Goal: Feedback & Contribution: Contribute content

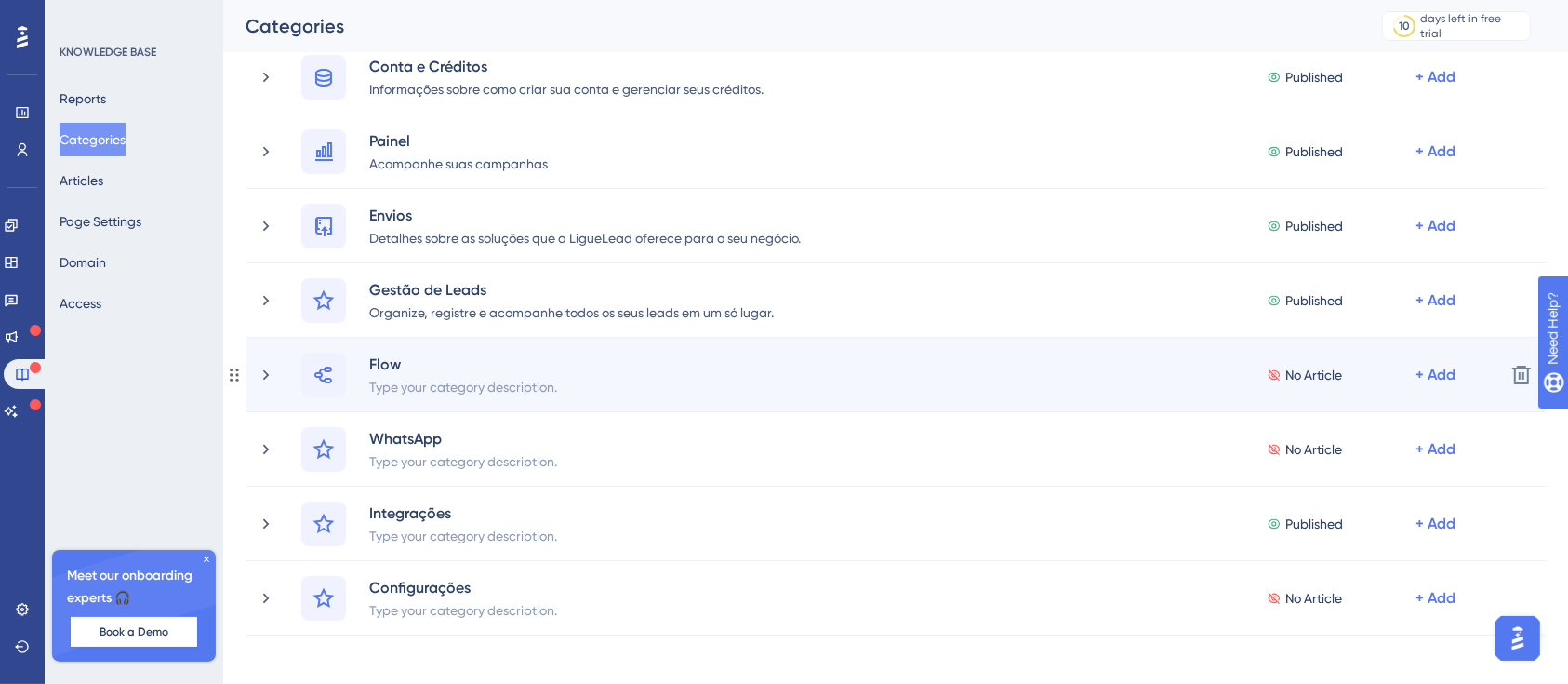
scroll to position [247, 0]
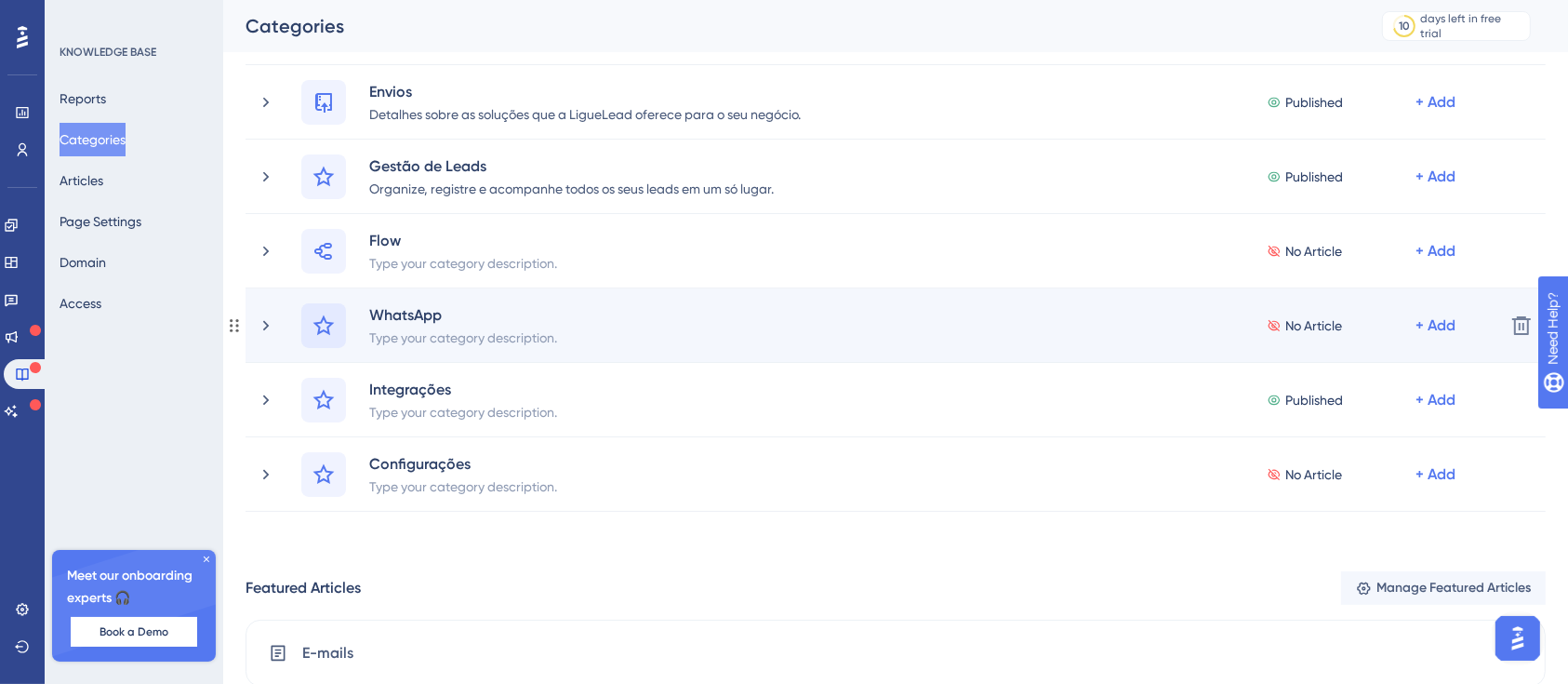
click at [332, 316] on icon at bounding box center [323, 325] width 23 height 23
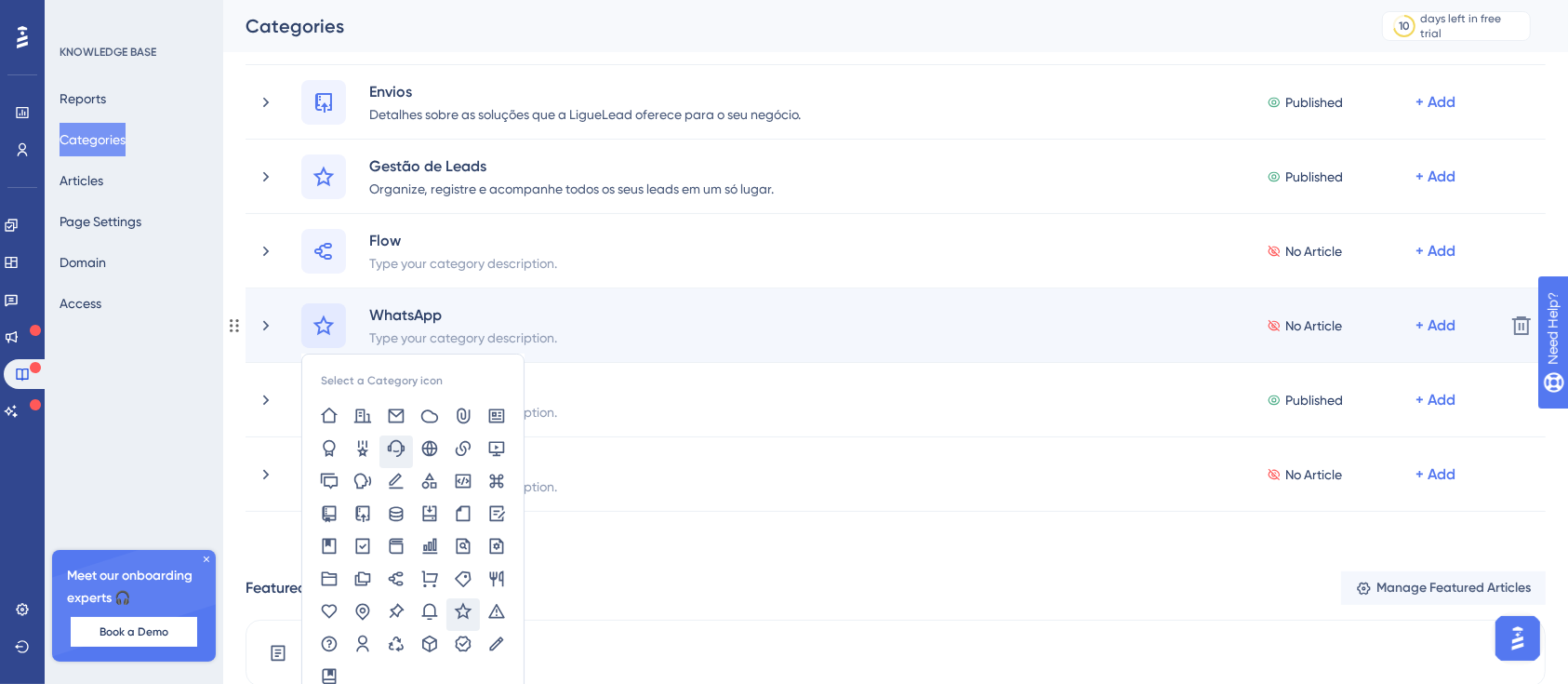
click at [391, 445] on icon at bounding box center [396, 448] width 19 height 19
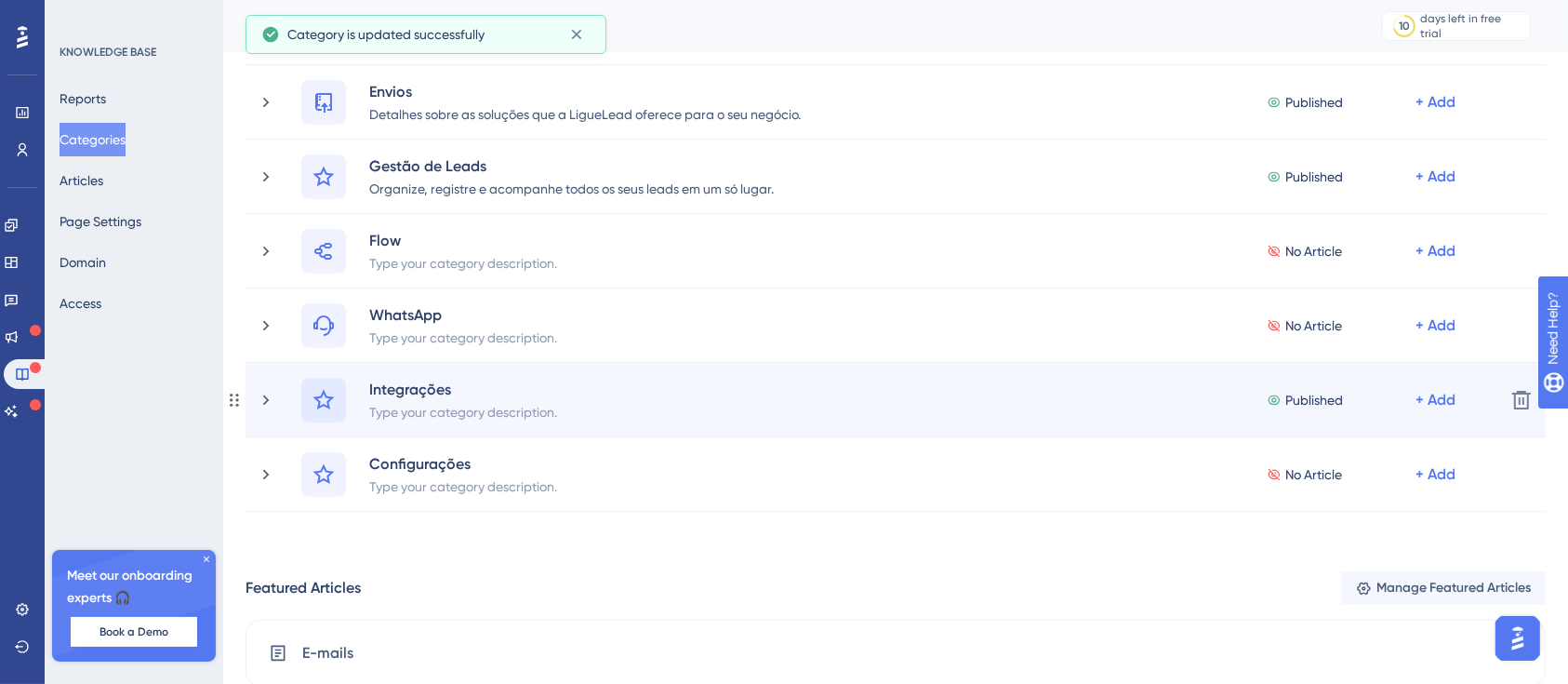
click at [317, 393] on icon at bounding box center [323, 399] width 23 height 23
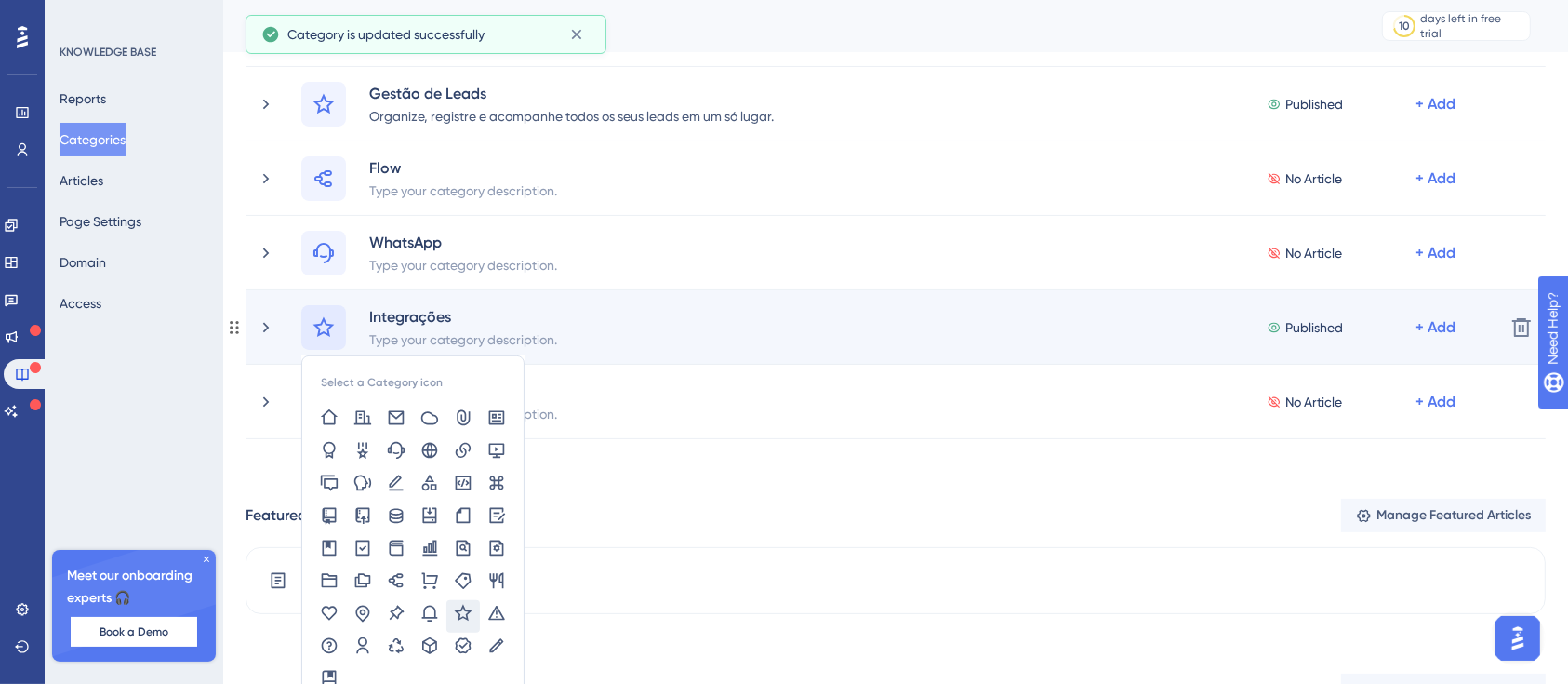
scroll to position [372, 0]
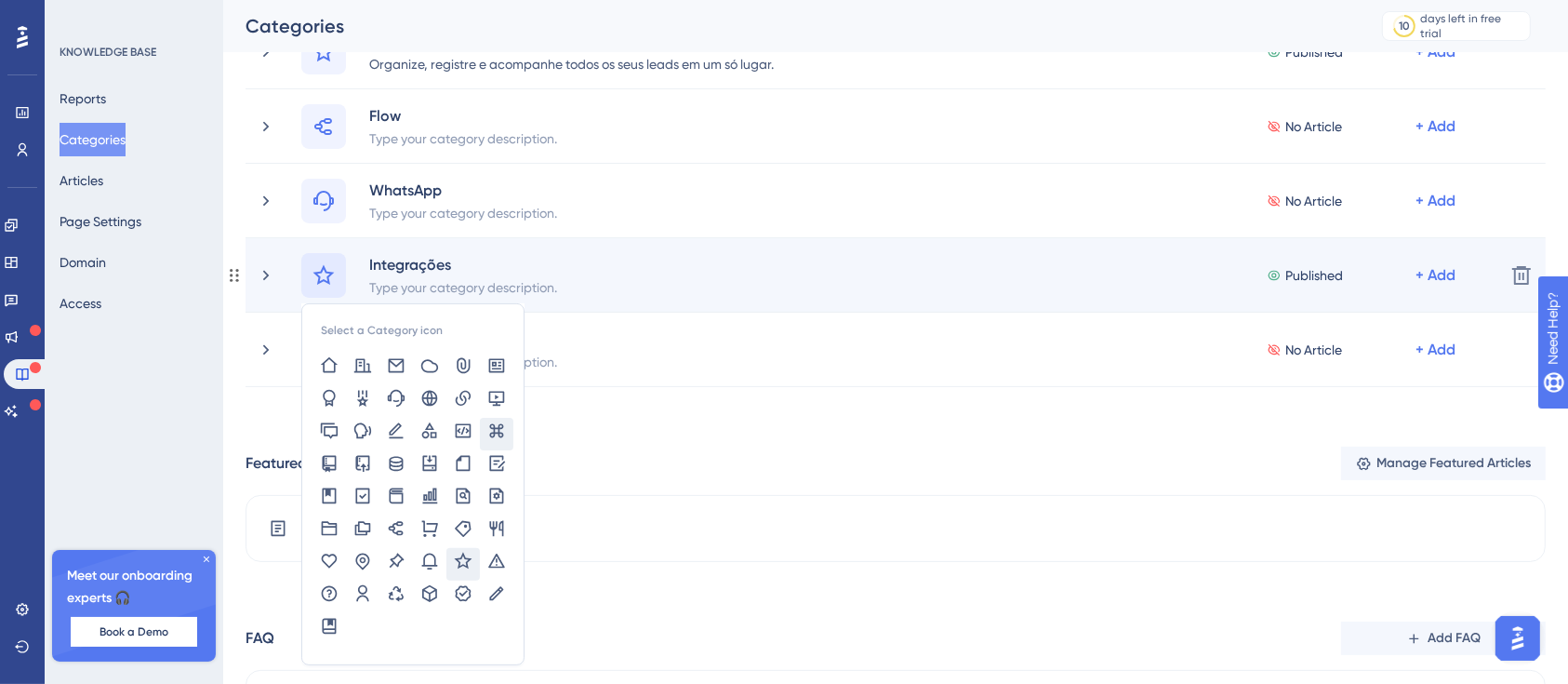
click at [496, 427] on icon at bounding box center [496, 430] width 19 height 19
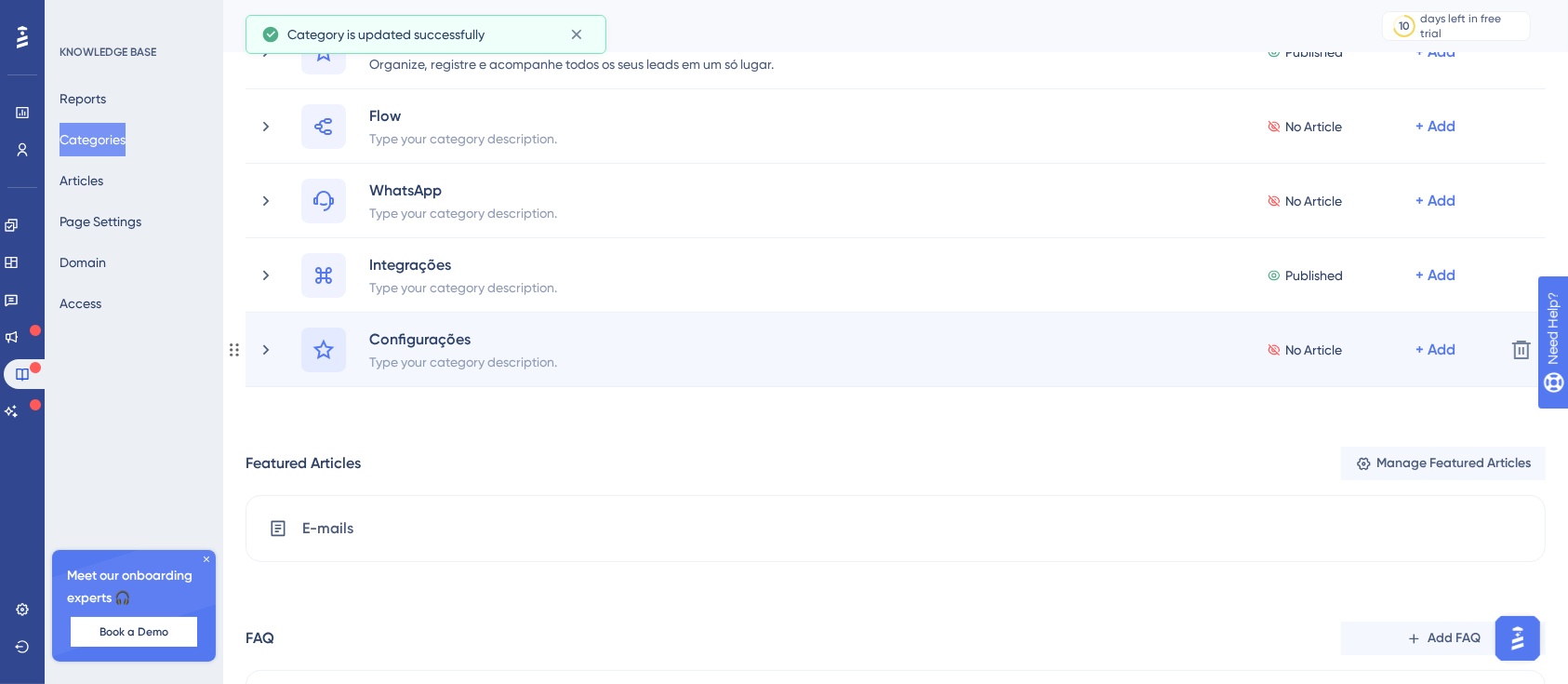
click at [318, 351] on icon at bounding box center [324, 349] width 22 height 21
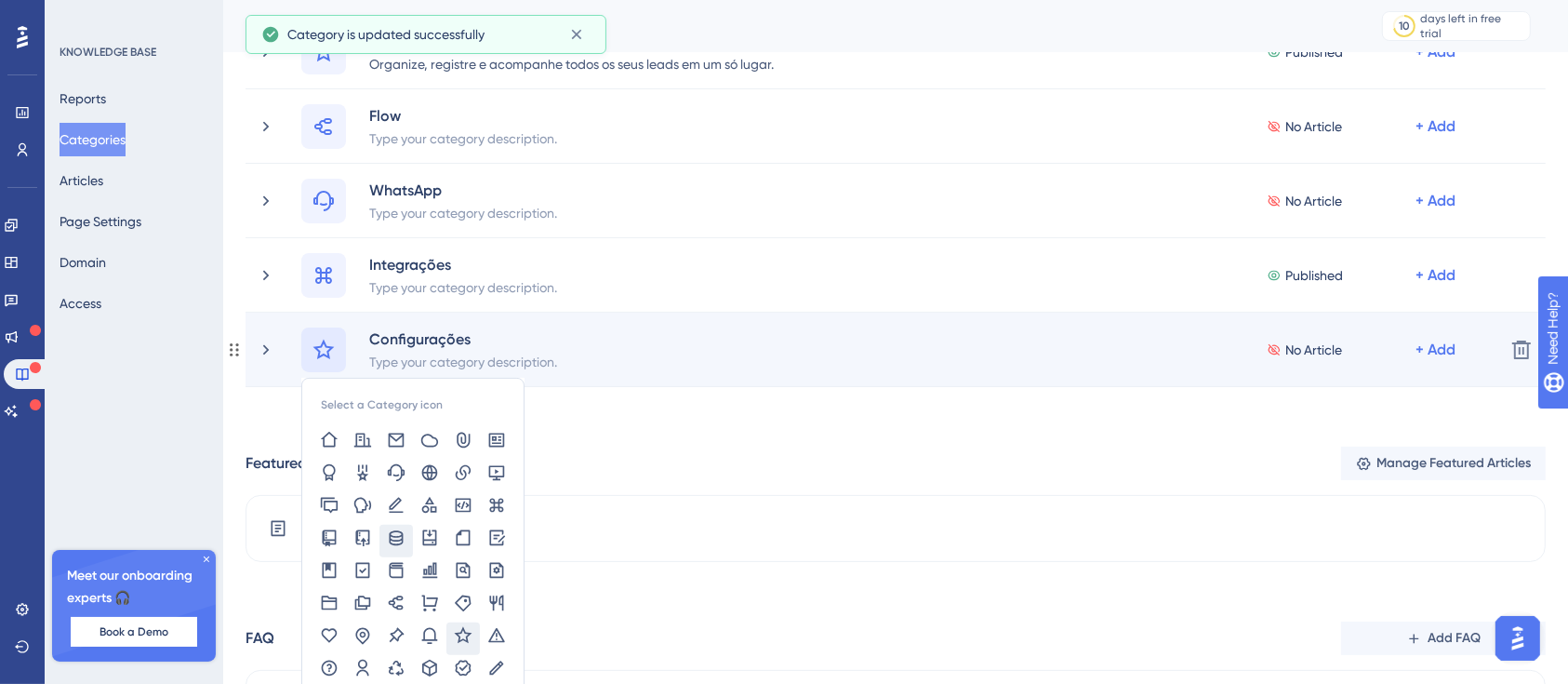
scroll to position [483, 0]
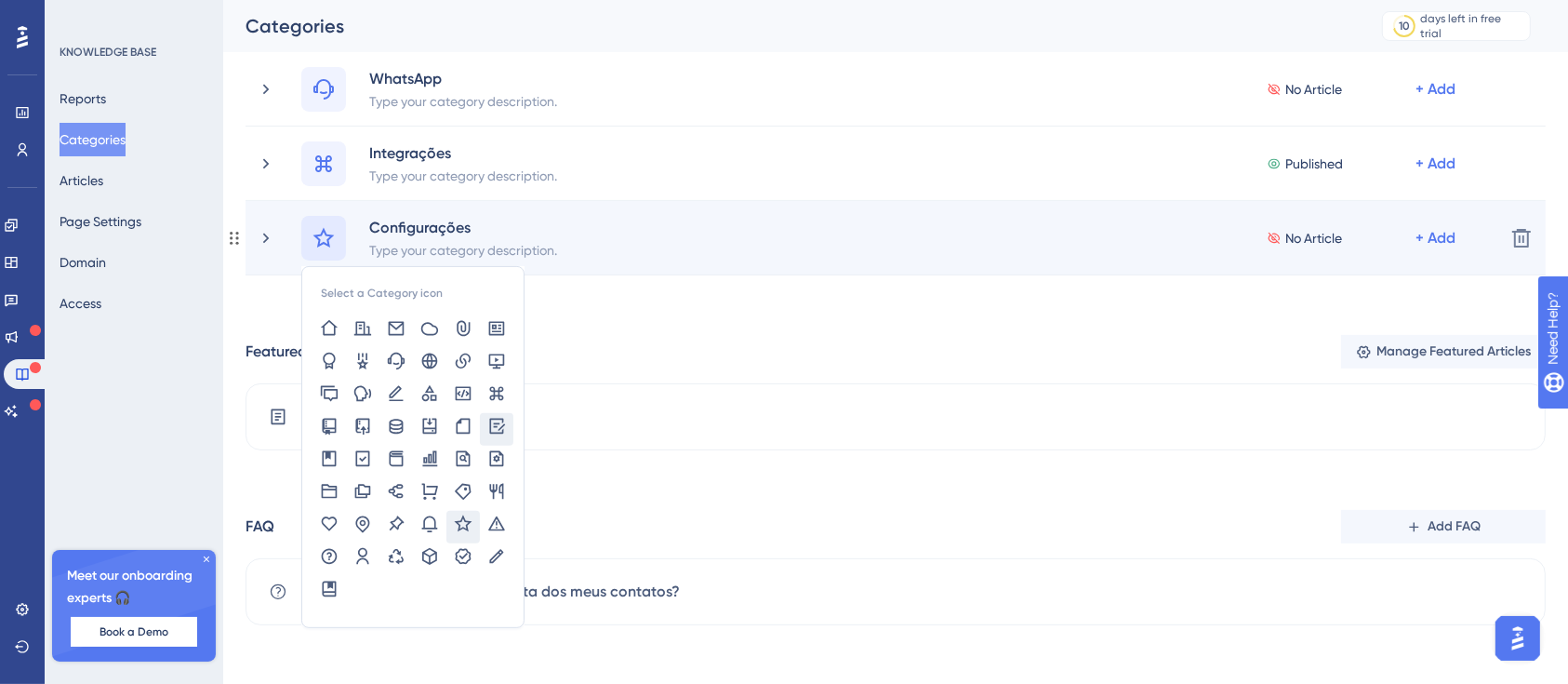
click at [502, 421] on icon at bounding box center [496, 426] width 19 height 19
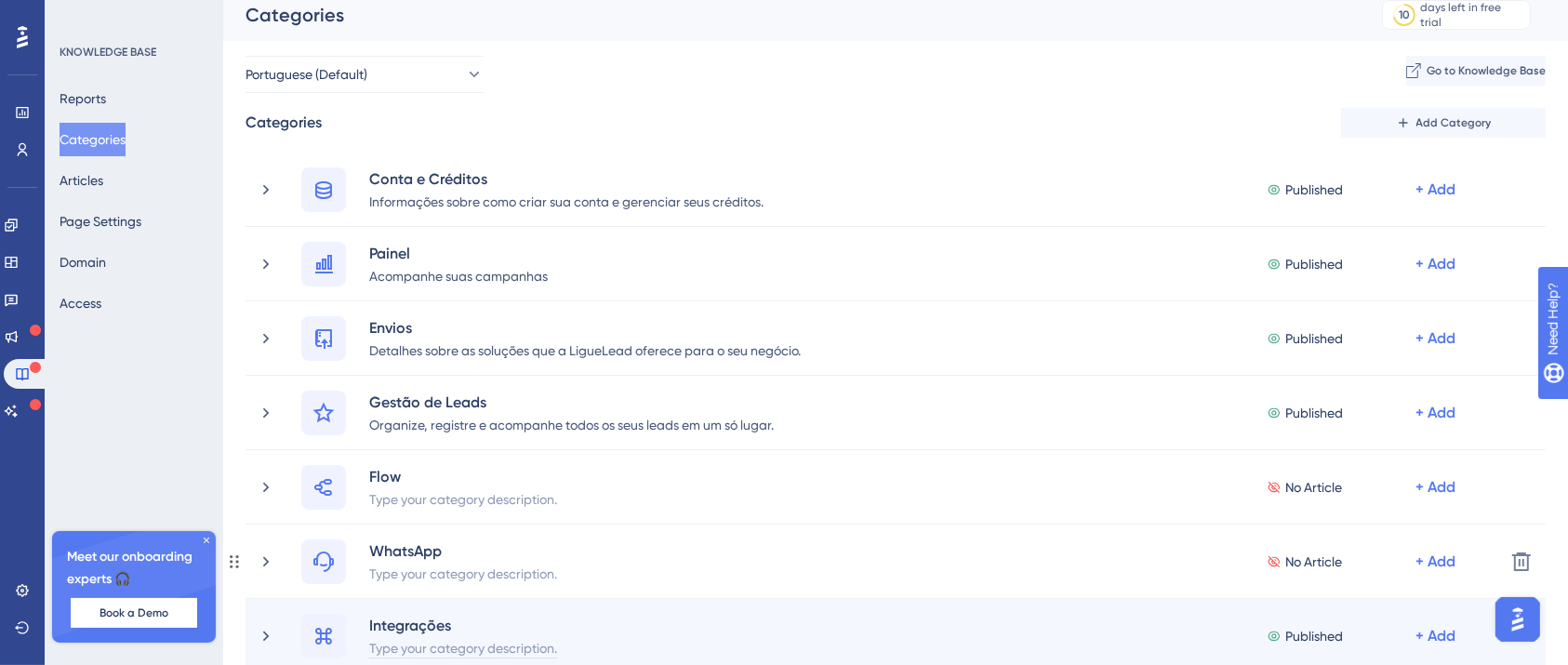
scroll to position [0, 0]
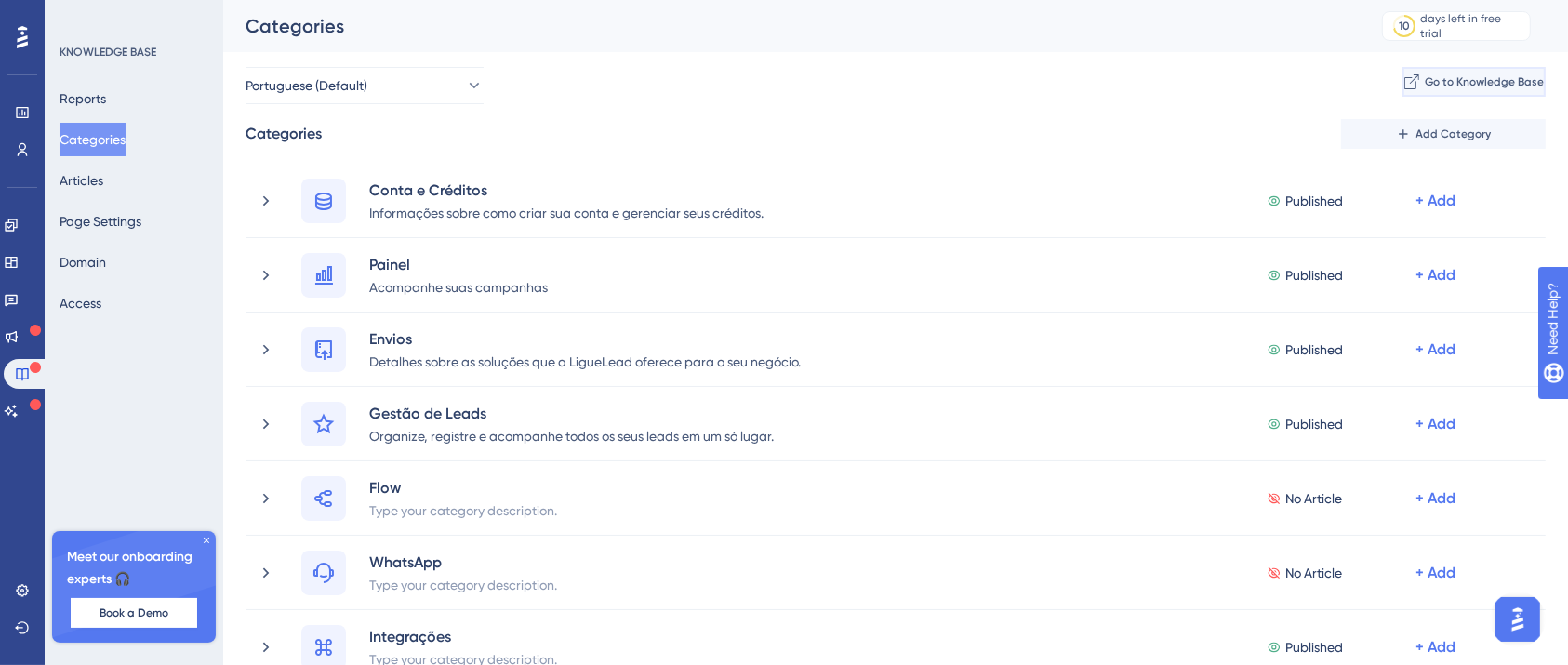
click at [1435, 79] on span "Go to Knowledge Base" at bounding box center [1484, 81] width 119 height 15
drag, startPoint x: 250, startPoint y: 177, endPoint x: 537, endPoint y: 43, distance: 316.7
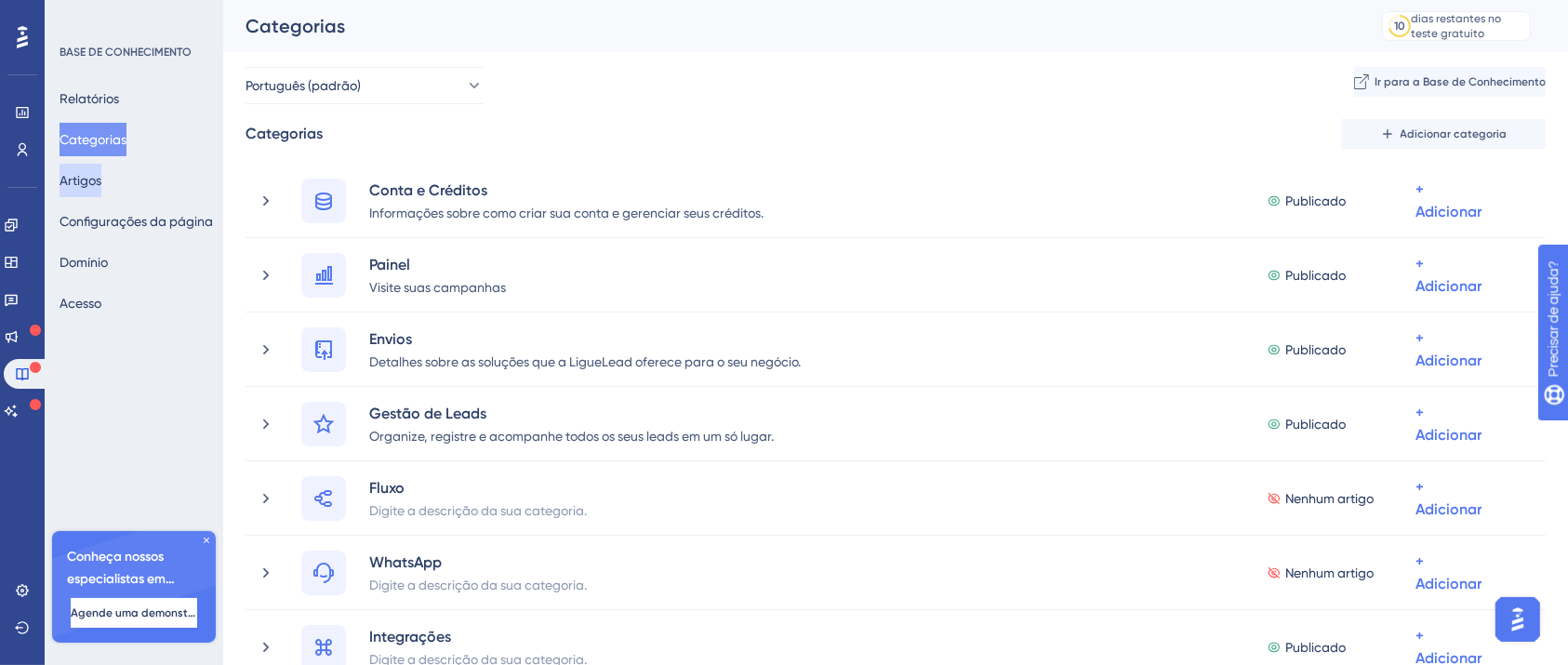
click at [102, 186] on font "Artigos" at bounding box center [80, 180] width 41 height 15
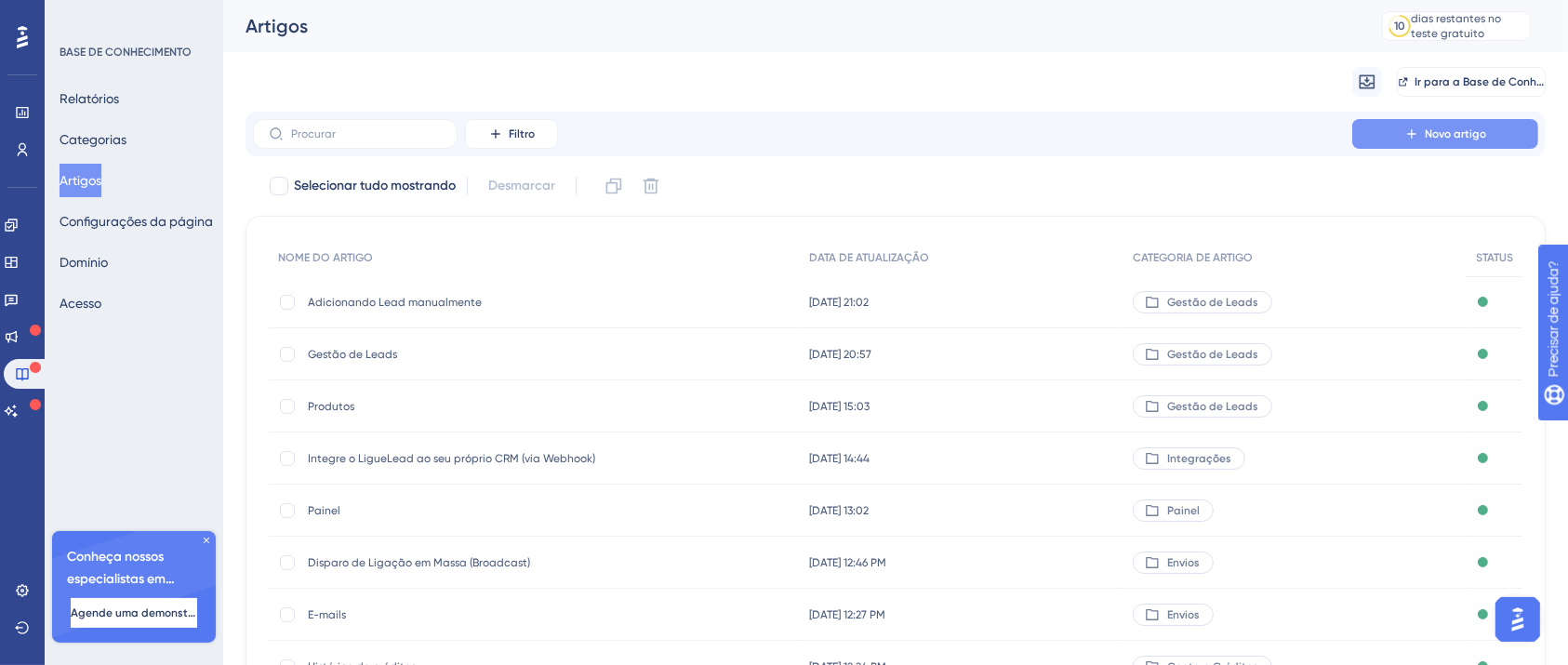
click at [1486, 138] on button "Novo artigo" at bounding box center [1445, 133] width 186 height 30
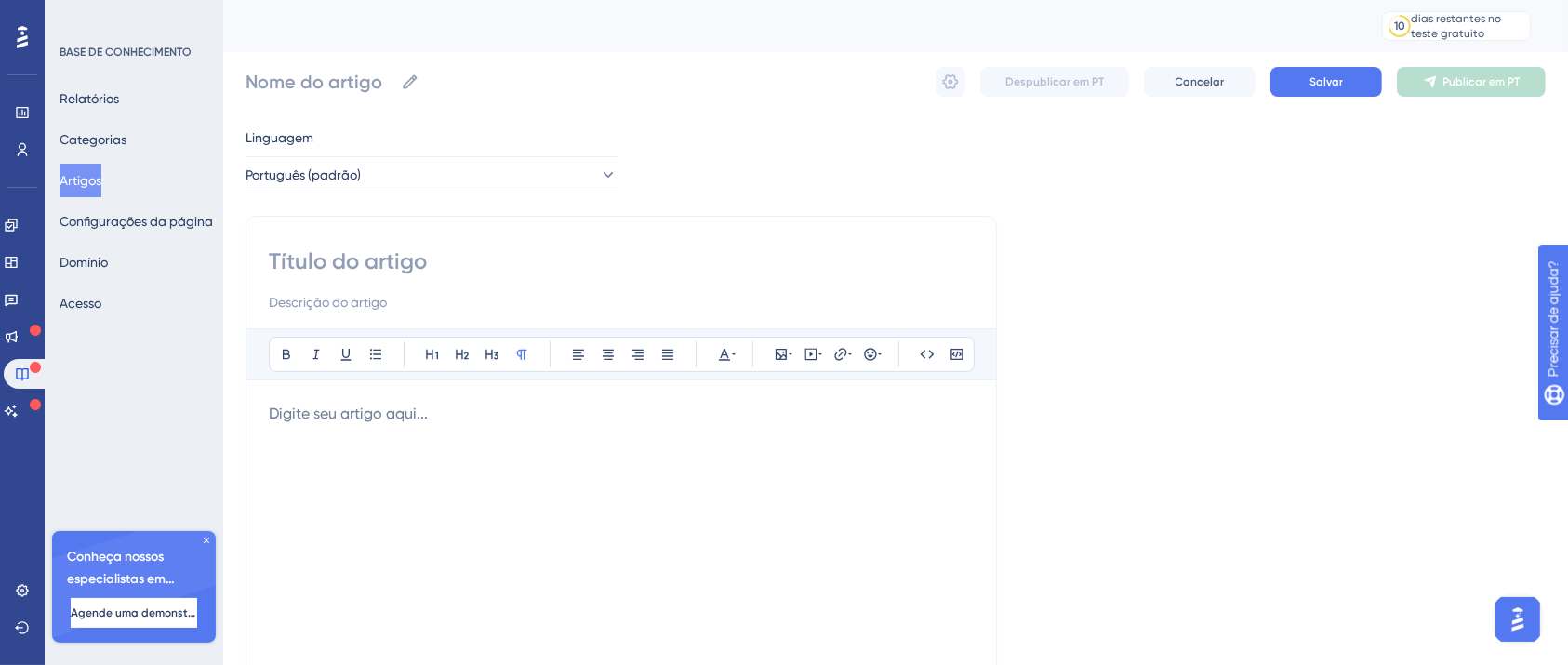
click at [644, 457] on div at bounding box center [620, 608] width 704 height 409
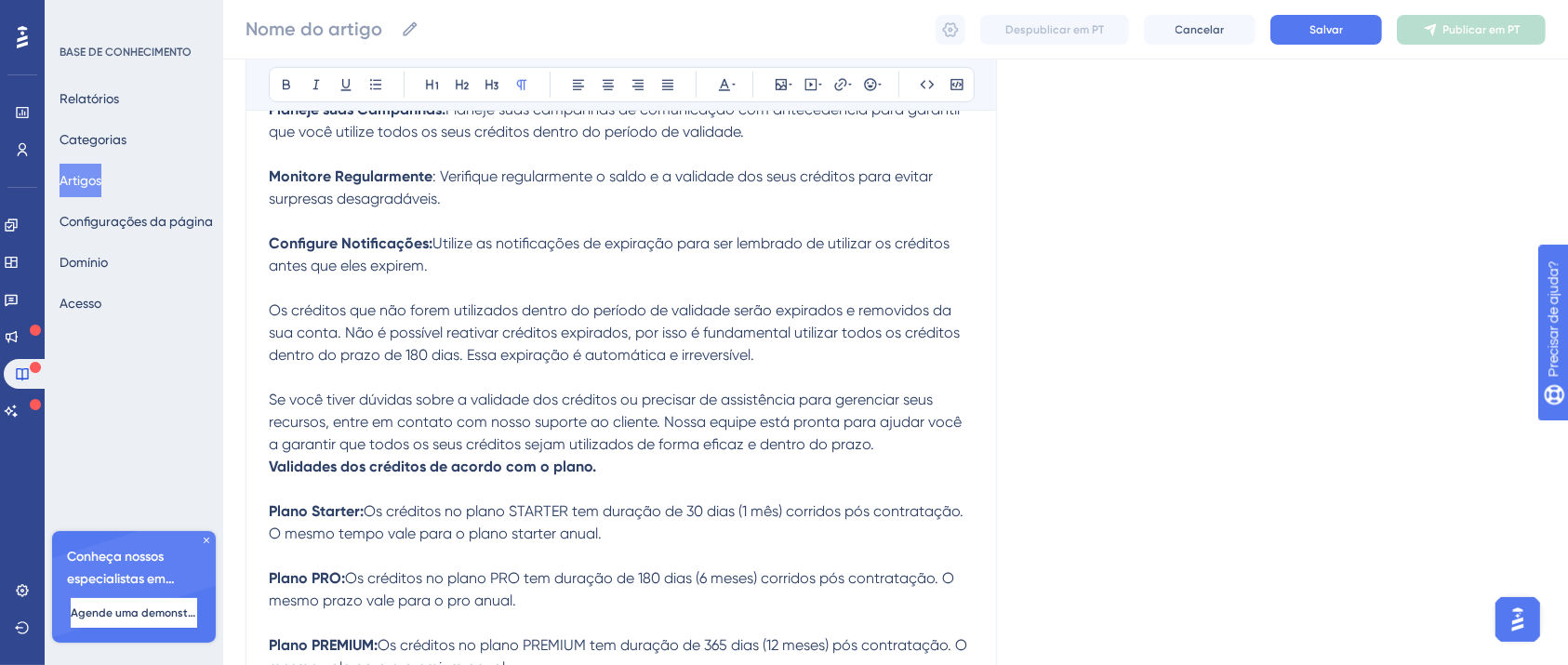
scroll to position [792, 0]
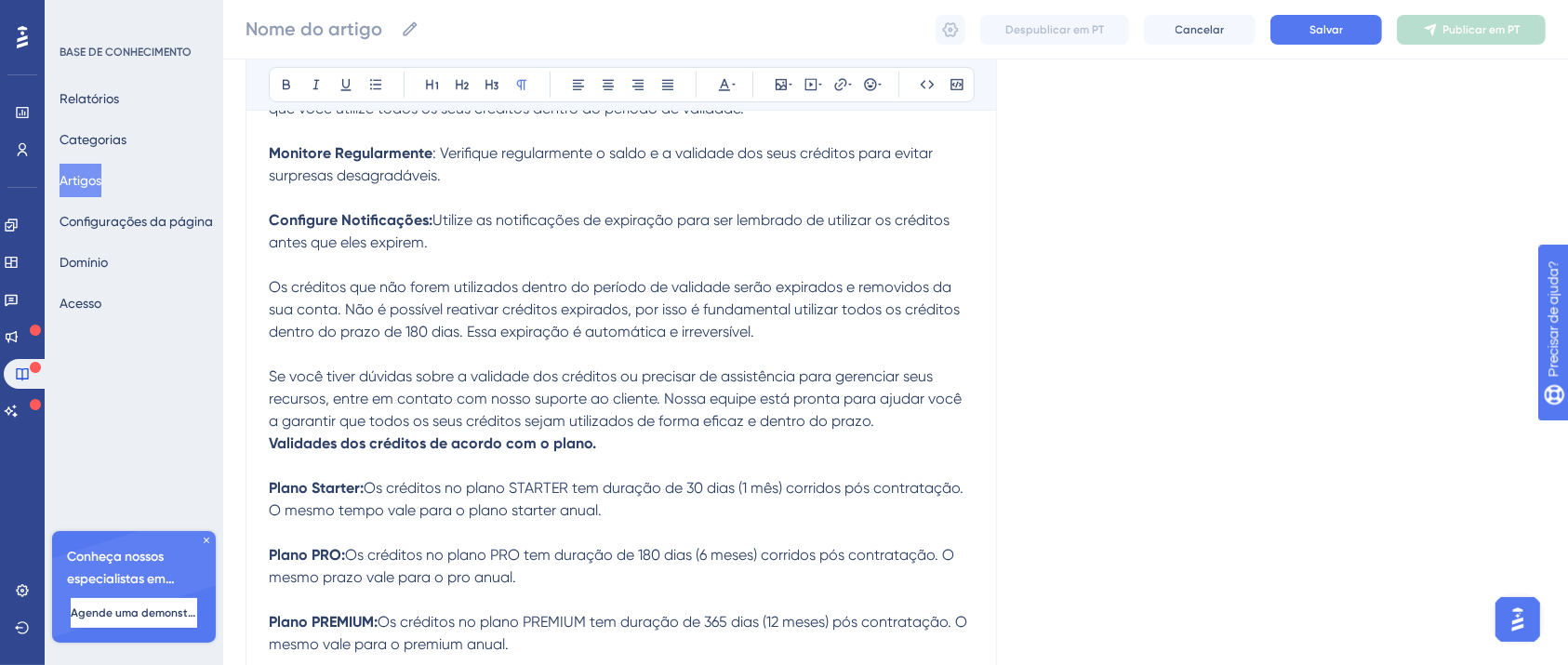
click at [863, 357] on p "​​ Dicas para maximizar o uso dos créditos: Planeje suas Campanhas: Planeje sua…" at bounding box center [620, 231] width 704 height 402
click at [559, 351] on p "​​ Dicas para maximizar o uso dos créditos: Planeje suas Campanhas: Planeje sua…" at bounding box center [620, 231] width 704 height 402
click at [390, 247] on span "Utilize as notificações de expiração para ser lembrado de utilizar os créditos …" at bounding box center [611, 231] width 685 height 40
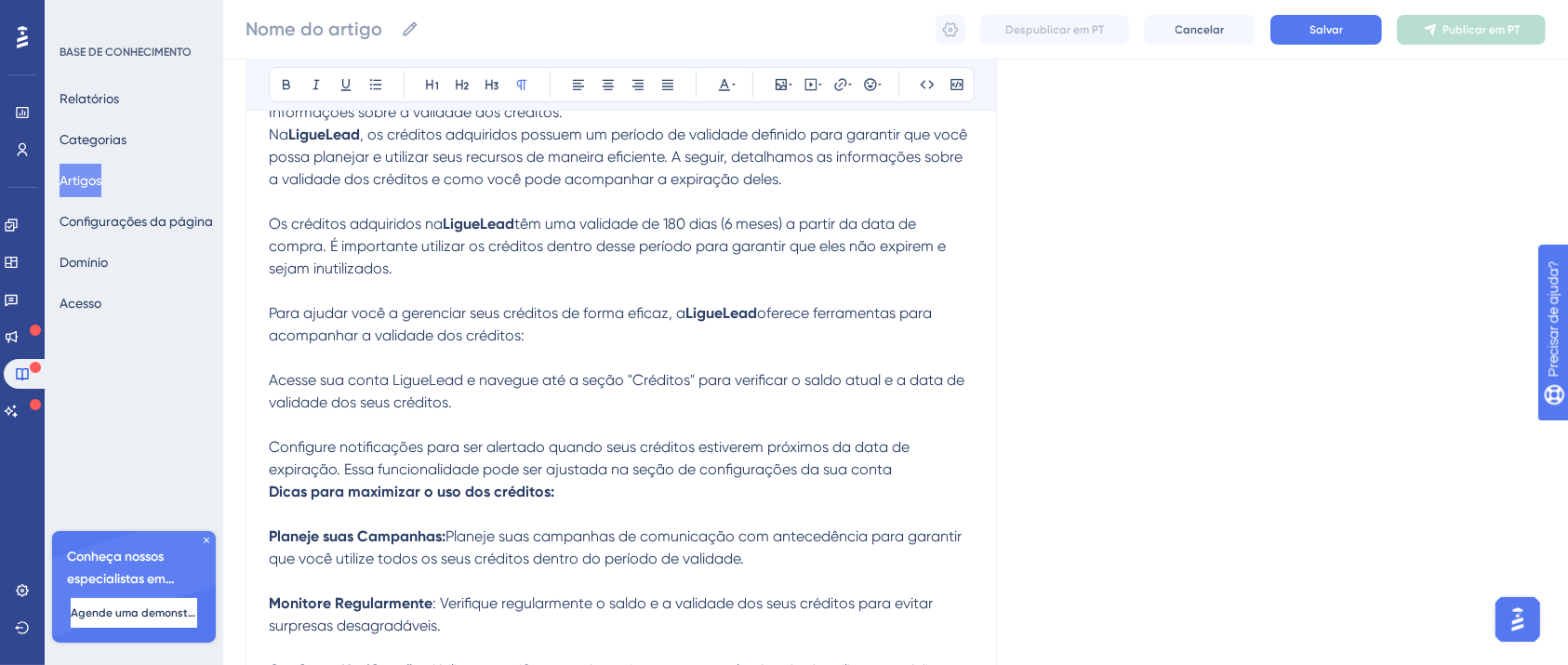
scroll to position [365, 0]
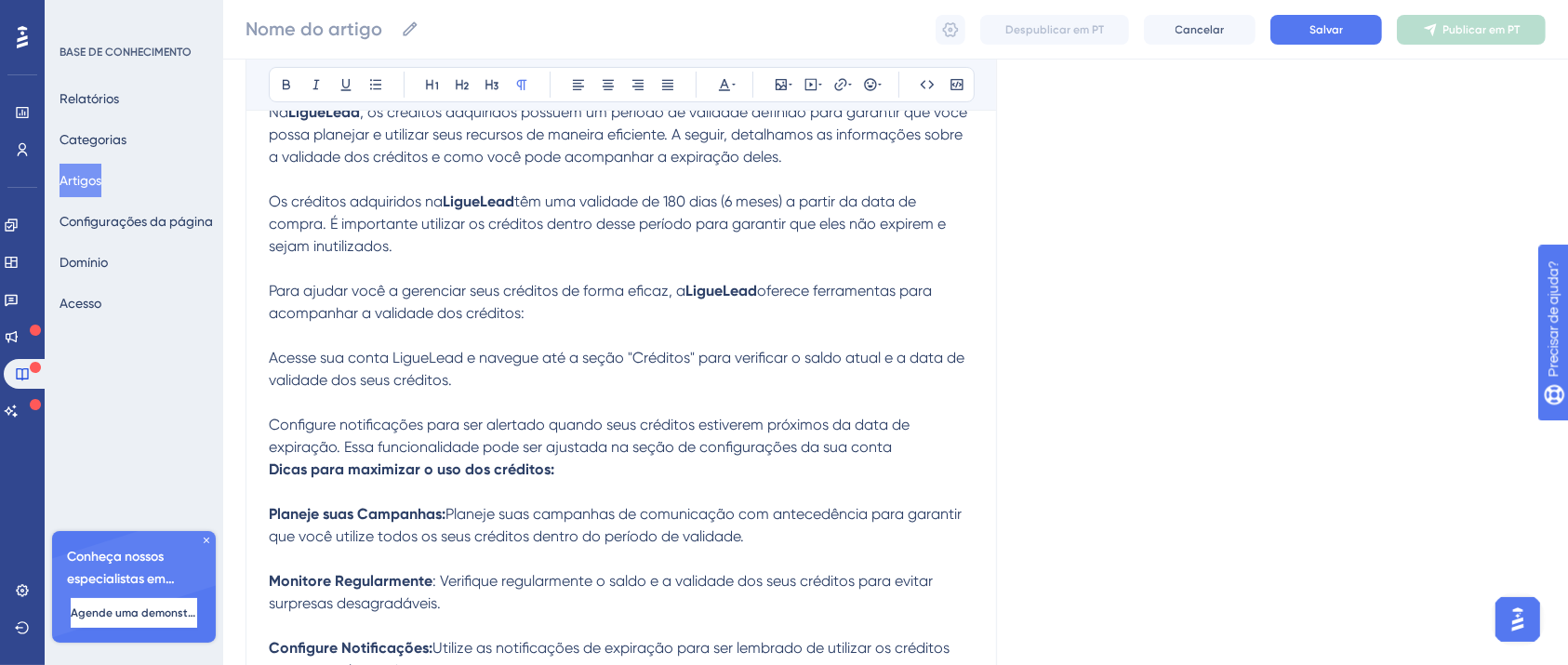
click at [292, 255] on span "têm uma validade de 180 dias (6 meses) a partir da data de compra. É importante…" at bounding box center [609, 223] width 681 height 62
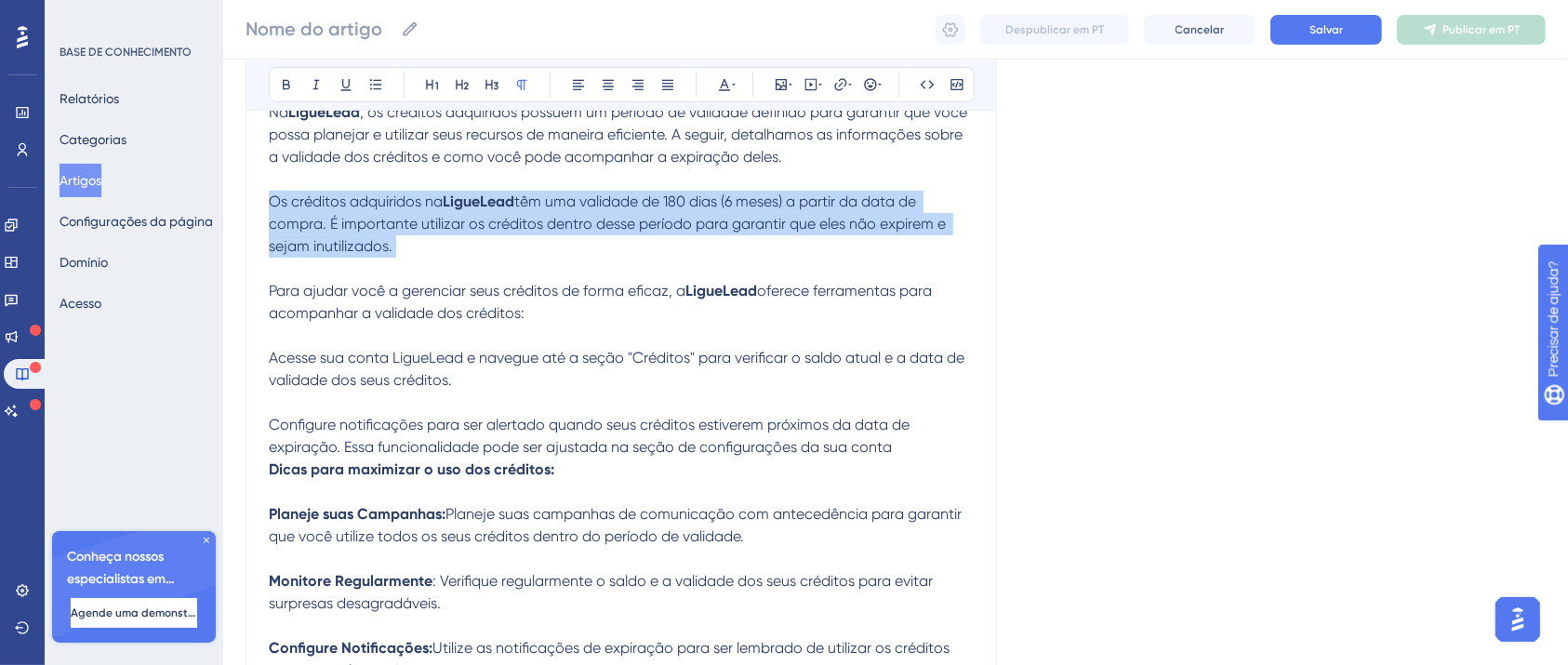
click at [292, 255] on span "têm uma validade de 180 dias (6 meses) a partir da data de compra. É importante…" at bounding box center [609, 223] width 681 height 62
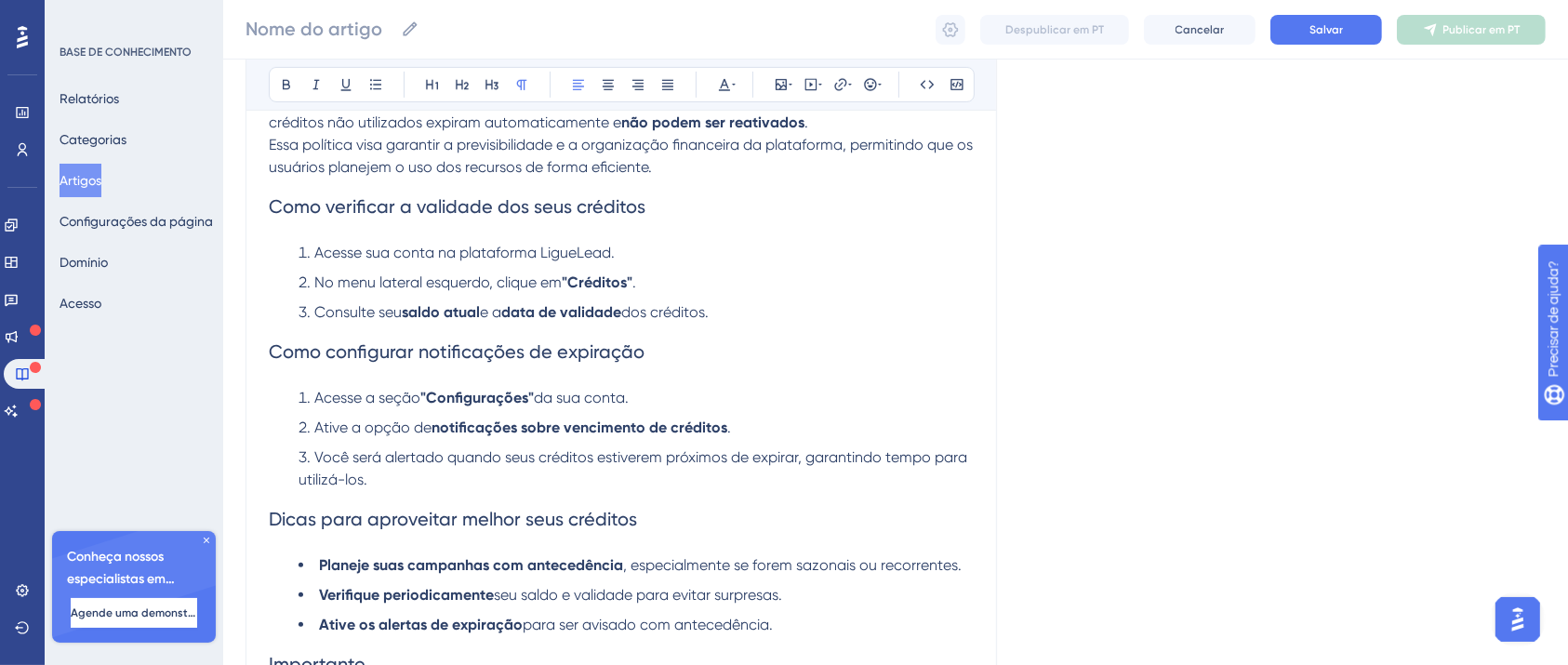
scroll to position [885, 0]
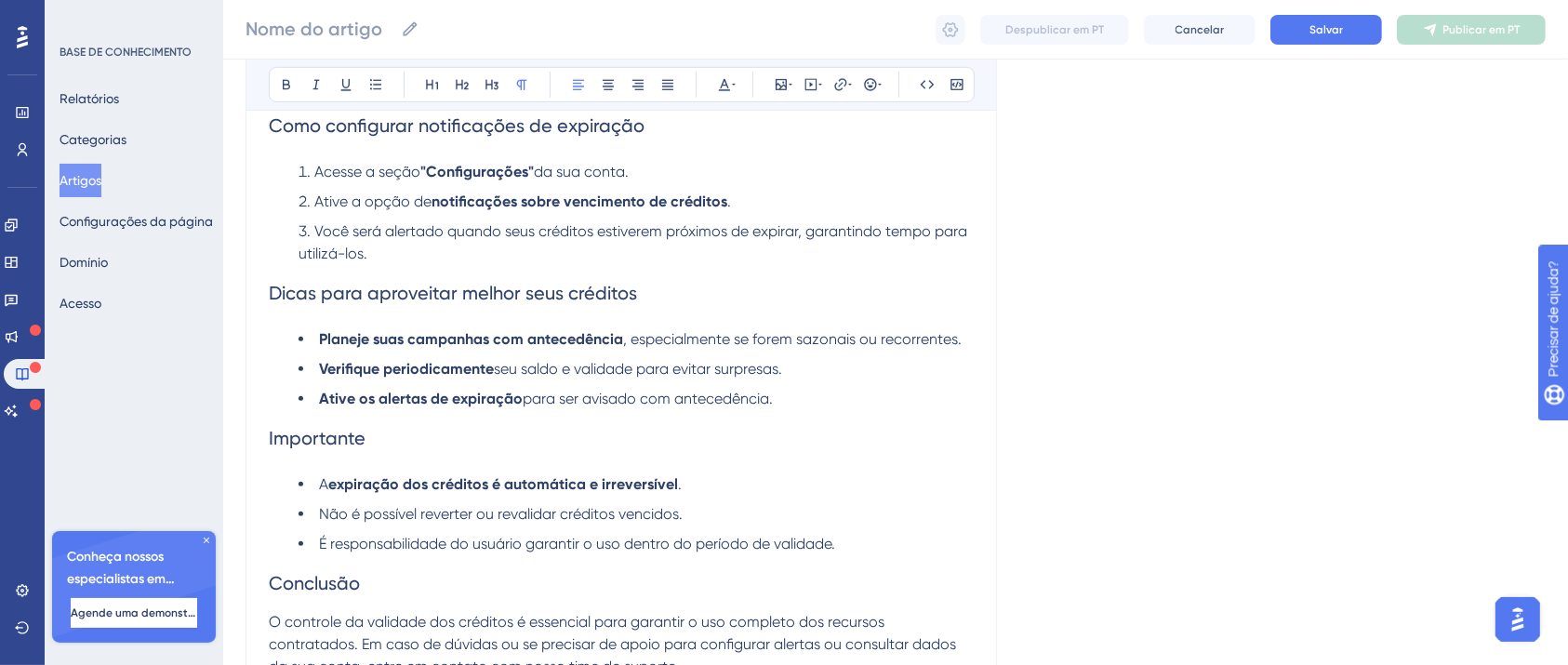
click at [1048, 278] on div "Linguagem Português (padrão) Audacioso itálico Sublinhado Ponto de bala Título …" at bounding box center [895, 23] width 1300 height 1579
click at [1309, 41] on button "Salvar" at bounding box center [1326, 30] width 112 height 30
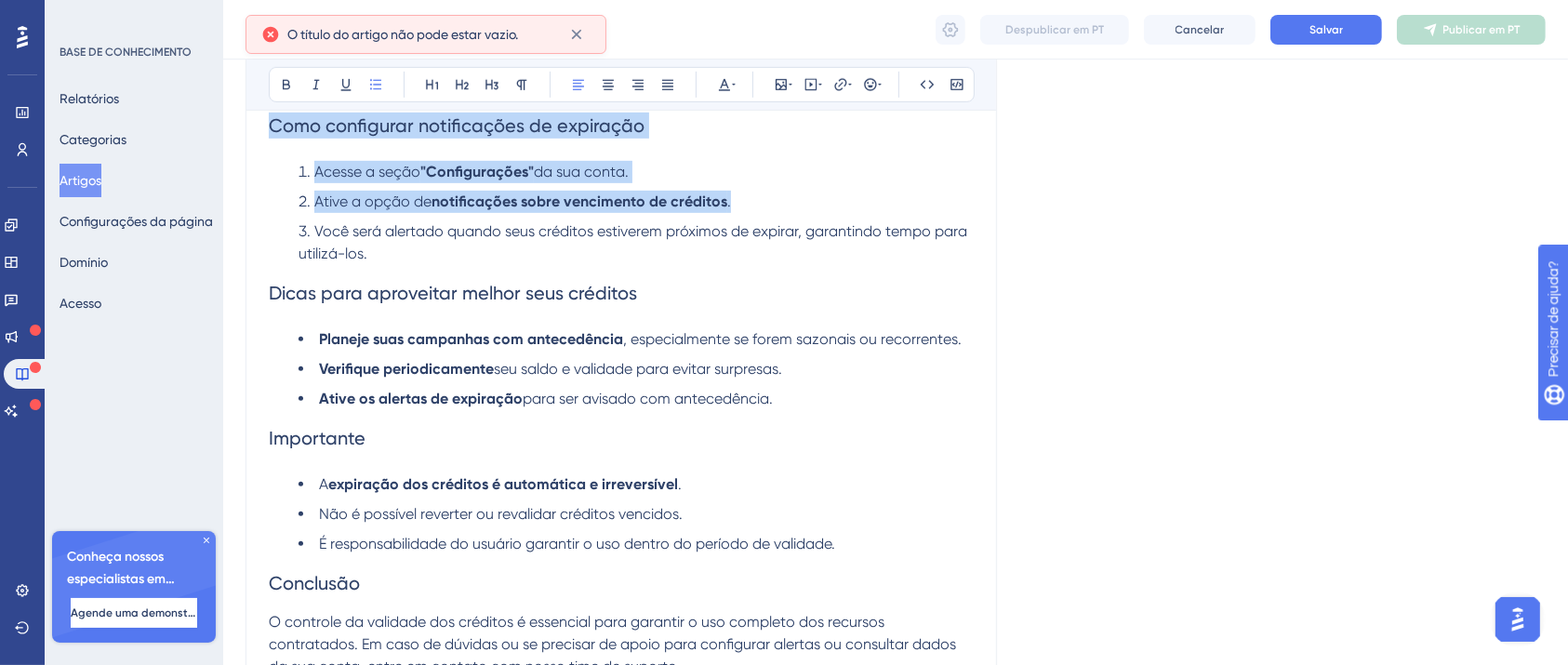
drag, startPoint x: 488, startPoint y: 248, endPoint x: 467, endPoint y: 34, distance: 215.0
click at [492, 199] on strong "notificações sobre vencimento de créditos" at bounding box center [579, 202] width 295 height 18
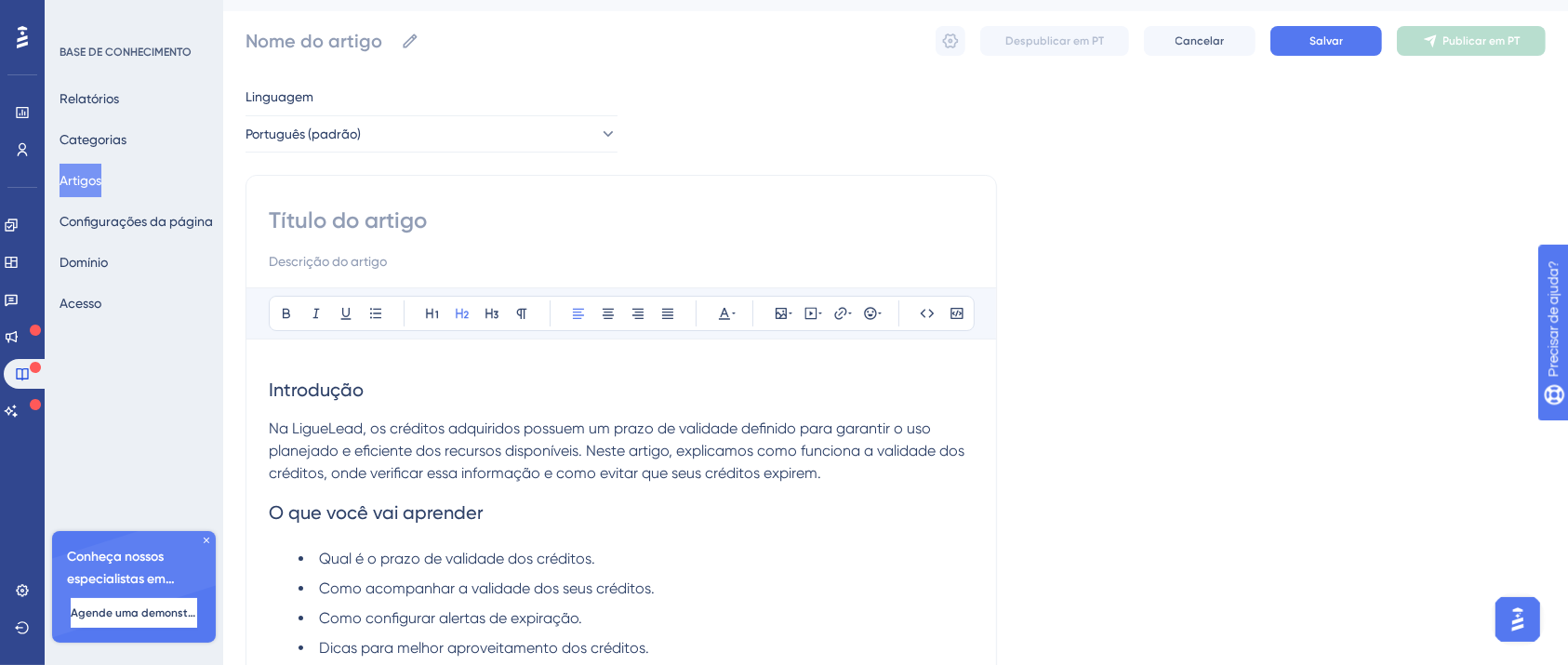
scroll to position [39, 0]
click at [404, 215] on input at bounding box center [620, 223] width 704 height 30
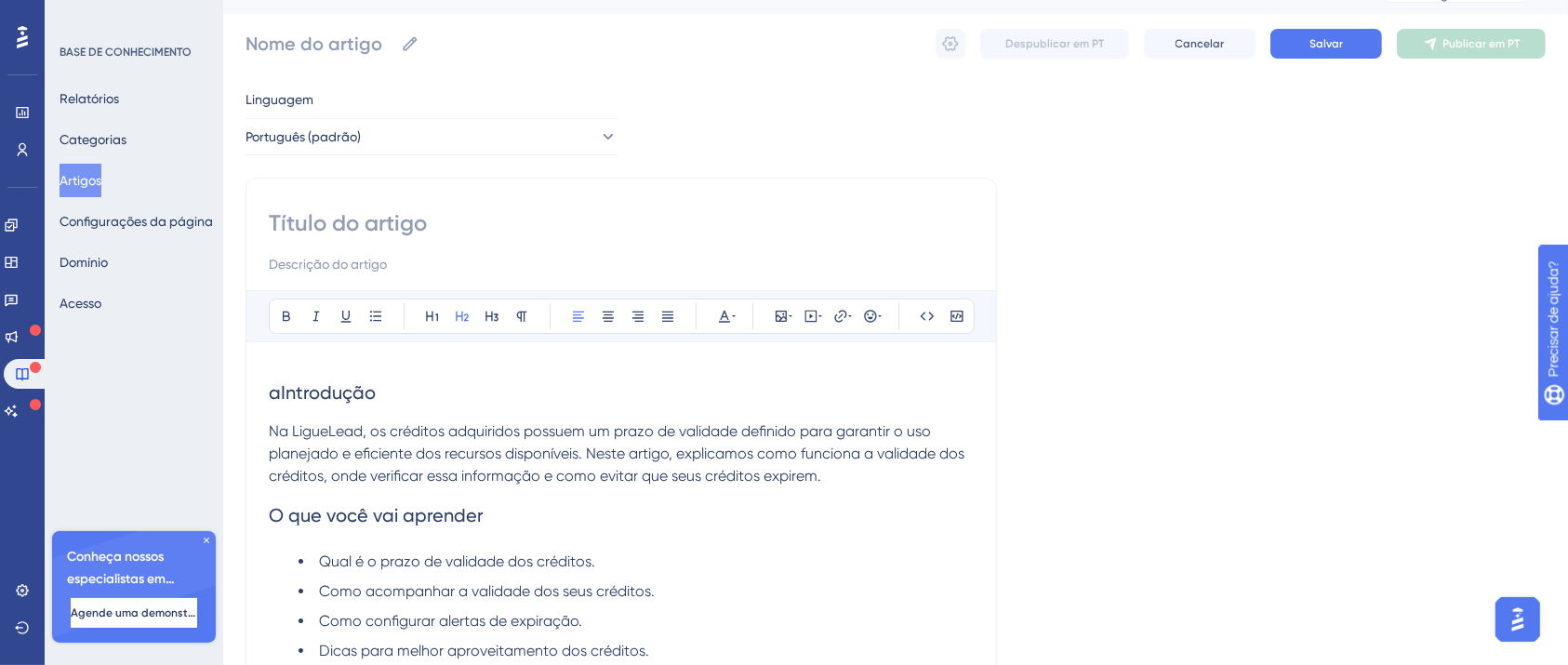
click at [461, 220] on input at bounding box center [620, 223] width 704 height 30
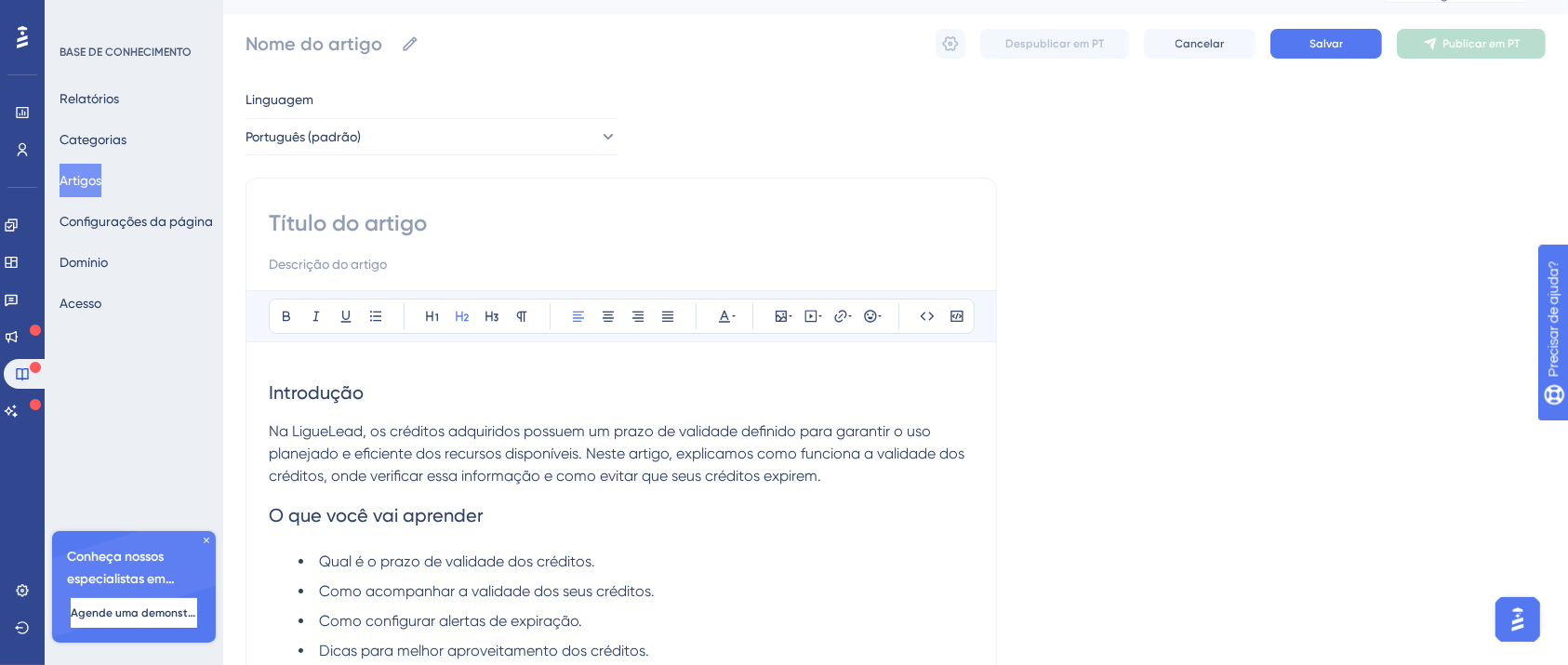
click at [461, 220] on input at bounding box center [620, 223] width 704 height 30
click at [461, 220] on input "s" at bounding box center [620, 223] width 704 height 30
type input "s"
click at [461, 220] on input "s" at bounding box center [620, 223] width 704 height 30
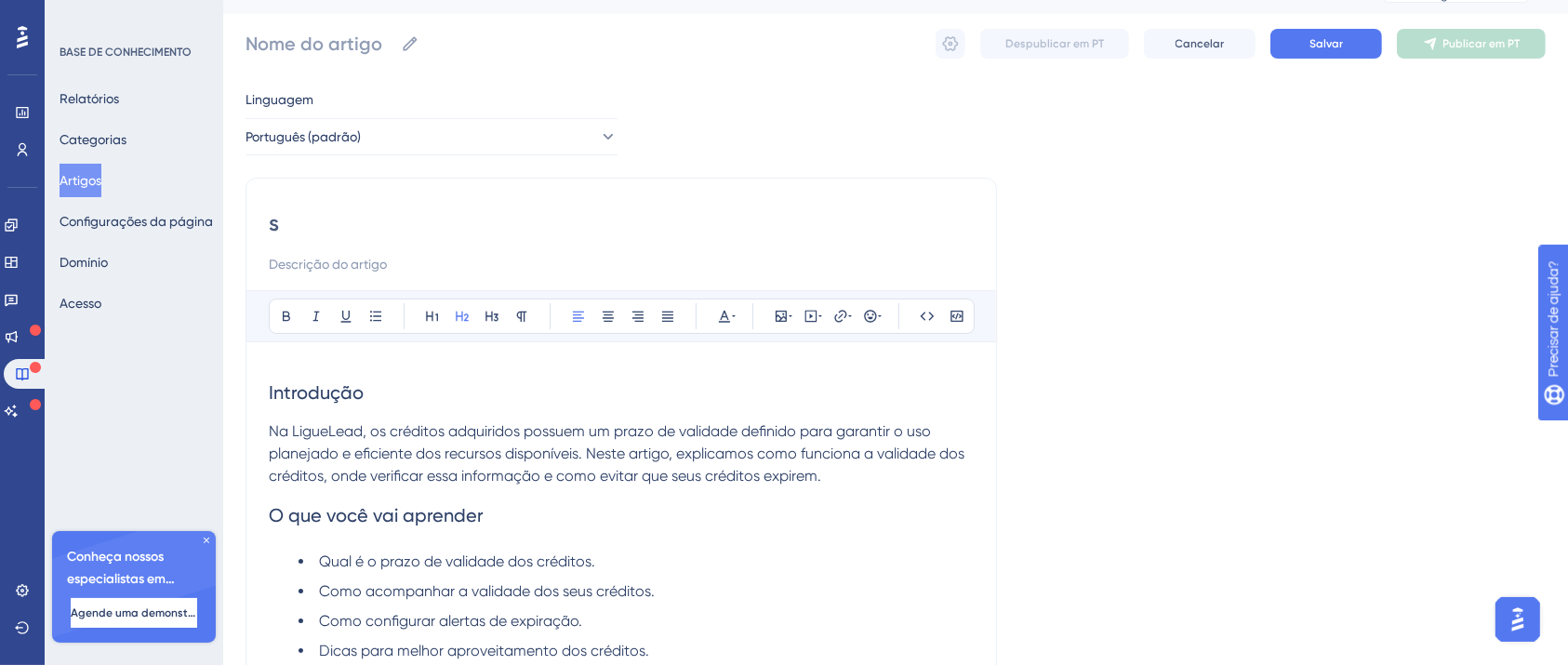
type input "s"
click at [461, 220] on input "s" at bounding box center [620, 223] width 704 height 30
click at [1312, 44] on font "Salvar" at bounding box center [1326, 43] width 34 height 13
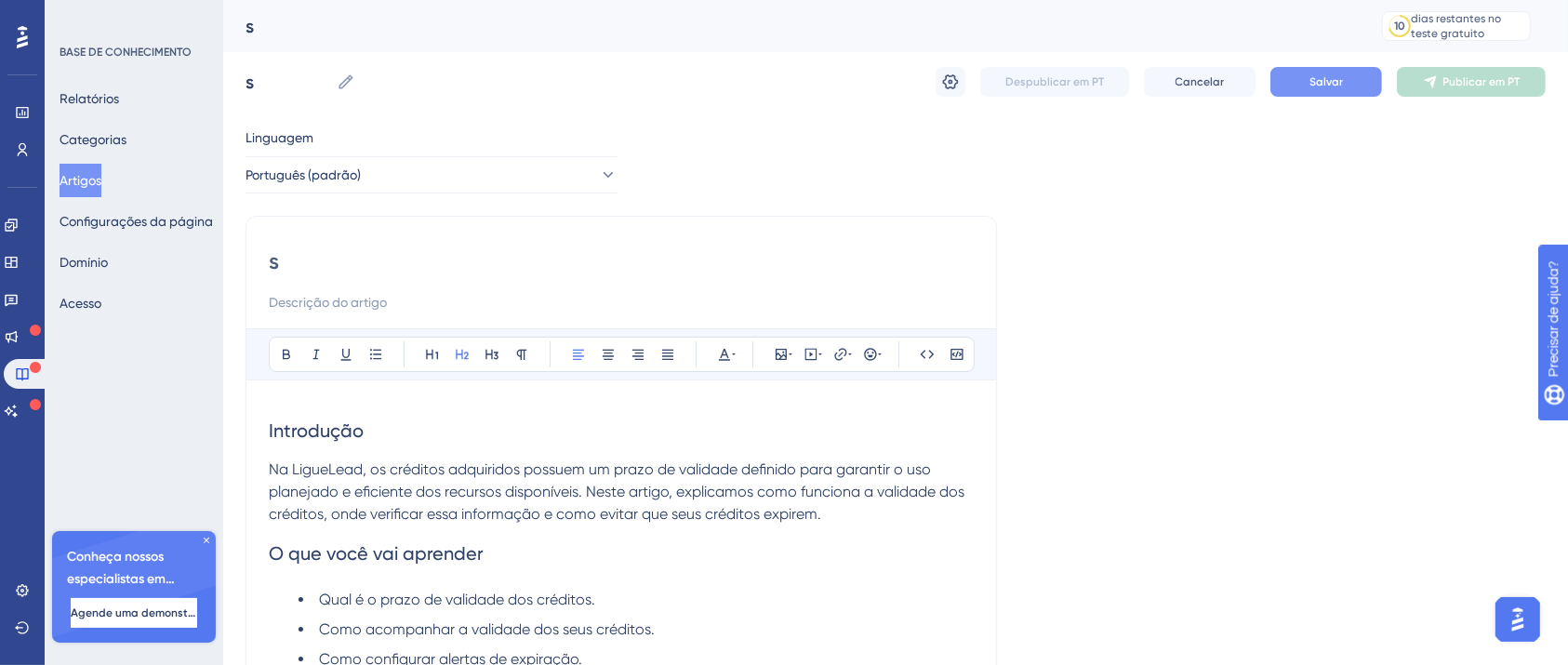
click at [454, 249] on input "s" at bounding box center [620, 261] width 704 height 30
drag, startPoint x: 326, startPoint y: 272, endPoint x: 259, endPoint y: 268, distance: 67.1
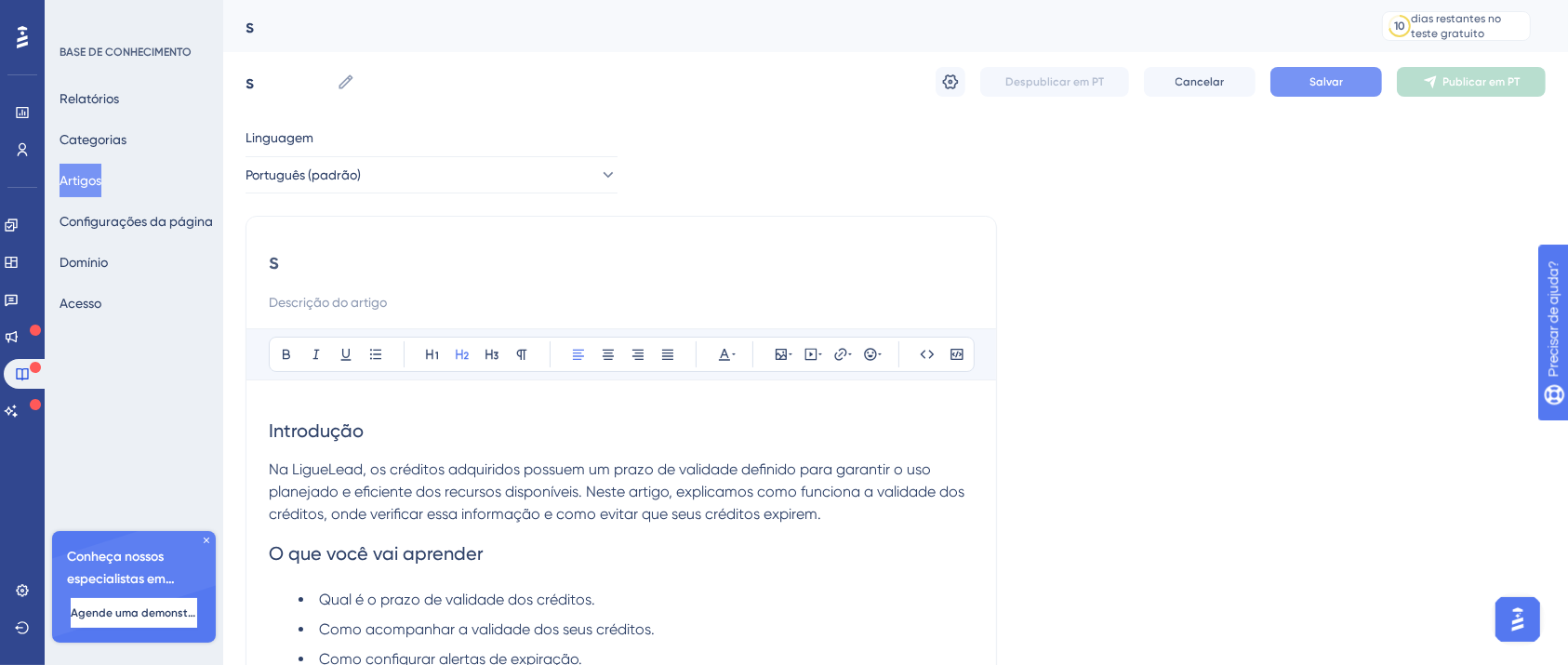
drag, startPoint x: 268, startPoint y: 248, endPoint x: 283, endPoint y: 257, distance: 17.5
click at [292, 264] on input "s" at bounding box center [620, 261] width 704 height 30
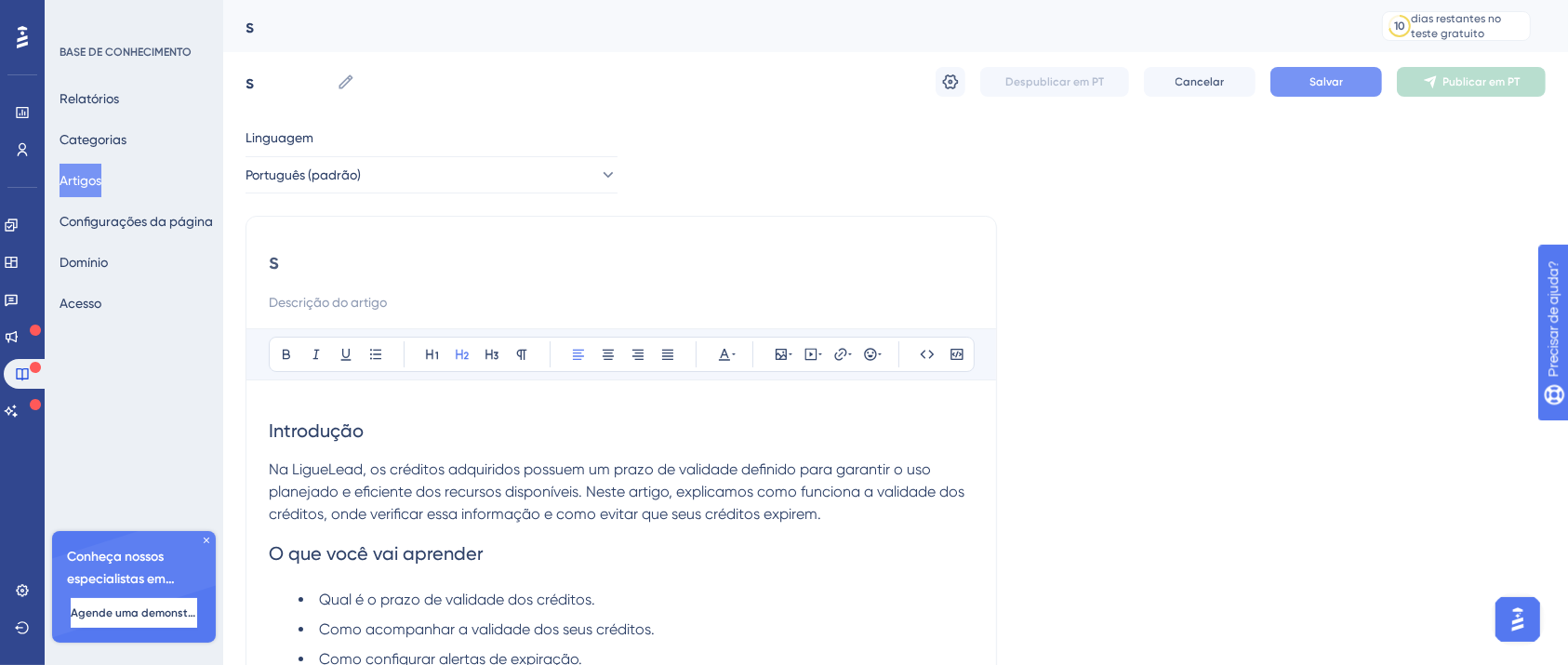
click at [292, 264] on input "s" at bounding box center [620, 261] width 704 height 30
click at [1362, 92] on button "Salvar" at bounding box center [1326, 82] width 112 height 30
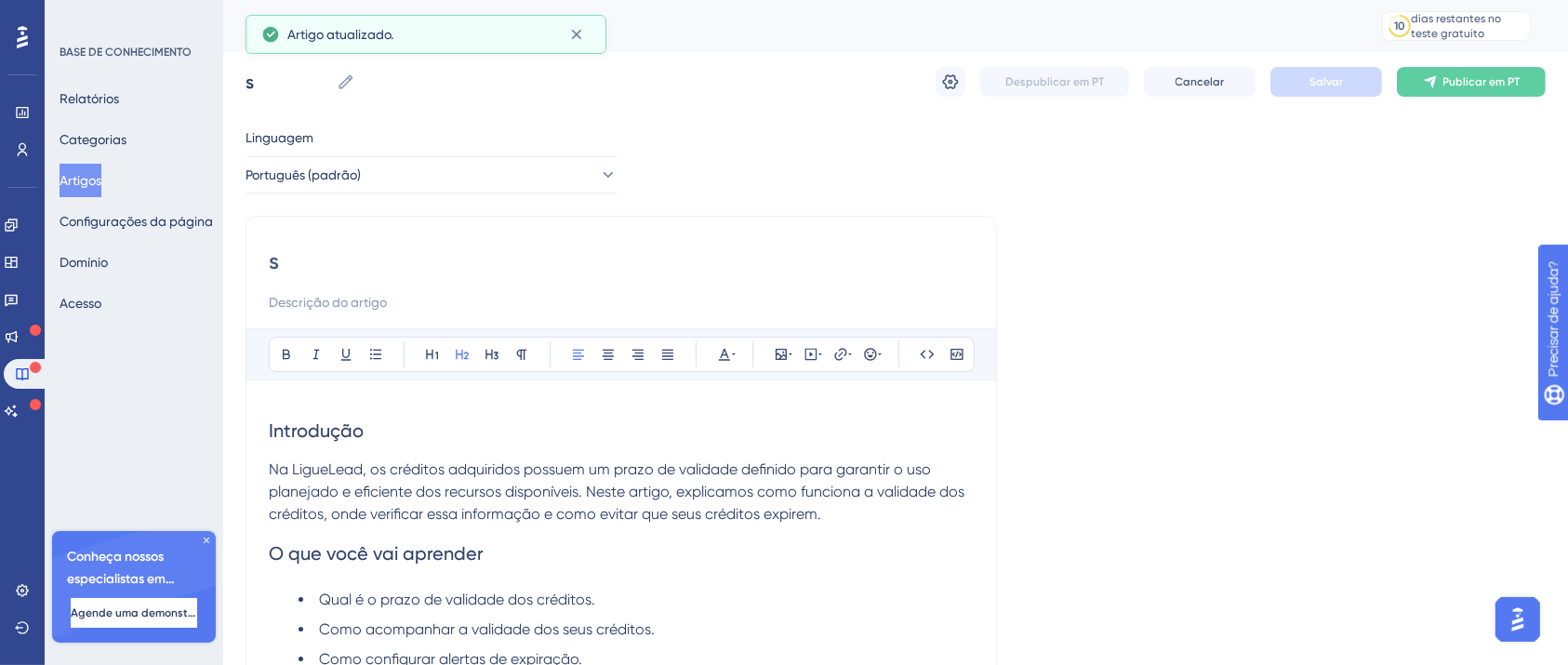
click at [457, 251] on input "s" at bounding box center [620, 261] width 704 height 30
click at [456, 250] on input "s" at bounding box center [620, 261] width 704 height 30
click at [102, 177] on button "Artigos" at bounding box center [80, 181] width 41 height 34
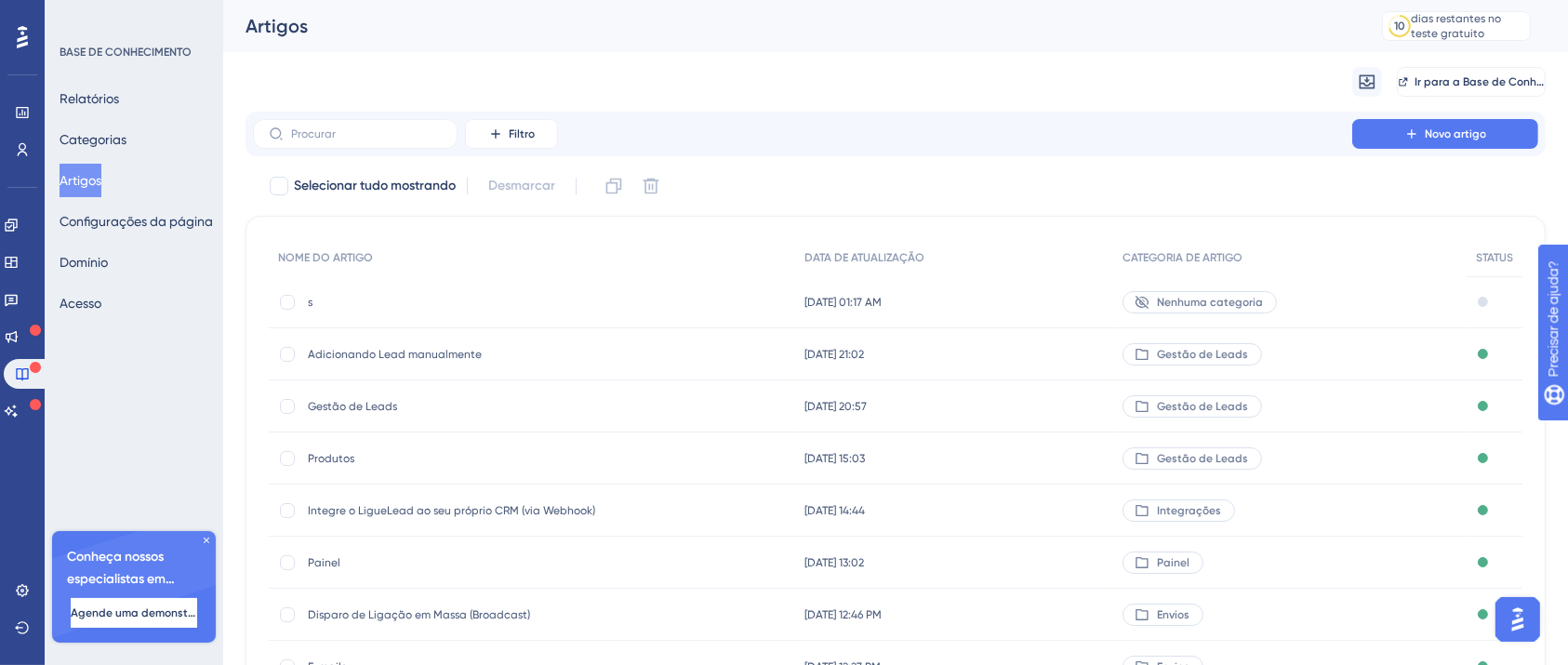
click at [359, 313] on div "s s" at bounding box center [456, 302] width 297 height 52
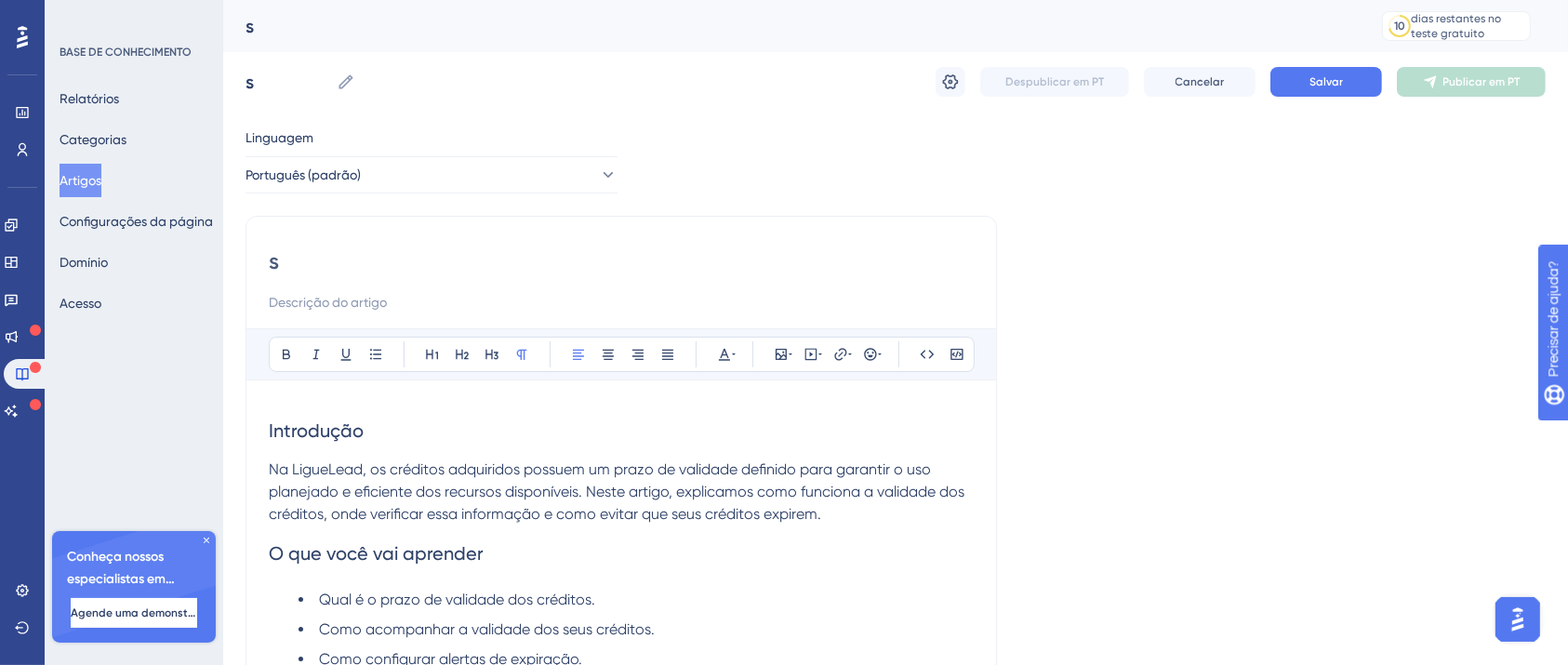
click at [418, 269] on input "s" at bounding box center [620, 261] width 704 height 30
paste input "Validade dos Crédito"
type input "Validade dos Créditos"
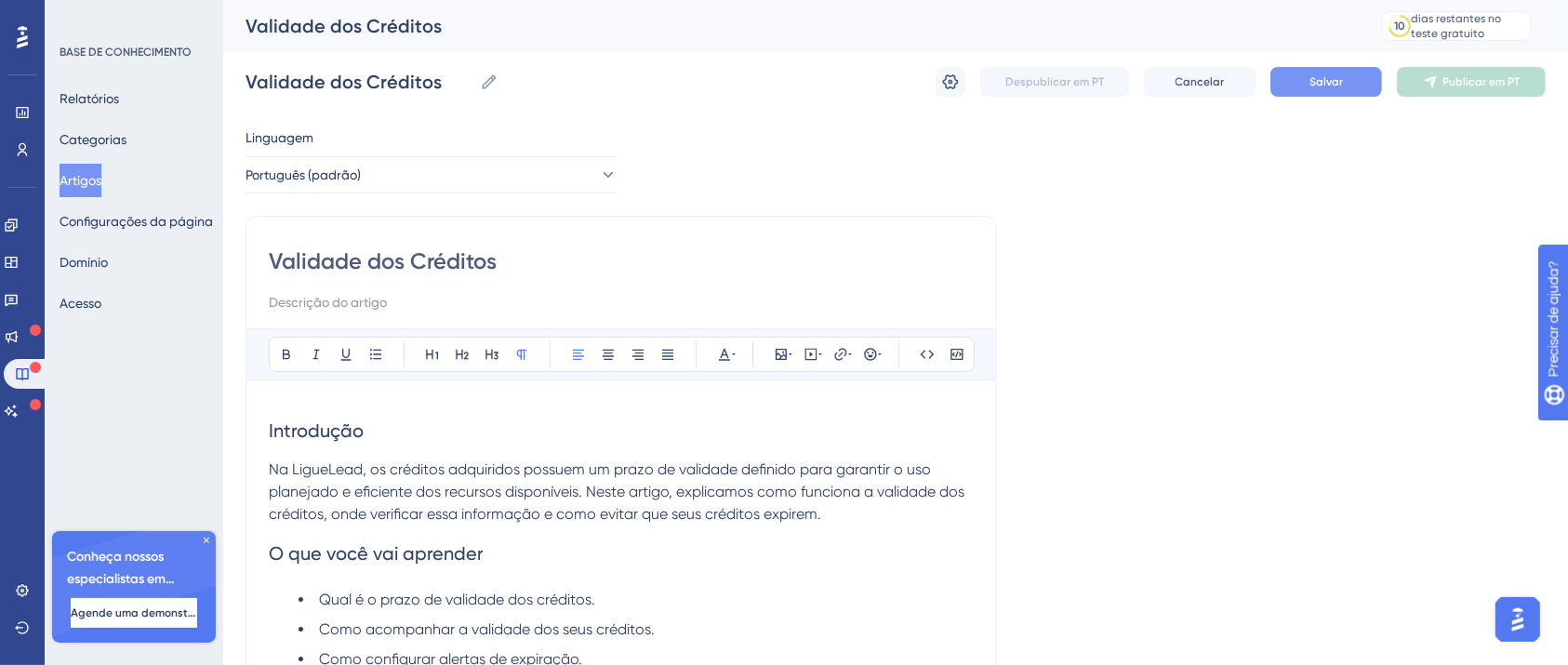
type input "Validade dos Créditos"
click at [1314, 87] on font "Salvar" at bounding box center [1326, 81] width 34 height 13
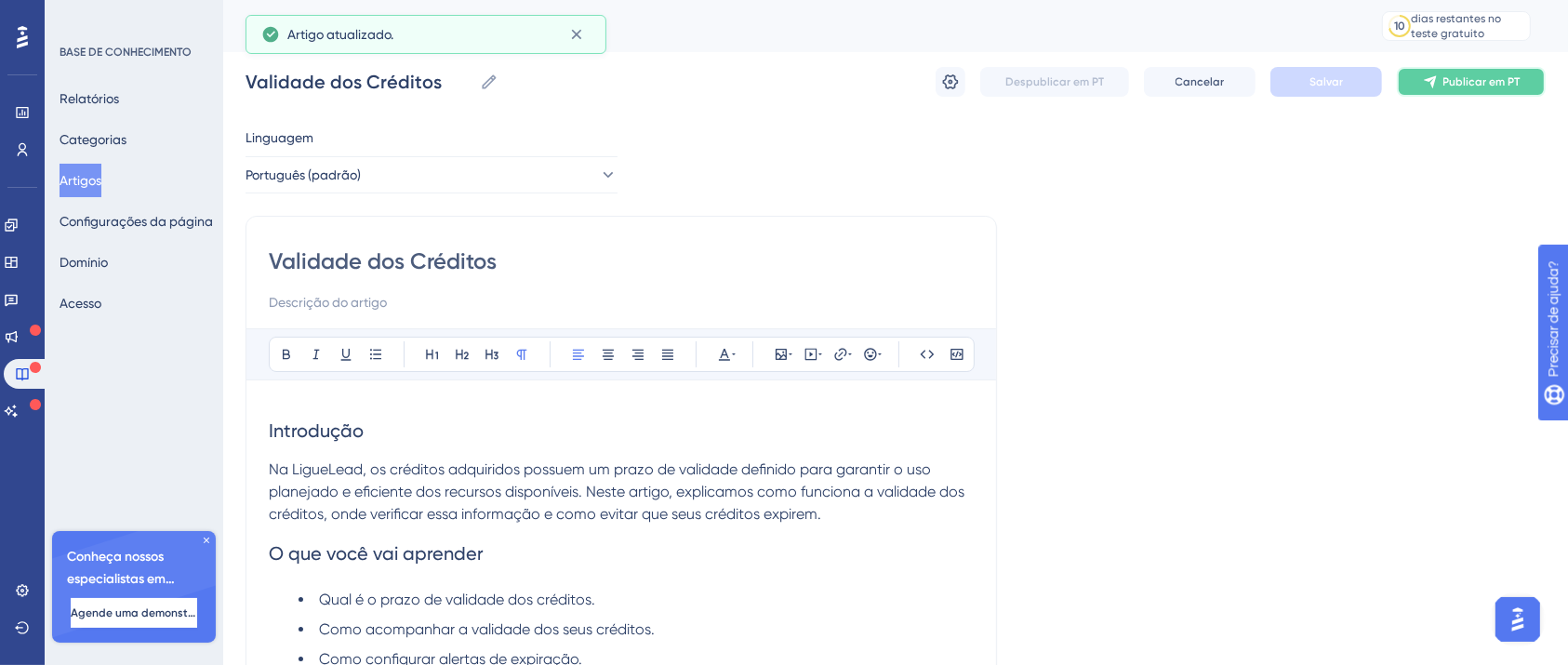
click at [1473, 71] on button "Publicar em PT" at bounding box center [1471, 82] width 149 height 30
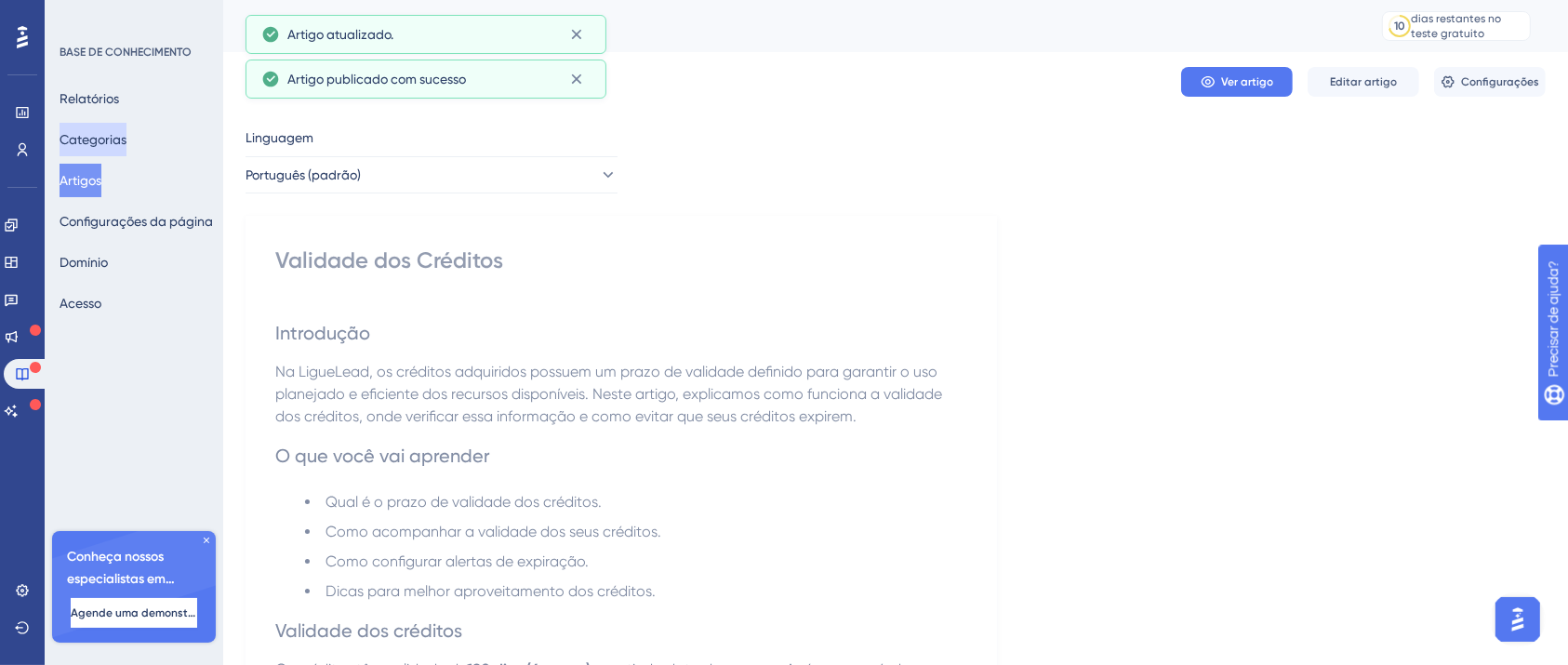
click at [104, 138] on font "Categorias" at bounding box center [93, 139] width 67 height 15
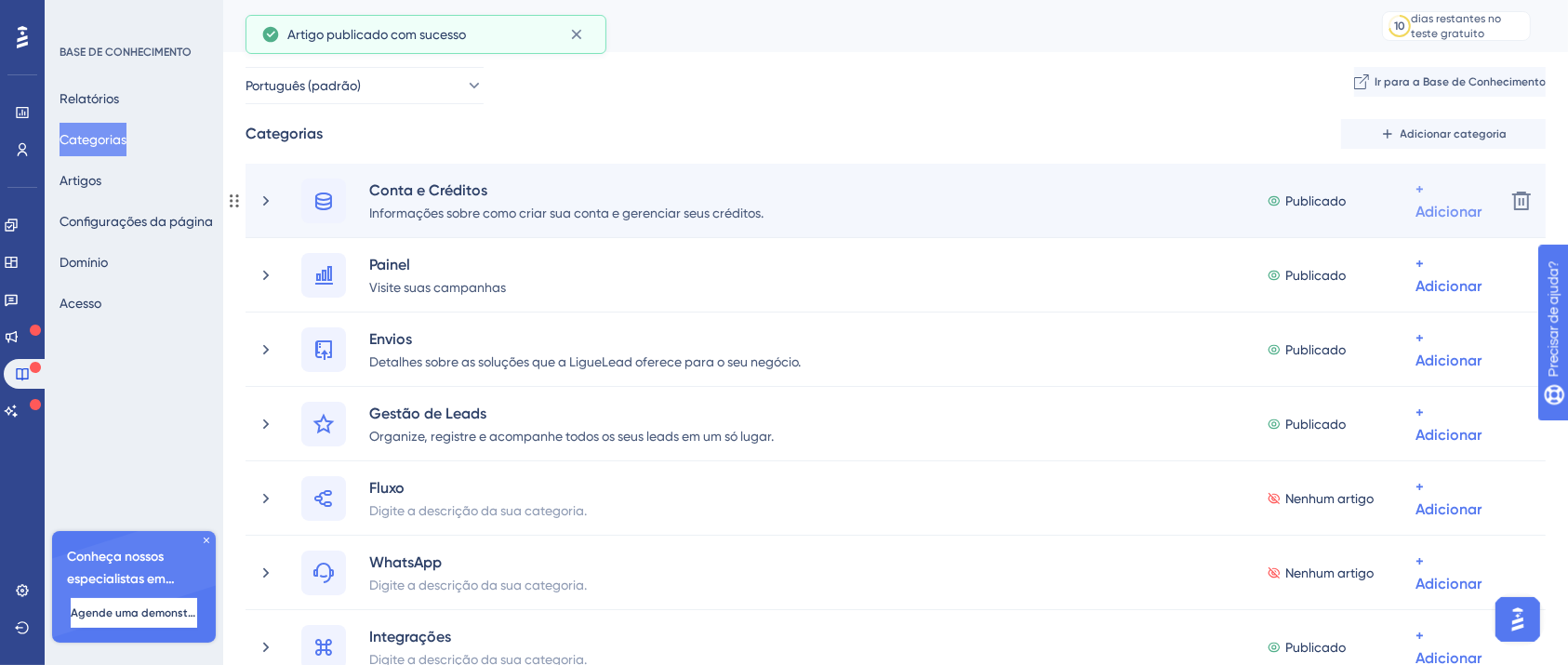
click at [1444, 202] on font "+ Adicionar" at bounding box center [1448, 201] width 66 height 40
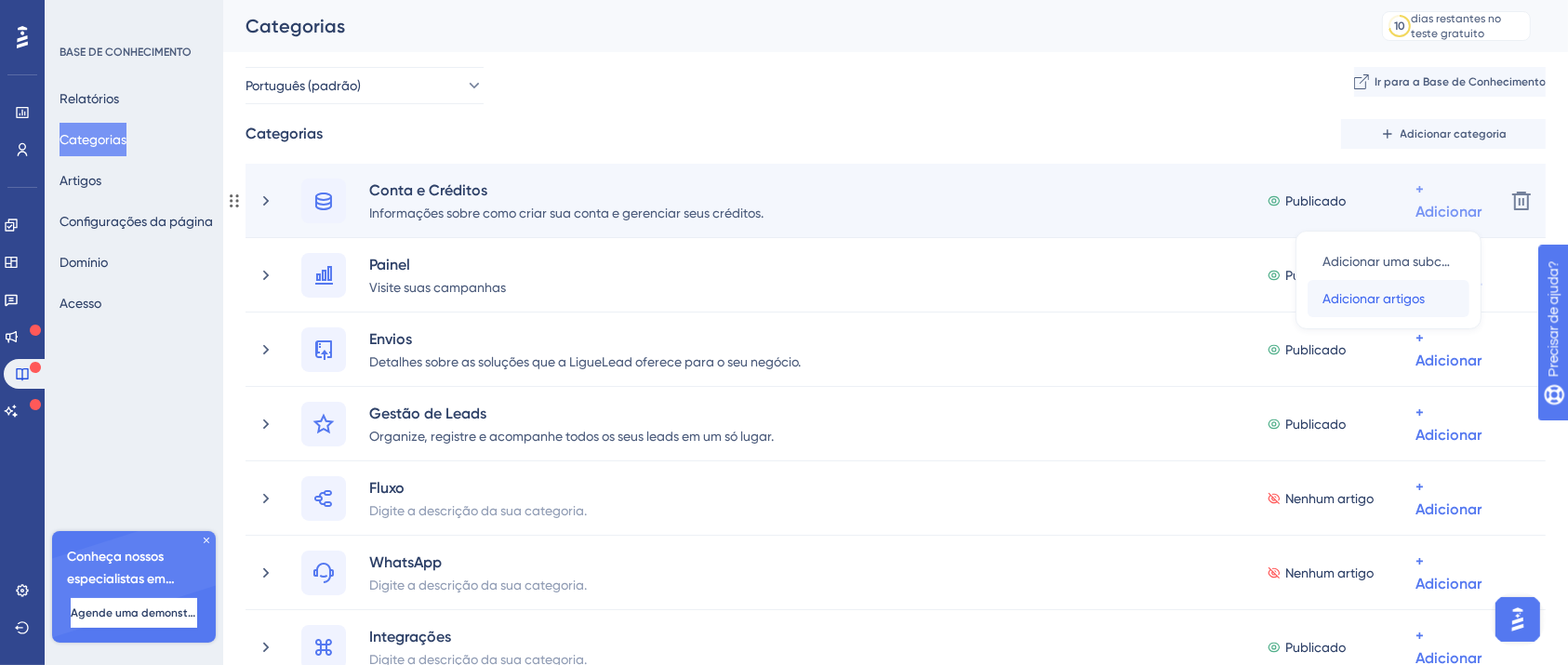
click at [1416, 295] on font "Adicionar artigos" at bounding box center [1373, 298] width 103 height 15
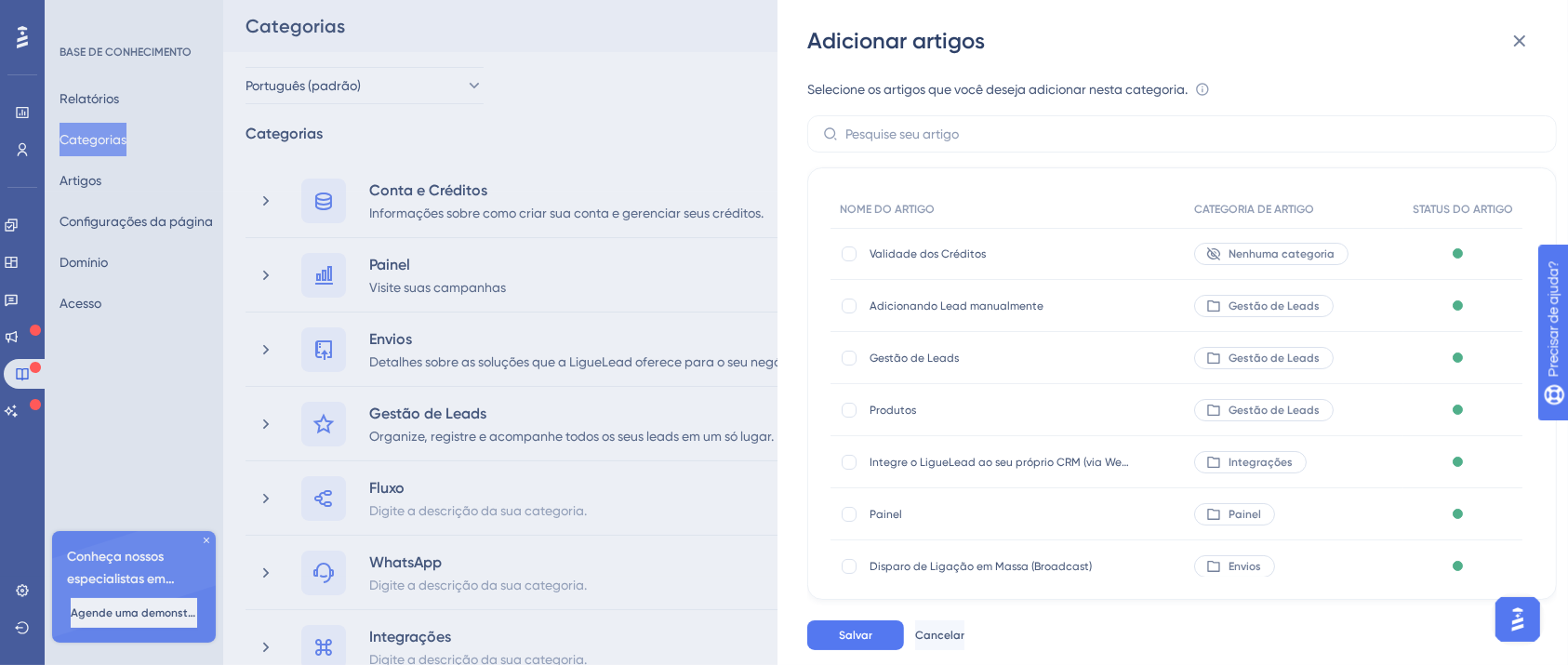
click at [962, 252] on font "Validade dos Créditos" at bounding box center [928, 253] width 117 height 13
click at [848, 254] on div at bounding box center [849, 253] width 15 height 15
checkbox input "true"
click at [886, 650] on button "Salvar" at bounding box center [856, 635] width 97 height 30
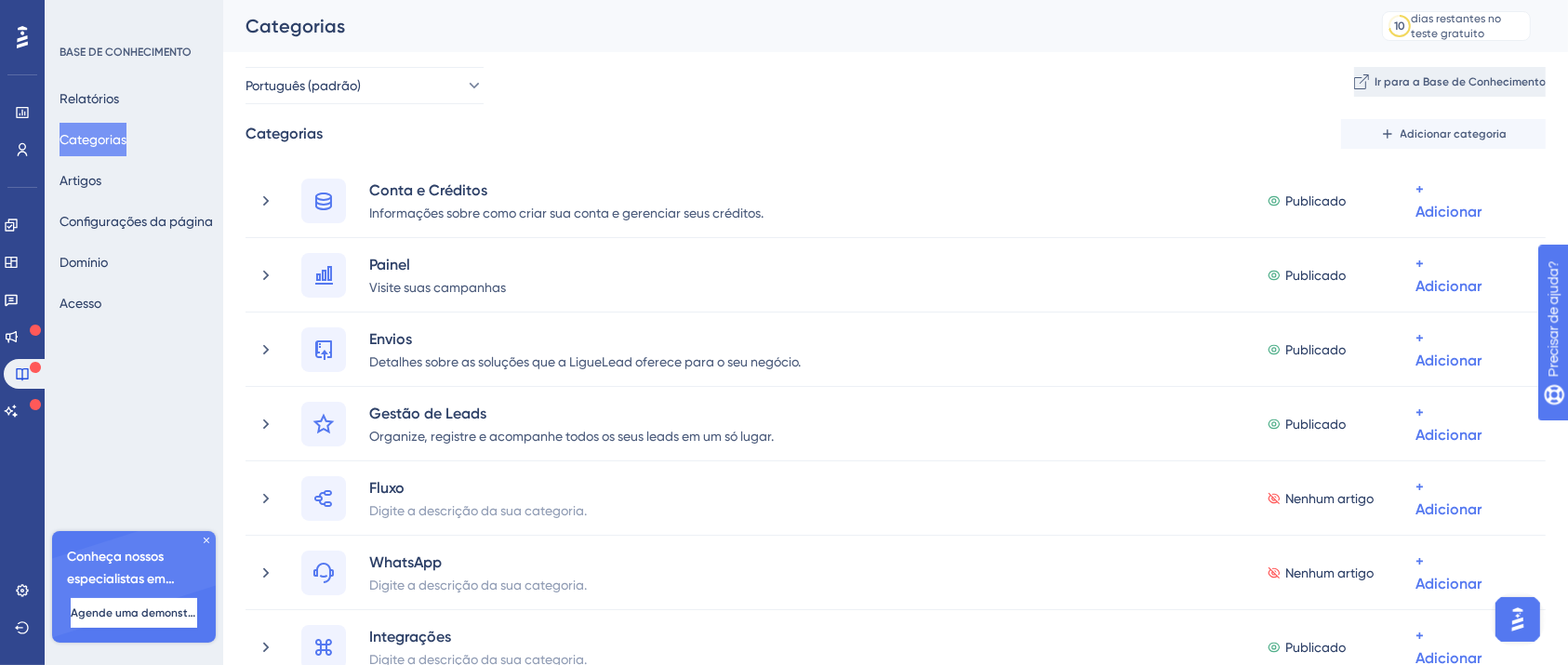
click at [1420, 87] on font "Ir para a Base de Conhecimento" at bounding box center [1459, 81] width 171 height 13
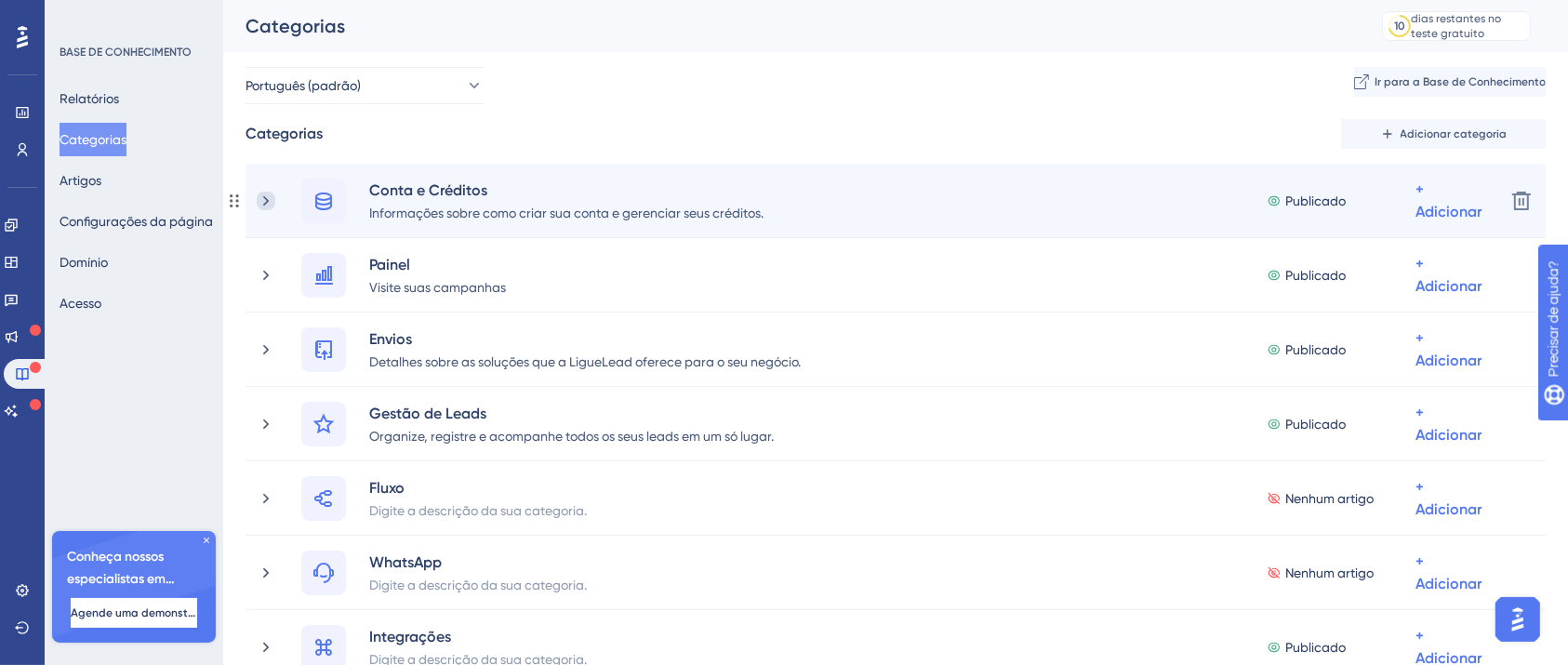
click at [275, 198] on icon at bounding box center [266, 201] width 19 height 19
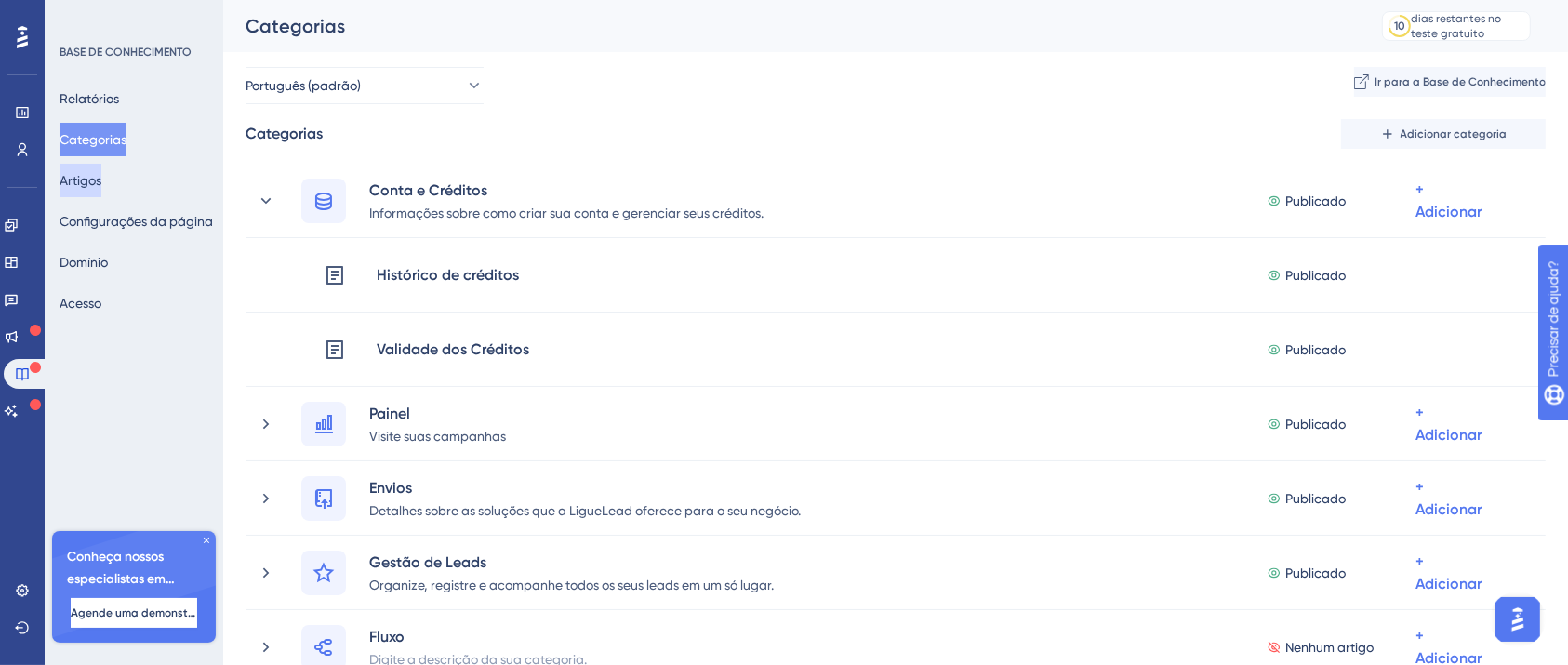
click at [99, 179] on font "Artigos" at bounding box center [80, 180] width 41 height 15
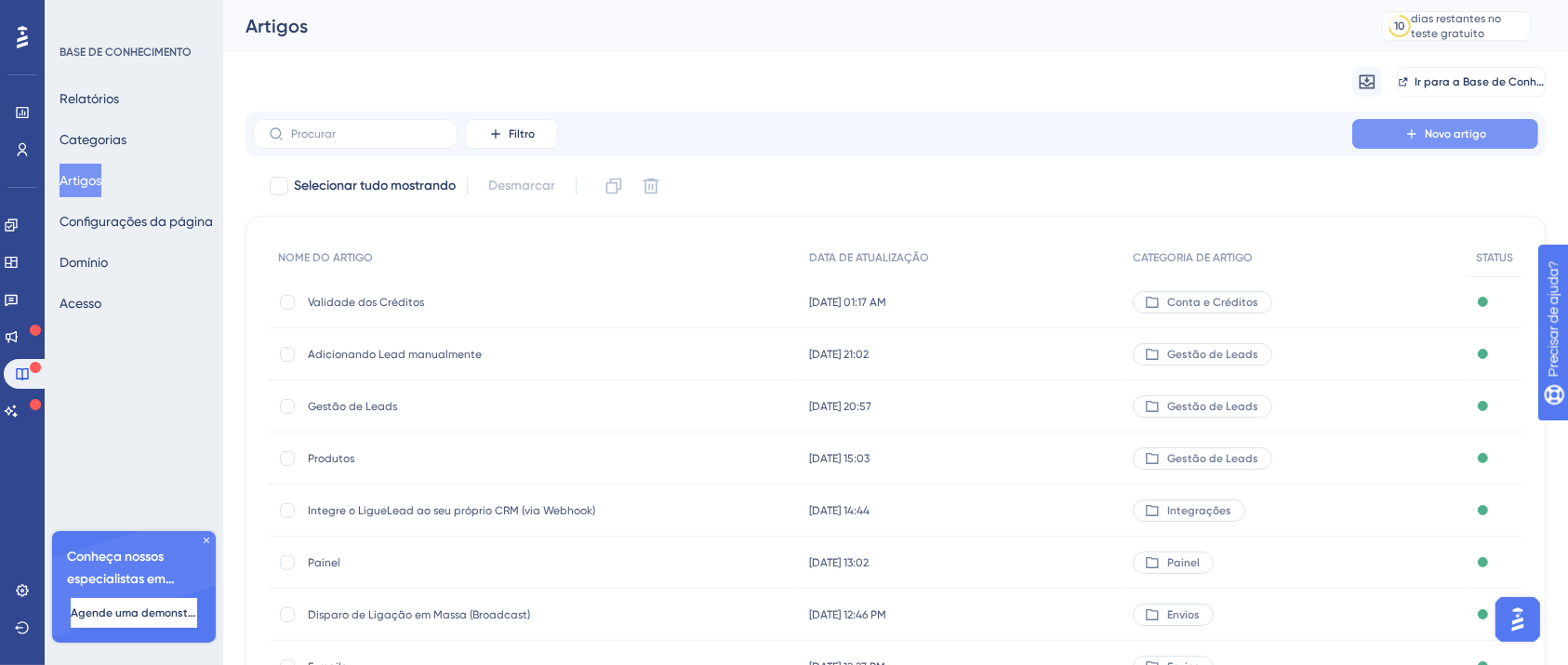
click at [1484, 127] on font "Novo artigo" at bounding box center [1455, 133] width 61 height 13
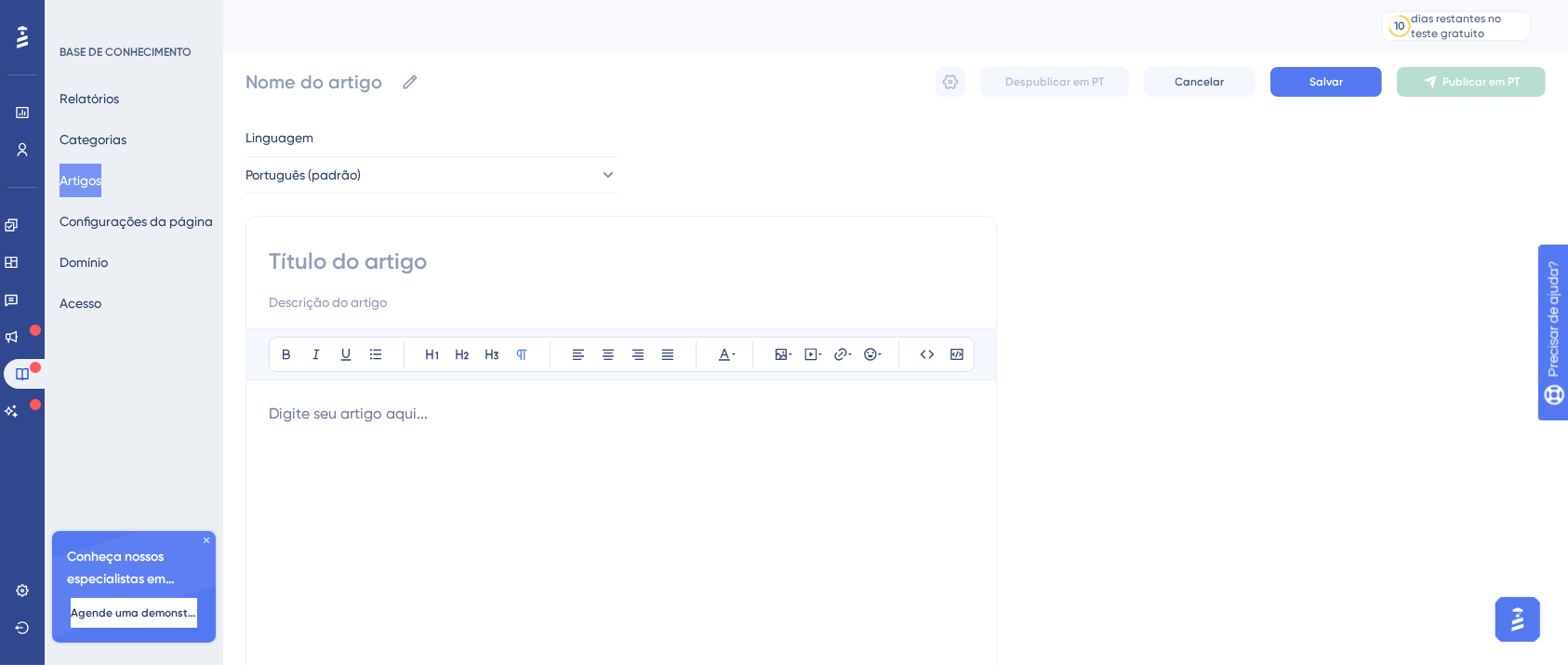
click at [466, 260] on input at bounding box center [620, 261] width 704 height 30
type input "Transfer"
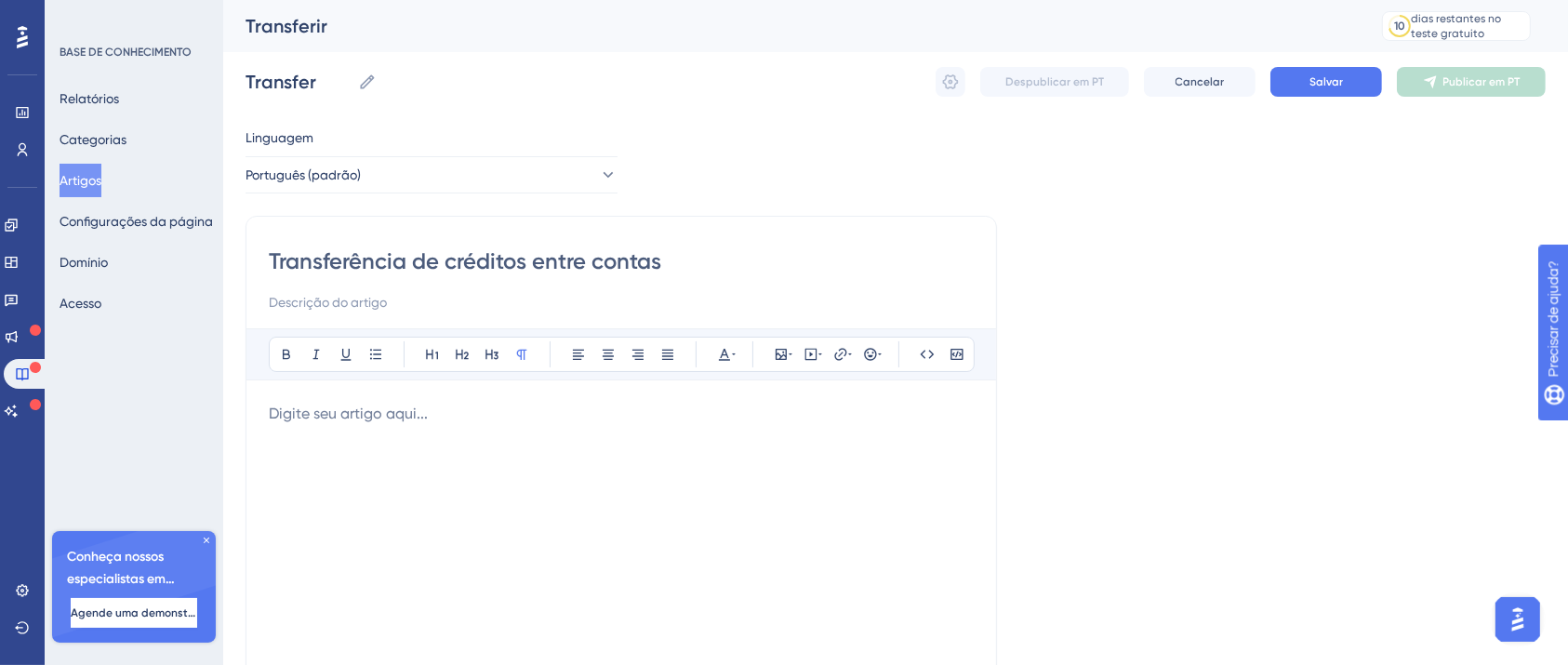
type input "Transferência de créditos entre contas"
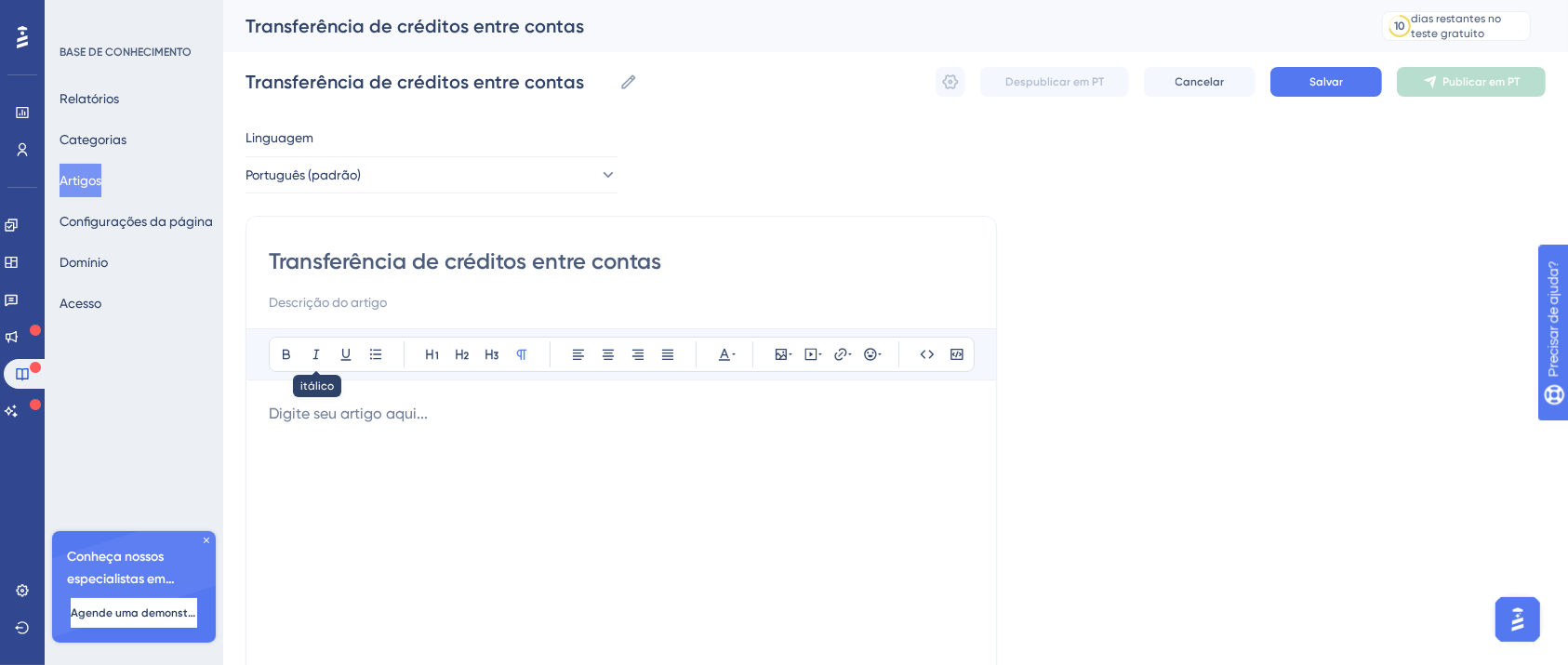
click at [547, 427] on div at bounding box center [620, 608] width 704 height 409
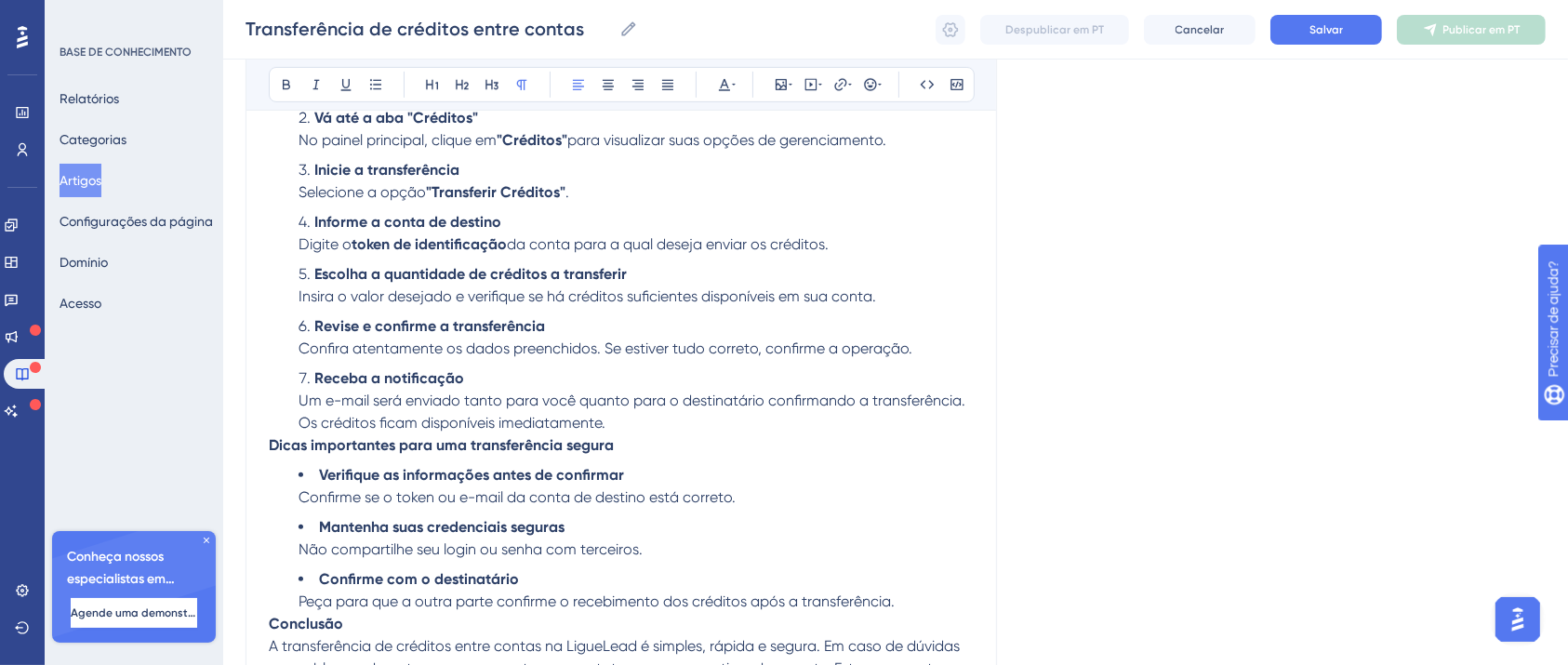
scroll to position [658, 0]
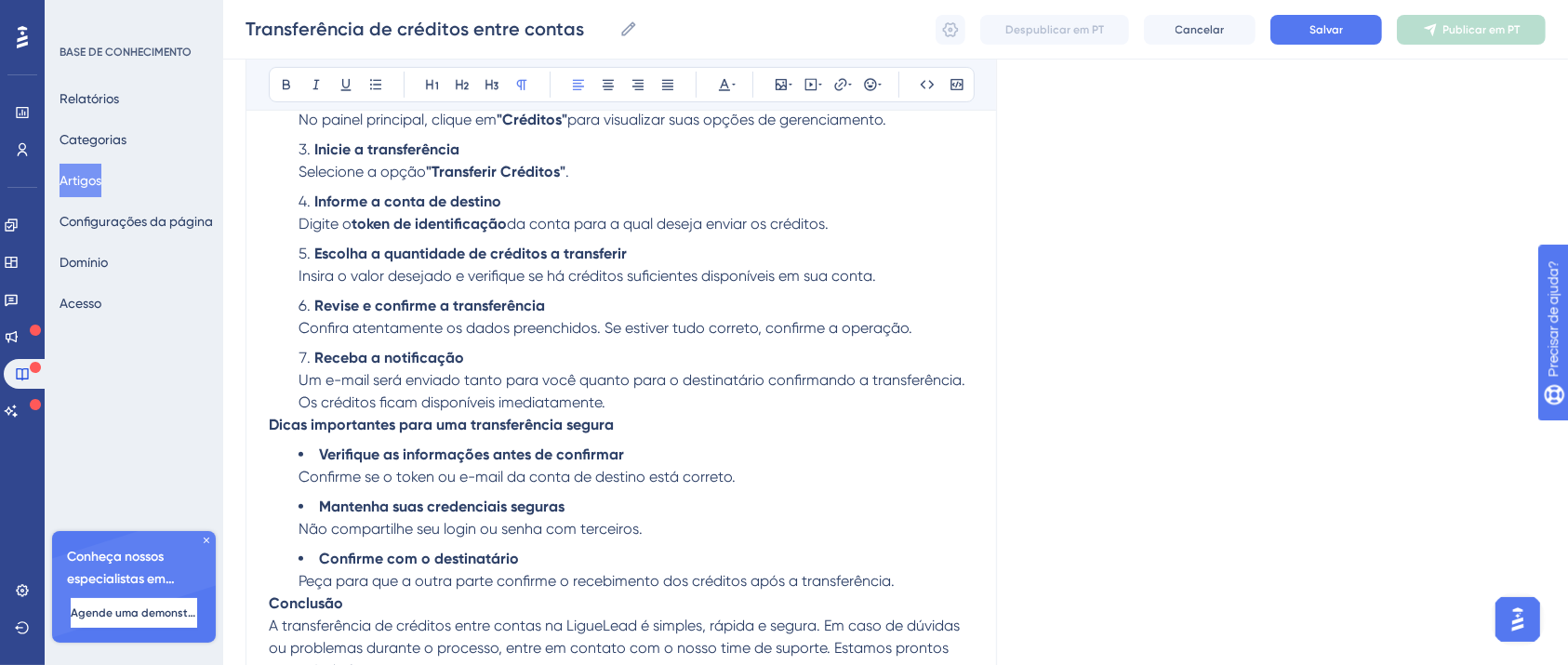
click at [552, 434] on strong "Dicas importantes para uma transferência segura" at bounding box center [441, 425] width 345 height 18
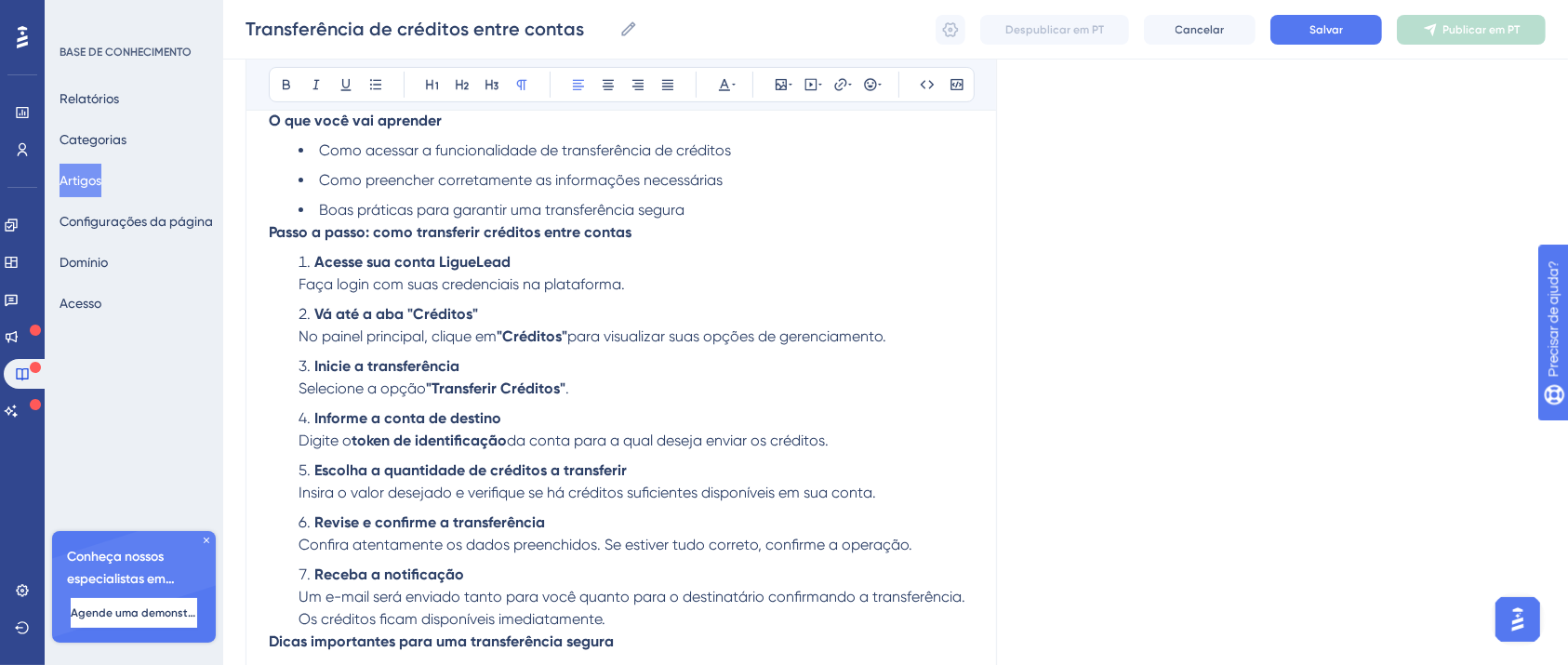
scroll to position [396, 0]
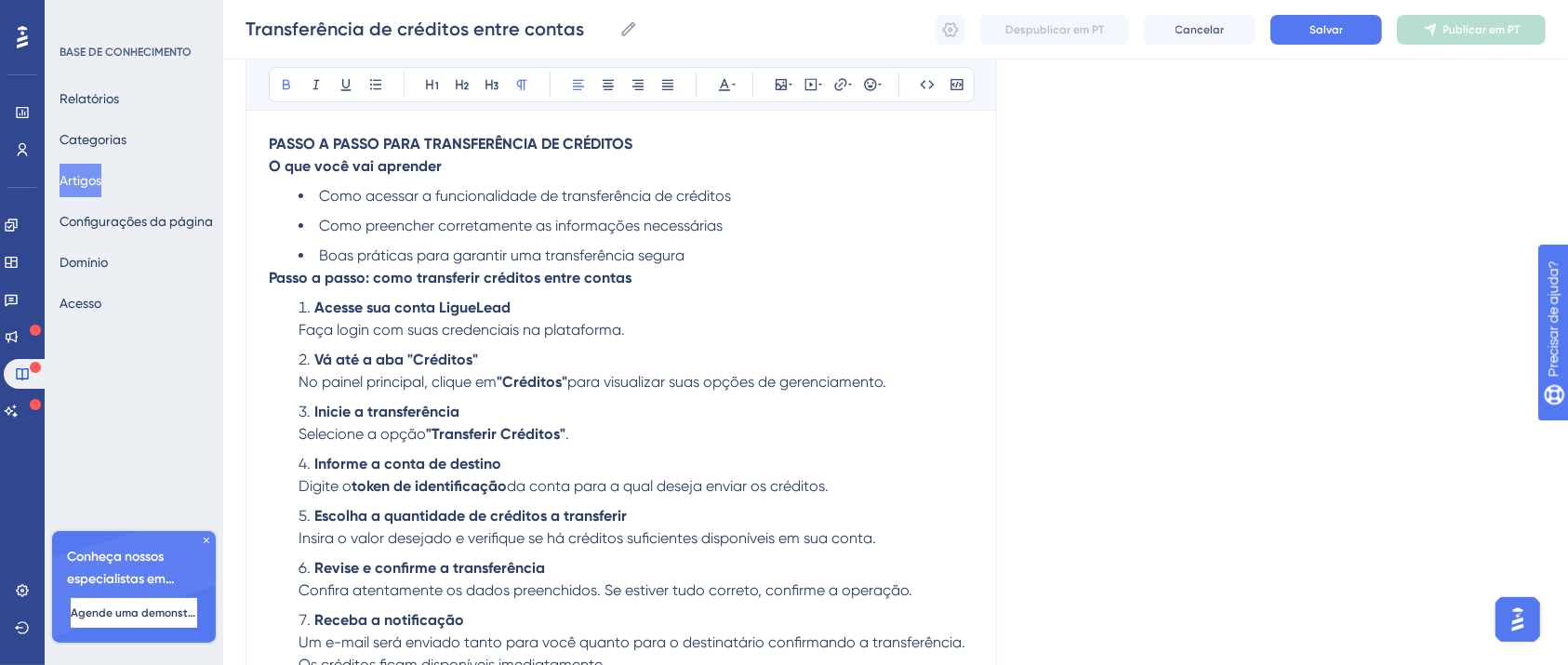
click at [613, 138] on strong "PASSO A PASSO PARA TRANSFERÊNCIA DE CRÉDITOS" at bounding box center [451, 143] width 364 height 18
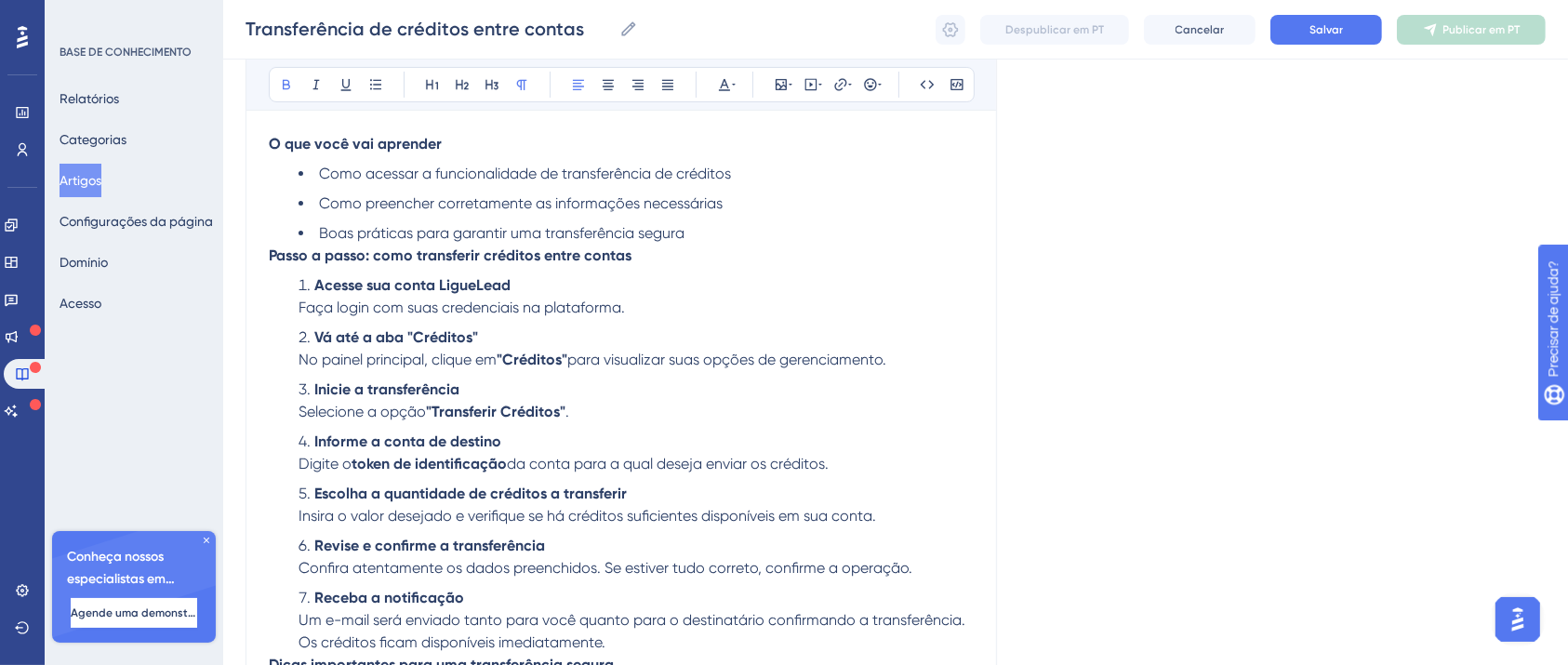
click at [721, 227] on li "Boas práticas para garantir uma transferência segura" at bounding box center [635, 233] width 675 height 23
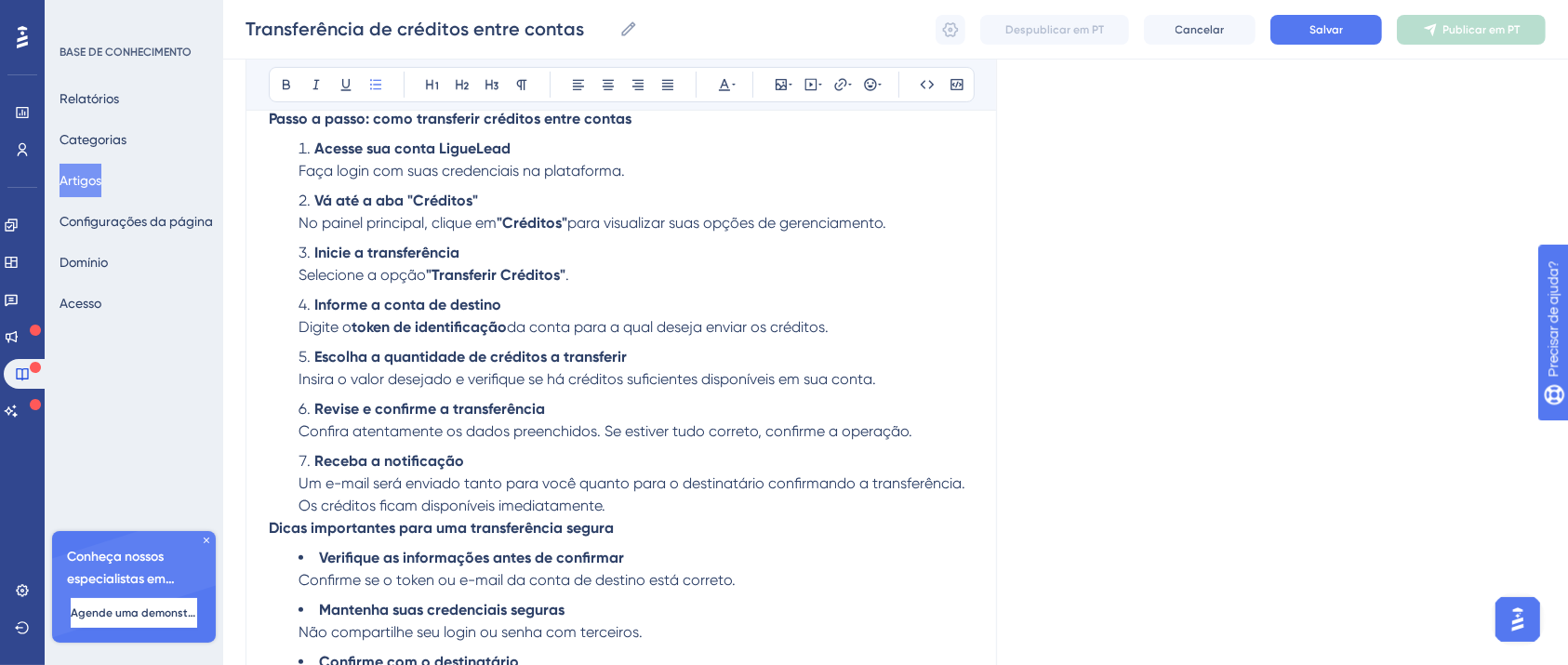
scroll to position [644, 0]
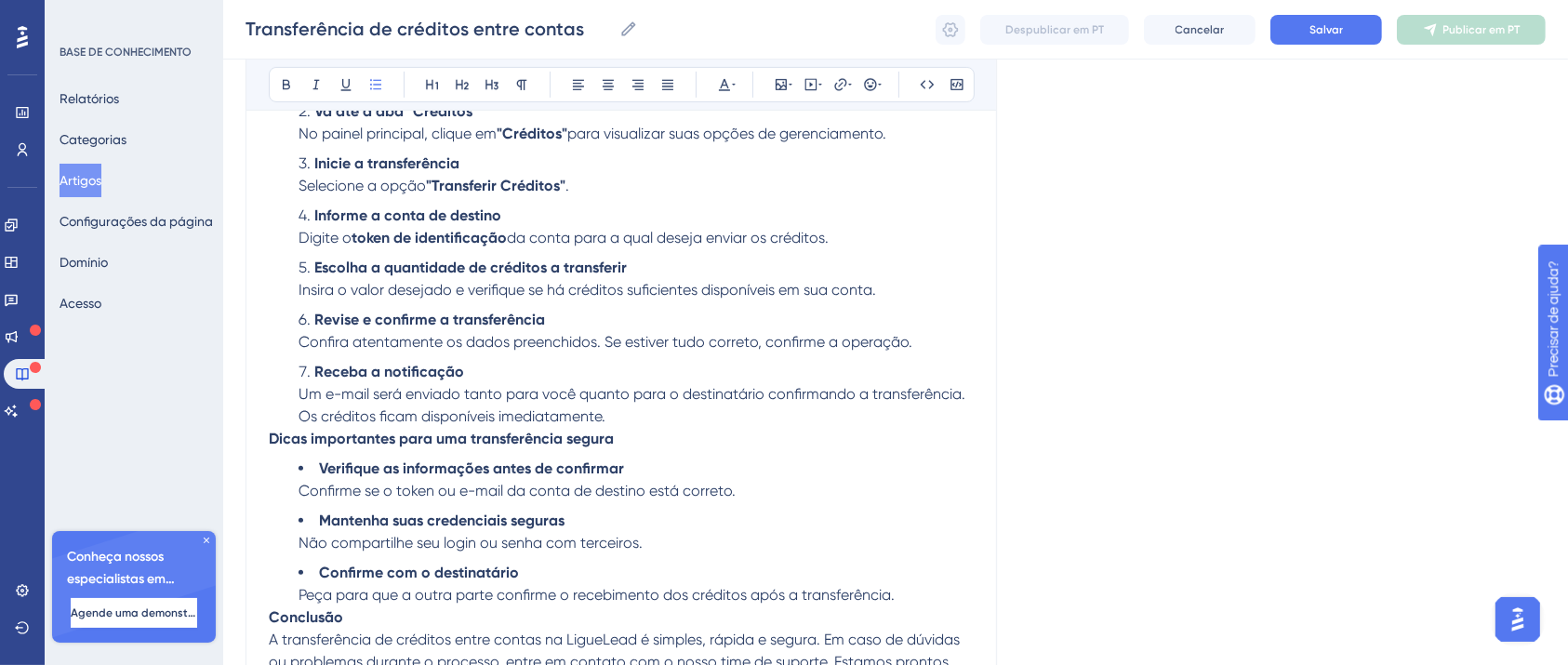
click at [640, 428] on li "Receba a notificação Um e-mail será enviado tanto para você quanto para o desti…" at bounding box center [635, 394] width 675 height 67
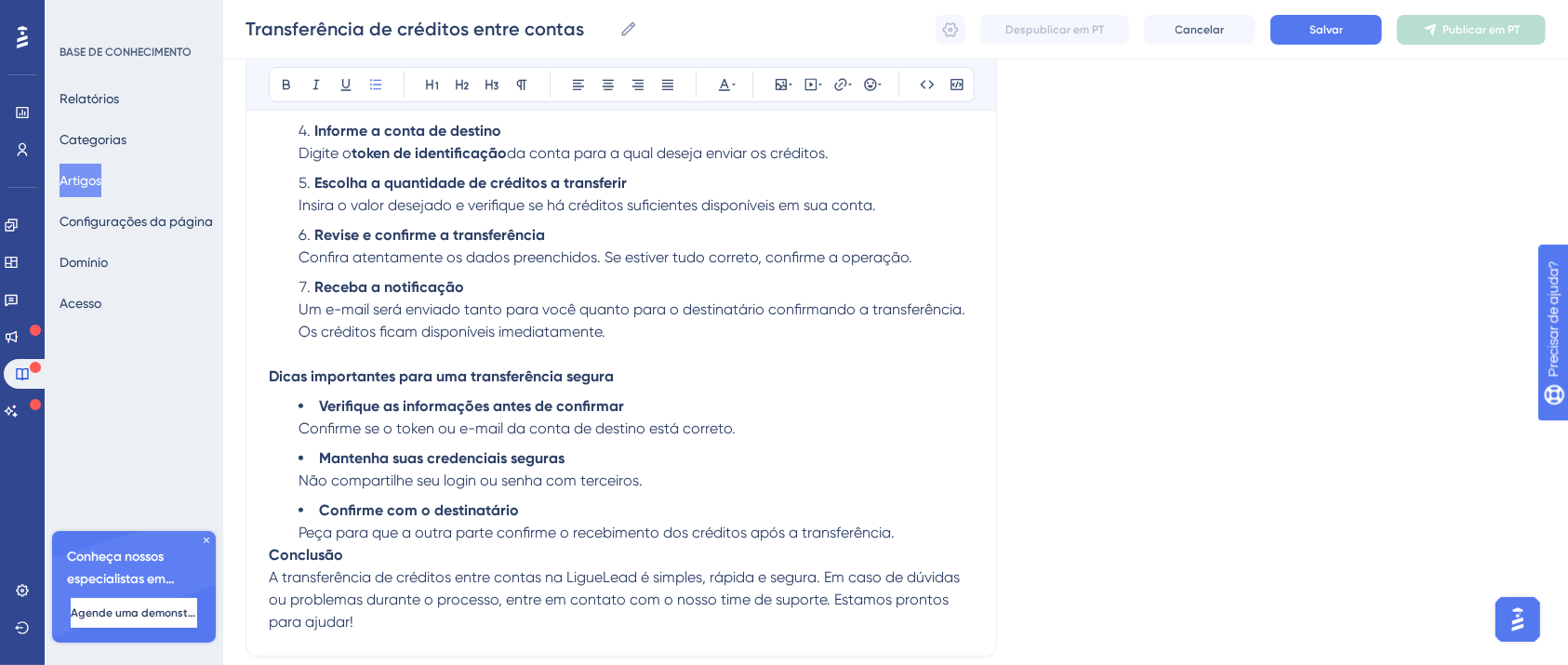
scroll to position [768, 0]
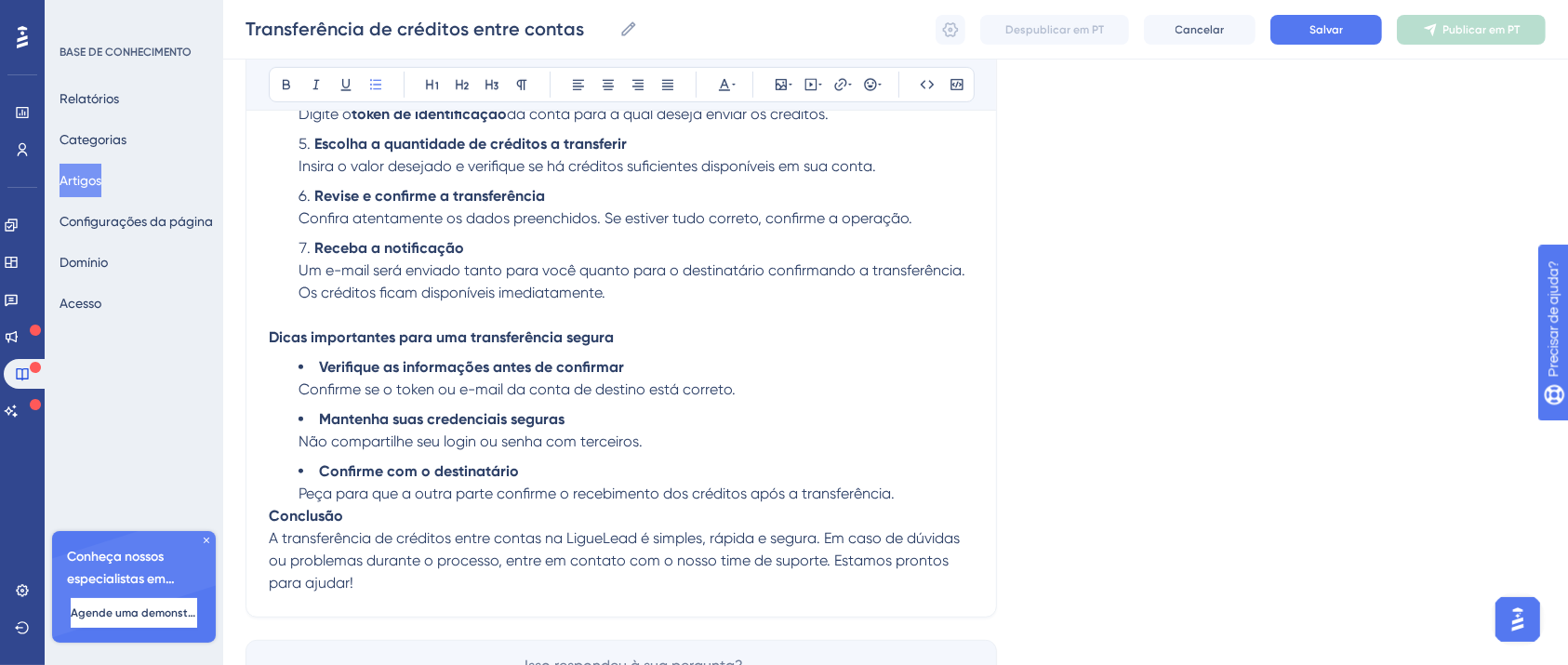
click at [900, 505] on li "Confirme com o destinatário Peça para que a outra parte confirme o recebimento …" at bounding box center [635, 482] width 675 height 44
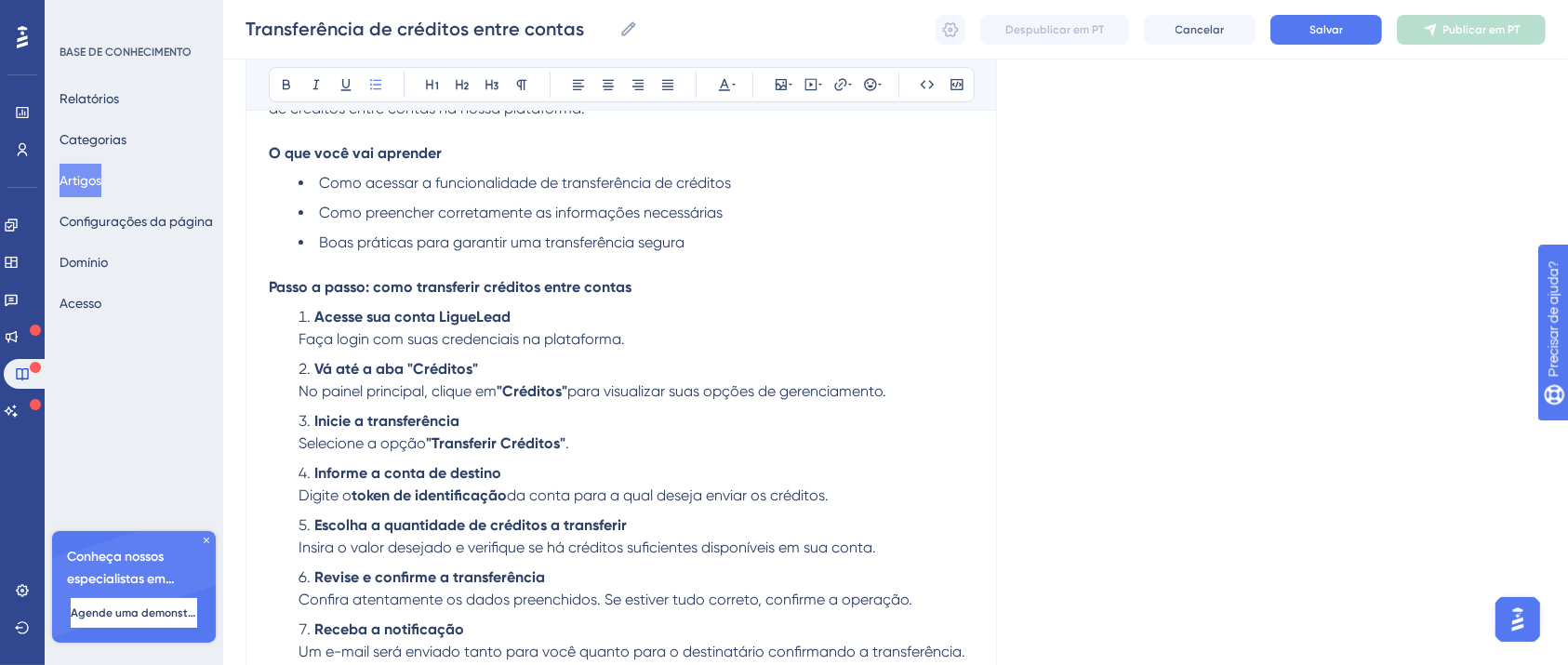
scroll to position [623, 0]
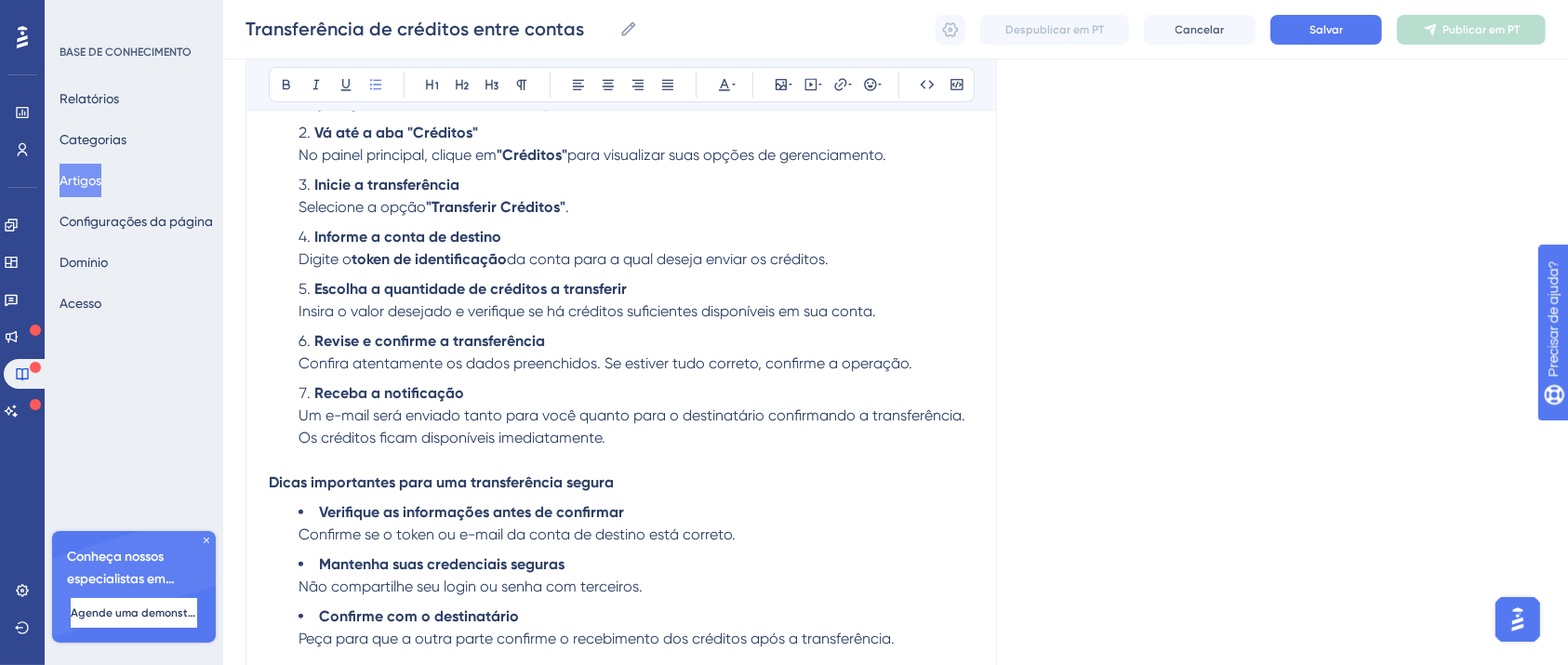
click at [1124, 390] on div "Linguagem Português (padrão) Transferência de créditos entre contas Audacioso i…" at bounding box center [895, 196] width 1300 height 1400
click at [1334, 24] on font "Salvar" at bounding box center [1326, 30] width 34 height 13
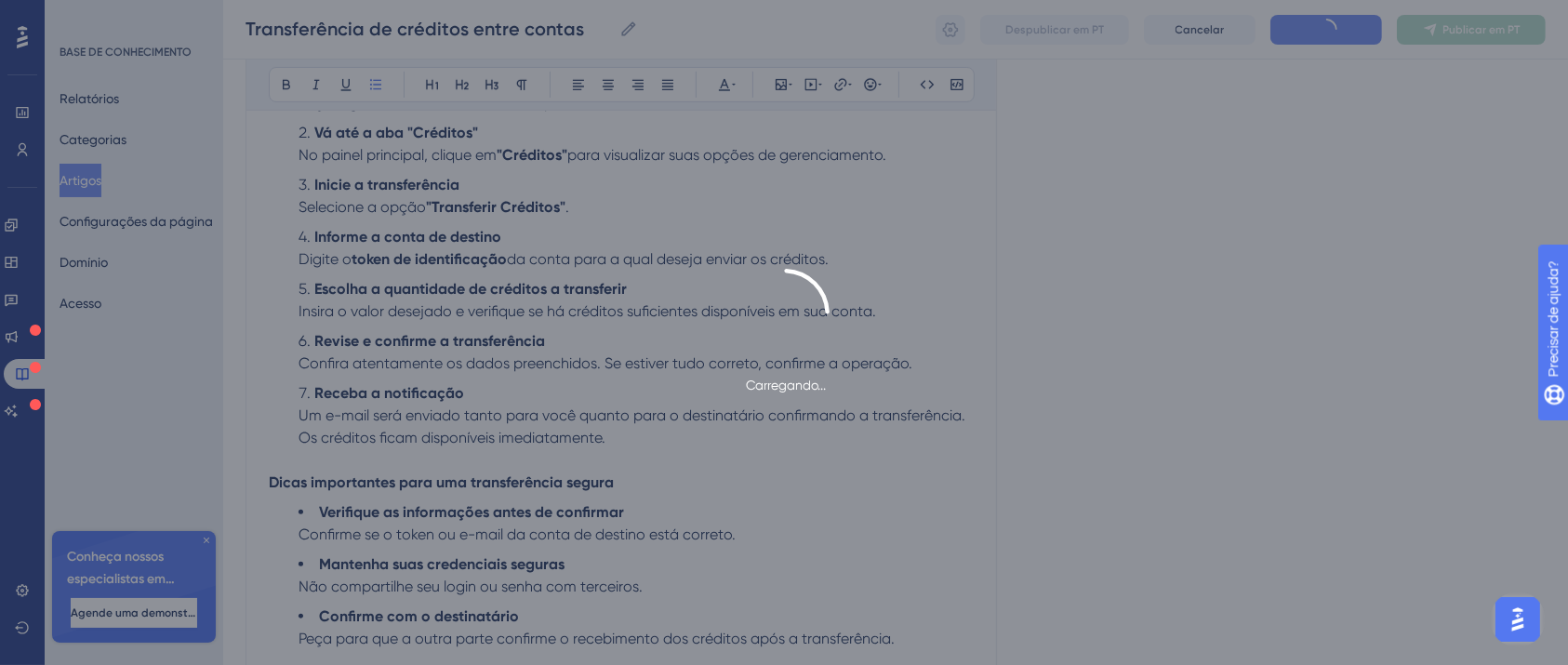
scroll to position [713, 0]
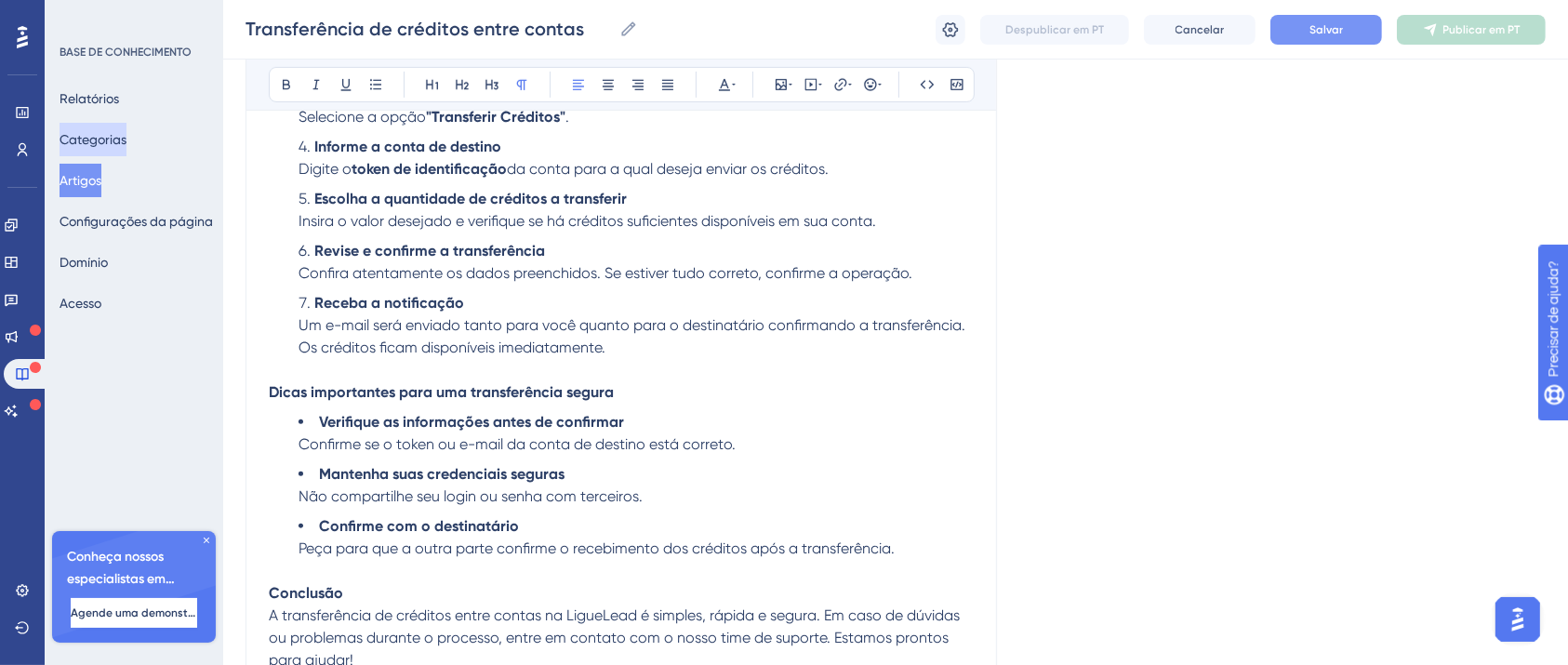
click at [114, 143] on font "Categorias" at bounding box center [93, 139] width 67 height 15
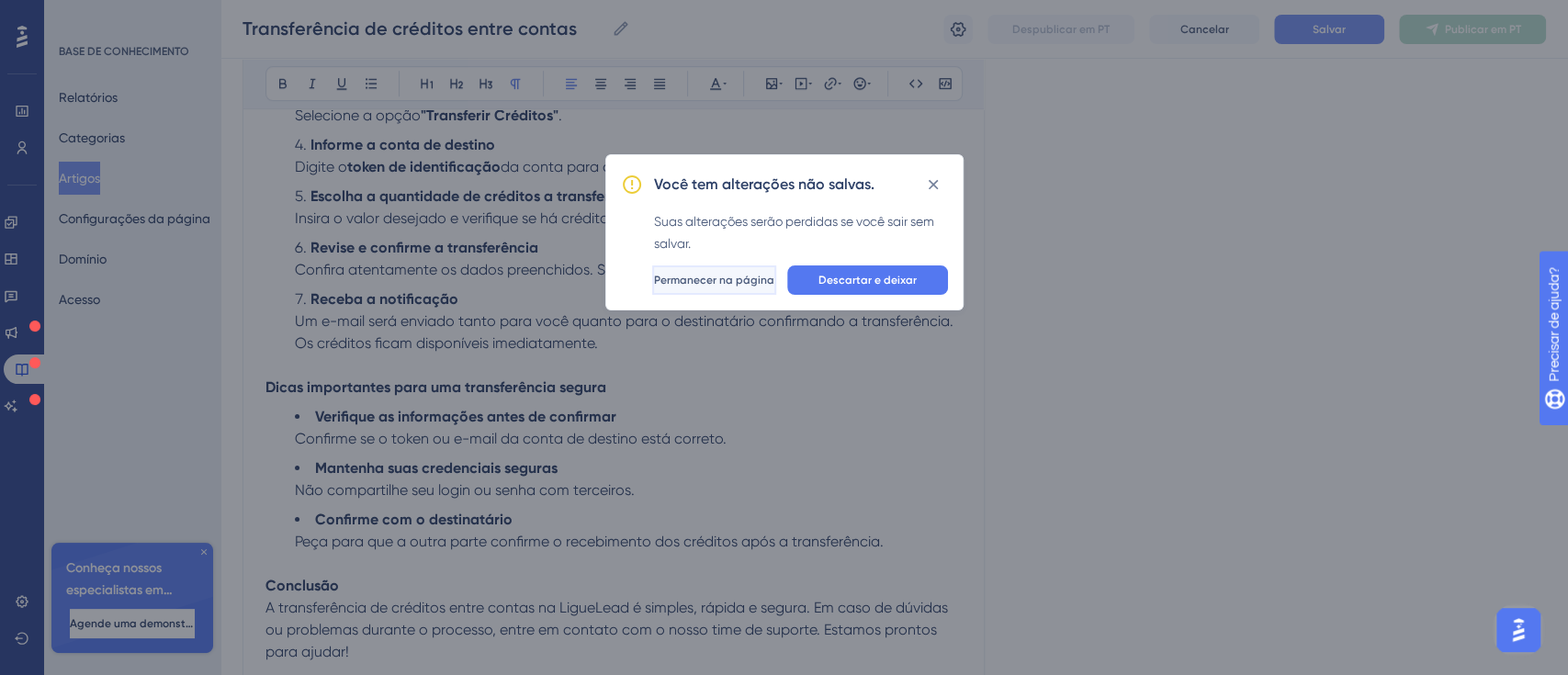
click at [715, 284] on font "Permanecer na página" at bounding box center [713, 279] width 120 height 13
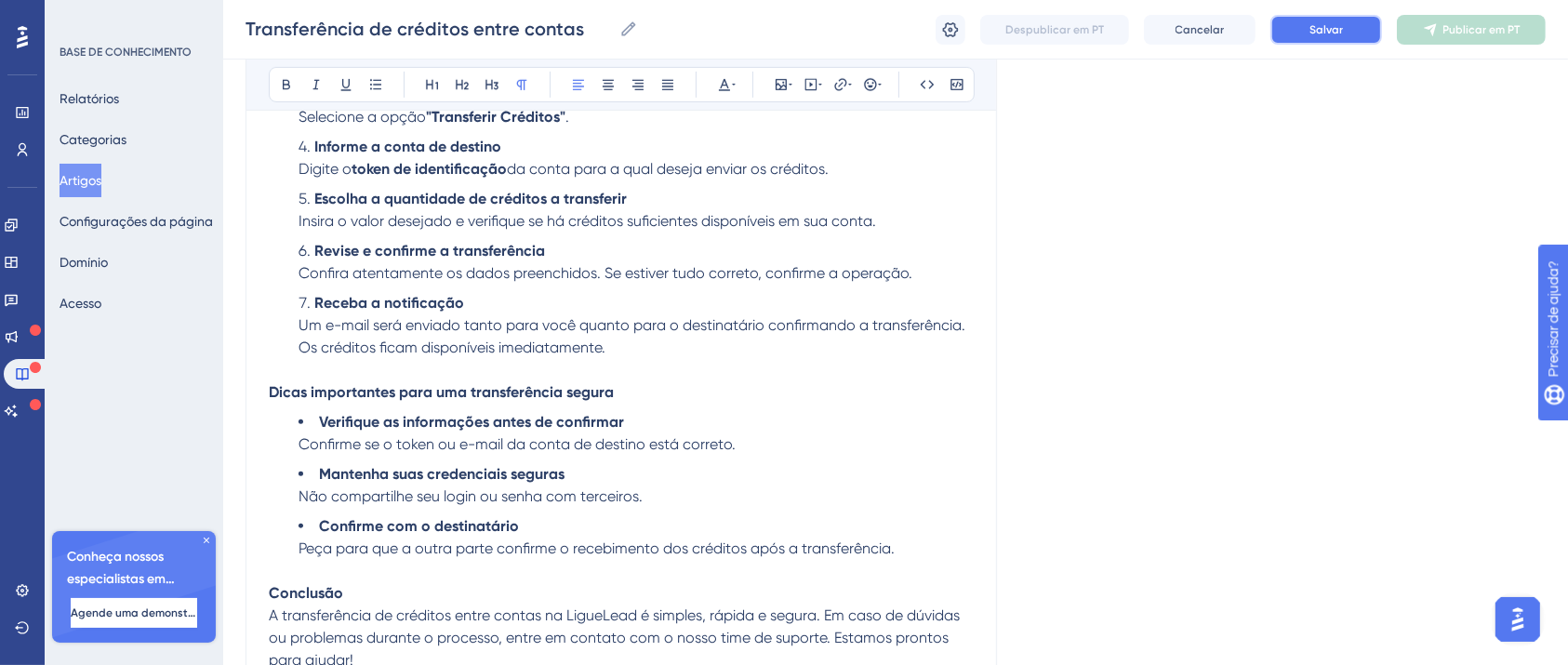
click at [1340, 27] on font "Salvar" at bounding box center [1326, 30] width 34 height 13
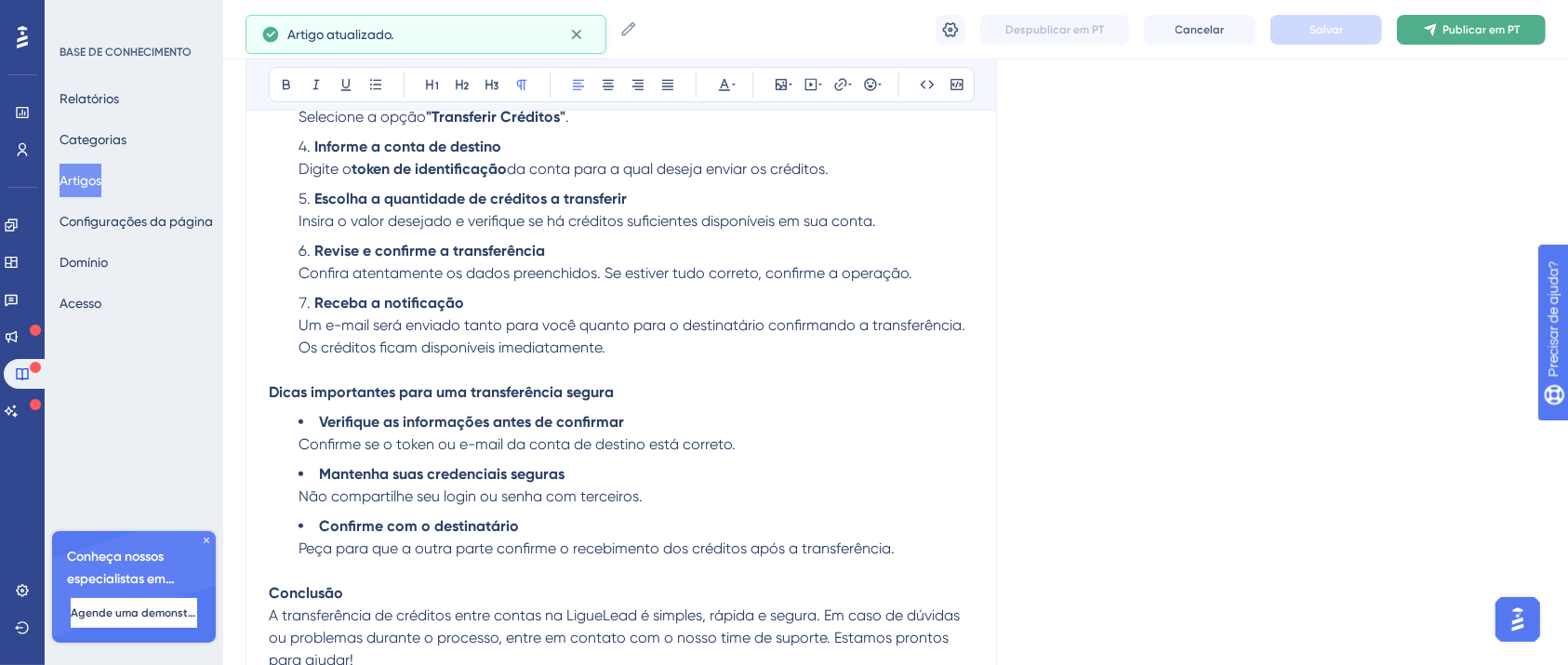
click at [1428, 29] on icon at bounding box center [1430, 30] width 15 height 15
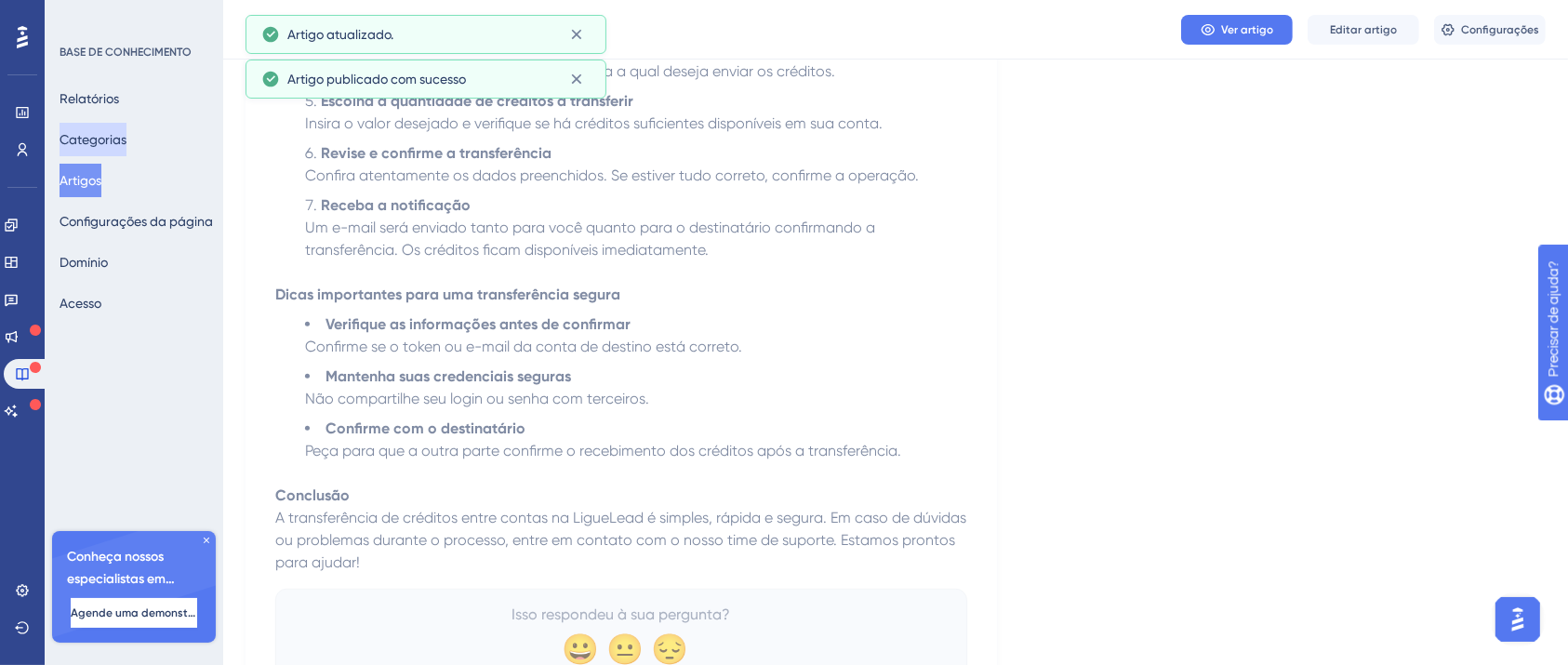
click at [119, 143] on font "Categorias" at bounding box center [93, 139] width 67 height 15
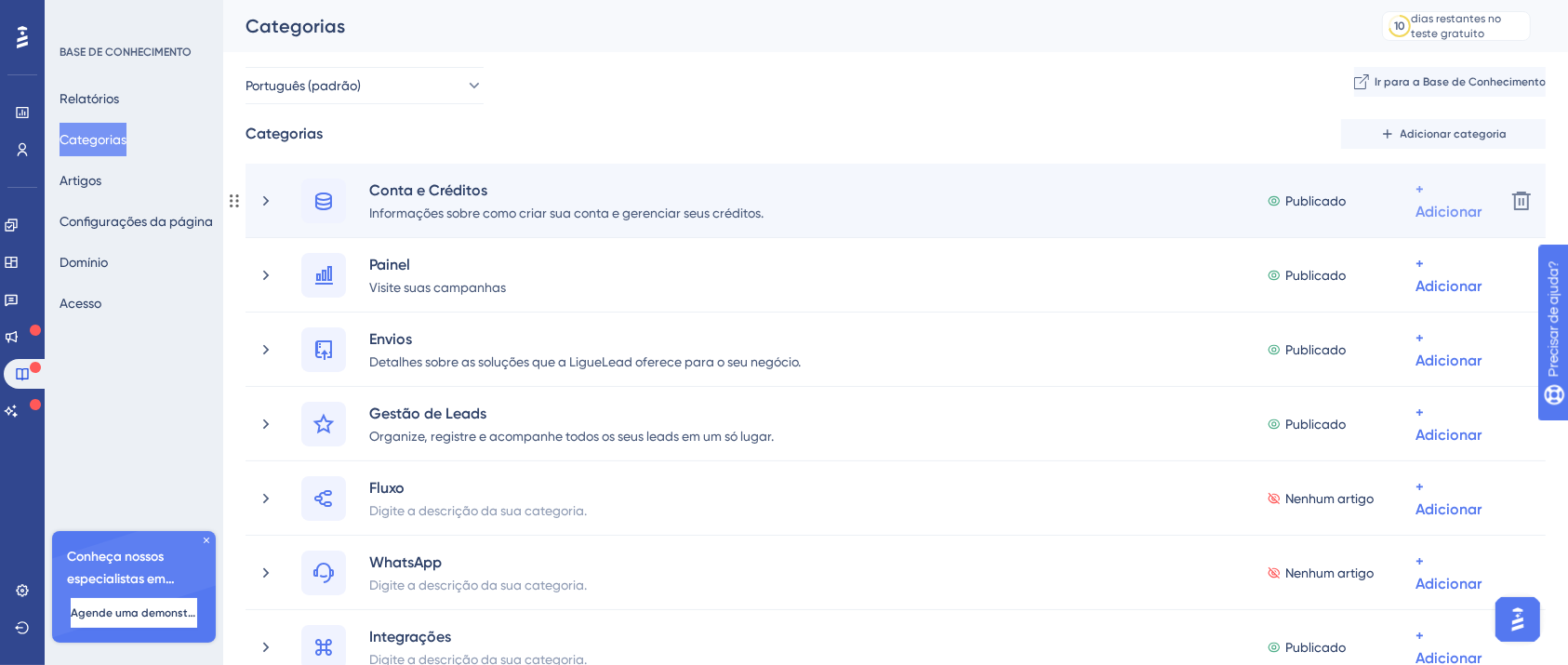
click at [1420, 199] on div "+ Adicionar" at bounding box center [1448, 201] width 66 height 44
click at [1410, 303] on font "Adicionar artigos" at bounding box center [1373, 298] width 103 height 15
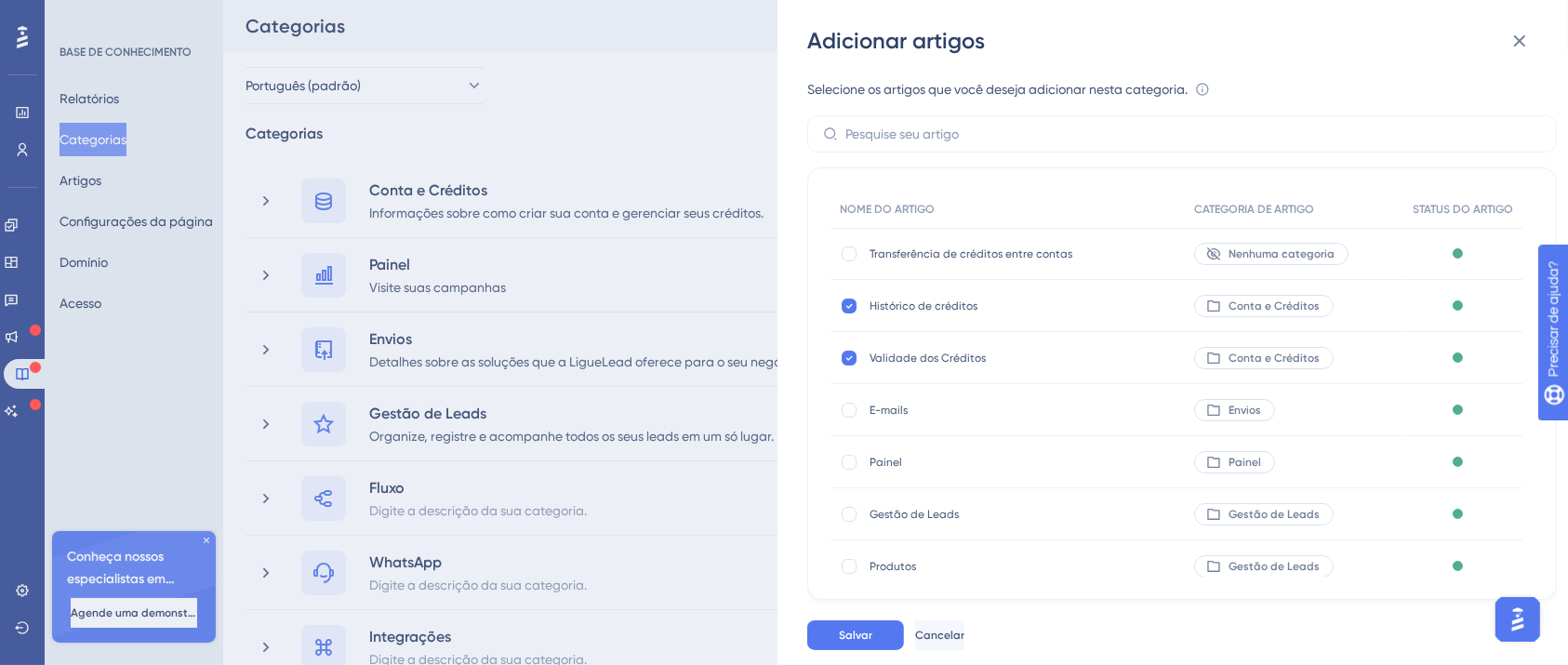
click at [930, 249] on font "Transferência de créditos entre contas" at bounding box center [970, 253] width 203 height 13
click at [846, 246] on div at bounding box center [849, 253] width 15 height 15
checkbox input "true"
click at [871, 641] on button "Salvar" at bounding box center [856, 635] width 97 height 30
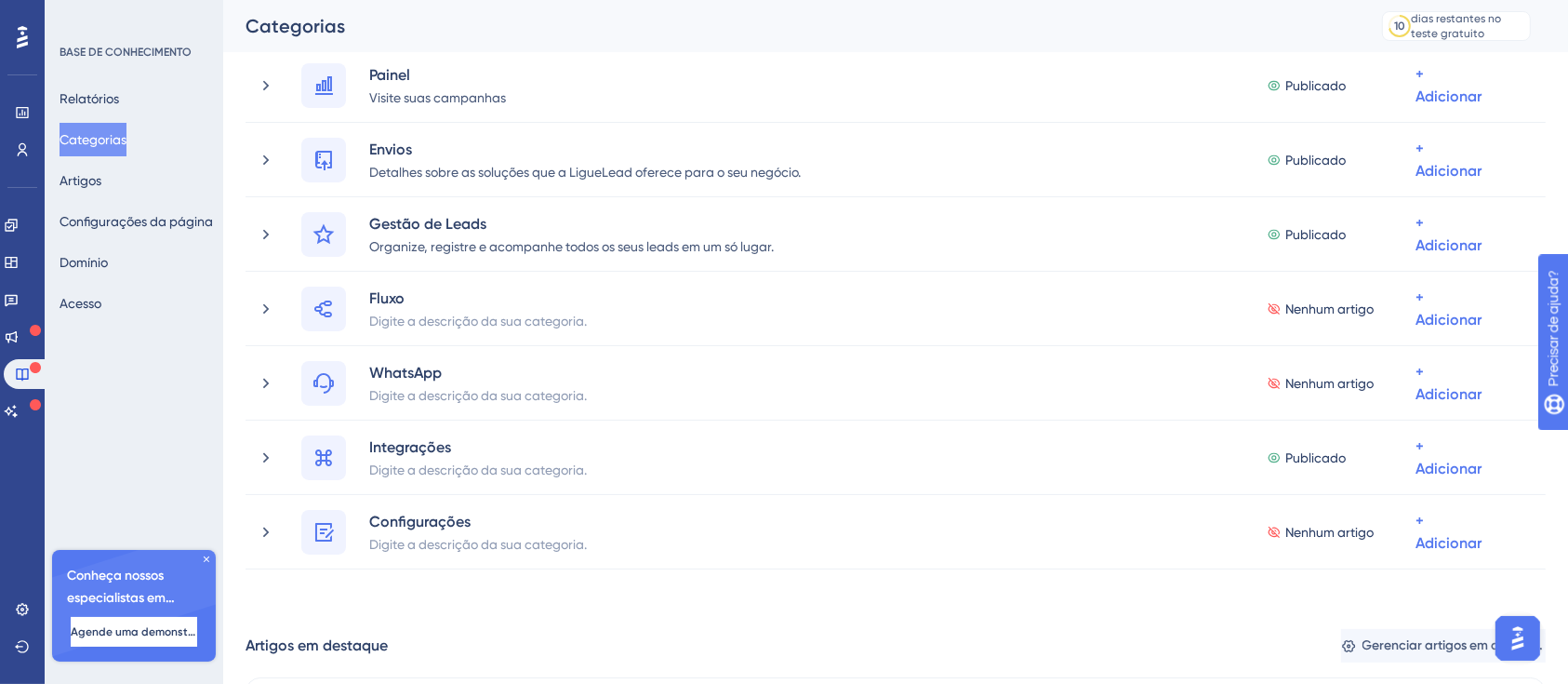
scroll to position [483, 0]
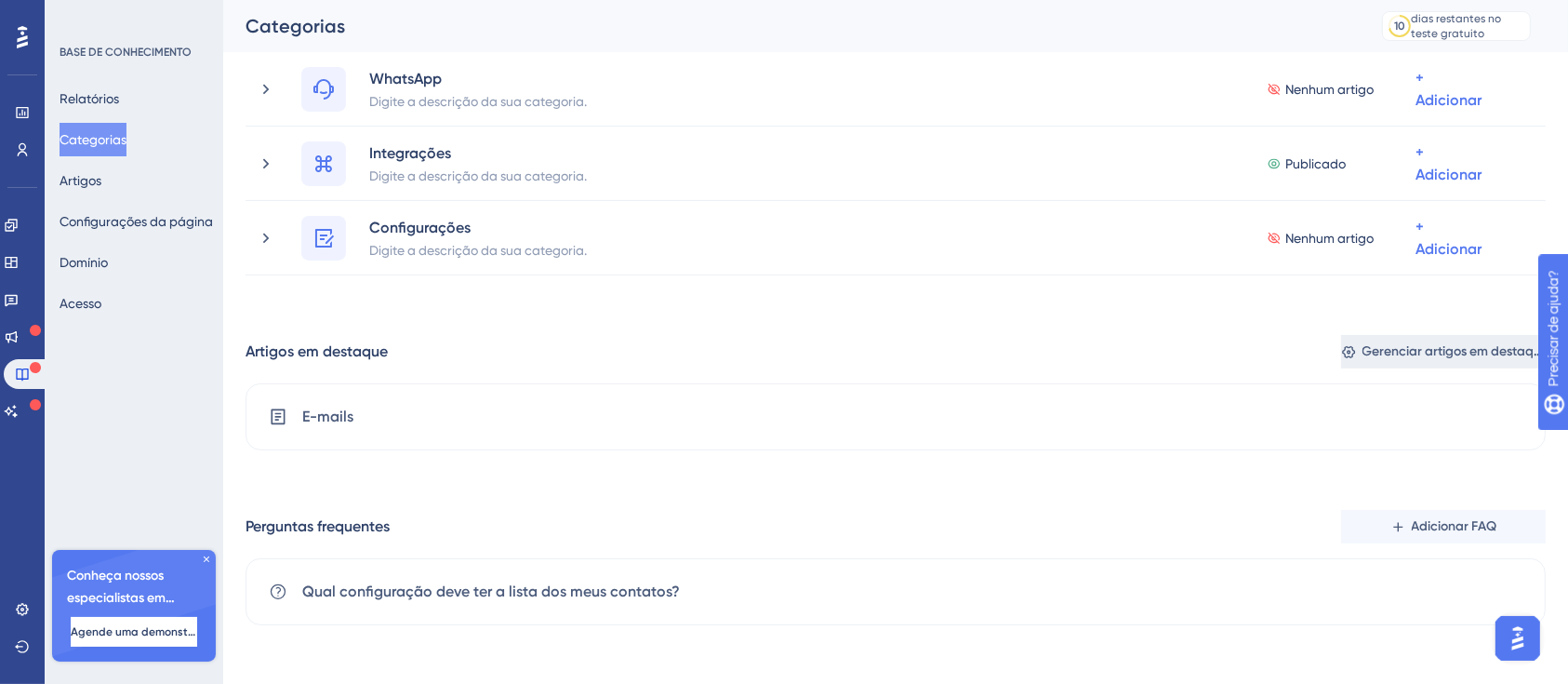
click at [1432, 350] on font "Gerenciar artigos em destaque" at bounding box center [1455, 351] width 187 height 16
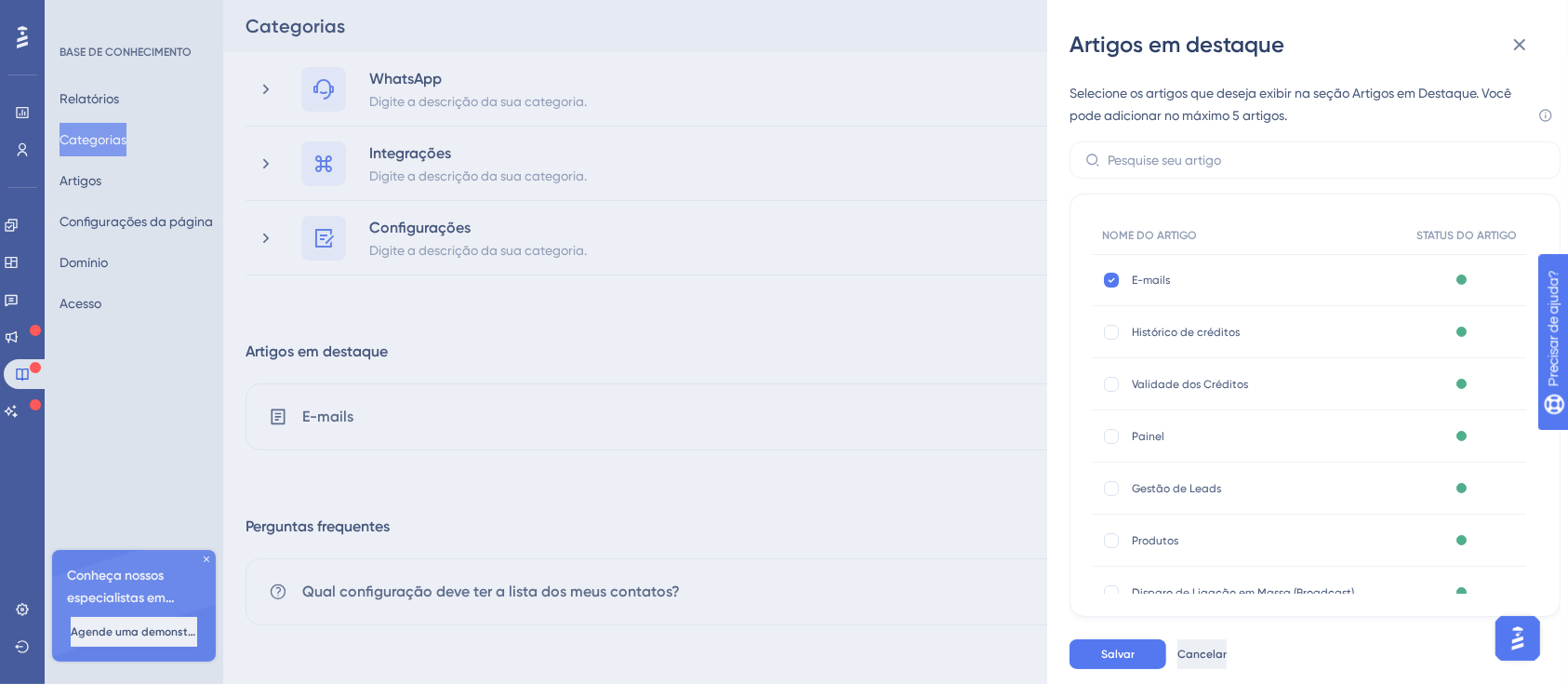
click at [1226, 652] on font "Cancelar" at bounding box center [1202, 653] width 49 height 13
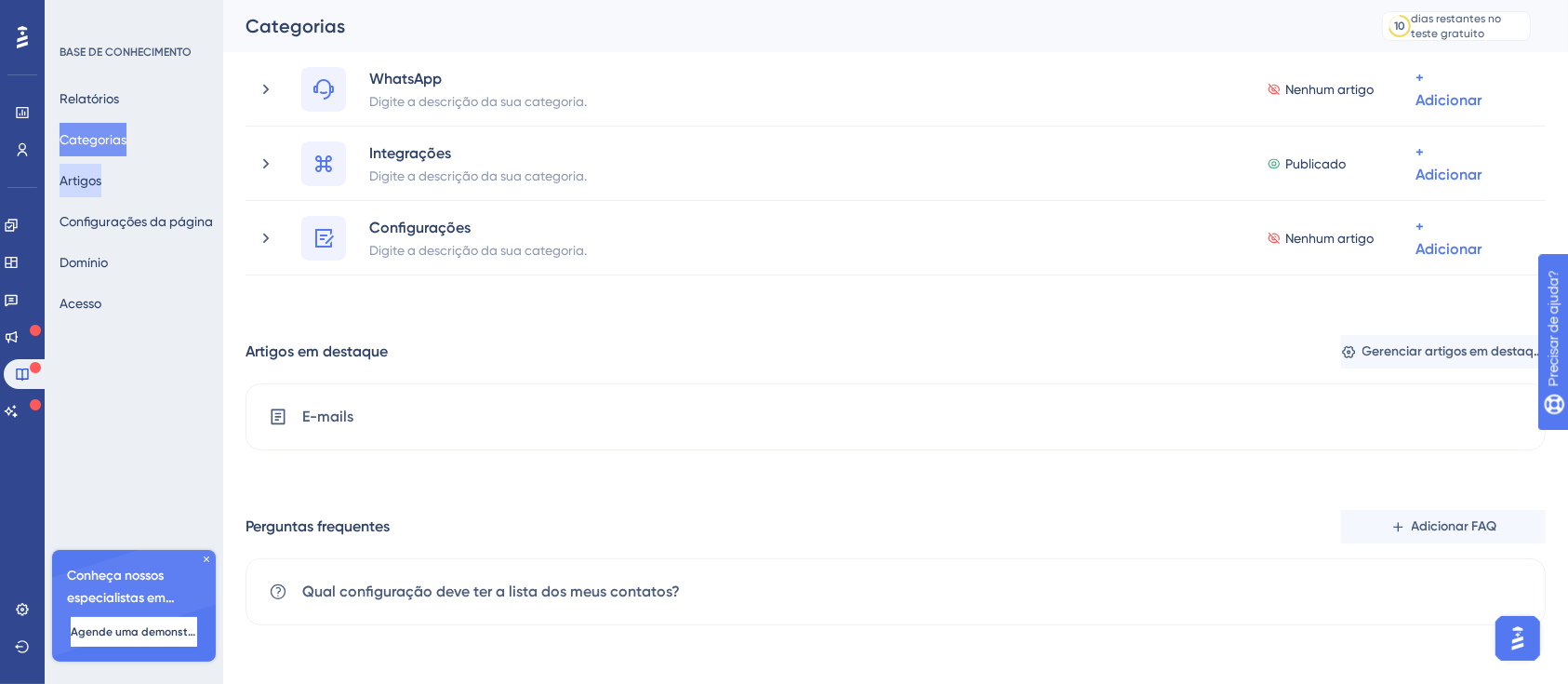
click at [102, 180] on button "Artigos" at bounding box center [80, 181] width 41 height 34
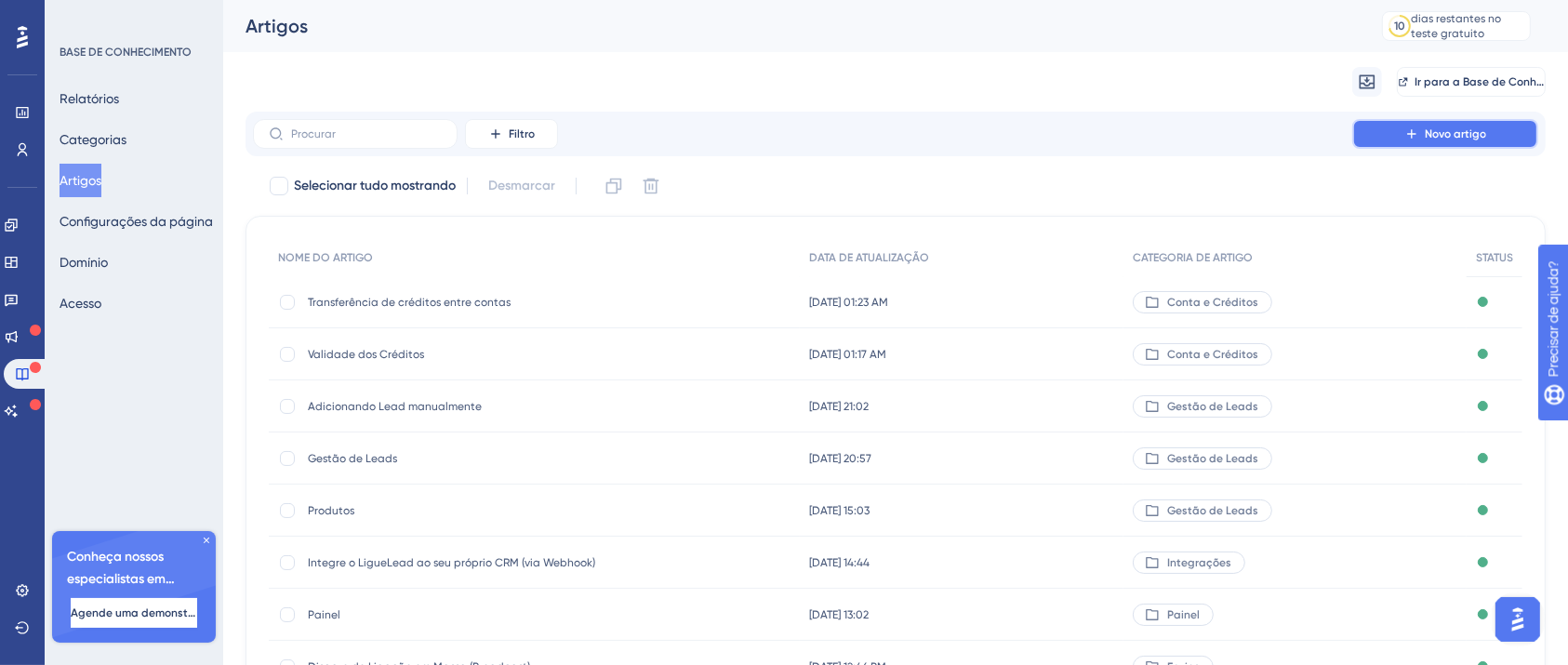
click at [1403, 135] on button "Novo artigo" at bounding box center [1445, 133] width 186 height 30
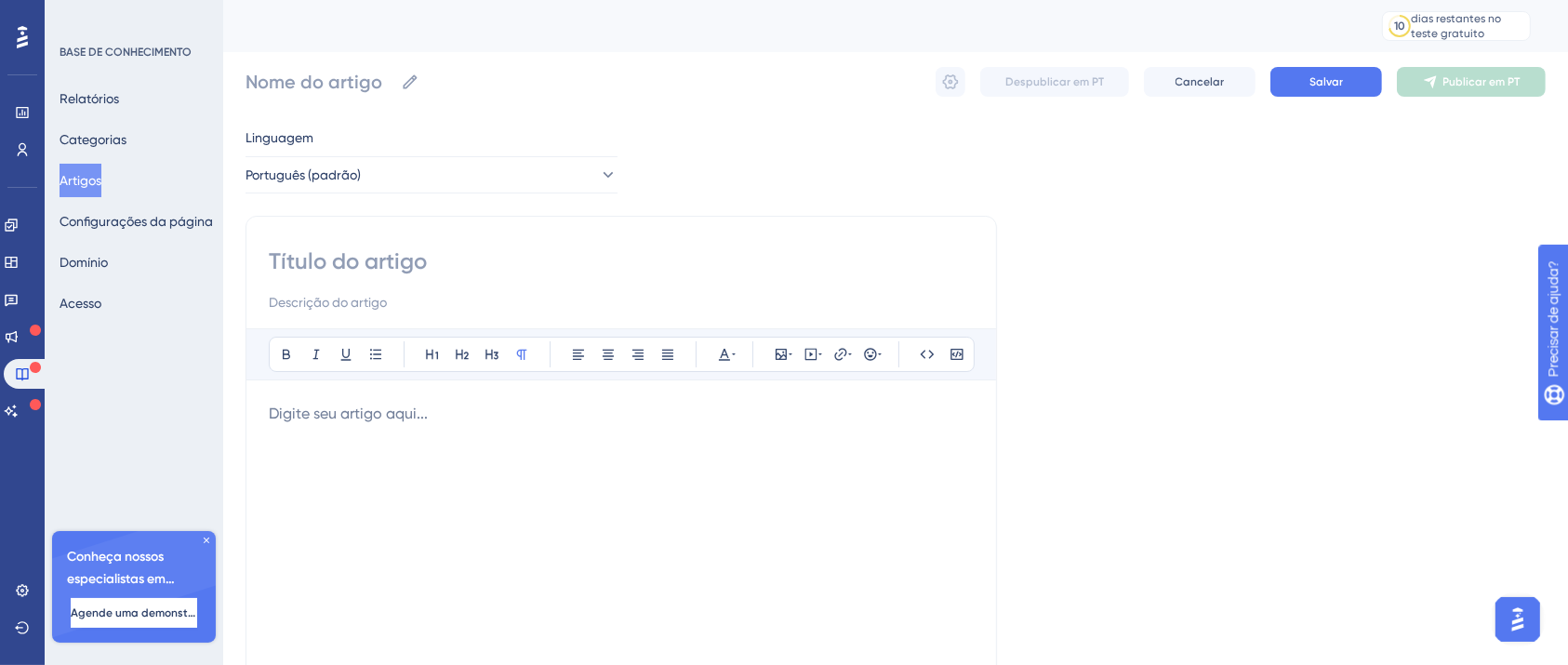
click at [678, 261] on input at bounding box center [620, 261] width 704 height 30
type input "Termos de uso"
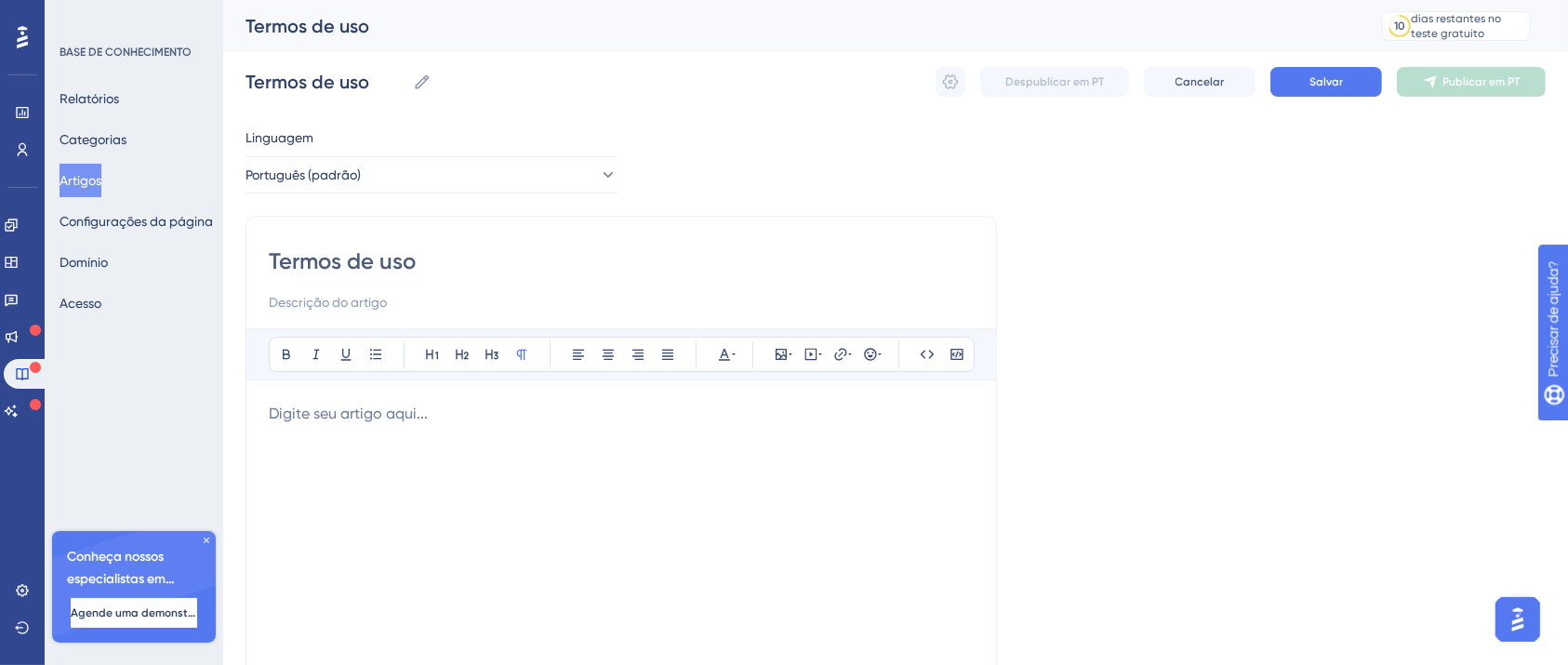
type input "Termos de uso"
click at [438, 424] on div at bounding box center [620, 608] width 704 height 409
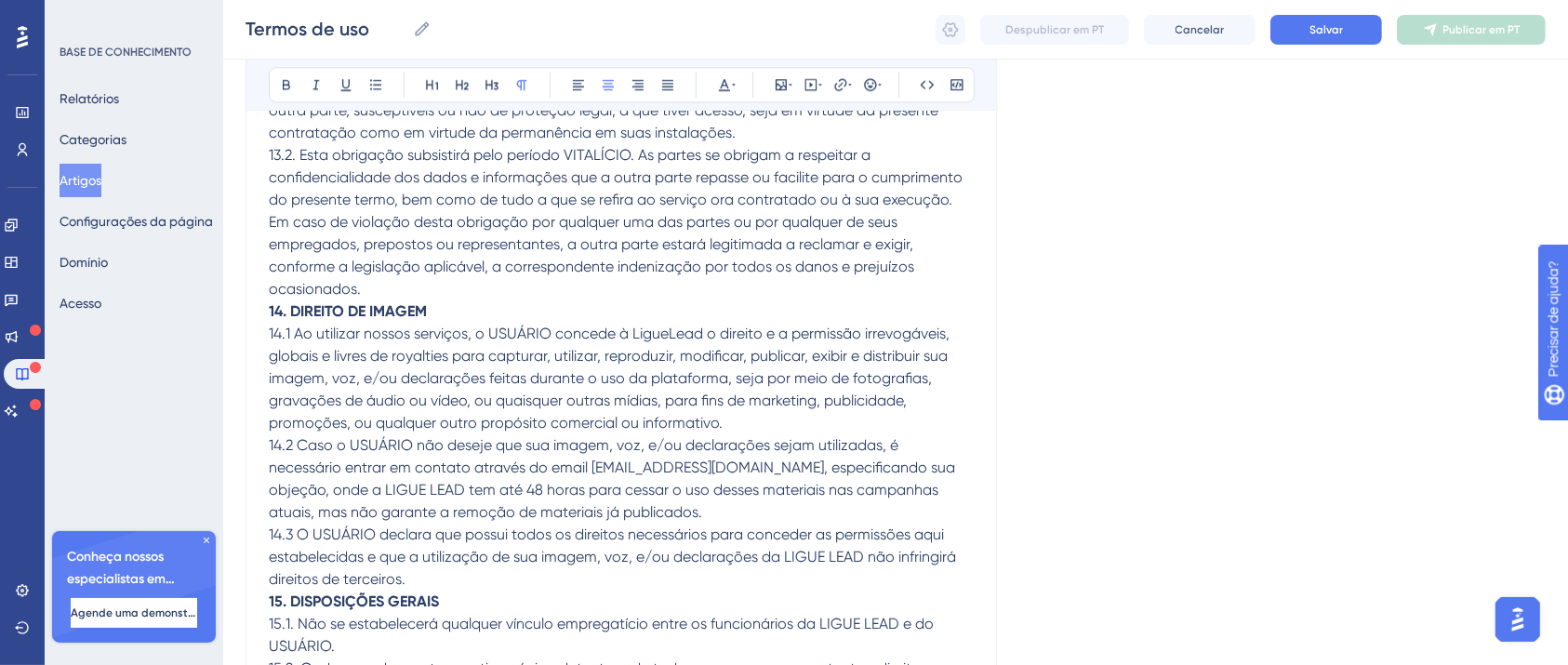
scroll to position [5259, 0]
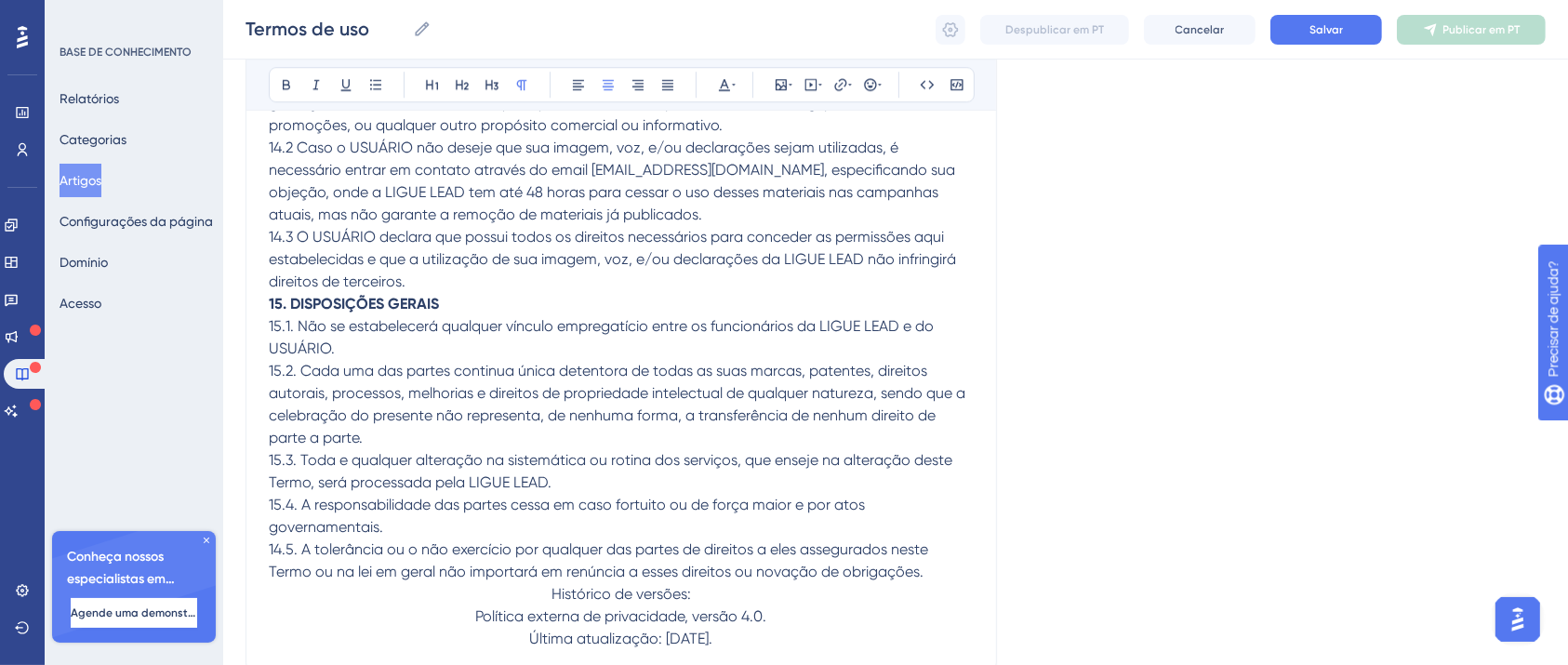
click at [440, 292] on p "14.3 O USUÁRIO declara que possui todos os direitos necessários para conceder a…" at bounding box center [620, 260] width 704 height 67
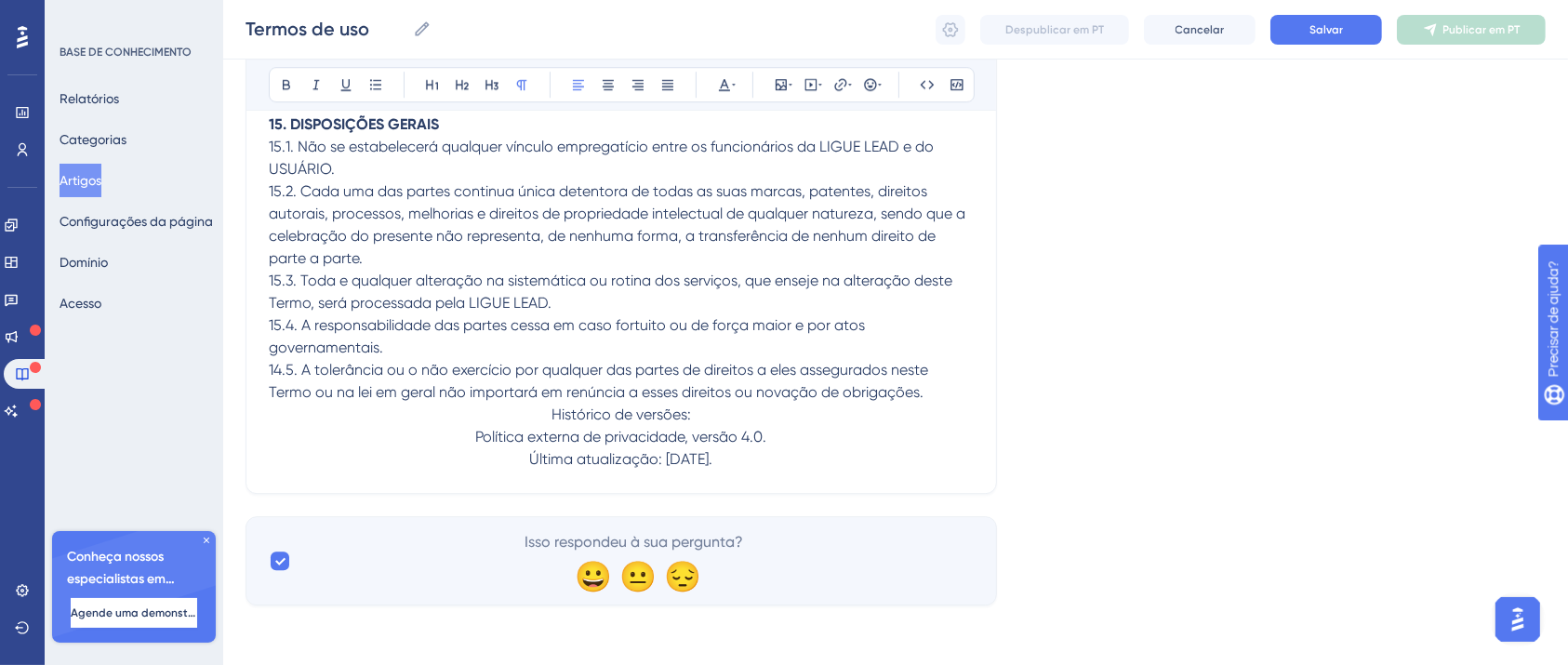
scroll to position [5474, 0]
click at [1291, 18] on button "Salvar" at bounding box center [1326, 30] width 112 height 30
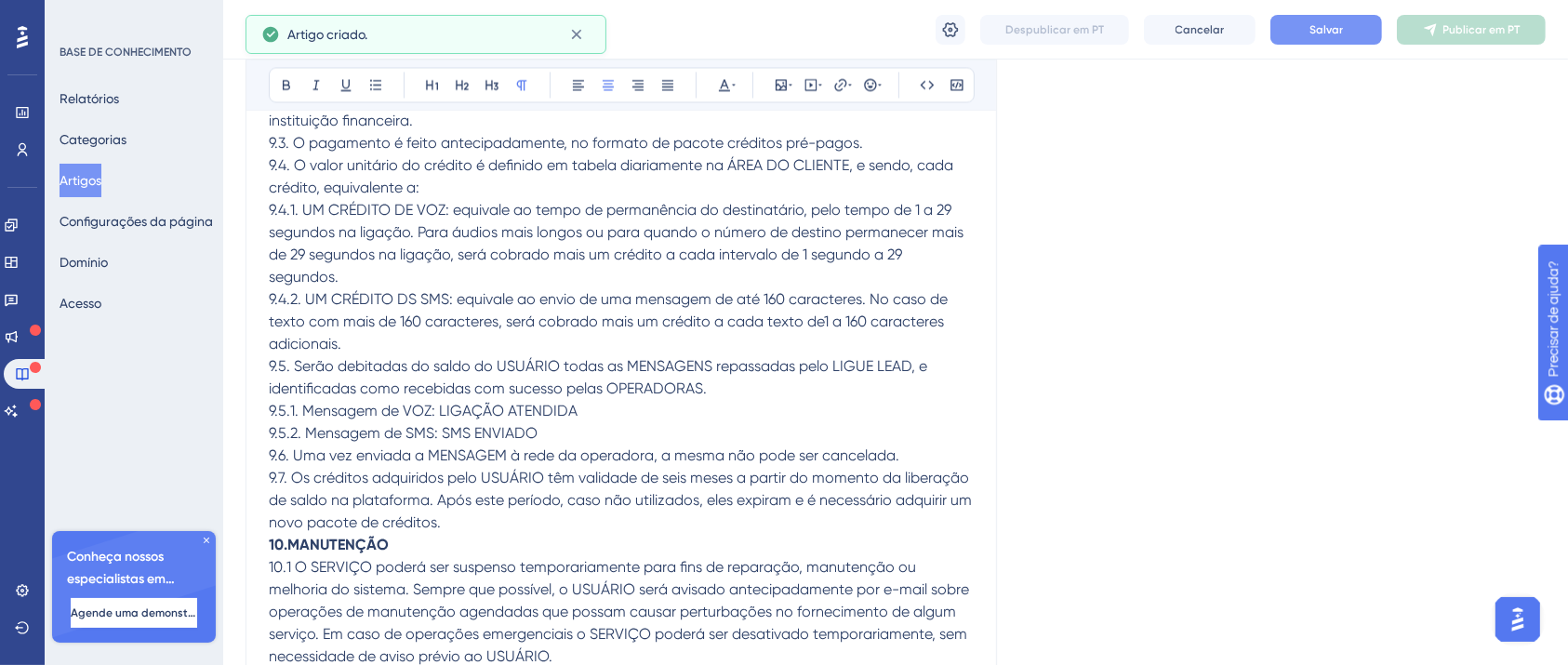
scroll to position [3522, 0]
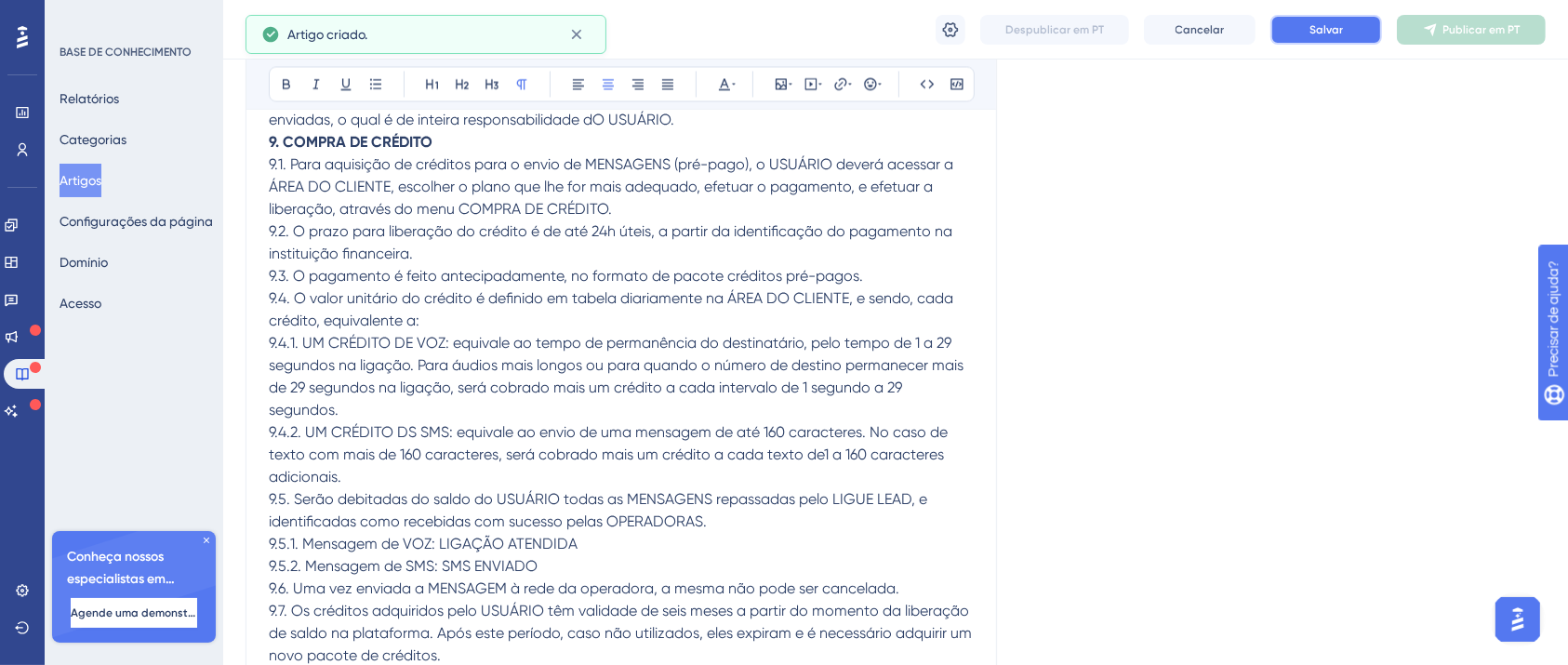
click at [1353, 29] on button "Salvar" at bounding box center [1326, 30] width 112 height 30
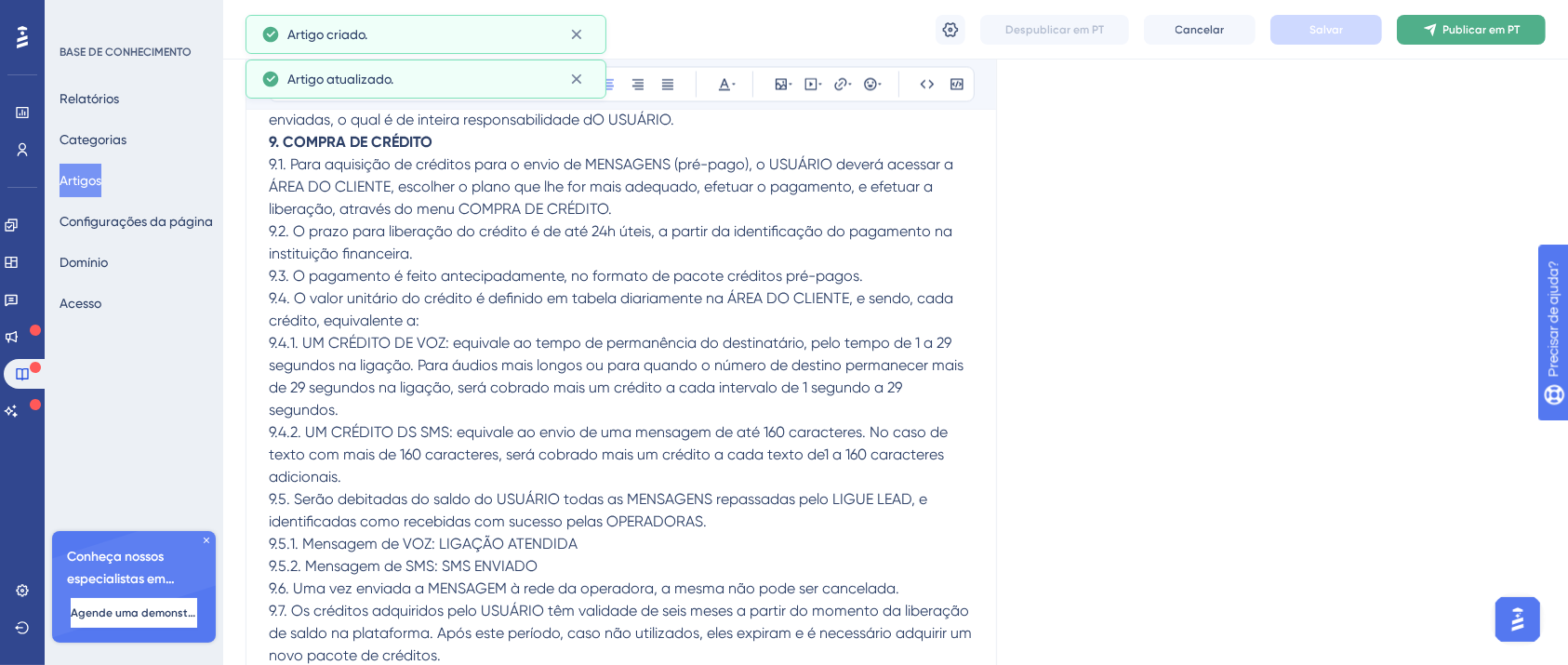
click at [1432, 26] on icon at bounding box center [1430, 30] width 12 height 12
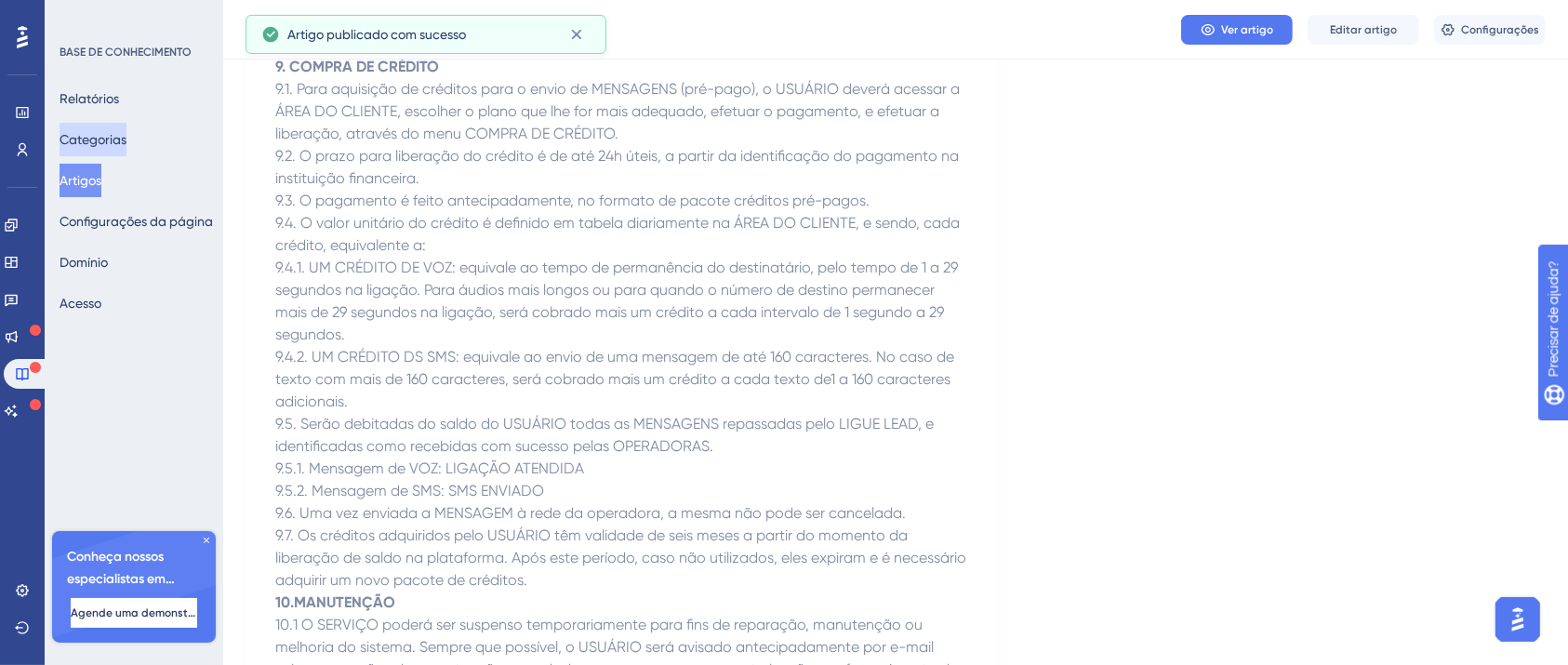
click at [99, 141] on font "Categorias" at bounding box center [93, 139] width 67 height 15
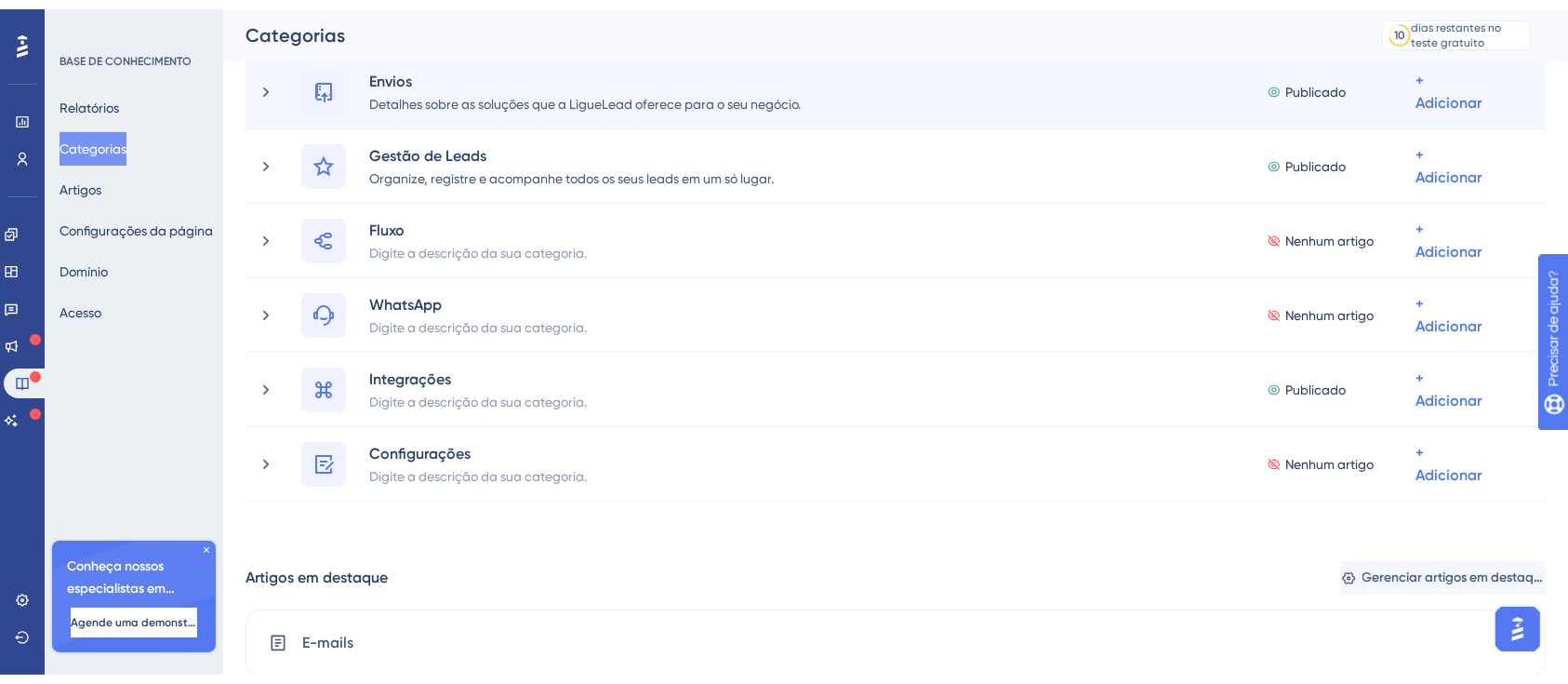
scroll to position [483, 0]
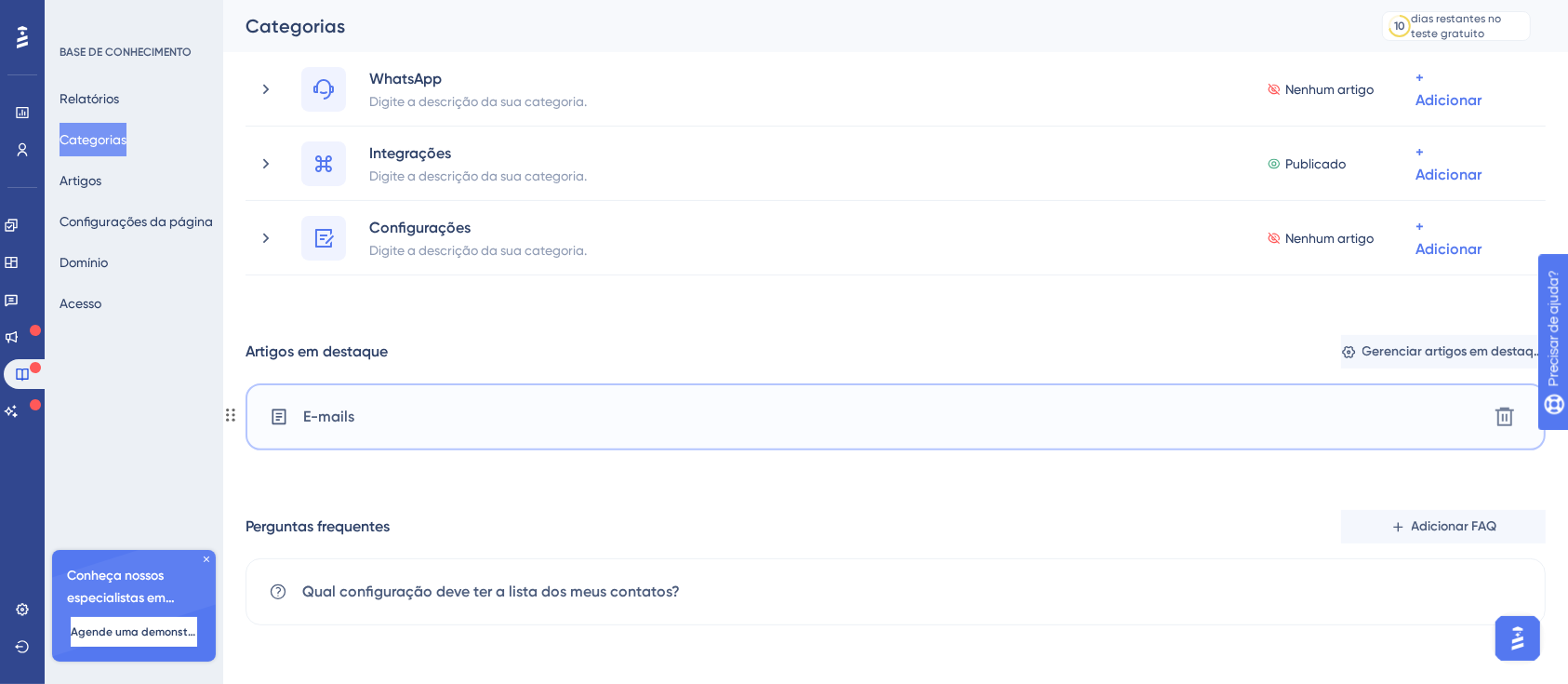
click at [371, 420] on div "E-mails Delete" at bounding box center [895, 417] width 1300 height 67
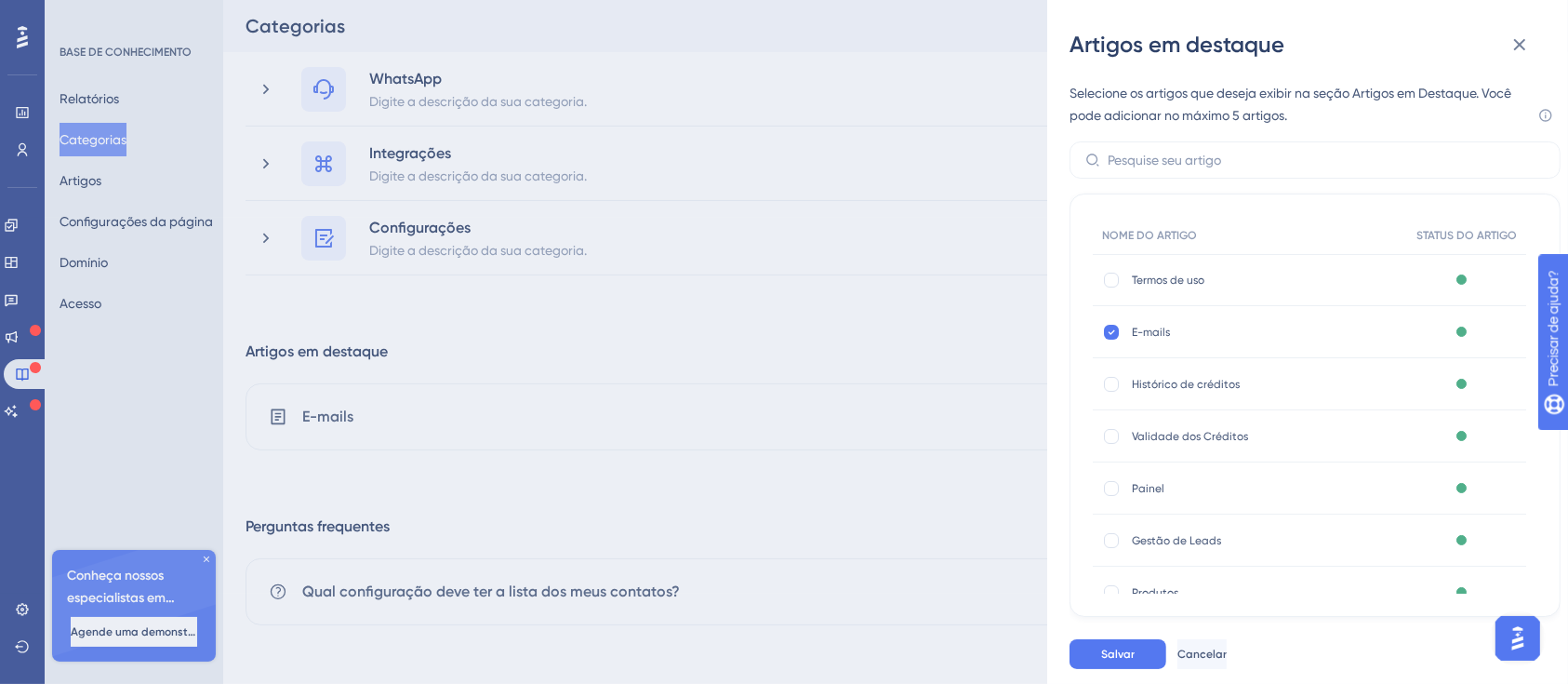
click at [1163, 279] on font "Termos de uso" at bounding box center [1167, 280] width 72 height 13
click at [1107, 284] on div at bounding box center [1111, 280] width 15 height 15
checkbox input "true"
click at [1131, 647] on font "Salvar" at bounding box center [1117, 653] width 34 height 13
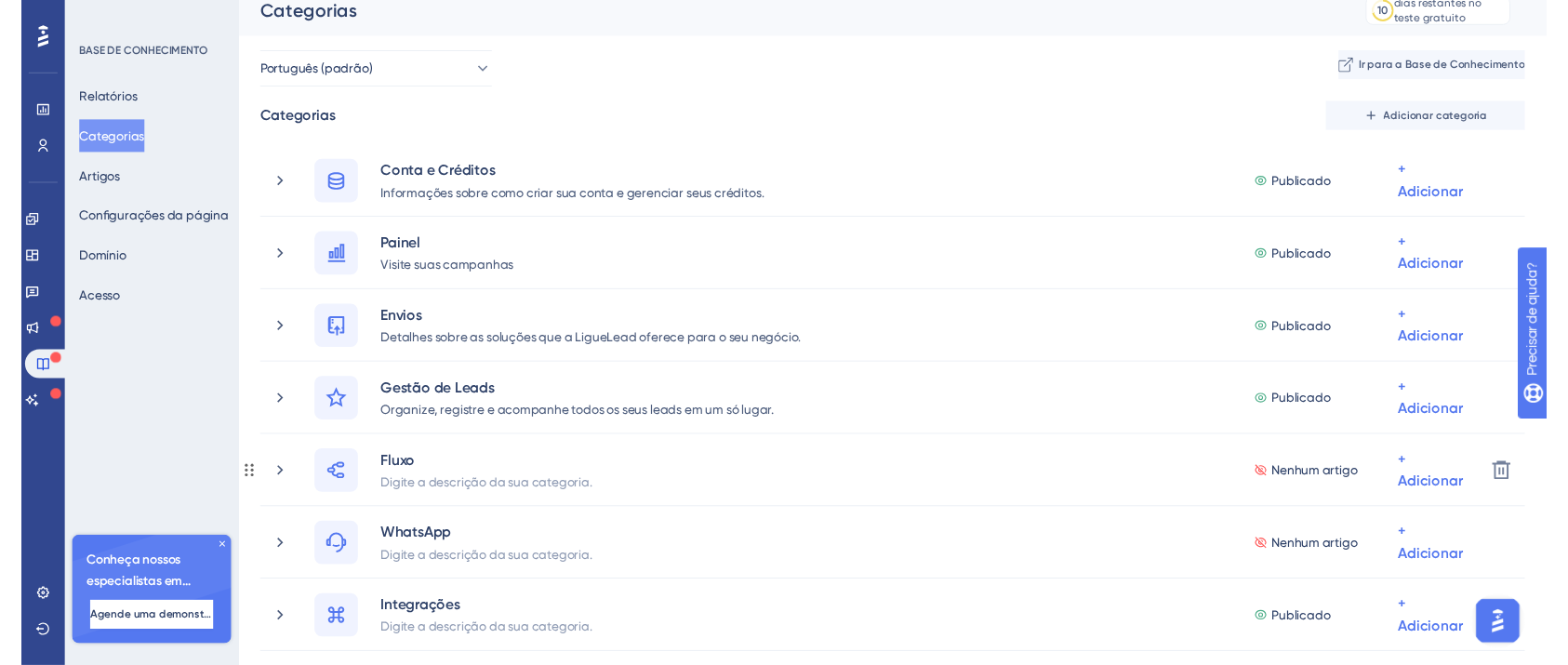
scroll to position [0, 0]
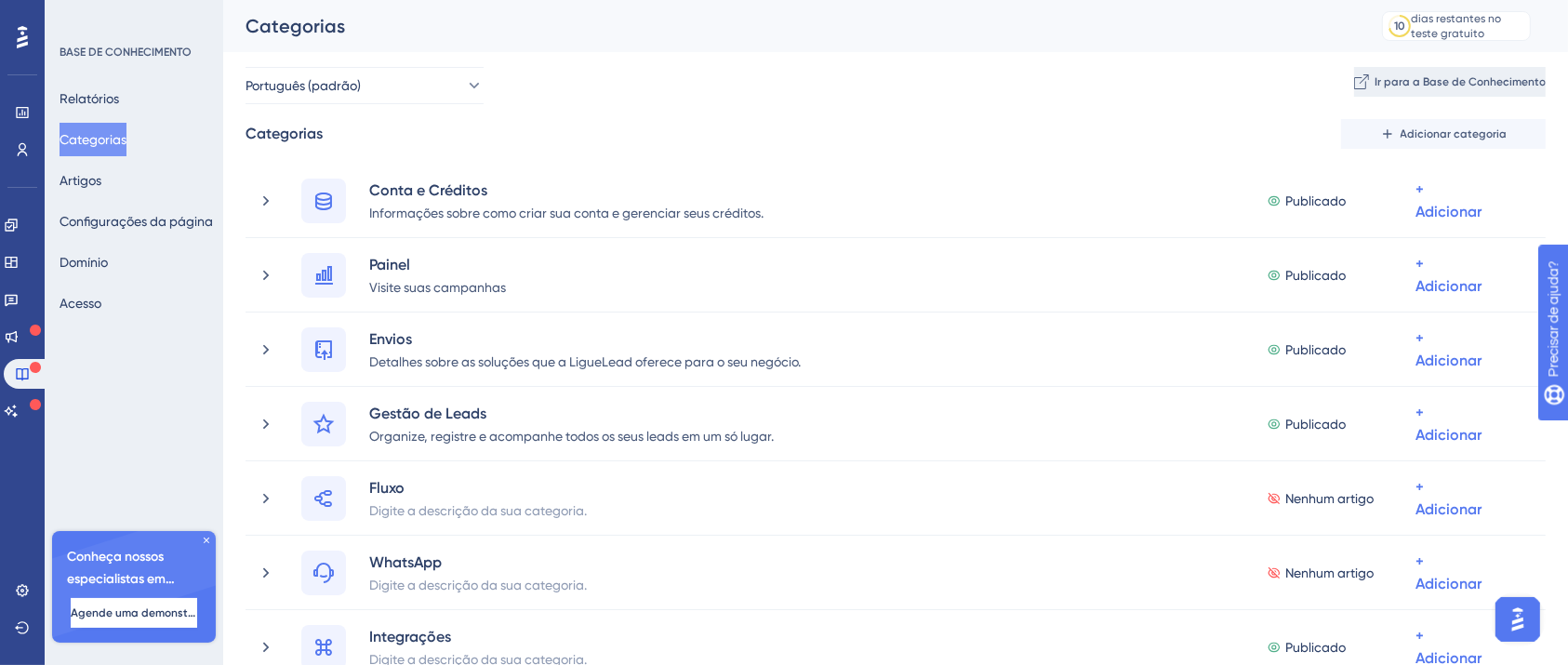
click at [1379, 78] on font "Ir para a Base de Conhecimento" at bounding box center [1459, 81] width 171 height 13
click at [82, 309] on font "Acesso" at bounding box center [80, 302] width 41 height 15
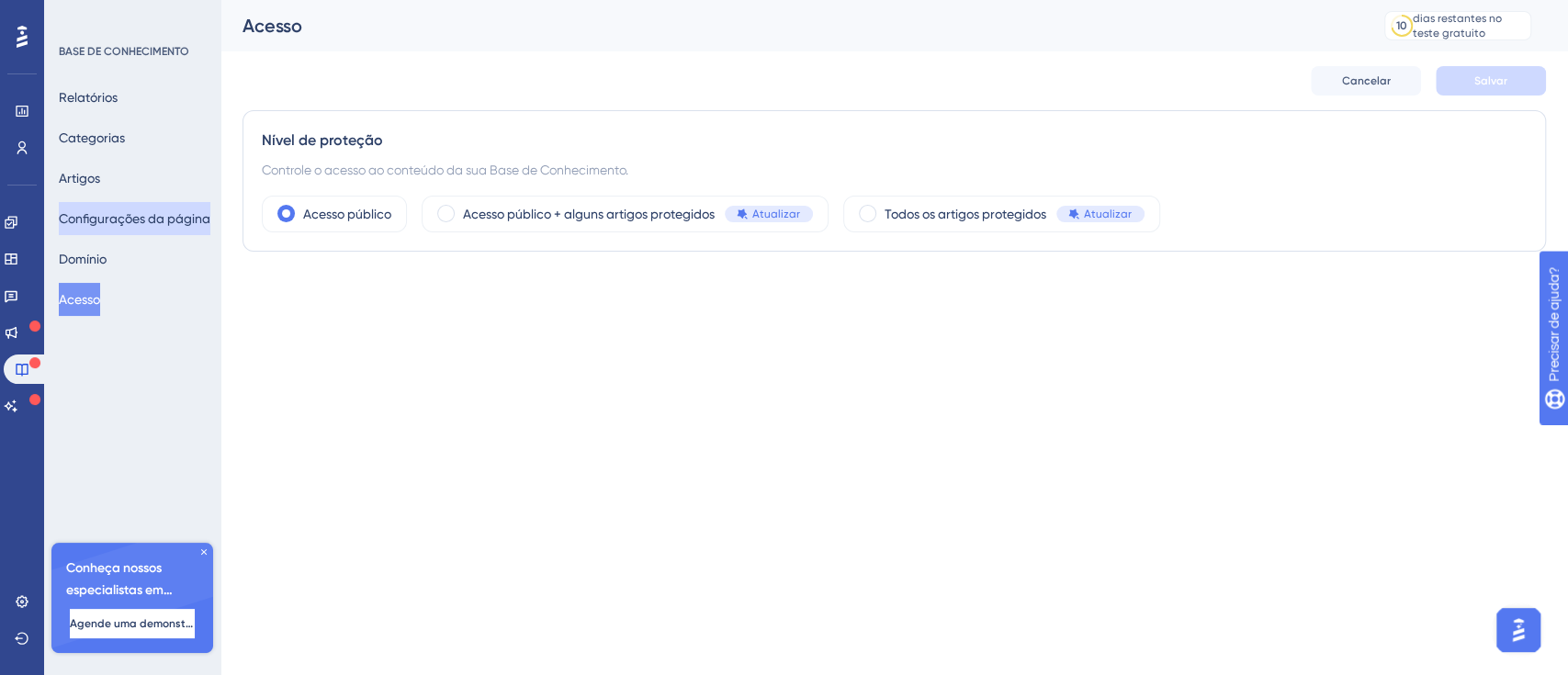
click at [109, 224] on font "Configurações da página" at bounding box center [134, 218] width 151 height 15
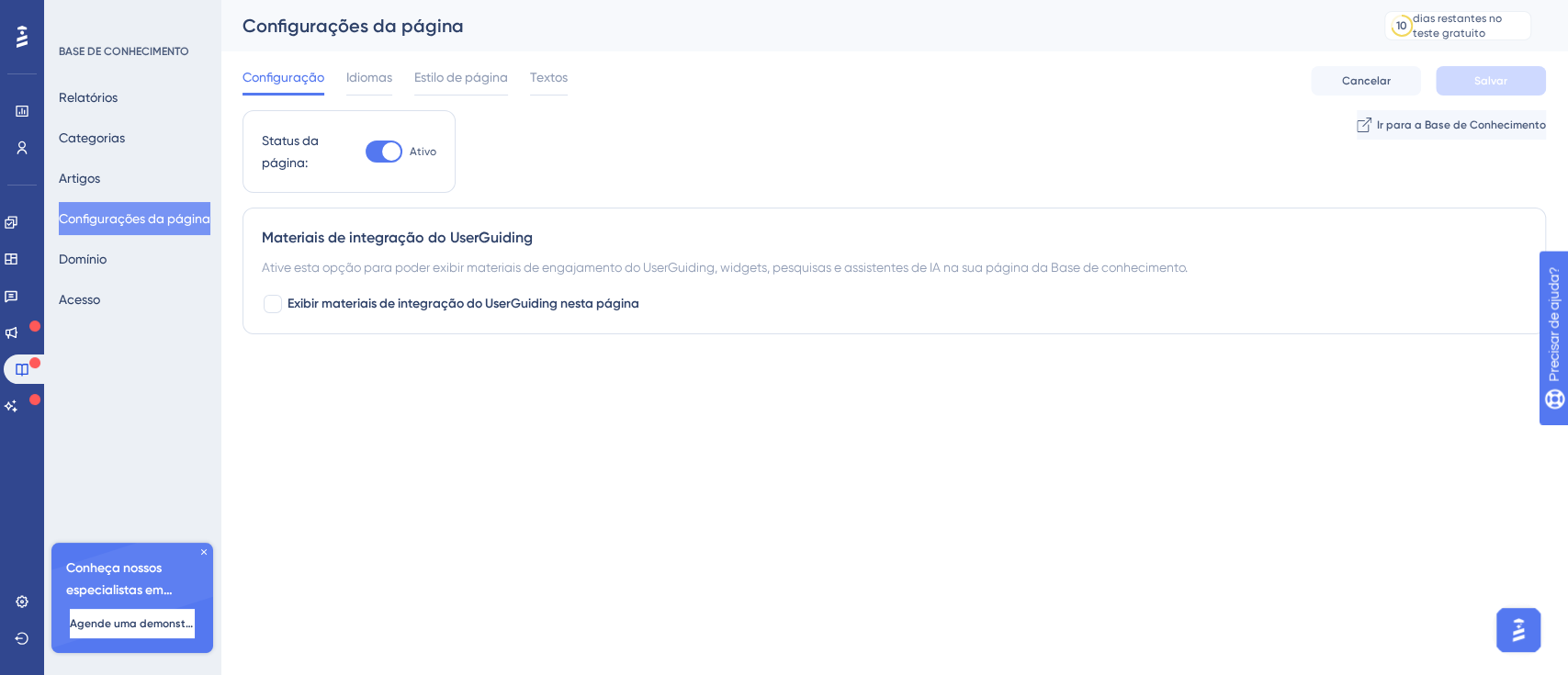
click at [510, 70] on div "Configuração Idiomas Estilo de página Textos" at bounding box center [404, 81] width 325 height 29
click at [500, 70] on font "Estilo de página" at bounding box center [461, 77] width 94 height 15
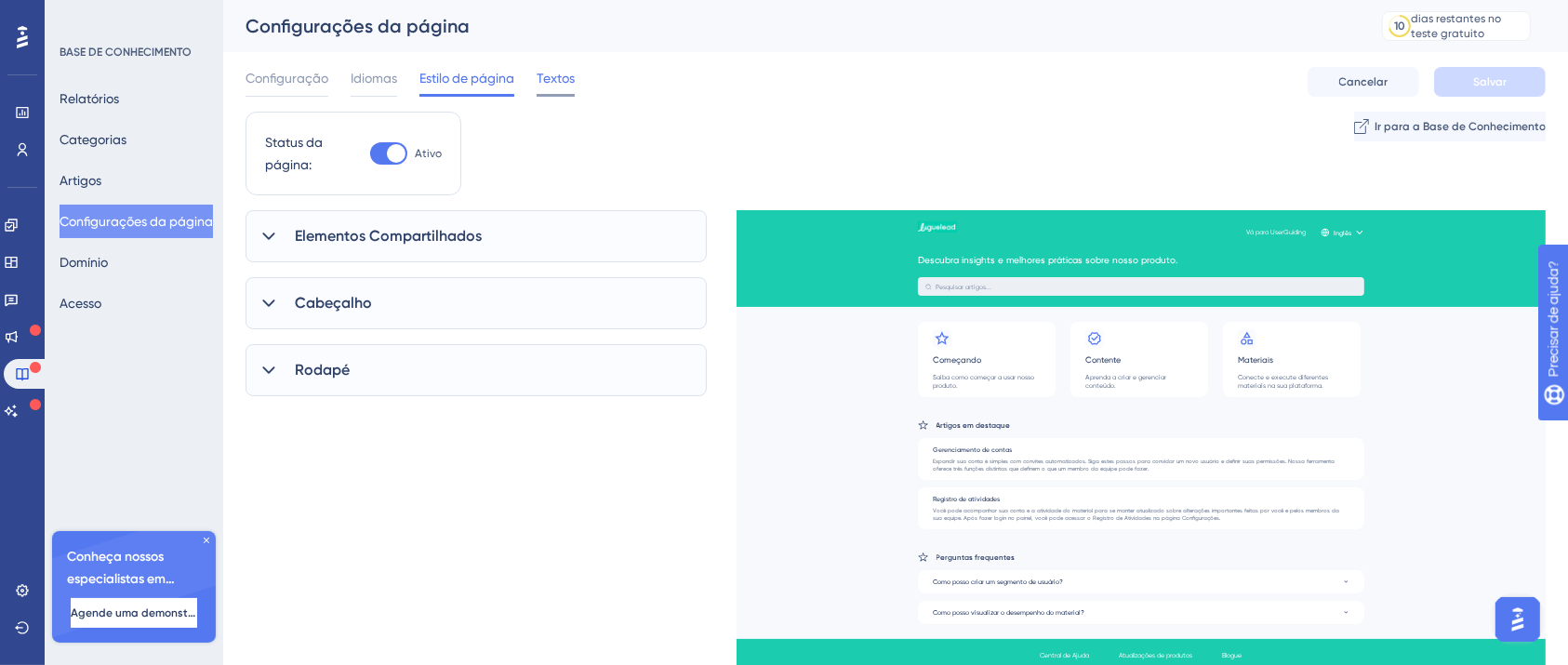
click at [573, 84] on font "Textos" at bounding box center [555, 78] width 39 height 15
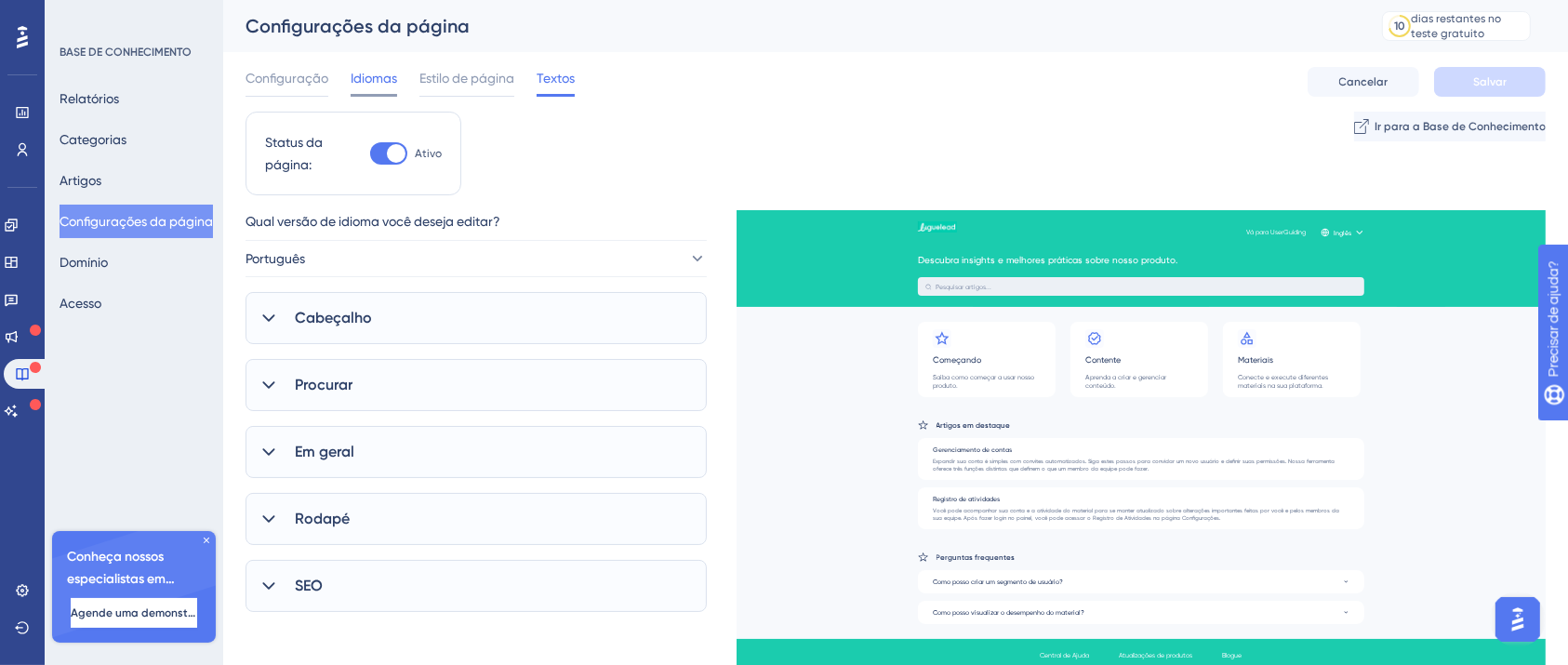
click at [361, 86] on font "Idiomas" at bounding box center [373, 78] width 46 height 15
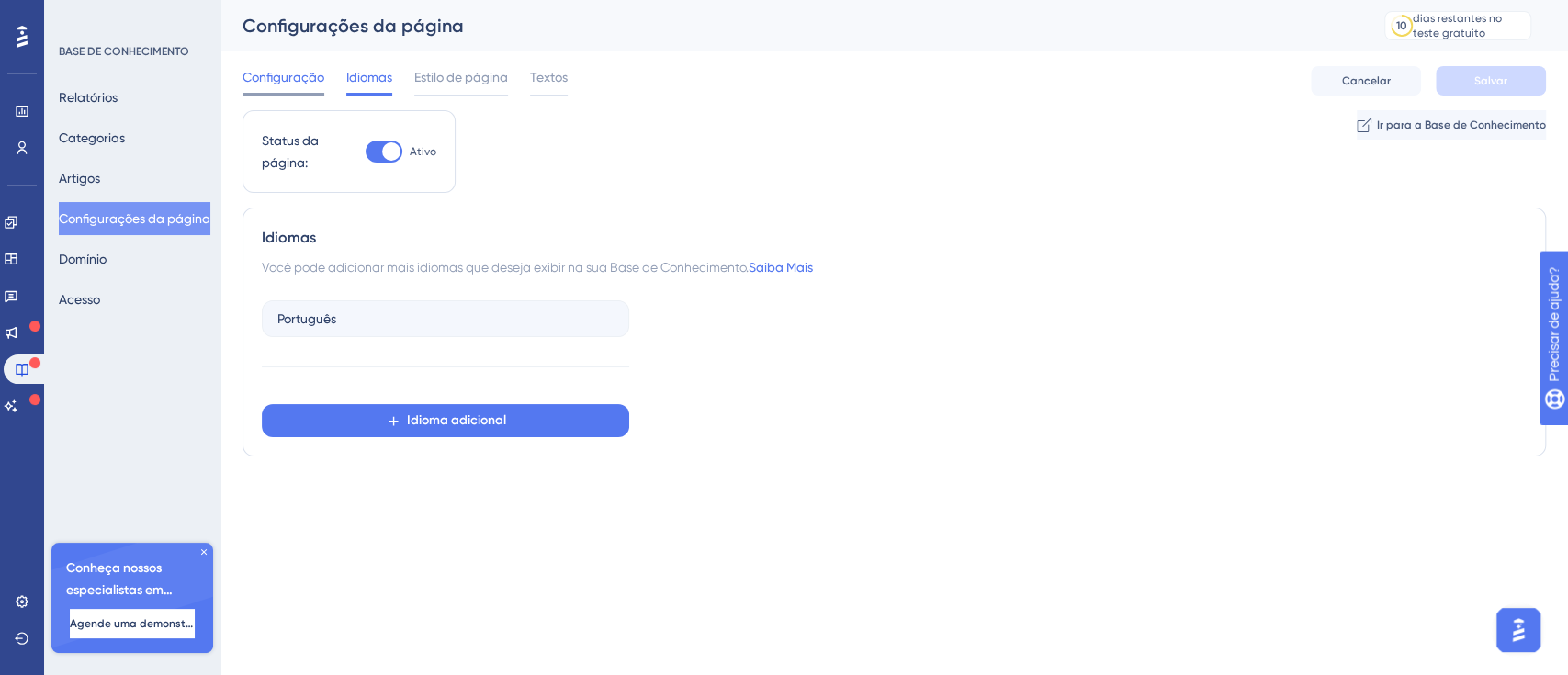
click at [301, 73] on font "Configuração" at bounding box center [283, 77] width 82 height 15
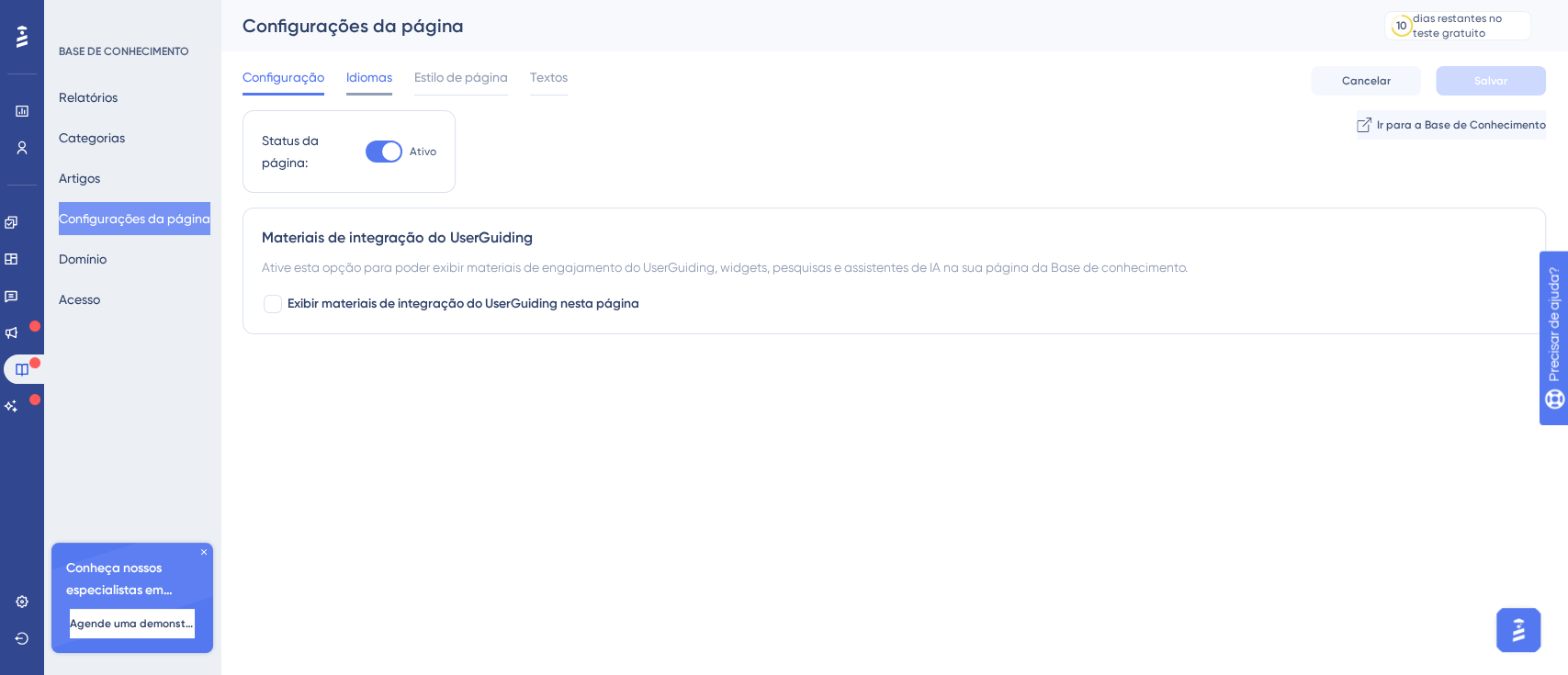
click at [375, 84] on font "Idiomas" at bounding box center [369, 77] width 46 height 15
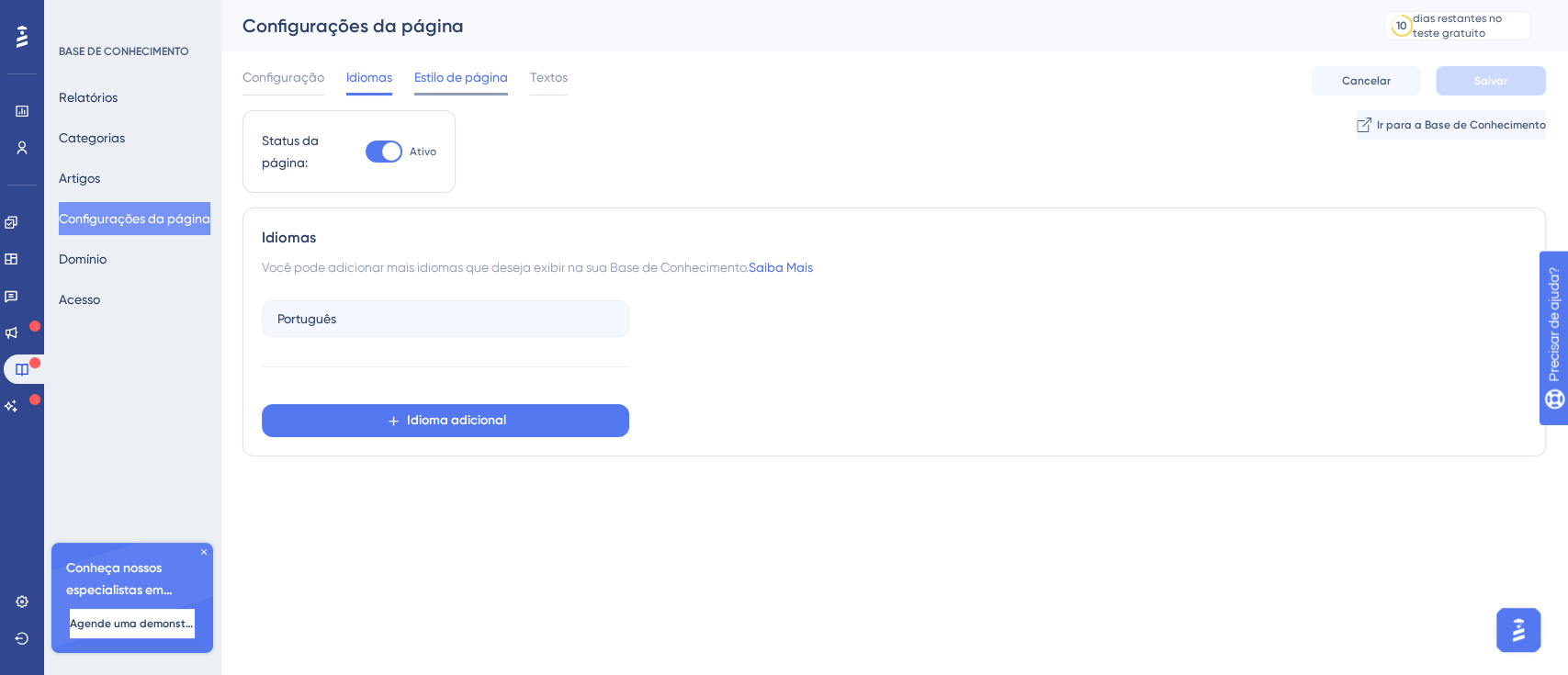
click at [458, 84] on font "Estilo de página" at bounding box center [461, 77] width 94 height 15
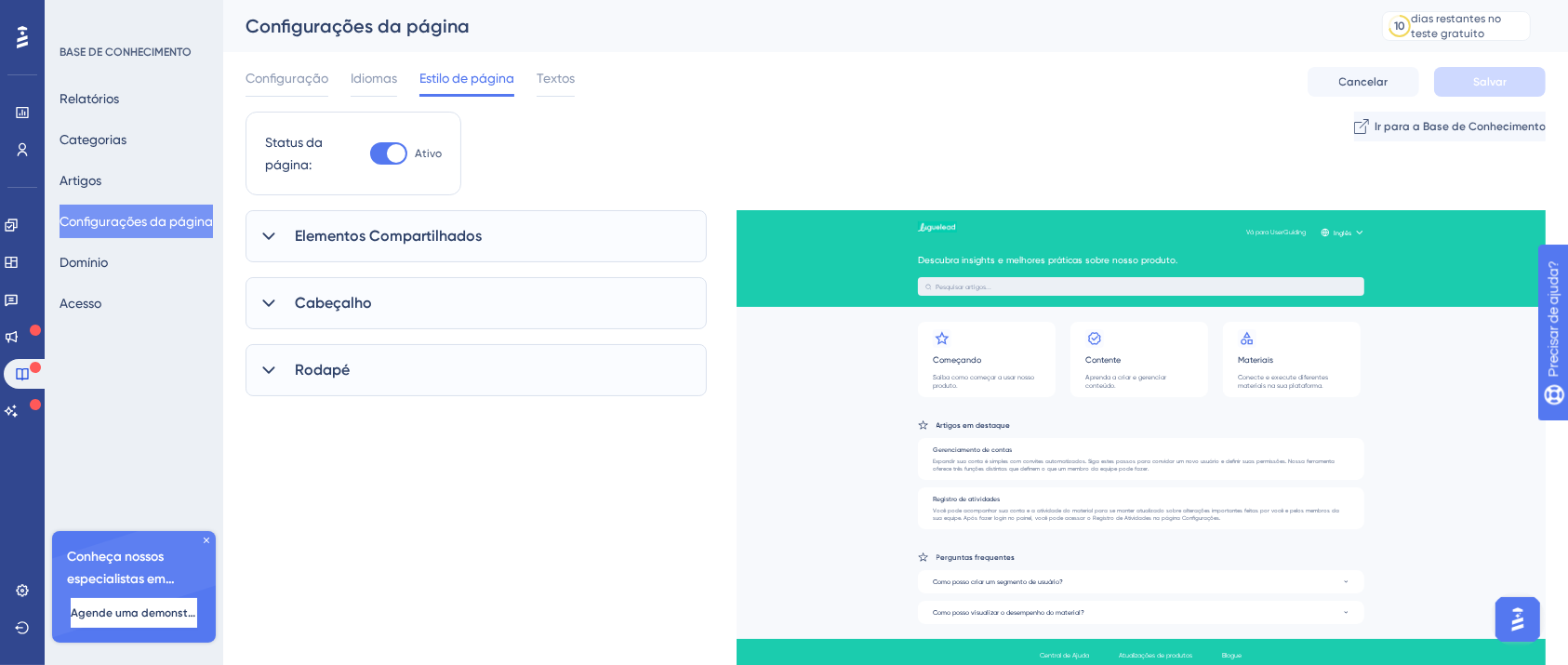
click at [371, 257] on div "Elementos Compartilhados" at bounding box center [475, 236] width 461 height 52
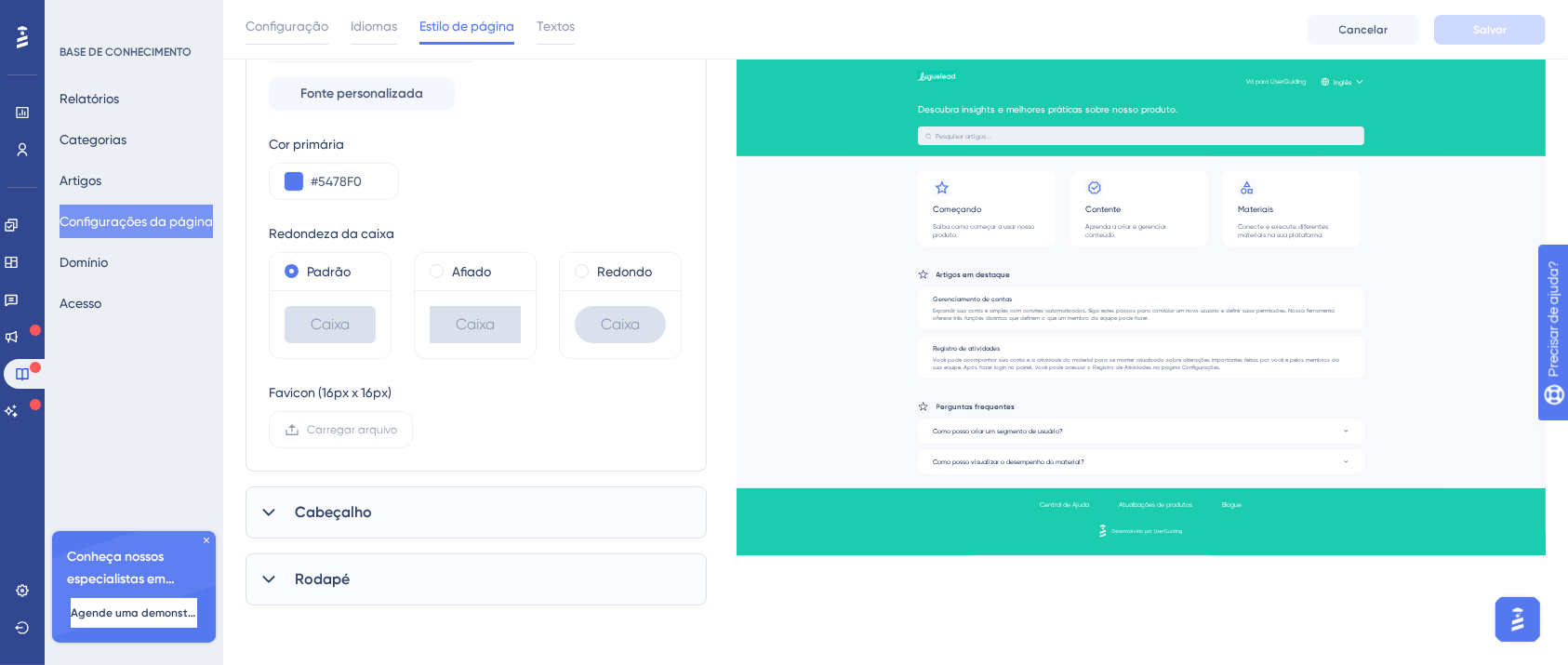
click at [391, 504] on div "Cabeçalho" at bounding box center [475, 512] width 461 height 52
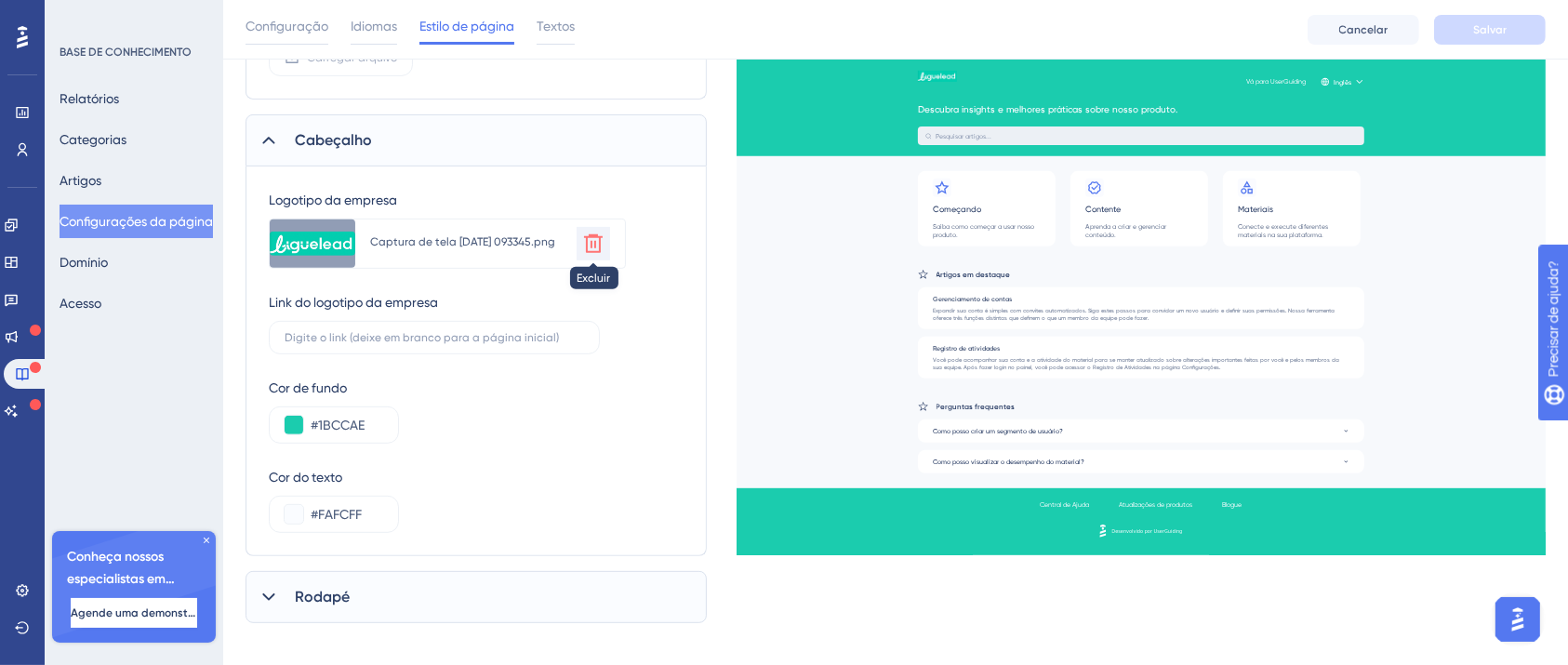
click at [594, 237] on icon at bounding box center [593, 243] width 23 height 23
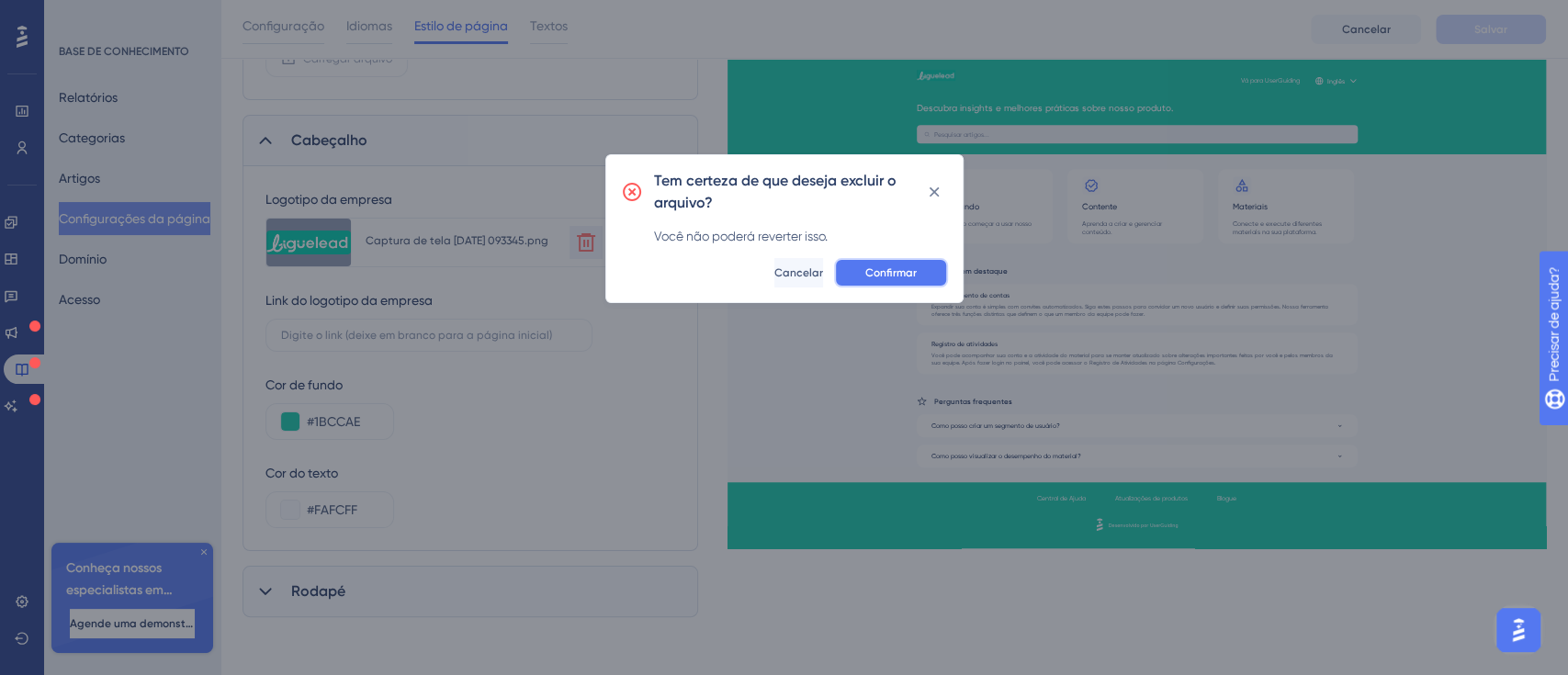
click at [900, 277] on font "Confirmar" at bounding box center [891, 272] width 52 height 13
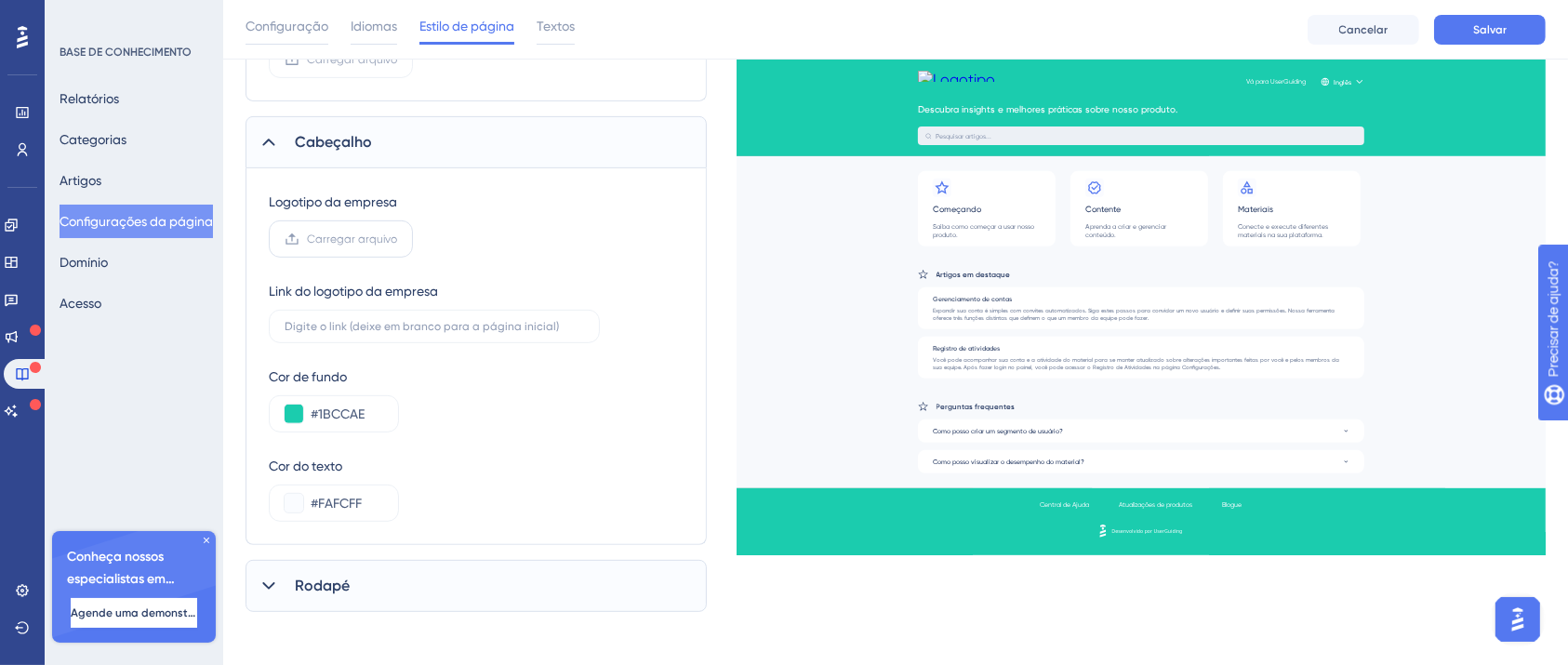
click at [363, 247] on label "Carregar arquivo" at bounding box center [341, 239] width 144 height 38
click at [397, 239] on input "Carregar arquivo" at bounding box center [397, 239] width 0 height 0
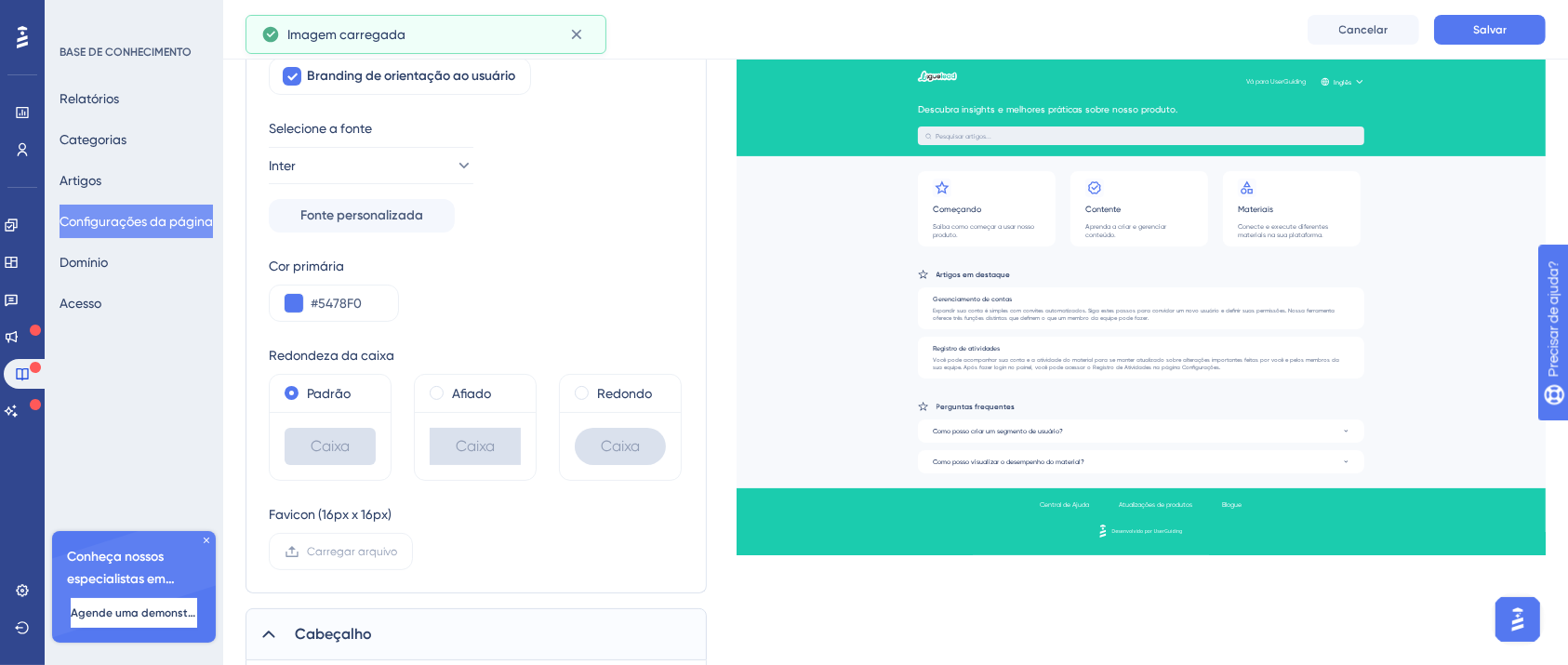
scroll to position [230, 0]
click at [1512, 19] on button "Salvar" at bounding box center [1489, 30] width 112 height 30
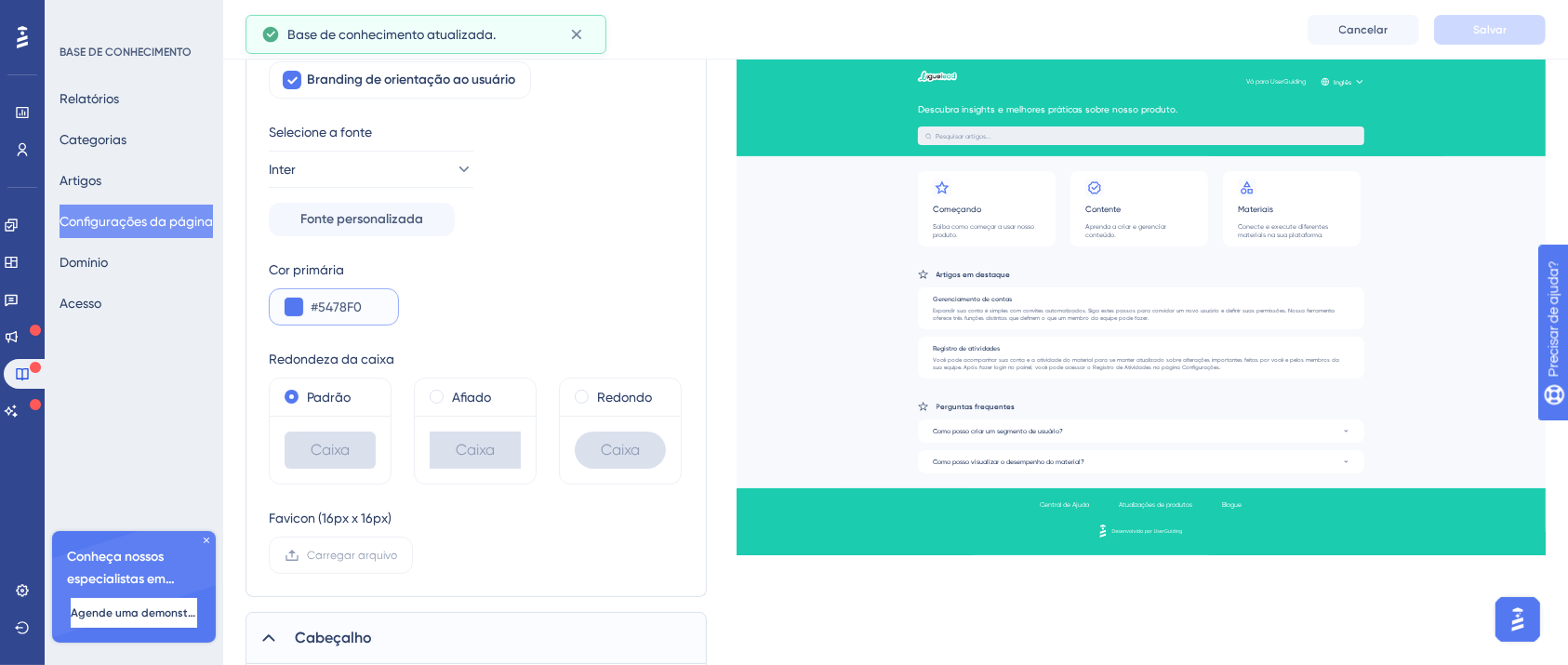
click at [292, 309] on button at bounding box center [293, 306] width 19 height 19
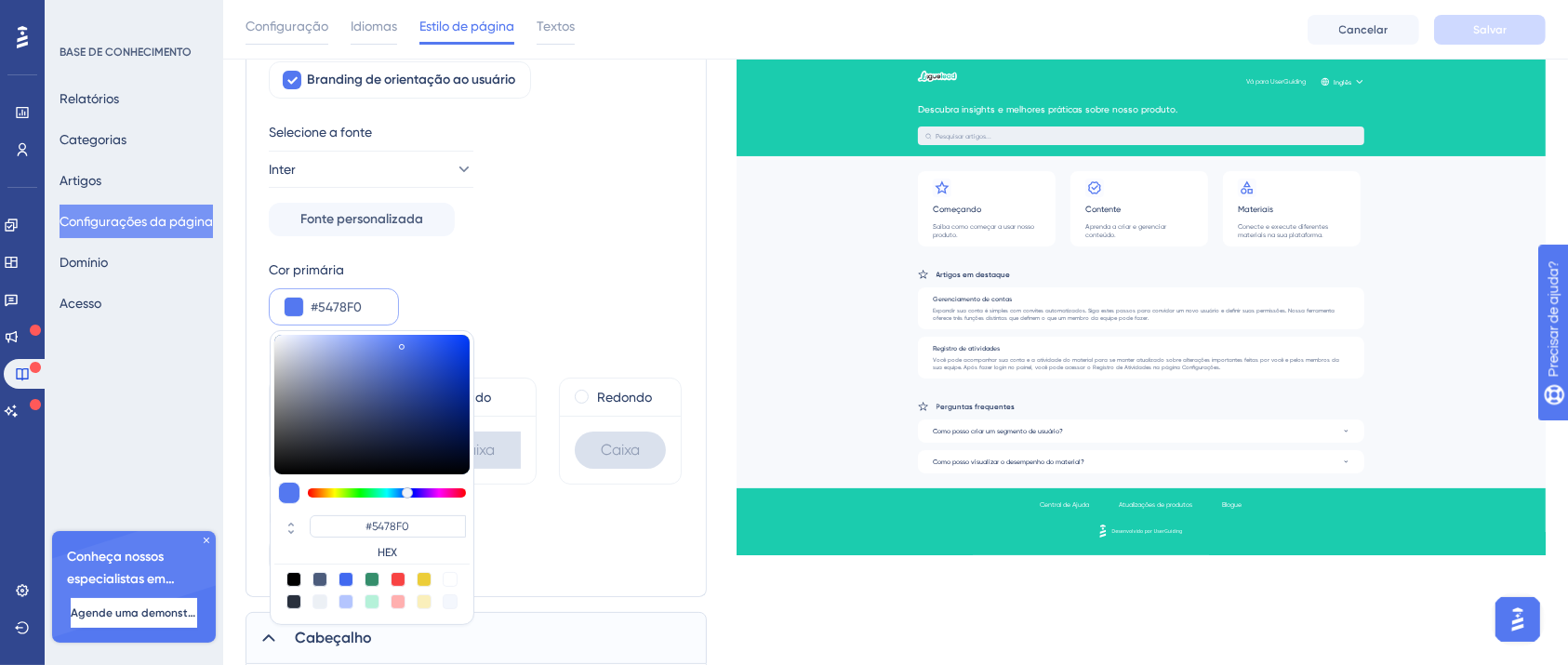
click at [530, 293] on div "Cor primária #5478F0 #5478F0 HEX" at bounding box center [476, 292] width 415 height 67
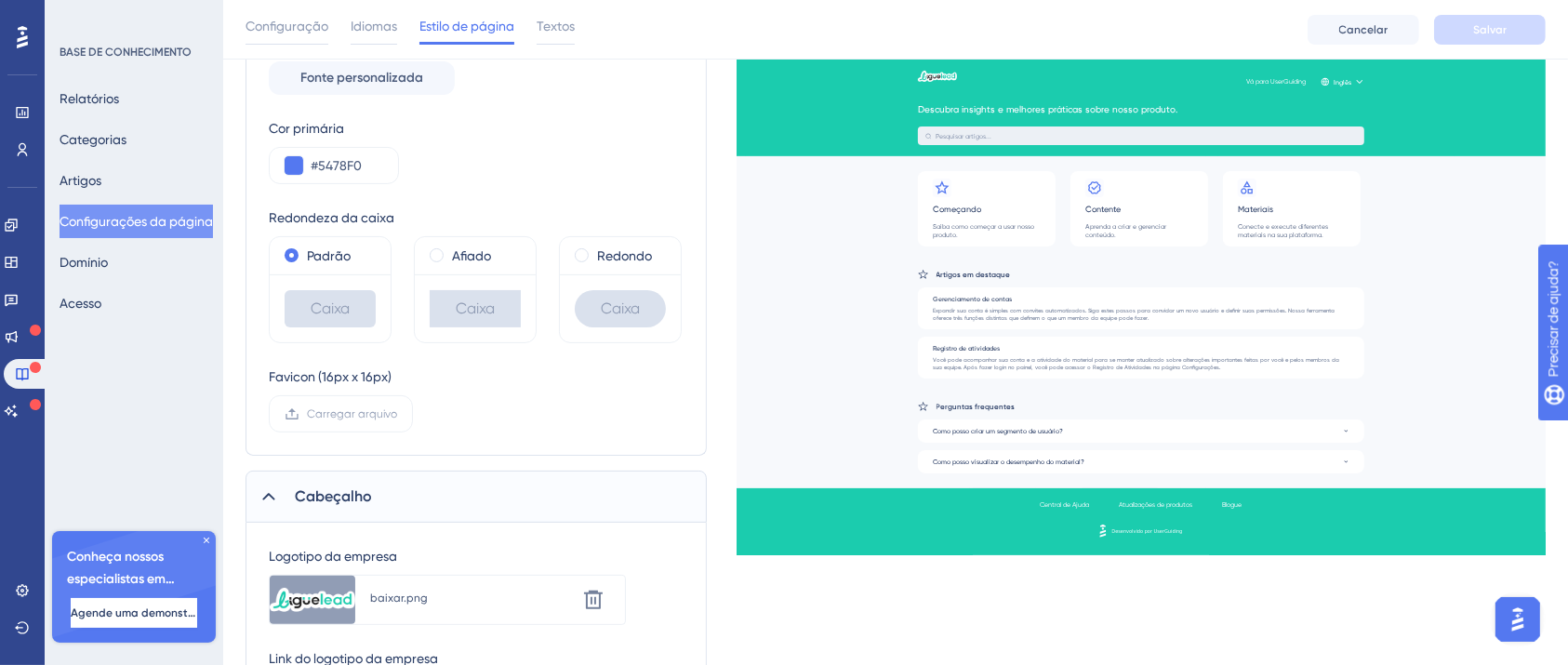
scroll to position [620, 0]
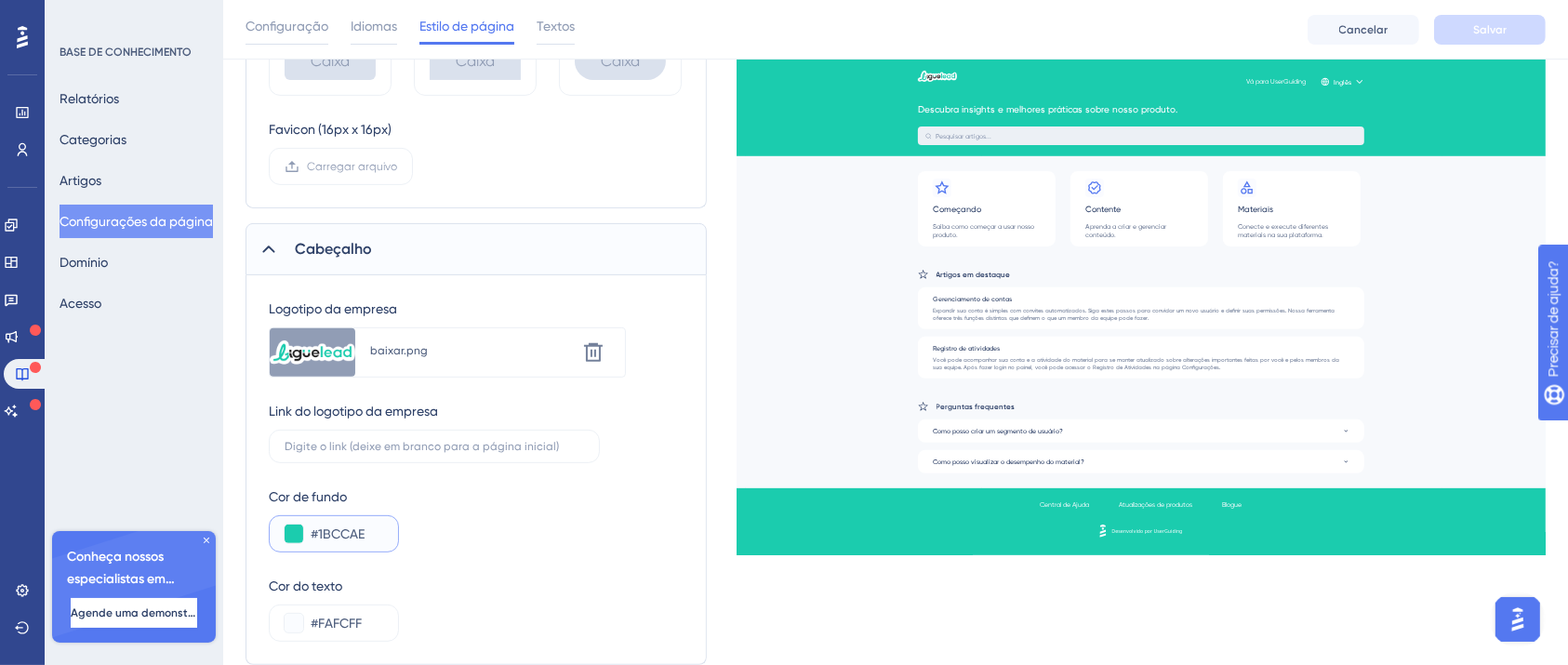
click at [352, 530] on input "#1BCCAE" at bounding box center [346, 534] width 72 height 23
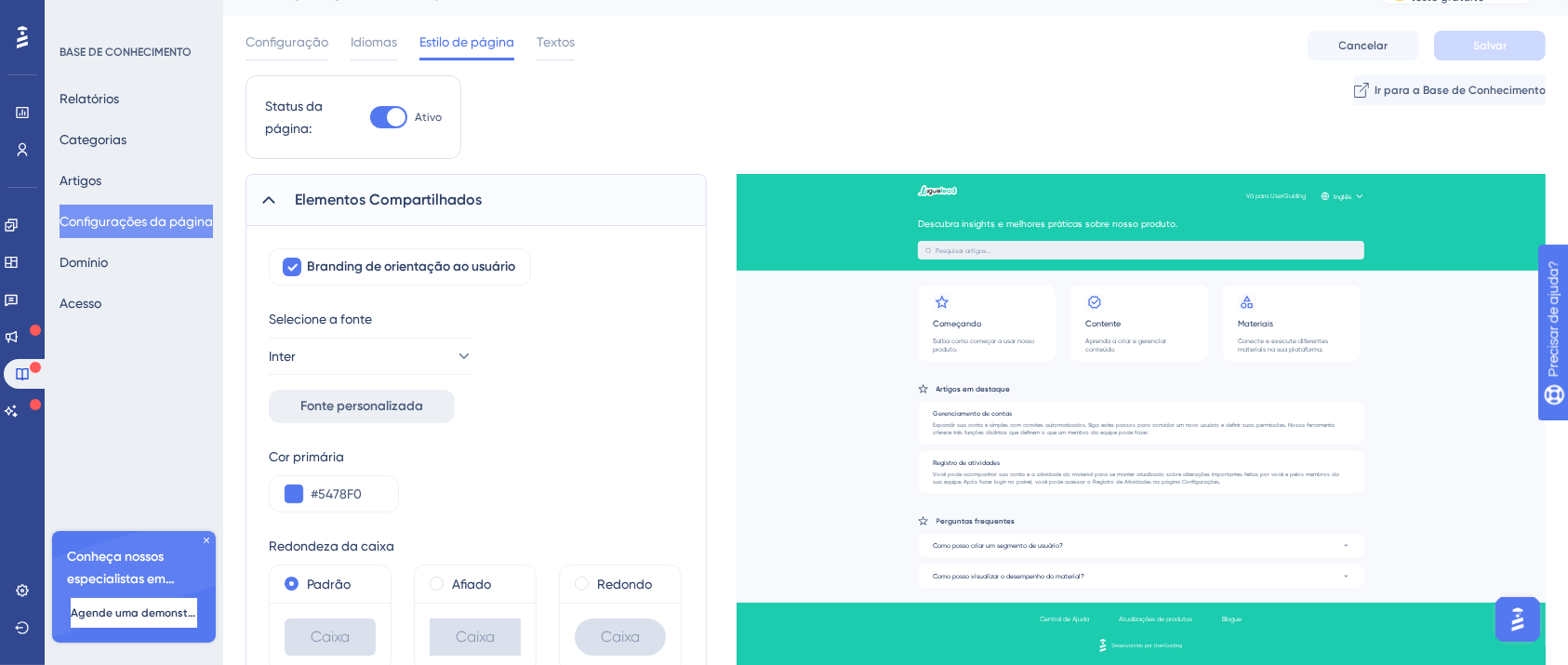
scroll to position [0, 0]
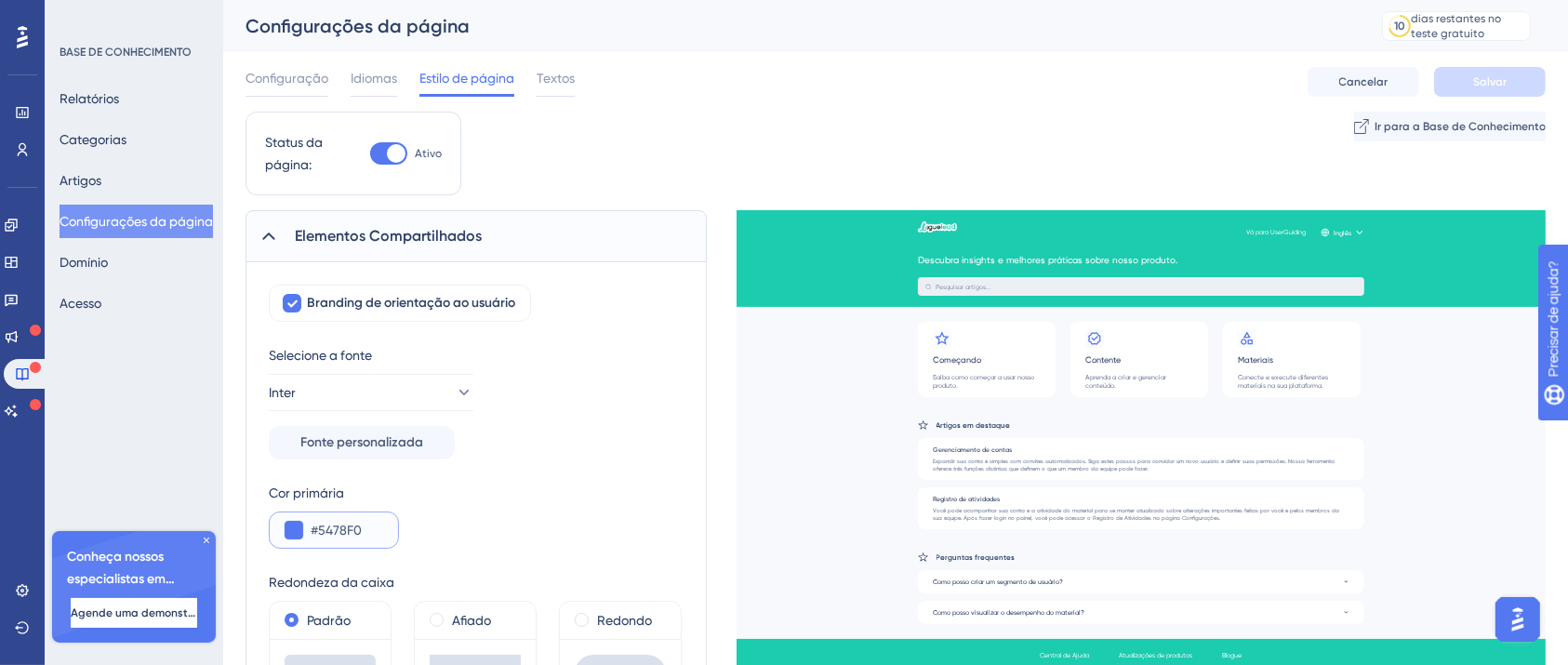
click at [346, 522] on input "#5478F0" at bounding box center [346, 530] width 72 height 23
paste input "1BCCAE"
type input "#1BCCAE"
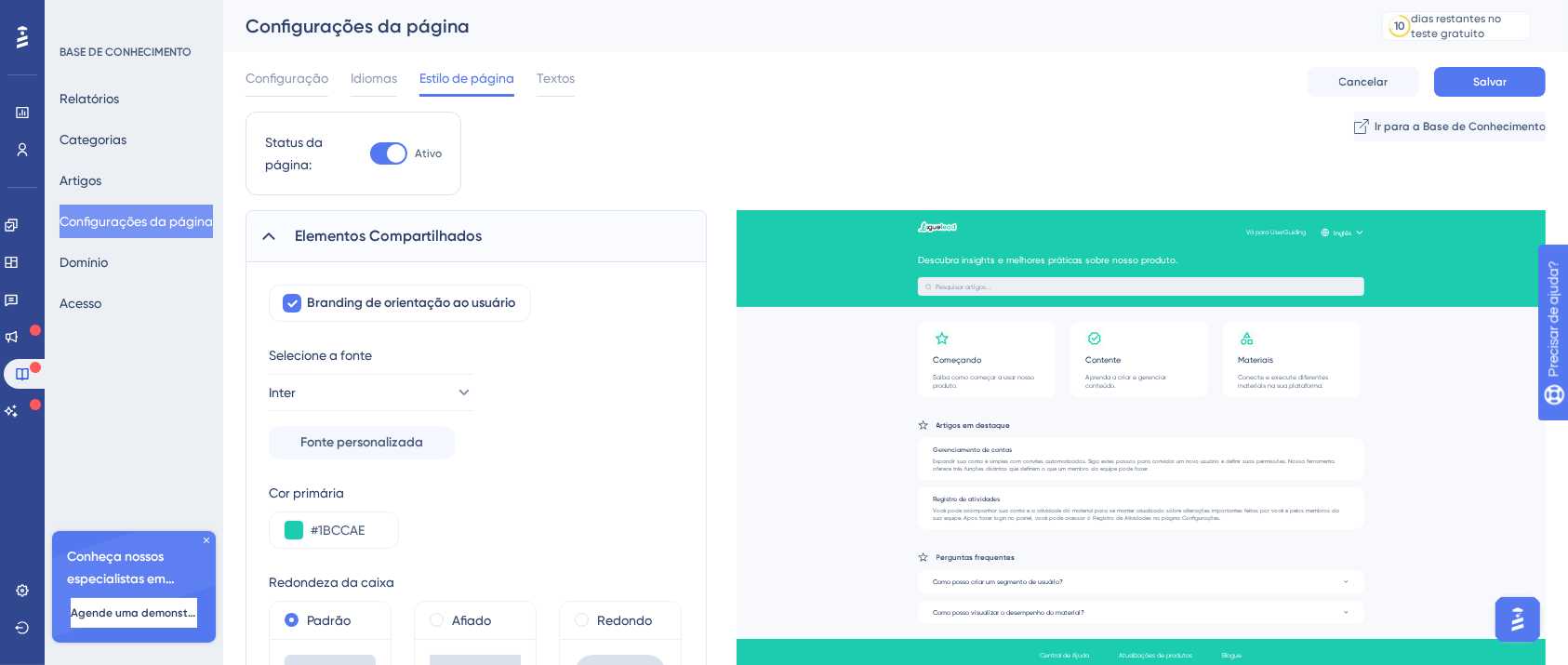
click at [591, 495] on div "Cor primária #1BCCAE" at bounding box center [476, 516] width 415 height 67
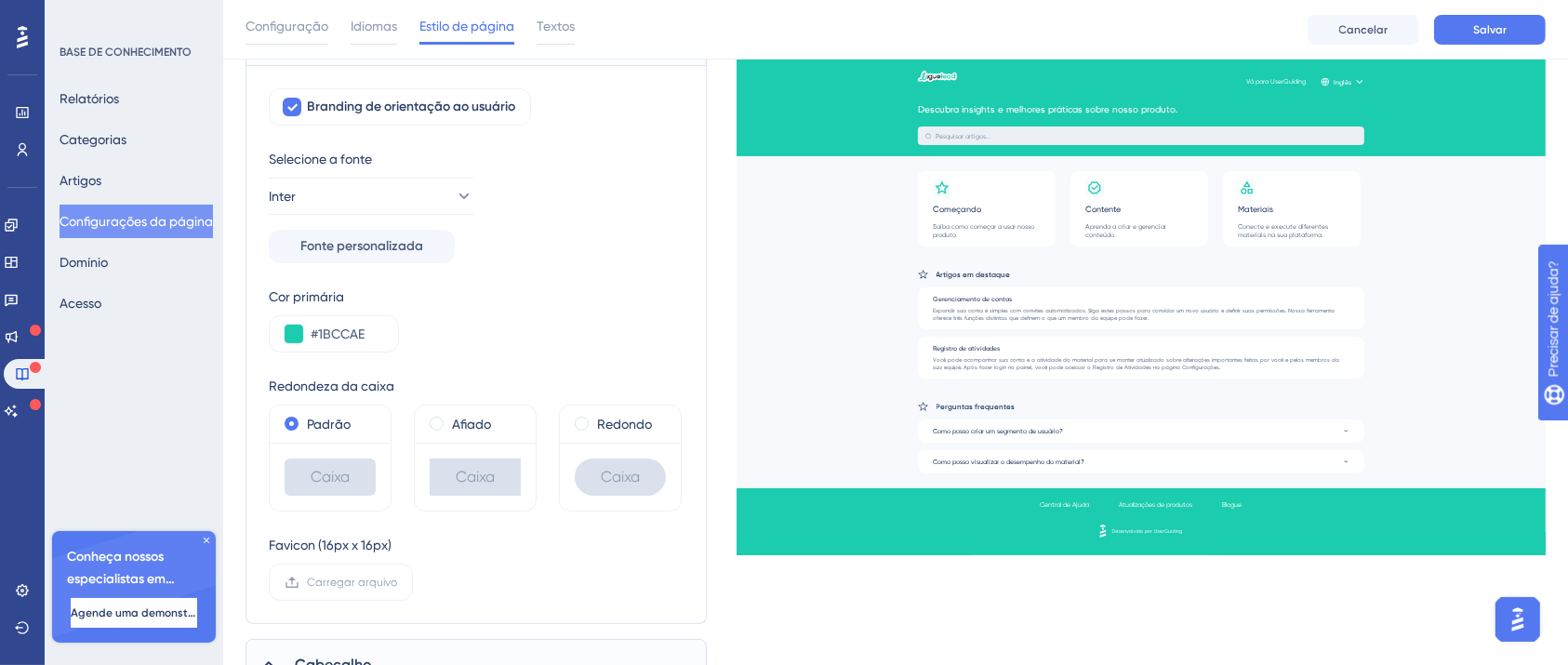
scroll to position [247, 0]
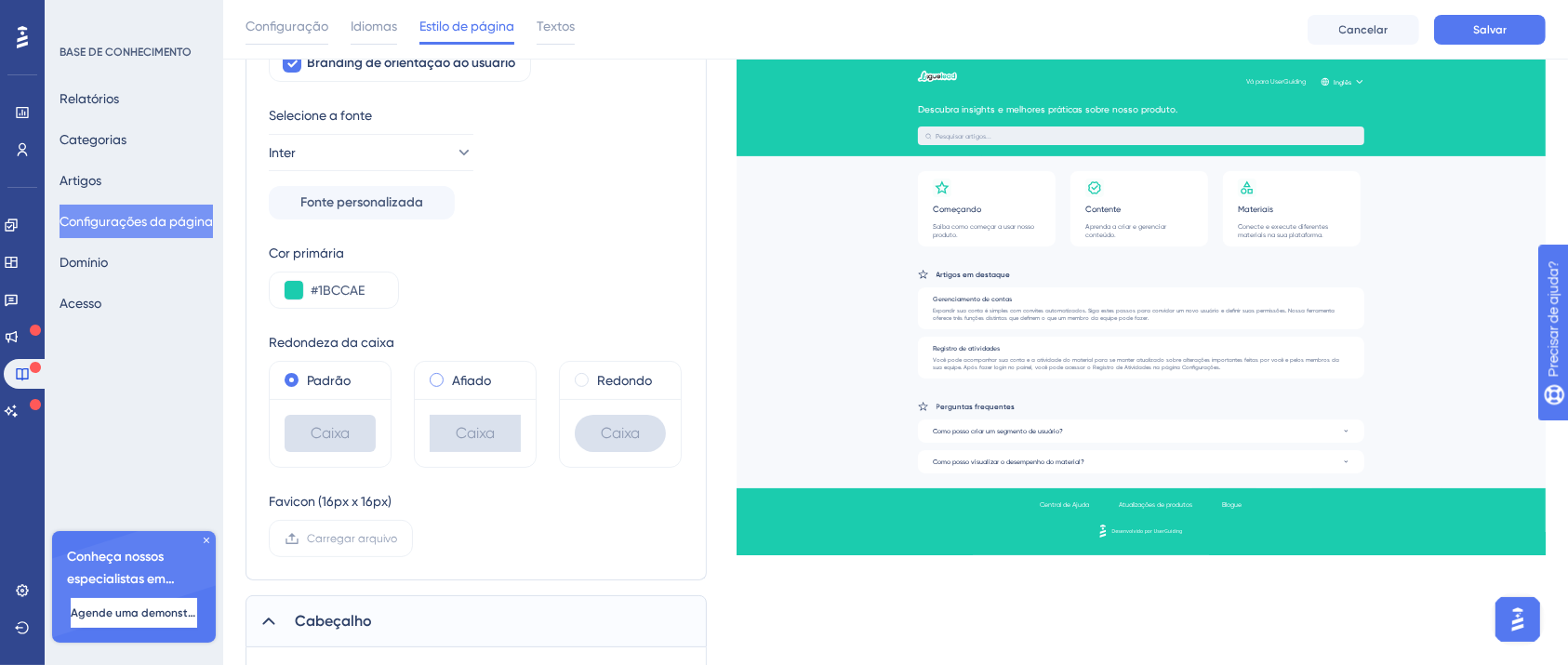
click at [461, 376] on font "Afiado" at bounding box center [471, 379] width 40 height 15
click at [595, 373] on div "Redondo" at bounding box center [620, 380] width 91 height 23
click at [343, 375] on font "Padrão" at bounding box center [329, 379] width 43 height 15
click at [472, 375] on font "Afiado" at bounding box center [471, 379] width 40 height 15
click at [570, 375] on div "Redondo" at bounding box center [620, 380] width 121 height 38
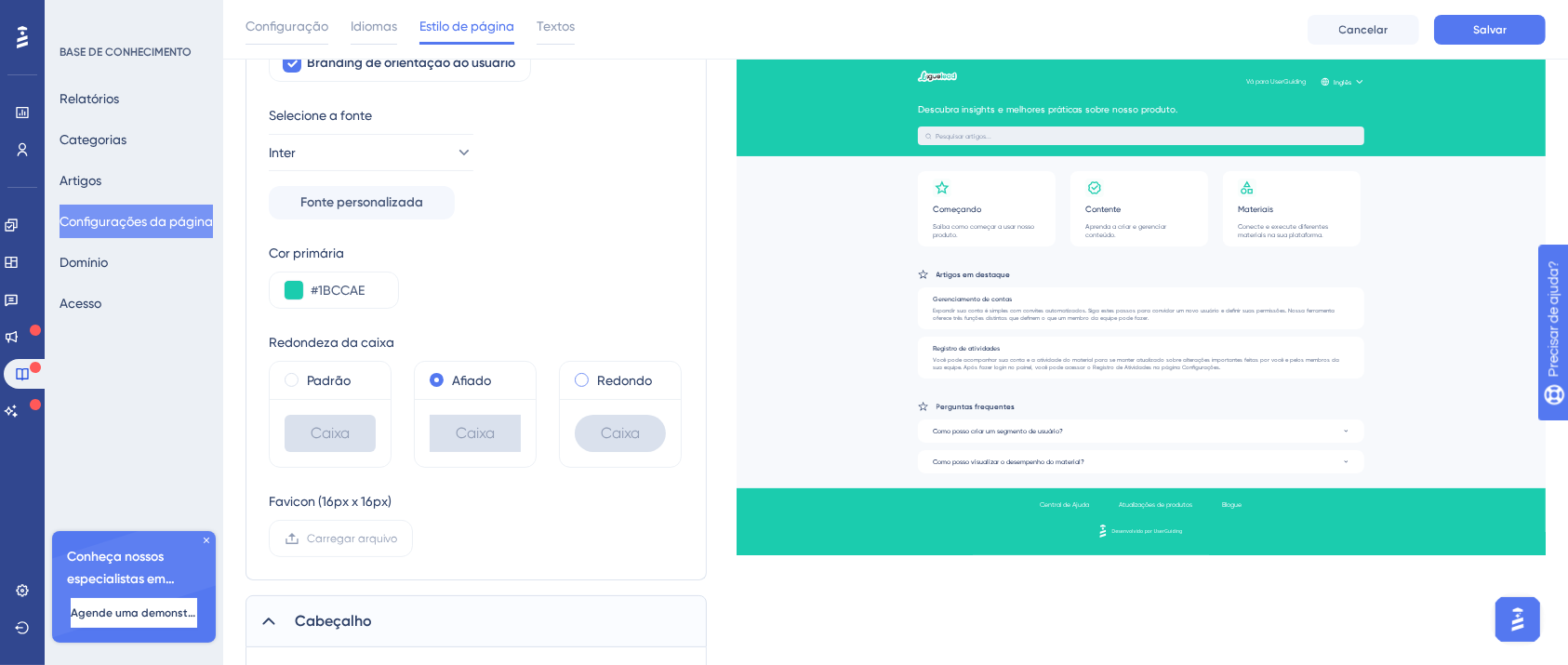
click at [588, 381] on div "Redondo" at bounding box center [620, 380] width 91 height 23
click at [508, 388] on div "Afiado" at bounding box center [475, 380] width 91 height 23
click at [387, 387] on div "Padrão" at bounding box center [330, 380] width 121 height 38
click at [353, 380] on div "Padrão" at bounding box center [330, 380] width 91 height 23
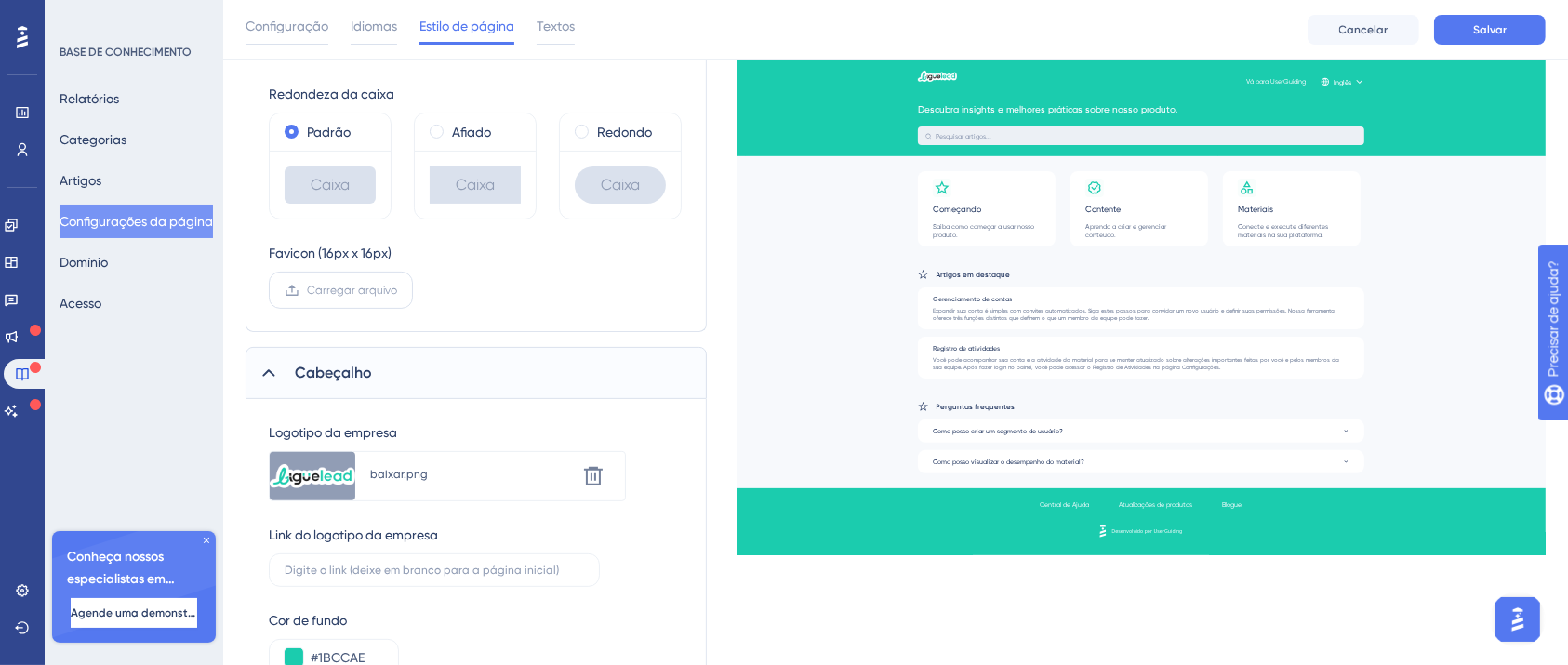
click at [402, 282] on label "Carregar arquivo" at bounding box center [341, 291] width 144 height 38
click at [397, 291] on input "Carregar arquivo" at bounding box center [397, 291] width 0 height 0
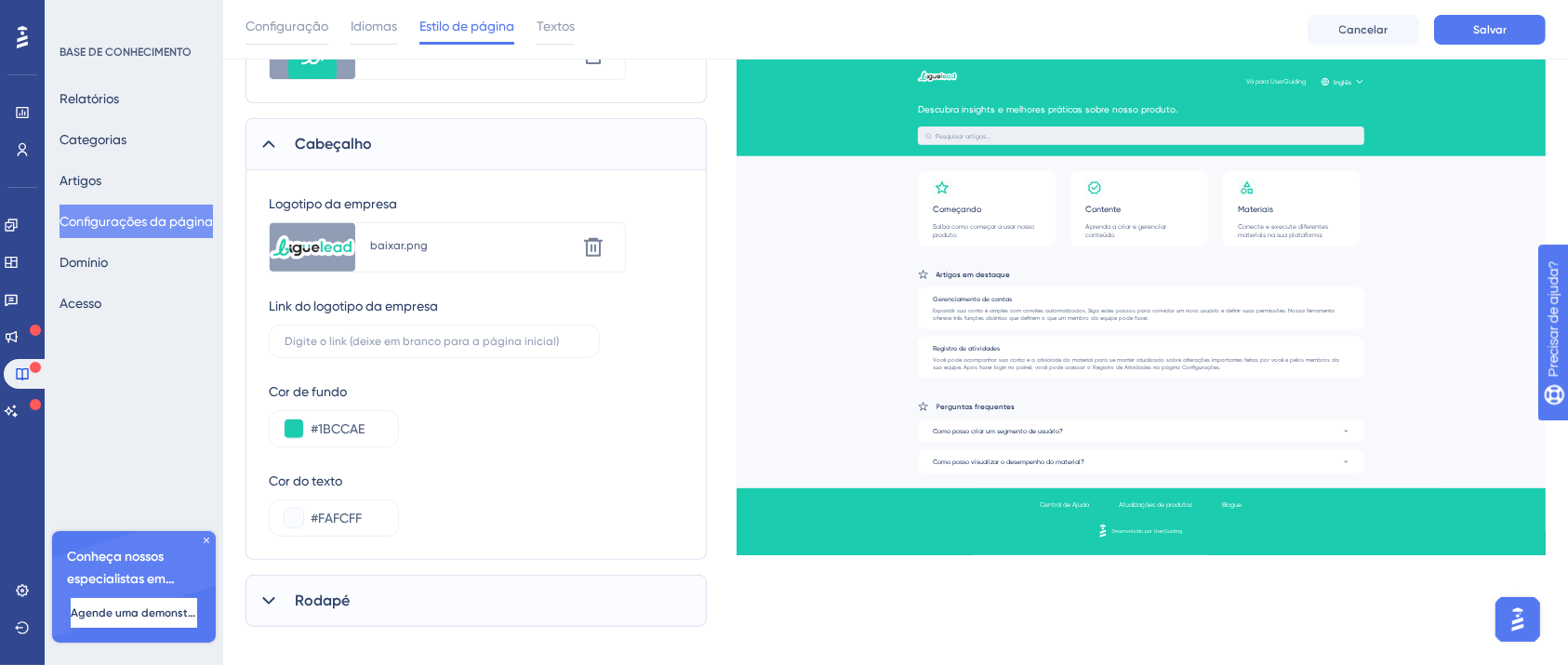
scroll to position [759, 0]
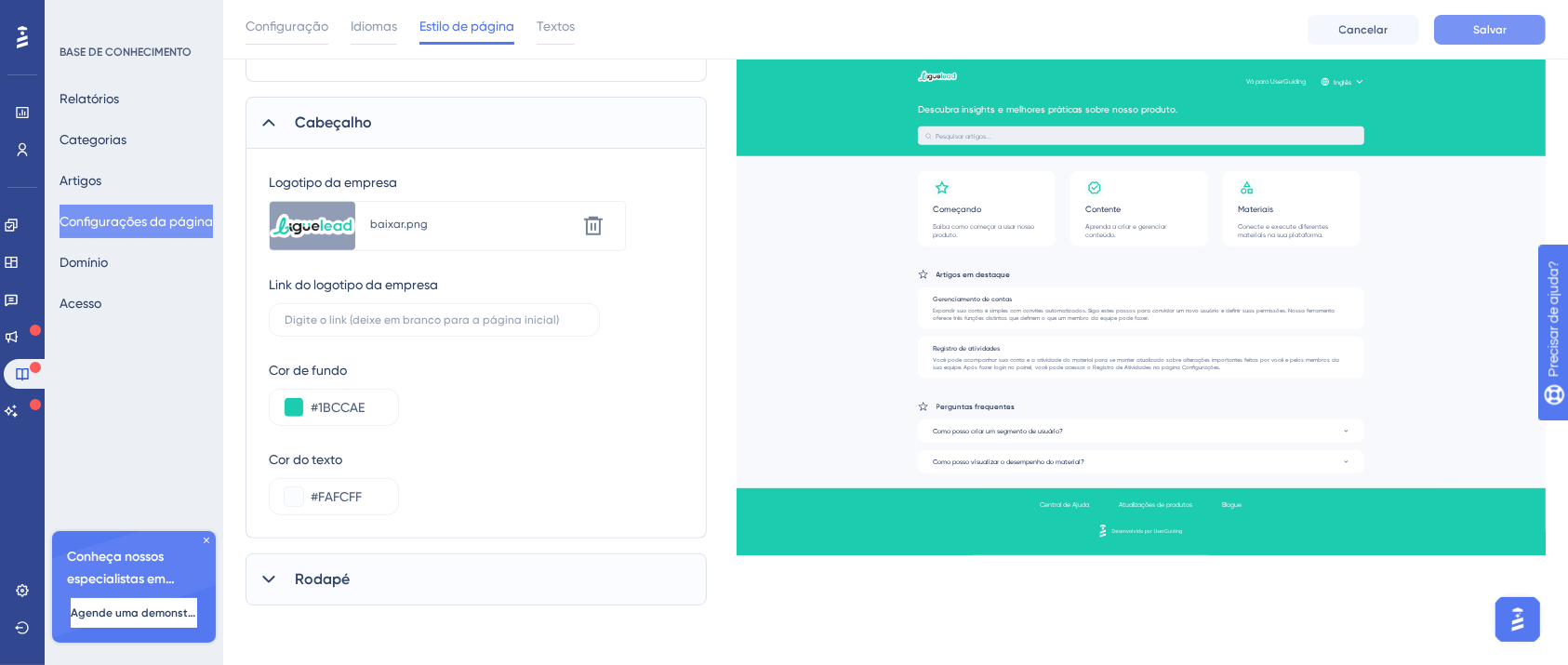
click at [1504, 35] on font "Salvar" at bounding box center [1490, 30] width 34 height 13
click at [314, 577] on font "Rodapé" at bounding box center [322, 579] width 55 height 18
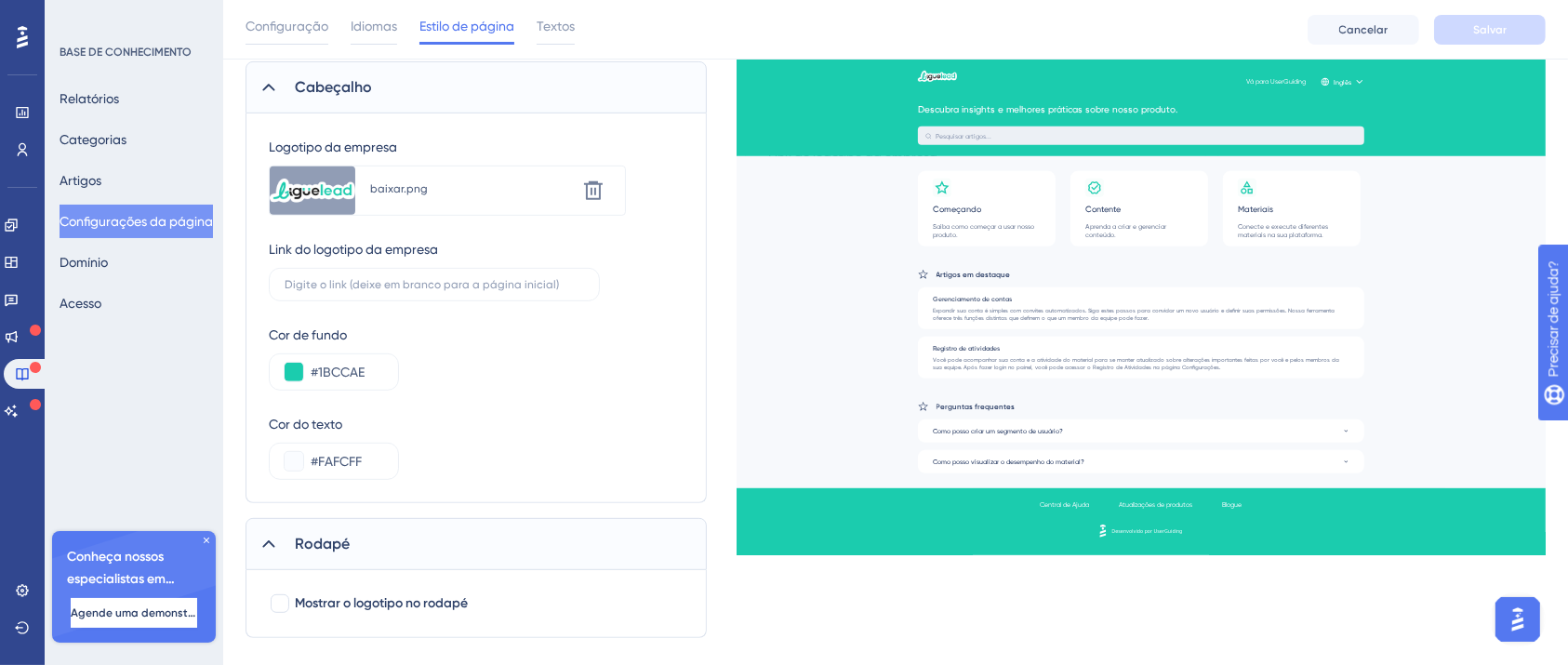
scroll to position [826, 0]
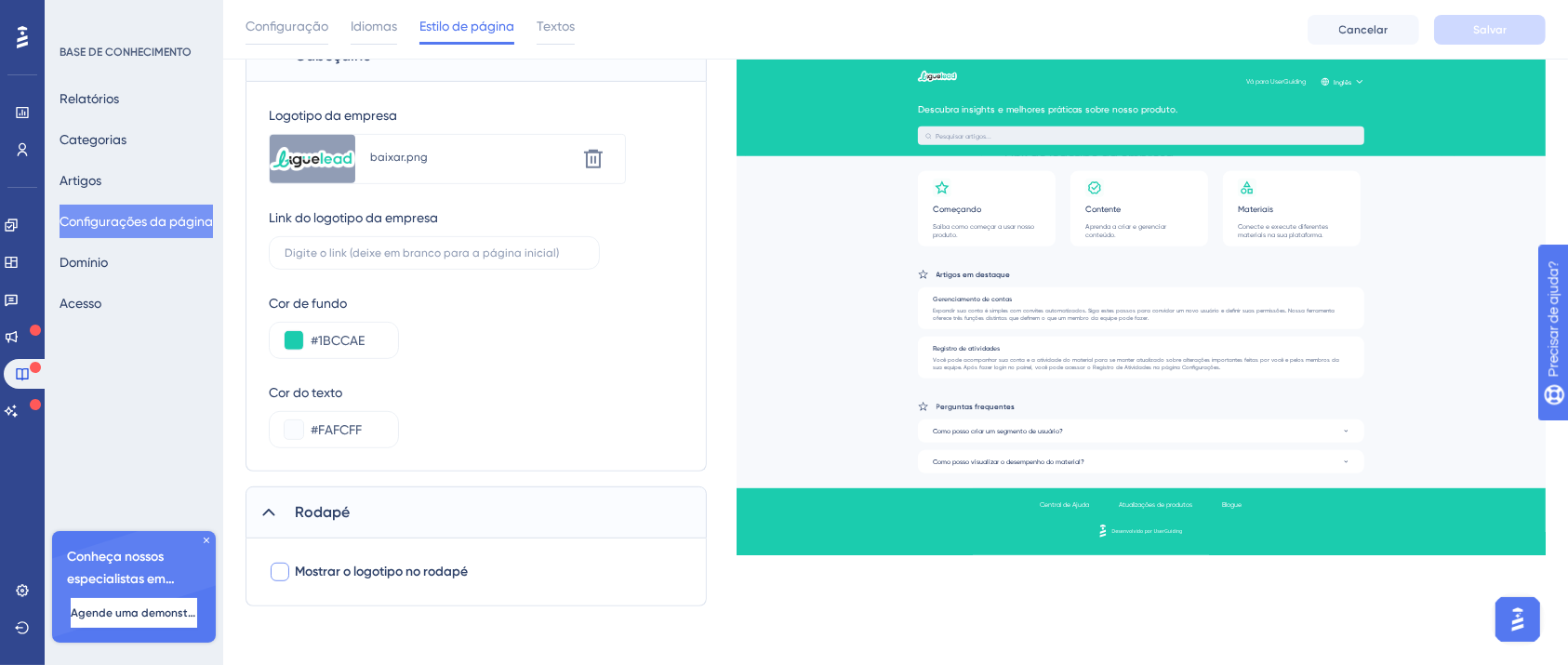
click at [437, 569] on font "Mostrar o logotipo no rodapé" at bounding box center [380, 571] width 173 height 16
checkbox input "true"
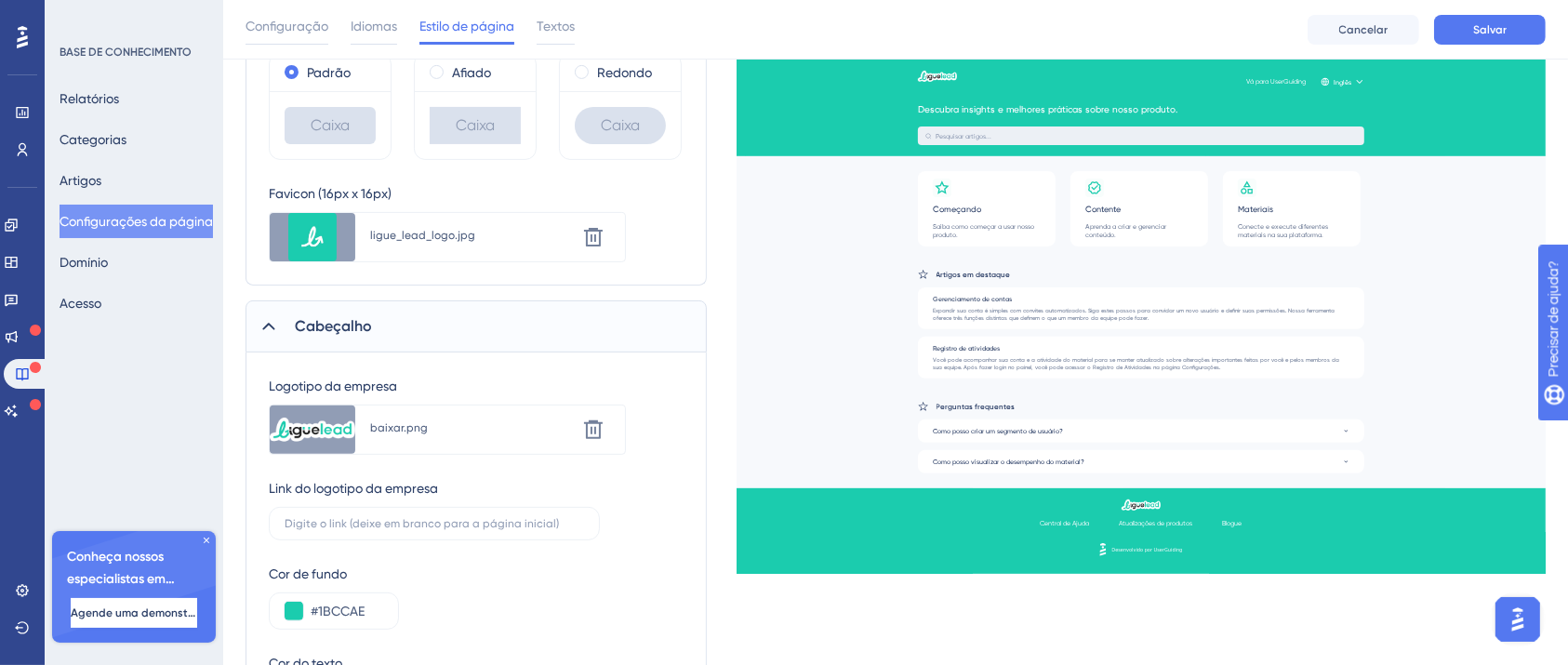
scroll to position [330, 0]
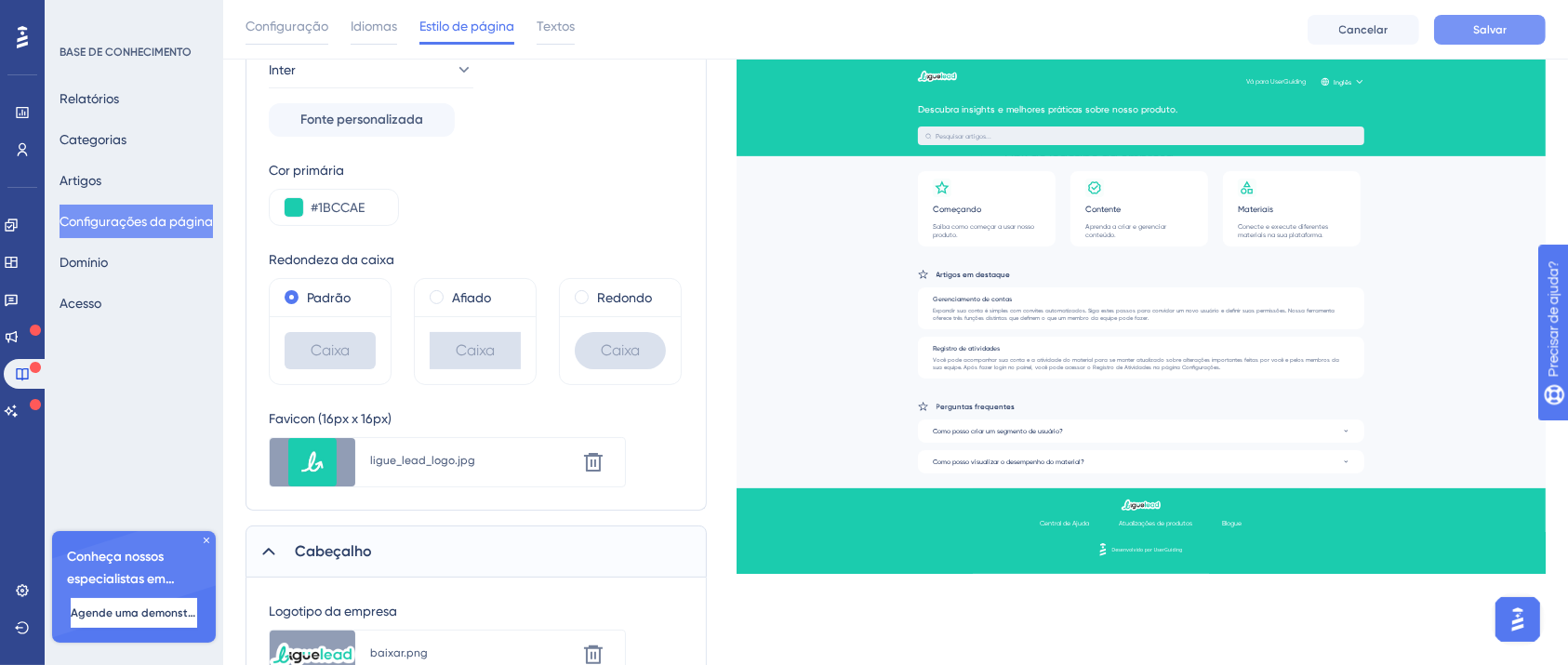
click at [1464, 24] on button "Salvar" at bounding box center [1489, 30] width 112 height 30
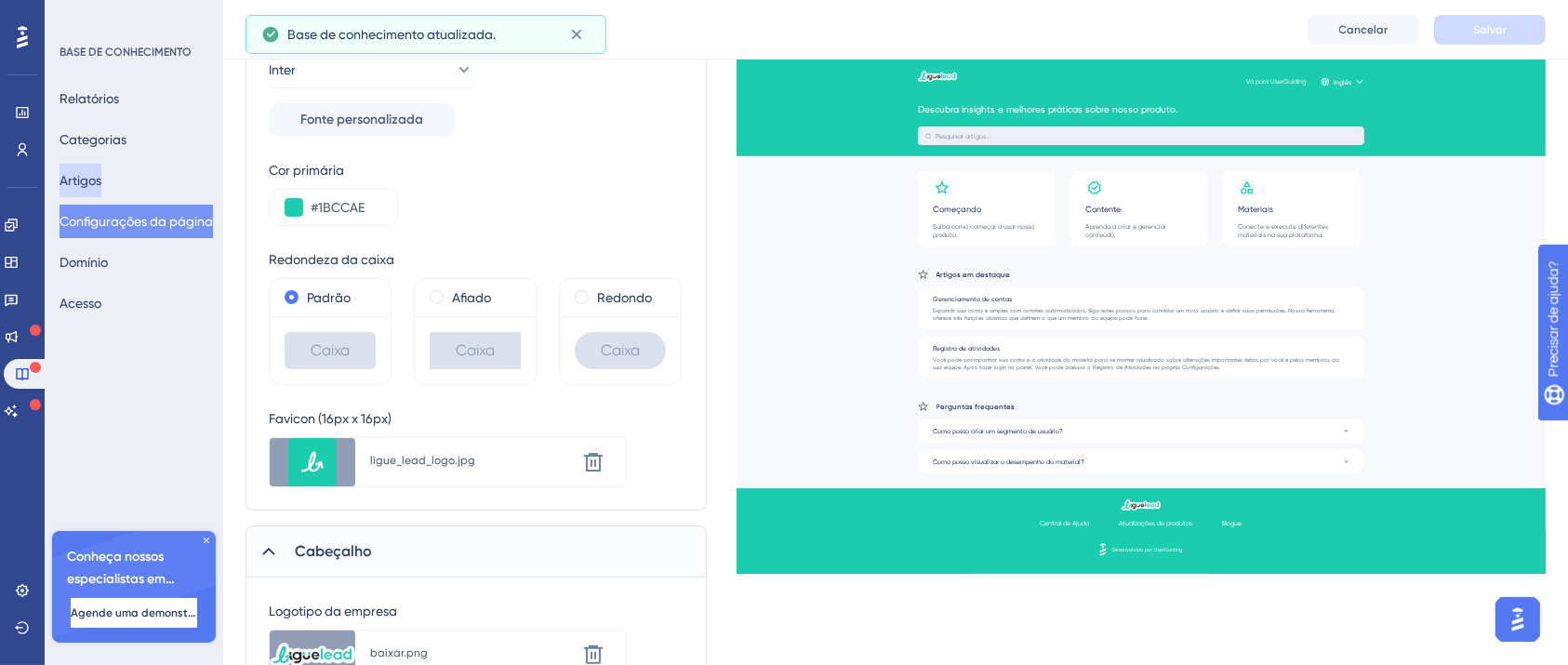
click at [82, 171] on font "Artigos" at bounding box center [80, 180] width 41 height 23
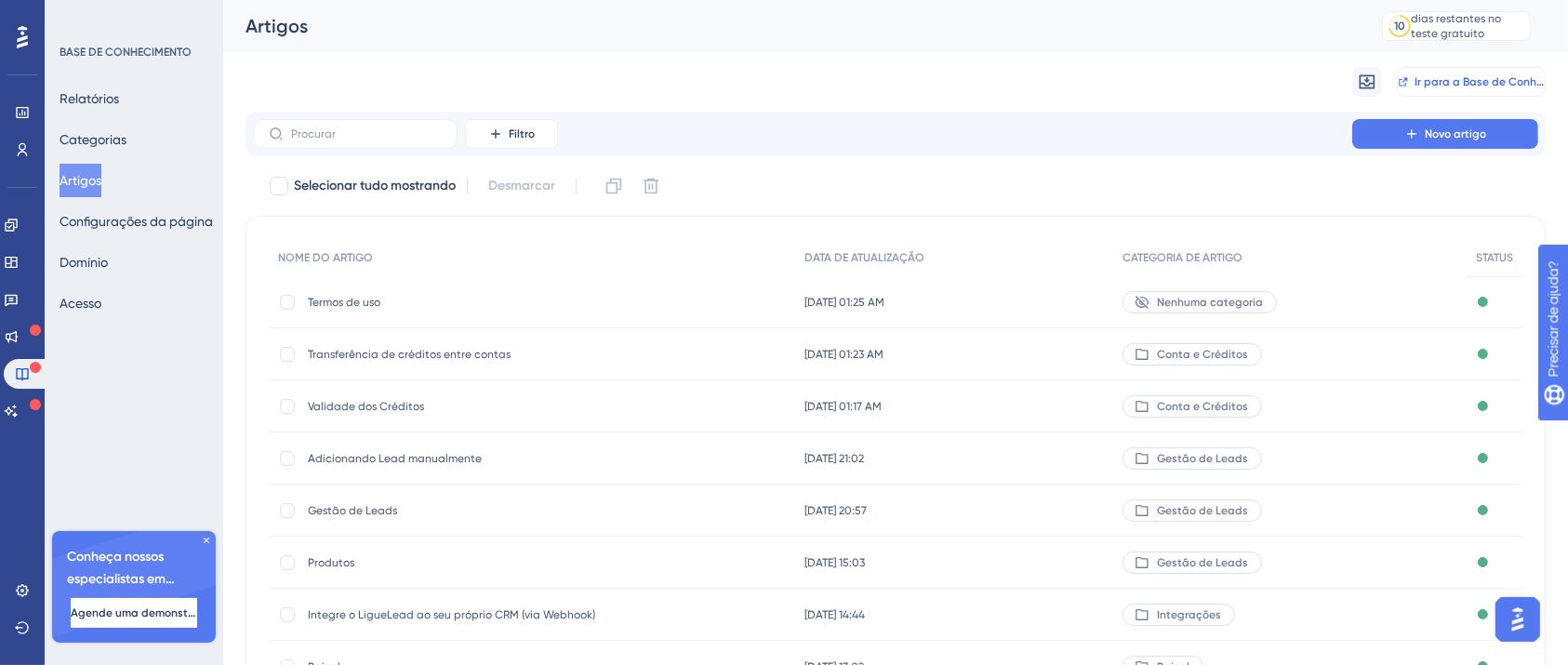
click at [1465, 77] on font "Ir para a Base de Conhecimento" at bounding box center [1500, 81] width 171 height 13
click at [96, 229] on font "Configurações da página" at bounding box center [135, 221] width 153 height 23
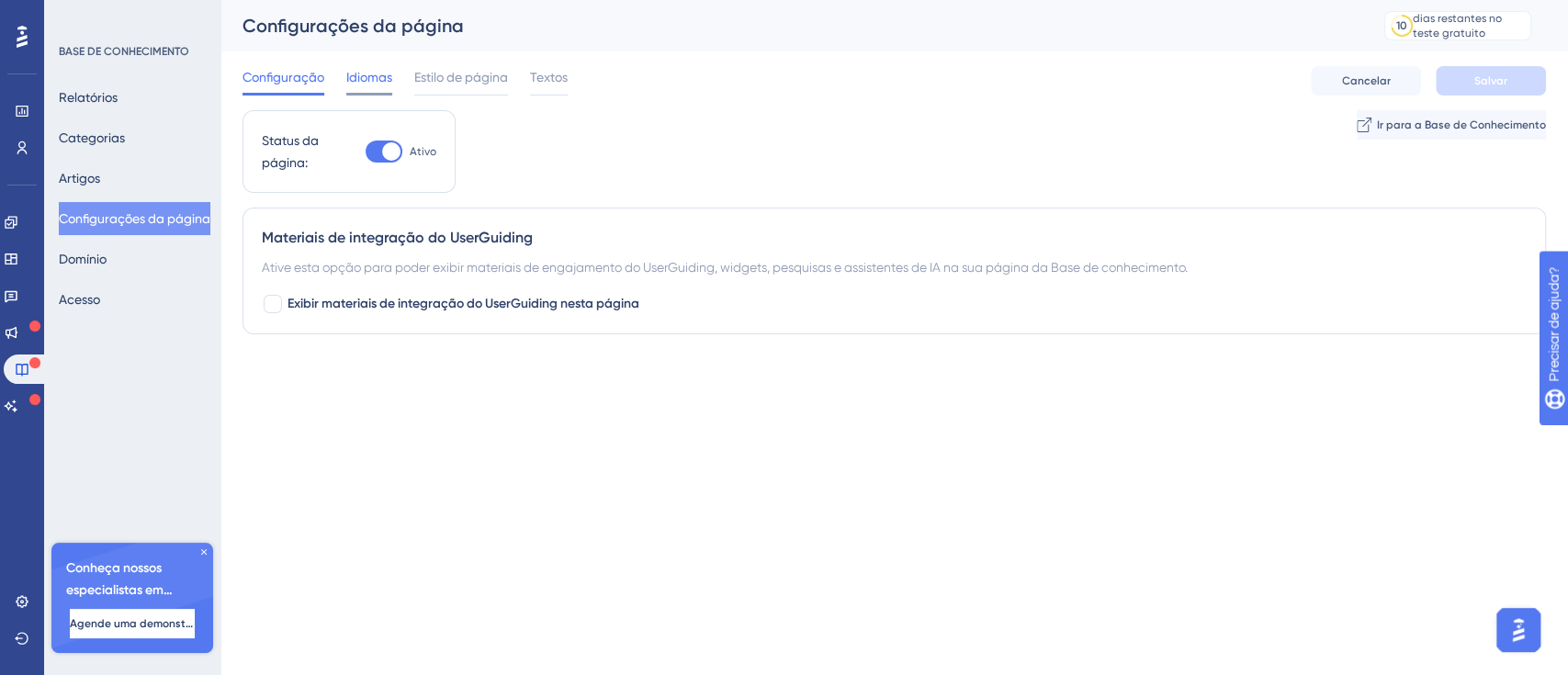
click at [386, 72] on font "Idiomas" at bounding box center [369, 77] width 46 height 15
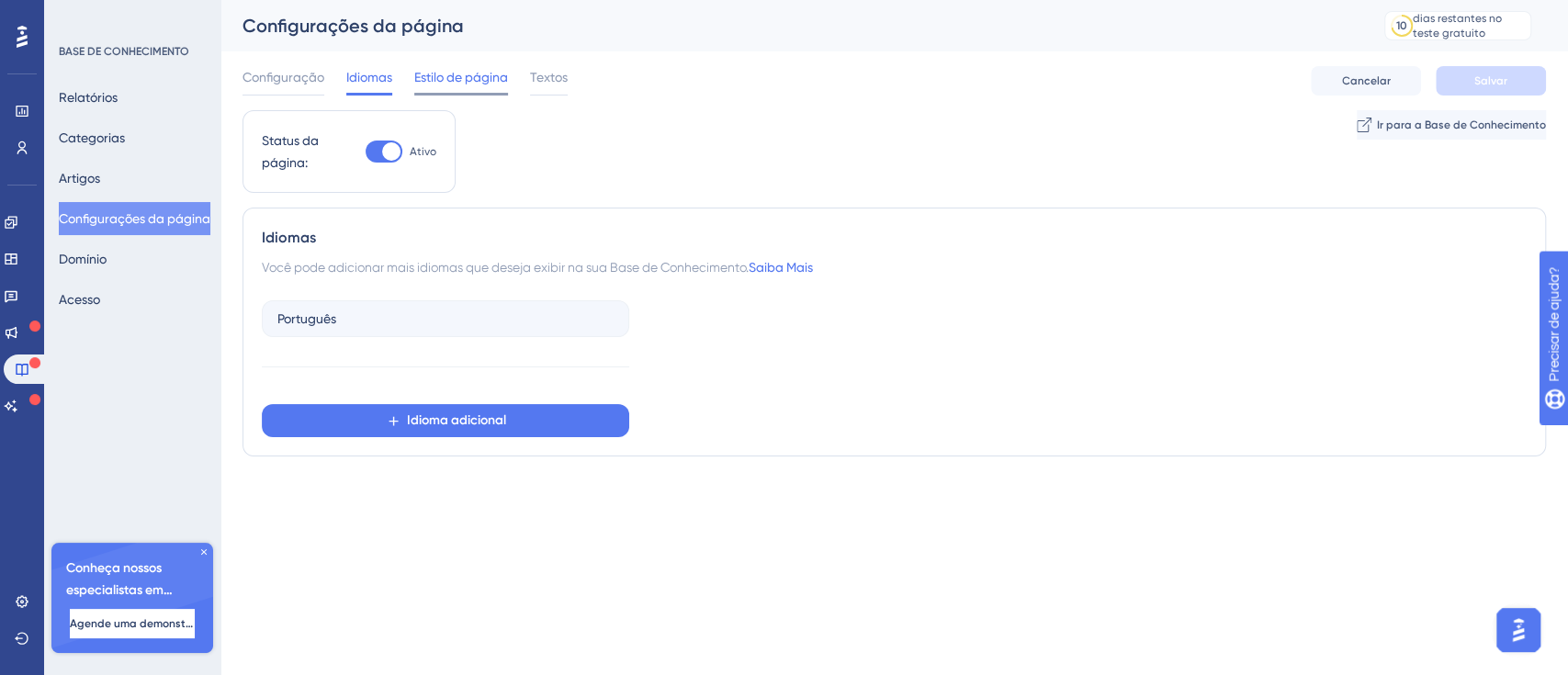
click at [442, 75] on font "Estilo de página" at bounding box center [461, 77] width 94 height 15
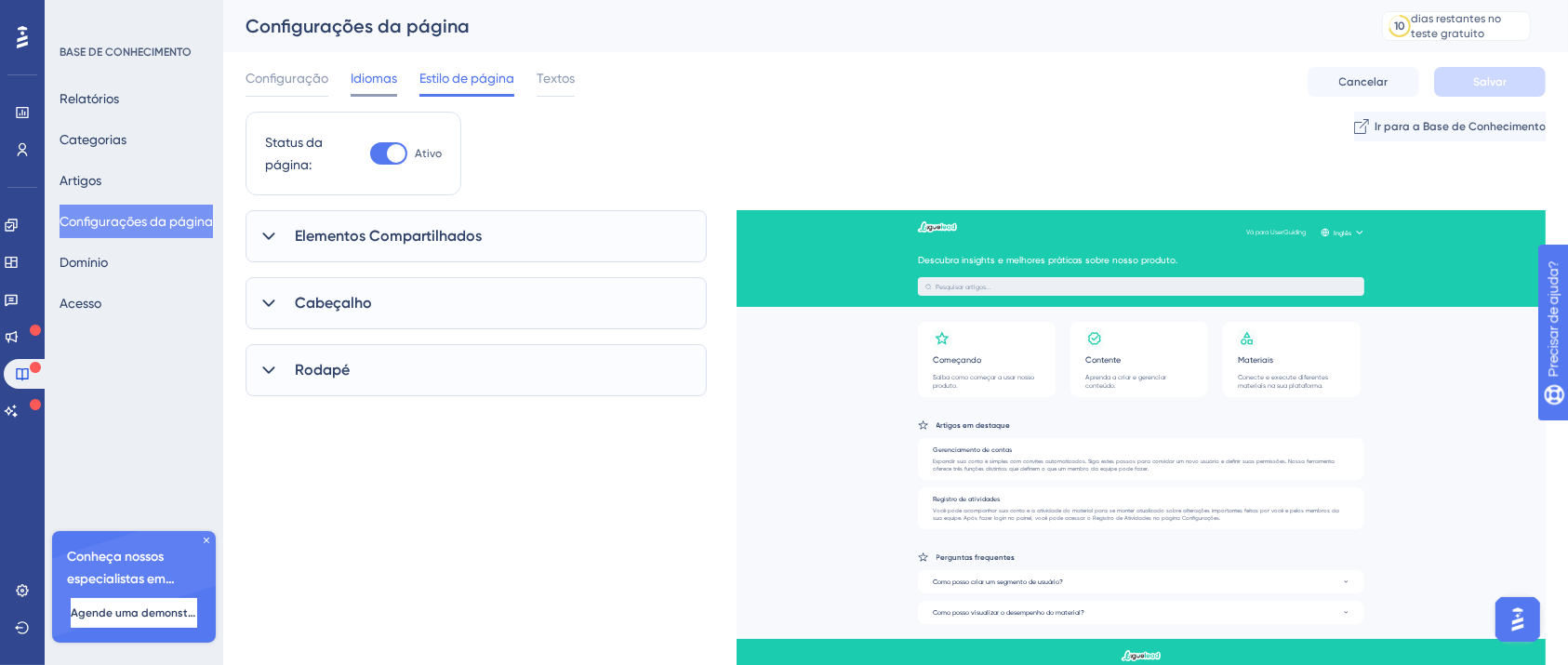
click at [391, 76] on font "Idiomas" at bounding box center [373, 78] width 46 height 15
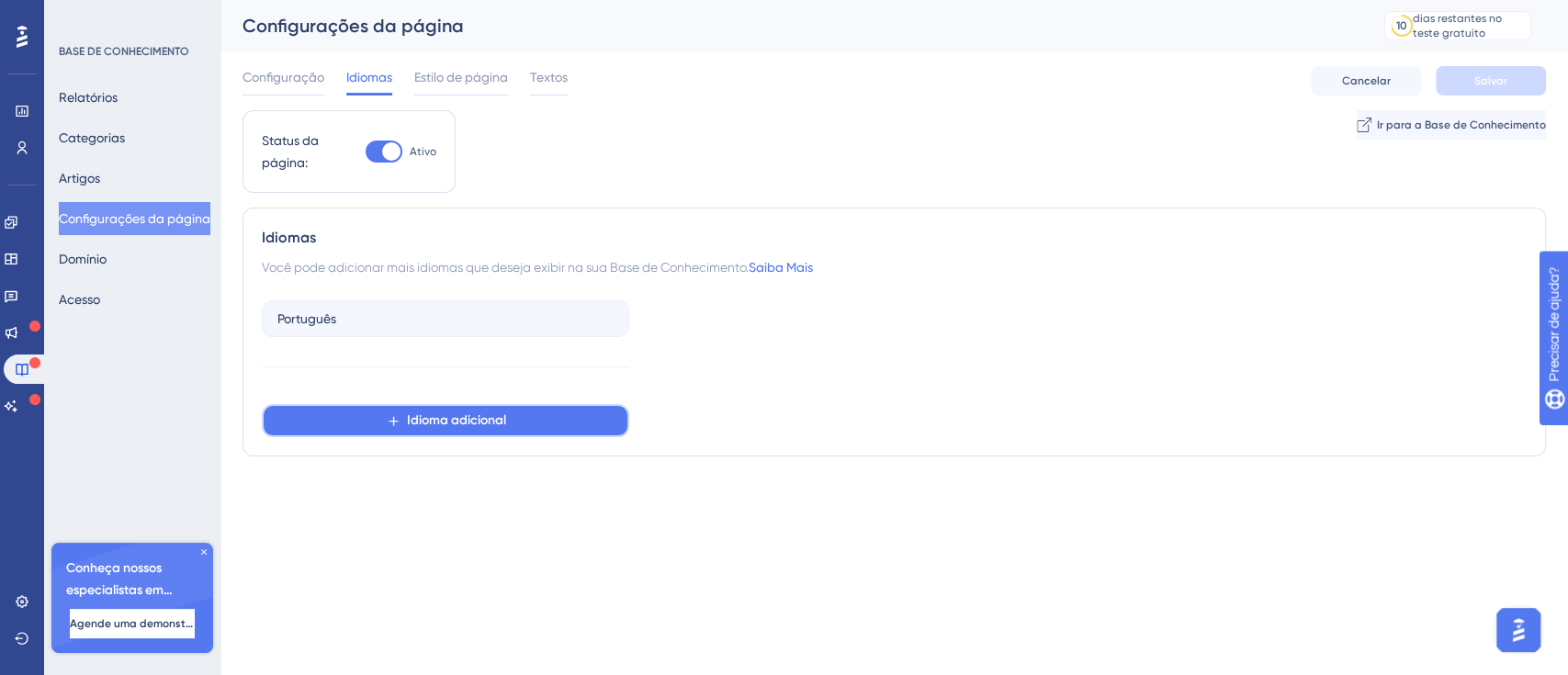
click at [520, 410] on button "Idioma adicional" at bounding box center [445, 420] width 367 height 33
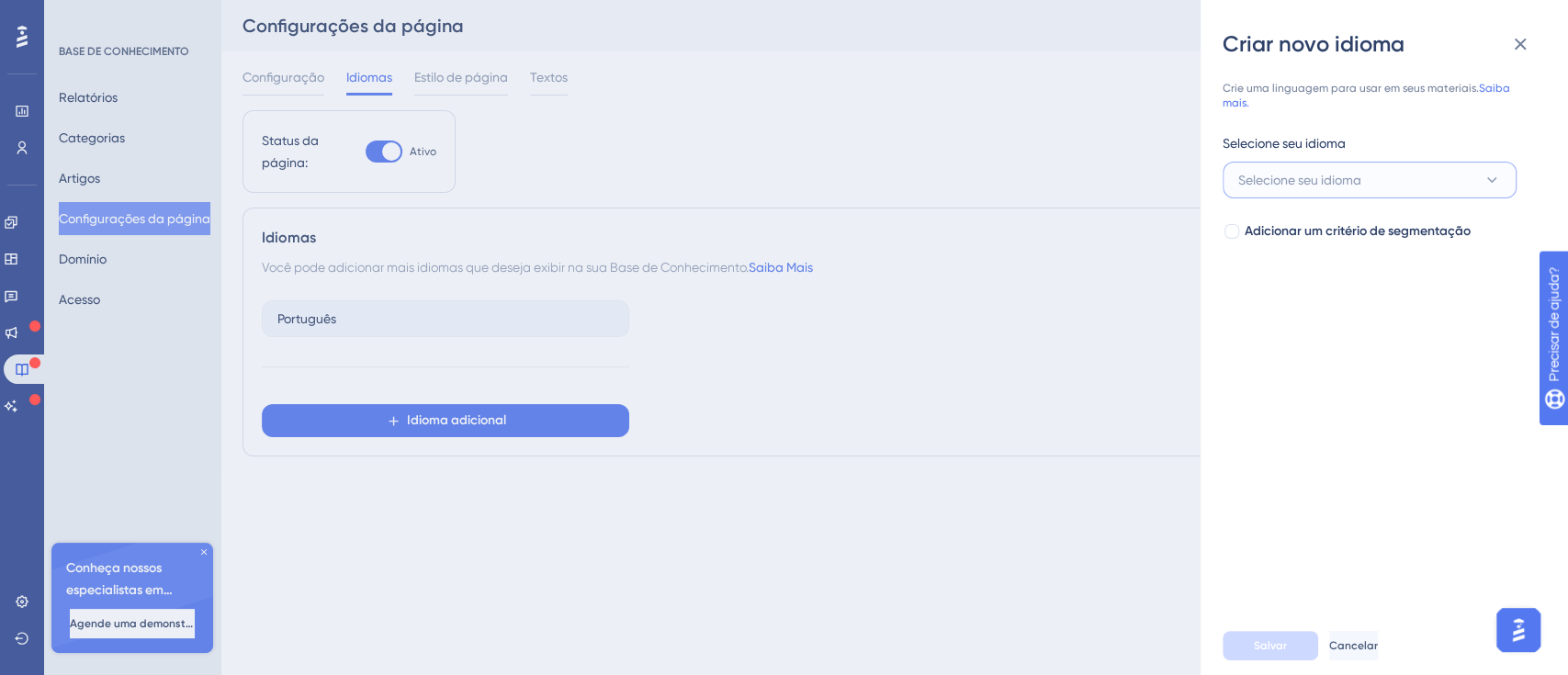
click at [1345, 180] on font "Selecione seu idioma" at bounding box center [1300, 179] width 123 height 15
type input "port"
click at [1515, 46] on icon at bounding box center [1519, 44] width 22 height 22
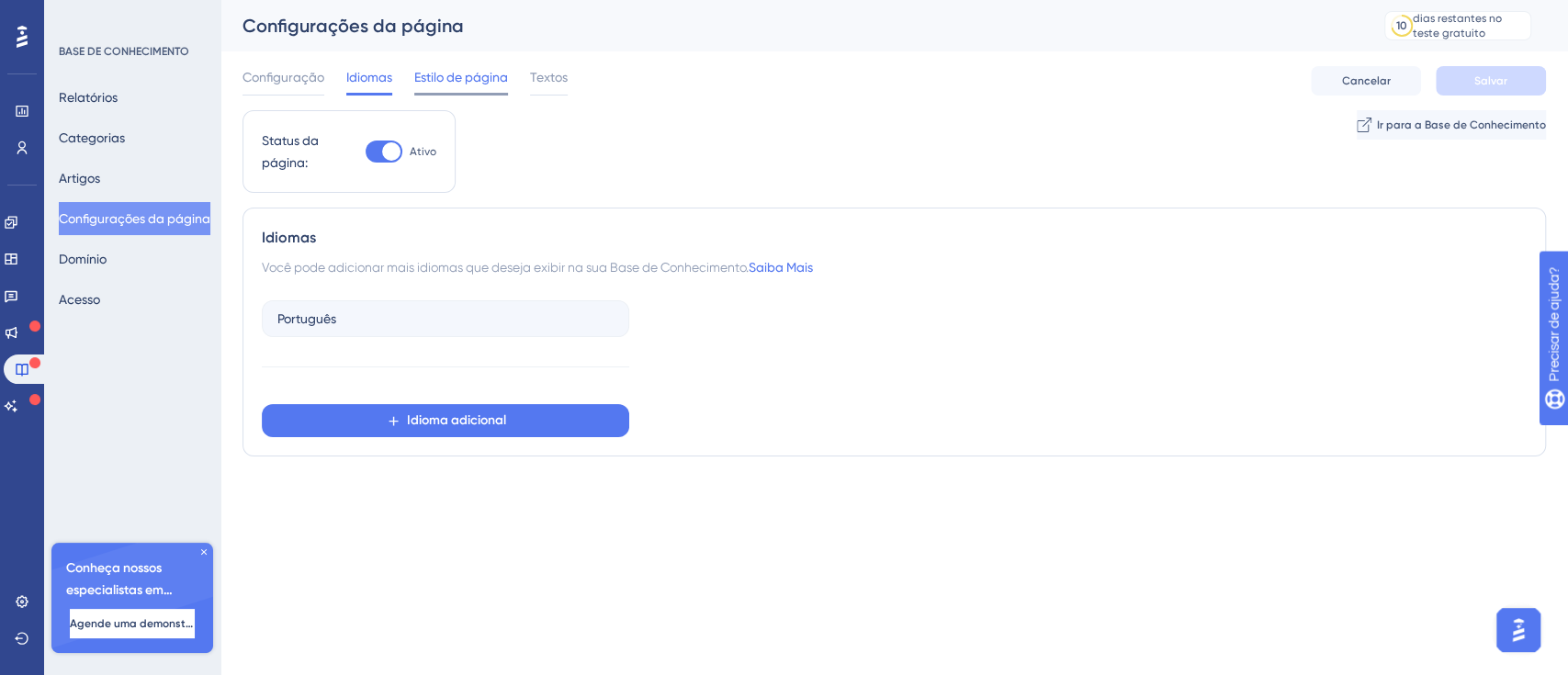
click at [439, 86] on span "Estilo de página" at bounding box center [461, 77] width 94 height 22
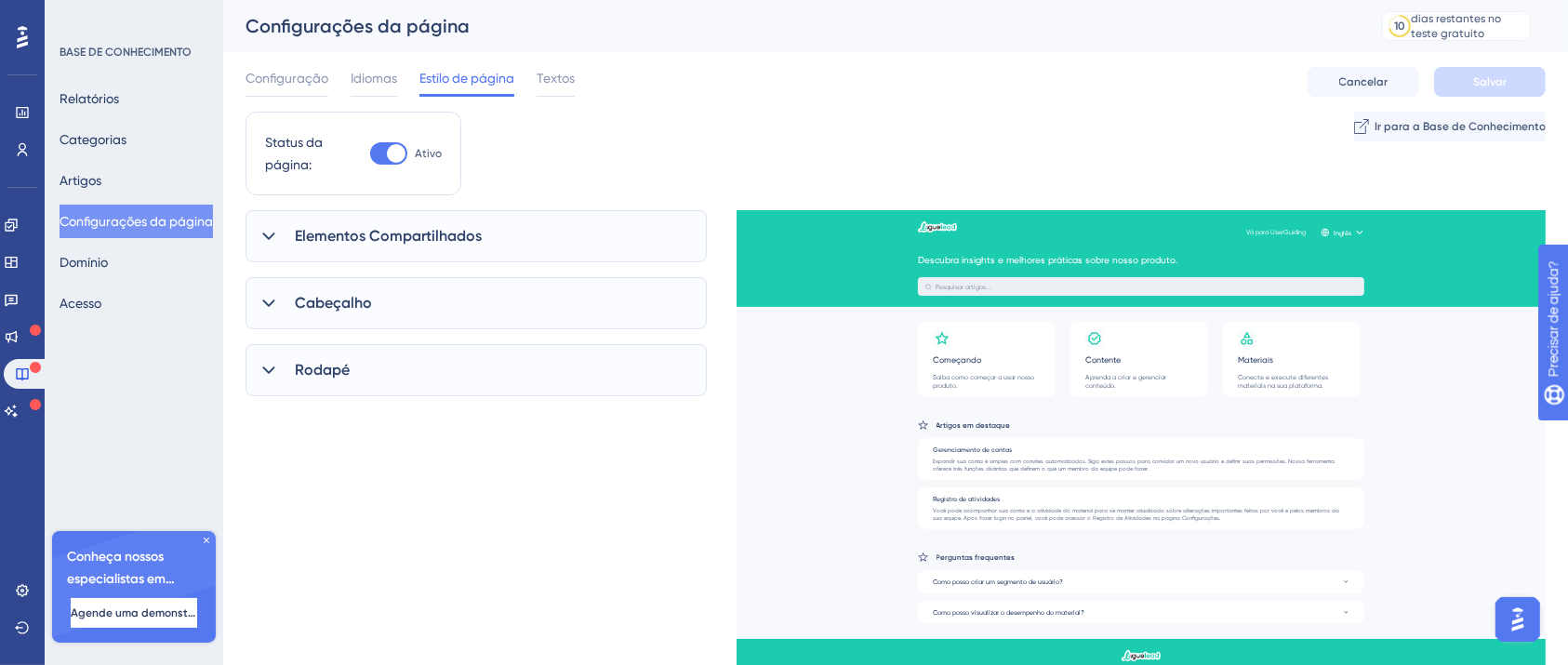
click at [355, 372] on div "Rodapé" at bounding box center [475, 370] width 461 height 52
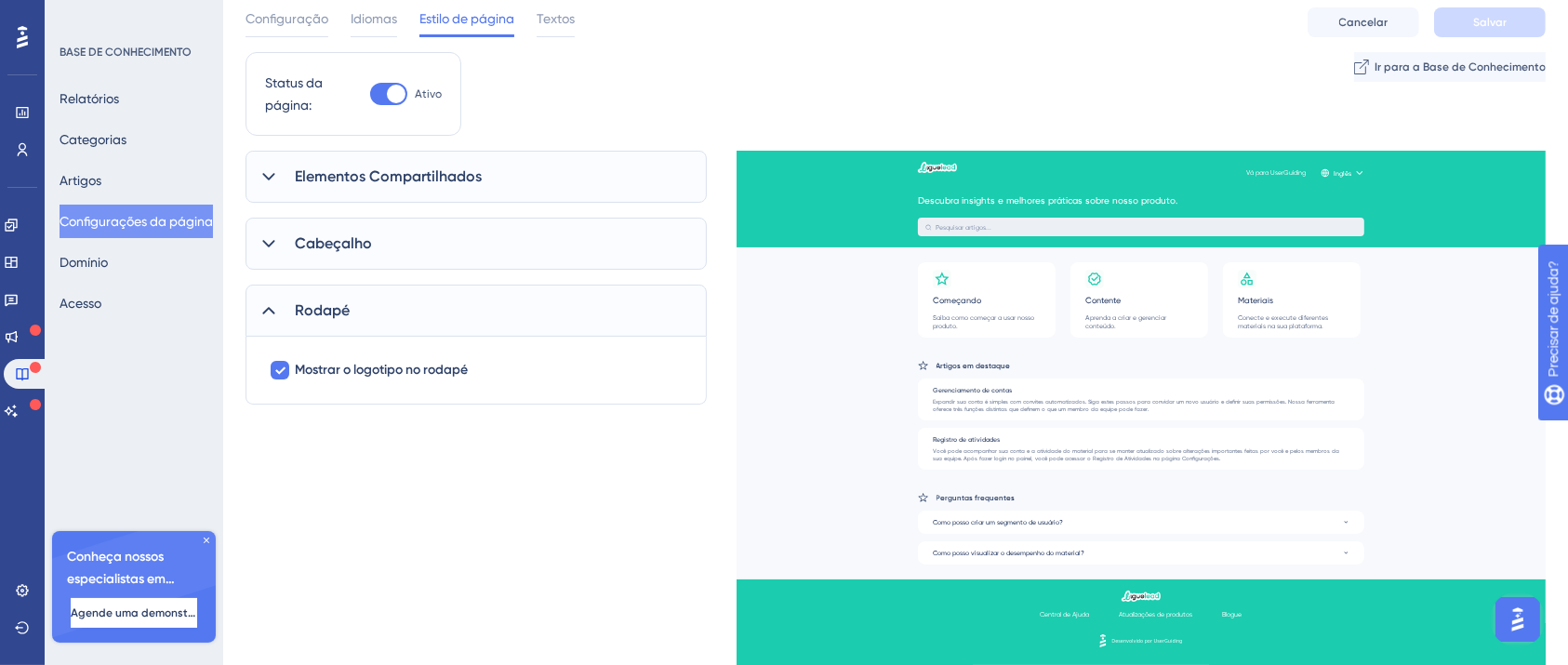
click at [493, 360] on div "Mostrar o logotipo no rodapé" at bounding box center [476, 370] width 415 height 23
click at [402, 304] on div "Rodapé" at bounding box center [475, 310] width 461 height 52
click at [378, 262] on div "Cabeçalho" at bounding box center [475, 243] width 461 height 52
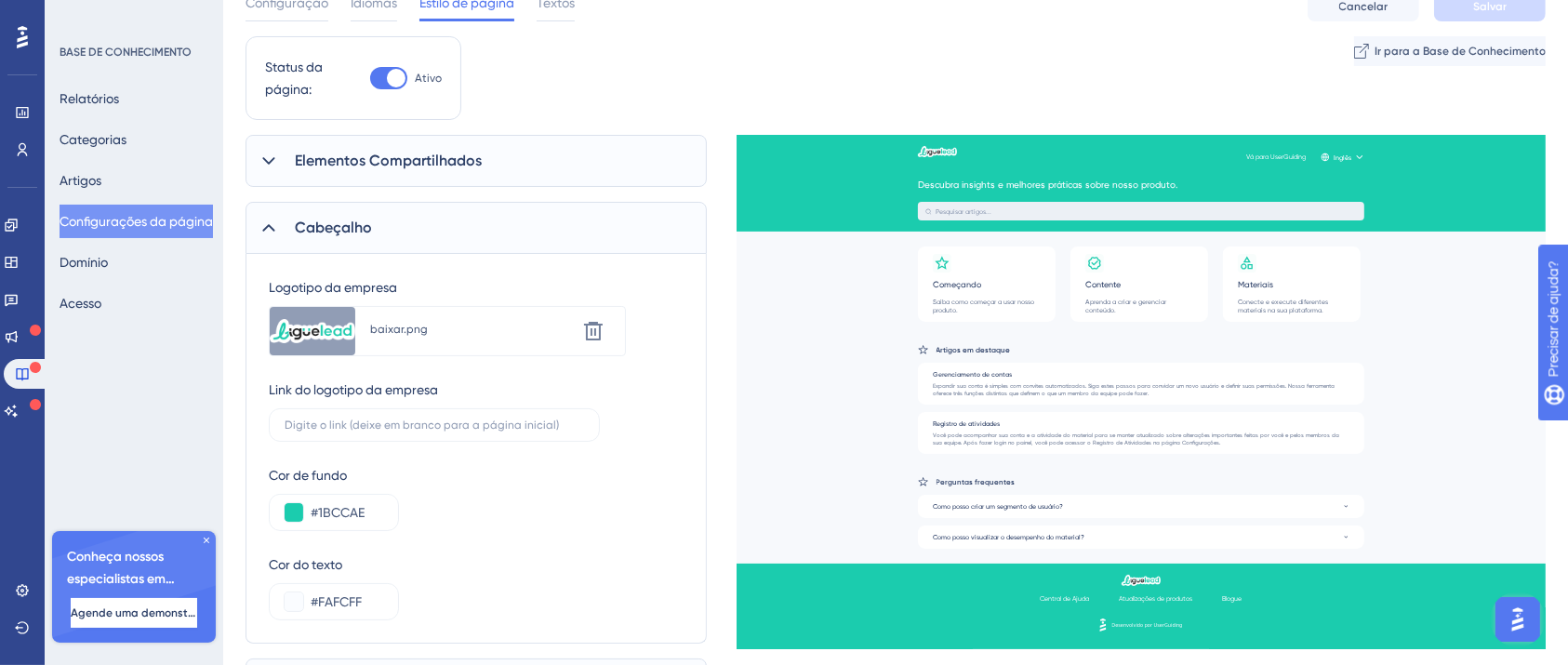
scroll to position [0, 0]
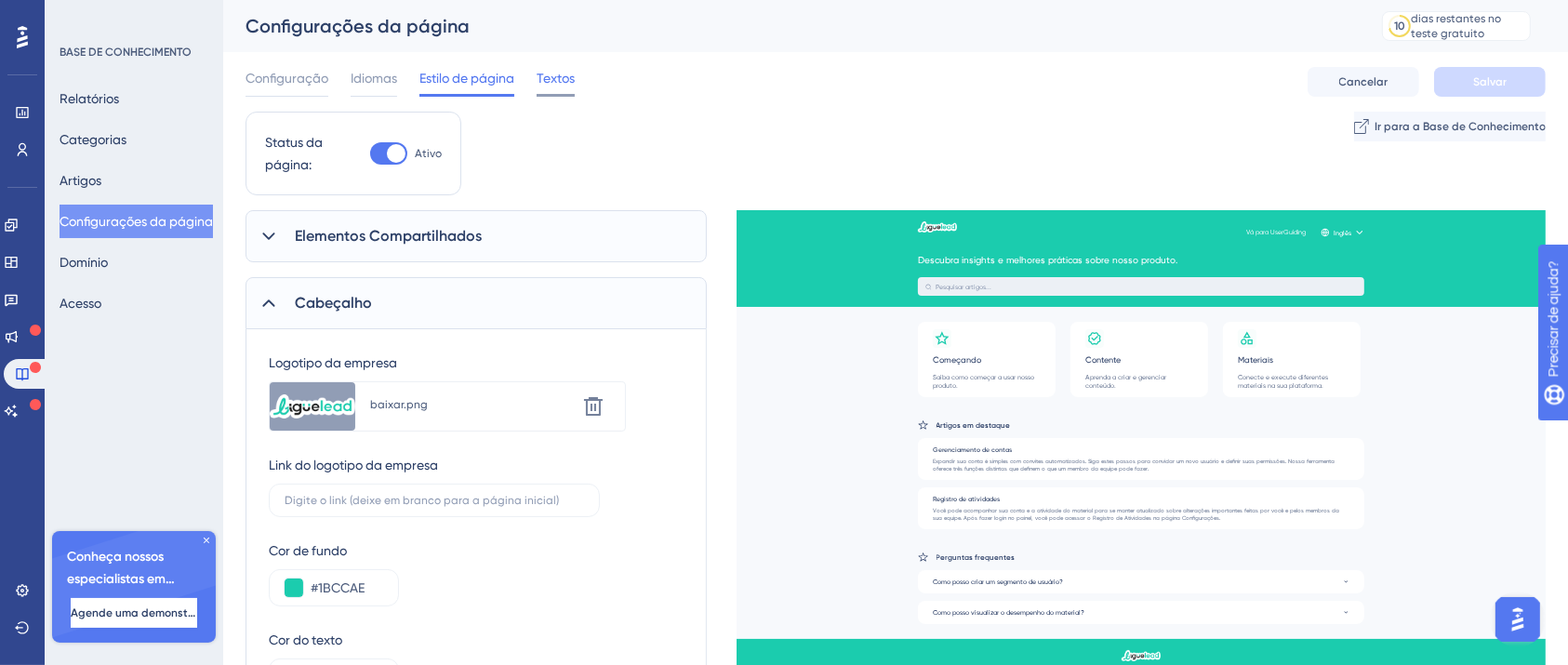
click at [556, 71] on font "Textos" at bounding box center [555, 78] width 39 height 15
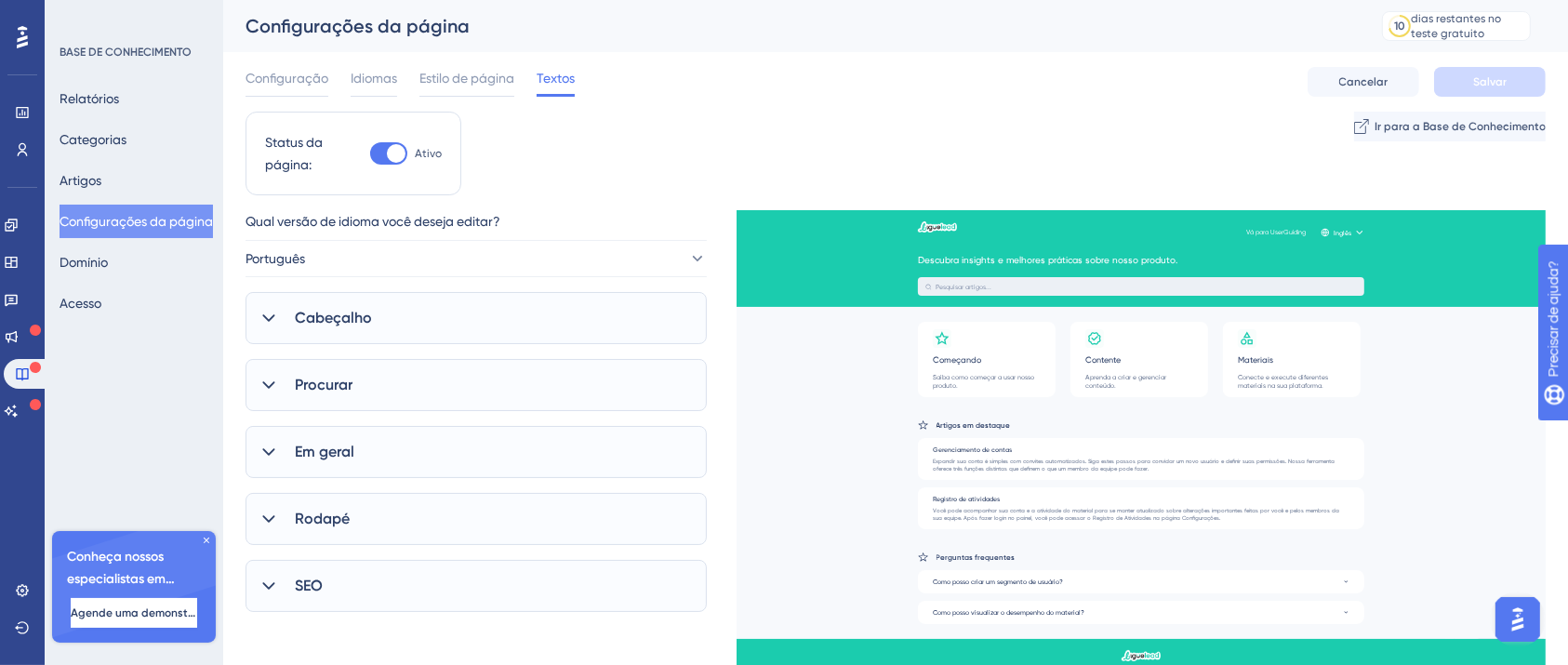
click at [464, 314] on div "Cabeçalho" at bounding box center [475, 318] width 461 height 52
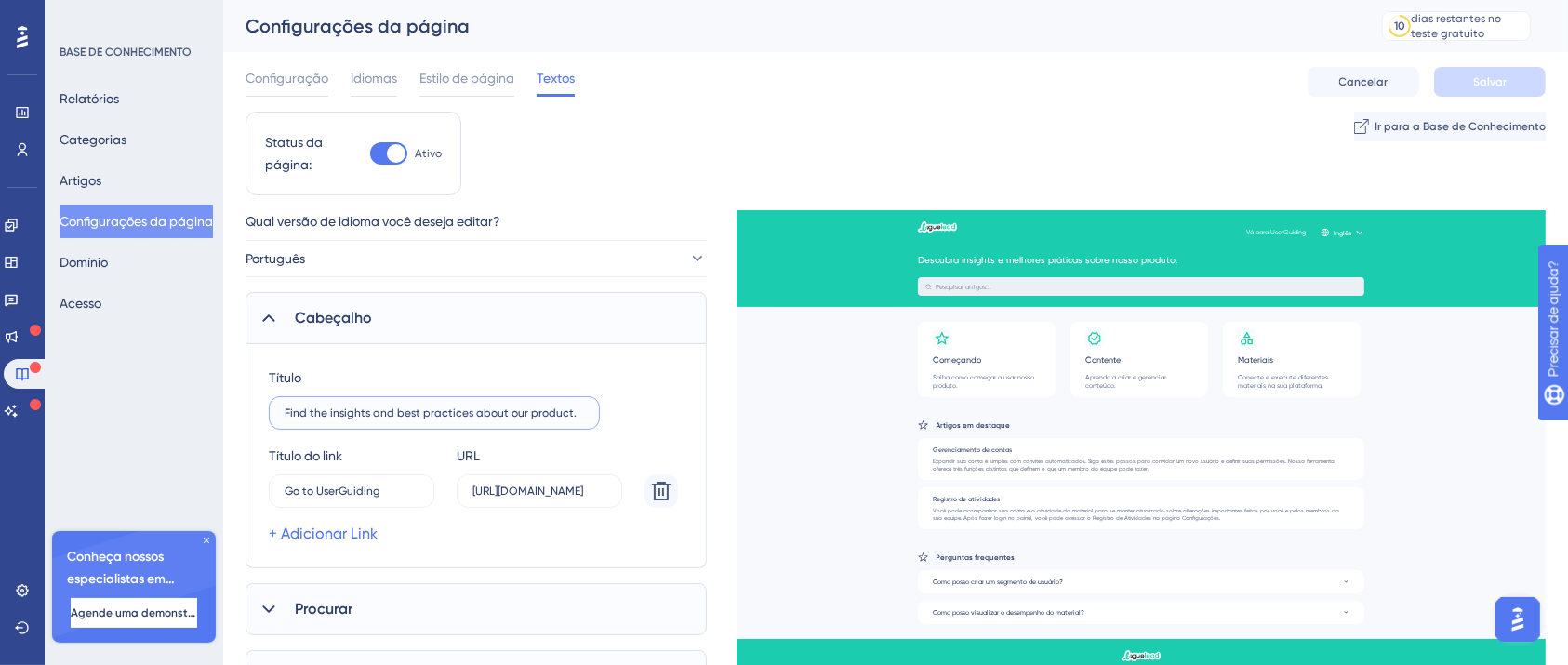
click at [474, 413] on input "Find the insights and best practices about our product." at bounding box center [434, 412] width 299 height 13
paste input "text"
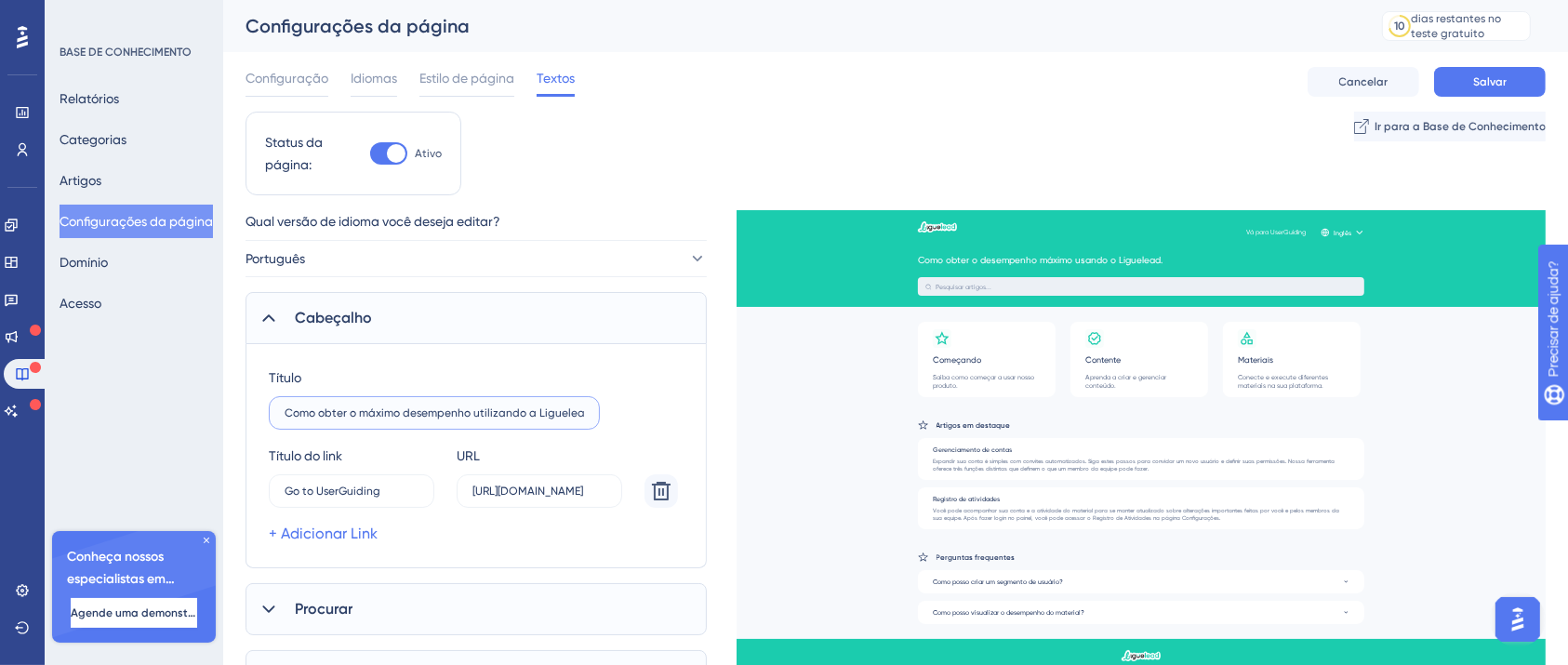
type input "Como obter o máximo desempenho utilizando a Liguelead."
click at [663, 403] on div "Título Como obter o máximo desempenho utilizando a Liguelead." at bounding box center [476, 398] width 415 height 63
click at [671, 491] on icon at bounding box center [661, 491] width 23 height 23
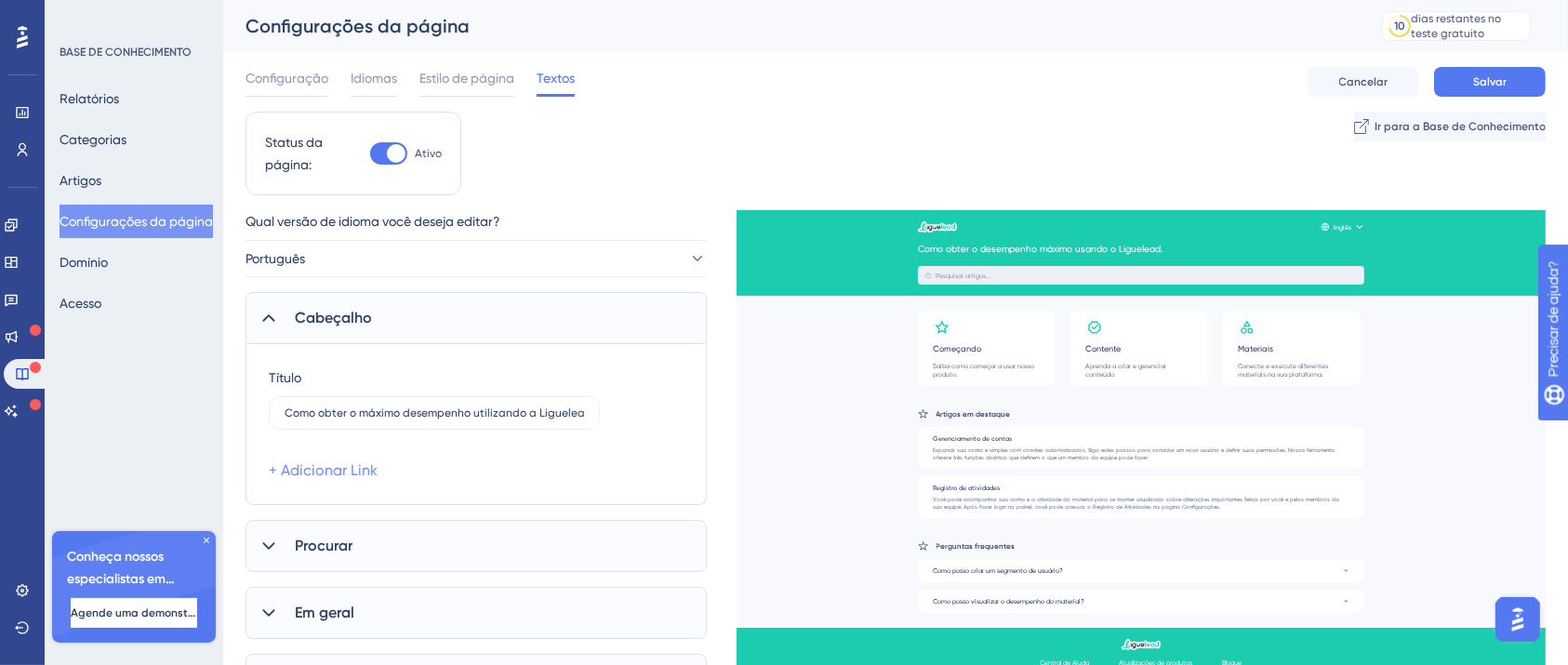
click at [312, 471] on font "+ Adicionar Link" at bounding box center [323, 470] width 109 height 18
click at [366, 490] on input "15" at bounding box center [343, 490] width 117 height 13
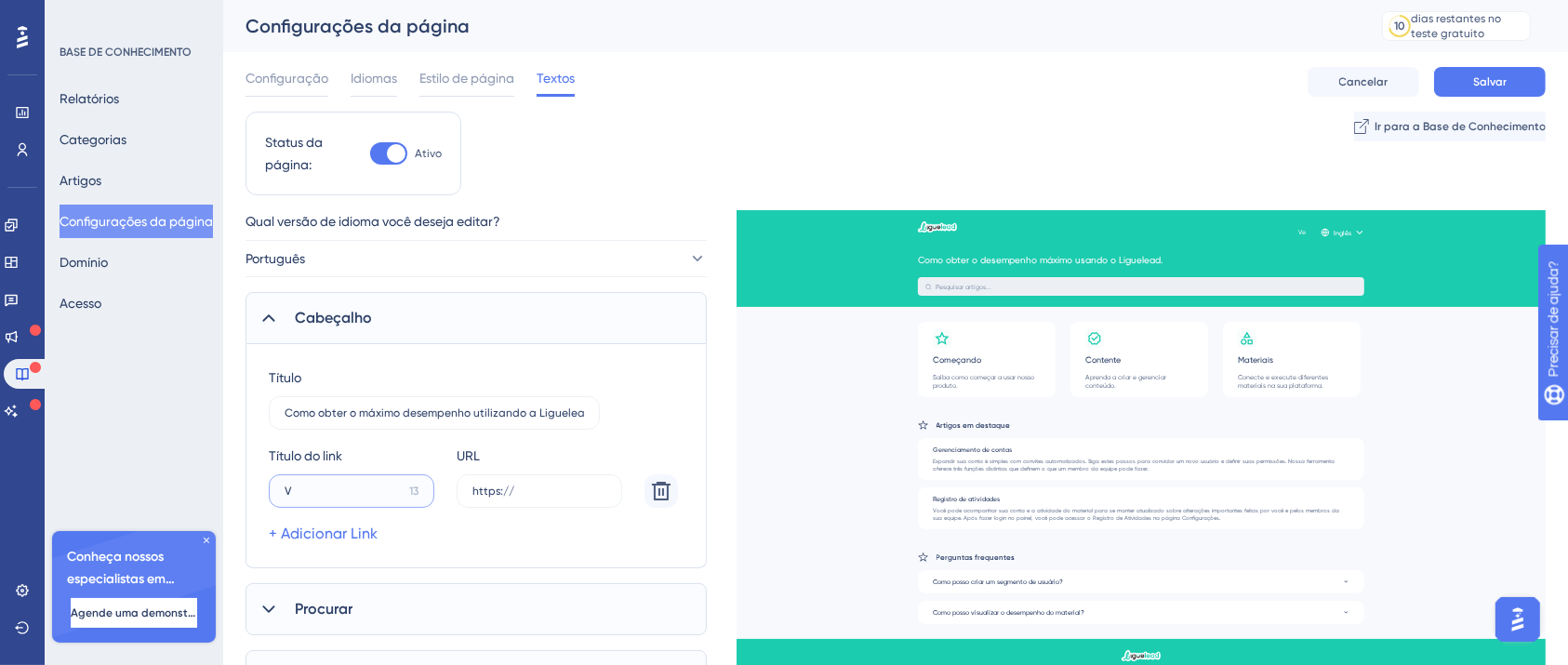
type input "V"
type input "Site LigueLead"
click at [567, 493] on input "https://" at bounding box center [539, 490] width 134 height 13
click at [568, 493] on input "https://" at bounding box center [539, 490] width 134 height 13
click at [568, 492] on input "https://" at bounding box center [539, 490] width 134 height 13
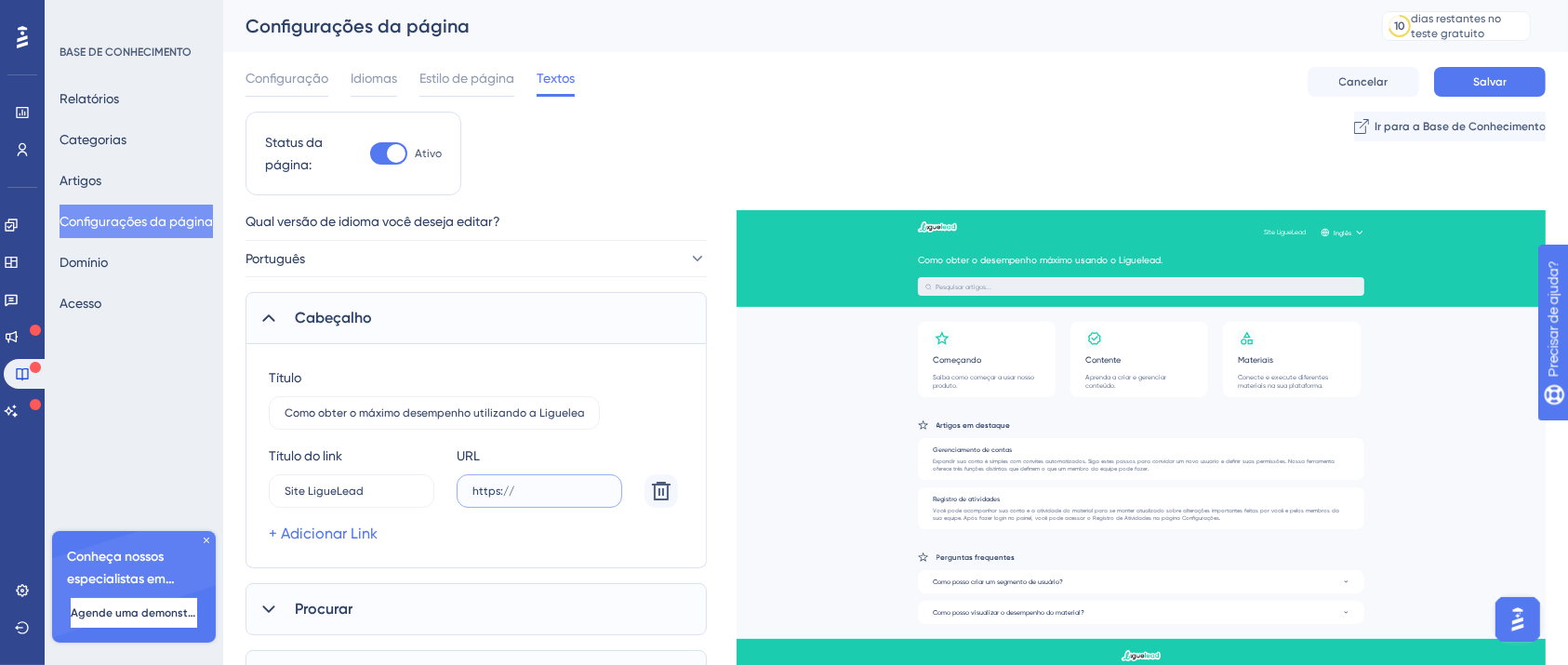
click at [561, 488] on input "https://" at bounding box center [539, 490] width 134 height 13
click at [558, 486] on input "https://" at bounding box center [539, 490] width 134 height 13
click at [515, 489] on input "https://" at bounding box center [539, 490] width 134 height 13
drag, startPoint x: 529, startPoint y: 492, endPoint x: 399, endPoint y: 492, distance: 130.0
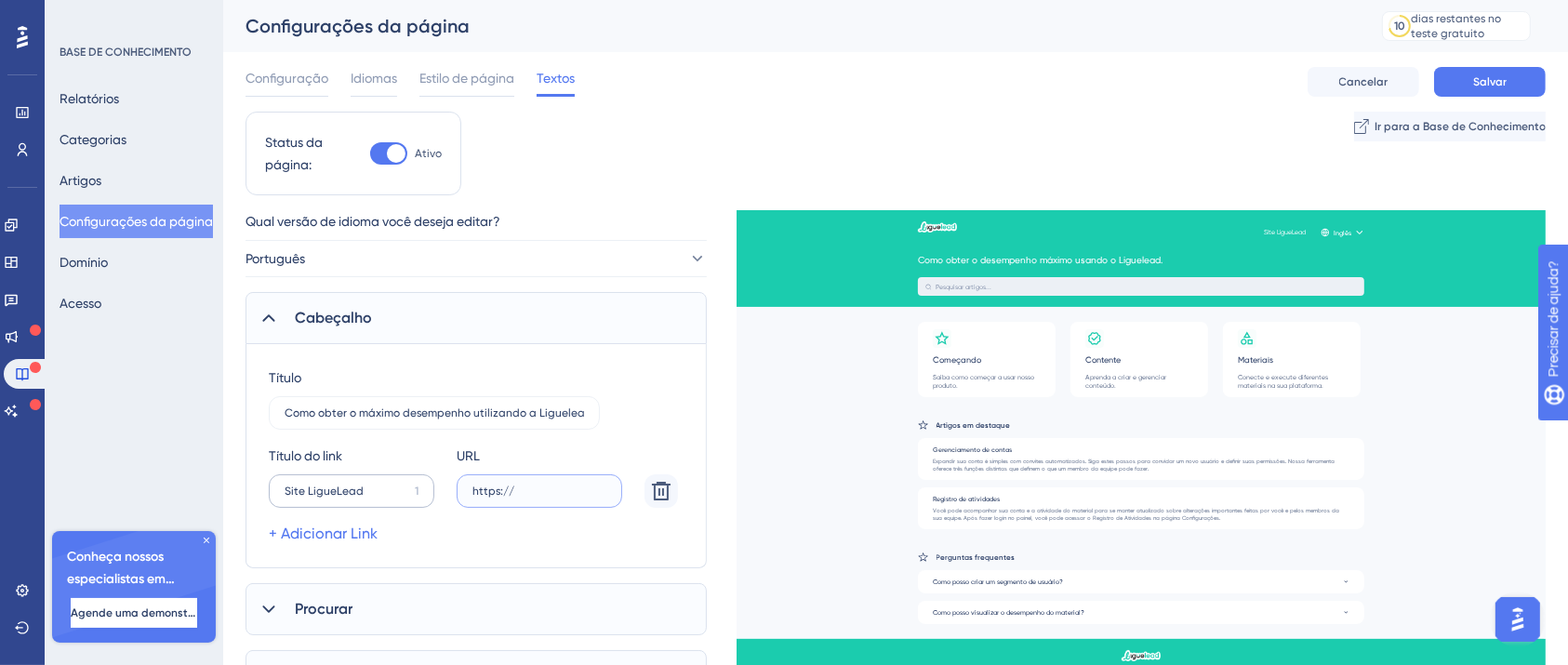
click at [399, 492] on div "Título do link Site LigueLead 1 URL https://" at bounding box center [473, 476] width 409 height 63
type input "https://"
paste input "text"
type input "https://liguelead.com.br/?utm_source&utm_medium&utm_campaign&utm_content&utm_te…"
click at [362, 495] on input "Site LigueLead" at bounding box center [346, 490] width 123 height 13
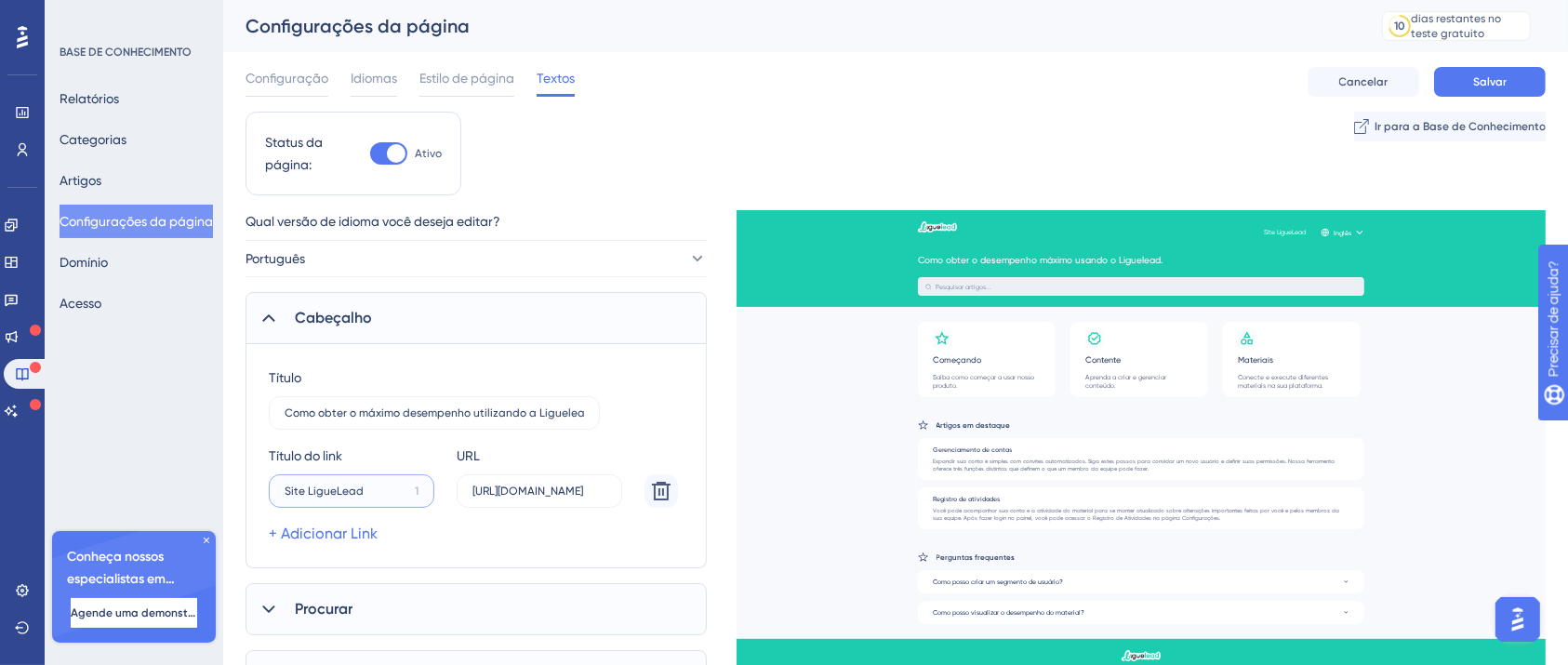
click at [362, 495] on input "Site LigueLead" at bounding box center [346, 490] width 123 height 13
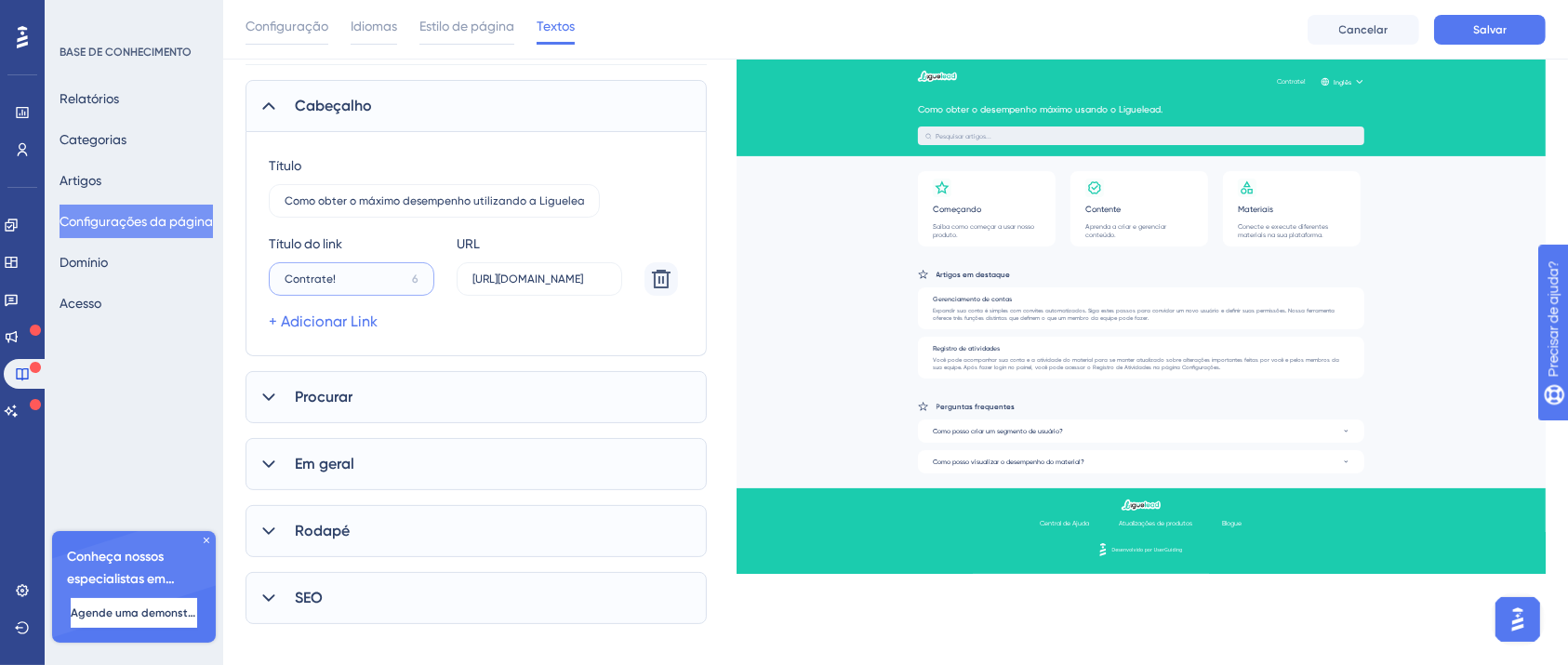
scroll to position [230, 0]
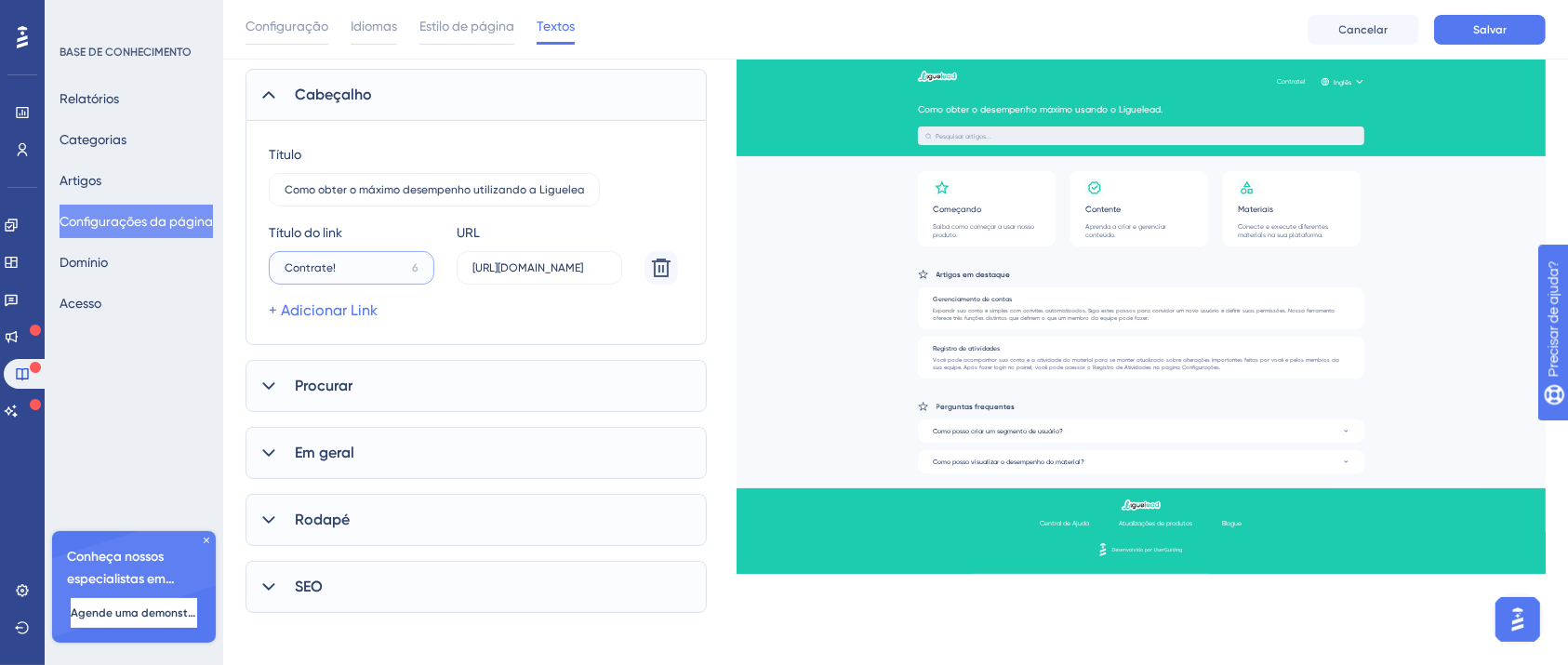
type input "Contrate!"
click at [327, 390] on font "Procurar" at bounding box center [323, 385] width 57 height 18
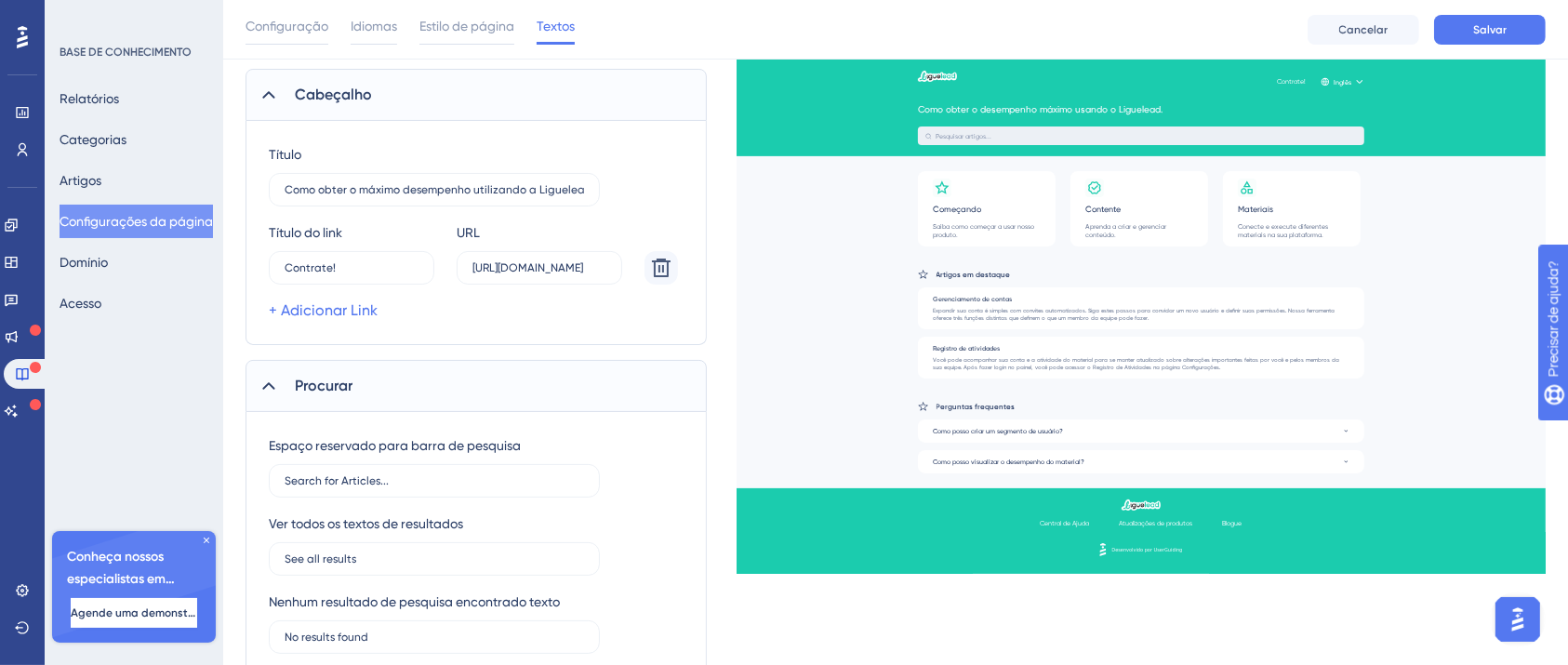
scroll to position [355, 0]
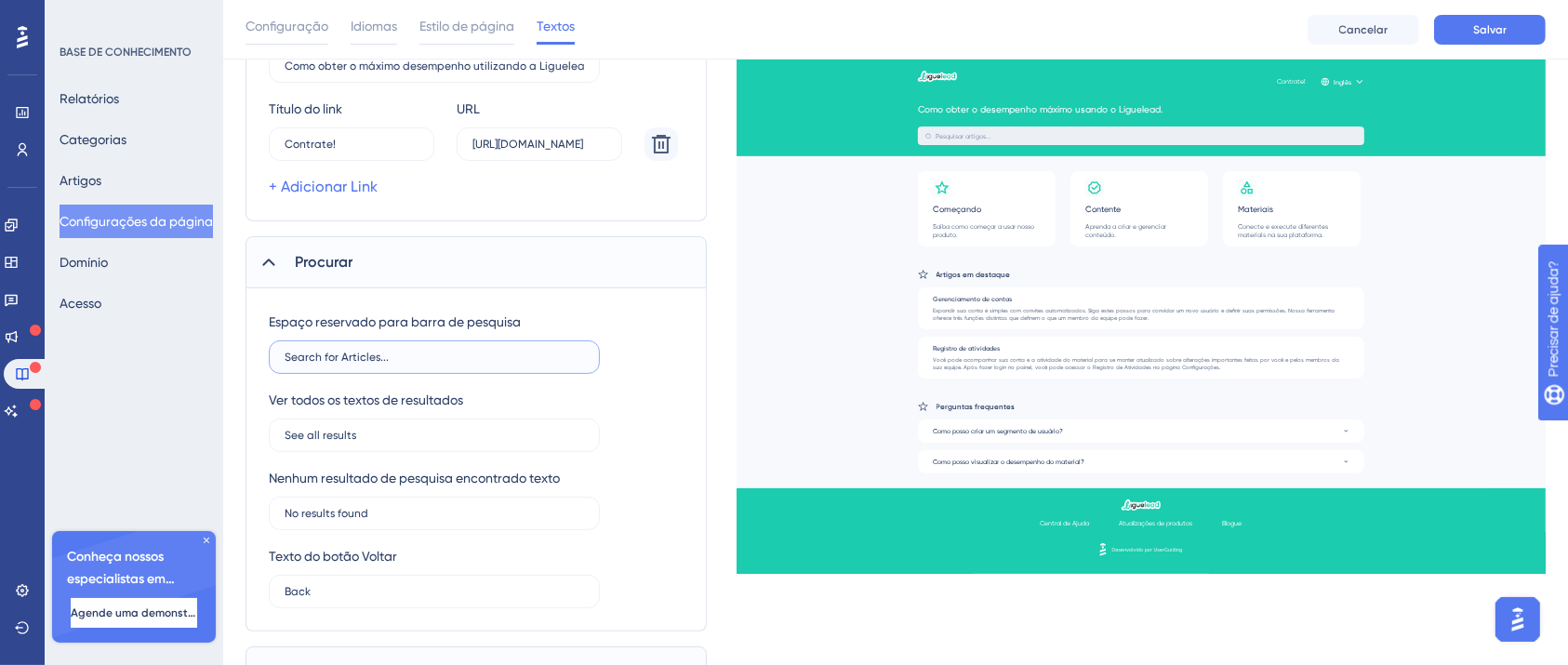
click at [514, 362] on input "Search for Articles..." at bounding box center [434, 357] width 299 height 13
type input "Pesquise por atigos"
click at [435, 431] on input "See all results" at bounding box center [434, 435] width 299 height 13
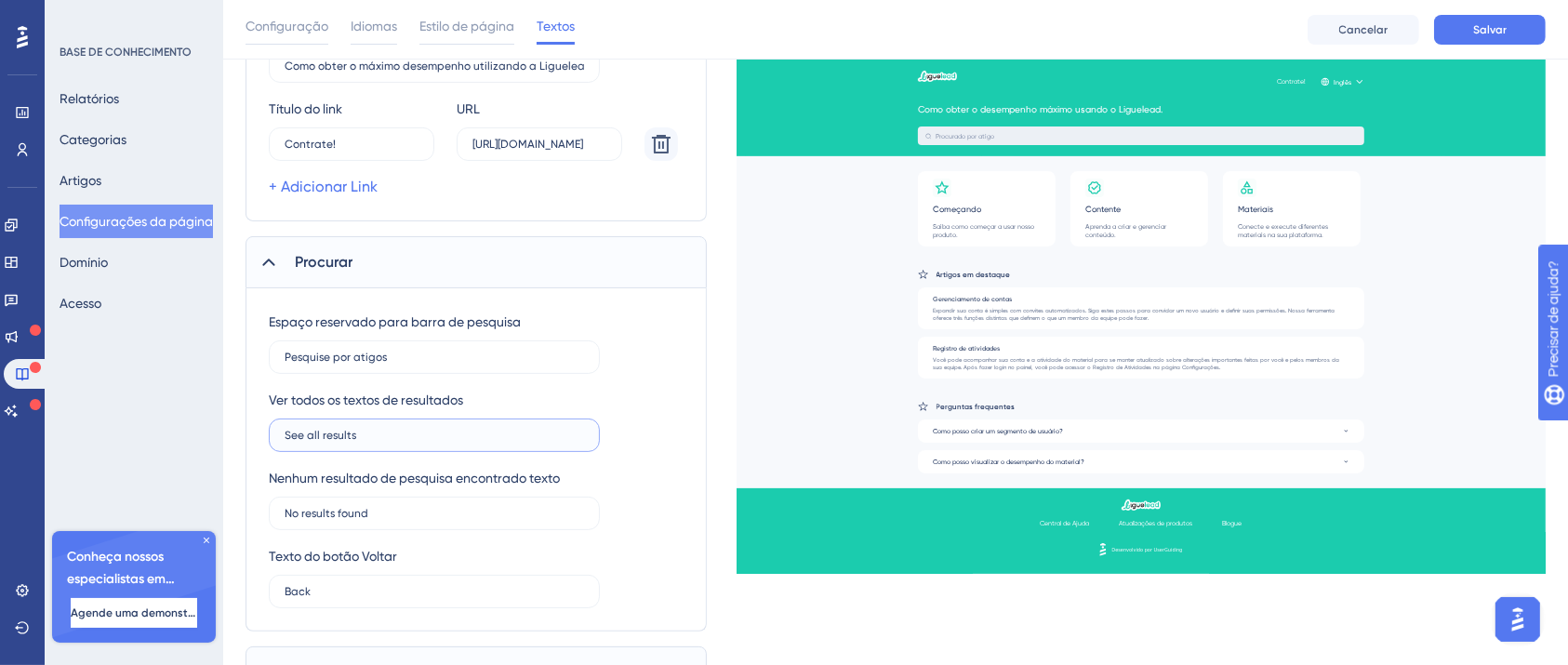
click at [435, 430] on input "See all results" at bounding box center [434, 435] width 299 height 13
type input "Ver todos os resultados"
click at [439, 523] on label "No results found" at bounding box center [434, 514] width 331 height 34
click at [439, 520] on input "No results found" at bounding box center [434, 513] width 299 height 13
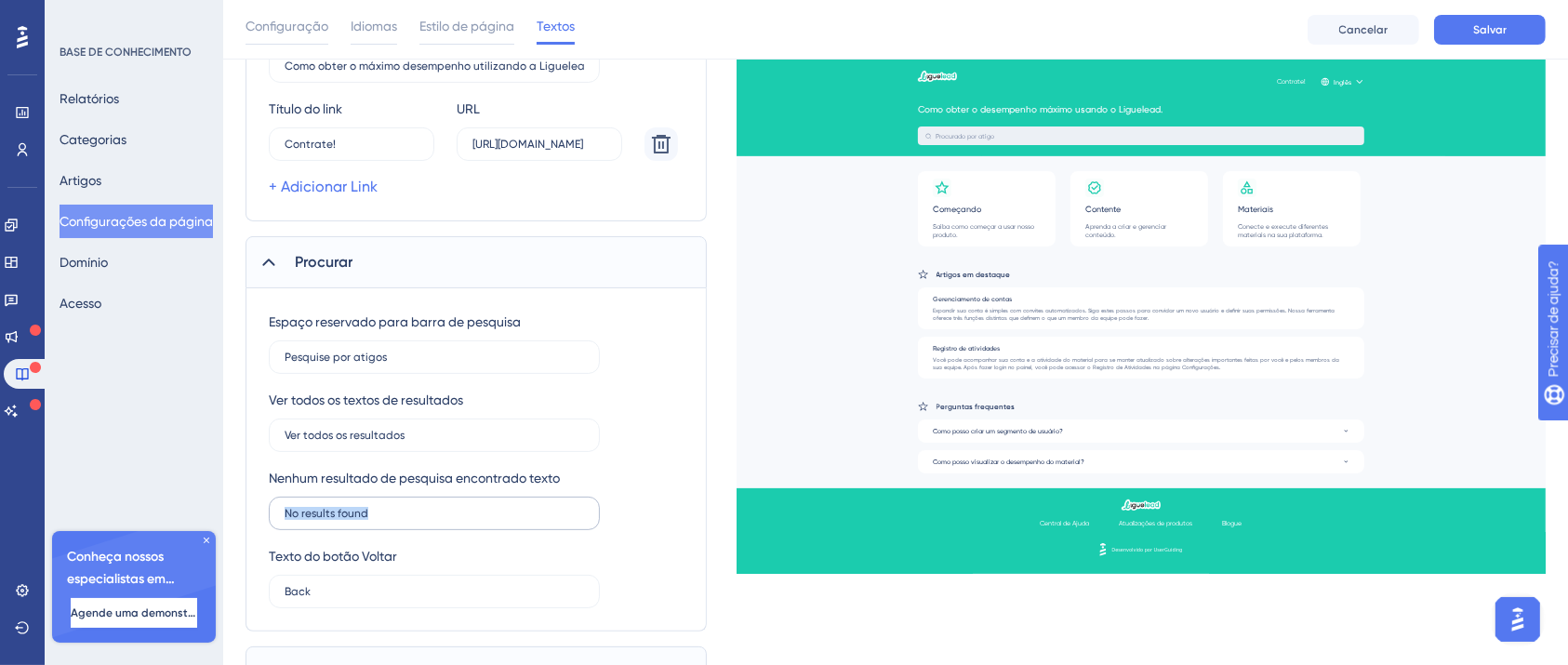
click at [439, 523] on label "No results found" at bounding box center [434, 514] width 331 height 34
click at [439, 520] on input "No results found" at bounding box center [434, 513] width 299 height 13
click at [439, 523] on label "No results found" at bounding box center [434, 514] width 331 height 34
click at [439, 520] on input "No results found" at bounding box center [434, 513] width 299 height 13
click at [439, 519] on label "No results found" at bounding box center [434, 514] width 331 height 34
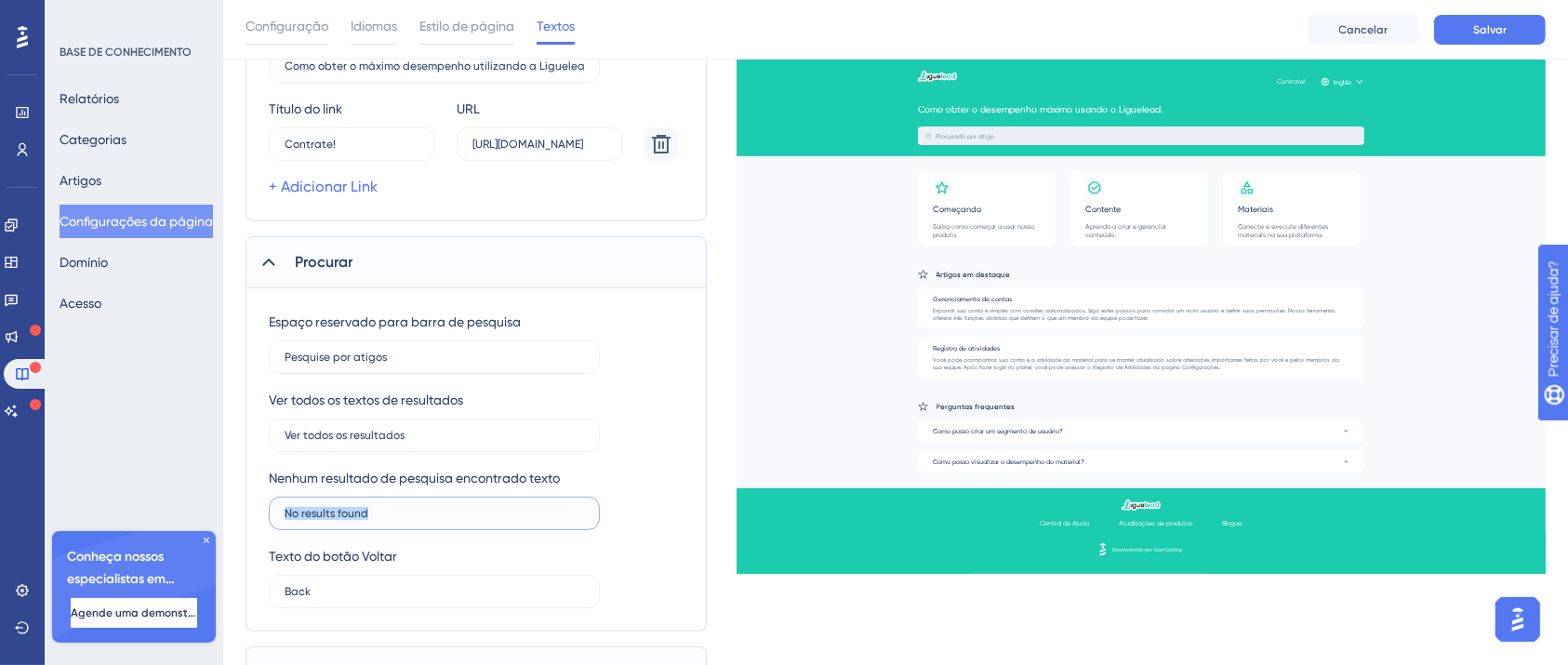
click at [439, 519] on input "No results found" at bounding box center [434, 513] width 299 height 13
click at [439, 519] on label "No results found" at bounding box center [434, 514] width 331 height 34
click at [439, 519] on input "No results found" at bounding box center [434, 513] width 299 height 13
click at [440, 518] on label "No results found" at bounding box center [434, 514] width 331 height 34
click at [440, 518] on input "No results found" at bounding box center [434, 513] width 299 height 13
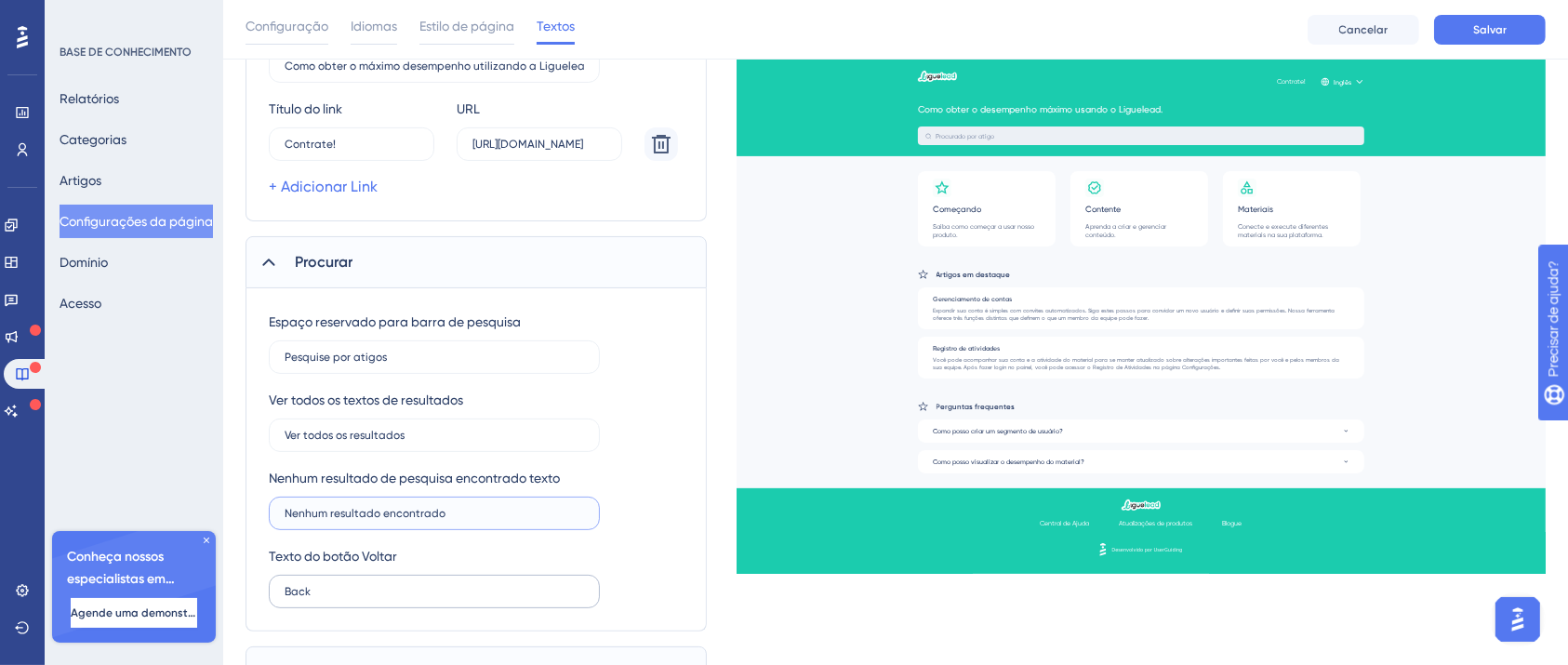
type input "Nenhum resultado encontrado"
click at [361, 577] on label "Back" at bounding box center [434, 592] width 331 height 34
click at [361, 585] on input "Back" at bounding box center [434, 591] width 299 height 13
type input "B"
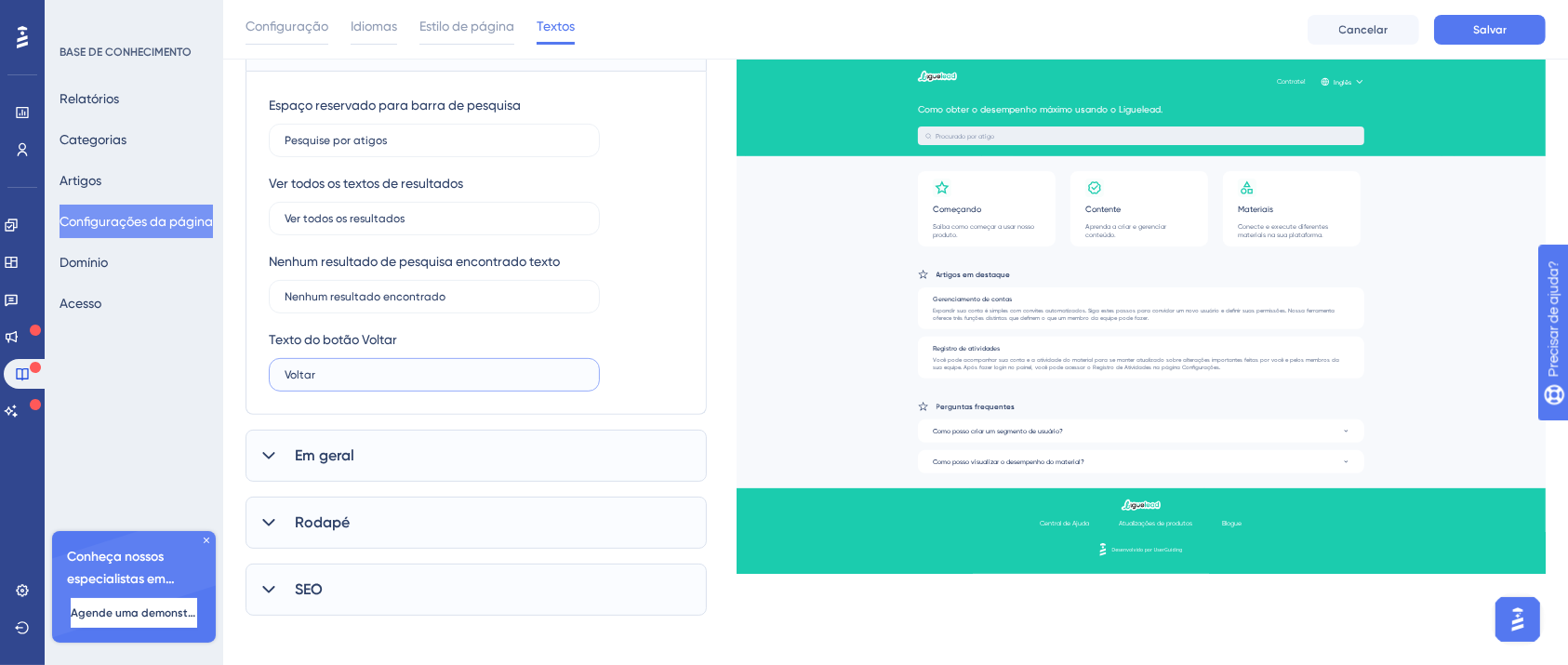
scroll to position [580, 0]
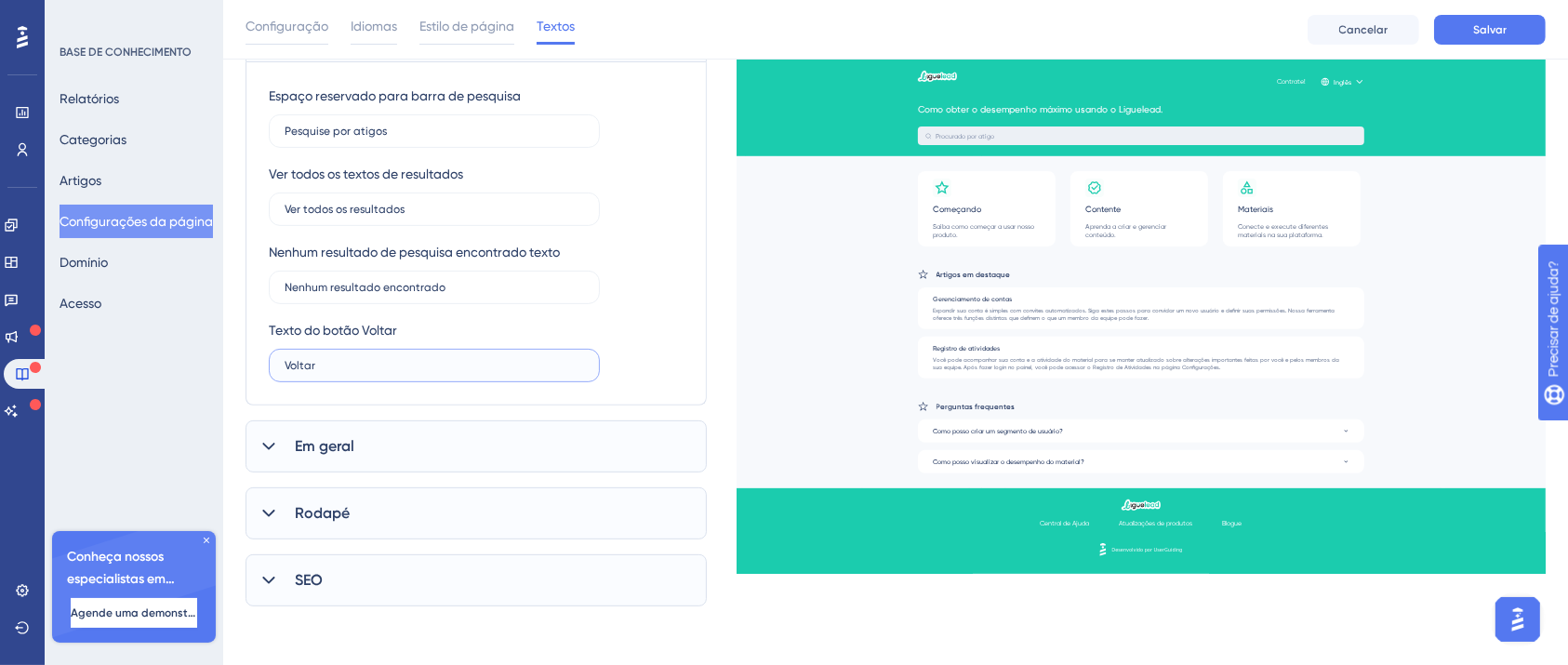
type input "Voltar"
click at [382, 443] on div "Em geral" at bounding box center [475, 446] width 461 height 52
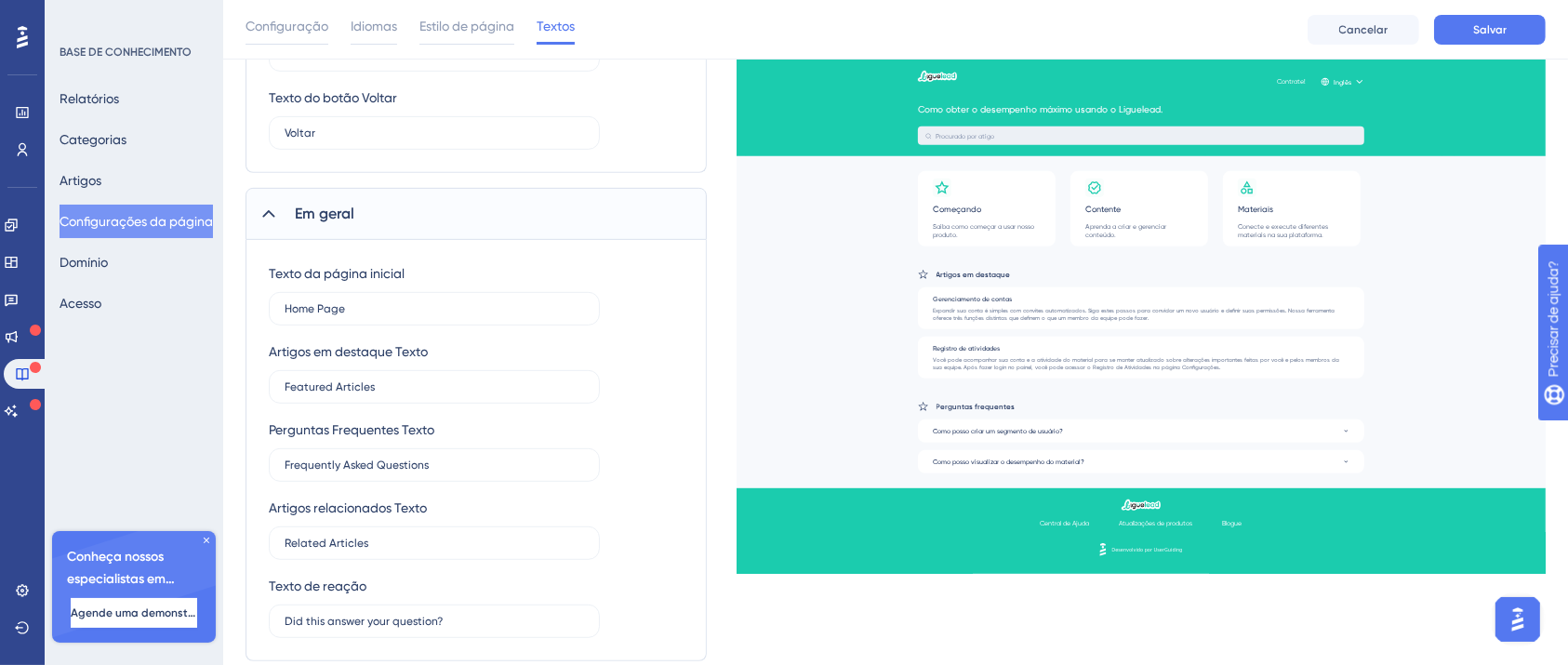
scroll to position [829, 0]
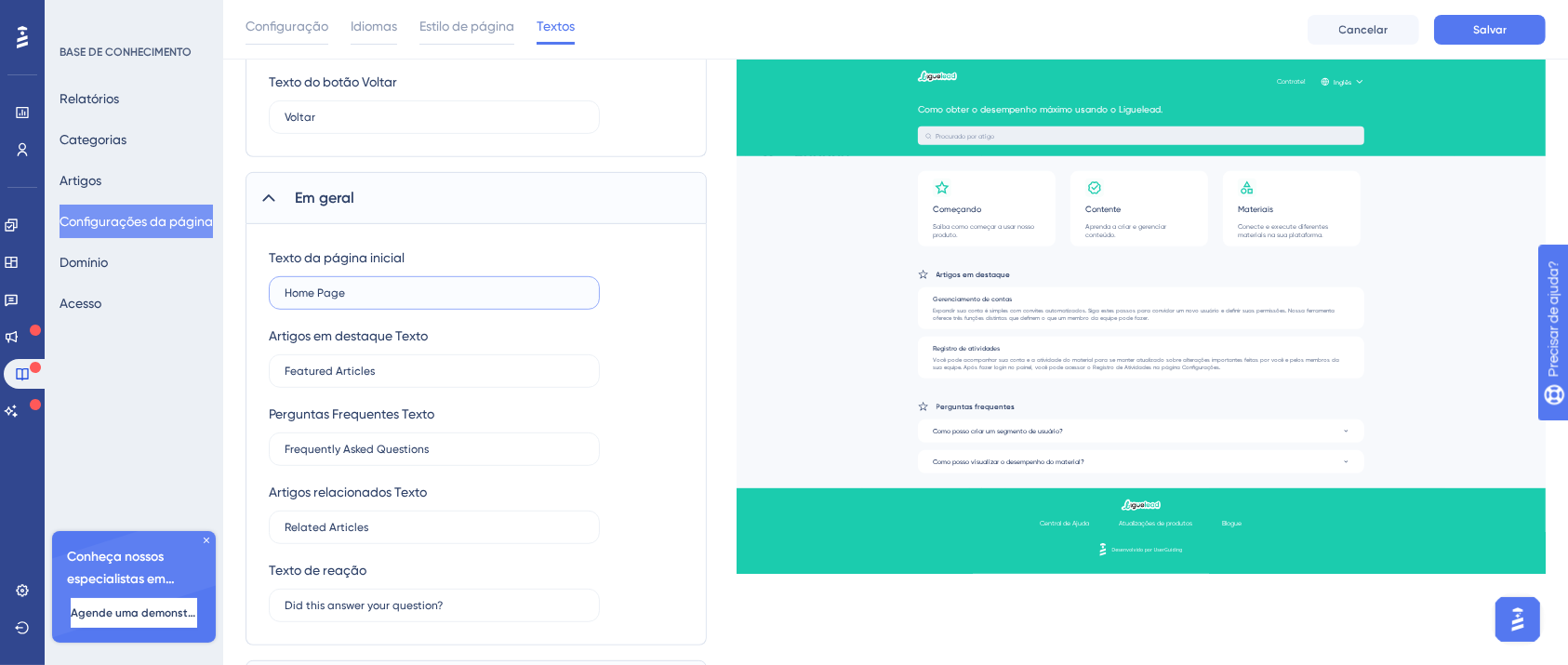
click at [451, 291] on input "Home Page" at bounding box center [434, 292] width 299 height 13
click at [451, 291] on input "Home Page" at bounding box center [434, 292] width 299 height 13
type input "Página inicial"
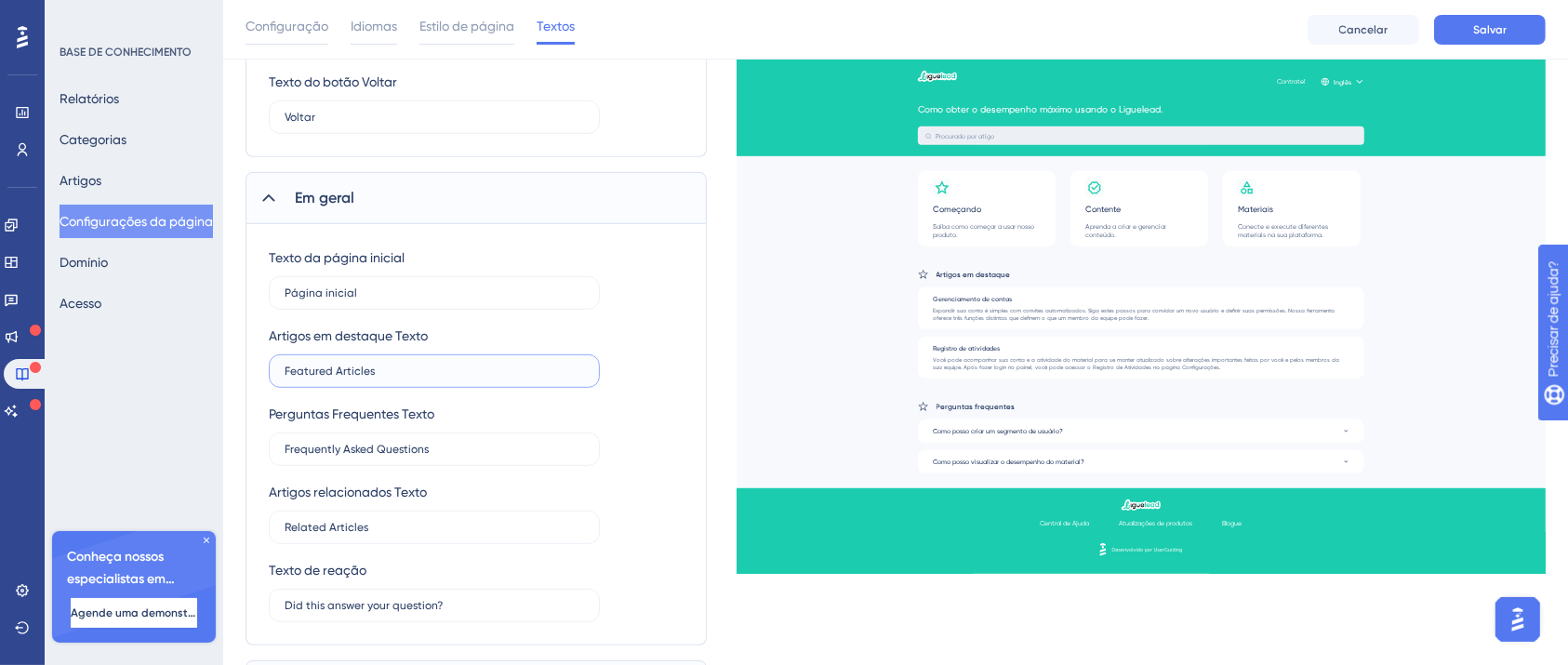
click at [437, 375] on input "Featured Articles" at bounding box center [434, 371] width 299 height 13
type input "Artigos em destaque"
click at [446, 451] on input "Frequently Asked Questions" at bounding box center [434, 449] width 299 height 13
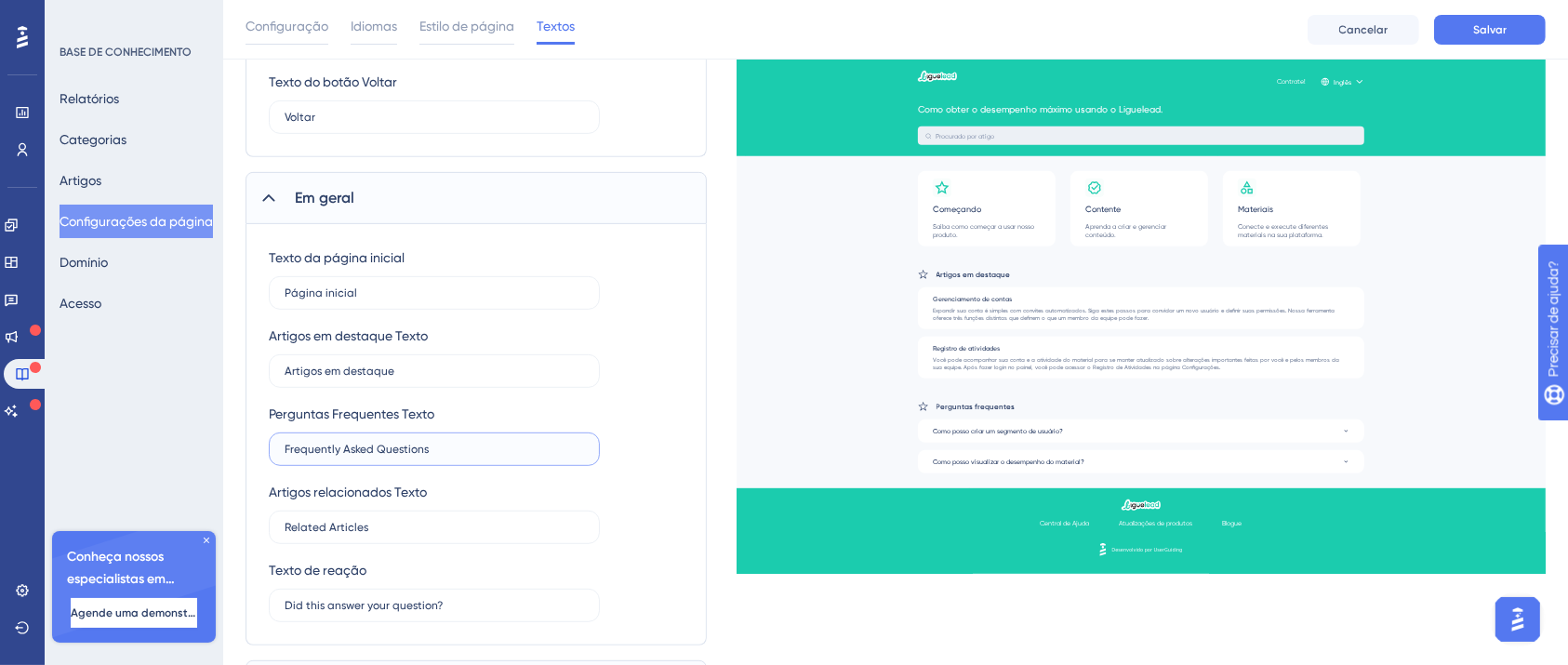
click at [447, 451] on input "Frequently Asked Questions" at bounding box center [434, 449] width 299 height 13
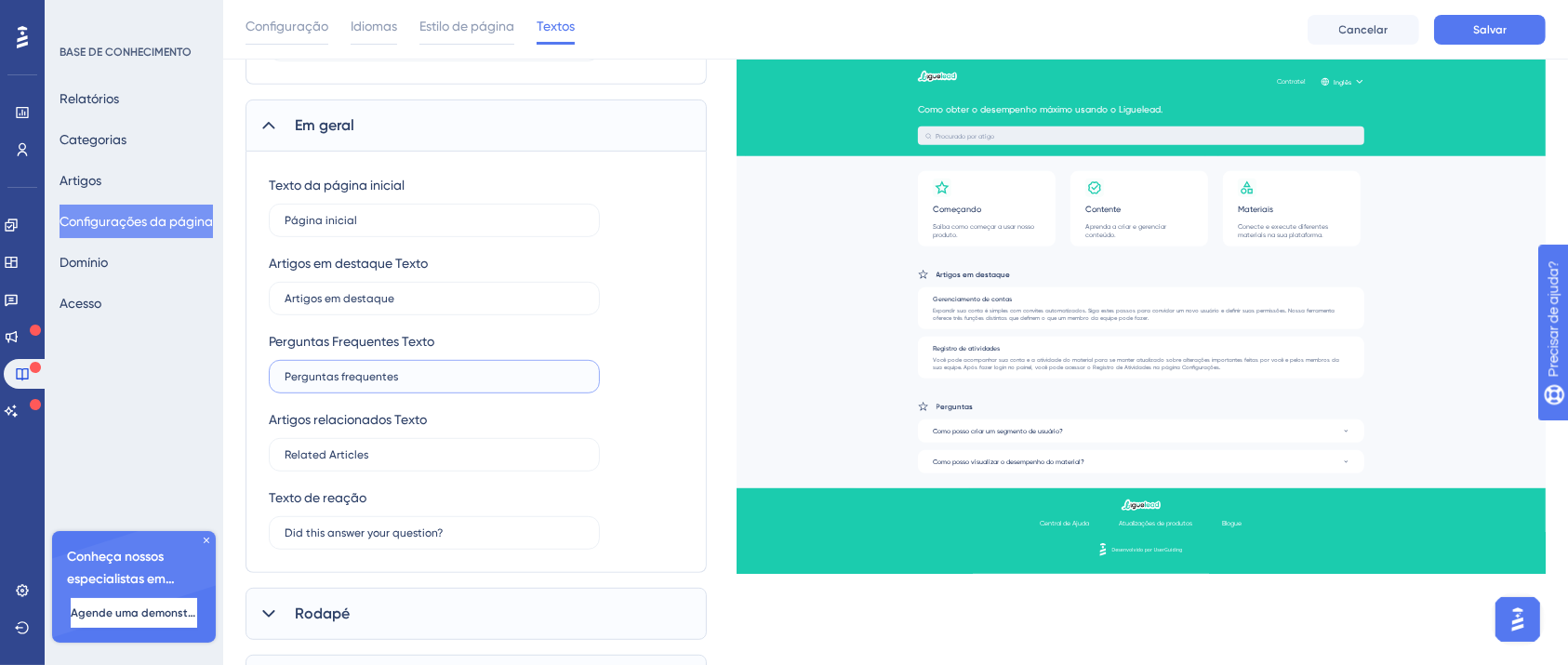
scroll to position [953, 0]
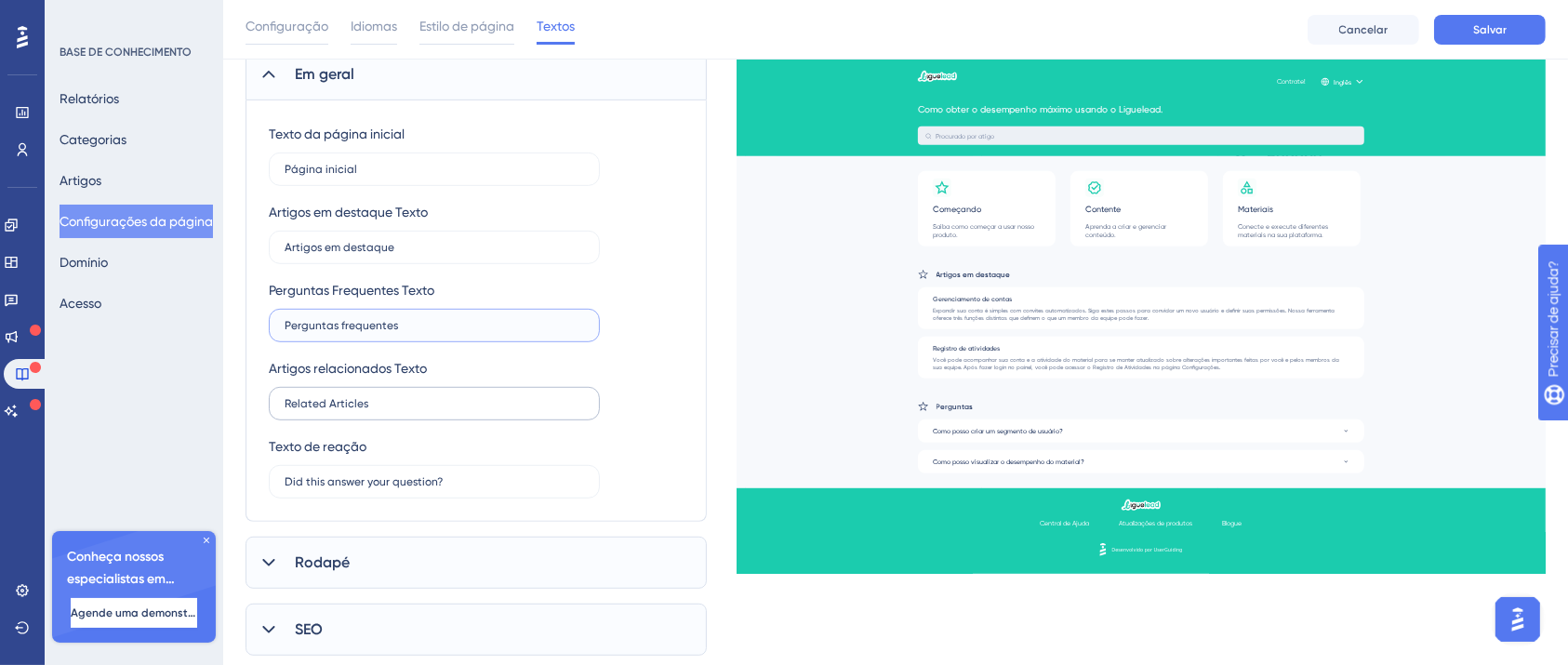
type input "Perguntas frequentes"
click at [438, 405] on input "Related Articles" at bounding box center [434, 403] width 299 height 13
type input "Artigos relacionados"
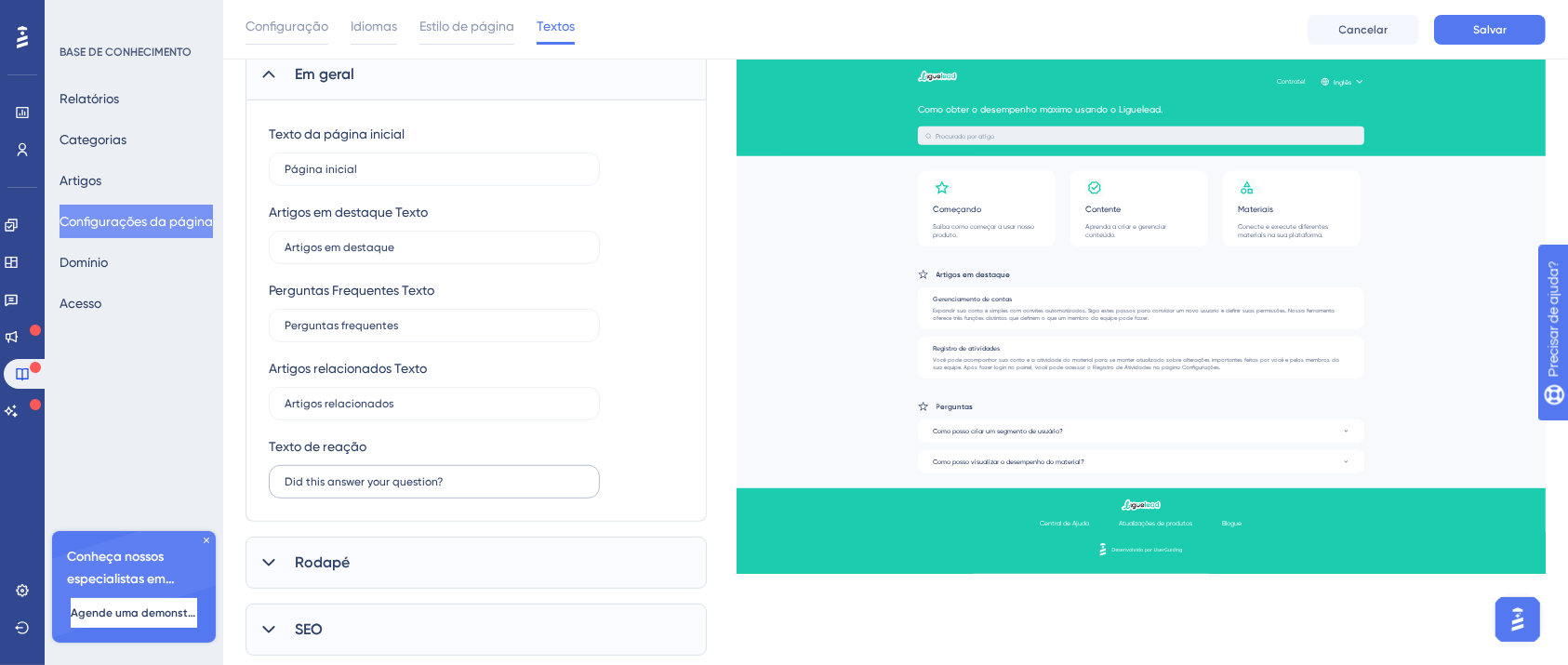
click at [456, 489] on label "Did this answer your question?" at bounding box center [434, 482] width 331 height 34
click at [456, 488] on input "Did this answer your question?" at bounding box center [434, 481] width 299 height 13
click at [456, 489] on label "Did this answer your question?" at bounding box center [434, 482] width 331 height 34
click at [456, 488] on input "Did this answer your question?" at bounding box center [434, 481] width 299 height 13
click at [456, 489] on label "Did this answer your question?" at bounding box center [434, 482] width 331 height 34
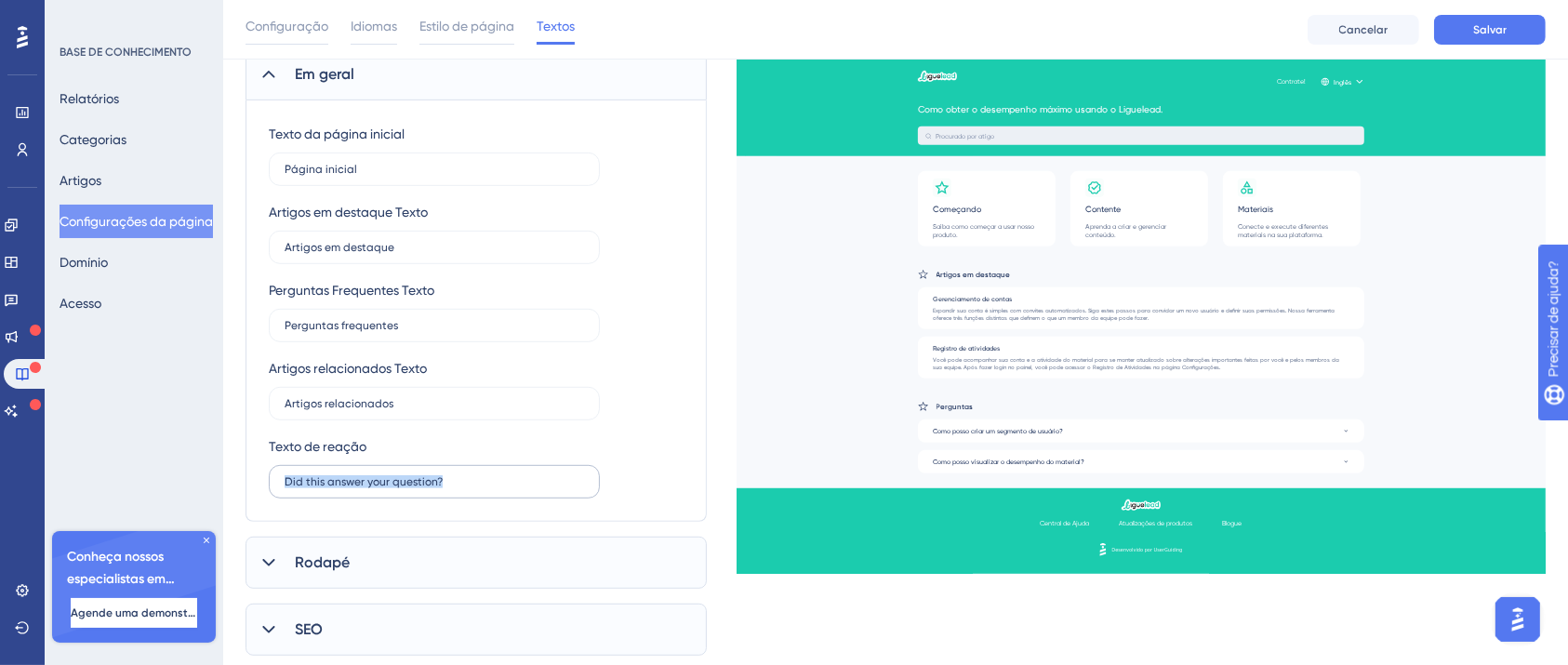
click at [456, 488] on input "Did this answer your question?" at bounding box center [434, 481] width 299 height 13
click at [462, 478] on input "Did this answer your question?" at bounding box center [434, 481] width 299 height 13
type input "I"
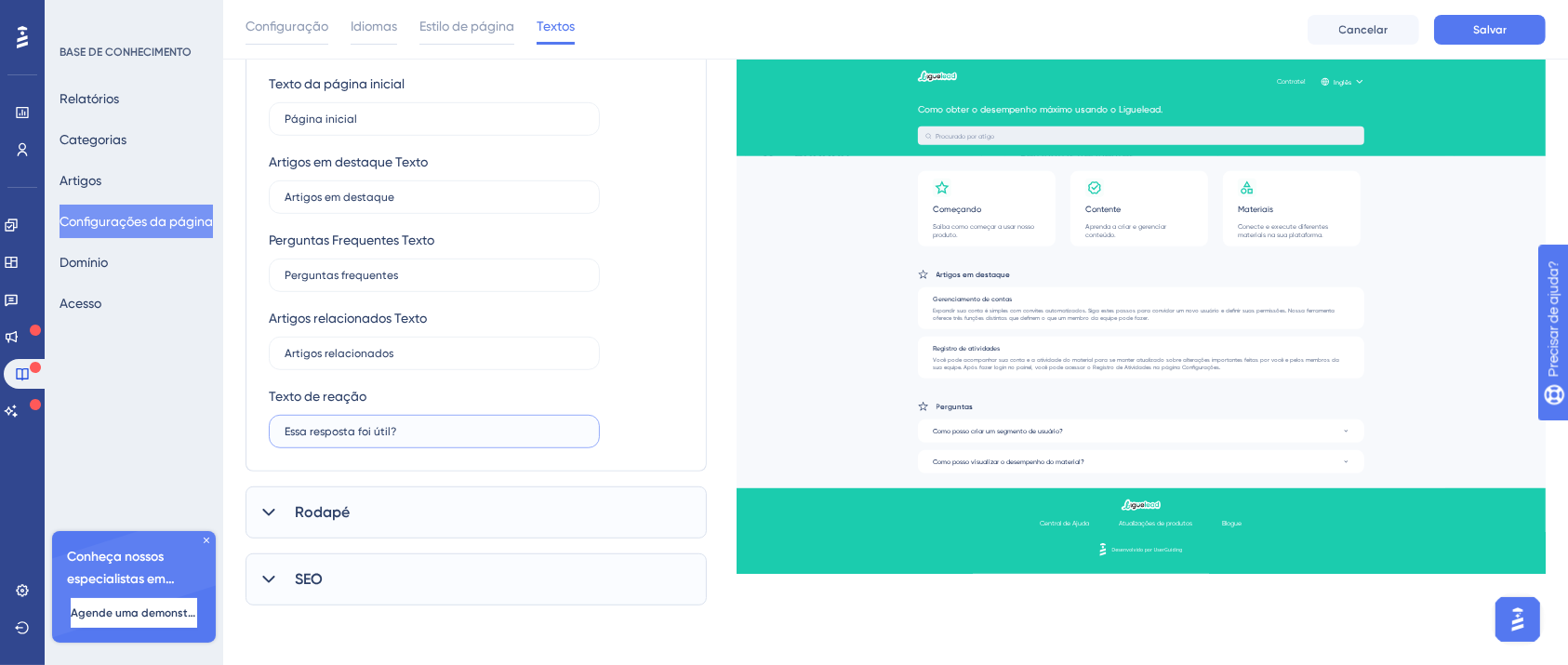
type input "Essa resposta foi útil?"
click at [395, 512] on div "Rodapé" at bounding box center [475, 512] width 461 height 52
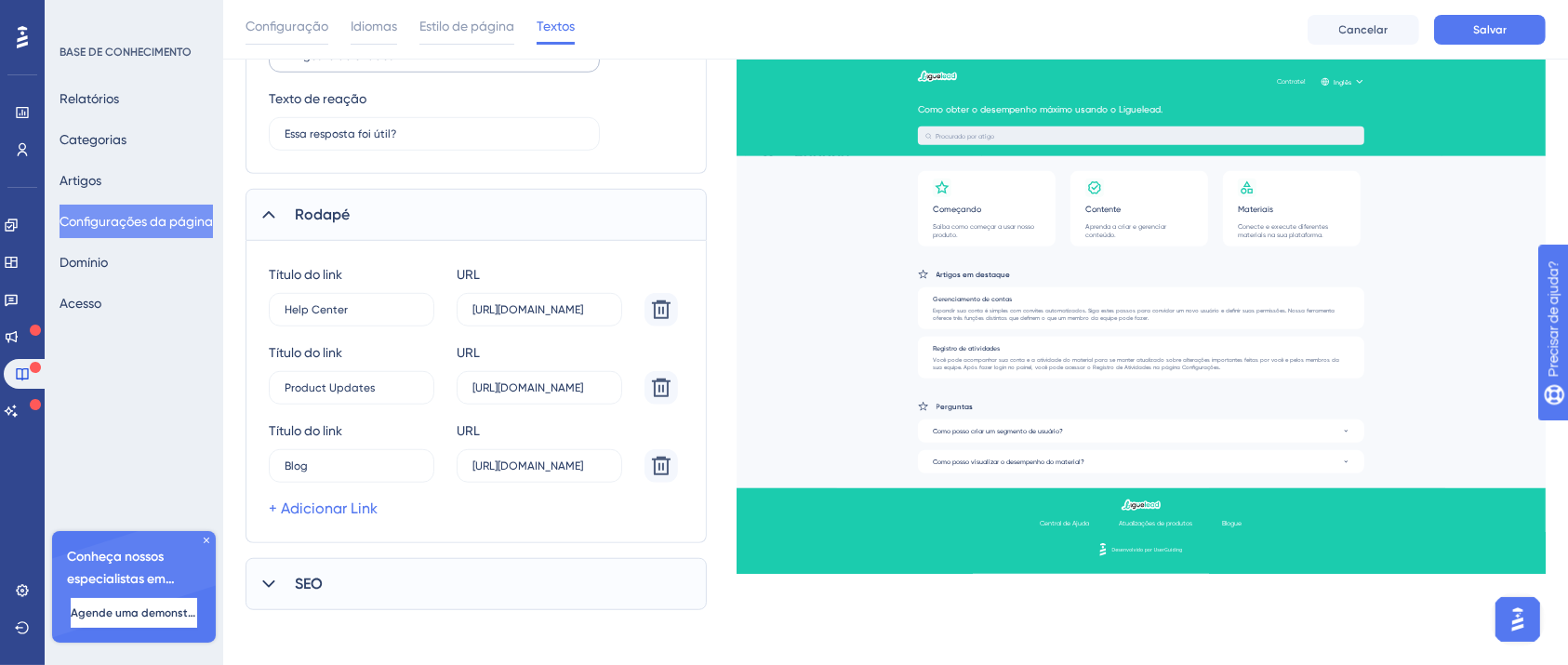
scroll to position [1304, 0]
type input "Blog"
type input "https://userguiding.com/blog/"
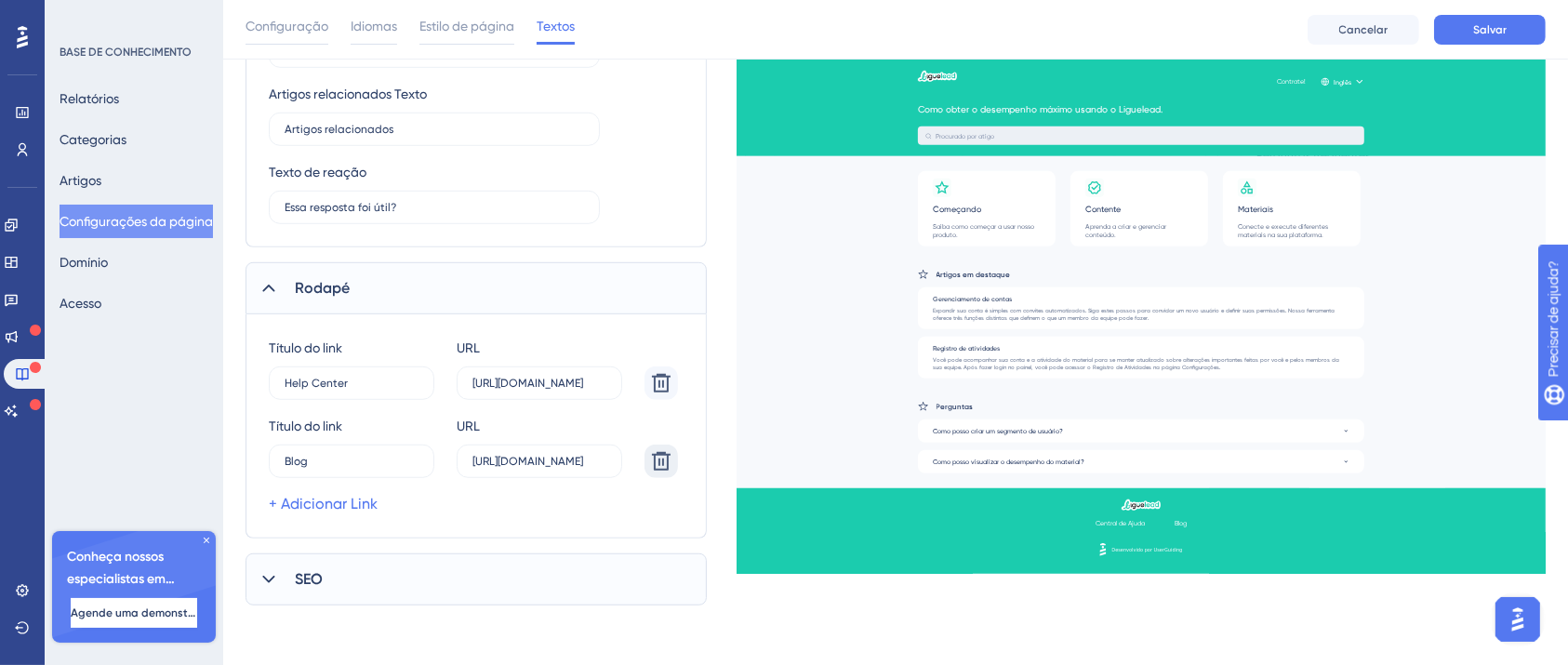
scroll to position [1226, 0]
type input "Blog"
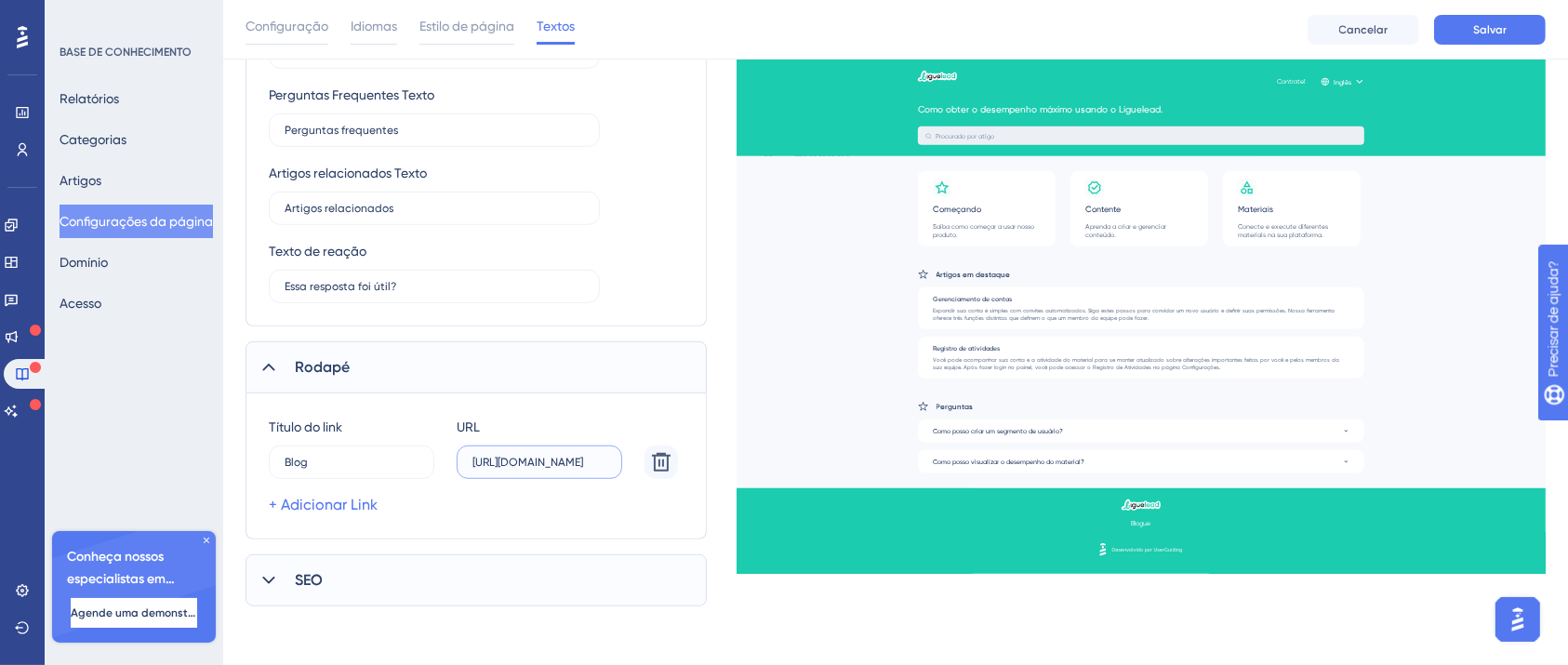
paste input "text"
type input "https://liguelead.com.br/?utm_source&utm_medium&utm_campaign&utm_content&utm_te…"
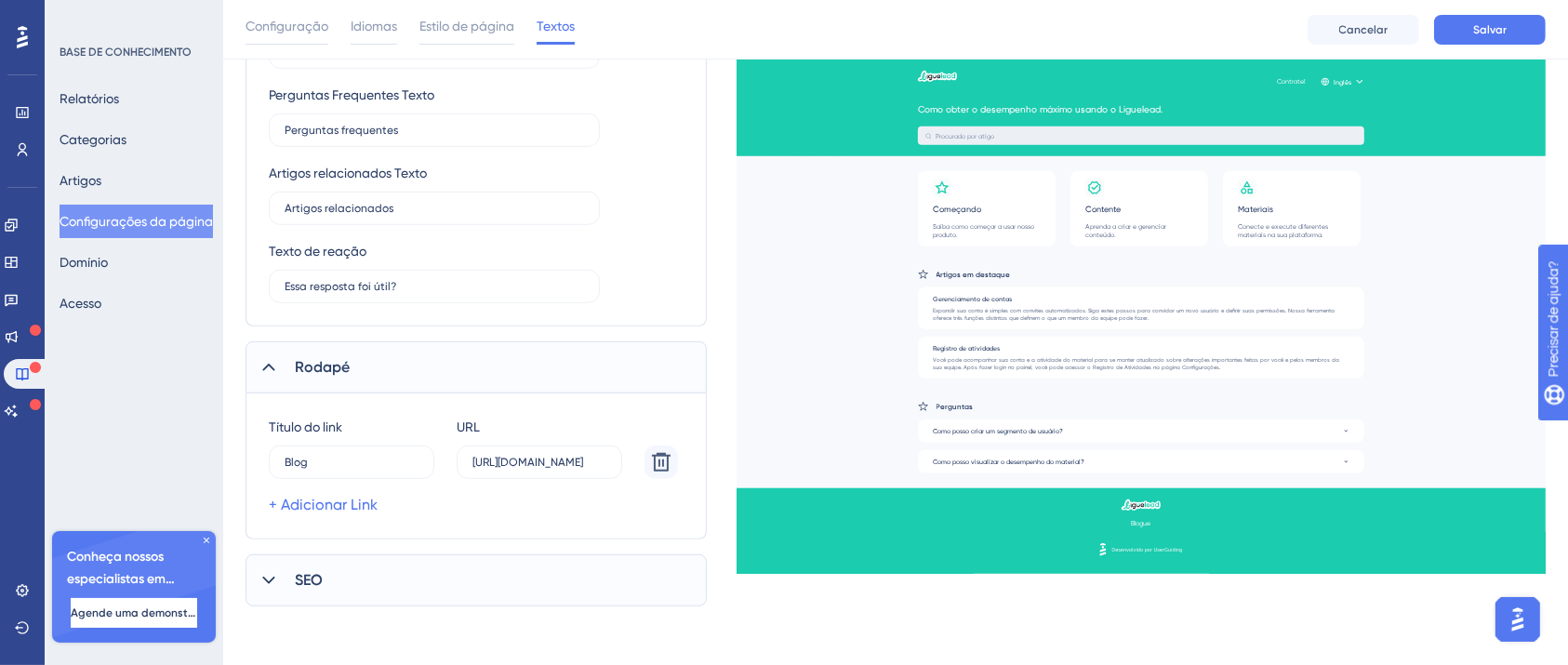
click at [336, 564] on div "SEO" at bounding box center [475, 580] width 461 height 52
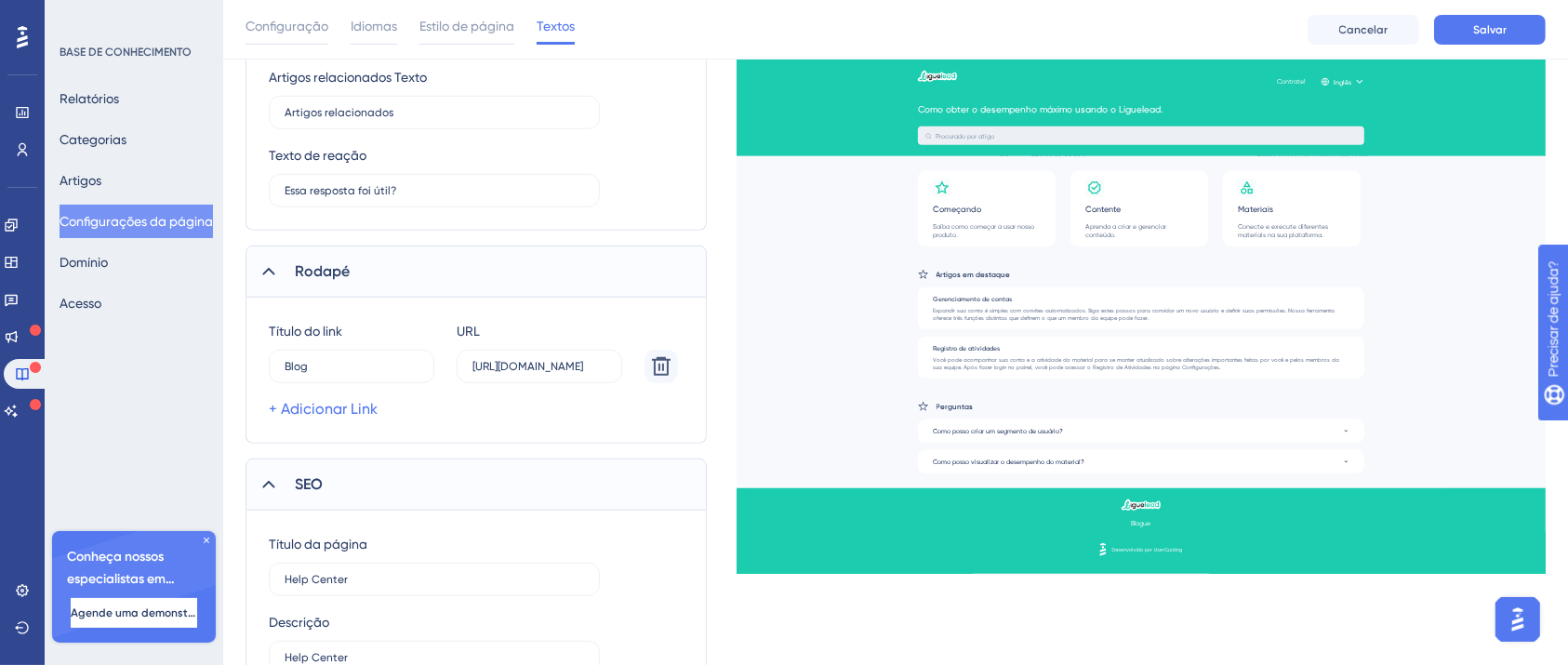
scroll to position [1335, 0]
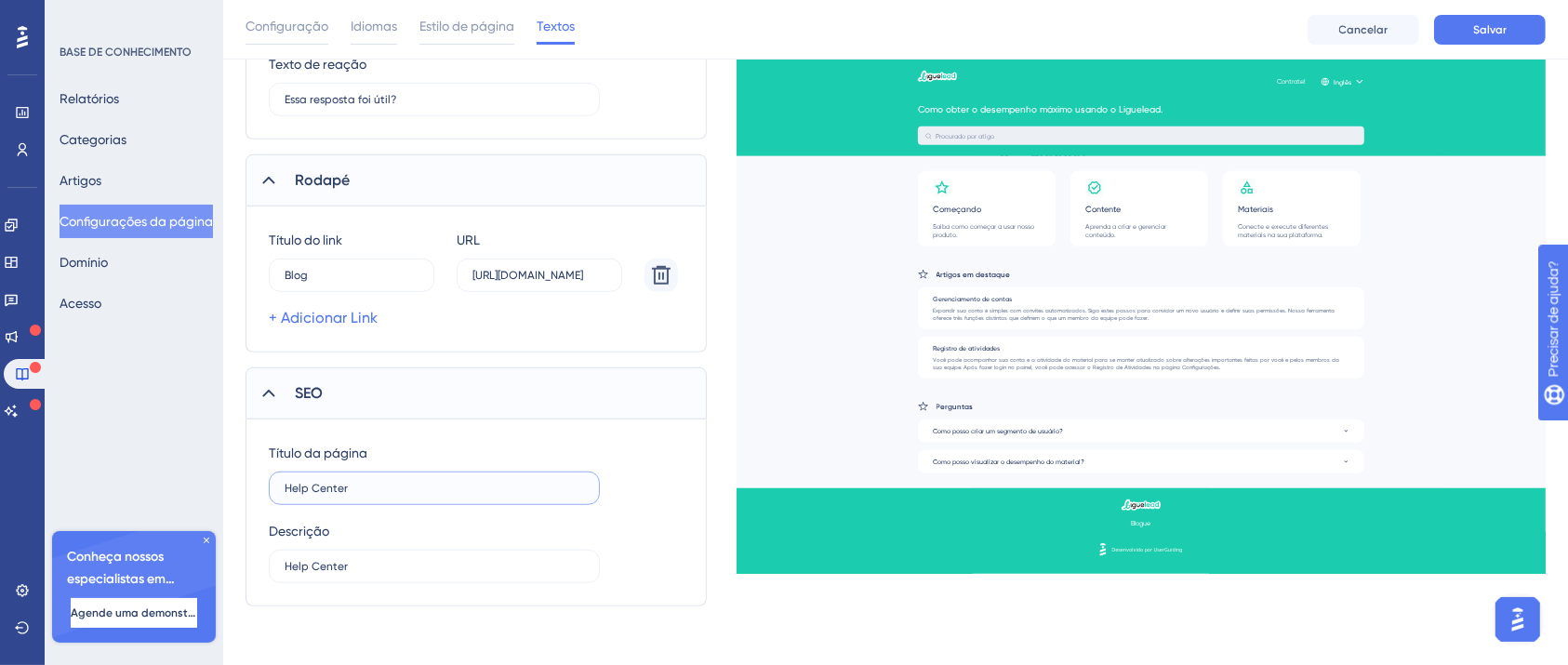
click at [534, 487] on input "Help Center" at bounding box center [434, 488] width 299 height 13
type input "Central de ajuda"
click at [493, 532] on div "Descrição Help Center" at bounding box center [434, 551] width 331 height 63
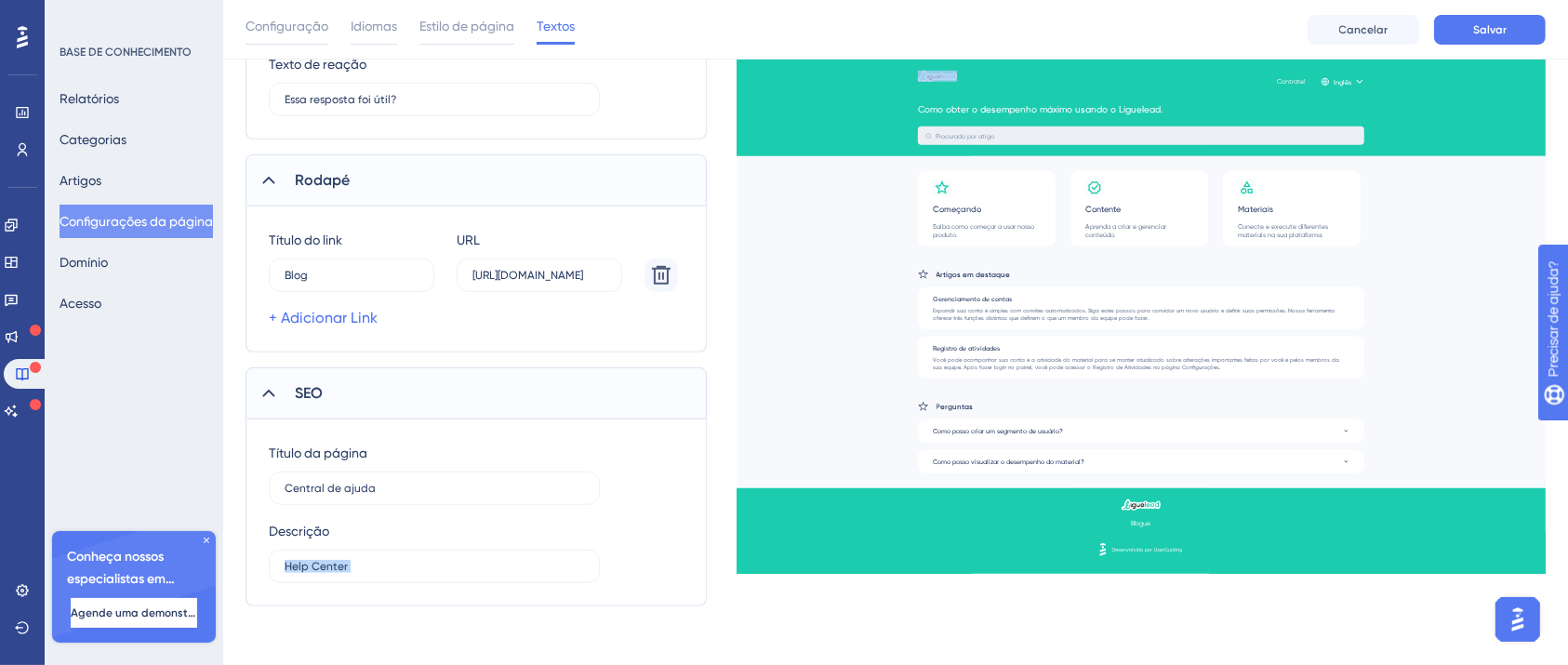
click at [493, 532] on div "Descrição Help Center" at bounding box center [434, 551] width 331 height 63
click at [499, 542] on div "Descrição Help Center" at bounding box center [434, 551] width 331 height 63
click at [515, 562] on input "Help Center" at bounding box center [434, 566] width 299 height 13
type input "H"
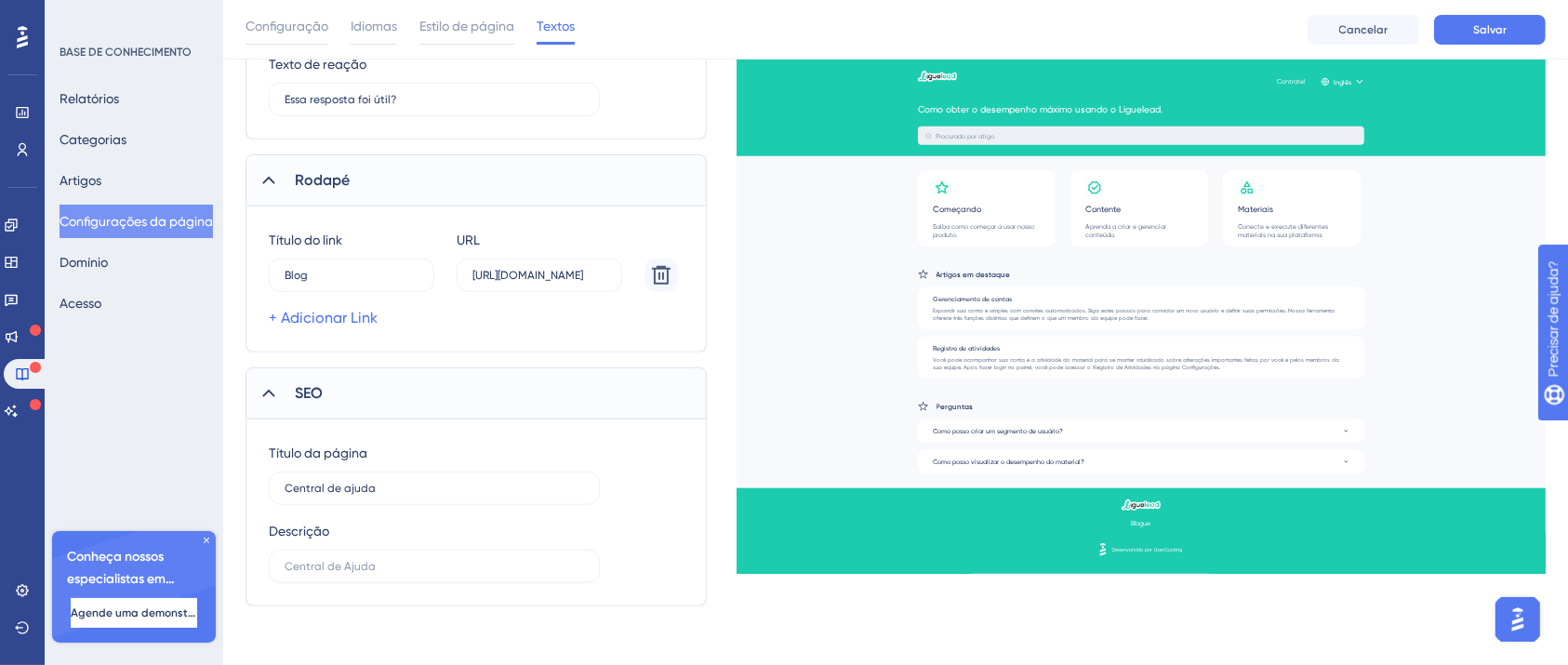
click at [1474, 21] on button "Salvar" at bounding box center [1489, 30] width 112 height 30
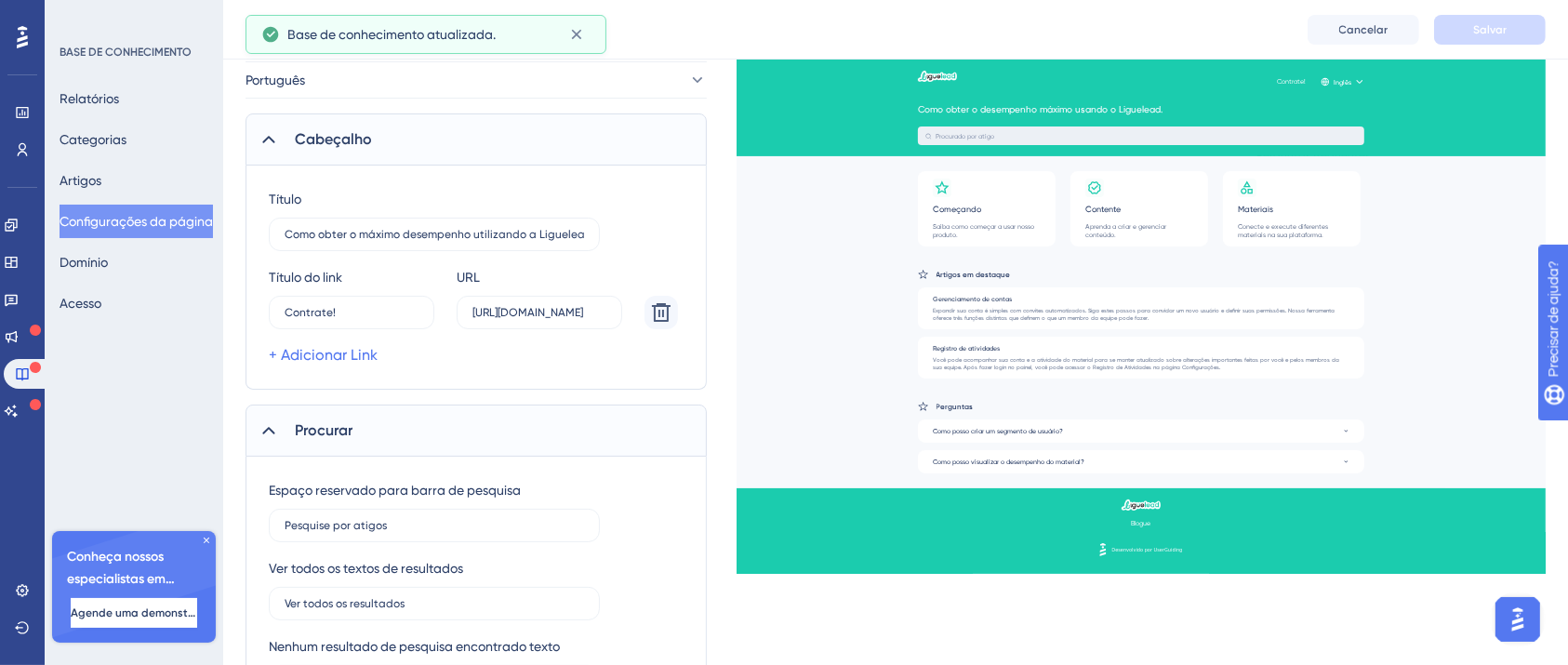
scroll to position [0, 0]
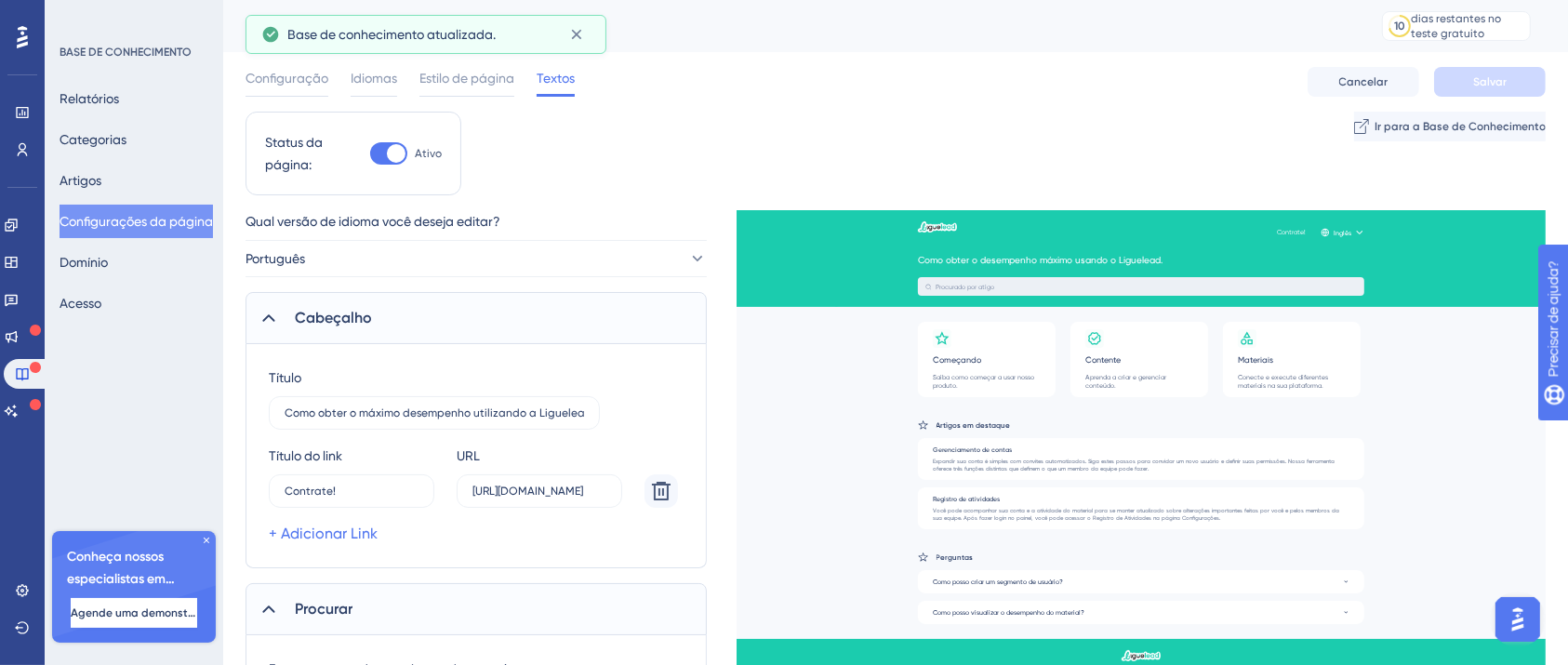
click at [456, 55] on div "Configuração Idiomas Estilo de página Textos Cancelar Salvar" at bounding box center [895, 82] width 1300 height 59
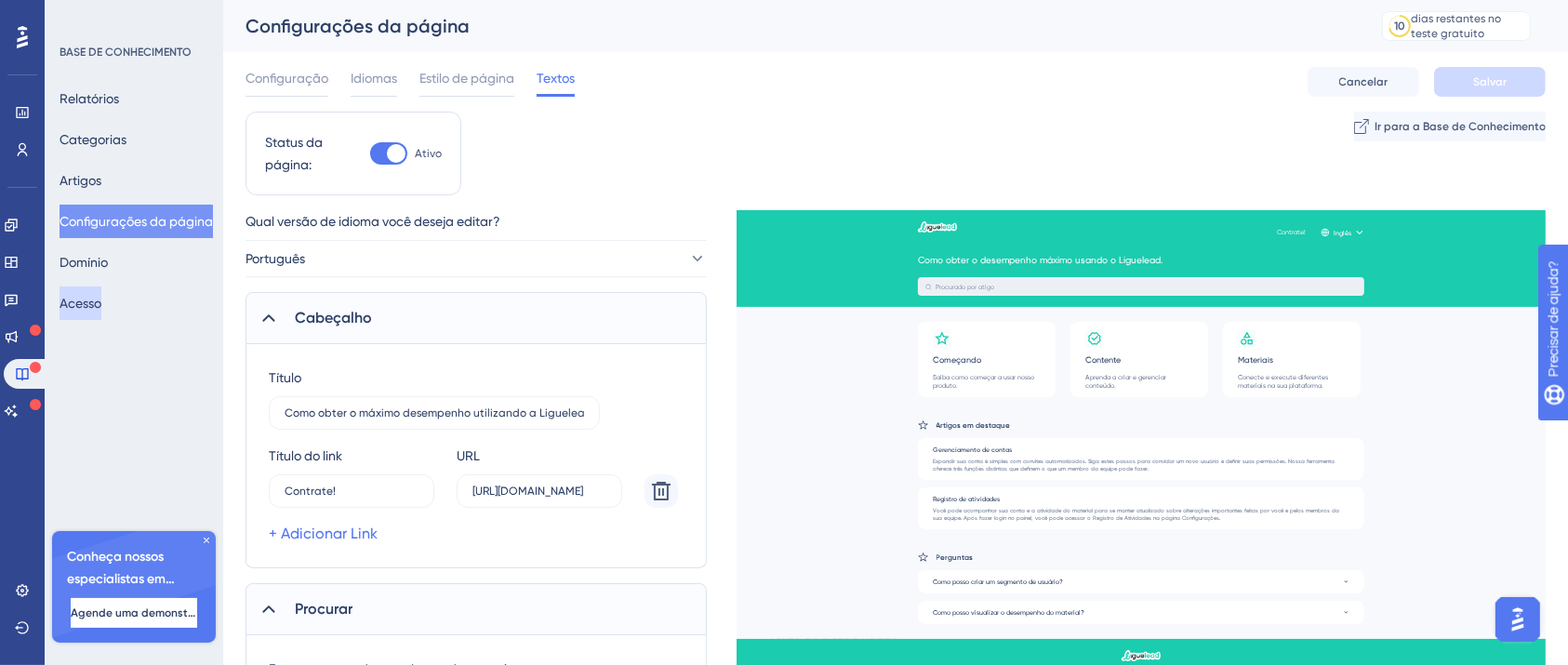
click at [102, 302] on button "Acesso" at bounding box center [80, 303] width 41 height 34
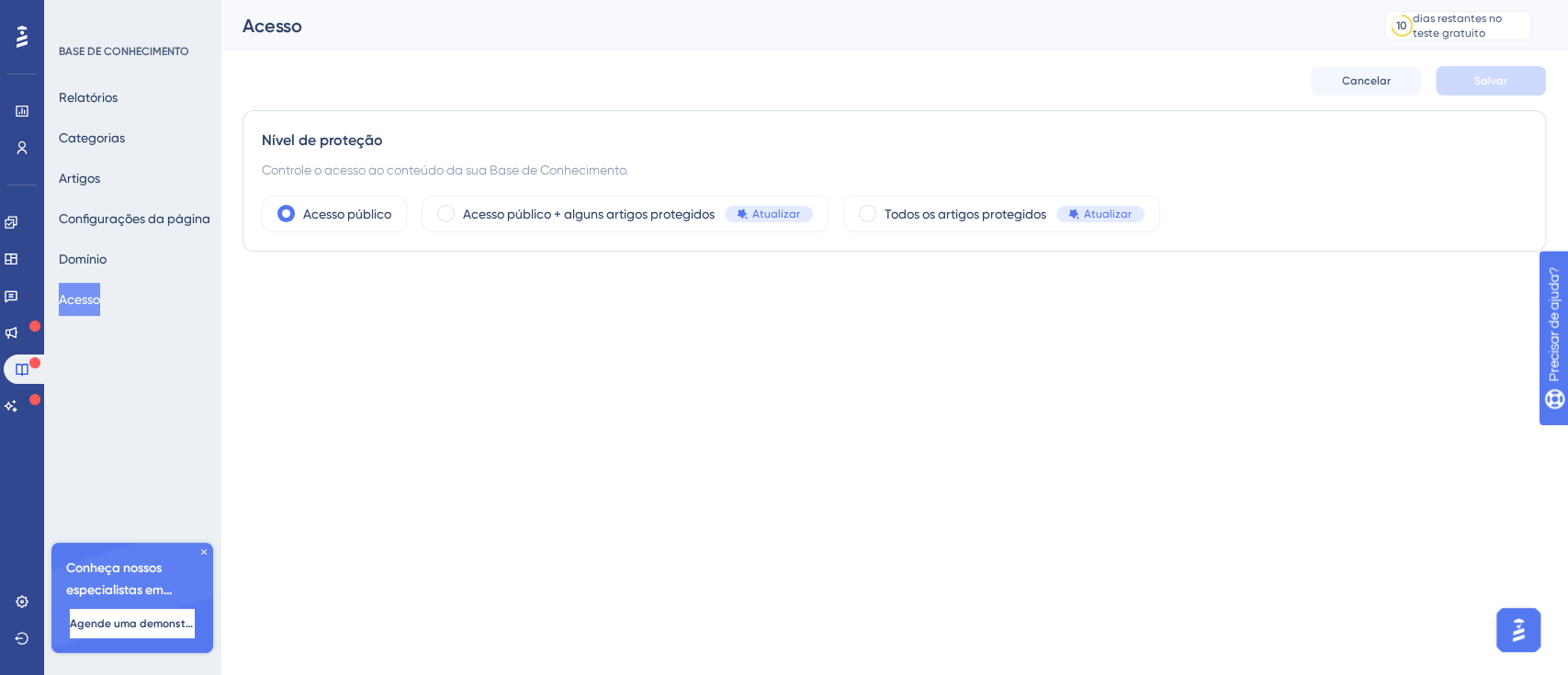
click at [140, 110] on div "Relatórios Categorias Artigos Configurações da página Domínio Acesso" at bounding box center [133, 198] width 148 height 235
click at [117, 97] on font "Relatórios" at bounding box center [88, 97] width 59 height 15
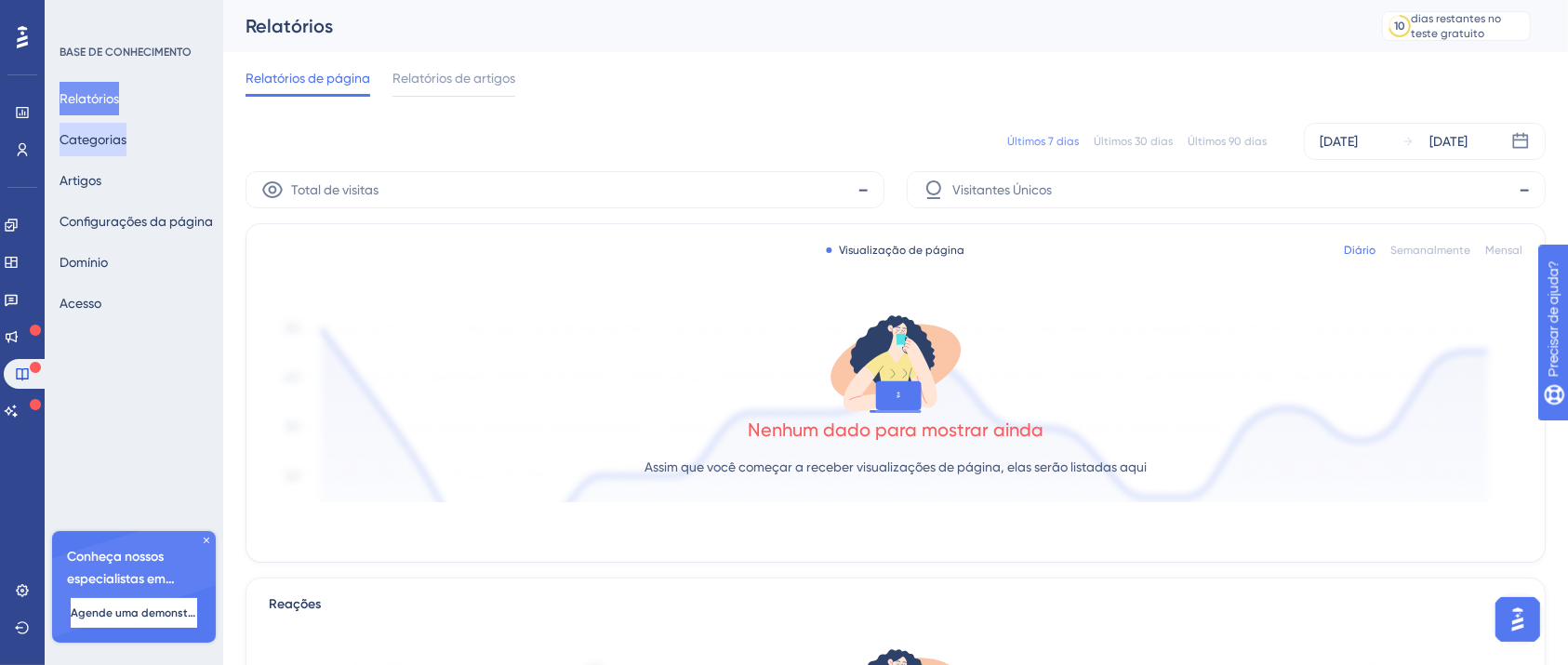
click at [112, 137] on font "Categorias" at bounding box center [93, 139] width 67 height 15
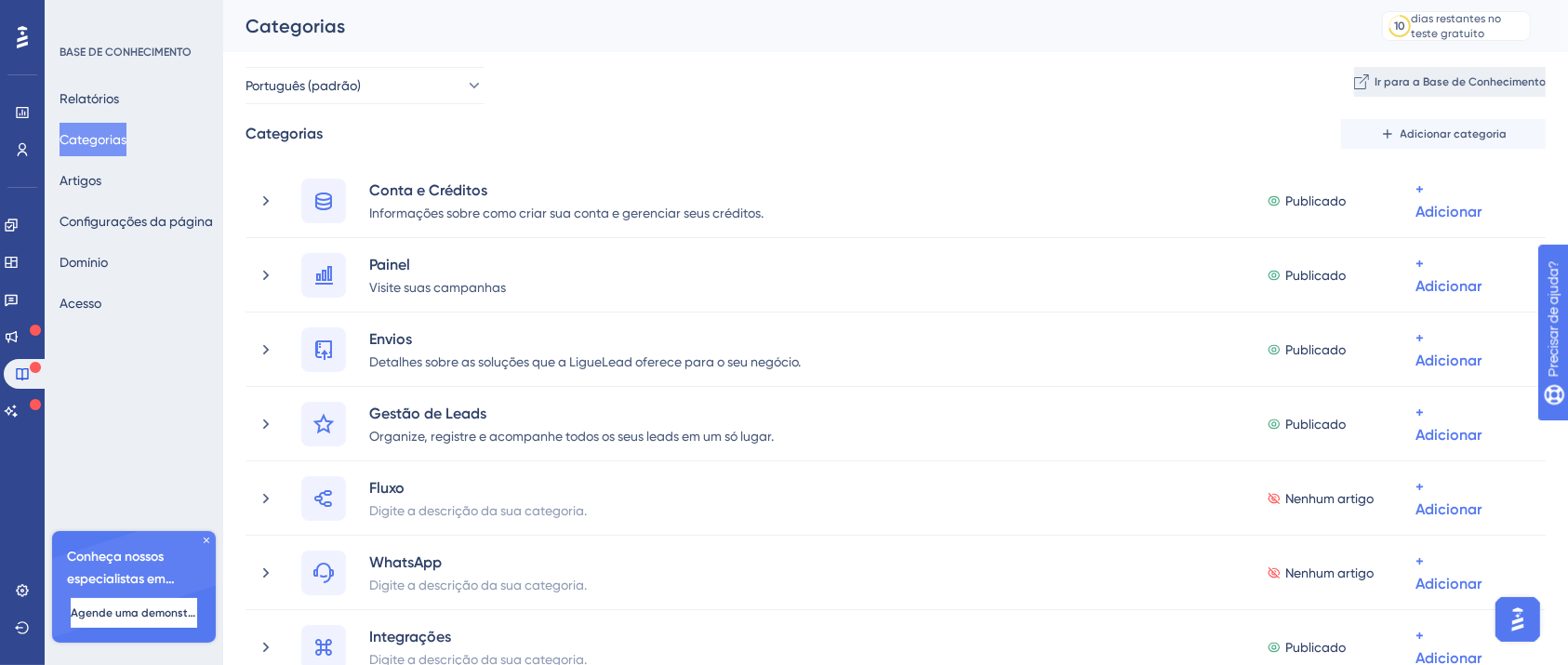
click at [1400, 90] on button "Ir para a Base de Conhecimento" at bounding box center [1449, 82] width 192 height 30
click at [112, 210] on font "Configurações da página" at bounding box center [135, 221] width 153 height 23
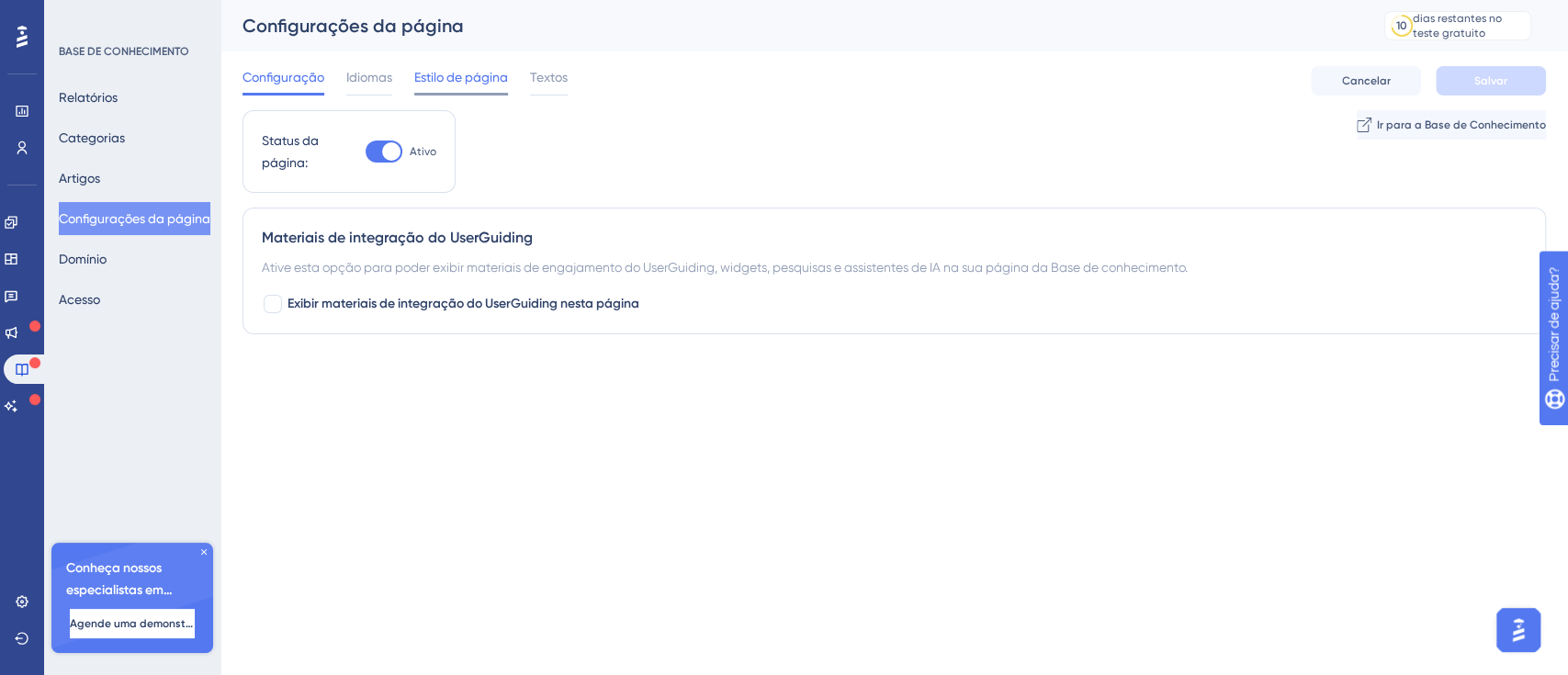
click at [492, 77] on font "Estilo de página" at bounding box center [461, 77] width 94 height 15
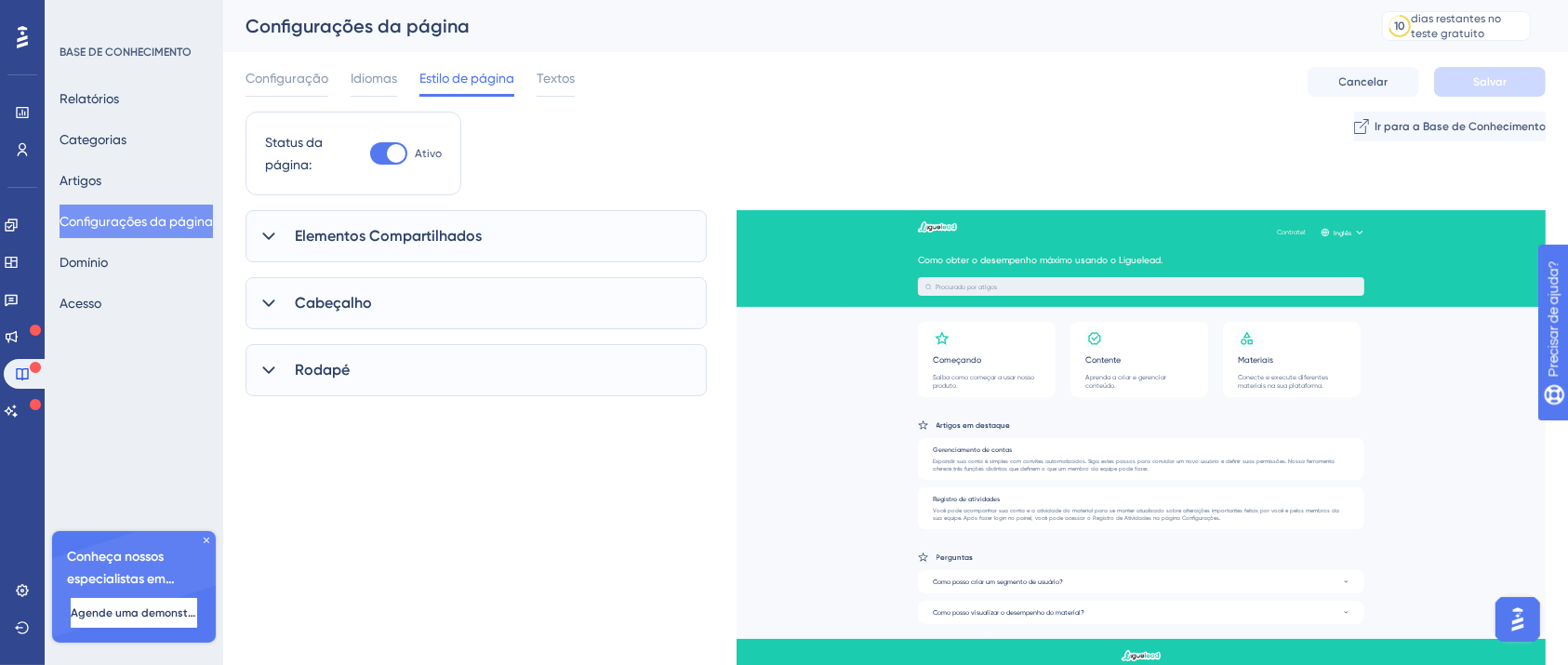
click at [461, 234] on font "Elementos Compartilhados" at bounding box center [387, 236] width 187 height 18
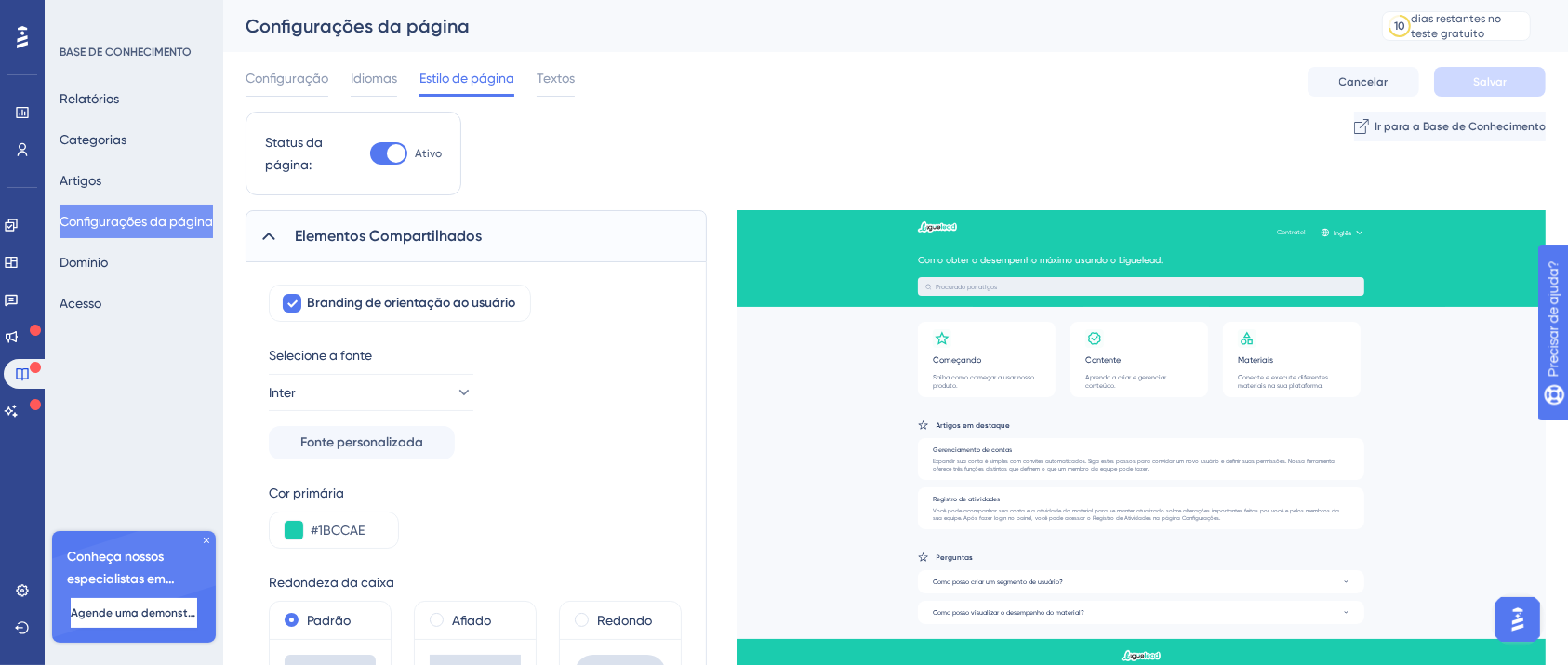
click at [474, 78] on font "Estilo de página" at bounding box center [466, 78] width 95 height 15
click at [424, 235] on font "Elementos Compartilhados" at bounding box center [387, 236] width 187 height 18
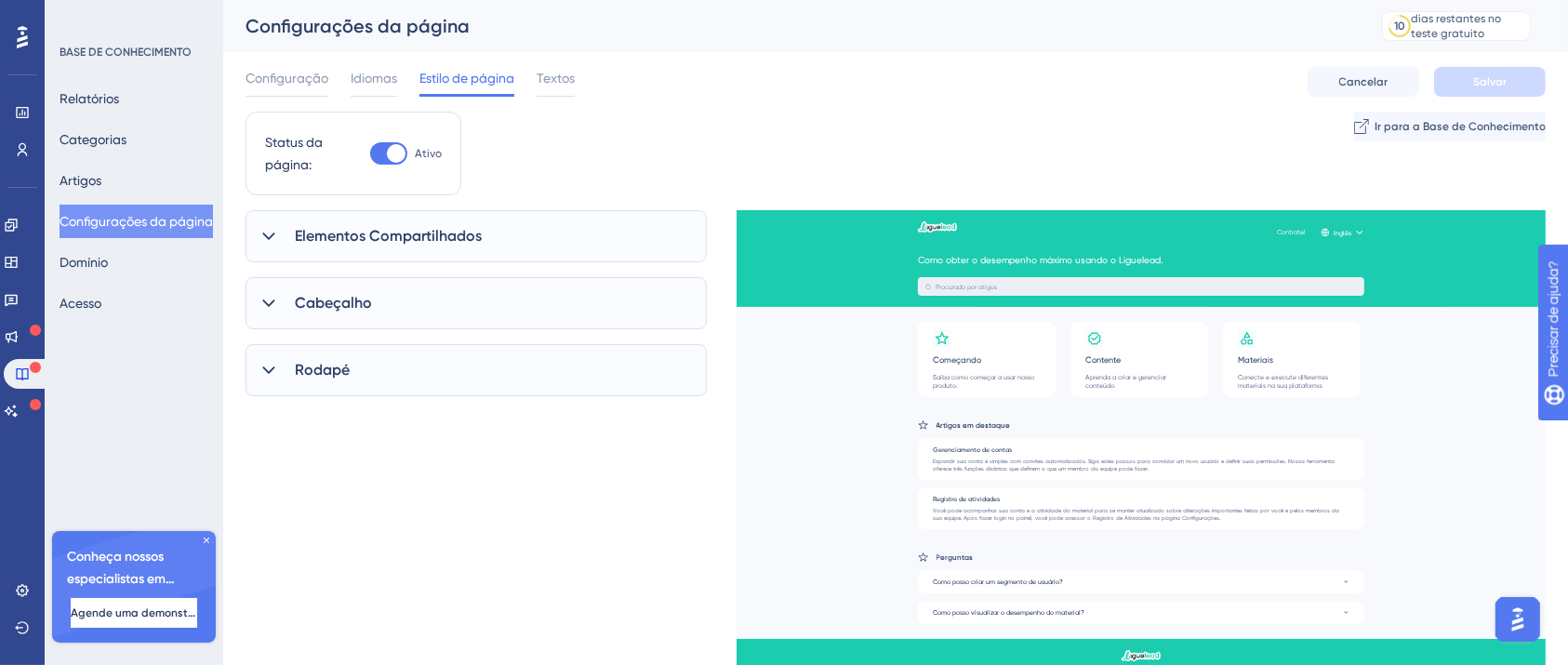
click at [398, 292] on div "Cabeçalho" at bounding box center [475, 302] width 461 height 52
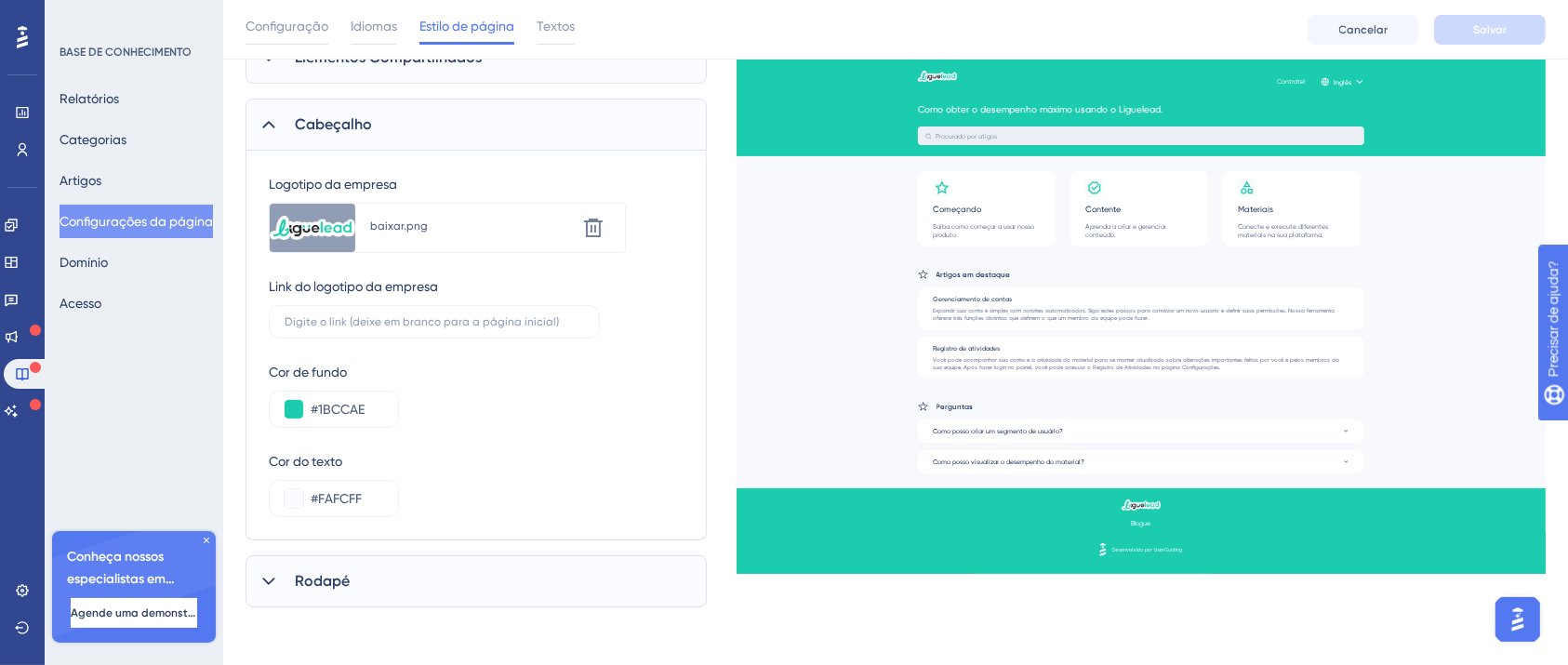
scroll to position [187, 0]
click at [543, 32] on font "Textos" at bounding box center [555, 26] width 39 height 15
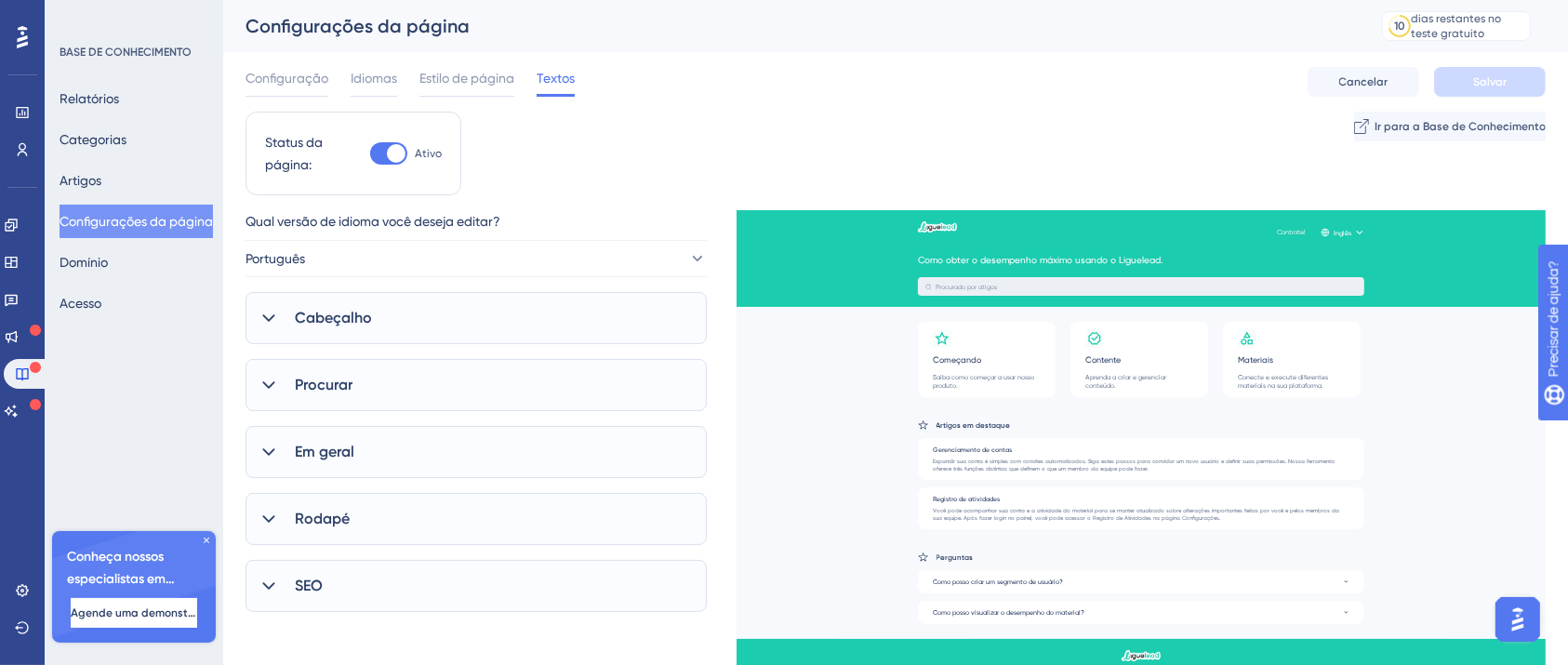
click at [391, 326] on div "Cabeçalho" at bounding box center [475, 318] width 461 height 52
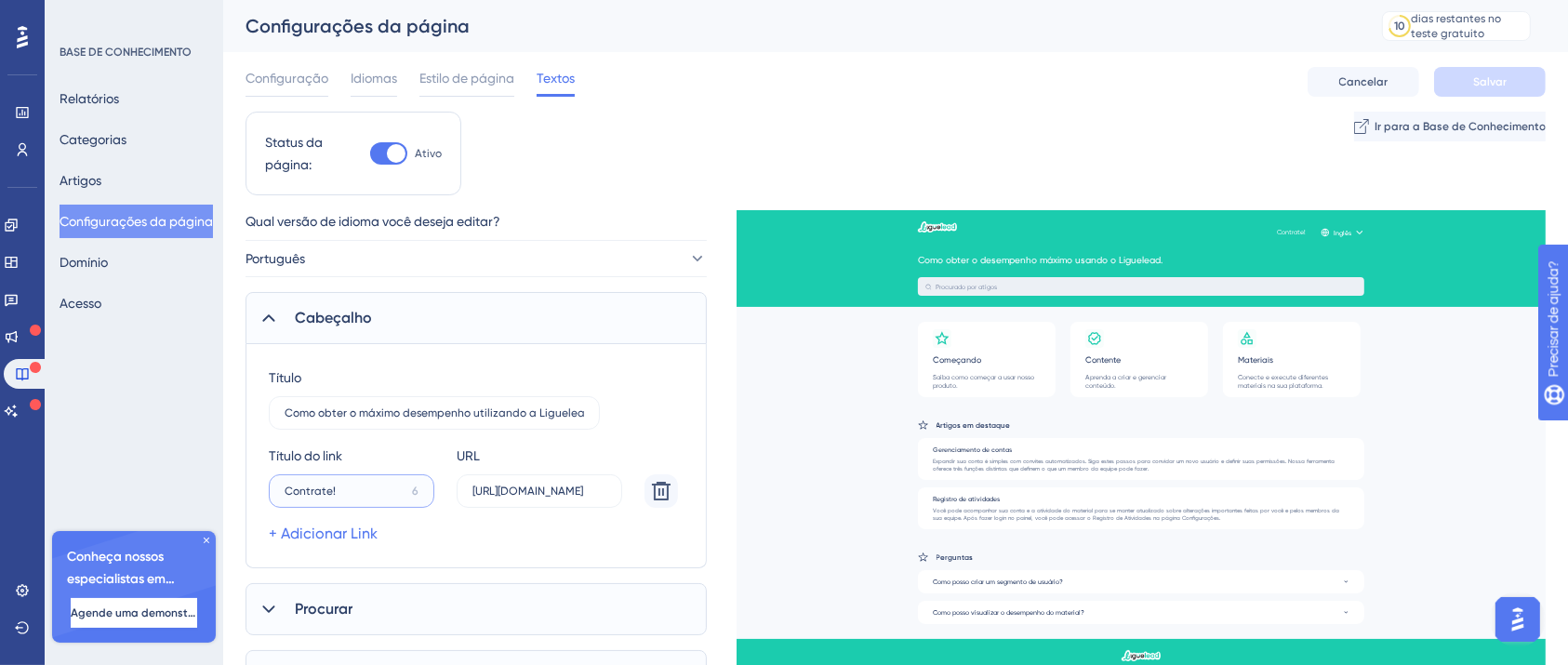
click at [374, 493] on input "Contrate!" at bounding box center [344, 490] width 120 height 13
type input "Quero contratar"
click at [525, 482] on label "https://liguelead.com.br/?utm_source&utm_medium&utm_campaign&utm_content&utm_te…" at bounding box center [539, 491] width 166 height 34
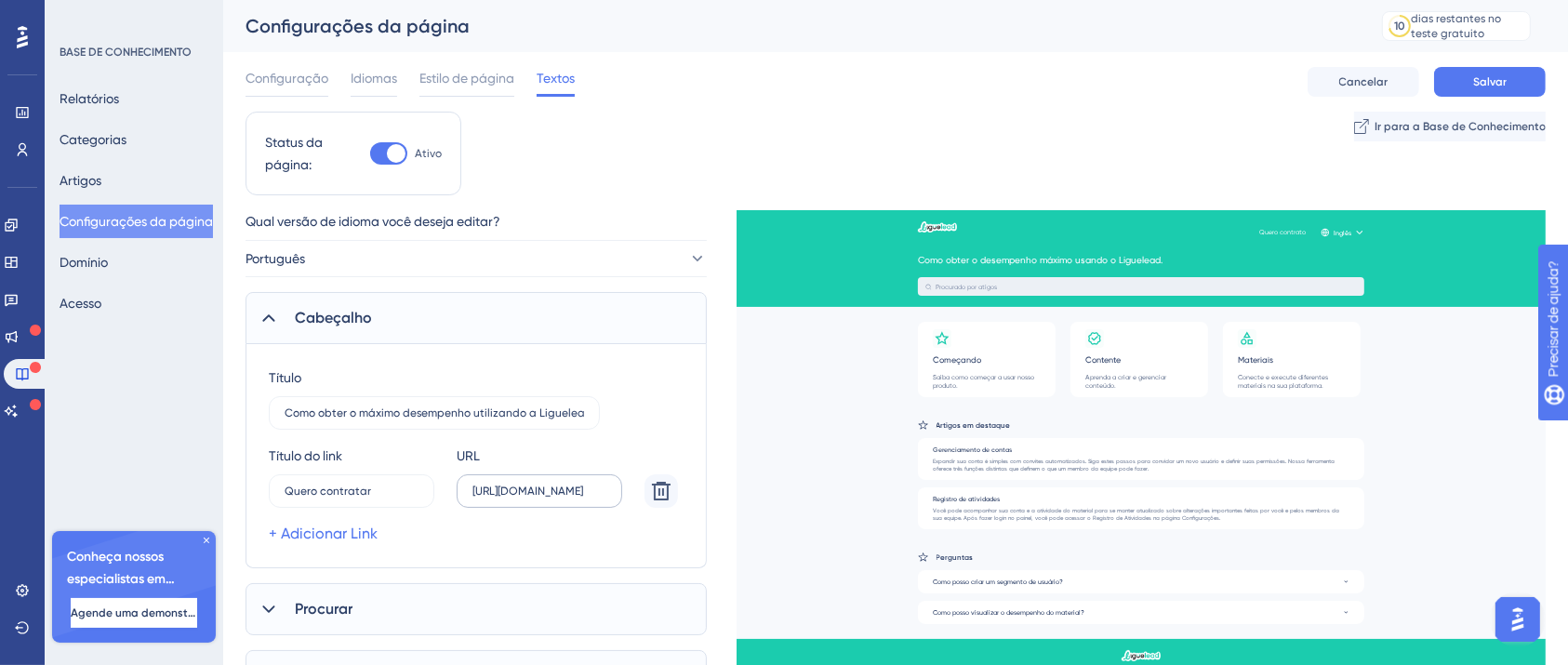
click at [525, 484] on input "https://liguelead.com.br/?utm_source&utm_medium&utm_campaign&utm_content&utm_te…" at bounding box center [539, 490] width 134 height 13
click at [525, 482] on label "https://liguelead.com.br/?utm_source&utm_medium&utm_campaign&utm_content&utm_te…" at bounding box center [539, 491] width 166 height 34
click at [525, 484] on input "https://liguelead.com.br/?utm_source&utm_medium&utm_campaign&utm_content&utm_te…" at bounding box center [539, 490] width 134 height 13
click at [525, 482] on label "https://liguelead.com.br/?utm_source&utm_medium&utm_campaign&utm_content&utm_te…" at bounding box center [539, 491] width 166 height 34
click at [525, 484] on input "https://liguelead.com.br/?utm_source&utm_medium&utm_campaign&utm_content&utm_te…" at bounding box center [539, 490] width 134 height 13
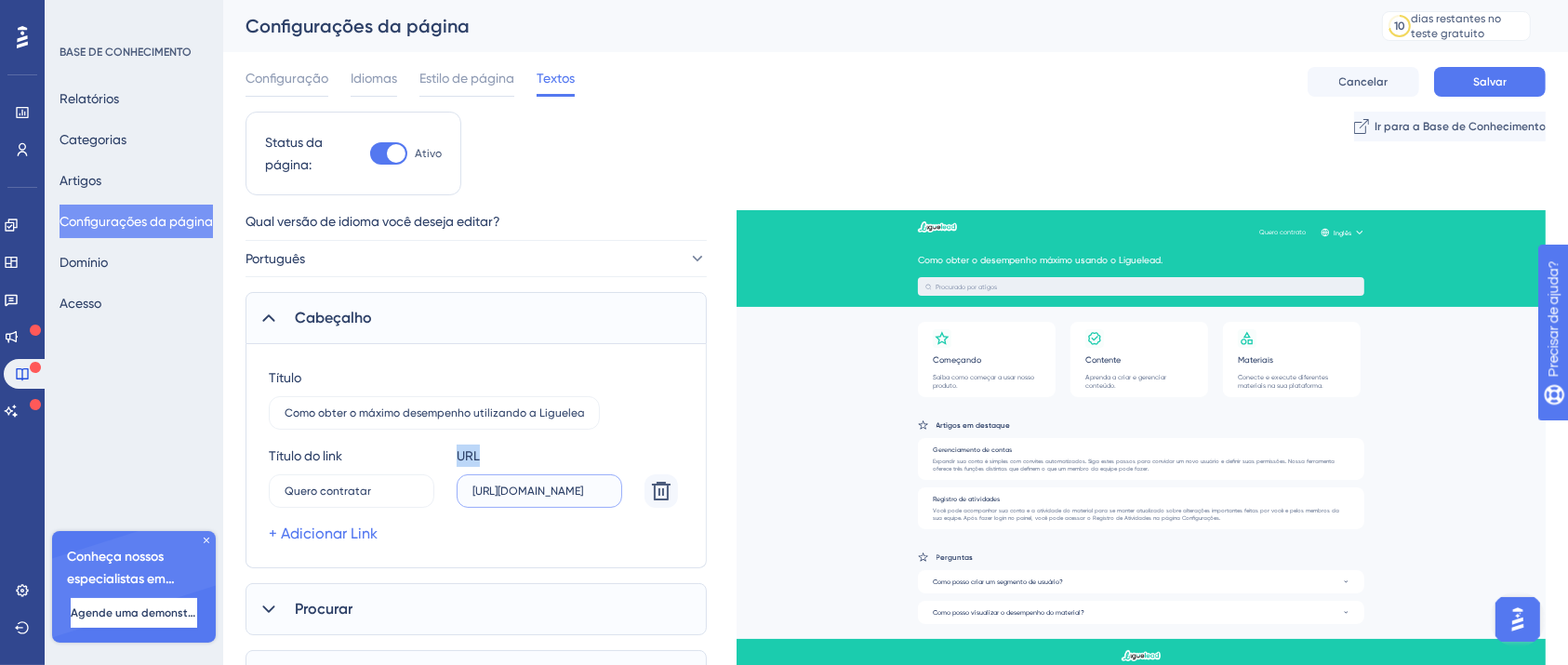
click at [530, 487] on input "https://liguelead.com.br/?utm_source&utm_medium&utm_campaign&utm_content&utm_te…" at bounding box center [539, 490] width 134 height 13
click at [531, 487] on input "https://liguelead.com.br/?utm_source&utm_medium&utm_campaign&utm_content&utm_te…" at bounding box center [539, 490] width 134 height 13
paste input "text"
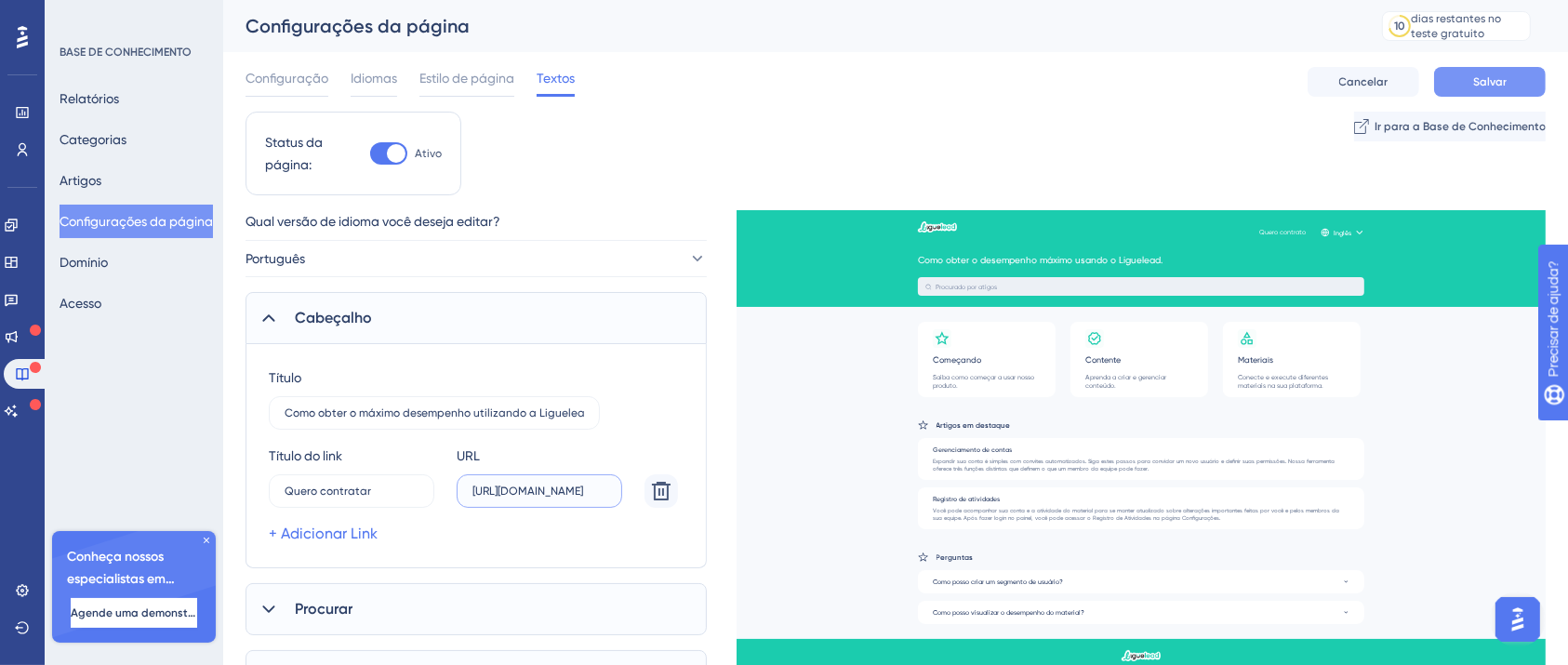
type input "https://liguelead.com.br/contato/?utm_source=&utm_medium=&utm_campaign=&utm_con…"
click at [1443, 78] on button "Salvar" at bounding box center [1489, 82] width 112 height 30
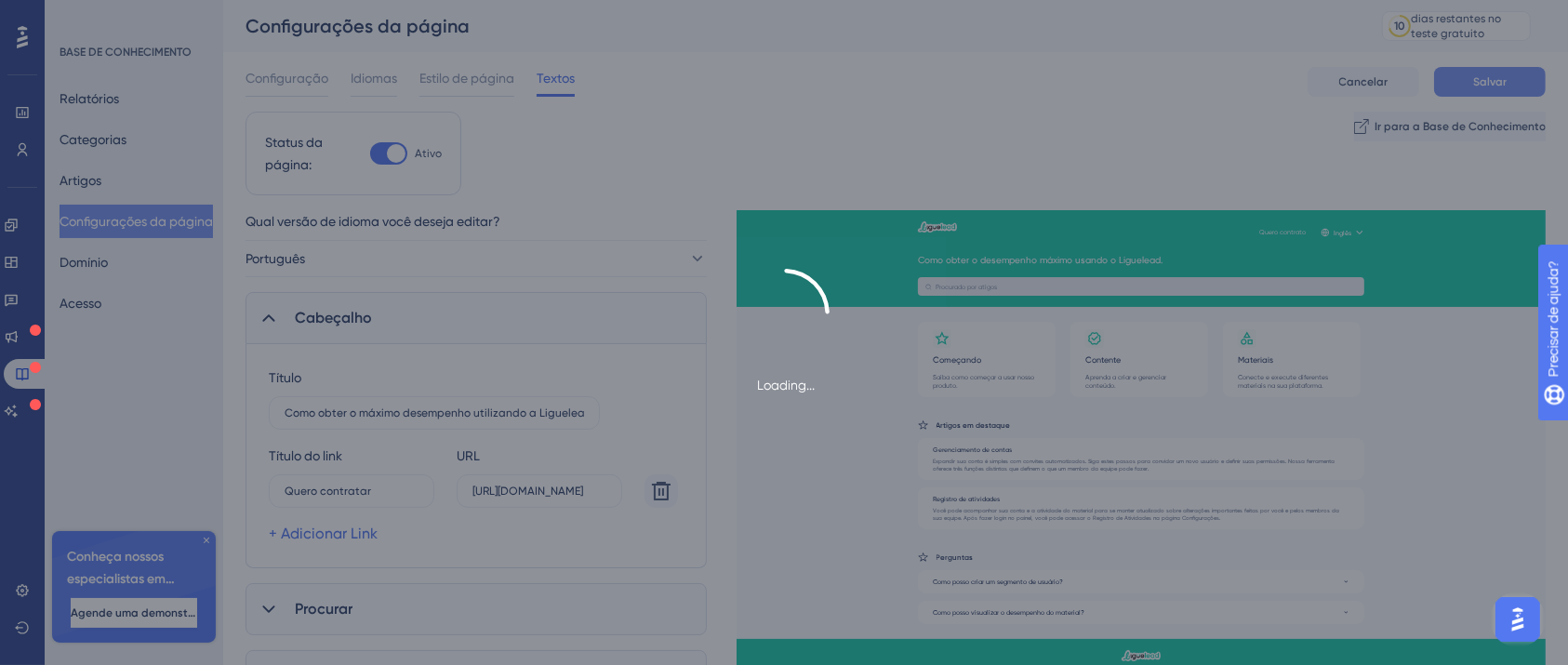
scroll to position [0, 0]
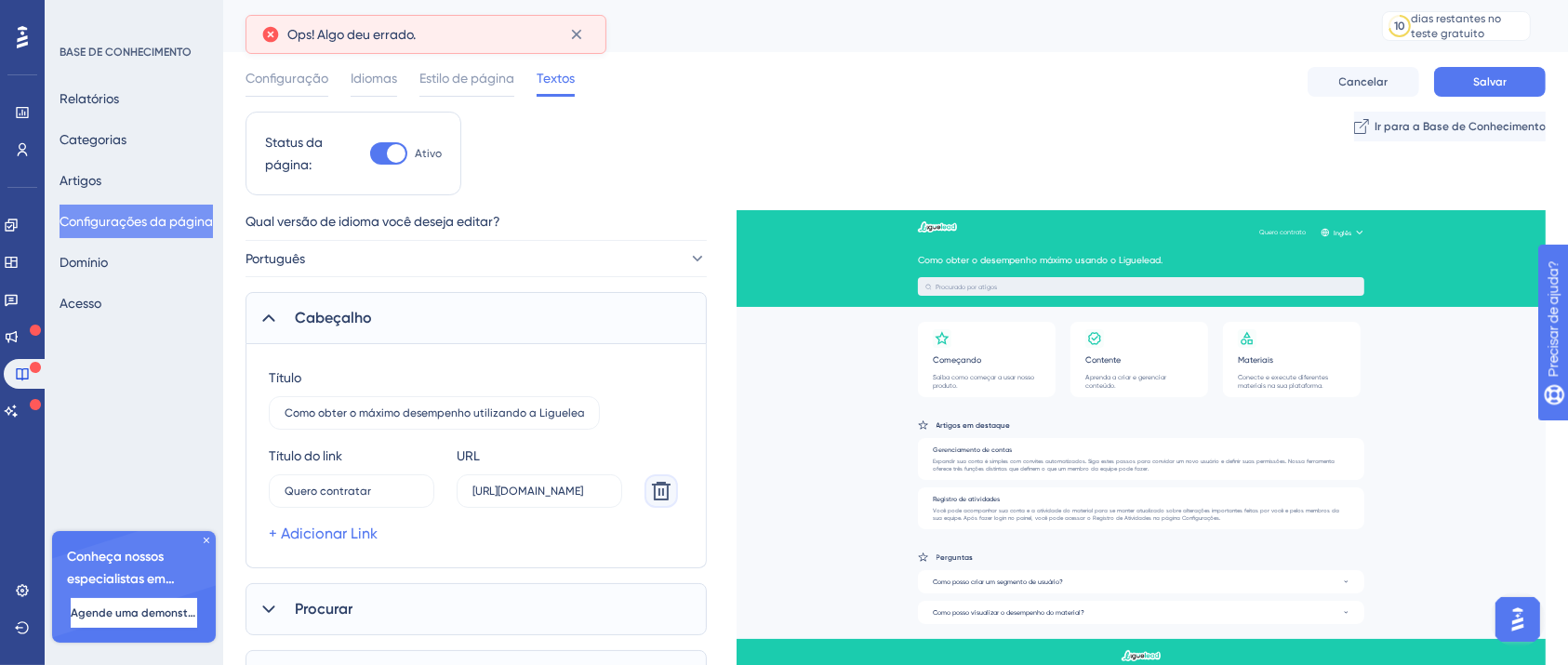
click at [662, 489] on icon at bounding box center [661, 491] width 19 height 19
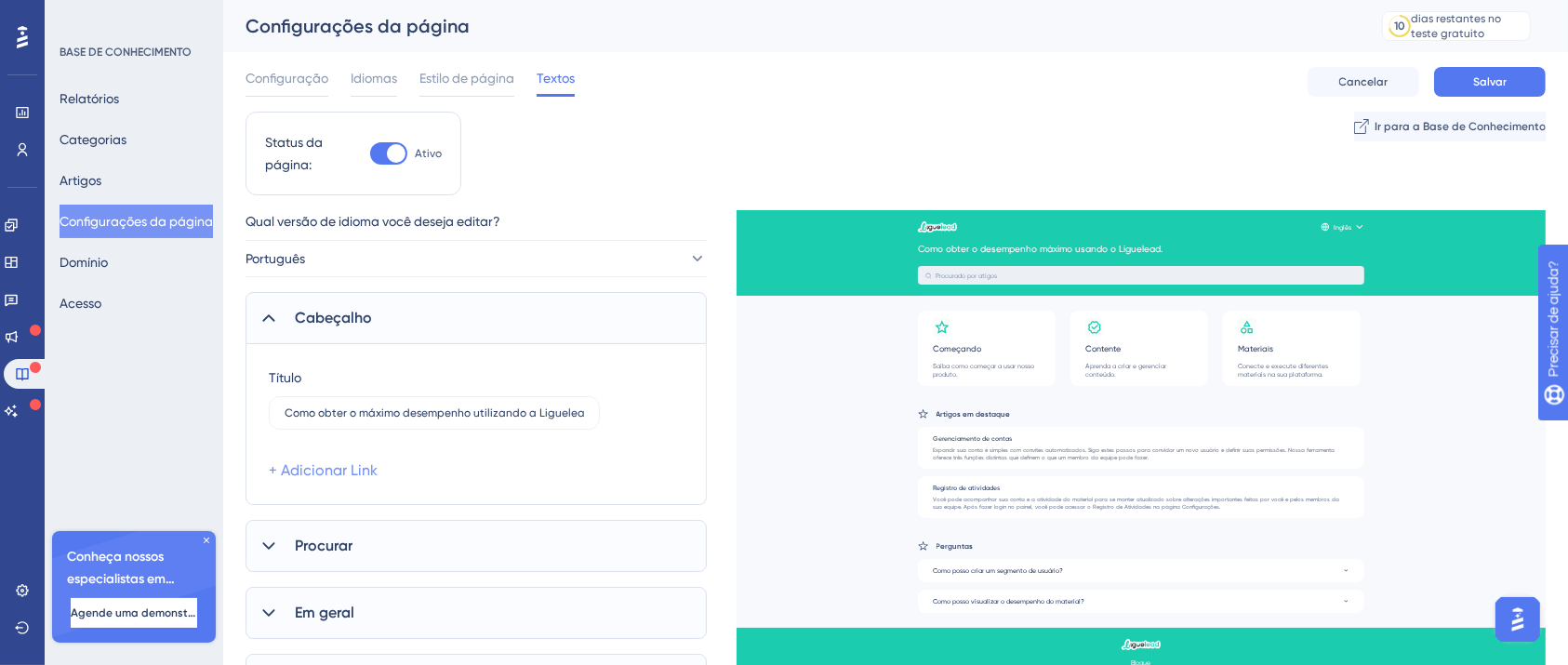
click at [335, 460] on link "+ Adicionar Link" at bounding box center [323, 470] width 109 height 23
click at [377, 494] on input "15" at bounding box center [343, 490] width 117 height 13
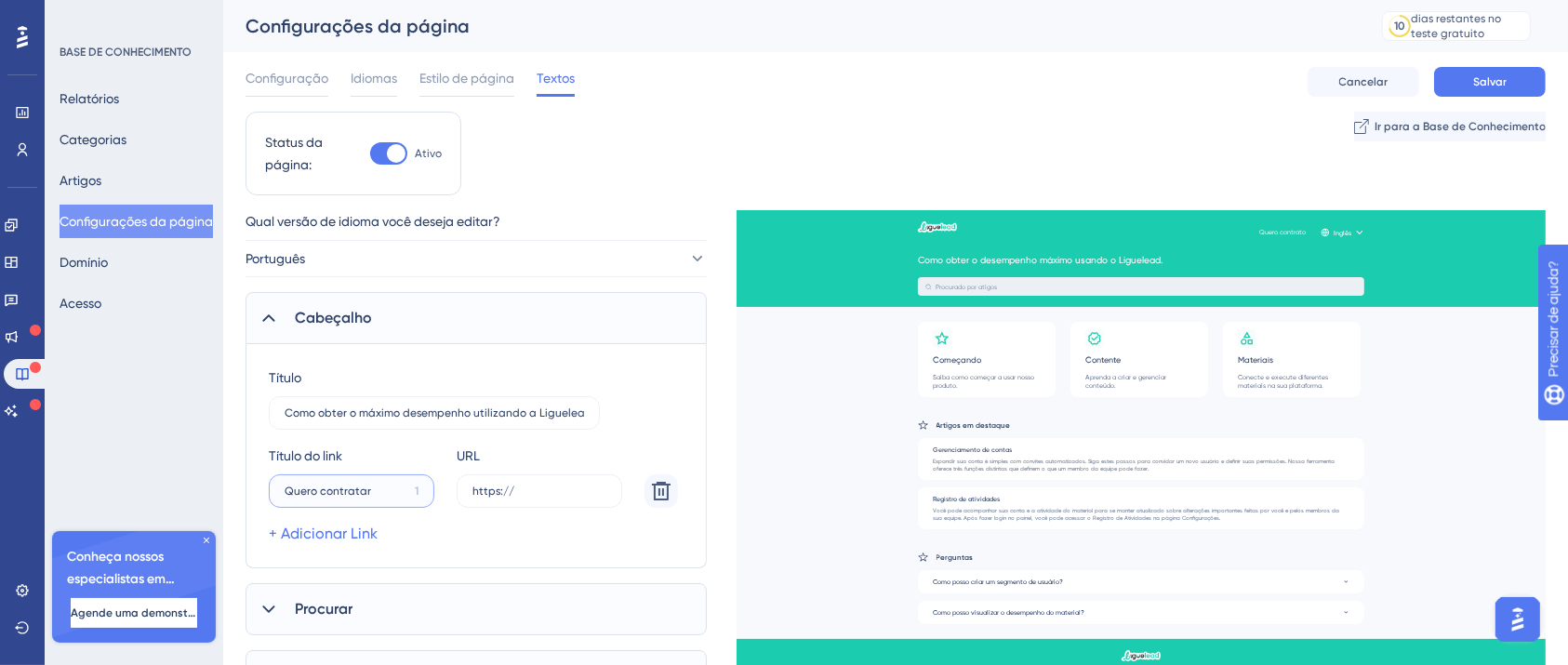
click at [393, 492] on input "Quero contratar" at bounding box center [346, 490] width 123 height 13
type input "!"
type input "q"
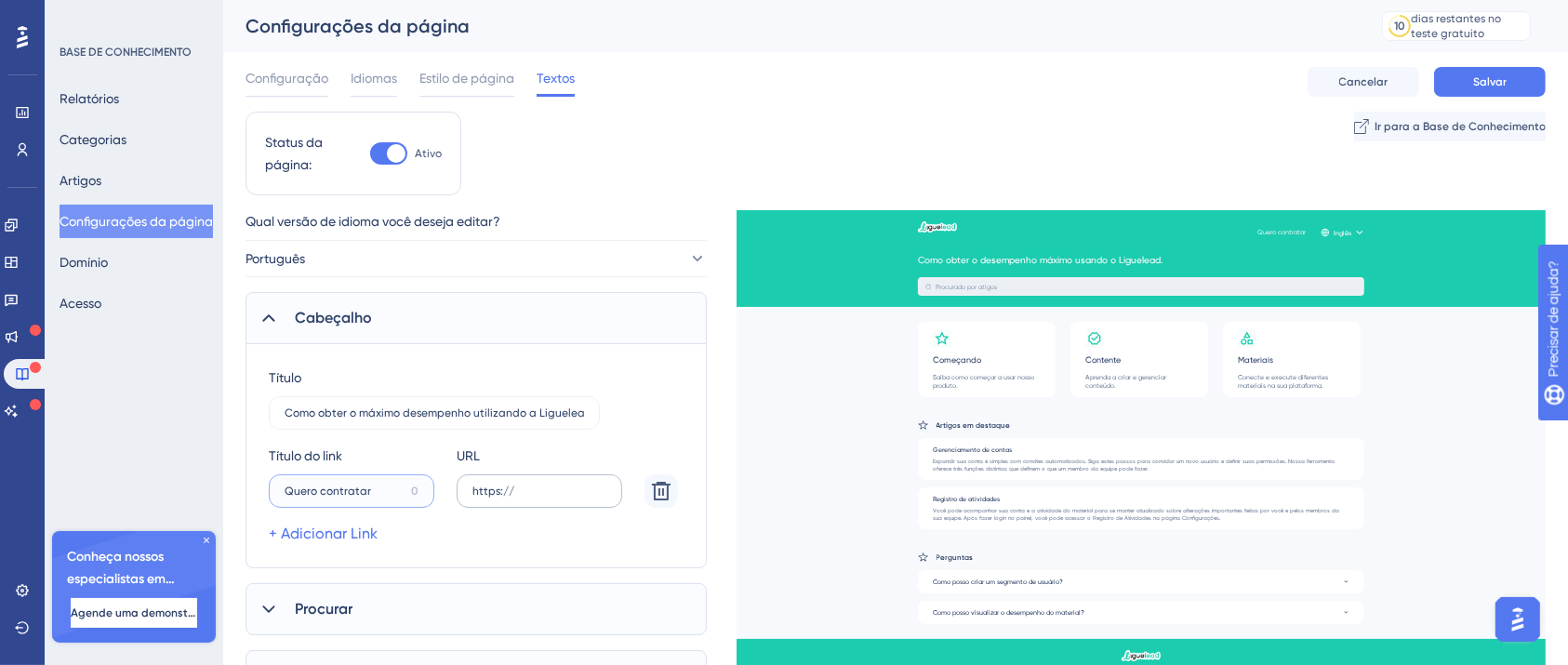
type input "Quero contratar"
click at [506, 488] on input "https://" at bounding box center [539, 490] width 134 height 13
type input "h"
paste input "text"
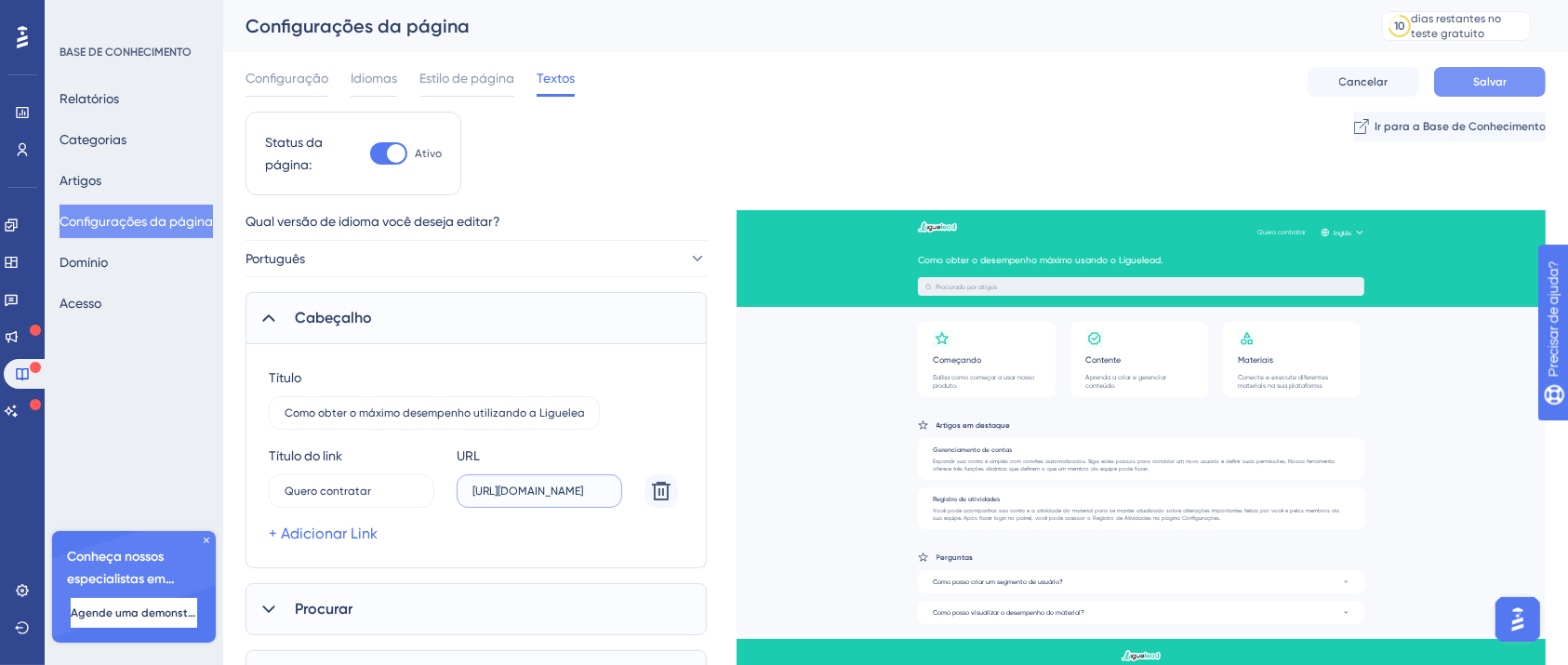
type input "https://liguelead.com.br/contato/?utm_source=&utm_medium=&utm_campaign=&utm_con…"
click at [1464, 73] on button "Salvar" at bounding box center [1489, 82] width 112 height 30
click at [398, 489] on input "Quero contratar" at bounding box center [344, 490] width 119 height 13
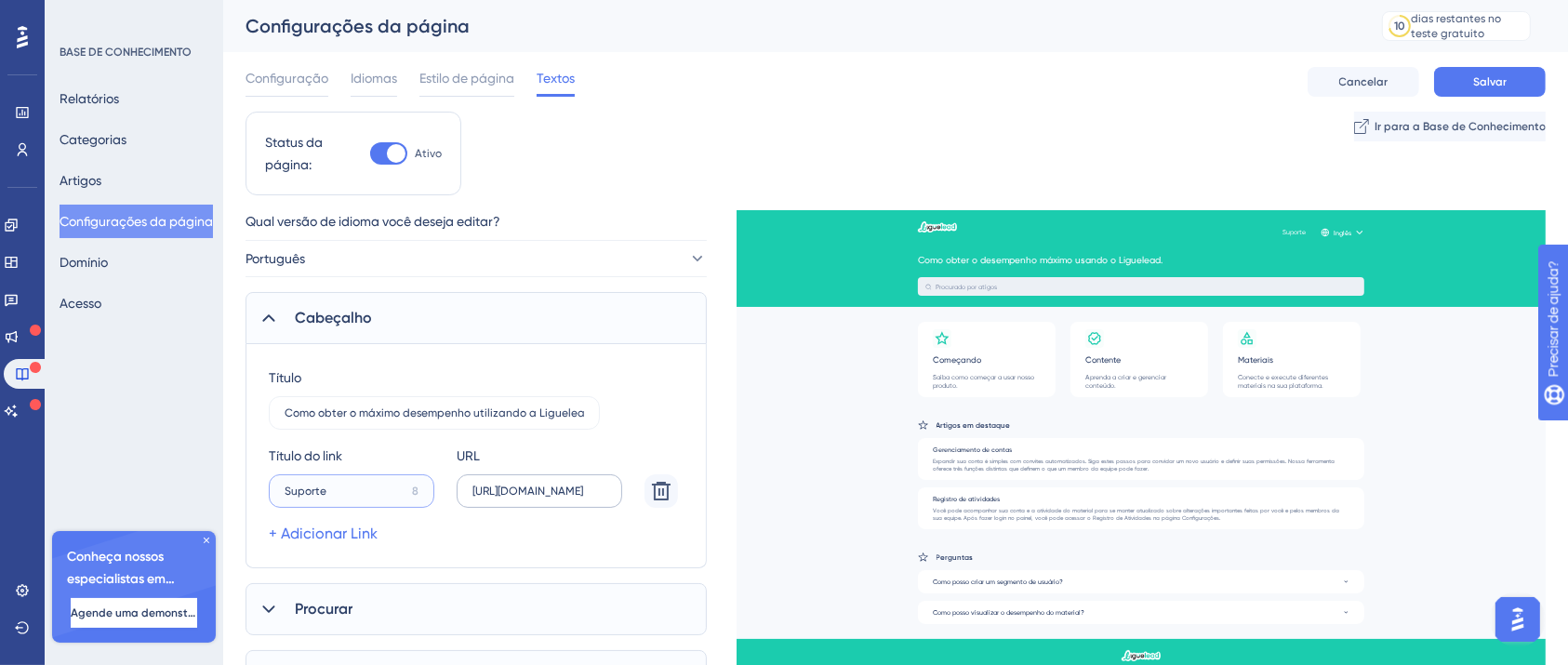
type input "Suporte"
click at [549, 498] on label "https://liguelead.com.br/contato/?utm_source=&utm_medium=&utm_campaign=&utm_con…" at bounding box center [539, 491] width 166 height 34
click at [549, 498] on input "https://liguelead.com.br/contato/?utm_source=&utm_medium=&utm_campaign=&utm_con…" at bounding box center [539, 490] width 134 height 13
click at [549, 498] on label "https://liguelead.com.br/contato/?utm_source=&utm_medium=&utm_campaign=&utm_con…" at bounding box center [539, 491] width 166 height 34
click at [549, 498] on input "https://liguelead.com.br/contato/?utm_source=&utm_medium=&utm_campaign=&utm_con…" at bounding box center [539, 490] width 134 height 13
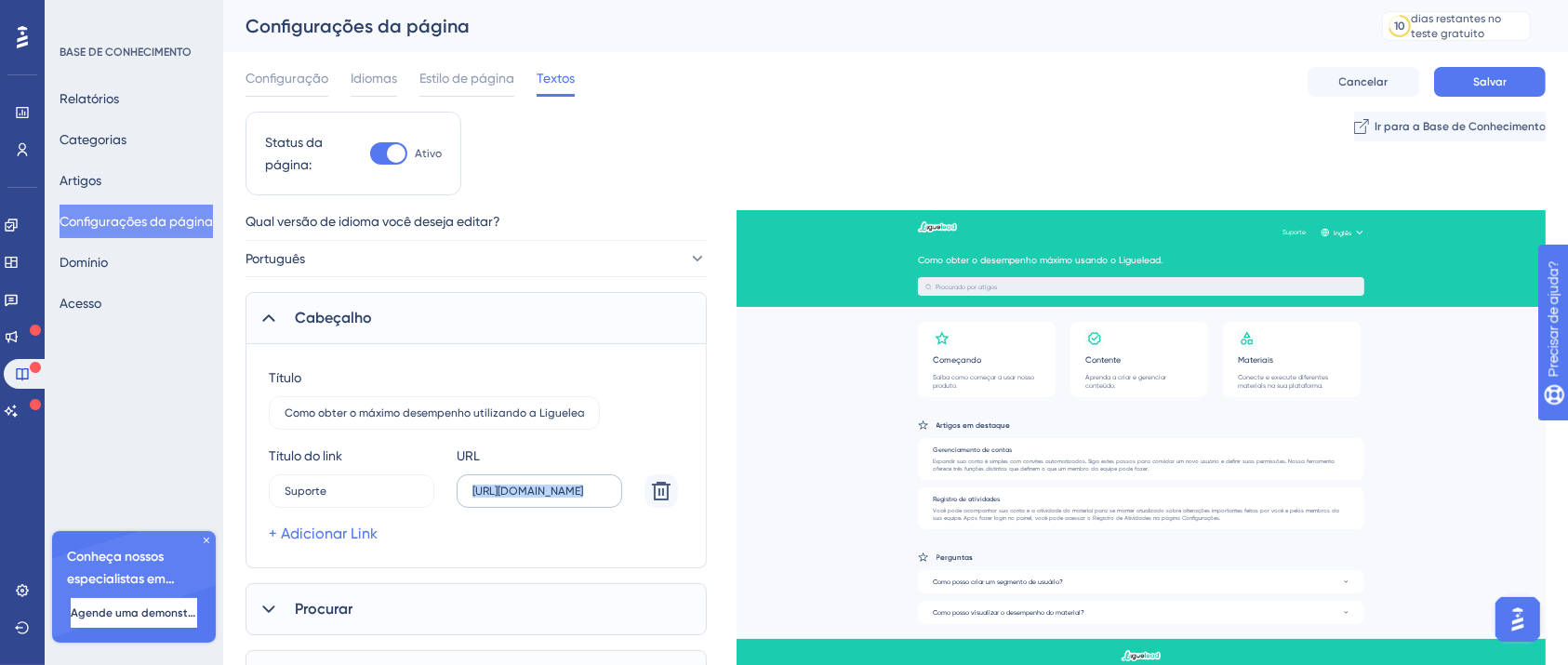
click at [549, 498] on label "https://liguelead.com.br/contato/?utm_source=&utm_medium=&utm_campaign=&utm_con…" at bounding box center [539, 491] width 166 height 34
click at [549, 498] on input "https://liguelead.com.br/contato/?utm_source=&utm_medium=&utm_campaign=&utm_con…" at bounding box center [539, 490] width 134 height 13
click at [661, 494] on icon at bounding box center [661, 491] width 23 height 23
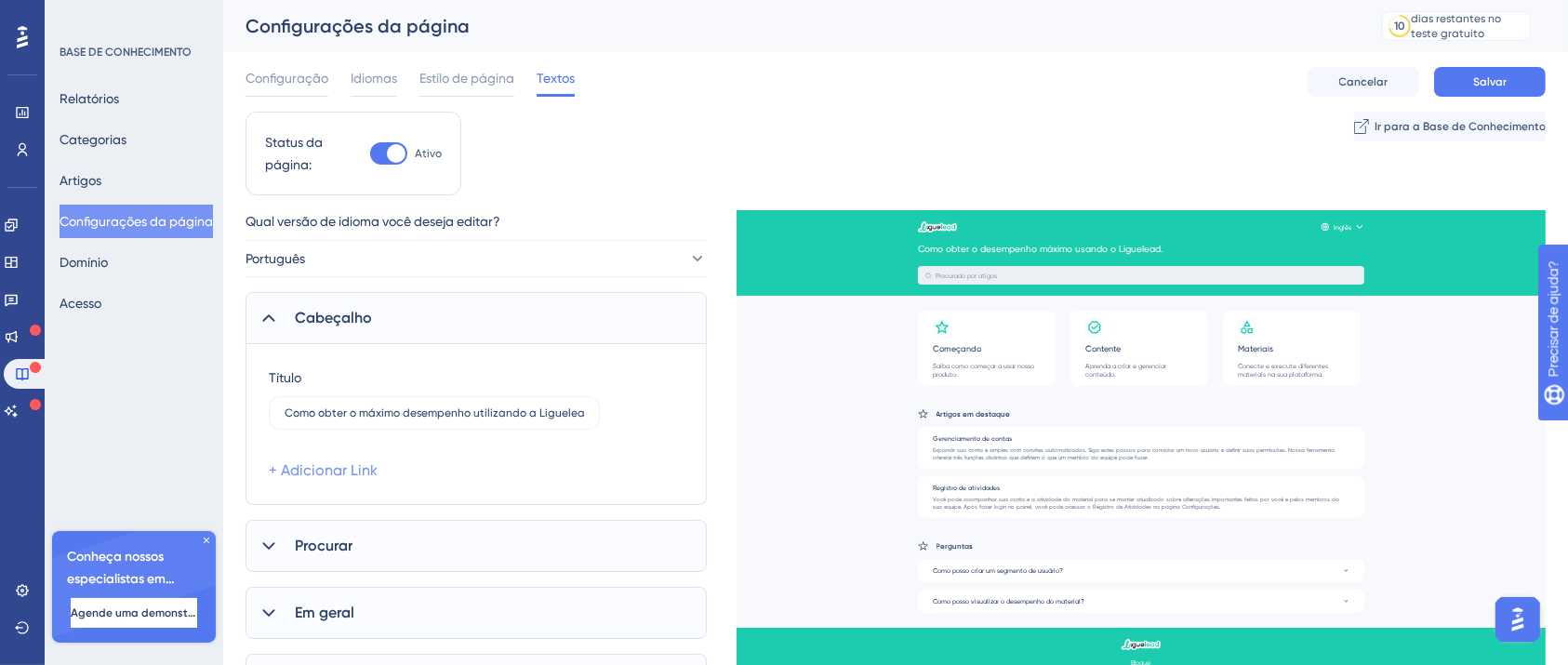
click at [351, 472] on font "+ Adicionar Link" at bounding box center [323, 470] width 109 height 18
click at [370, 488] on input "15" at bounding box center [343, 490] width 117 height 13
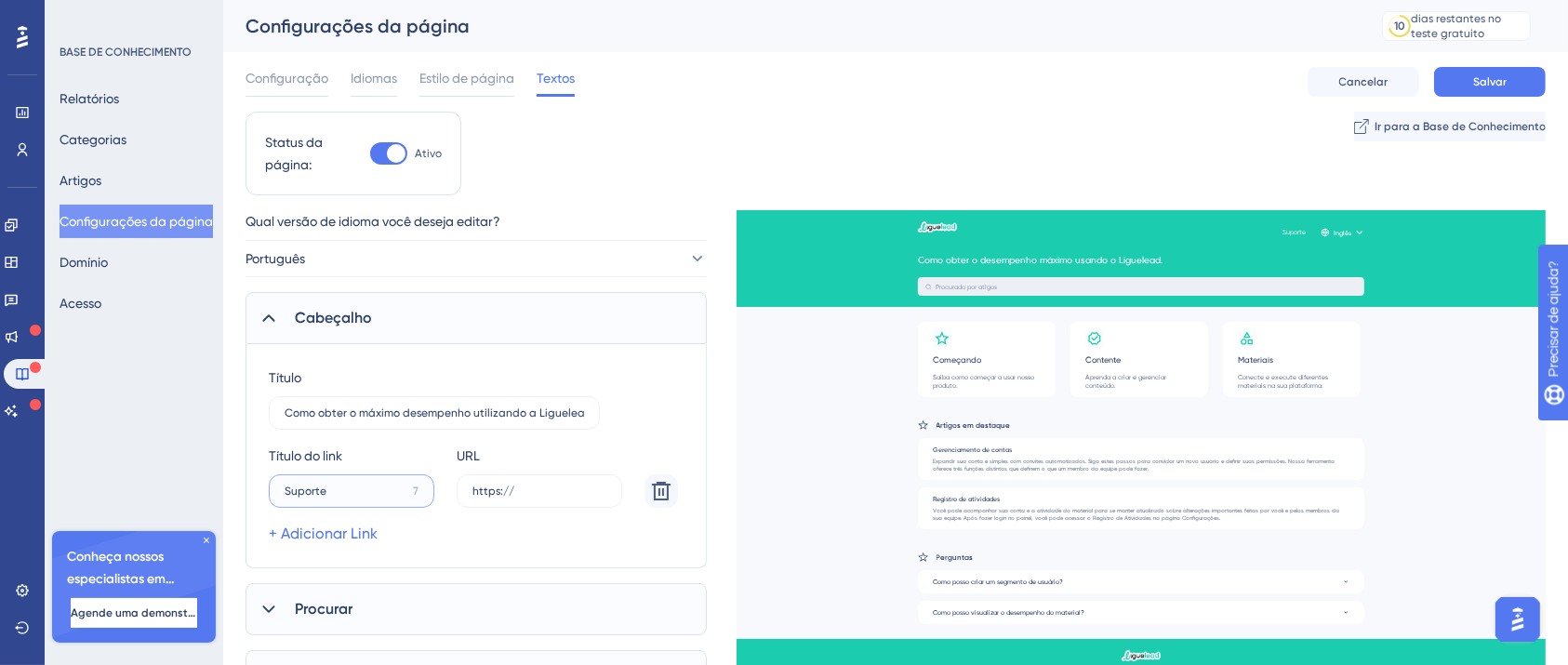
type input "Suporte"
type input "https://"
paste input "text"
type input "https://api.whatsapp.com/send?phone=5519998927583&text=Oii%2C%20vim%20pelo%20si…"
click at [1479, 84] on font "Salvar" at bounding box center [1490, 81] width 34 height 13
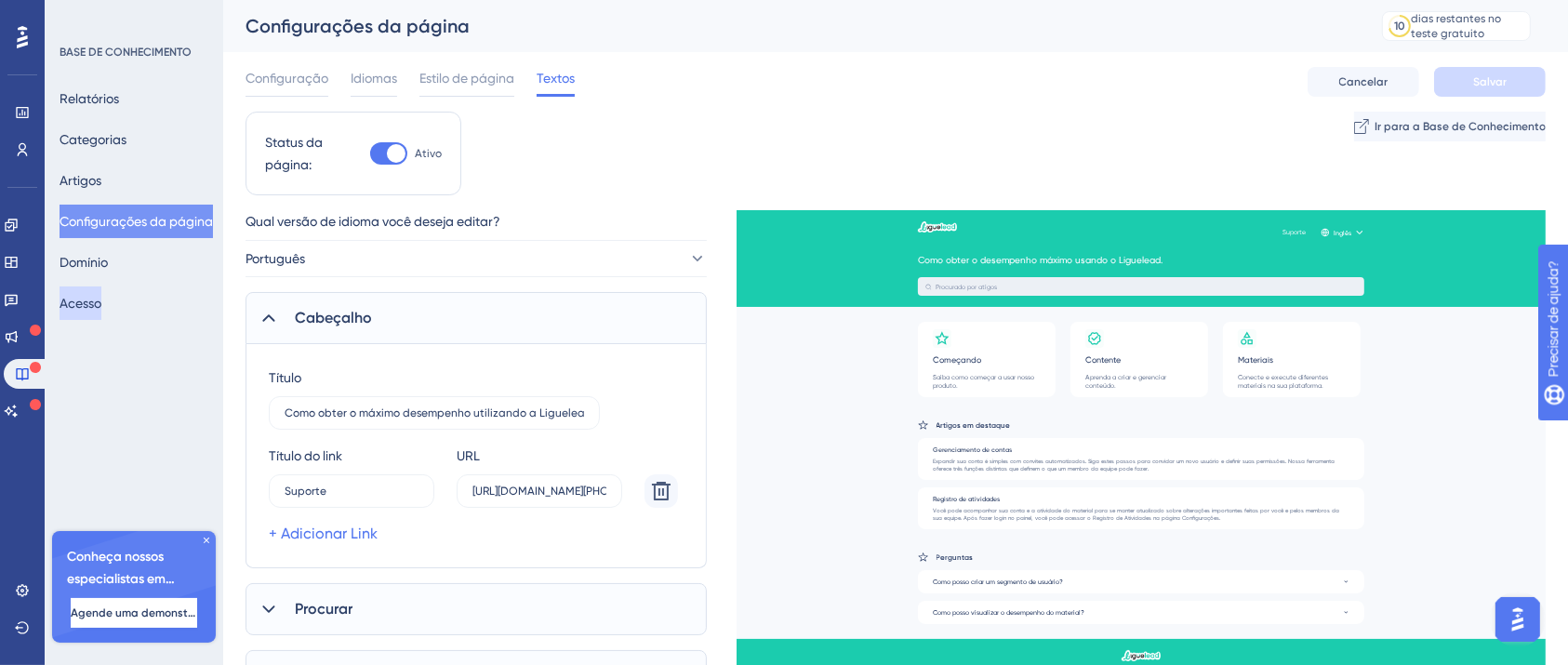
click at [101, 307] on font "Acesso" at bounding box center [80, 302] width 41 height 15
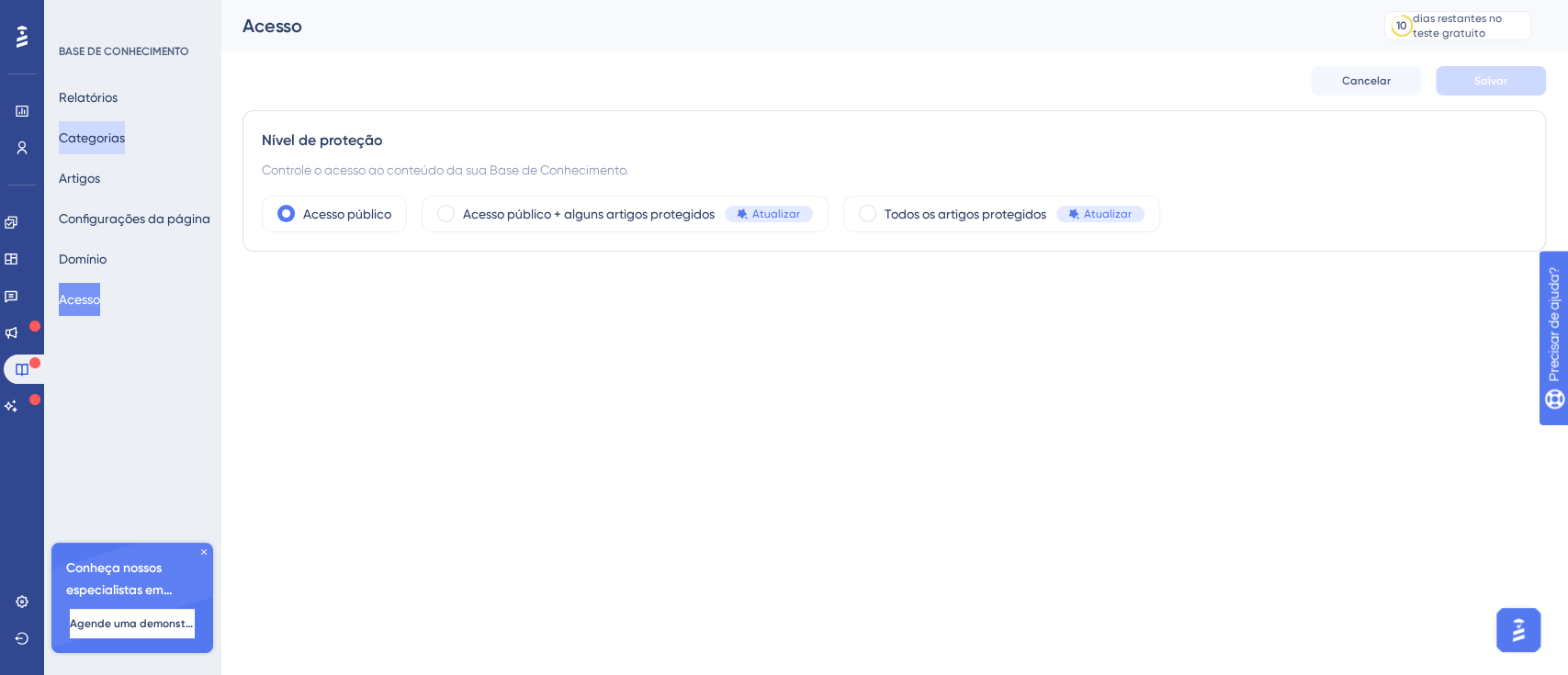
click at [120, 137] on font "Categorias" at bounding box center [92, 138] width 66 height 15
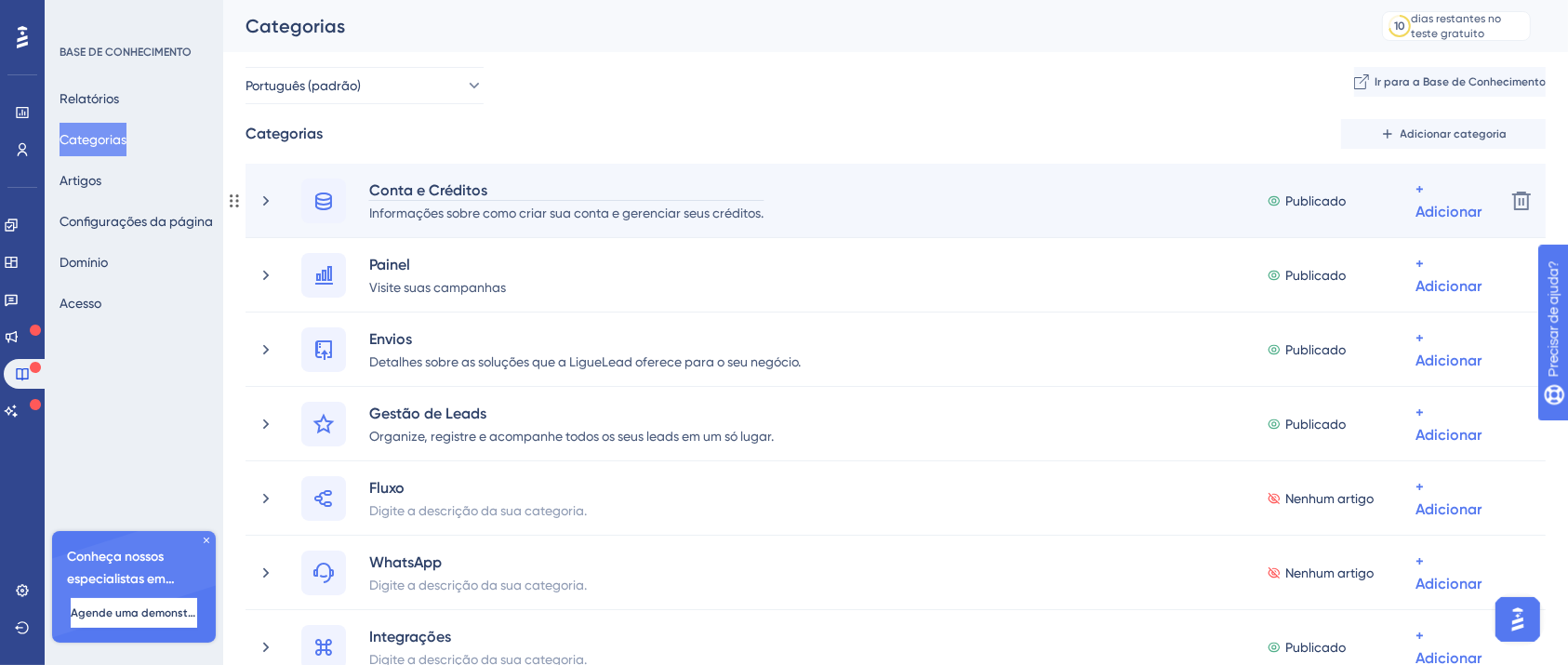
click at [417, 189] on font "Conta e Créditos" at bounding box center [429, 191] width 119 height 18
click at [428, 182] on font "Conta e Créditos" at bounding box center [429, 191] width 119 height 18
drag, startPoint x: 431, startPoint y: 191, endPoint x: 372, endPoint y: 186, distance: 59.2
click at [372, 187] on font "Conta e Créditos" at bounding box center [429, 191] width 119 height 18
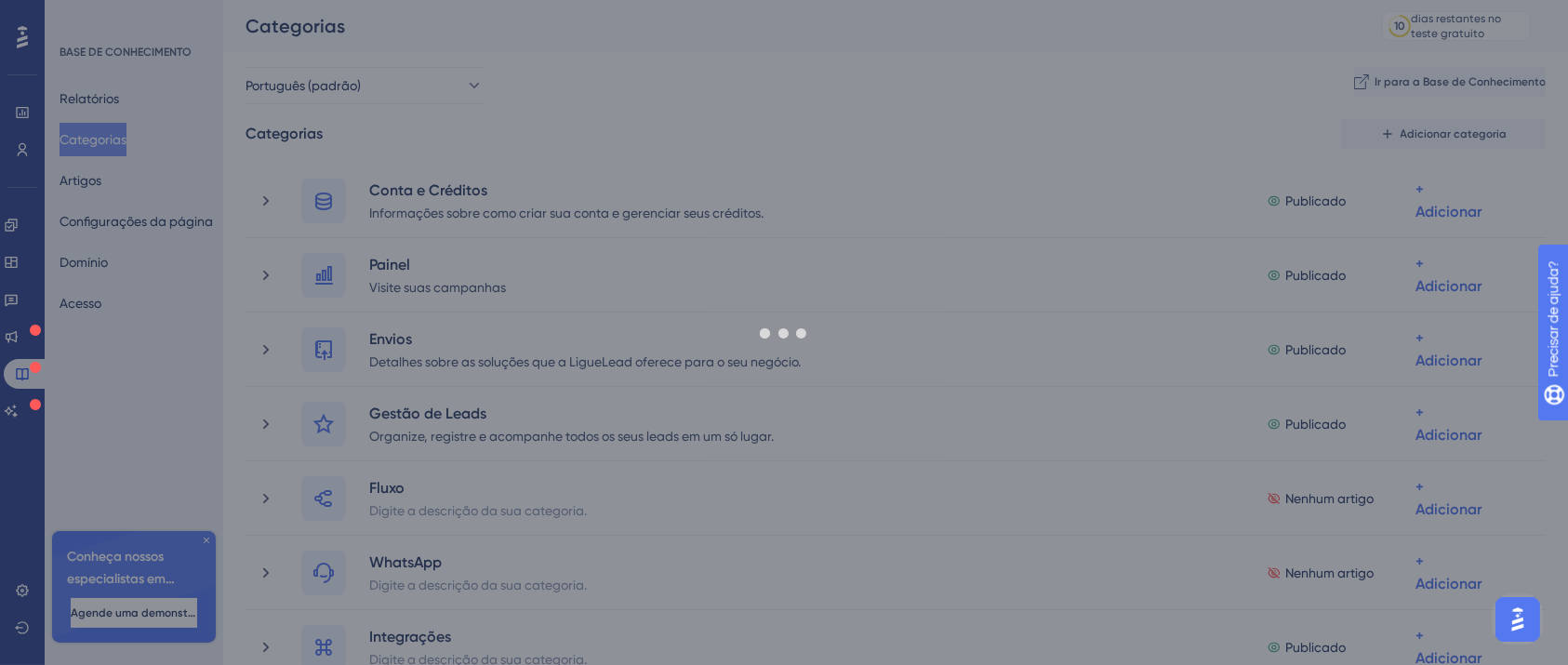
drag, startPoint x: 624, startPoint y: 210, endPoint x: 554, endPoint y: 219, distance: 70.6
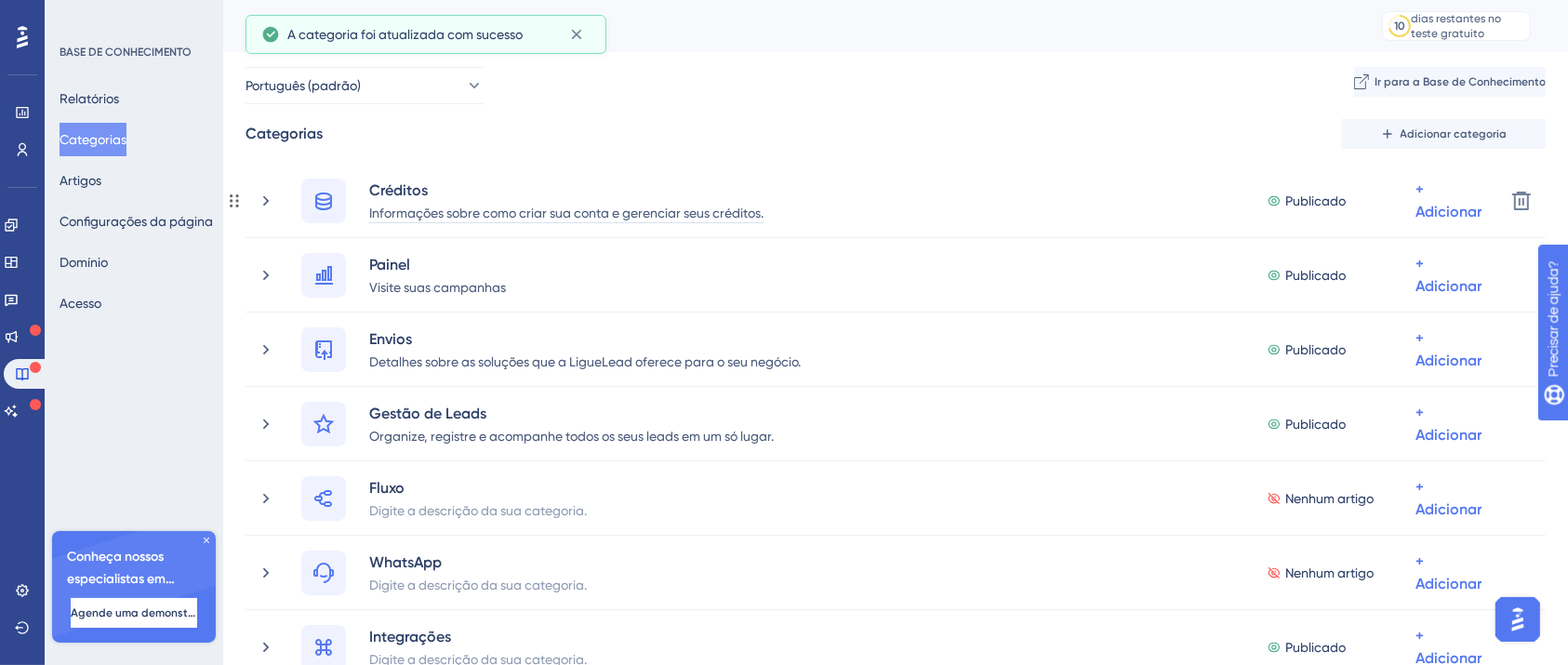
click at [579, 207] on font "Informações sobre como criar sua conta e gerenciar seus créditos." at bounding box center [566, 212] width 394 height 15
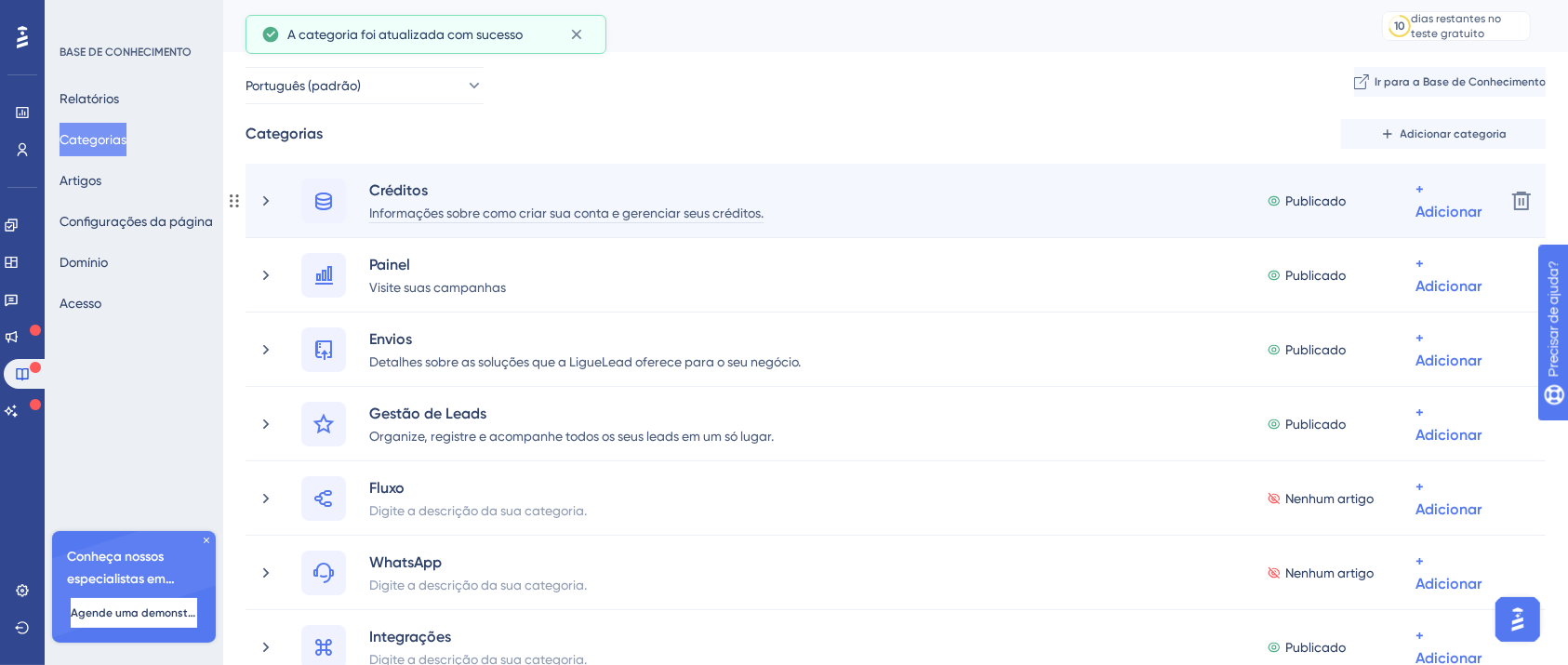
click at [610, 215] on font "Informações sobre como criar sua conta e gerenciar seus créditos." at bounding box center [566, 212] width 394 height 15
drag, startPoint x: 618, startPoint y: 208, endPoint x: 521, endPoint y: 214, distance: 97.2
click at [521, 214] on font "Informações sobre como criar sua conta e gerenciar seus créditos." at bounding box center [566, 212] width 394 height 15
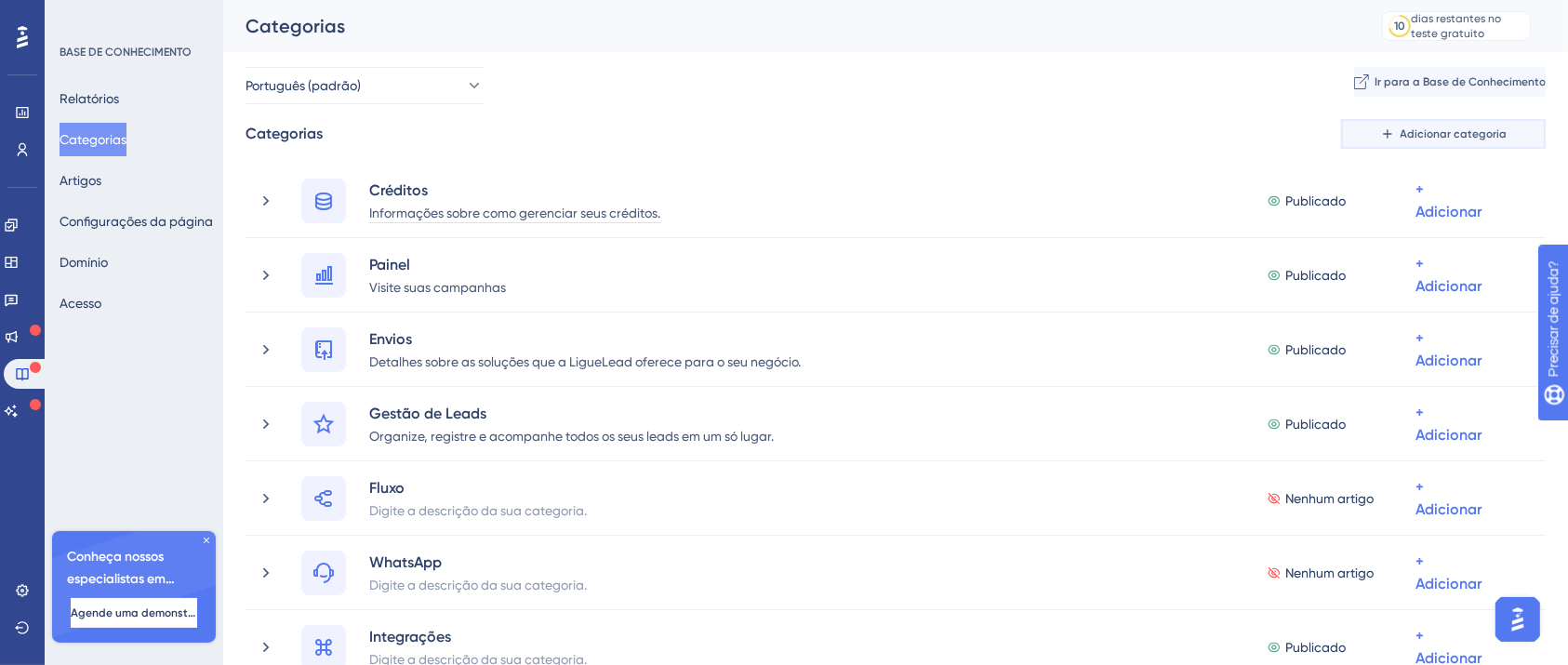
click at [1439, 127] on div "Desempenho Usuários Noivado Widgets Opinião Atualizações de produtos Base de co…" at bounding box center [895, 610] width 1345 height 1220
click at [1451, 129] on font "Adicionar categoria" at bounding box center [1453, 133] width 107 height 13
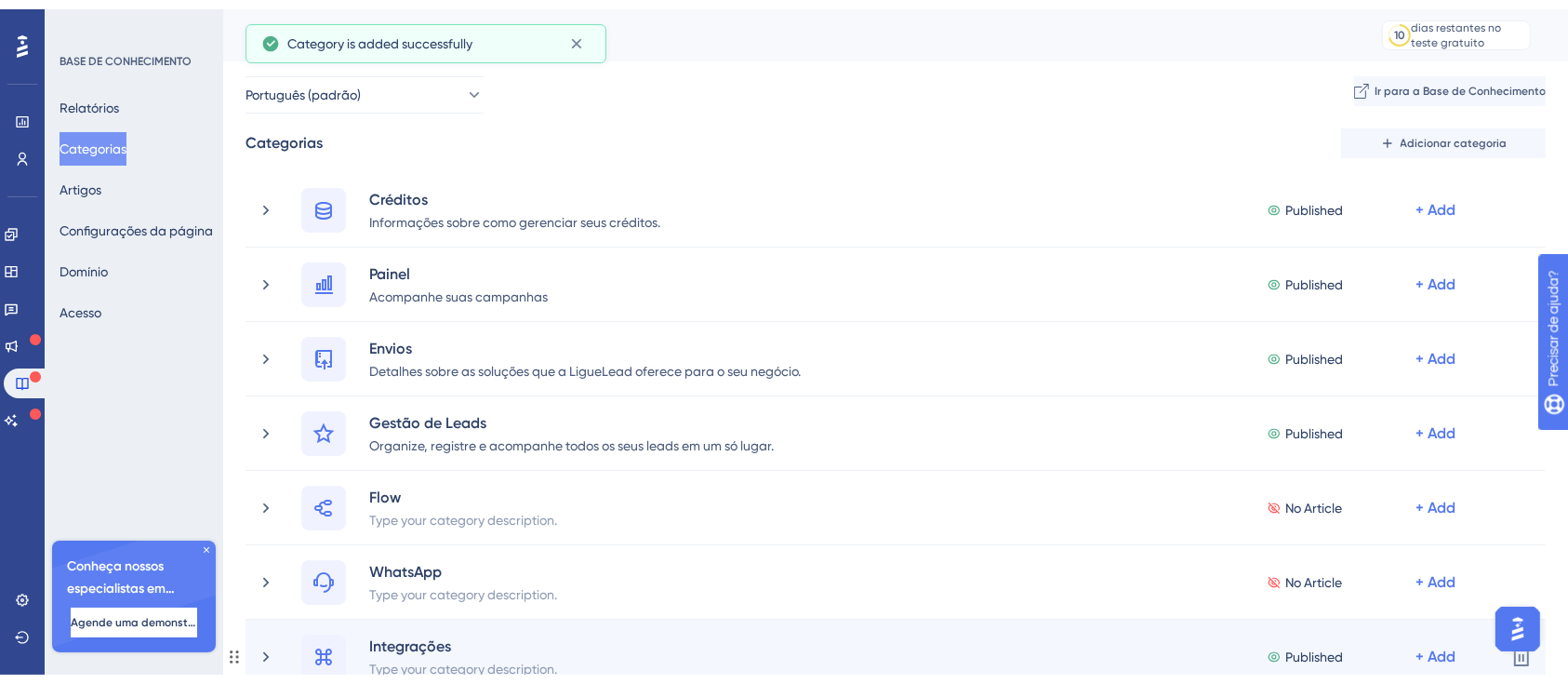
scroll to position [388, 0]
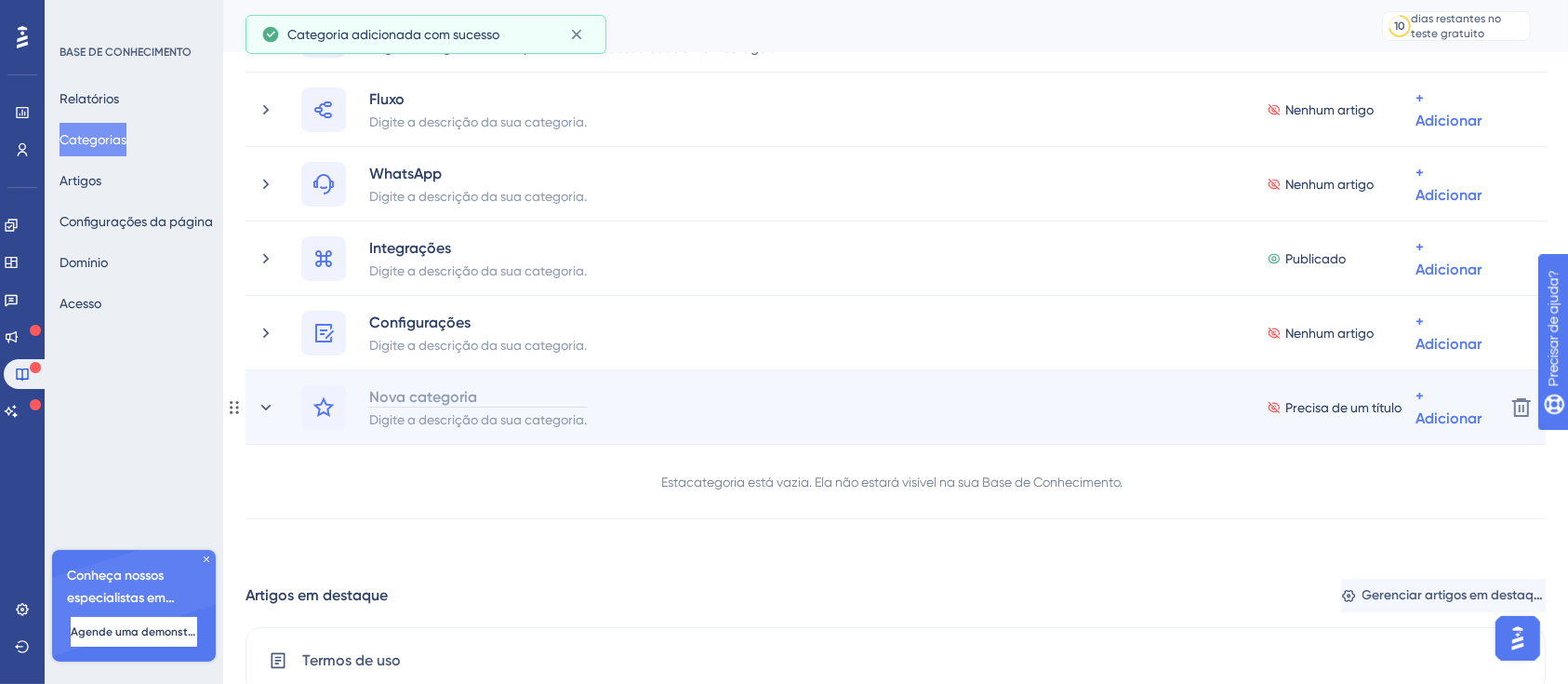
click at [403, 402] on font "Nova categoria" at bounding box center [423, 396] width 108 height 18
click at [327, 410] on icon at bounding box center [324, 406] width 22 height 21
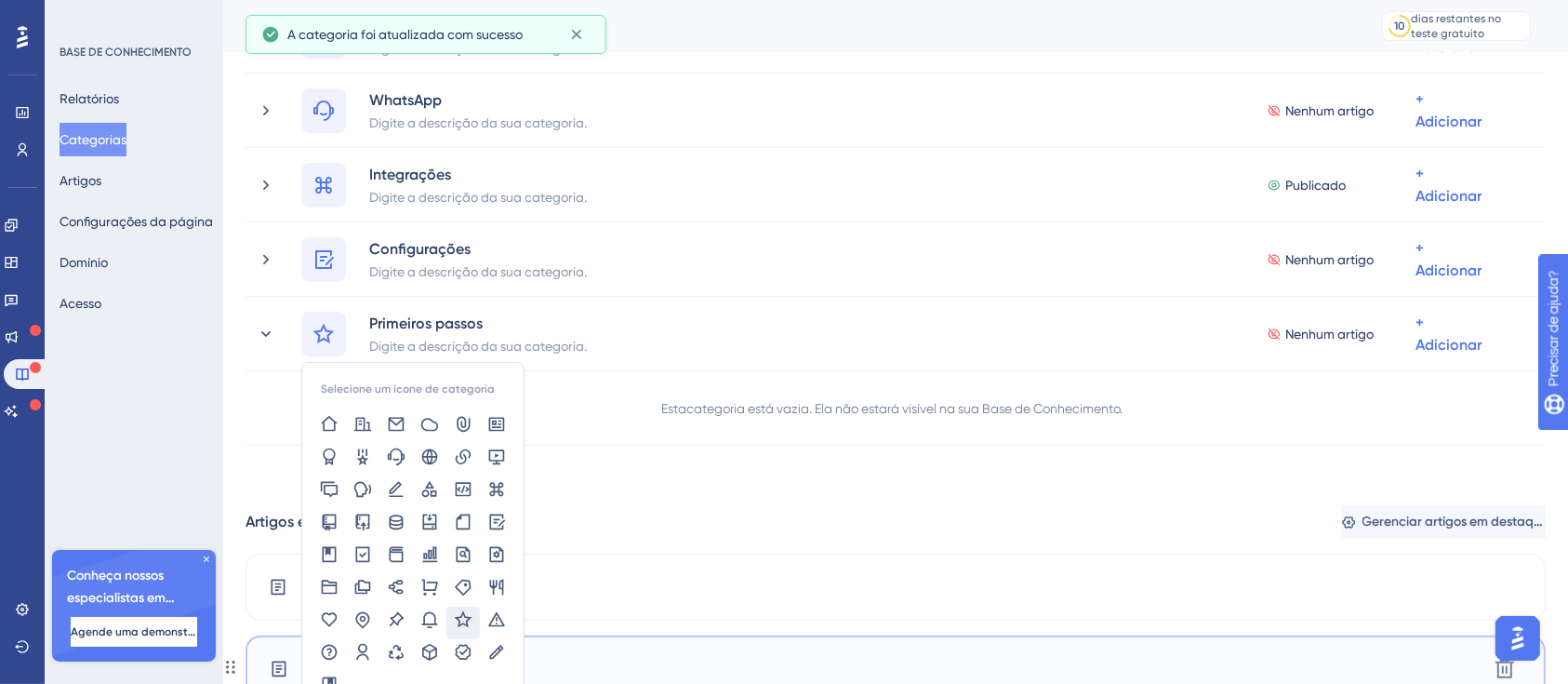
scroll to position [514, 0]
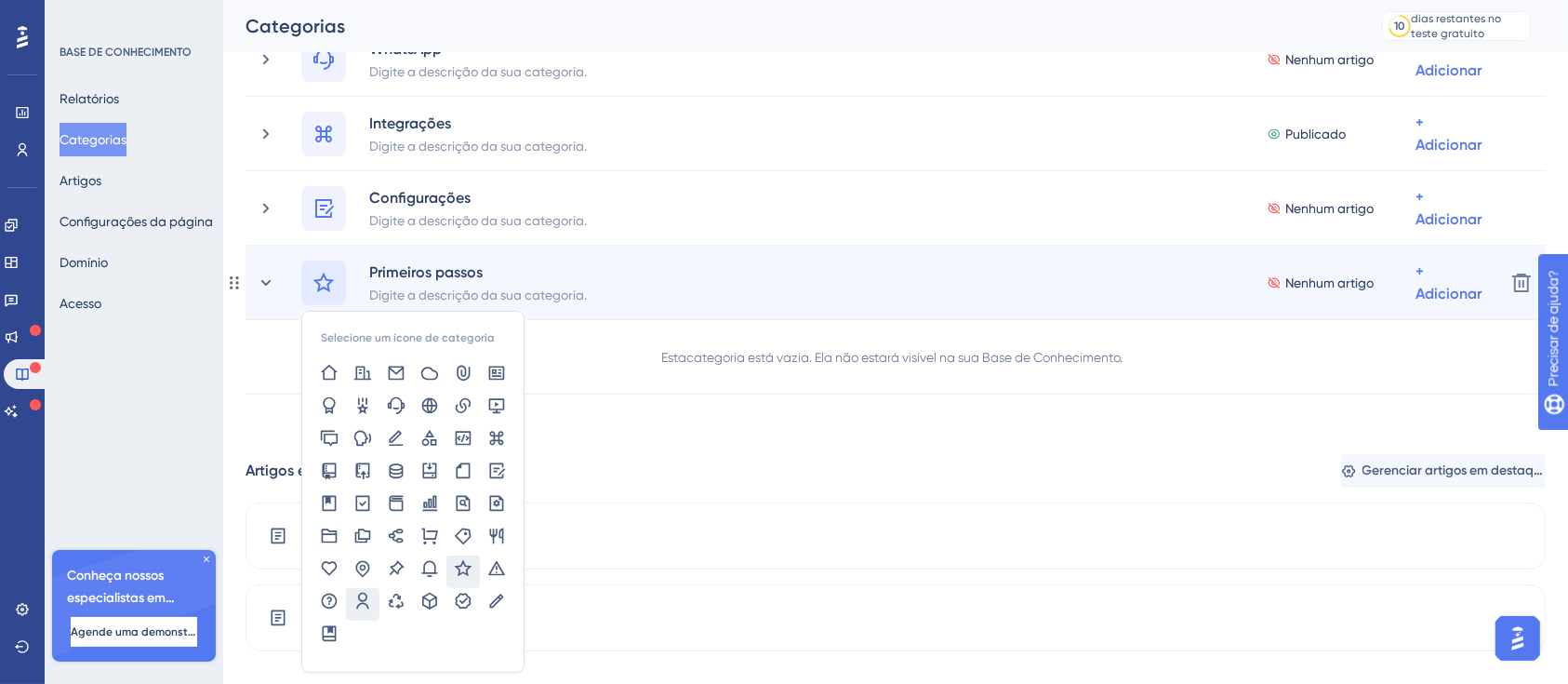
click at [371, 609] on icon at bounding box center [363, 601] width 19 height 19
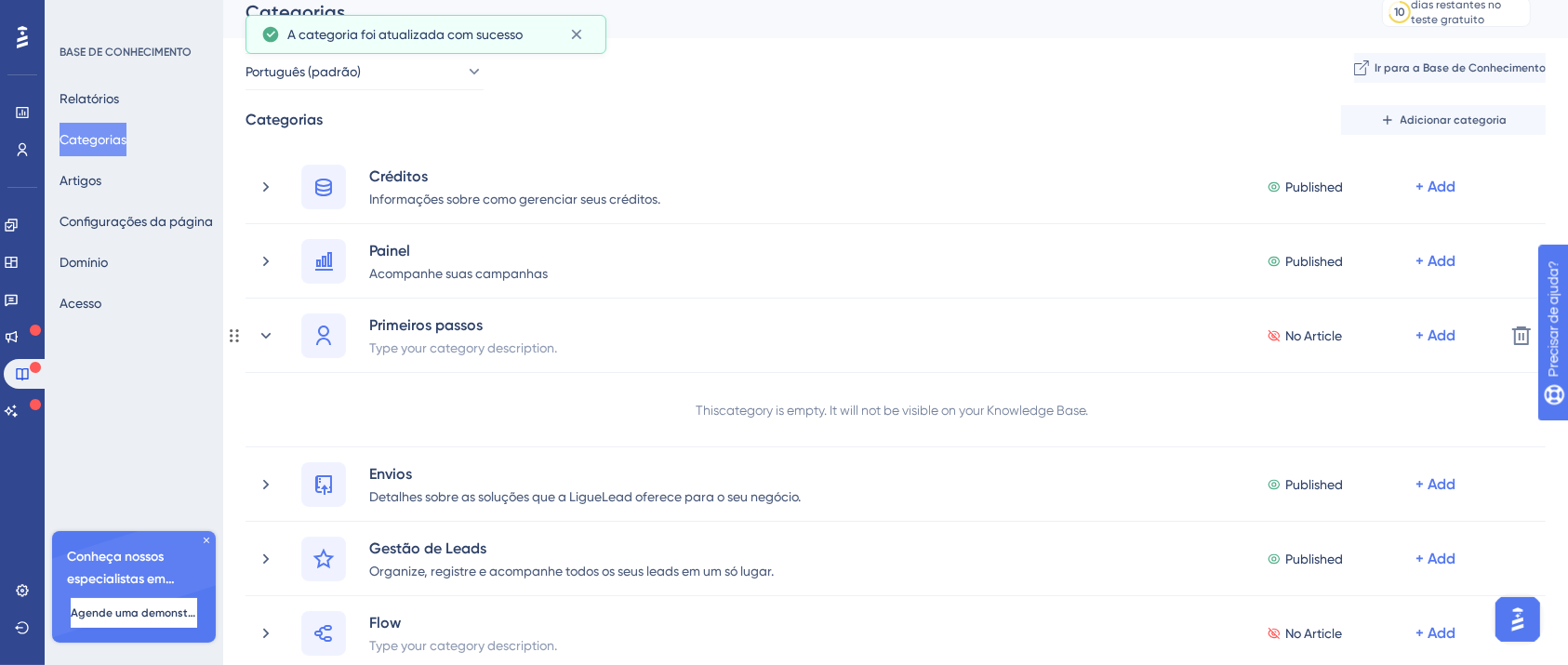
scroll to position [0, 0]
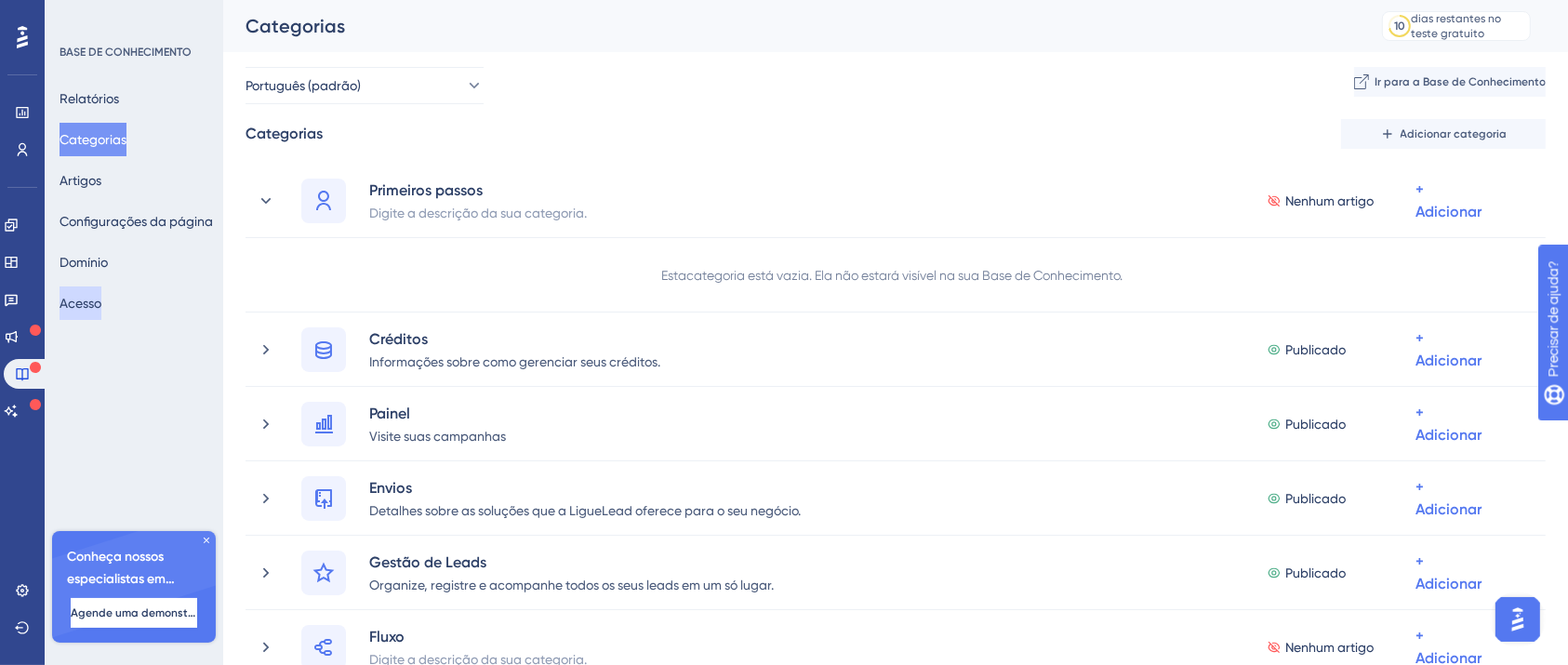
click at [102, 307] on button "Acesso" at bounding box center [80, 303] width 41 height 34
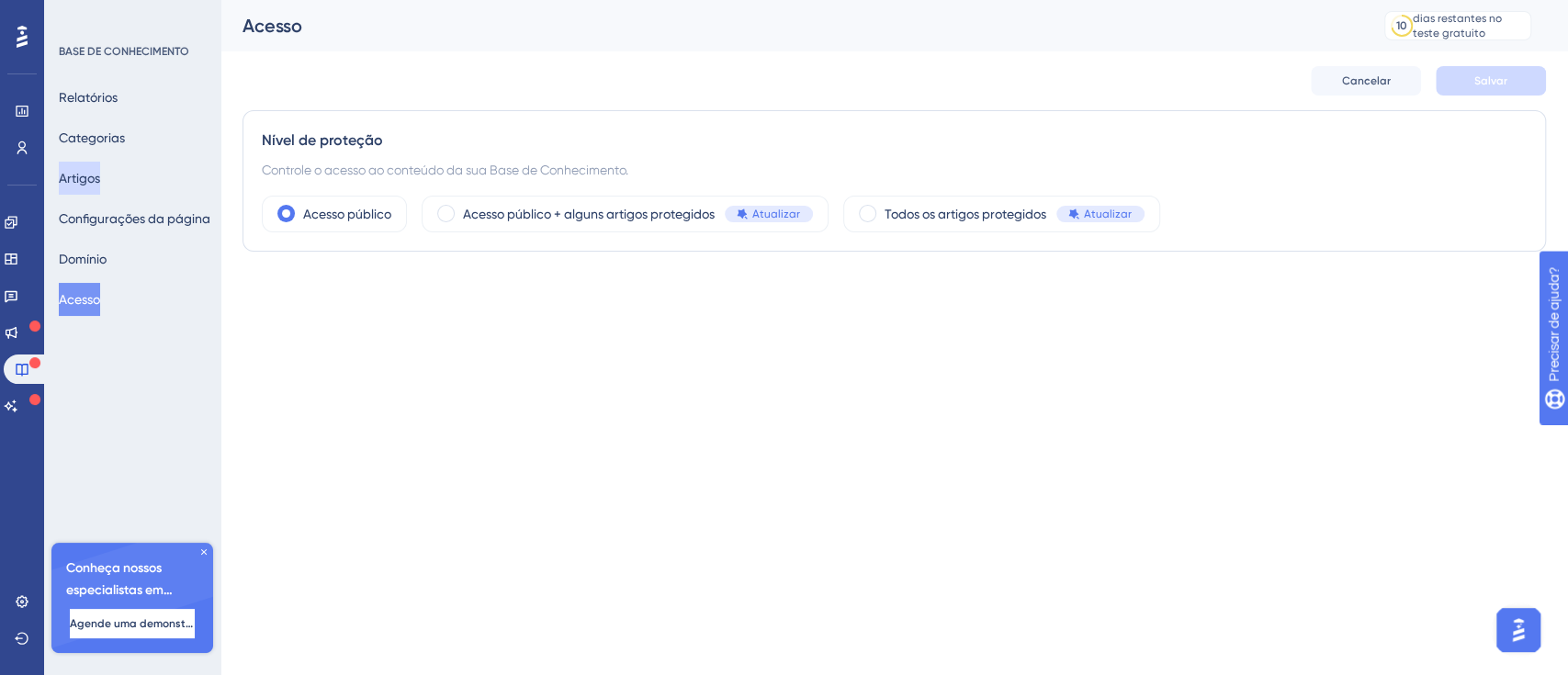
click at [101, 179] on button "Artigos" at bounding box center [79, 179] width 41 height 33
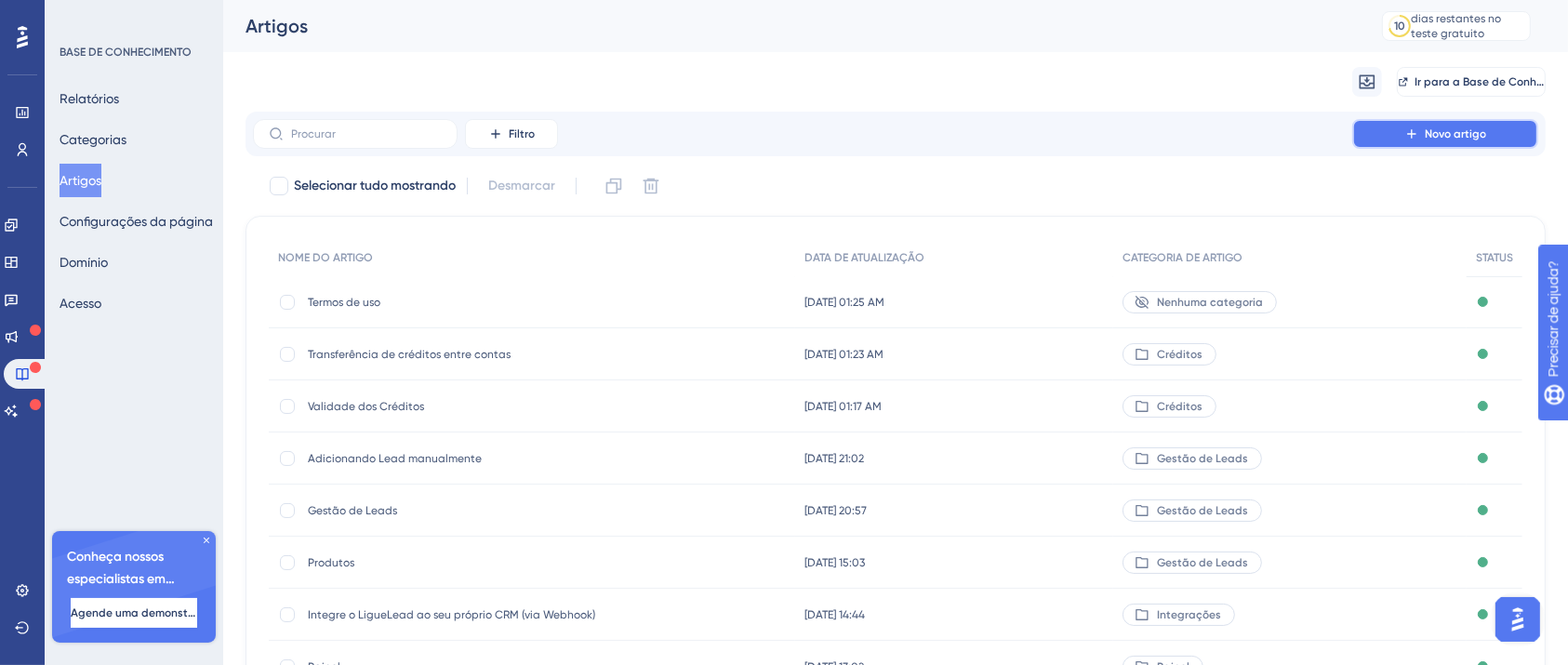
click at [1424, 138] on button "Novo artigo" at bounding box center [1445, 133] width 186 height 30
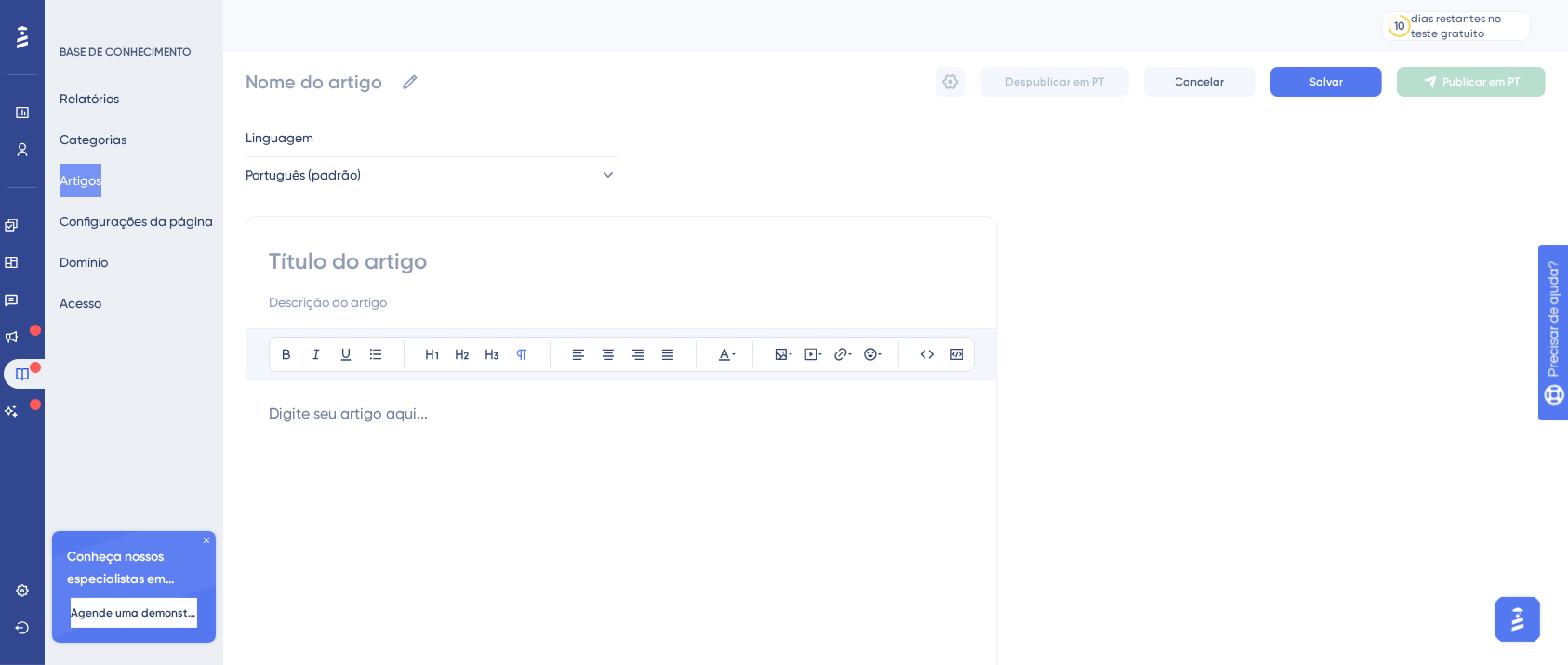
click at [398, 263] on input at bounding box center [620, 261] width 704 height 30
type input "Sobre nós"
click at [498, 482] on div at bounding box center [620, 608] width 704 height 409
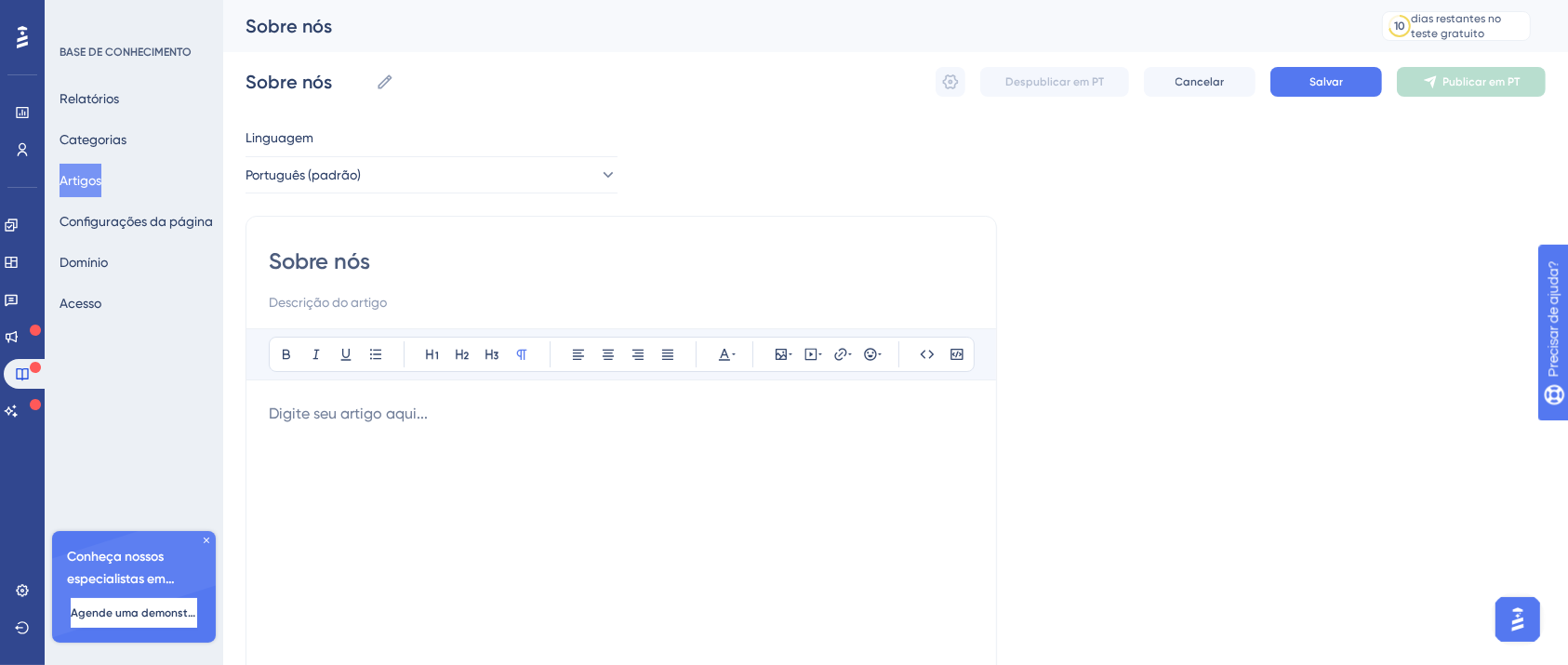
click at [325, 295] on input at bounding box center [620, 302] width 704 height 23
type input "Quem é a LigueLead e como podemos ajudar sua empresa a vender mais!"
click at [679, 432] on div at bounding box center [620, 608] width 704 height 409
click at [342, 268] on input "Sobre nós" at bounding box center [620, 261] width 704 height 30
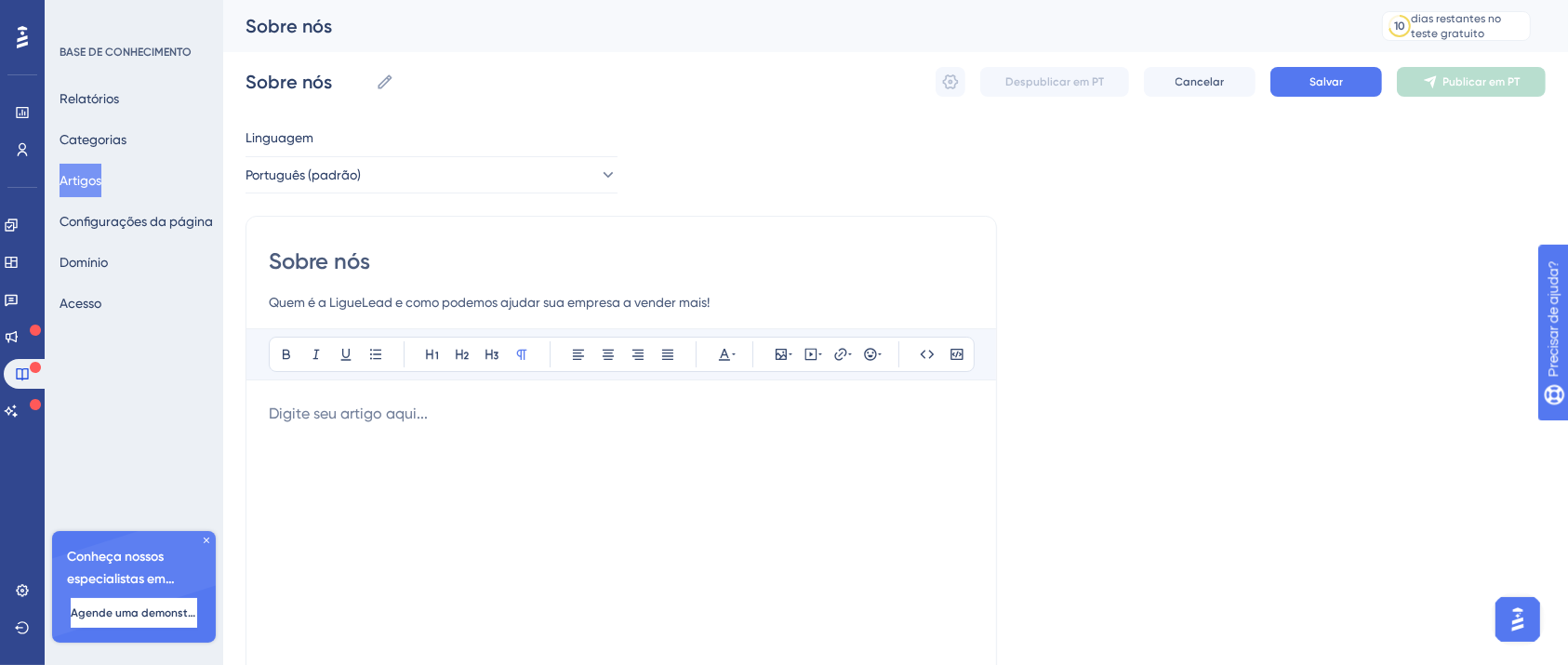
click at [342, 268] on input "Sobre nós" at bounding box center [620, 261] width 704 height 30
paste input "Quem é a LigueLead e como ajudamos sua empresa a vender mai"
type input "Quem é a LigueLead e como ajudamos sua empresa a vender mais"
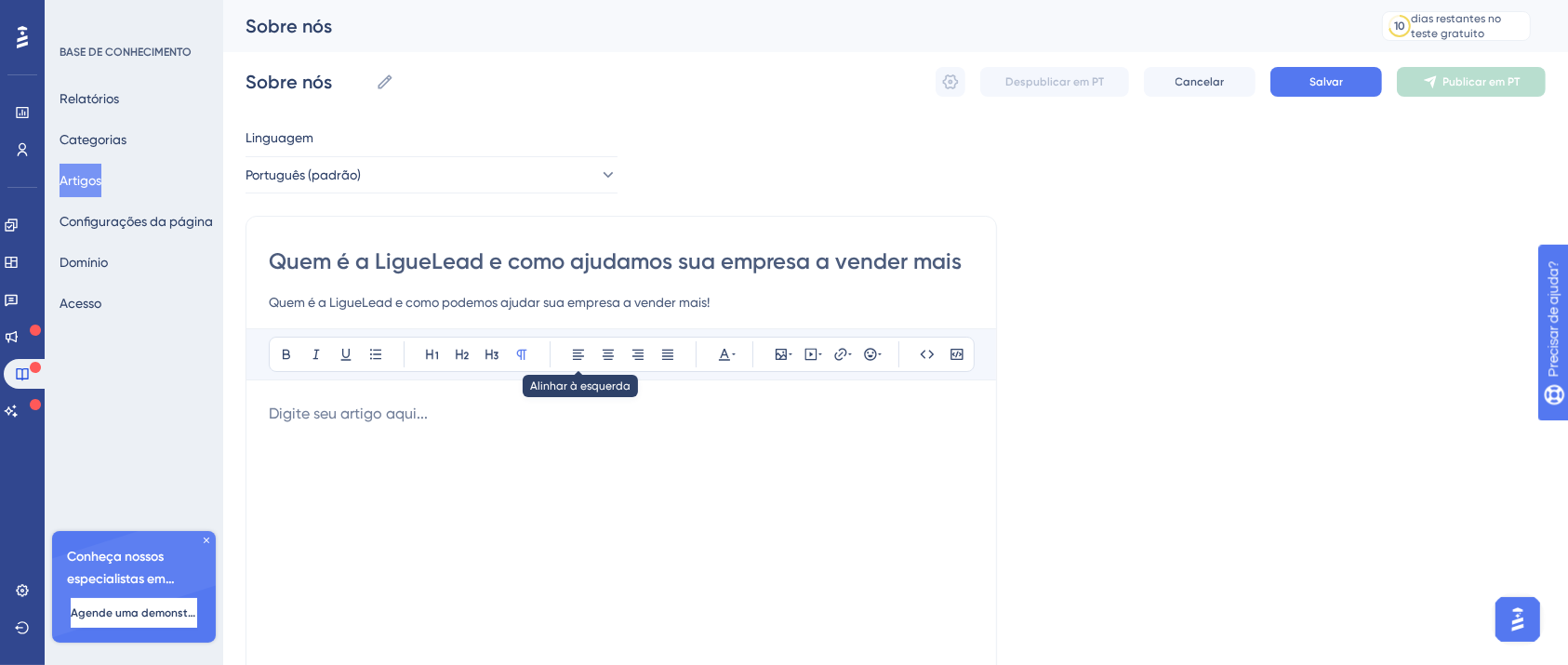
type input "Quem é a LigueLead e como ajudamos sua empresa a vender mais"
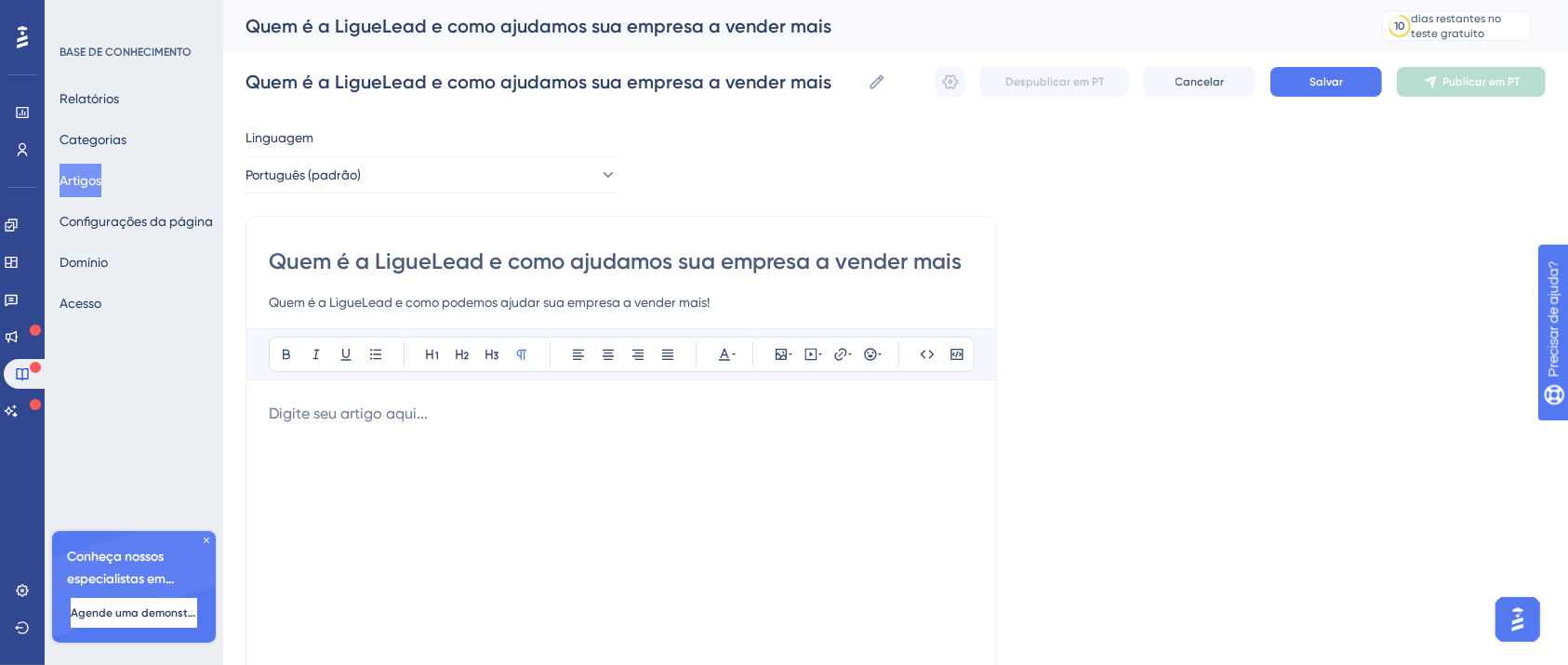
type input "Quem é a LigueLead e como ajudamos sua empresa a vender mais"
click at [597, 495] on div at bounding box center [620, 608] width 704 height 409
click at [729, 306] on input "Quem é a LigueLead e como podemos ajudar sua empresa a vender mais!" at bounding box center [620, 302] width 704 height 23
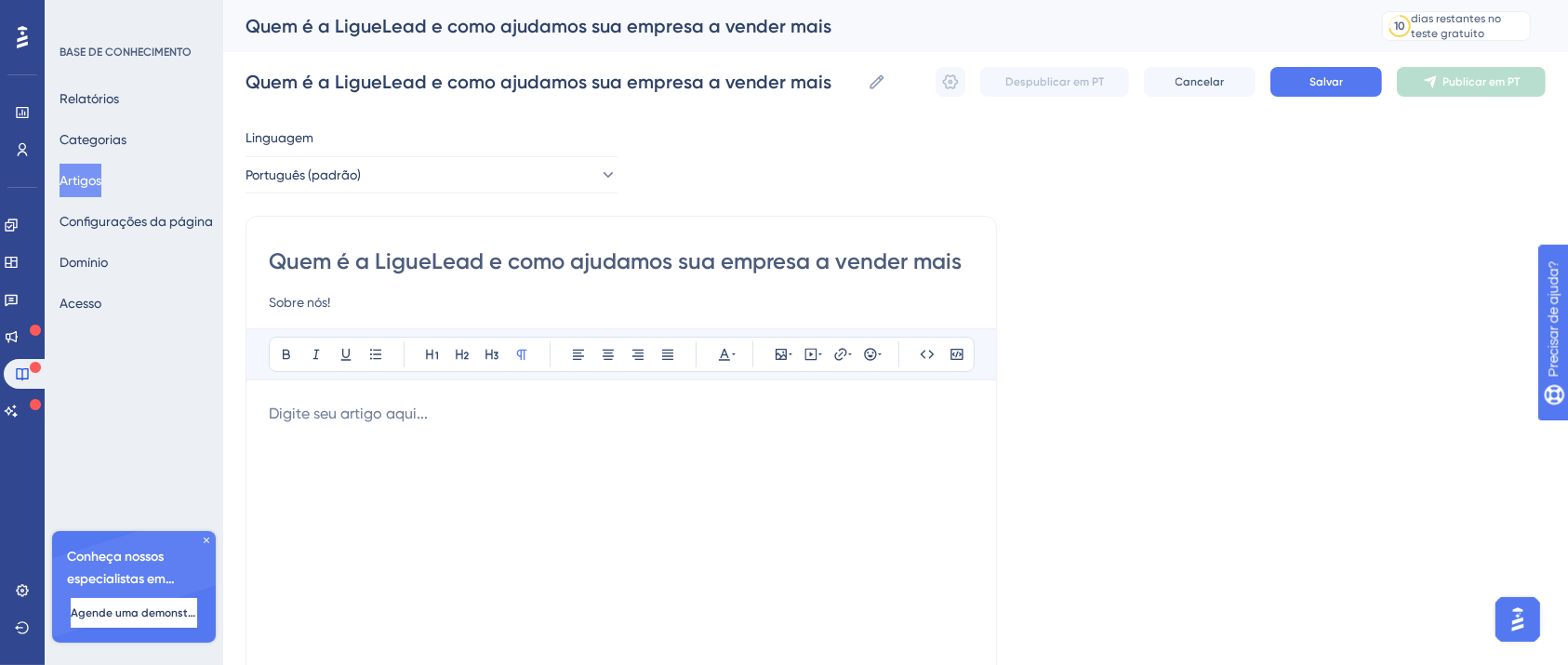
type input "Sobre nós!"
click at [595, 491] on div at bounding box center [620, 608] width 704 height 409
click at [588, 498] on div at bounding box center [620, 608] width 704 height 409
click at [324, 298] on input "Sobre nós!" at bounding box center [620, 302] width 704 height 23
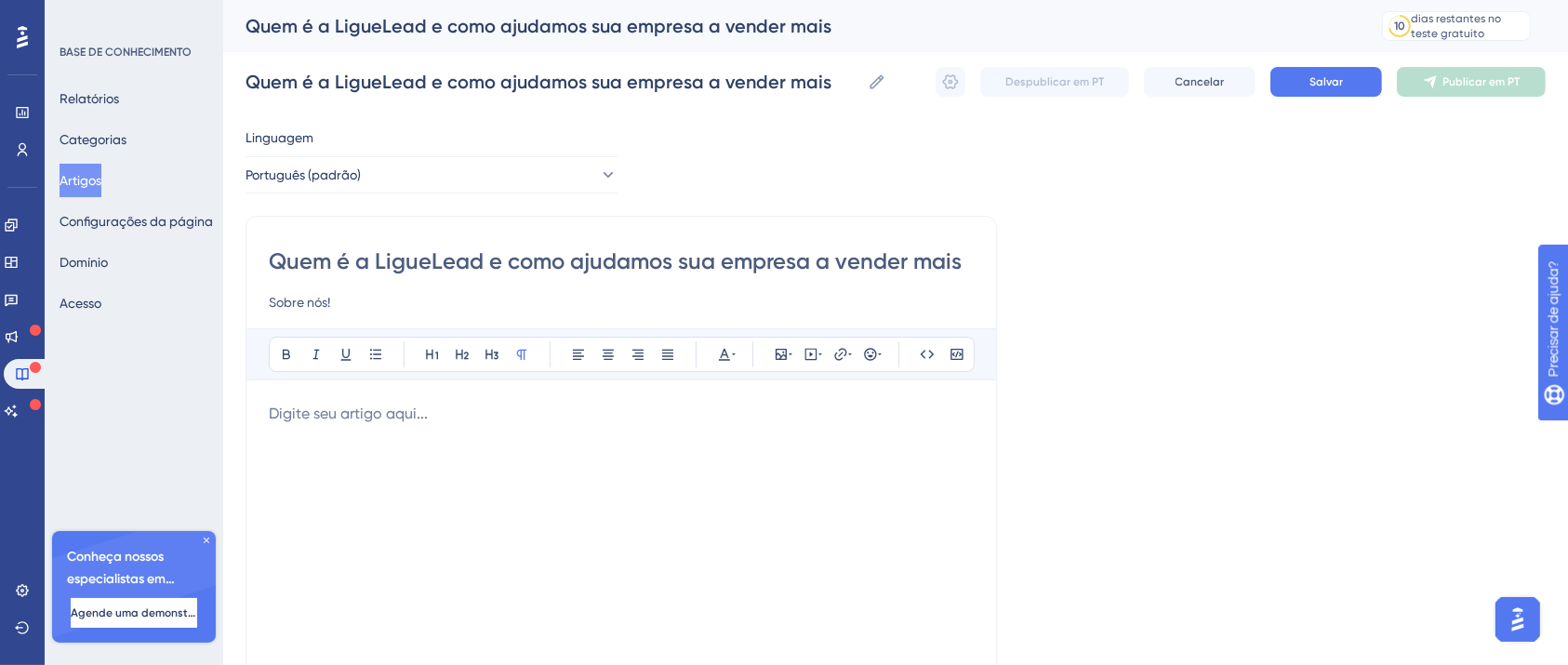
click at [324, 298] on input "Sobre nós!" at bounding box center [620, 302] width 704 height 23
click at [393, 437] on div at bounding box center [620, 608] width 704 height 409
click at [453, 425] on div at bounding box center [620, 608] width 704 height 409
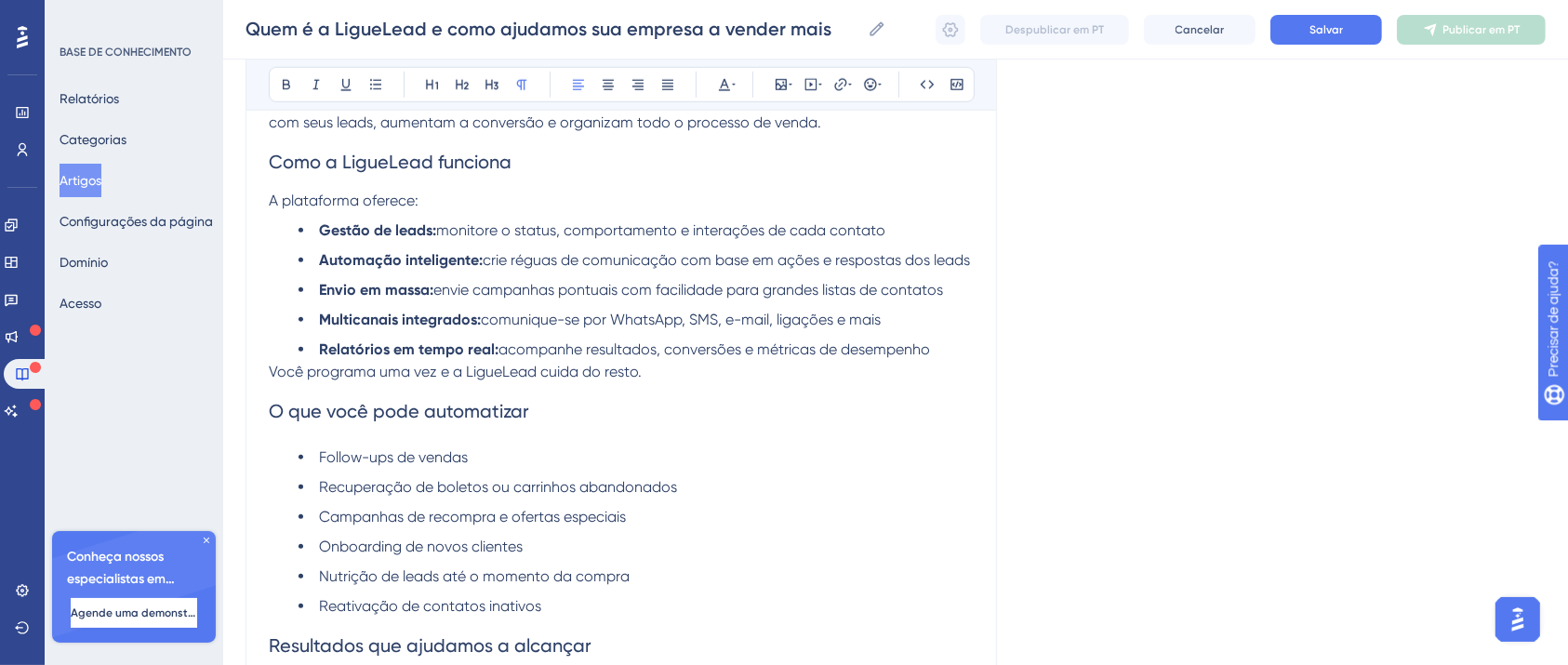
scroll to position [1666, 0]
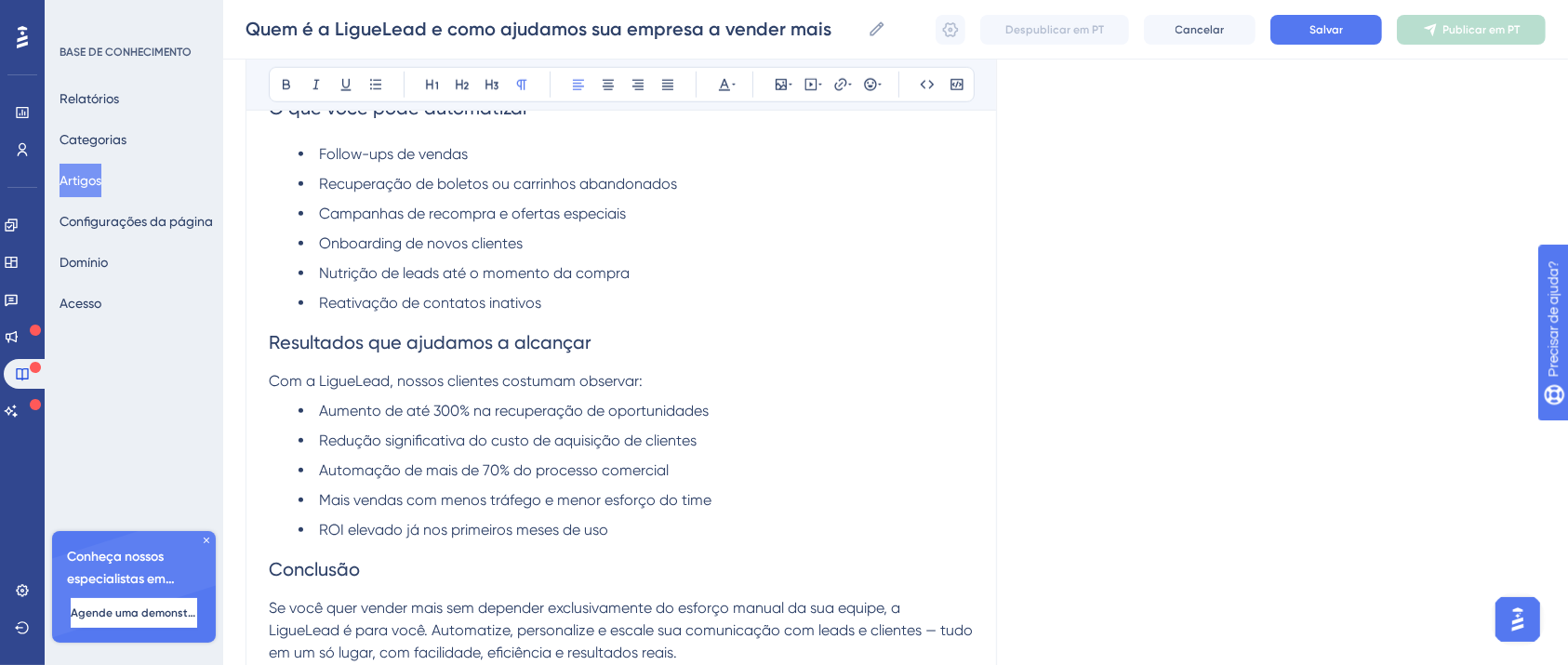
click at [454, 333] on h2 "Resultados que ajudamos a alcançar" at bounding box center [620, 342] width 704 height 55
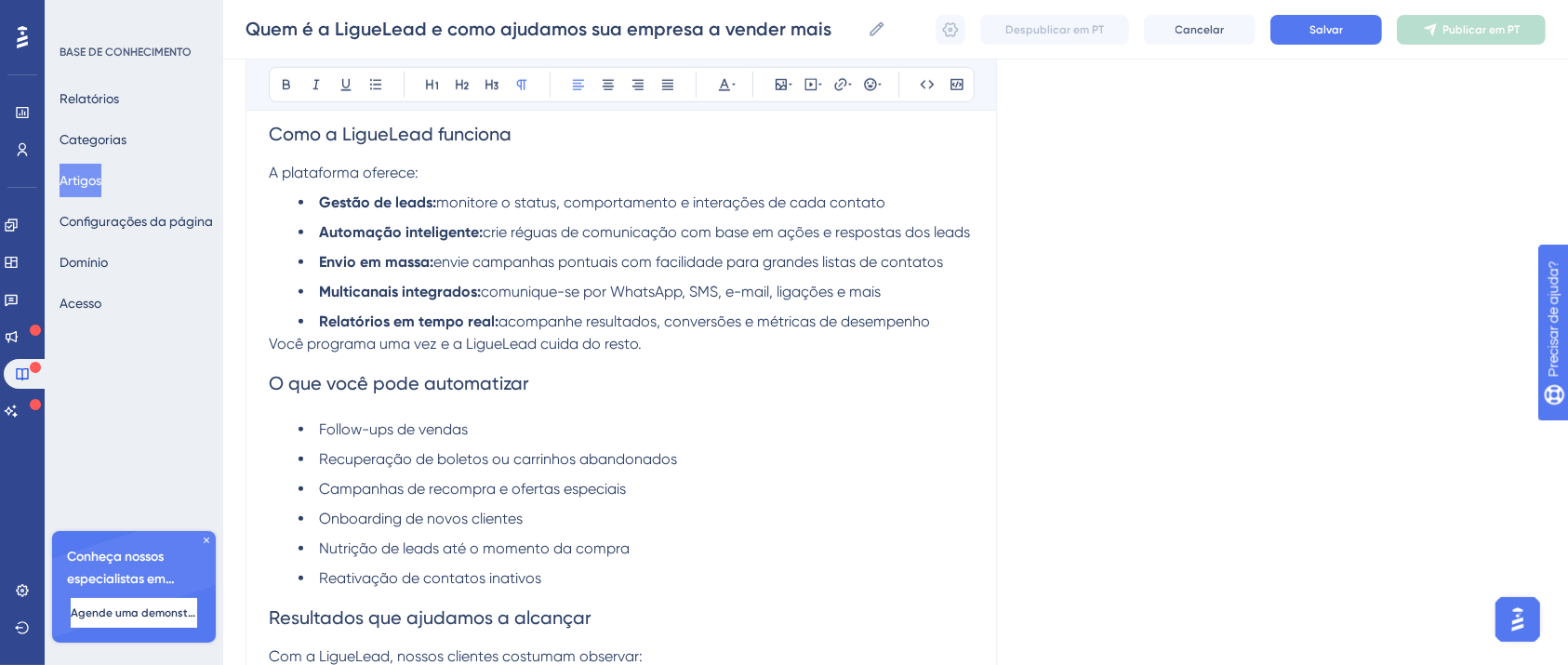
scroll to position [1669, 0]
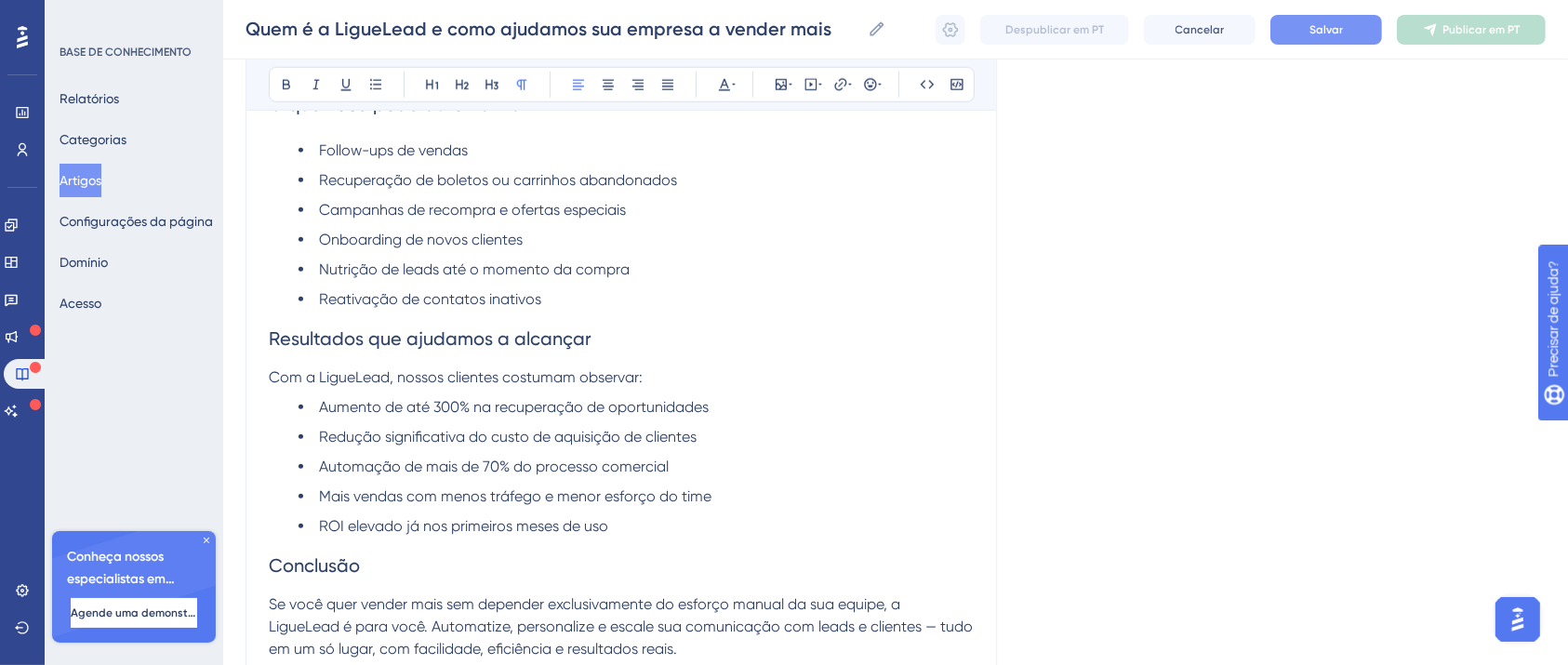
click at [1337, 26] on font "Salvar" at bounding box center [1326, 30] width 34 height 13
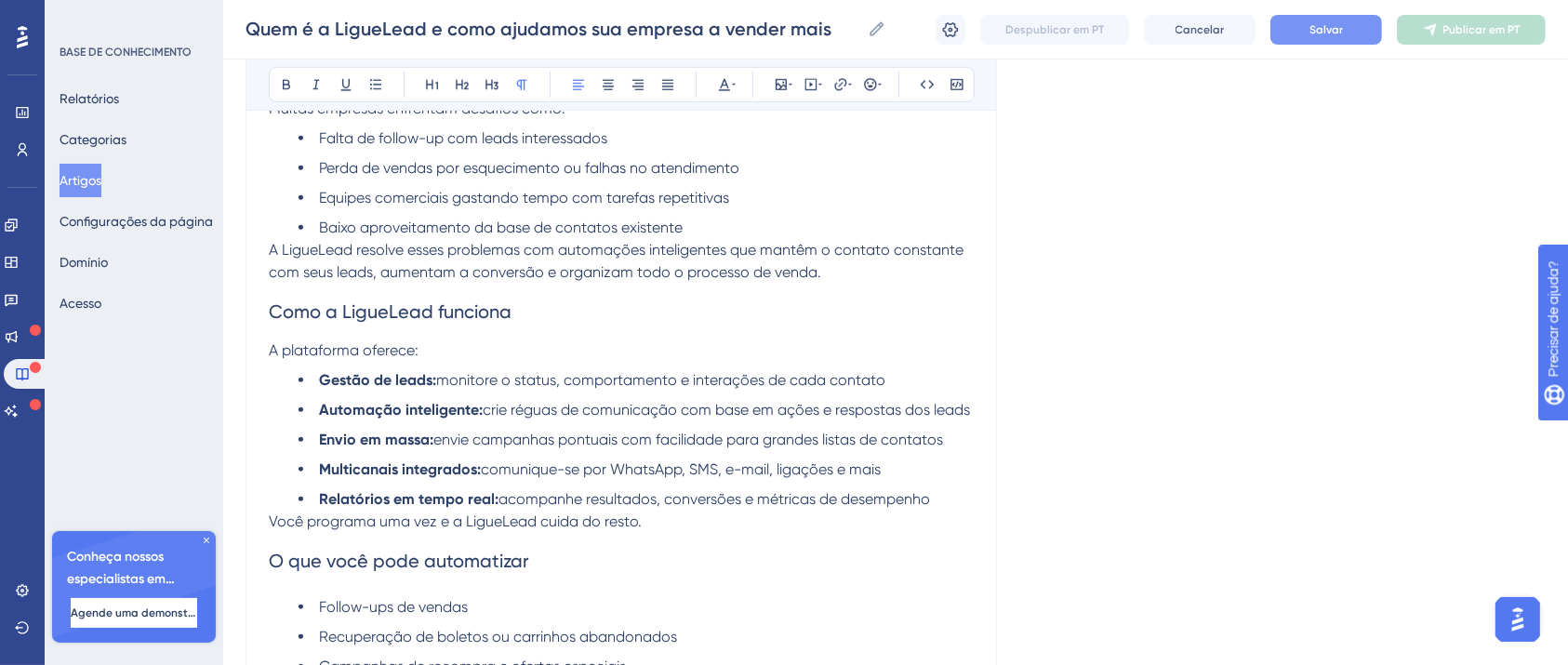
scroll to position [1174, 0]
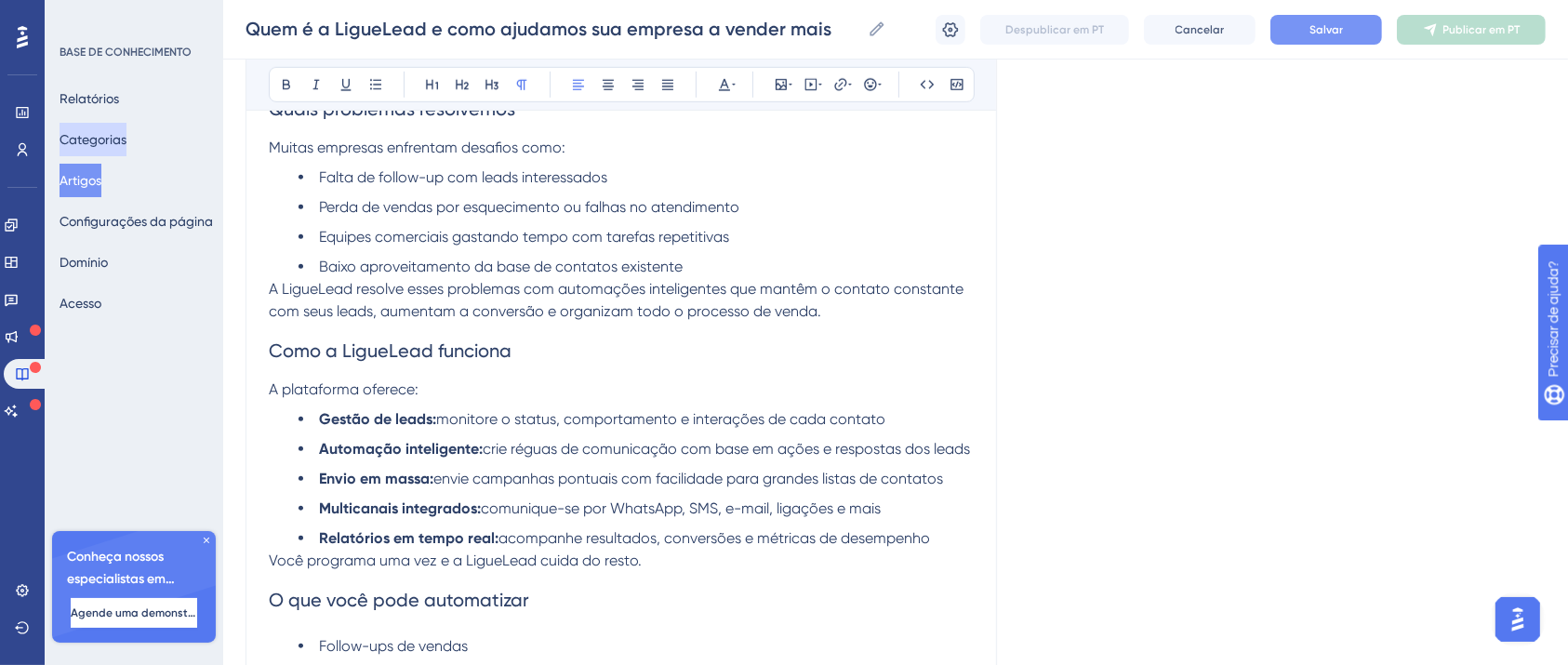
click at [114, 142] on font "Categorias" at bounding box center [93, 139] width 67 height 15
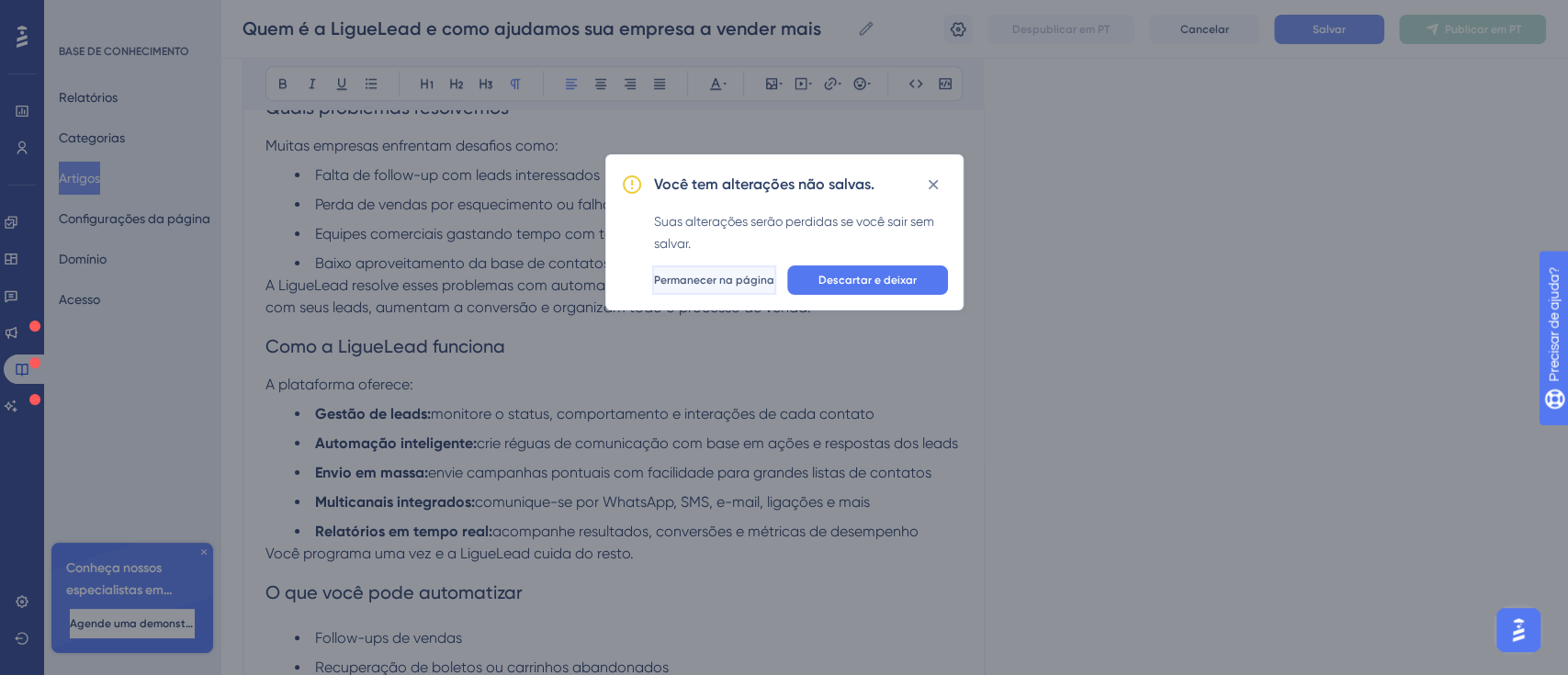
click at [741, 281] on font "Permanecer na página" at bounding box center [713, 279] width 120 height 13
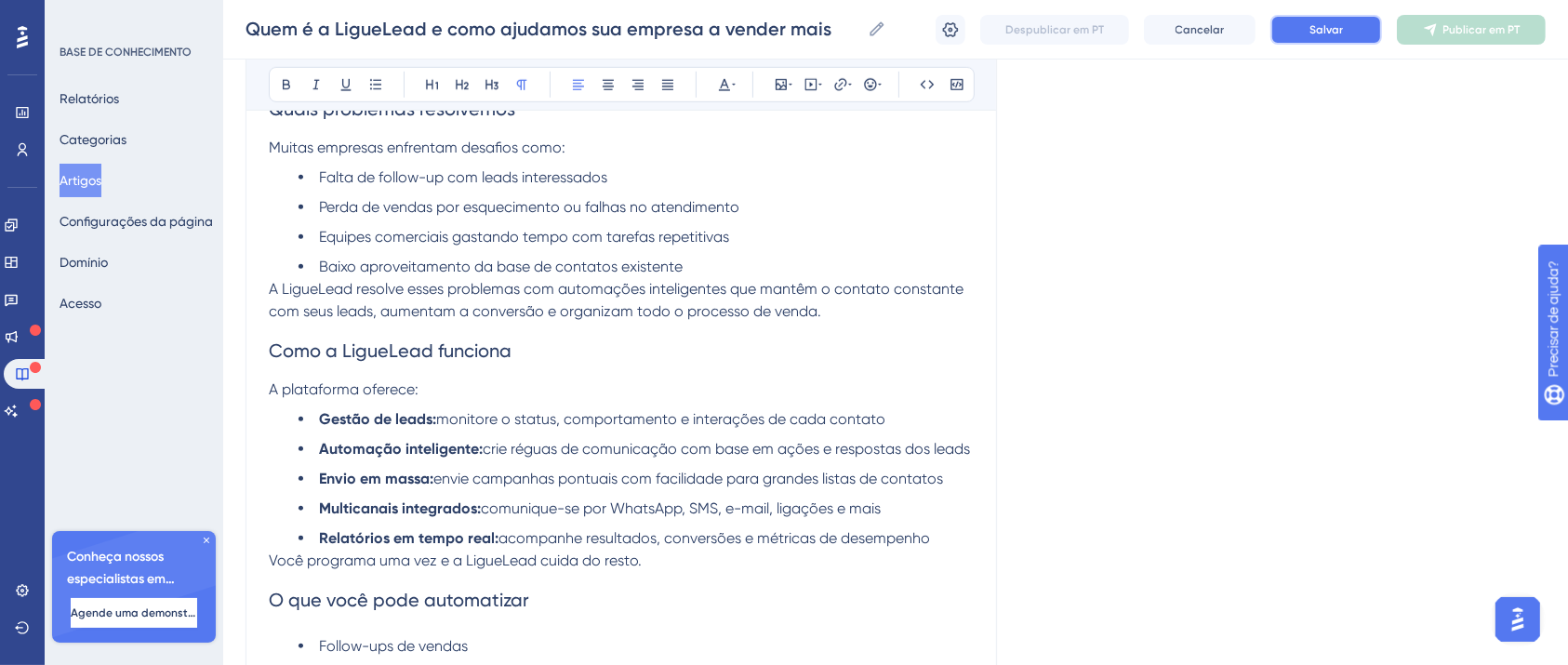
click at [1325, 34] on font "Salvar" at bounding box center [1326, 30] width 34 height 13
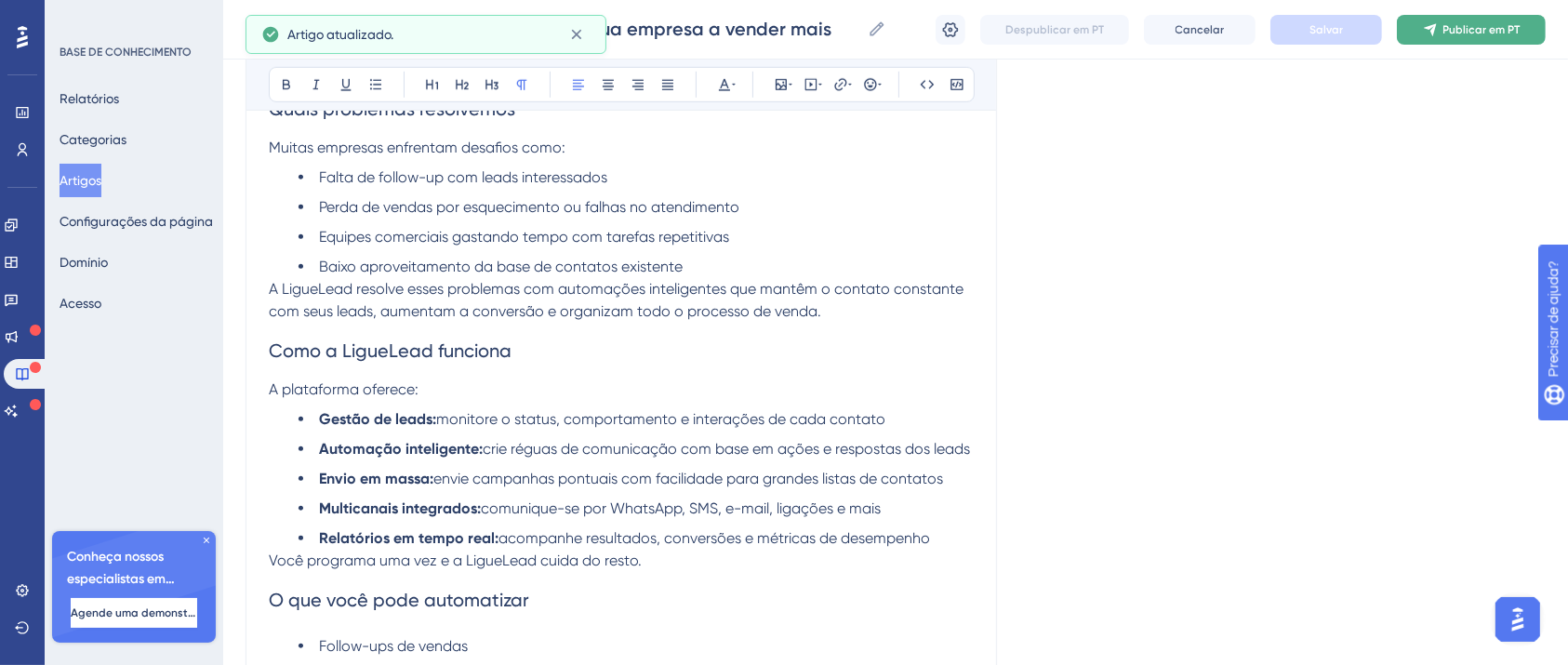
click at [1488, 33] on font "Publicar em PT" at bounding box center [1482, 30] width 77 height 13
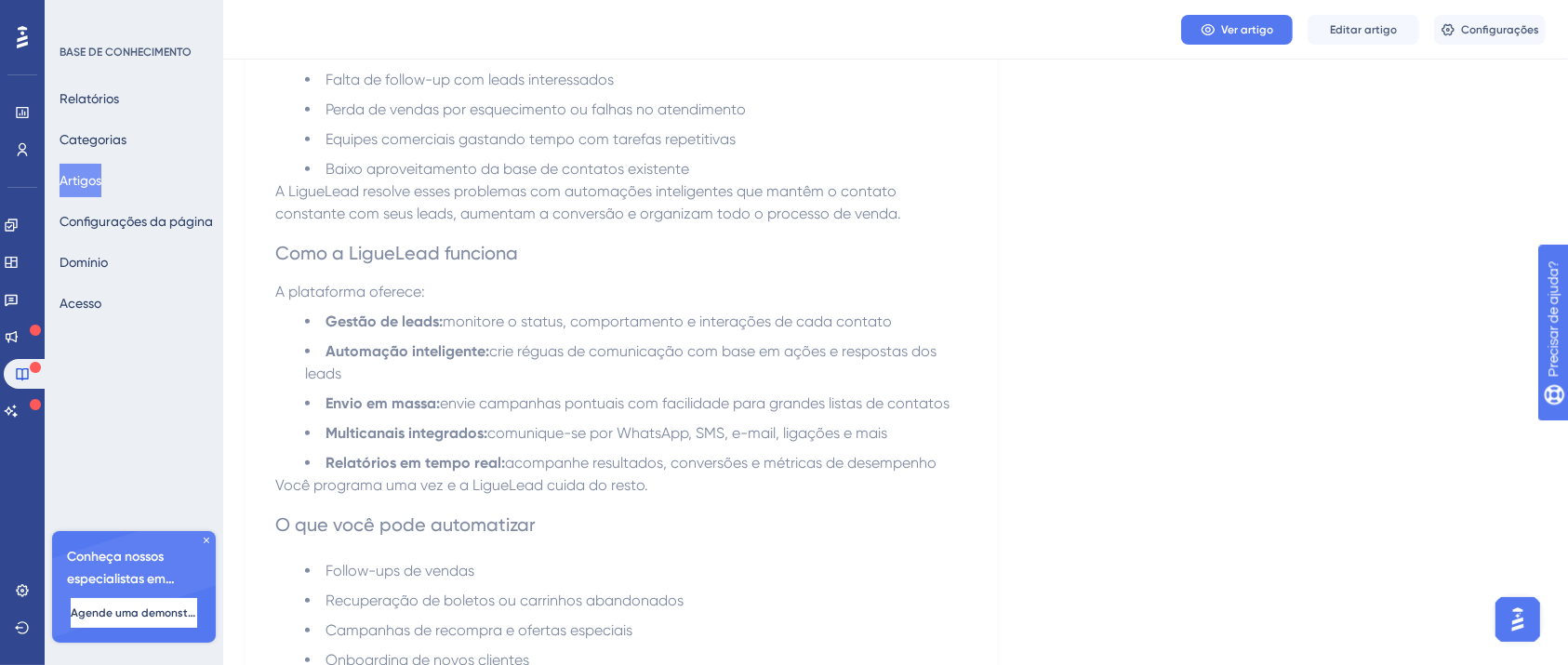
click at [154, 125] on div "Relatórios Categorias Artigos Configurações da página Domínio Acesso" at bounding box center [134, 201] width 150 height 238
click at [126, 140] on font "Categorias" at bounding box center [93, 139] width 67 height 15
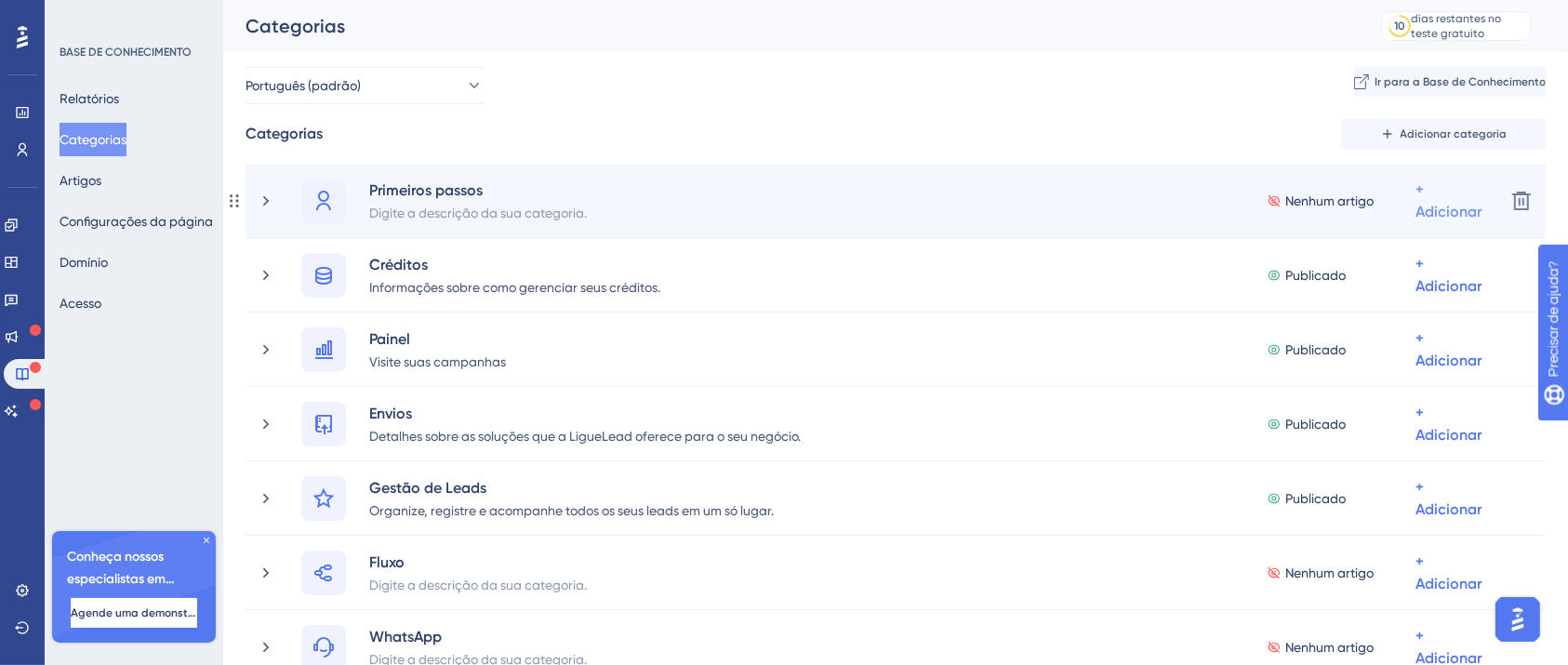
click at [1440, 183] on div "+ Adicionar" at bounding box center [1448, 201] width 66 height 44
click at [1411, 299] on font "Adicionar artigos" at bounding box center [1373, 298] width 103 height 15
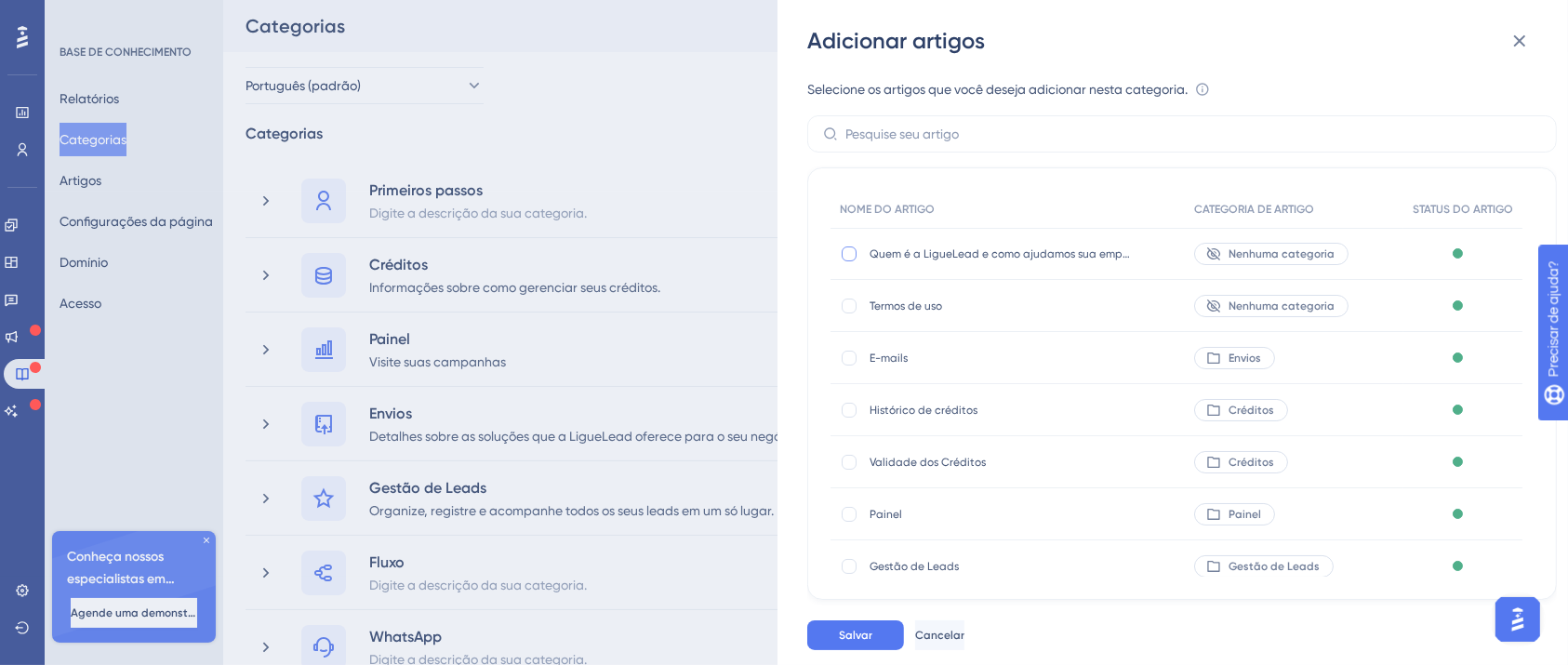
click at [845, 257] on div at bounding box center [849, 253] width 15 height 15
checkbox input "true"
click at [886, 646] on button "Salvar" at bounding box center [856, 635] width 97 height 30
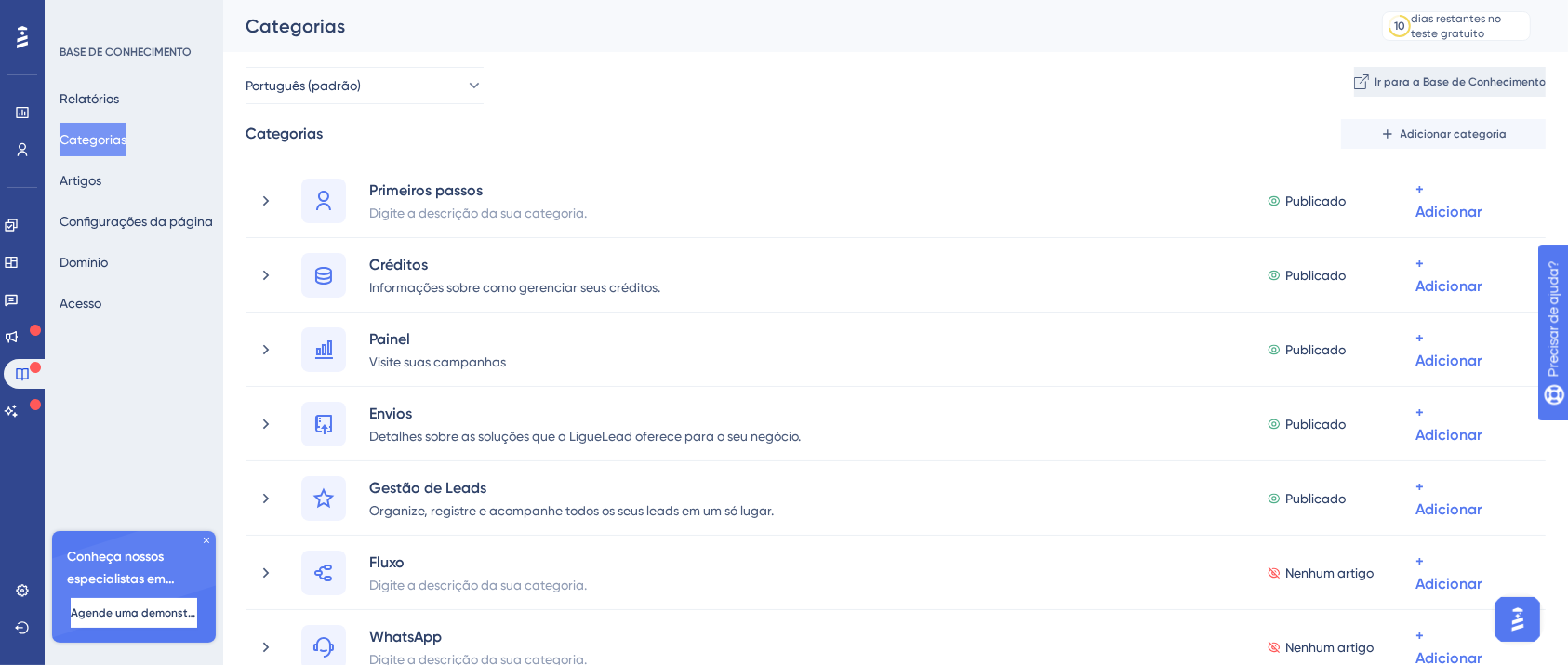
click at [1409, 90] on button "Ir para a Base de Conhecimento" at bounding box center [1449, 82] width 192 height 30
click at [102, 175] on font "Artigos" at bounding box center [80, 180] width 41 height 15
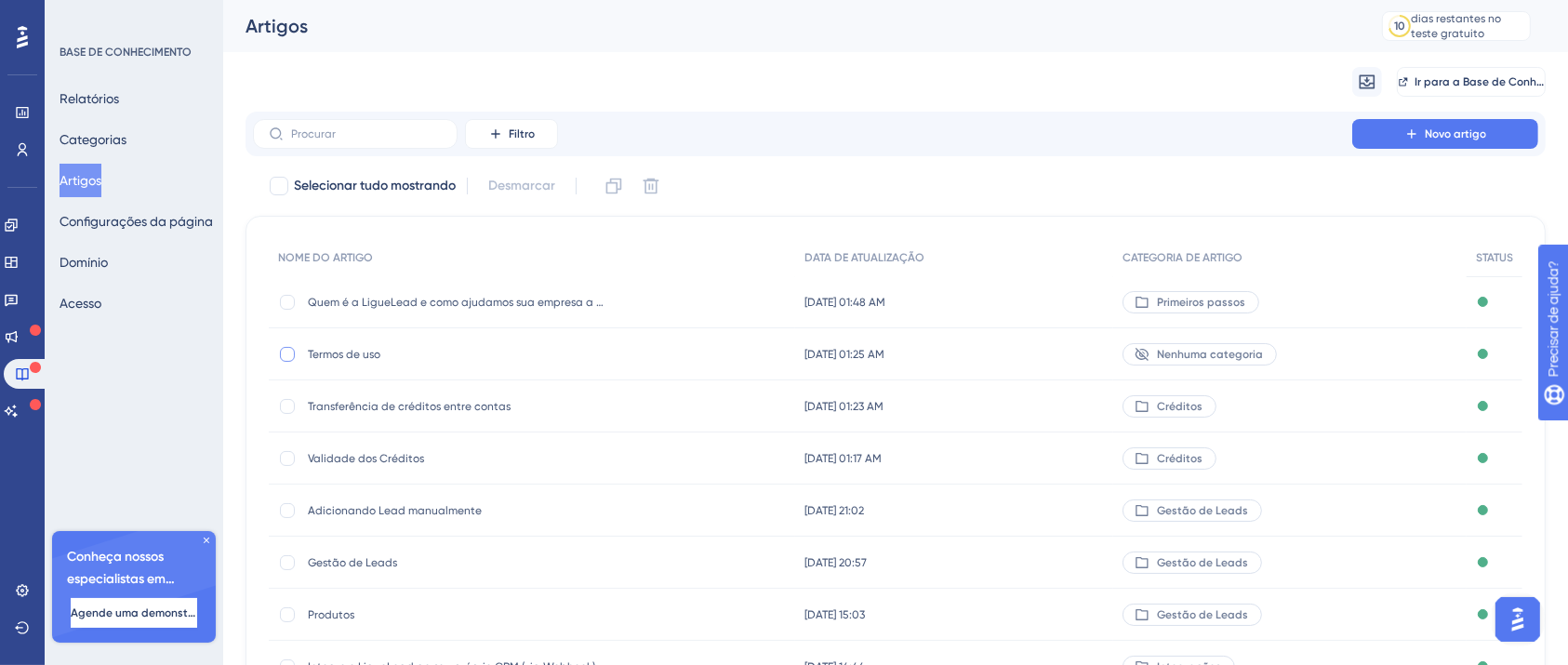
click at [291, 357] on div at bounding box center [287, 354] width 15 height 15
checkbox input "true"
click at [1216, 345] on div "Nenhuma categoria" at bounding box center [1199, 354] width 154 height 23
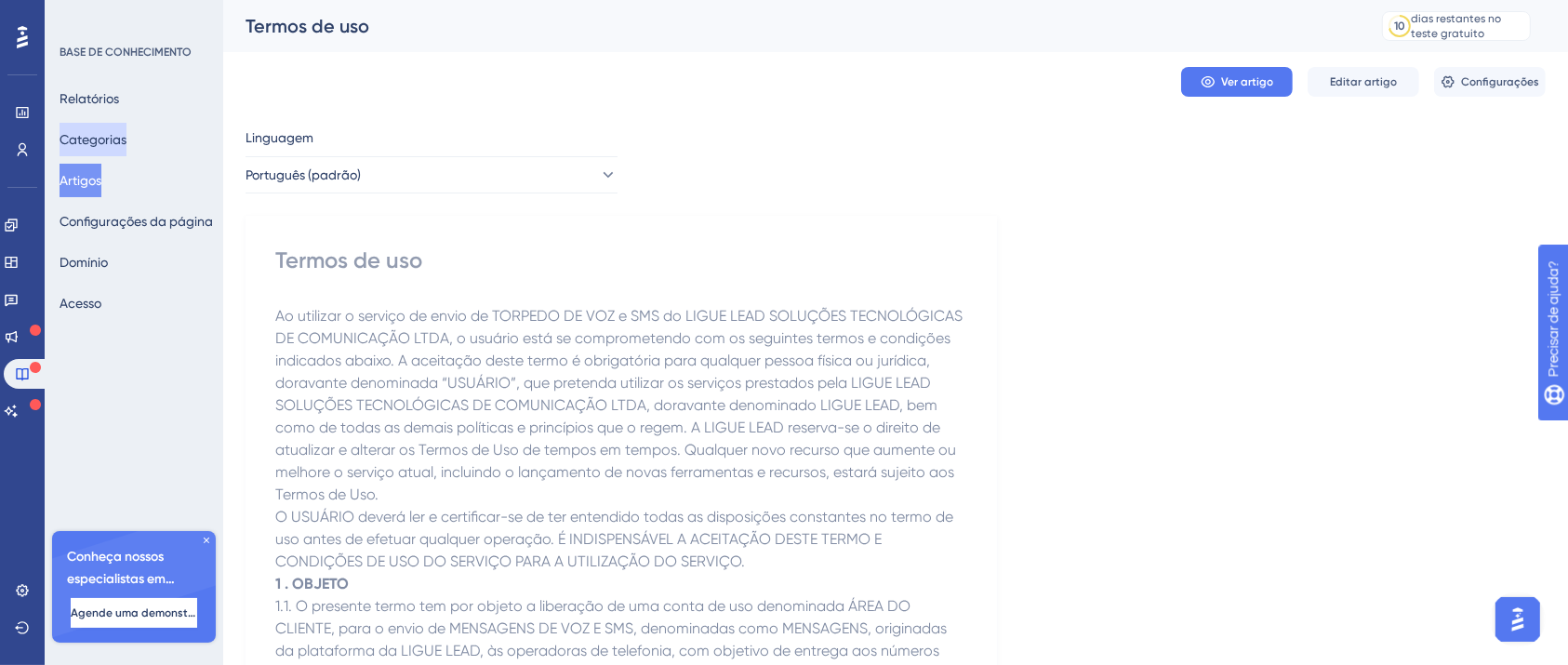
click at [114, 141] on font "Categorias" at bounding box center [93, 139] width 67 height 15
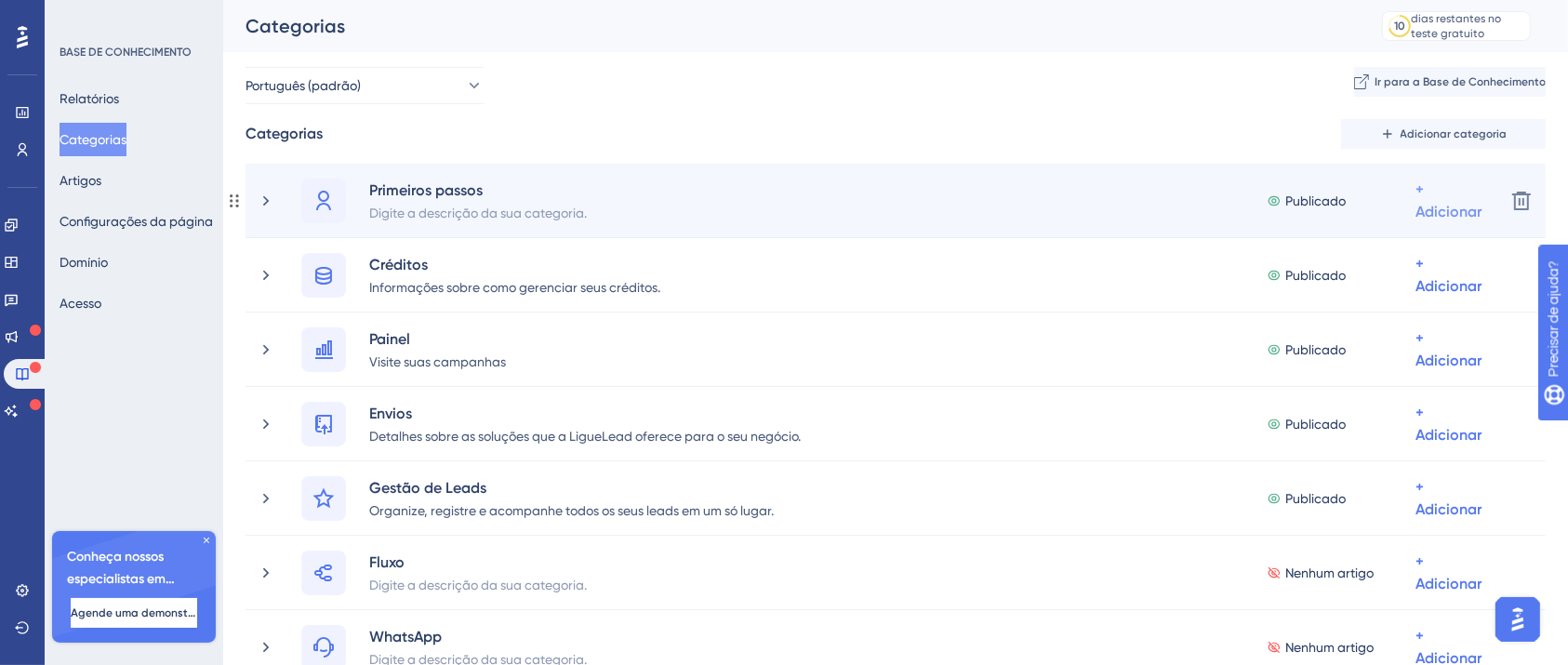
click at [1453, 206] on font "+ Adicionar" at bounding box center [1448, 201] width 66 height 40
click at [1334, 289] on span "Adicionar artigos" at bounding box center [1373, 298] width 103 height 23
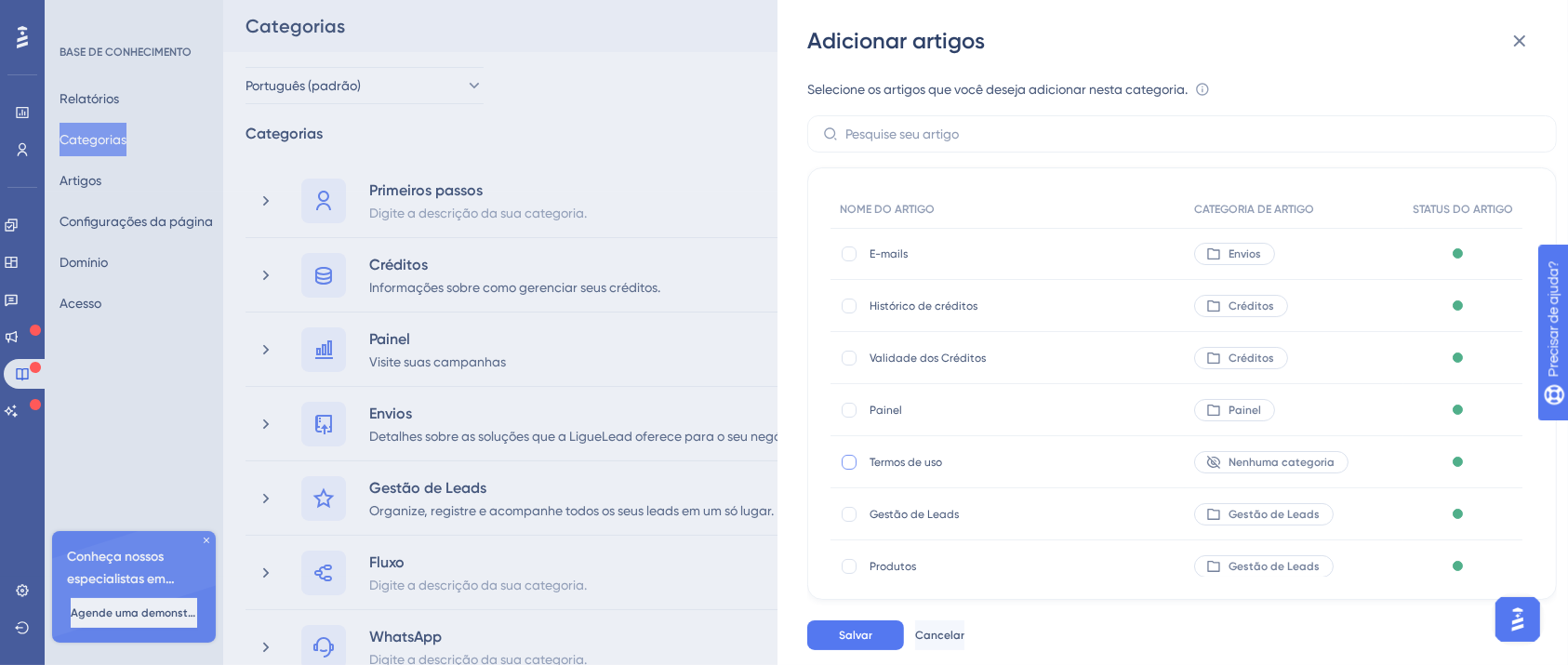
click at [843, 464] on div at bounding box center [849, 461] width 15 height 15
checkbox input "true"
click at [869, 641] on font "Salvar" at bounding box center [856, 634] width 34 height 13
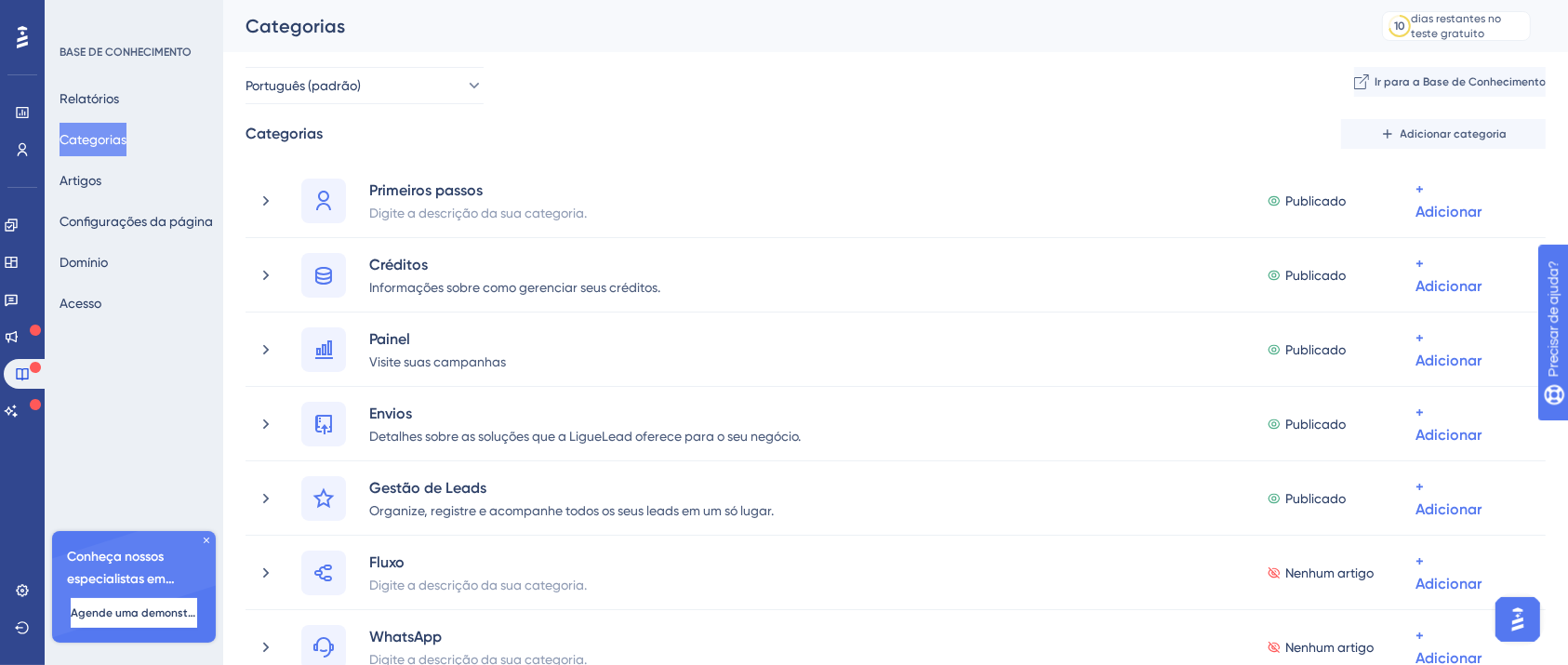
click at [125, 177] on div "Relatórios Categorias Artigos Configurações da página Domínio Acesso" at bounding box center [134, 201] width 150 height 238
click at [102, 179] on font "Artigos" at bounding box center [80, 180] width 41 height 15
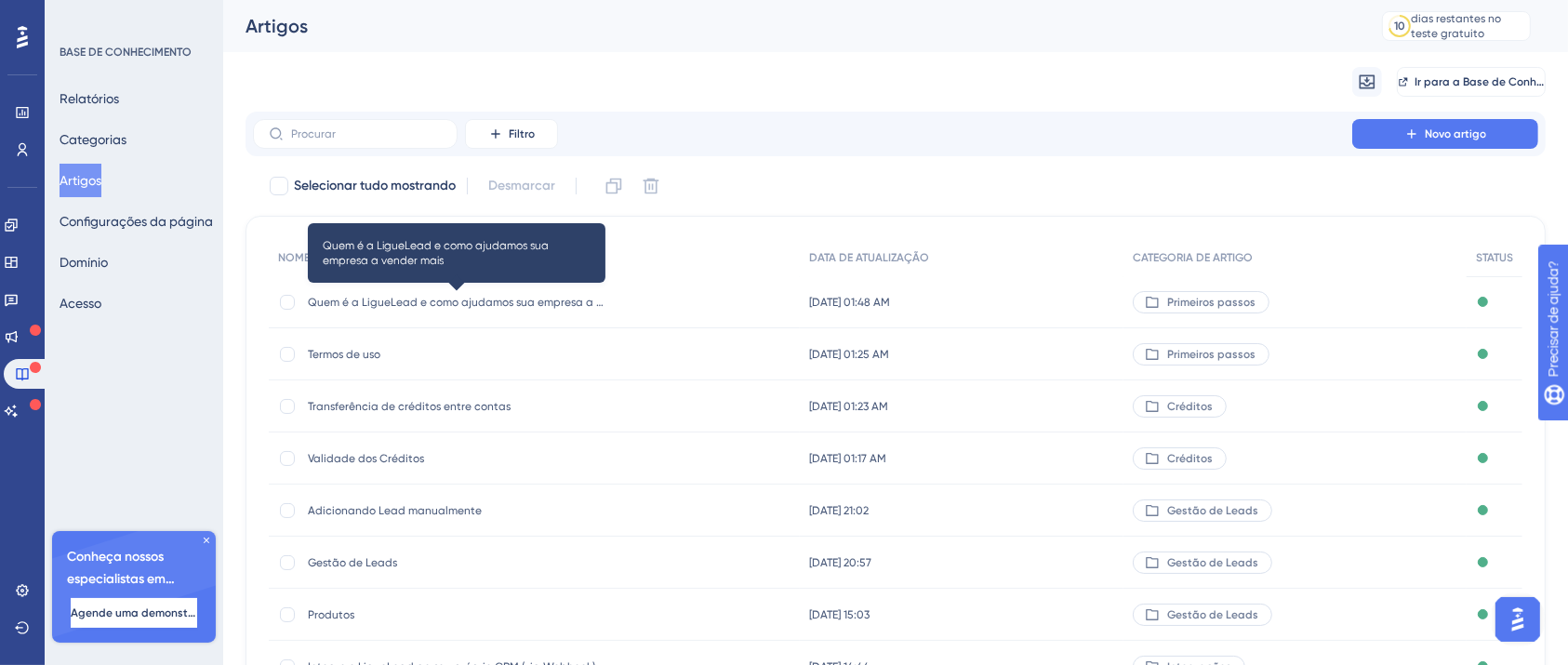
click at [513, 299] on font "Quem é a LigueLead e como ajudamos sua empresa a vender mais" at bounding box center [484, 301] width 352 height 13
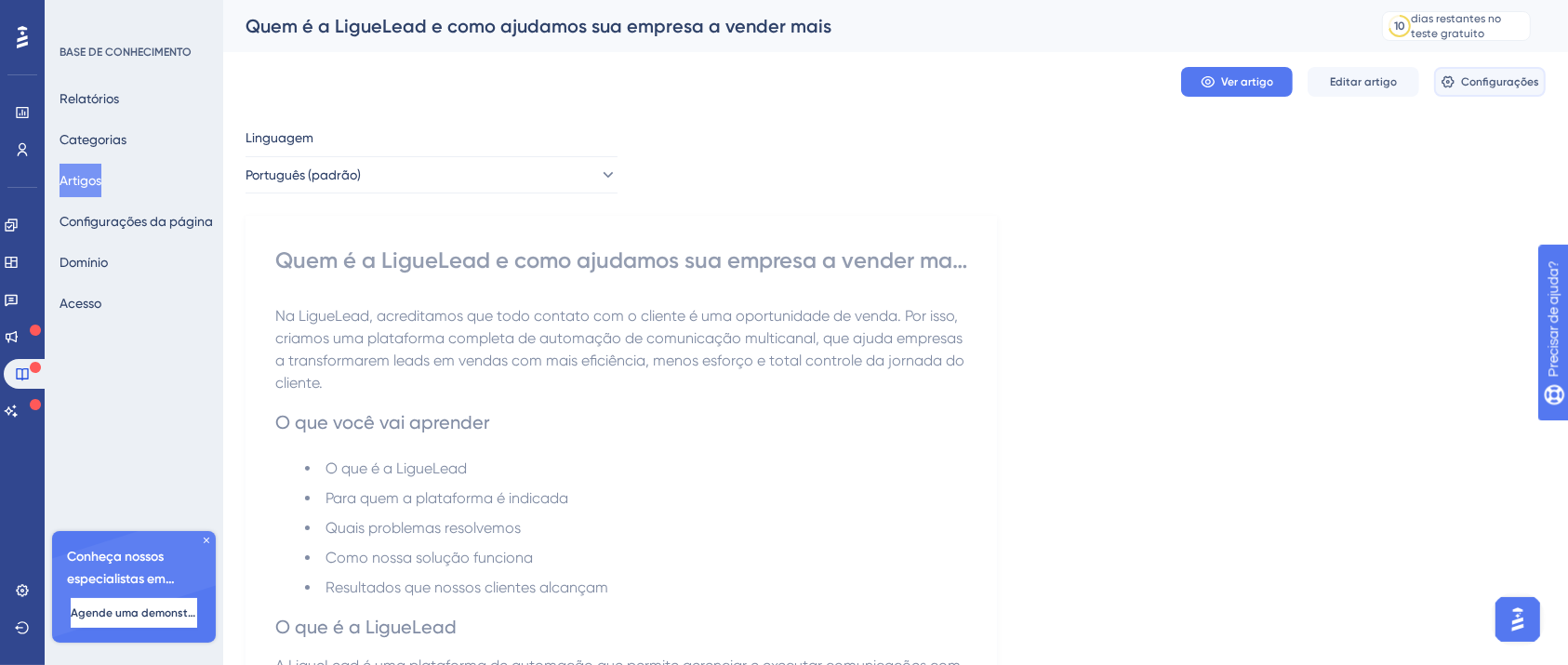
click at [1477, 86] on font "Configurações" at bounding box center [1500, 81] width 78 height 13
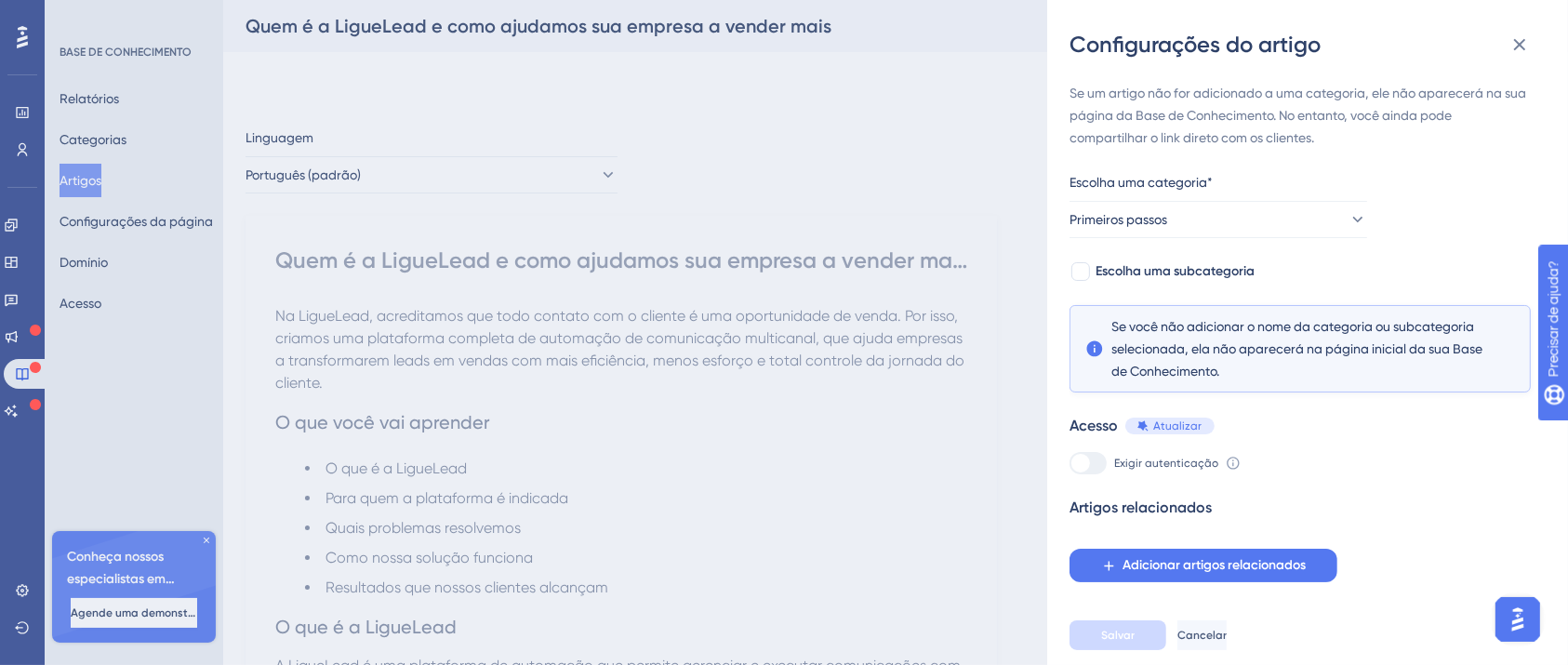
click at [689, 106] on div "Configurações do artigo Se um artigo não for adicionado a uma categoria, ele nã…" at bounding box center [784, 332] width 1568 height 665
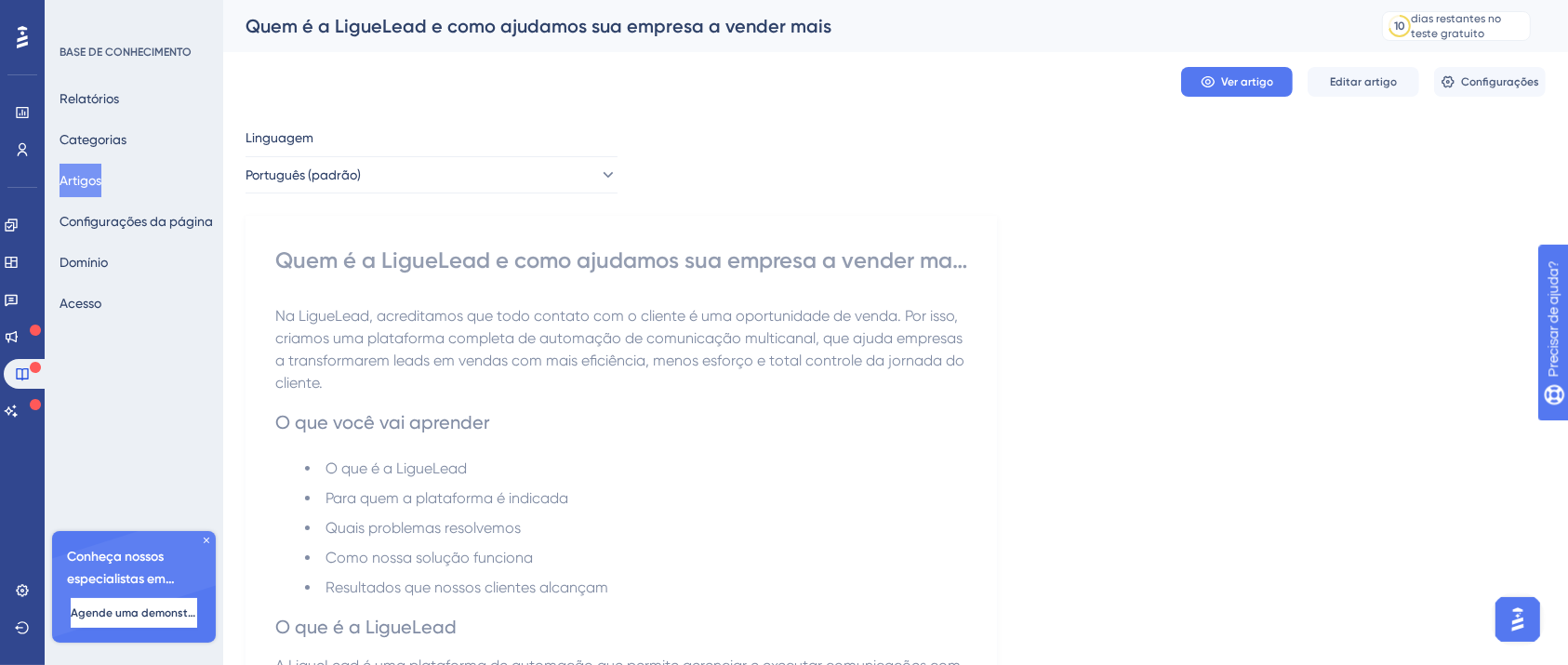
click at [742, 262] on font "Quem é a LigueLead e como ajudamos sua empresa a vender mais" at bounding box center [621, 259] width 693 height 27
click at [1341, 62] on div "Ver artigo Editar artigo Configurações" at bounding box center [895, 82] width 1300 height 59
click at [1356, 86] on font "Editar artigo" at bounding box center [1363, 81] width 67 height 13
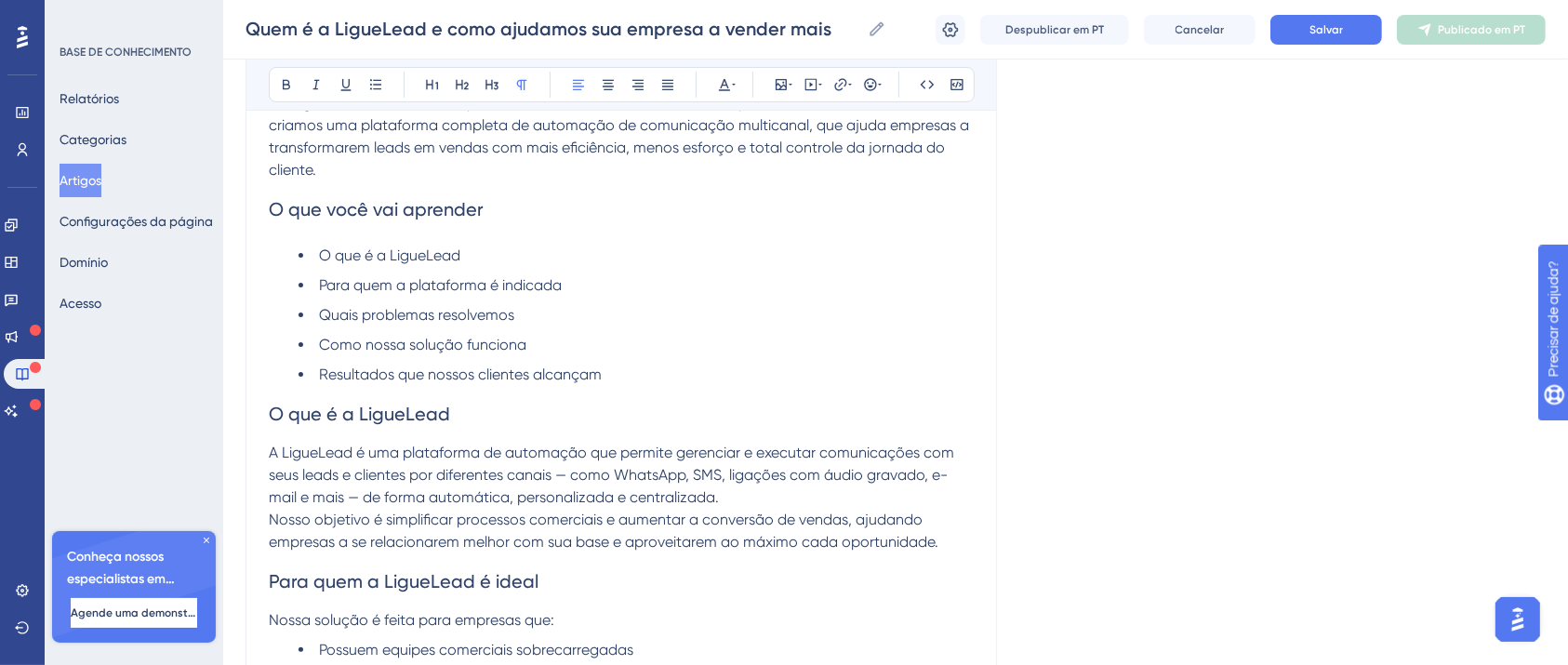
scroll to position [189, 0]
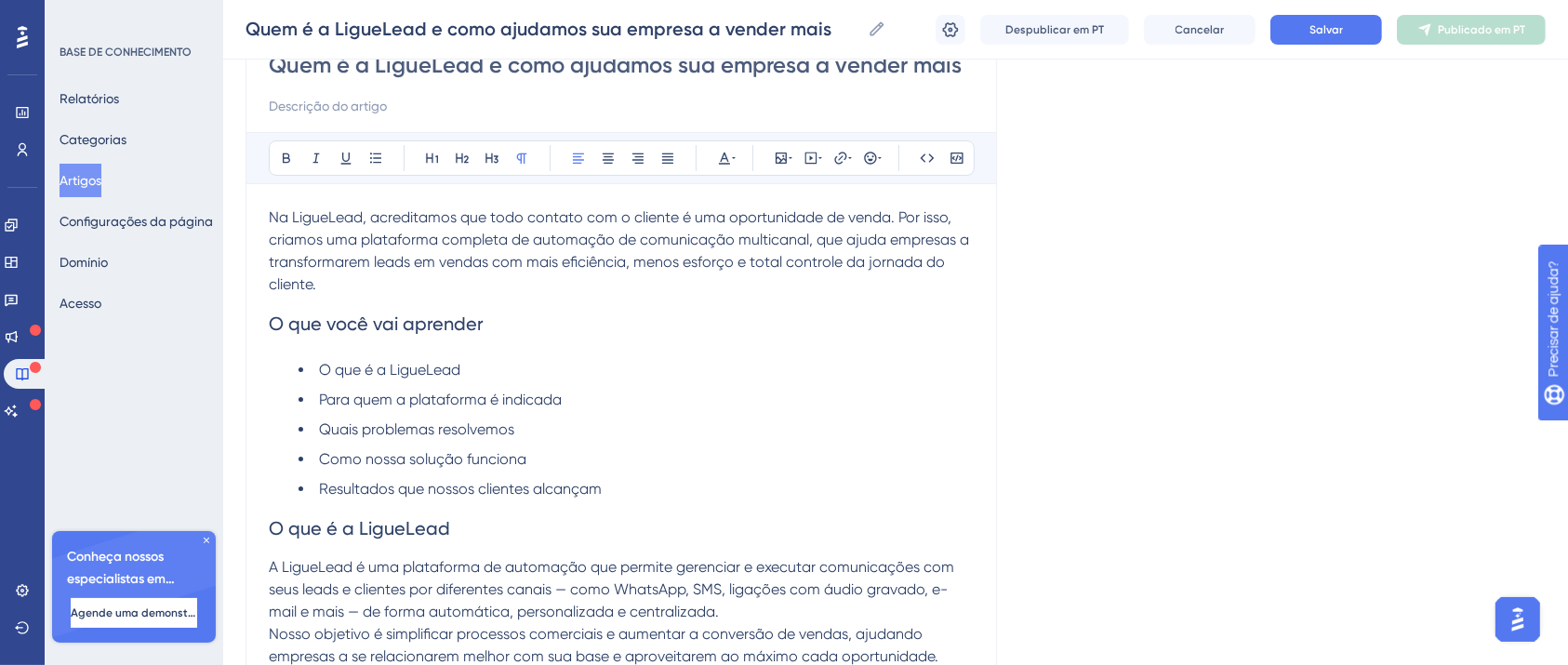
click at [521, 341] on h2 "O que você vai aprender" at bounding box center [620, 323] width 704 height 55
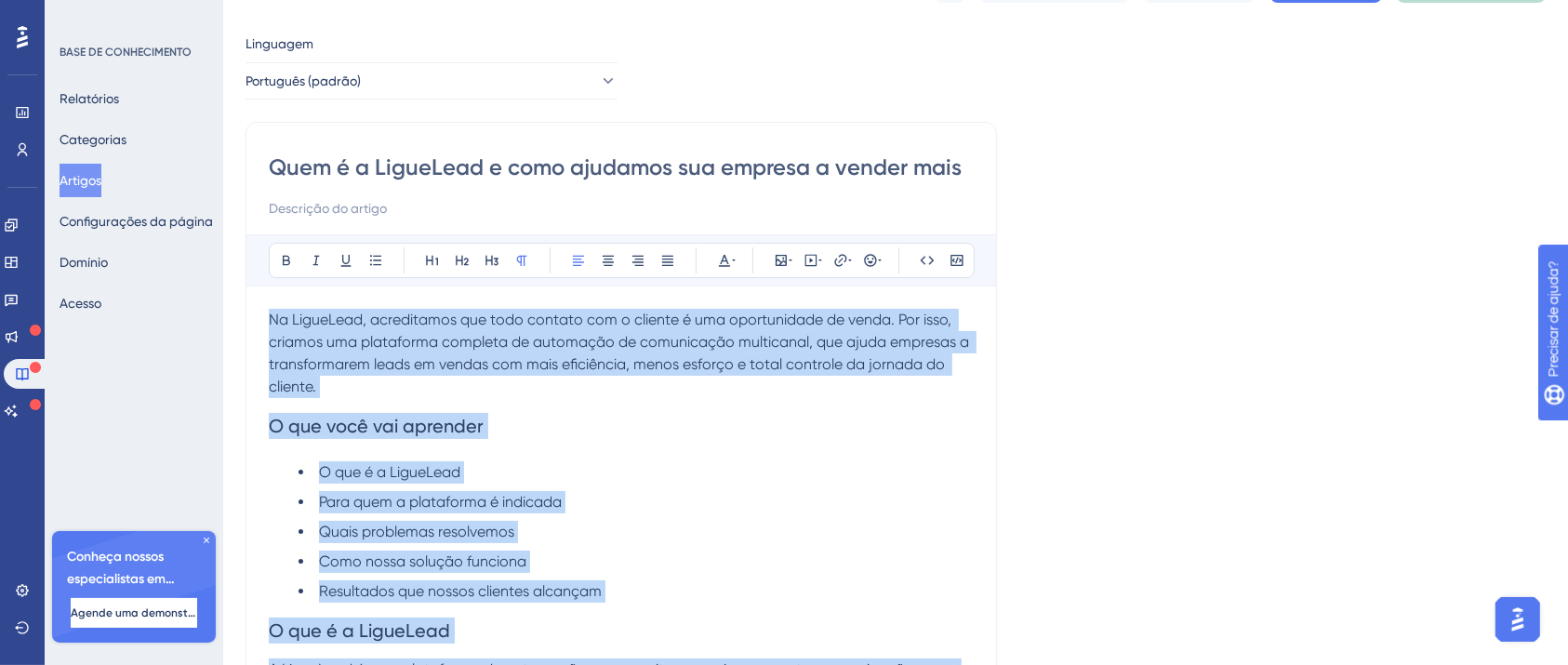
scroll to position [0, 0]
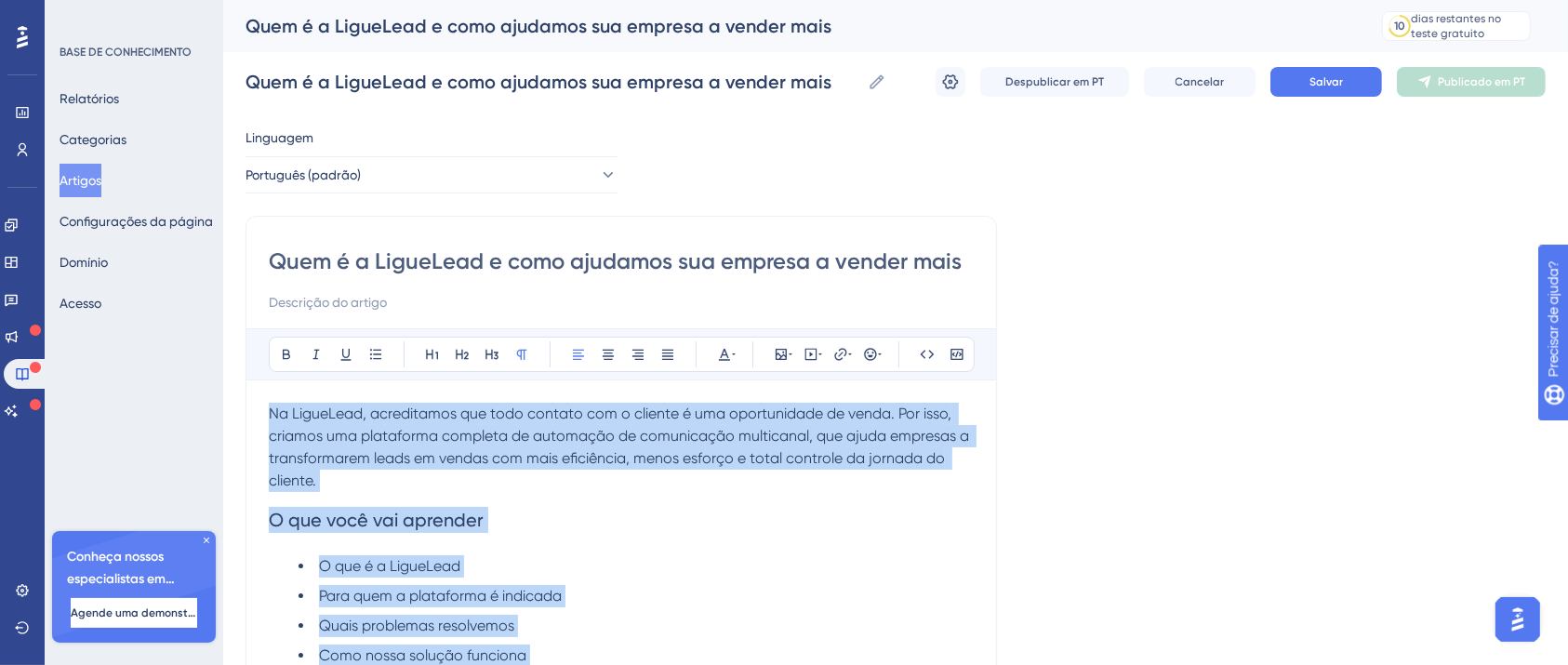
click at [1338, 86] on font "Salvar" at bounding box center [1326, 81] width 34 height 13
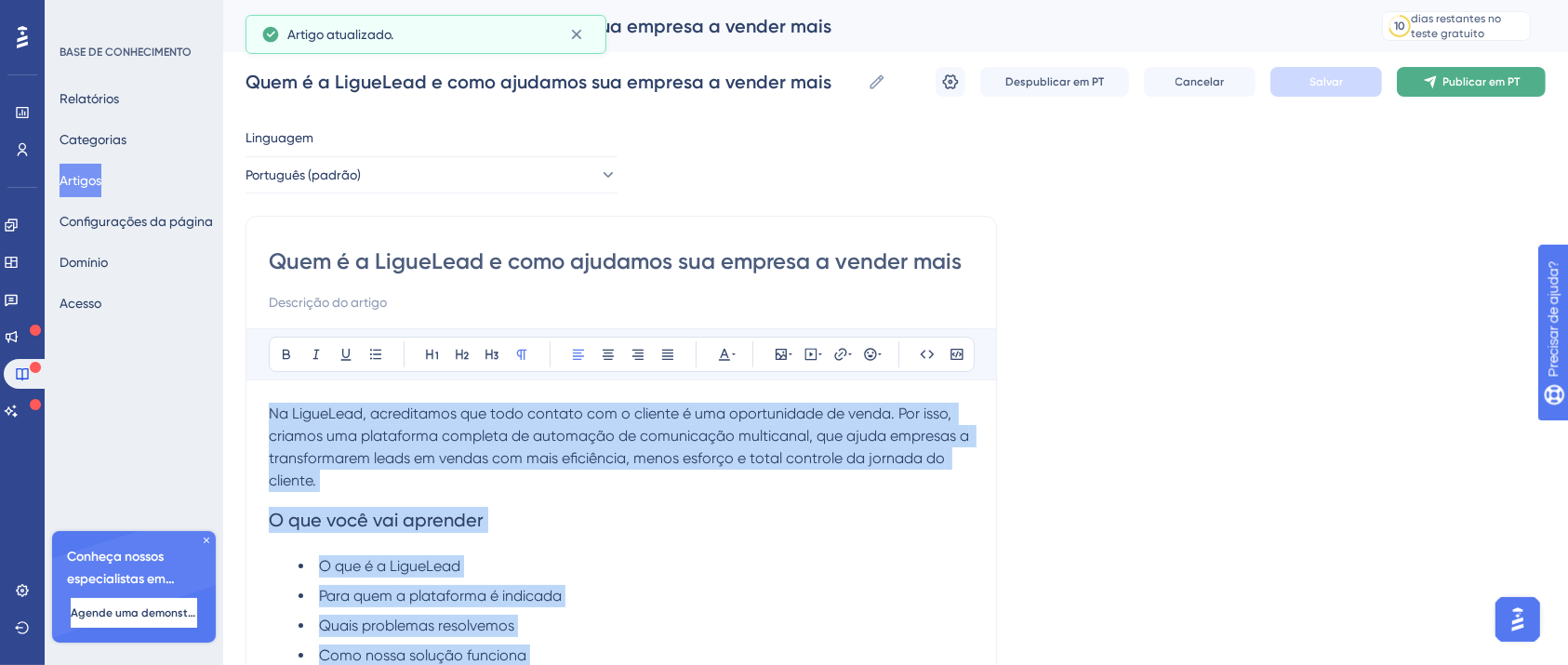
click at [1473, 83] on font "Publicar em PT" at bounding box center [1482, 81] width 77 height 13
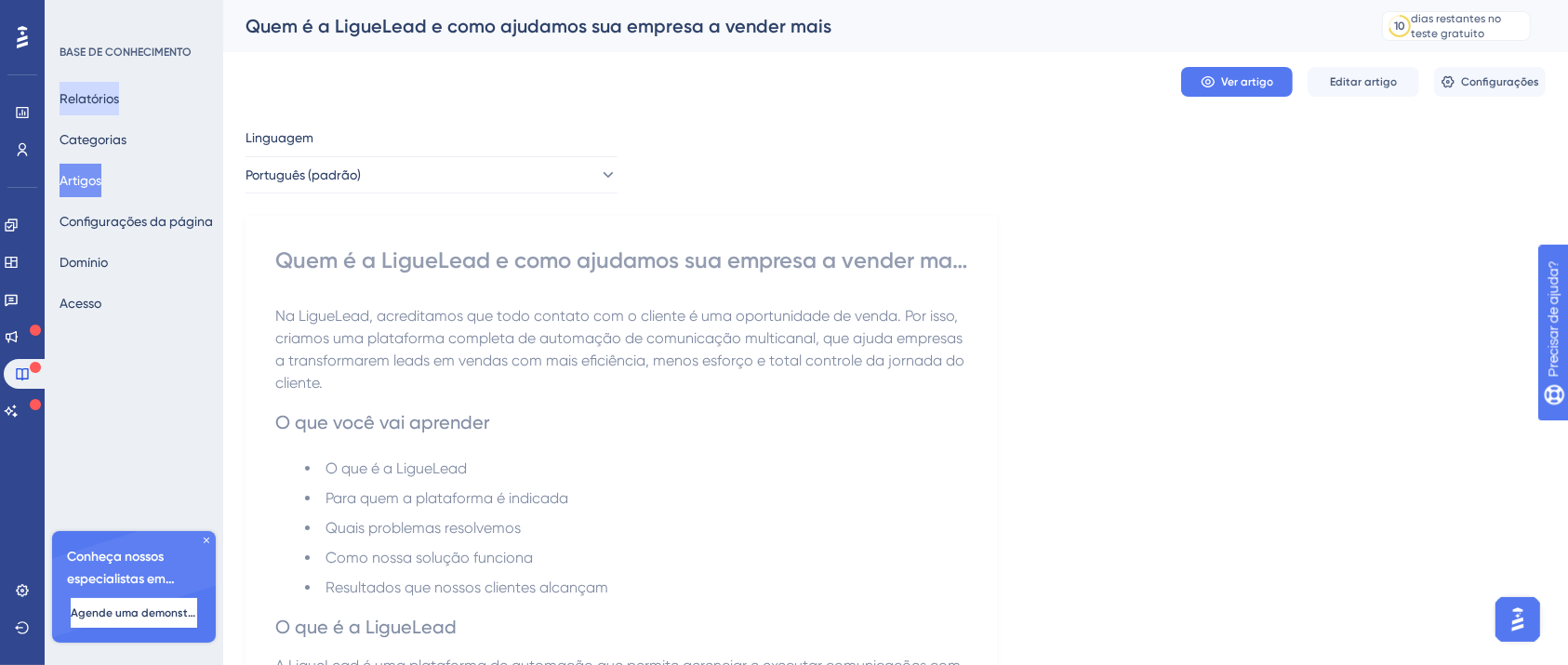
click at [103, 119] on div "Relatórios Categorias Artigos Configurações da página Domínio Acesso" at bounding box center [134, 201] width 150 height 238
click at [103, 105] on font "Relatórios" at bounding box center [89, 98] width 59 height 15
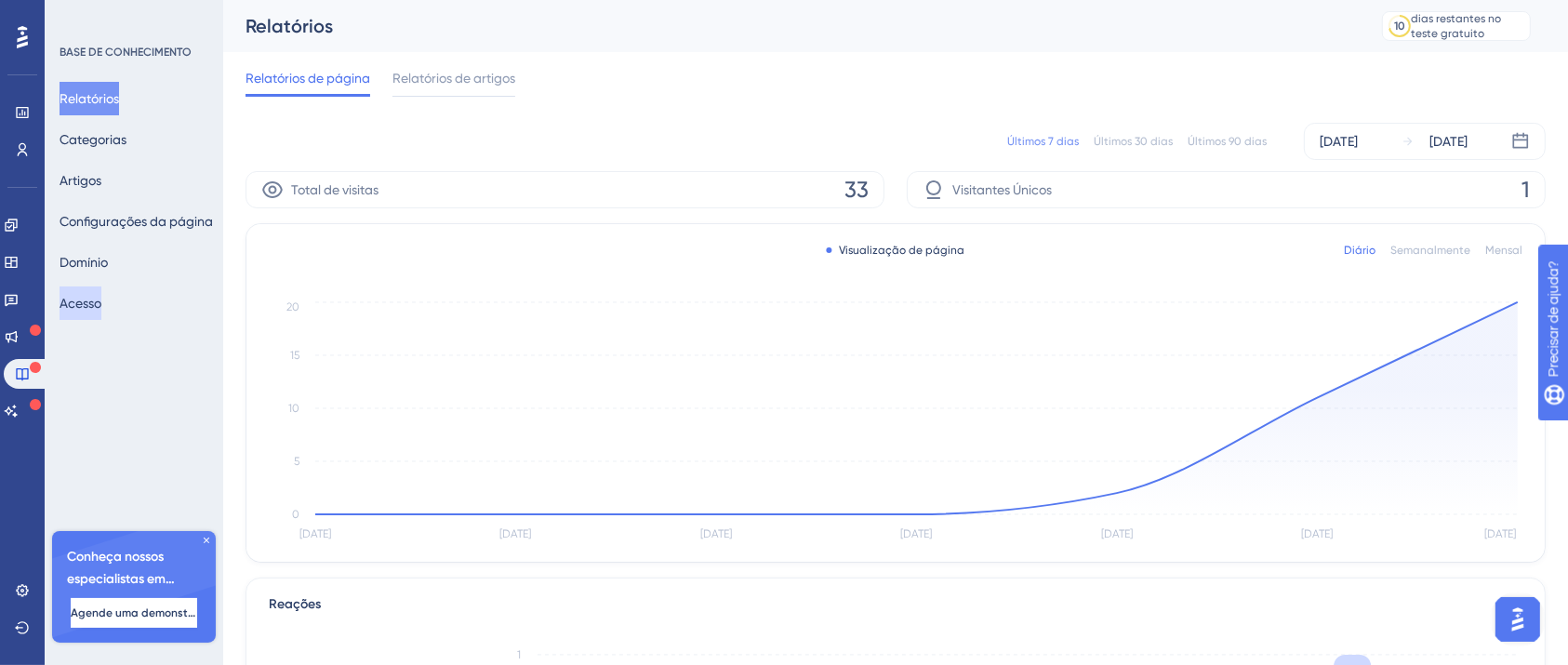
click at [102, 299] on button "Acesso" at bounding box center [80, 303] width 41 height 34
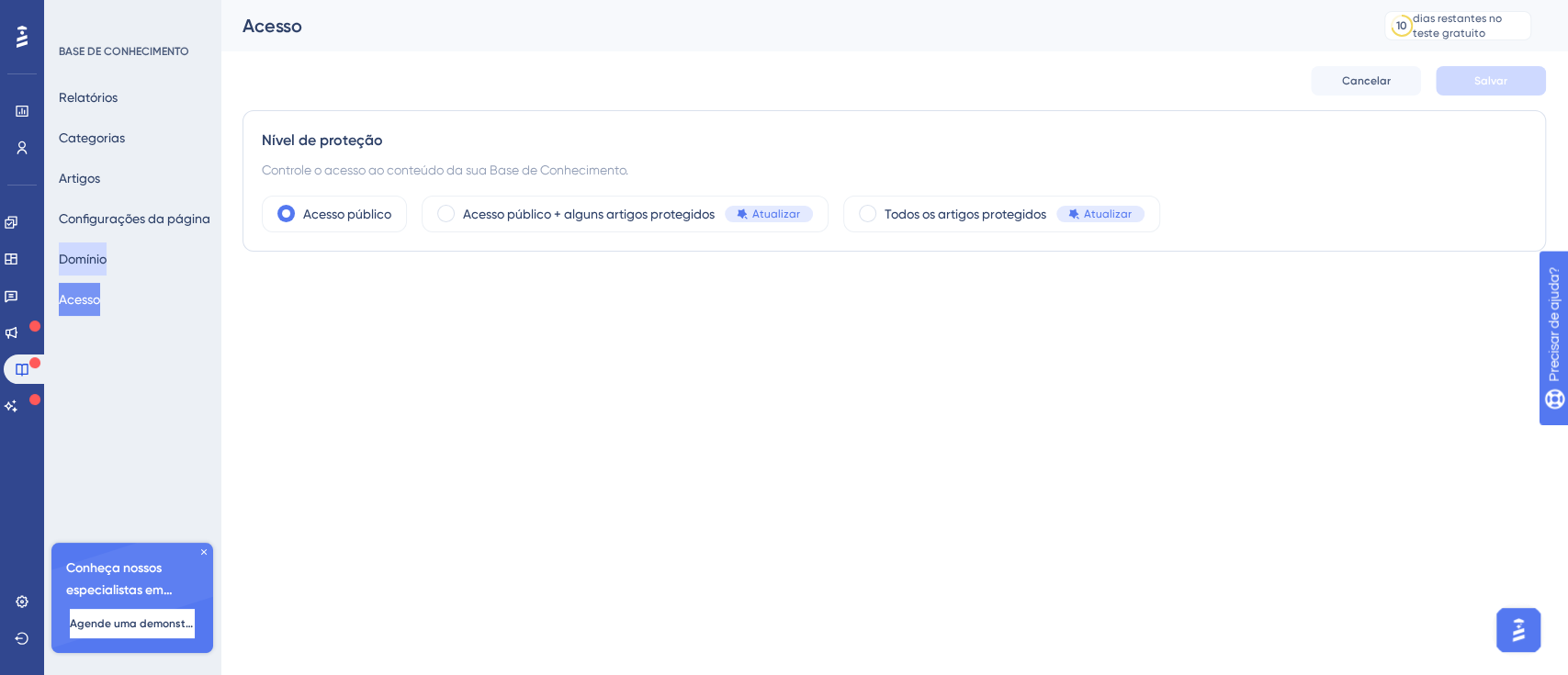
click at [106, 265] on font "Domínio" at bounding box center [82, 258] width 48 height 15
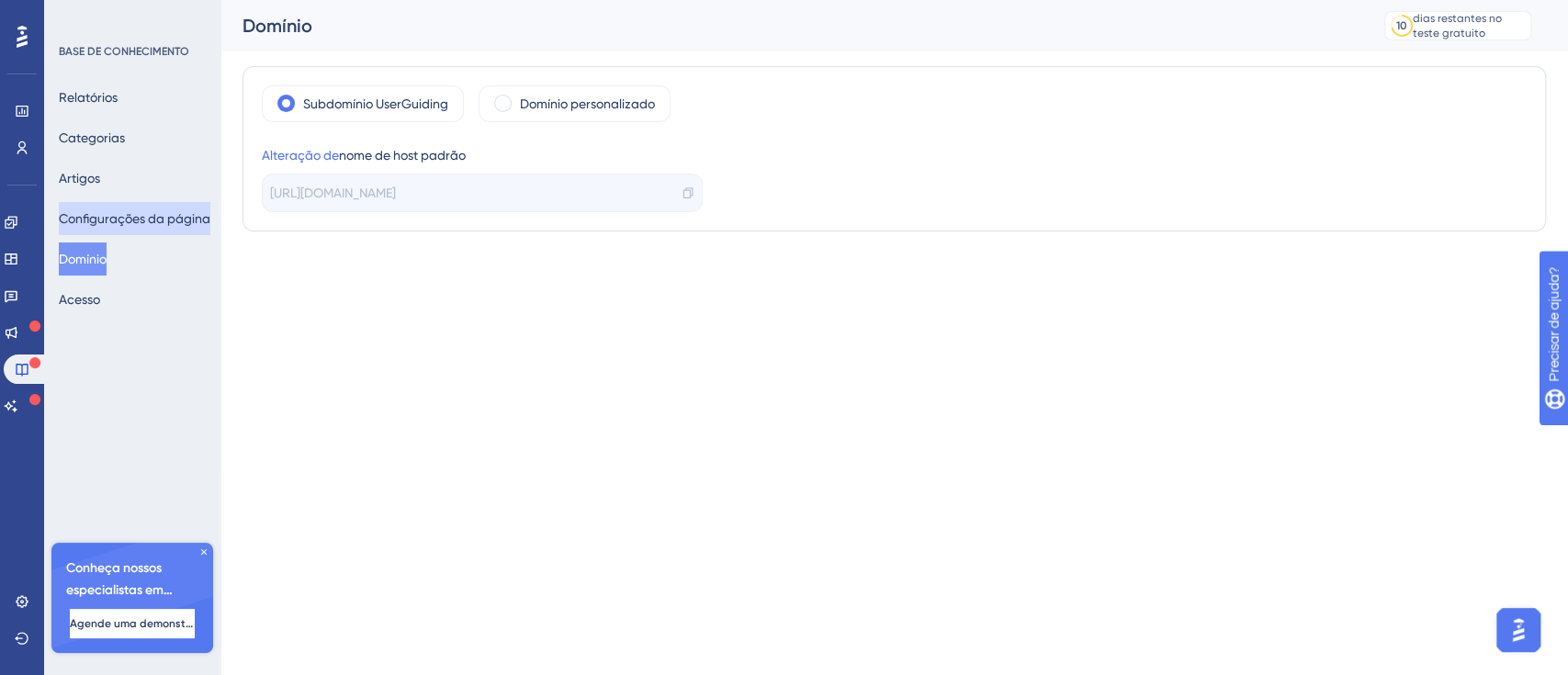
click at [120, 211] on font "Configurações da página" at bounding box center [134, 218] width 151 height 15
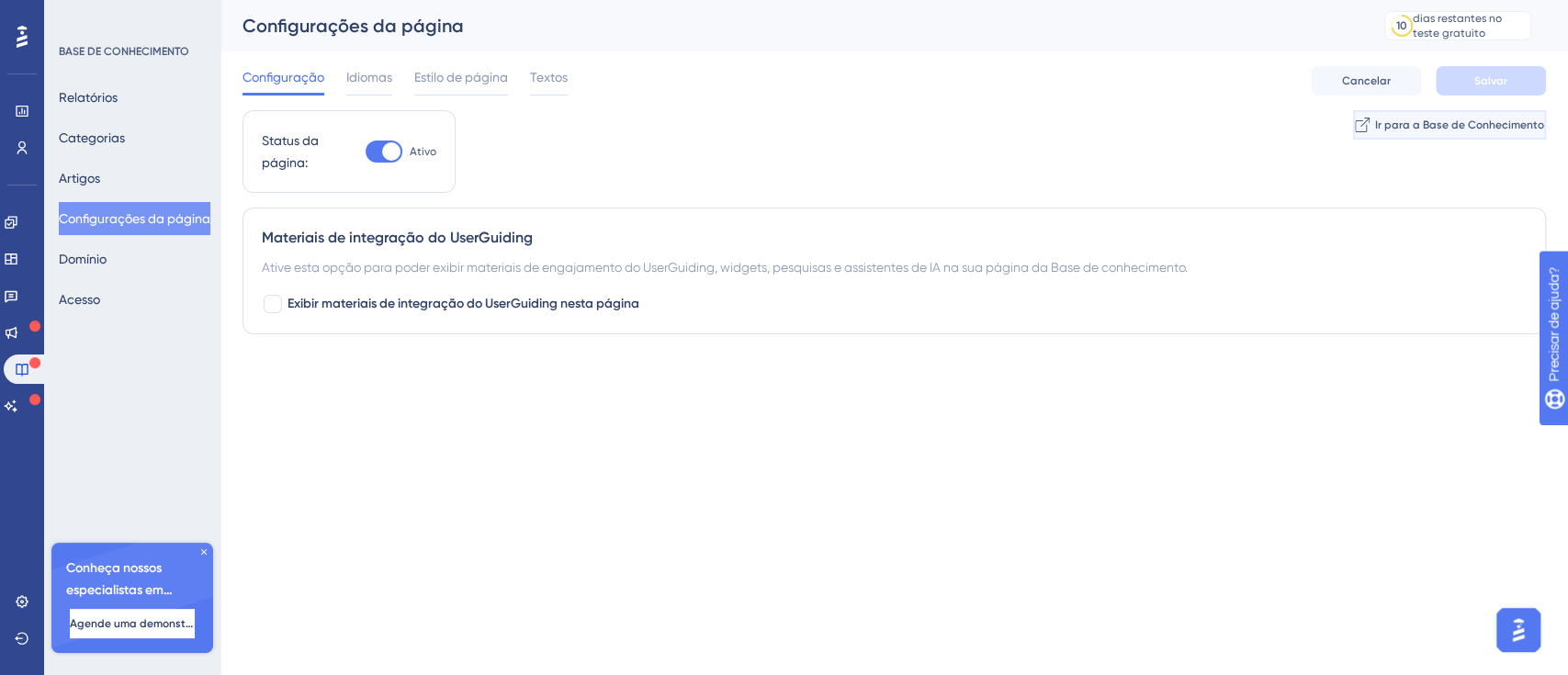
click at [1483, 138] on button "Ir para a Base de Conhecimento" at bounding box center [1449, 125] width 193 height 29
click at [18, 400] on icon at bounding box center [11, 405] width 15 height 15
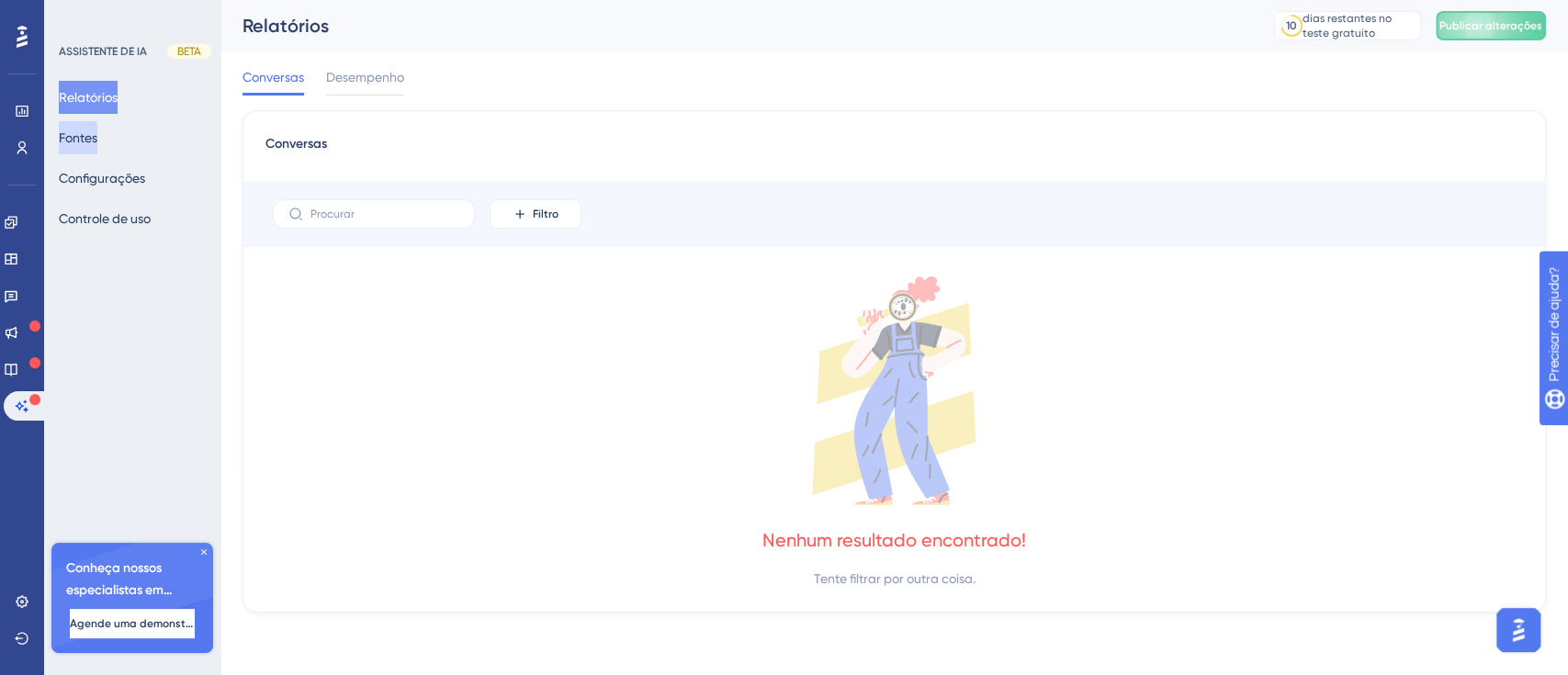
click at [98, 138] on button "Fontes" at bounding box center [78, 138] width 39 height 33
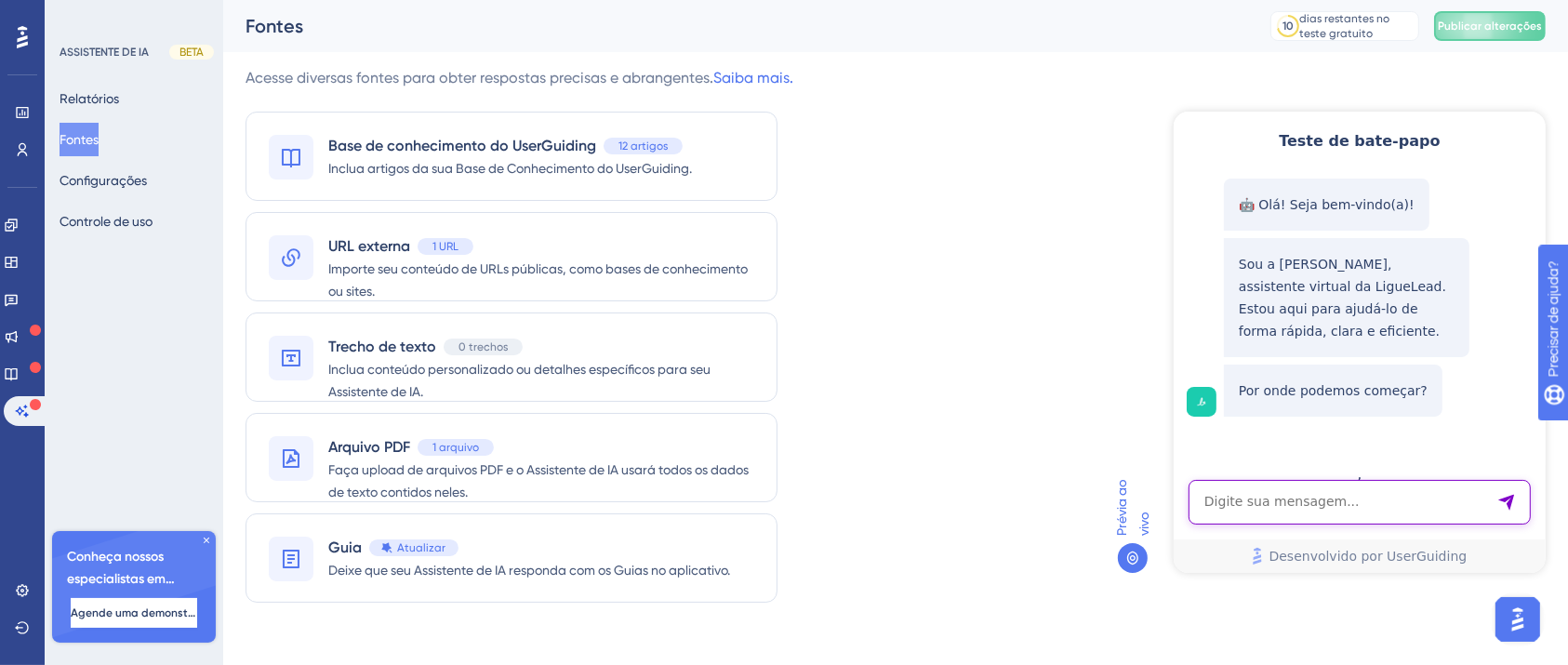
click at [1293, 491] on textarea "Entrada de texto do assistente de IA" at bounding box center [1359, 501] width 342 height 44
type textarea "validade créditos"
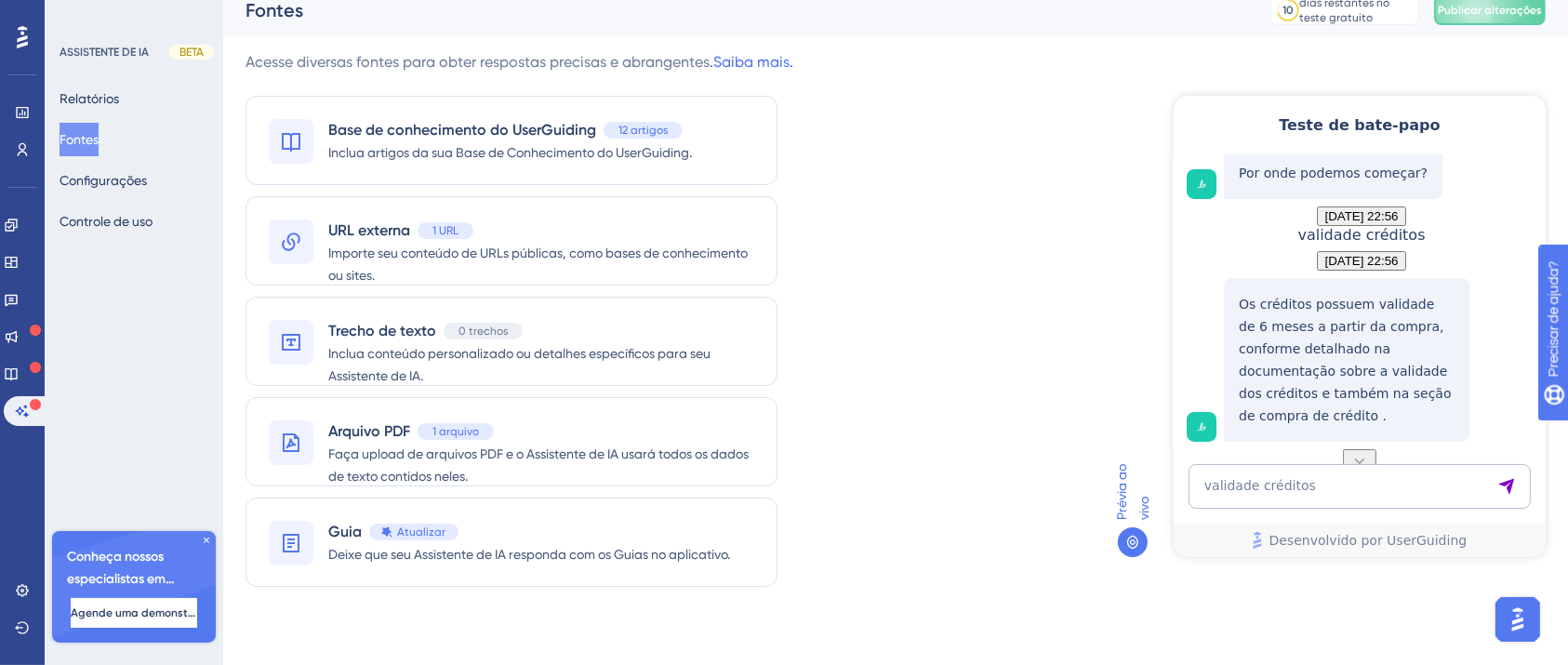
scroll to position [20, 0]
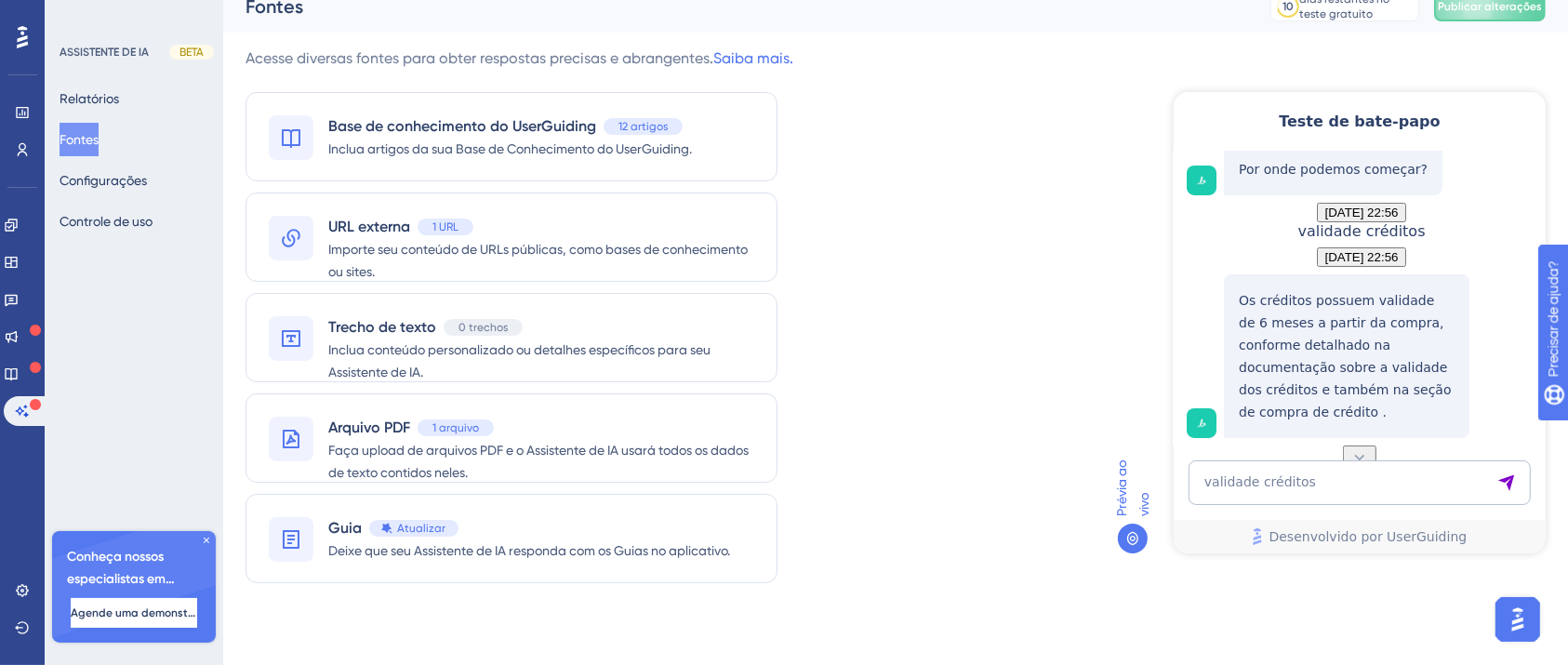
click at [1360, 448] on icon at bounding box center [1359, 457] width 19 height 19
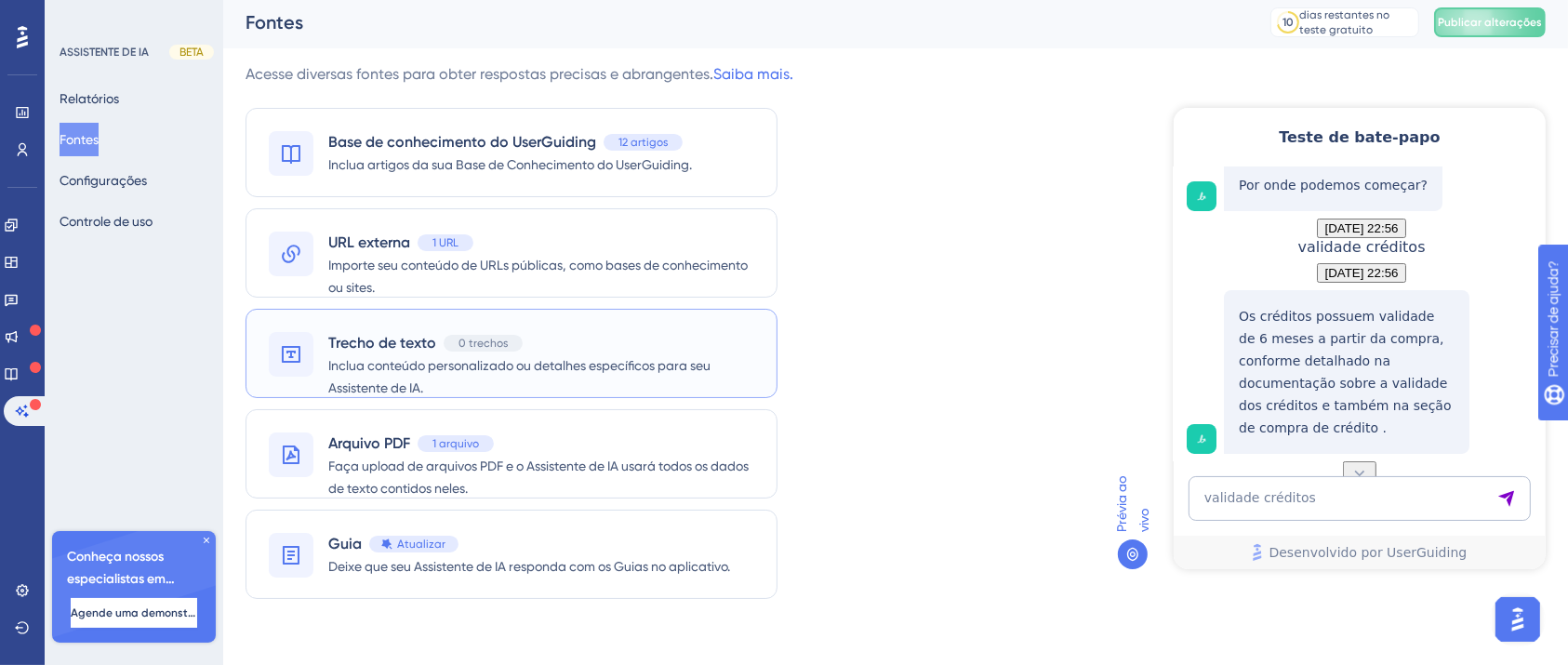
scroll to position [0, 0]
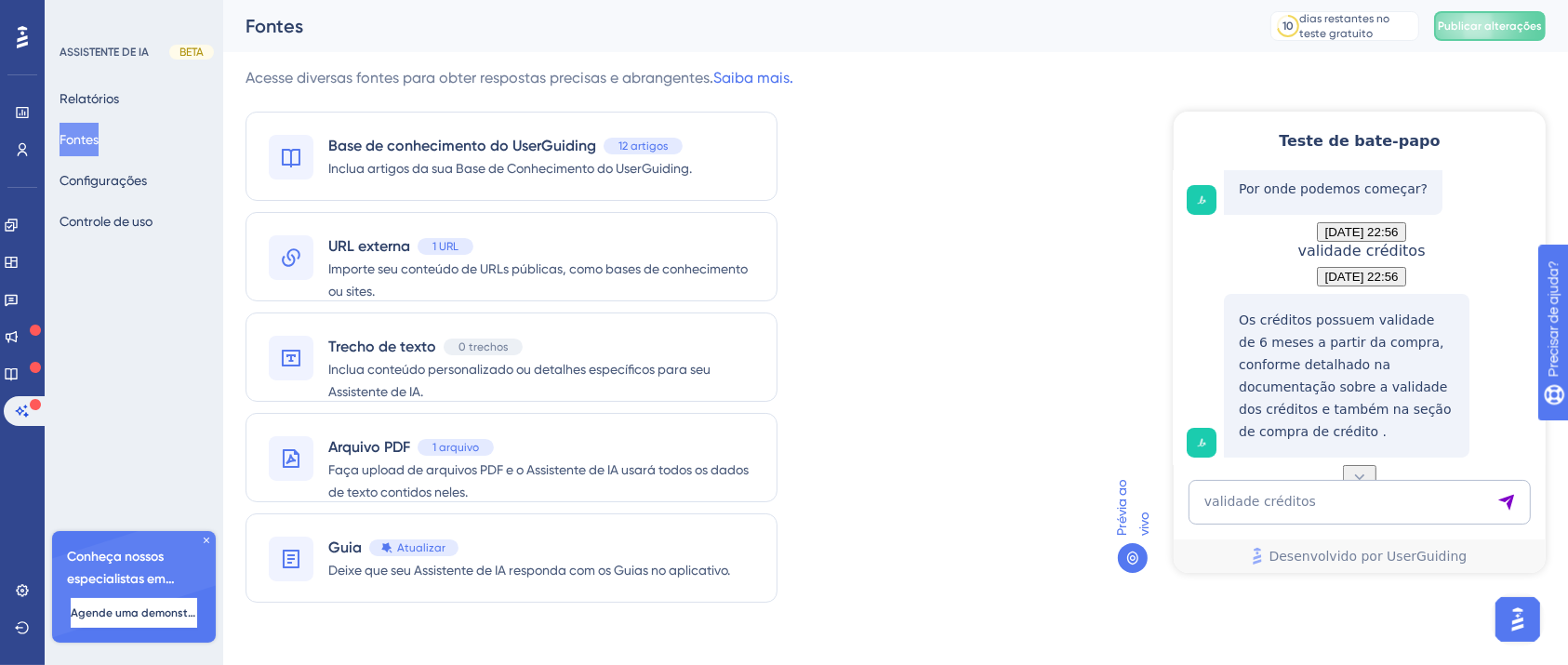
click at [26, 390] on div "Noivado Widgets Opinião Atualizações de produtos Base de conhecimento Assistent…" at bounding box center [23, 318] width 38 height 215
click at [19, 386] on link at bounding box center [11, 374] width 15 height 30
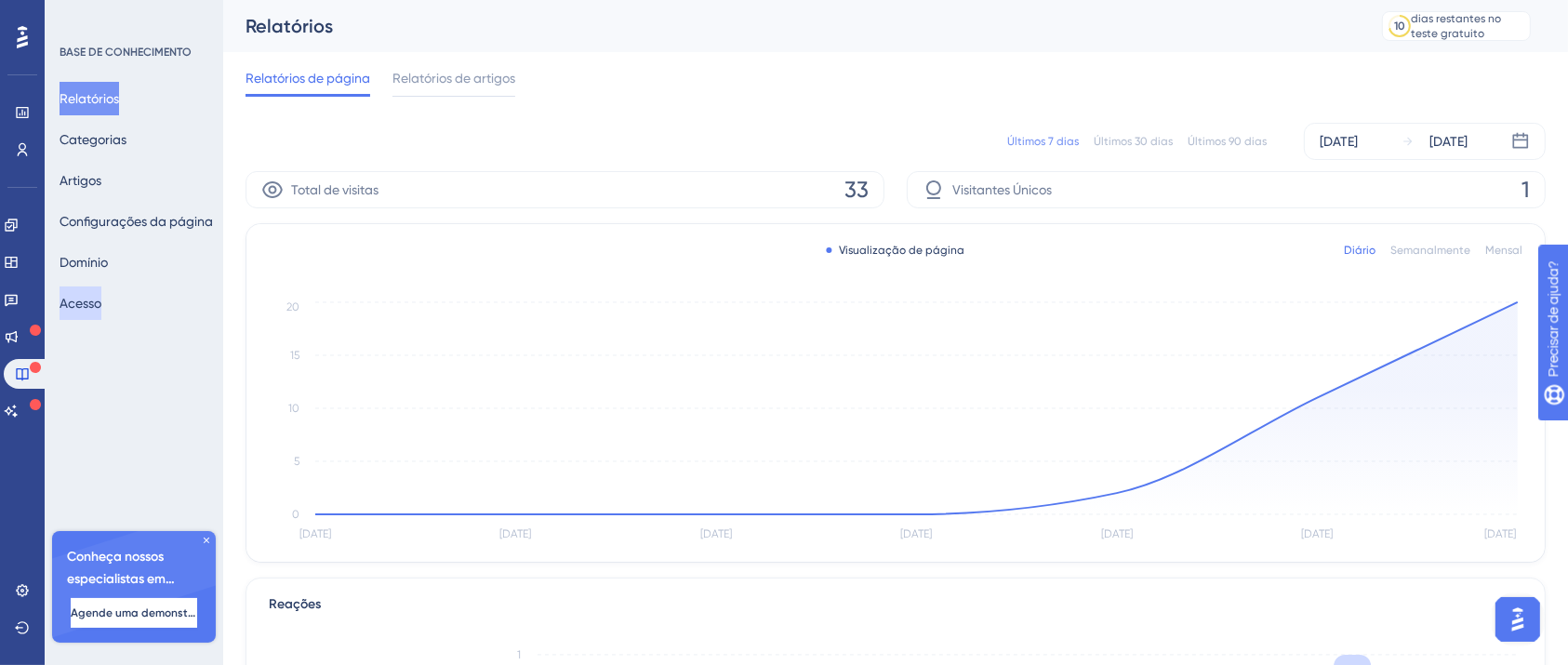
click at [102, 300] on font "Acesso" at bounding box center [80, 302] width 41 height 15
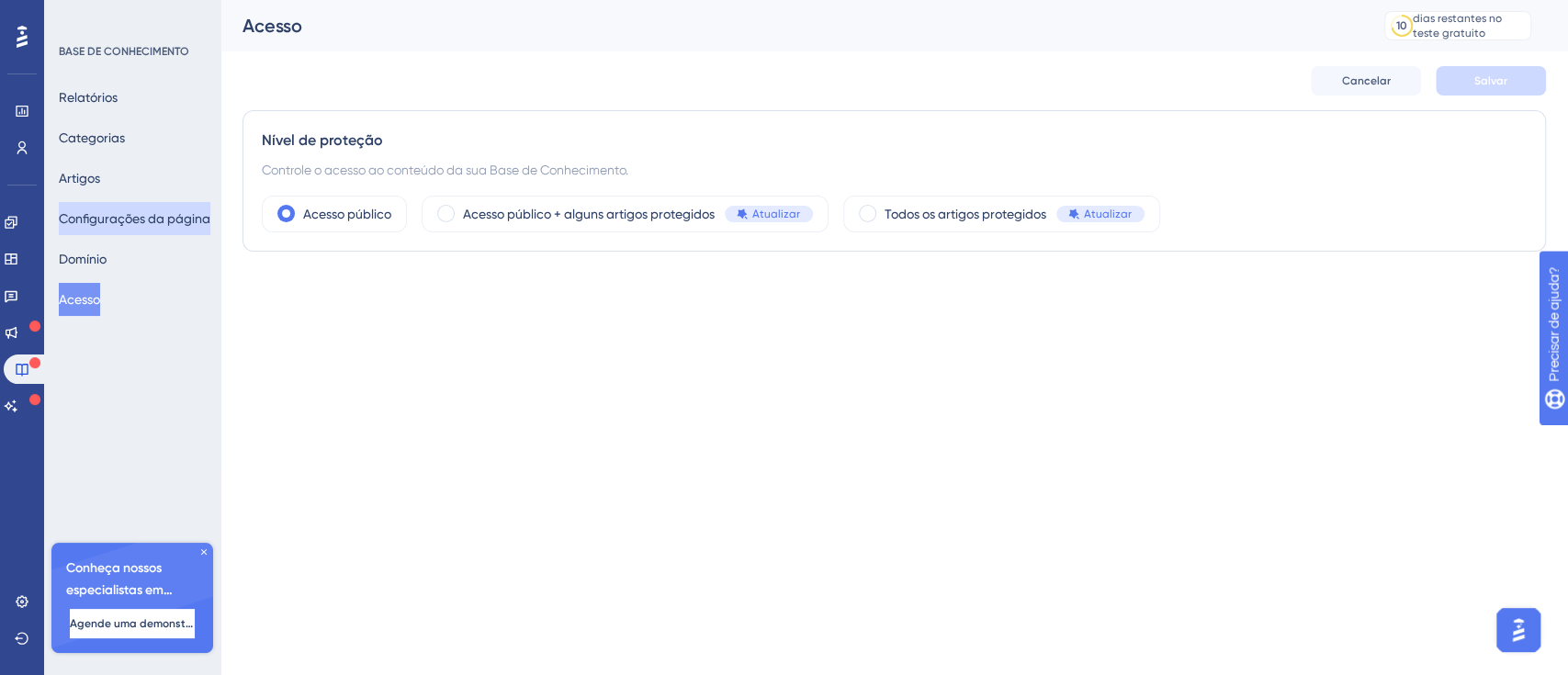
click at [125, 216] on font "Configurações da página" at bounding box center [134, 218] width 151 height 15
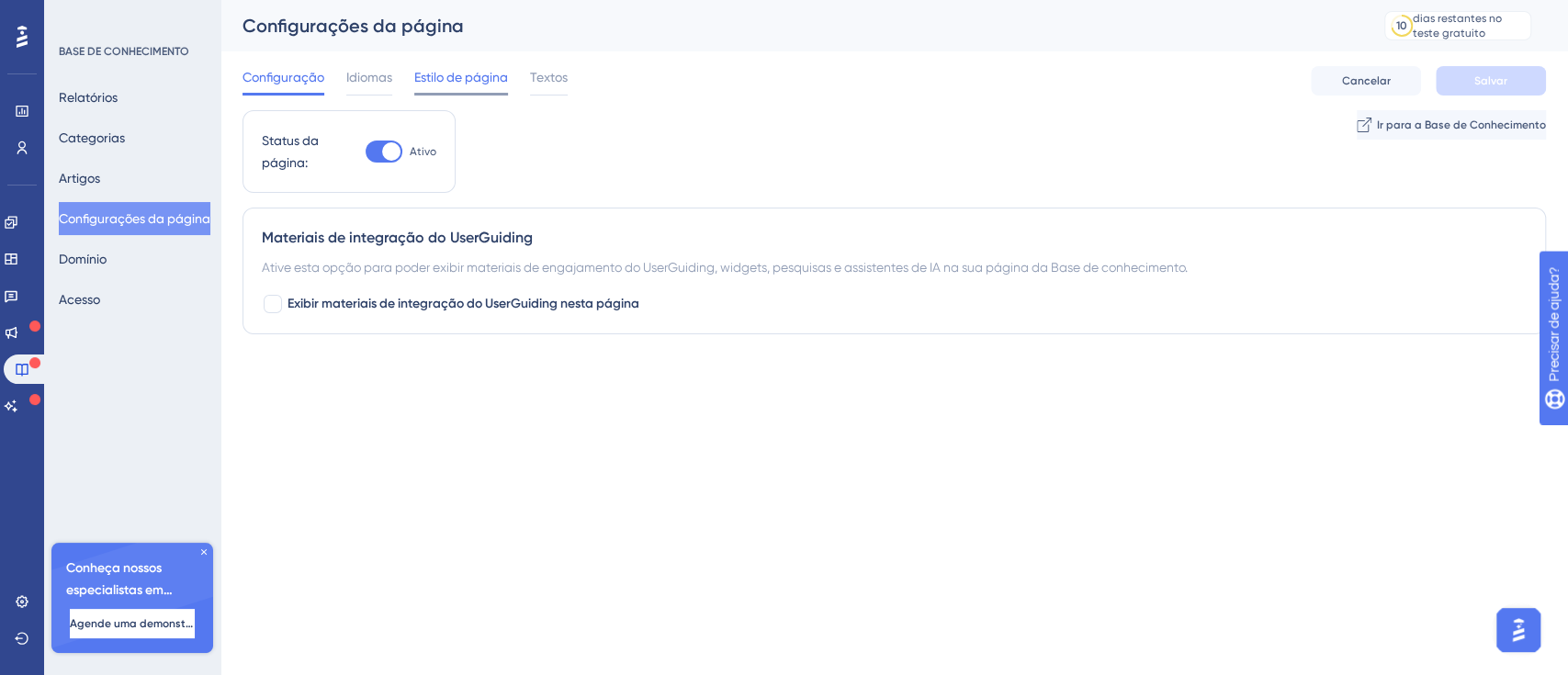
click at [453, 83] on font "Estilo de página" at bounding box center [461, 77] width 94 height 15
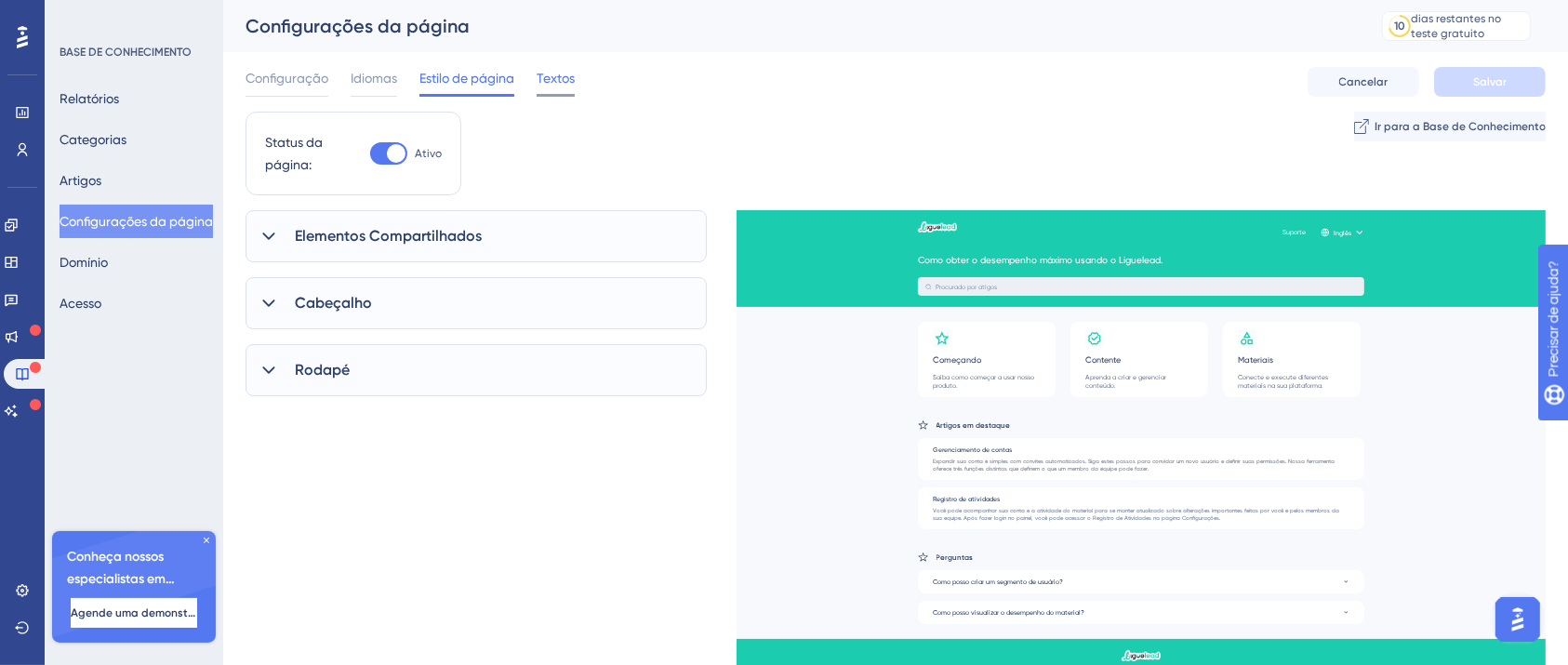
click at [565, 82] on font "Textos" at bounding box center [555, 78] width 39 height 15
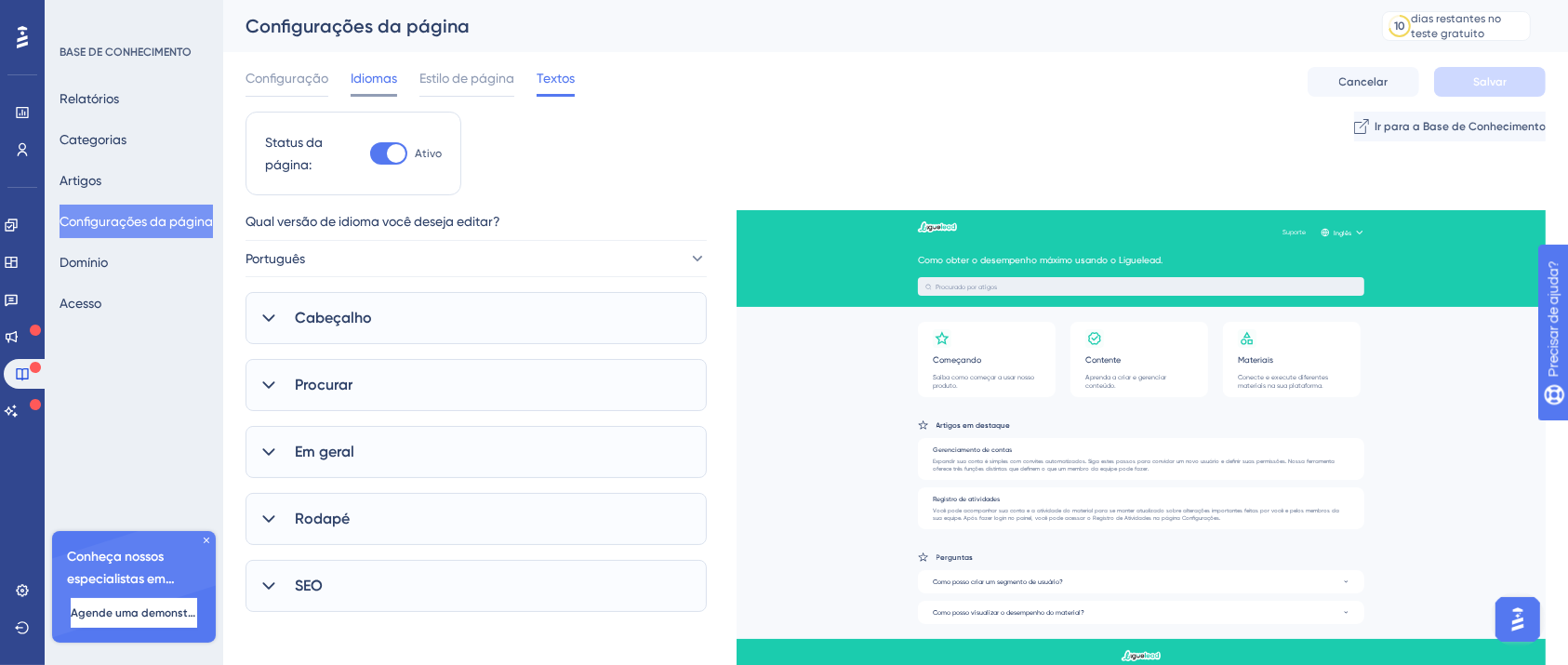
click at [377, 72] on font "Idiomas" at bounding box center [373, 78] width 46 height 15
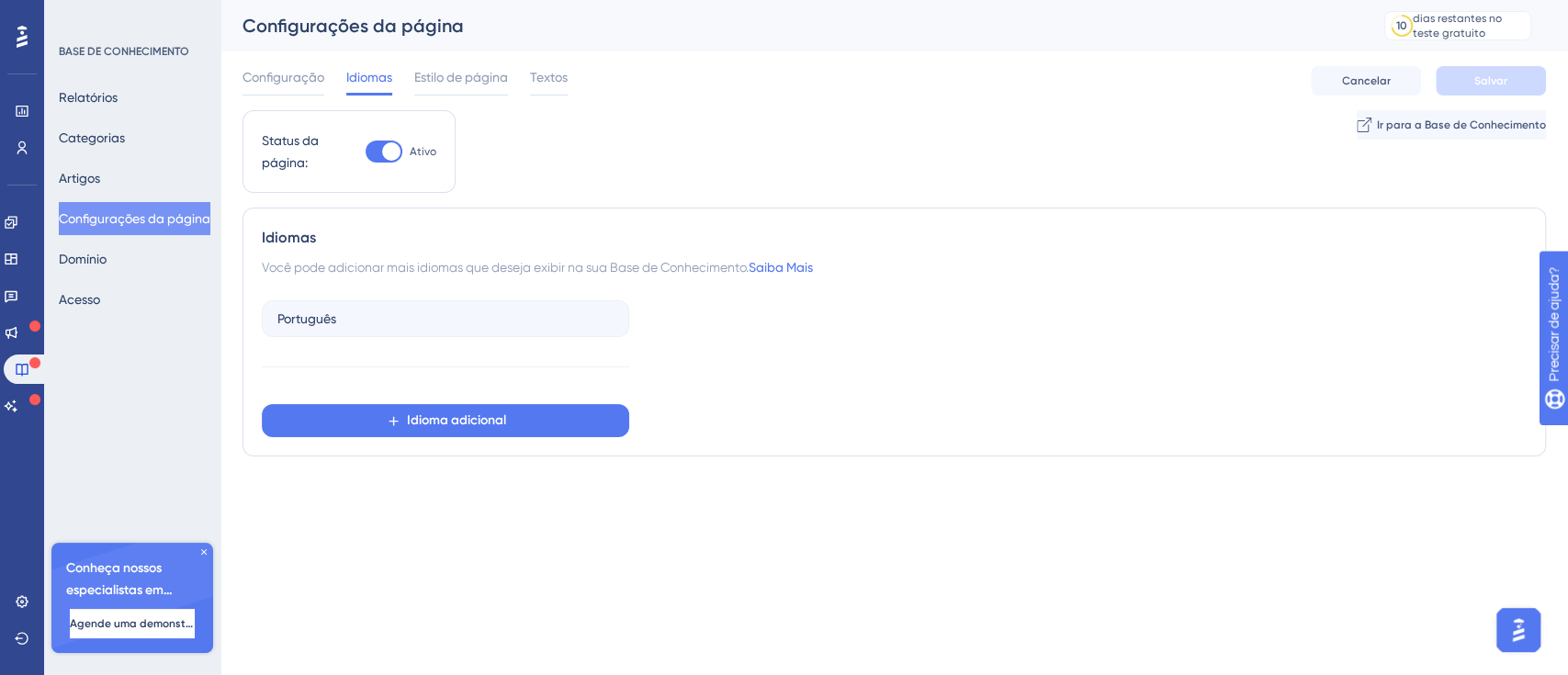
click at [504, 60] on div "Configuração Idiomas Estilo de página Textos Cancelar Salvar" at bounding box center [894, 81] width 1304 height 59
click at [504, 74] on font "Estilo de página" at bounding box center [461, 77] width 94 height 15
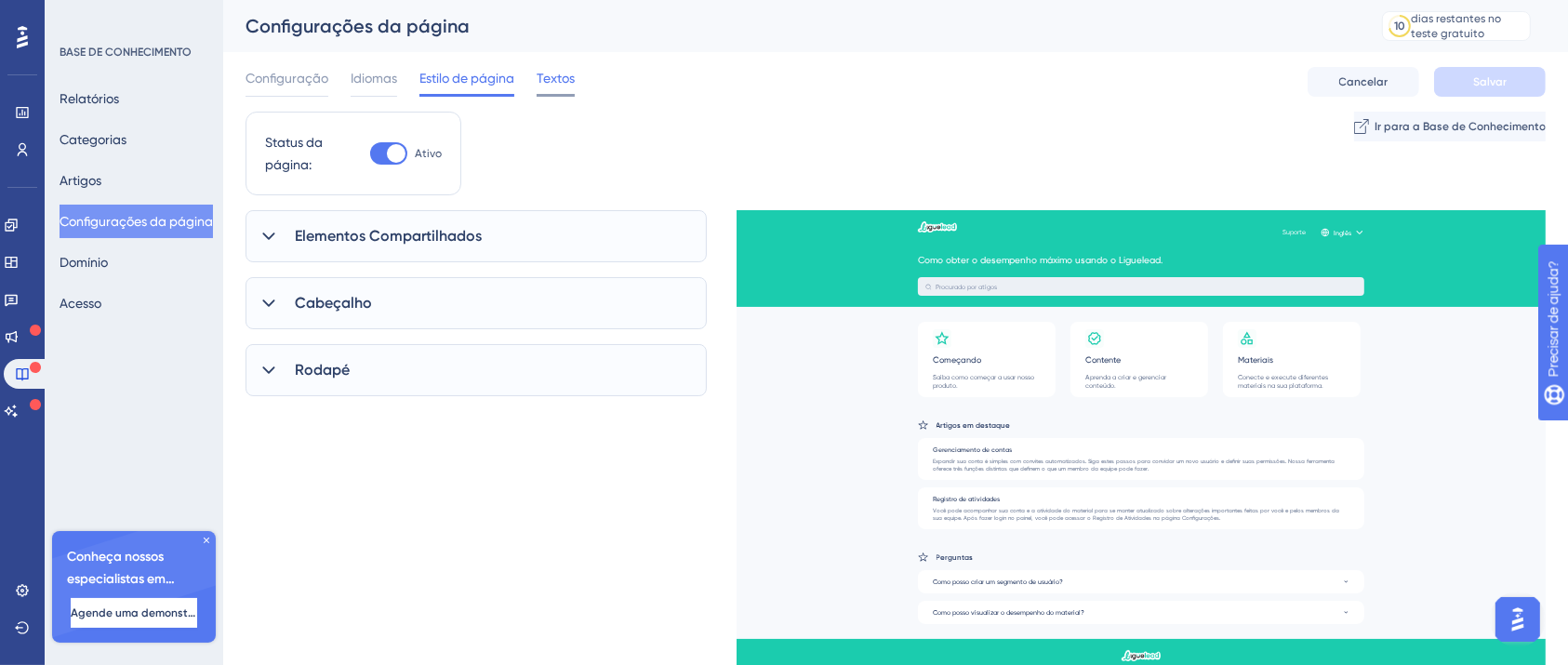
click at [552, 88] on span "Textos" at bounding box center [555, 78] width 39 height 23
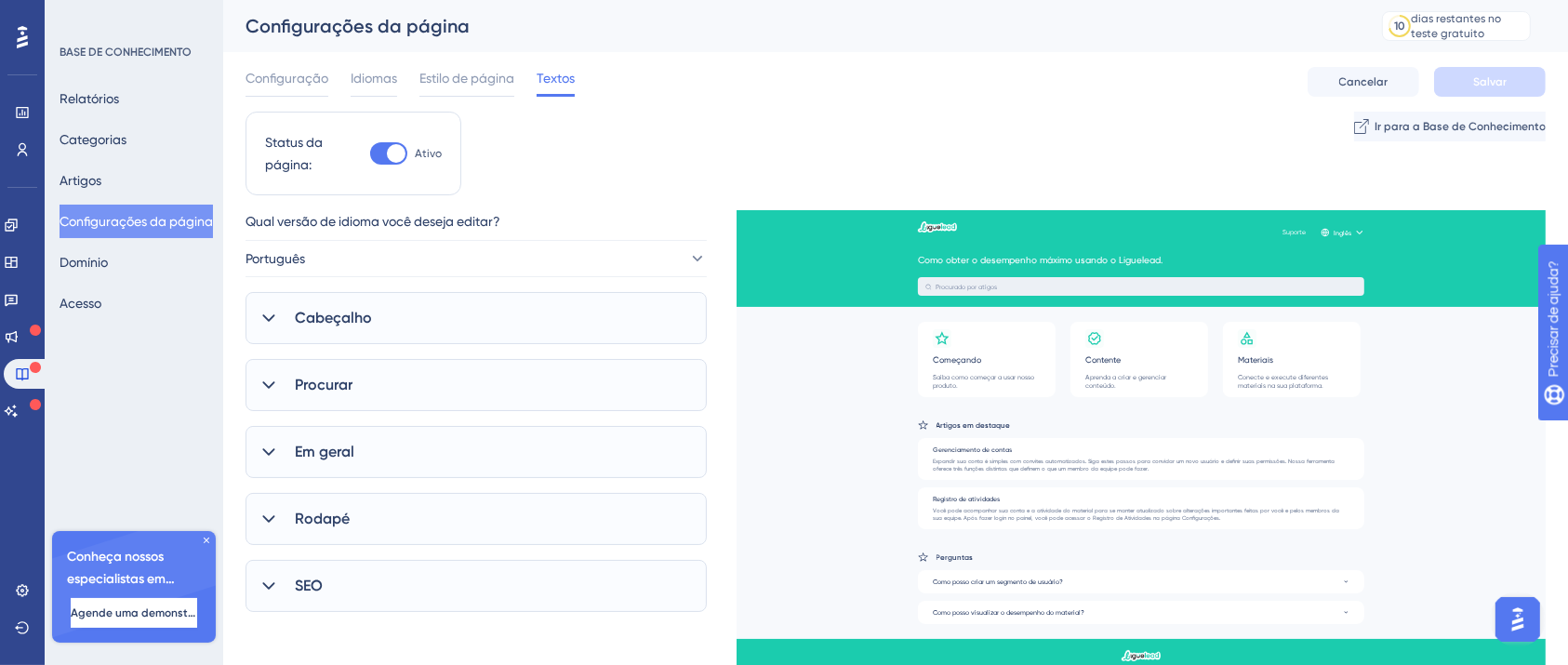
scroll to position [59, 0]
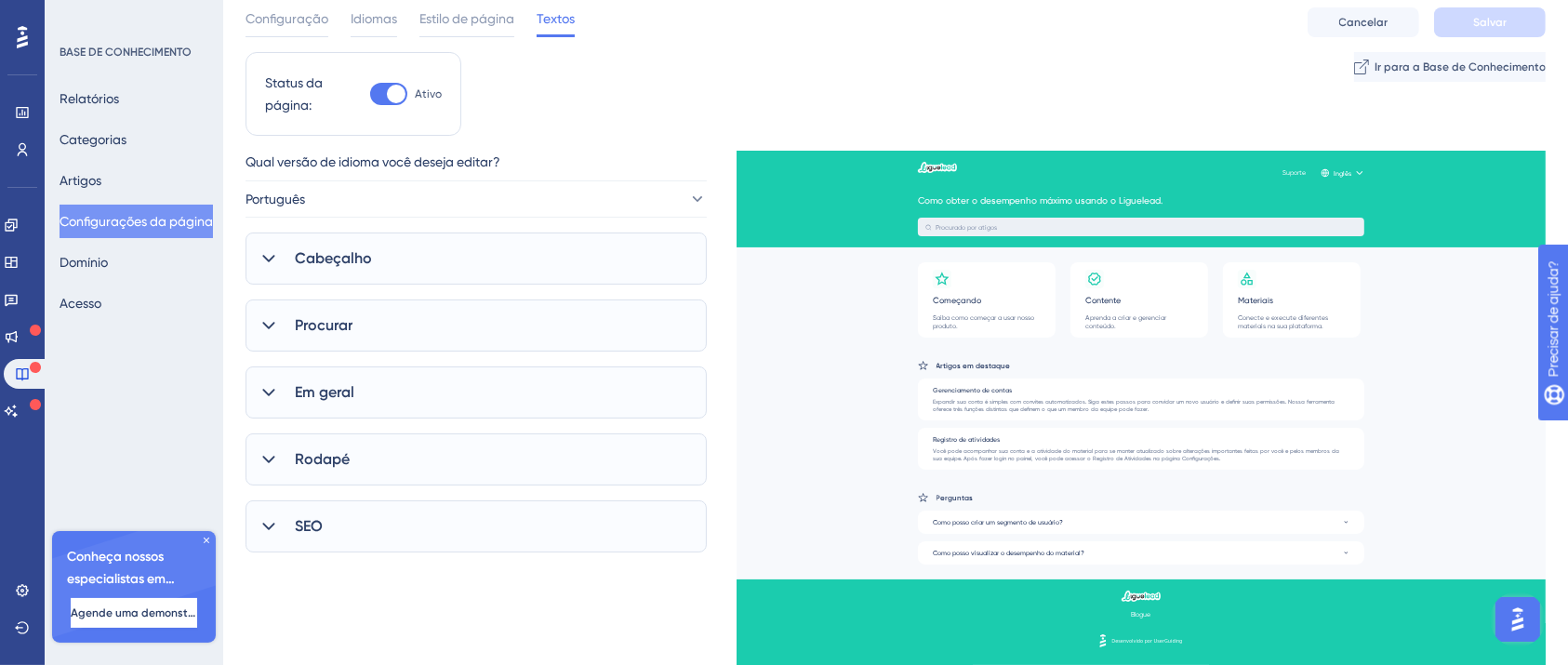
click at [349, 459] on font "Rodapé" at bounding box center [322, 459] width 55 height 18
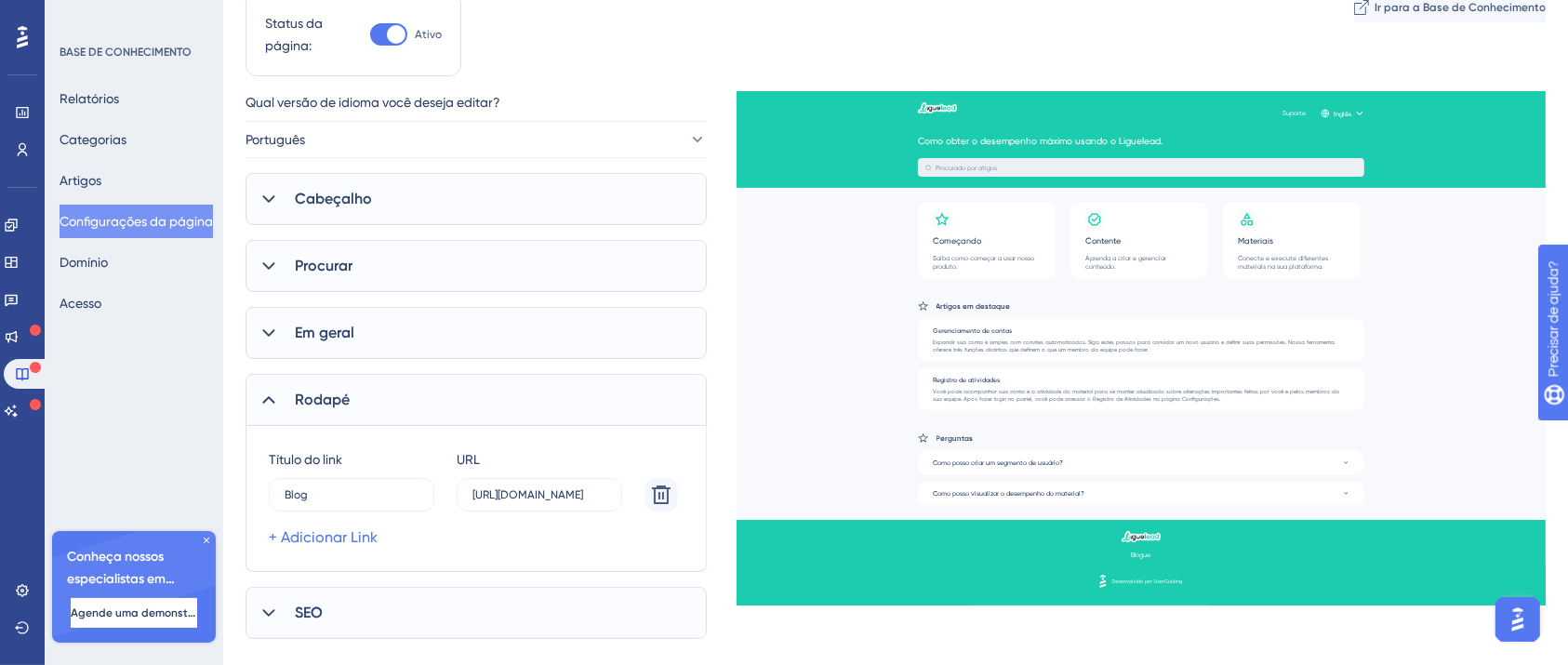
scroll to position [152, 0]
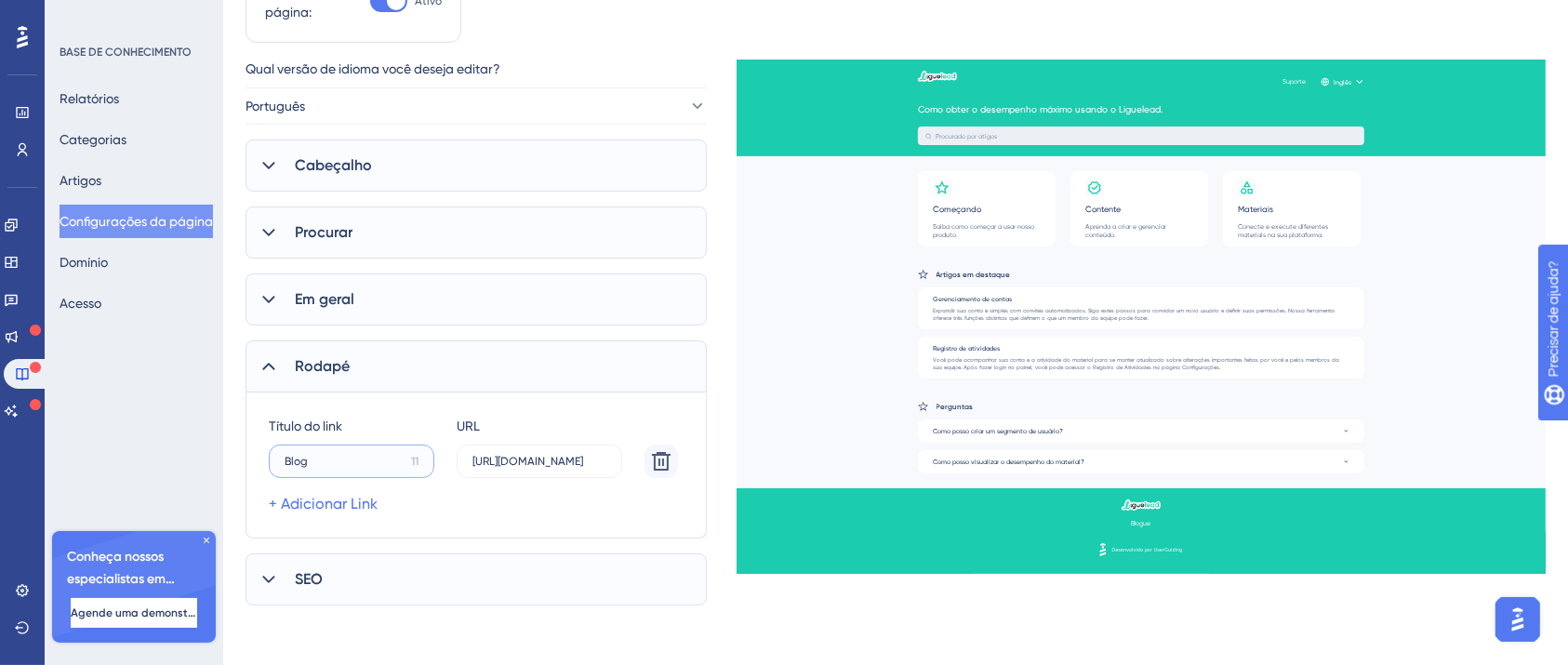
click at [384, 456] on input "Blog" at bounding box center [344, 460] width 119 height 13
type input "Q"
type input "N"
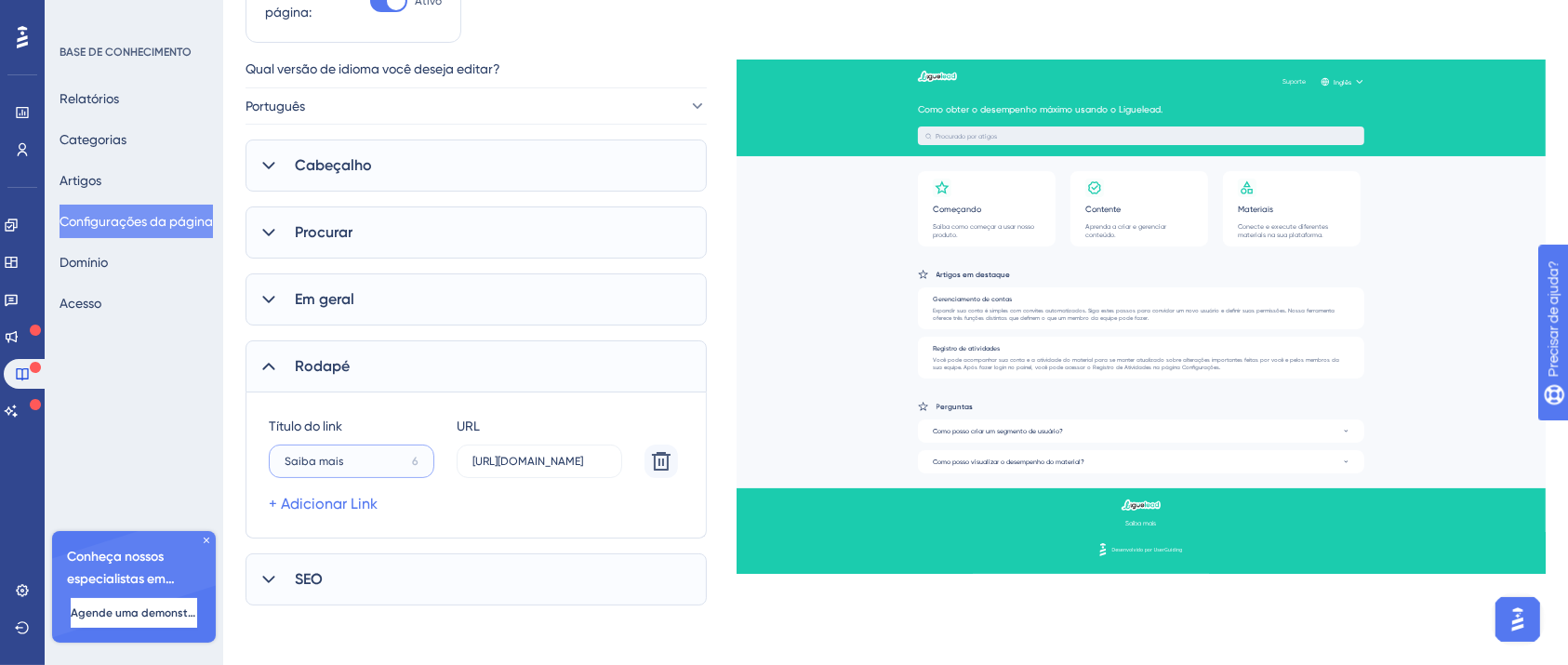
click at [355, 457] on input "Saiba mais" at bounding box center [344, 460] width 120 height 13
type input "C"
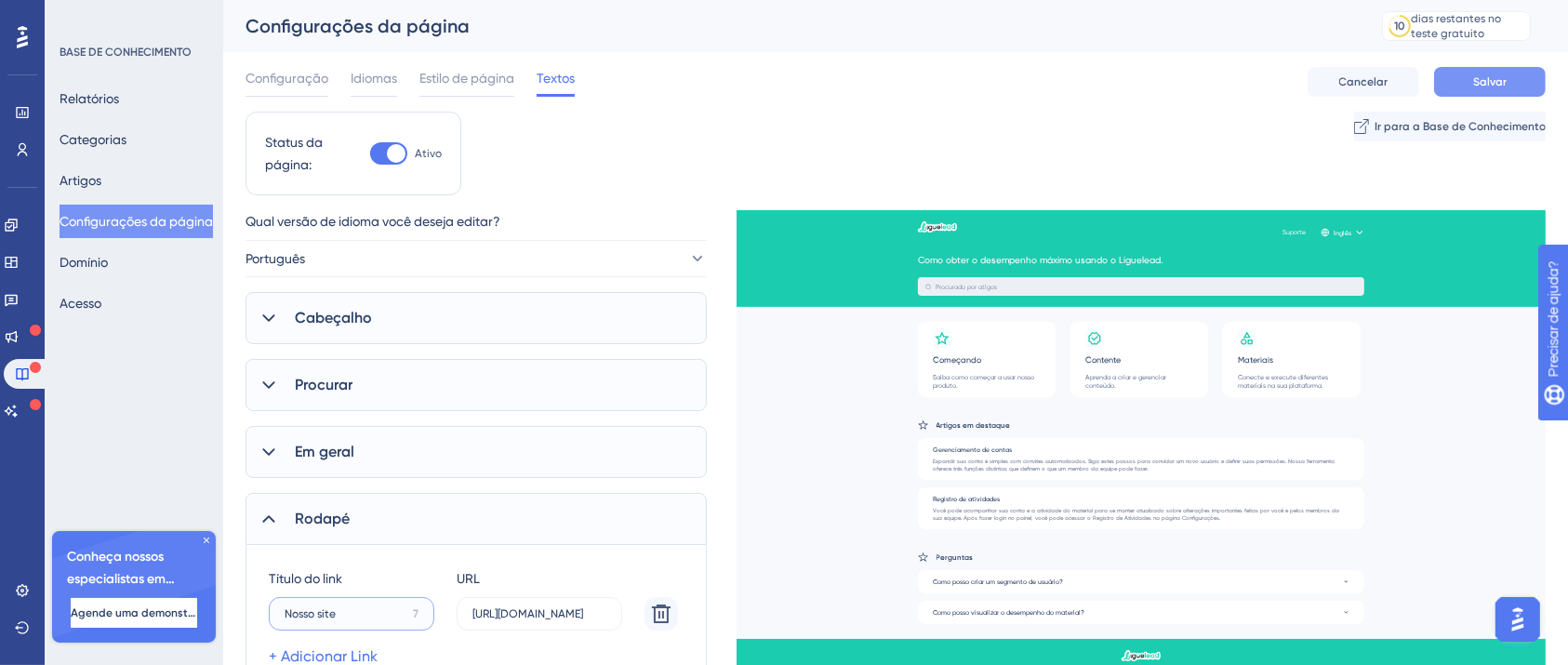
type input "Nosso site"
click at [1501, 78] on font "Salvar" at bounding box center [1490, 81] width 34 height 13
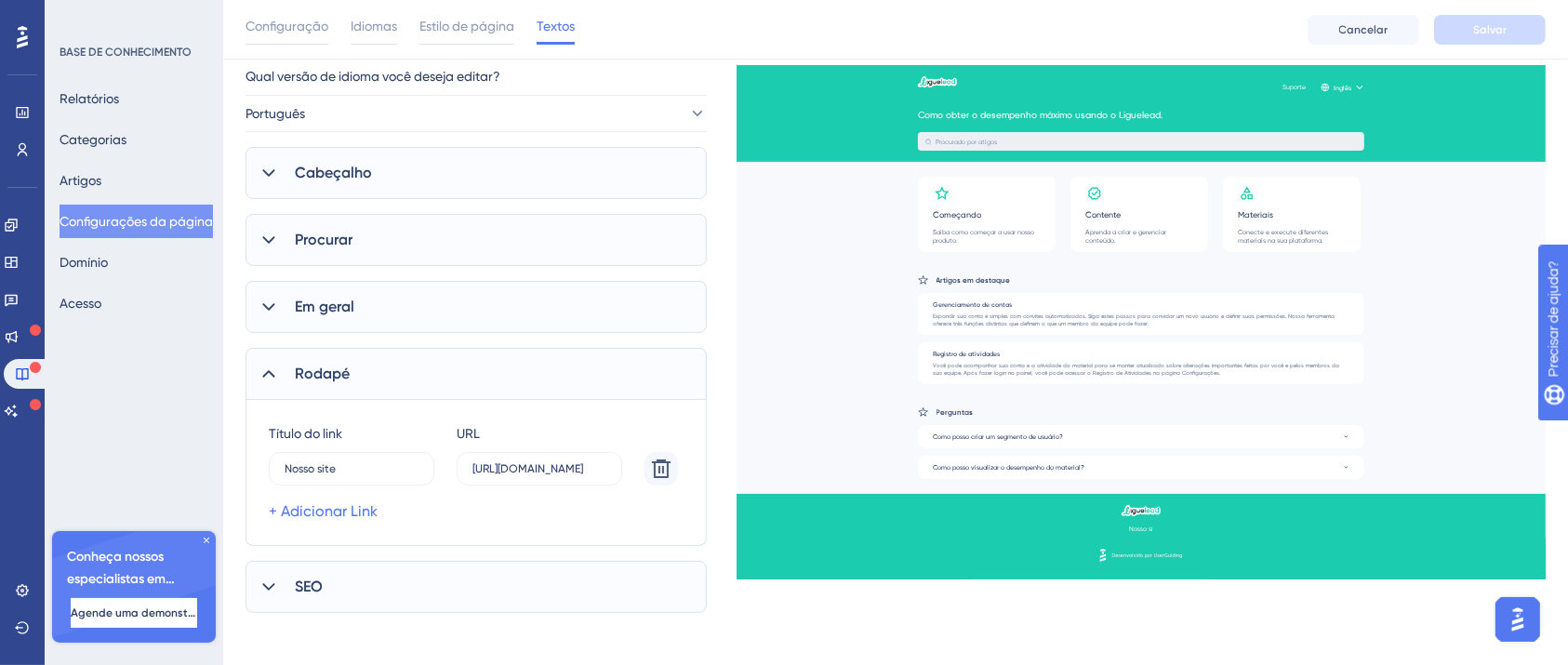
click at [290, 586] on div "SEO" at bounding box center [475, 587] width 461 height 52
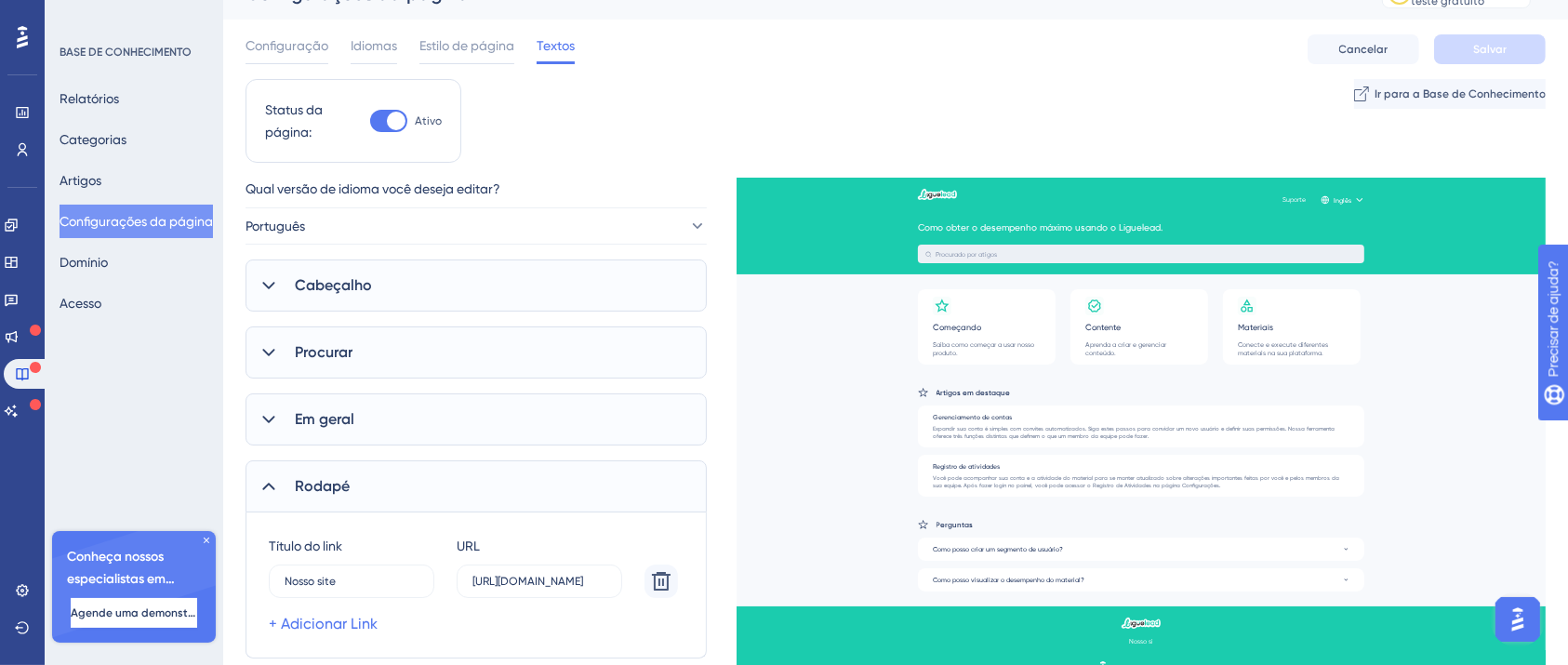
scroll to position [0, 0]
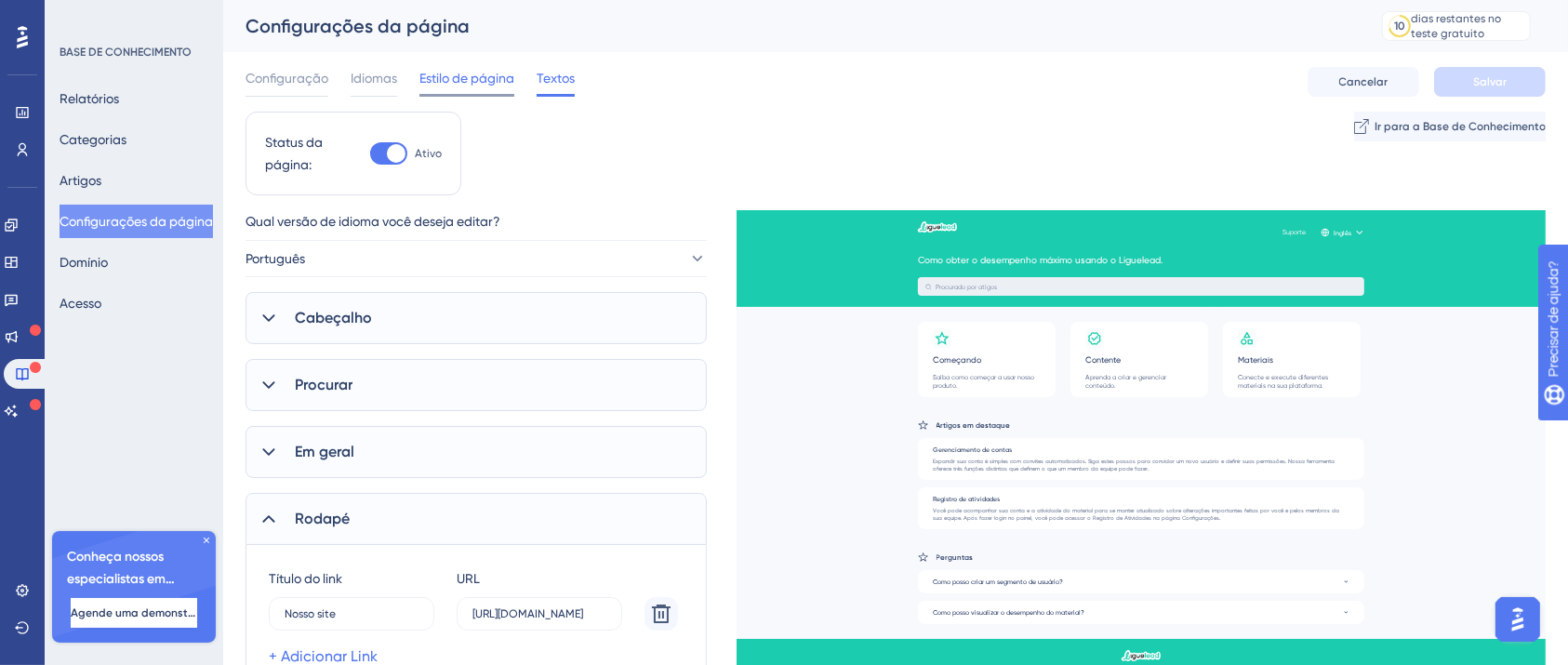
click at [433, 78] on font "Estilo de página" at bounding box center [466, 78] width 95 height 15
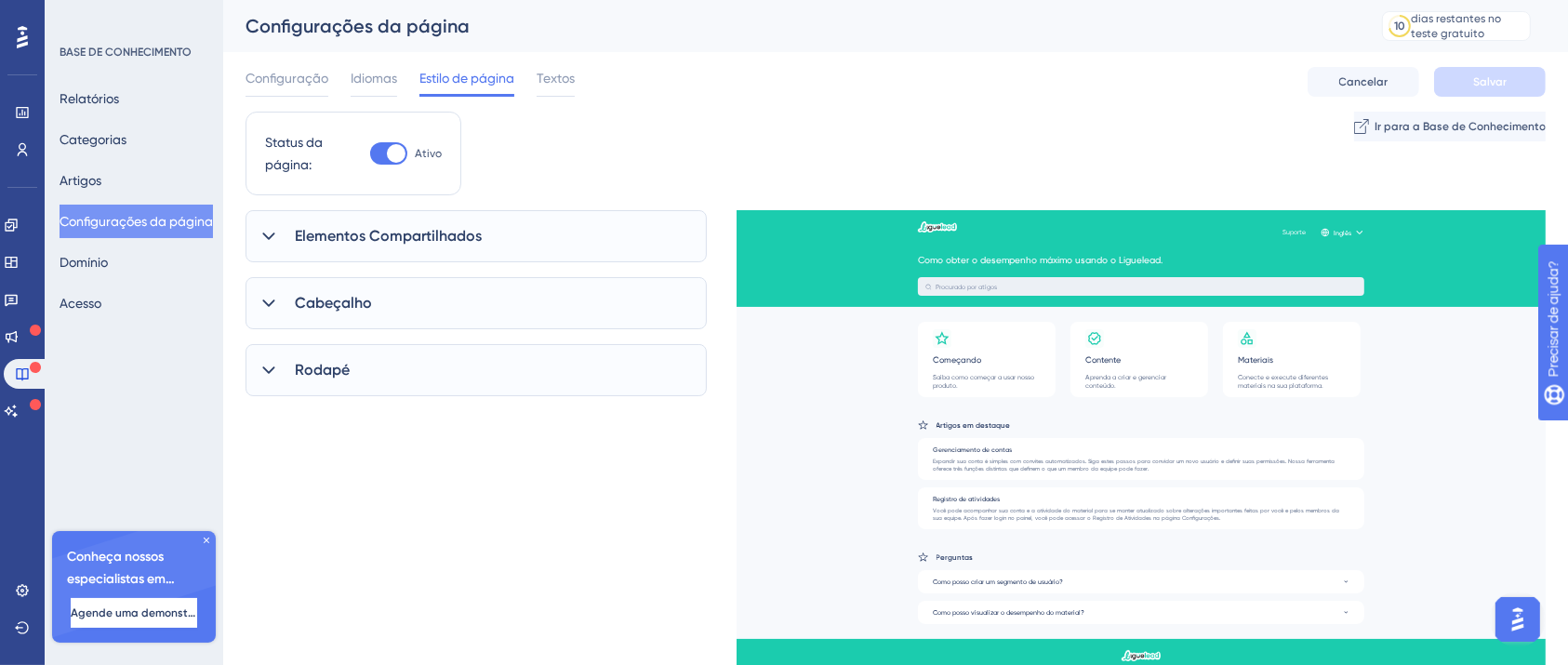
click at [407, 241] on font "Elementos Compartilhados" at bounding box center [387, 236] width 187 height 18
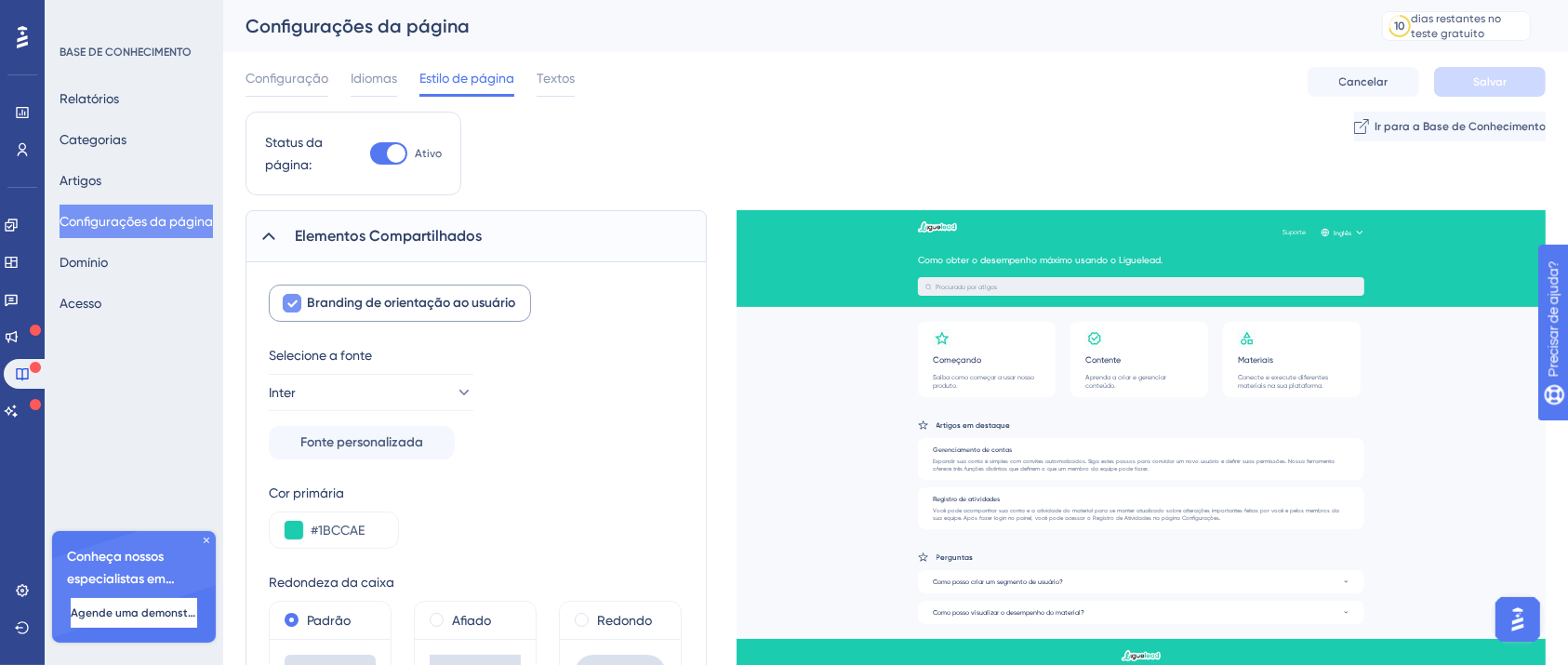
click at [423, 299] on font "Branding de orientação ao usuário" at bounding box center [411, 302] width 208 height 16
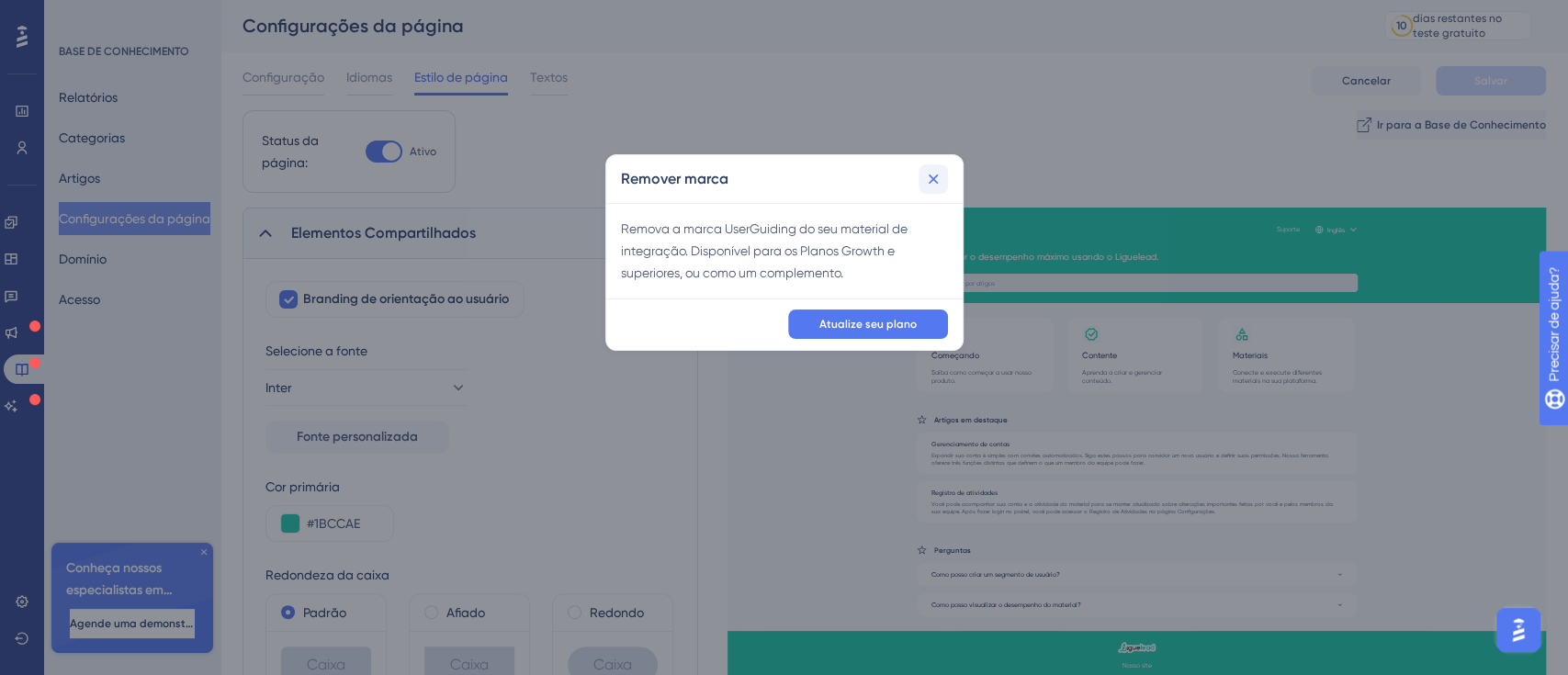
click at [941, 171] on icon at bounding box center [933, 179] width 19 height 19
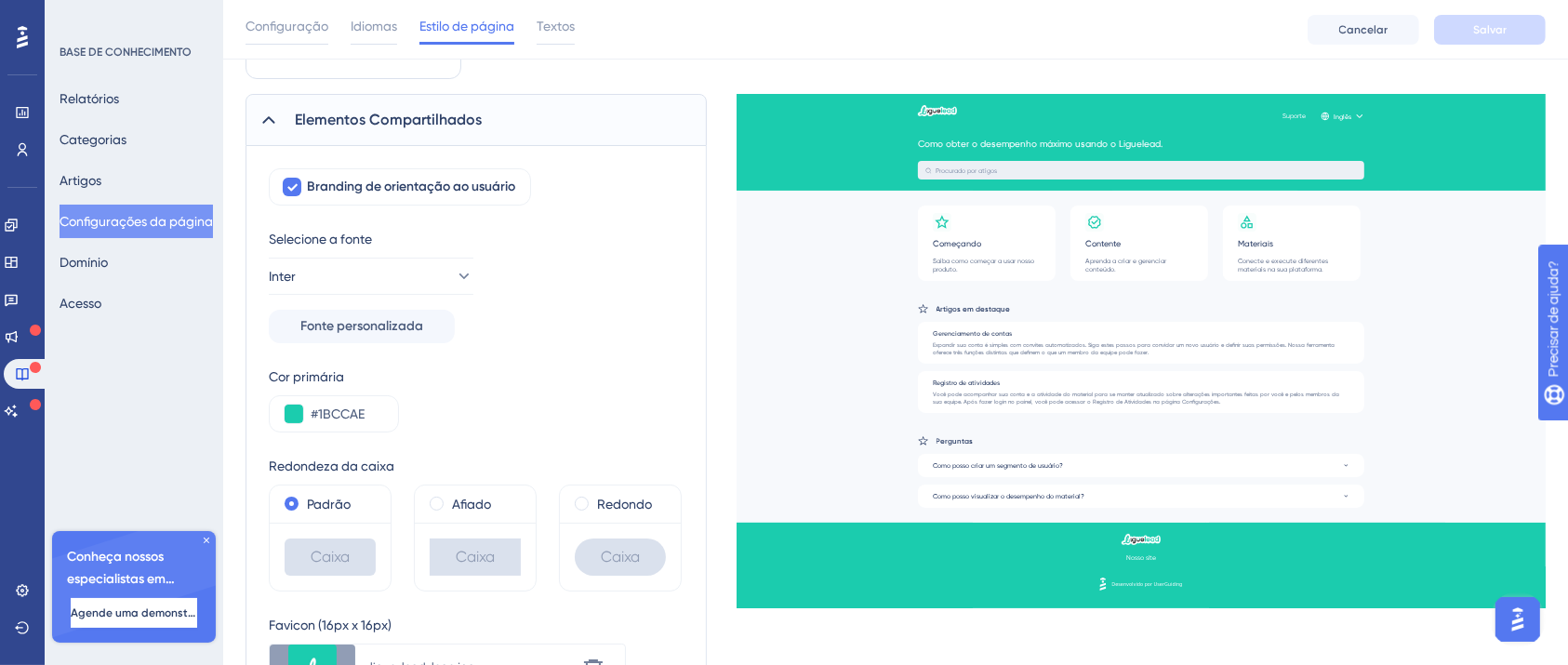
scroll to position [369, 0]
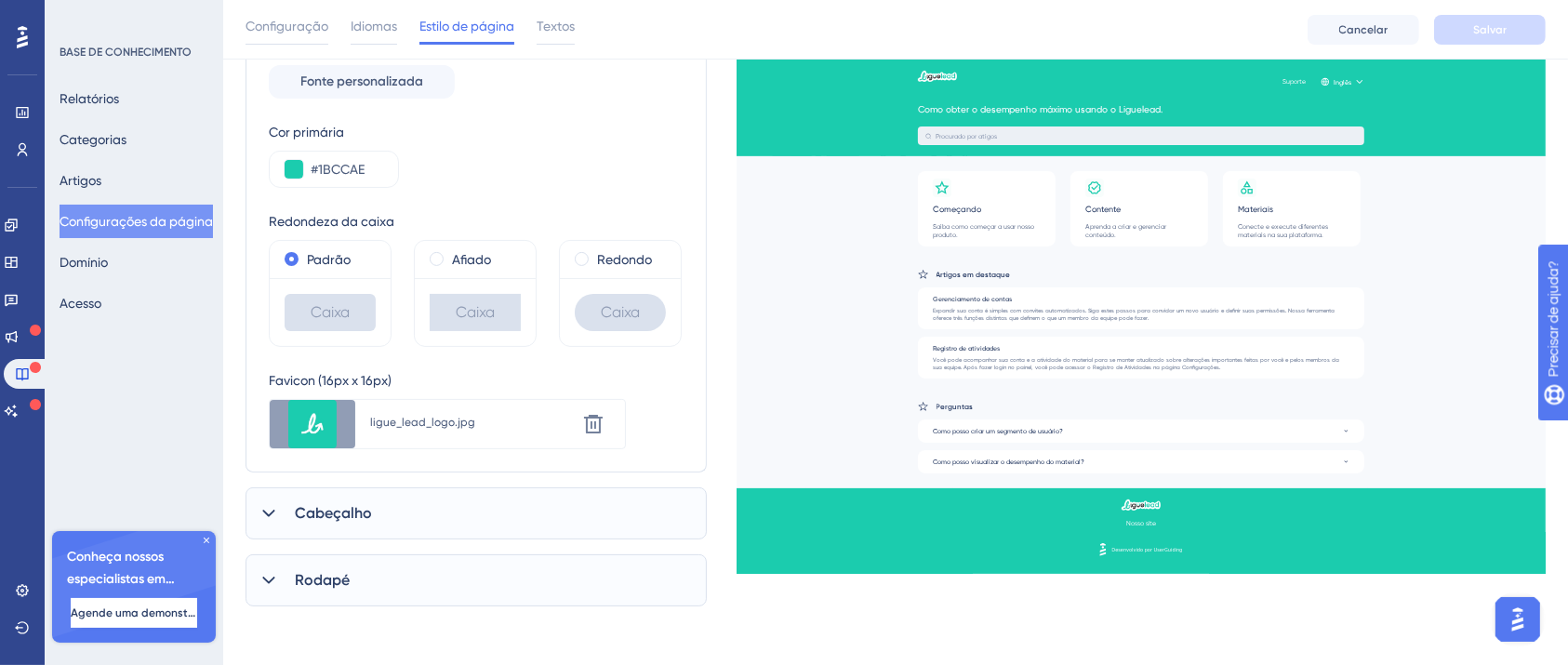
click at [353, 496] on div "Cabeçalho" at bounding box center [475, 513] width 461 height 52
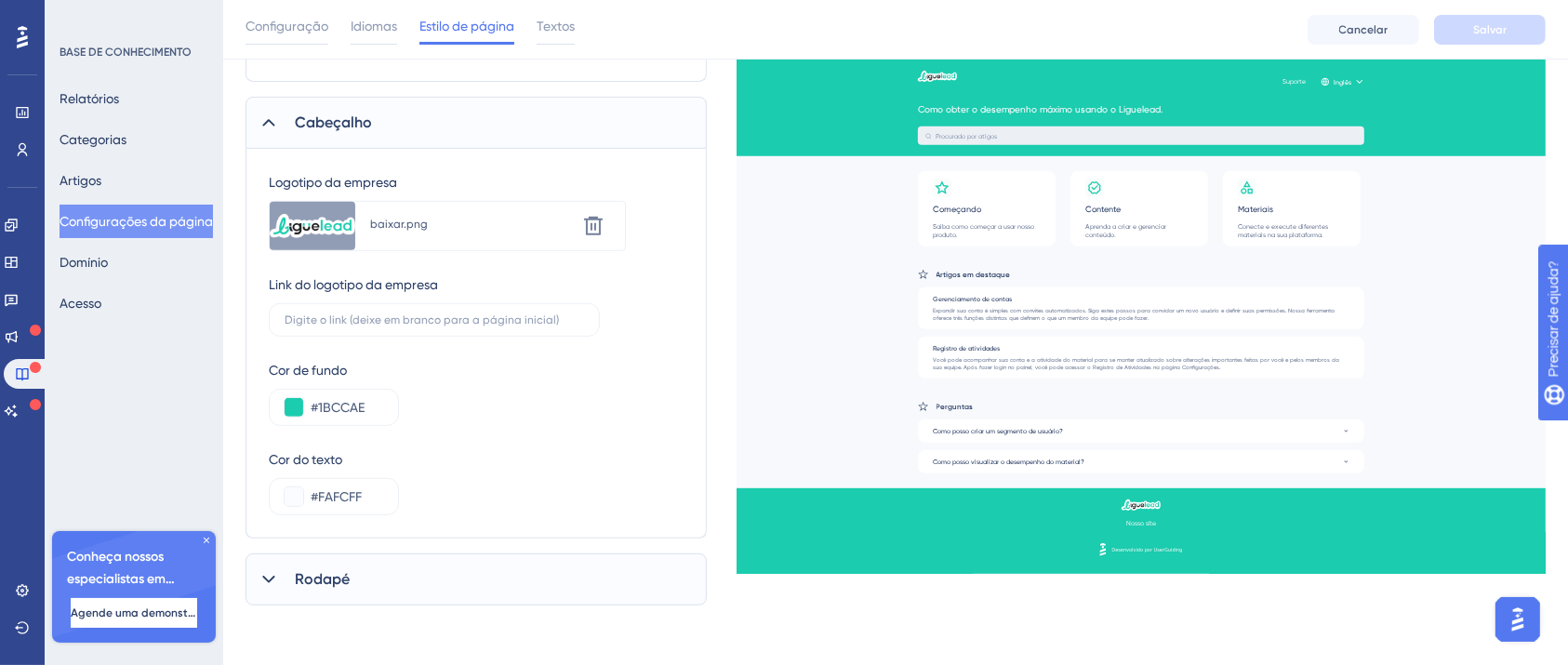
click at [402, 580] on div "Rodapé" at bounding box center [475, 579] width 461 height 52
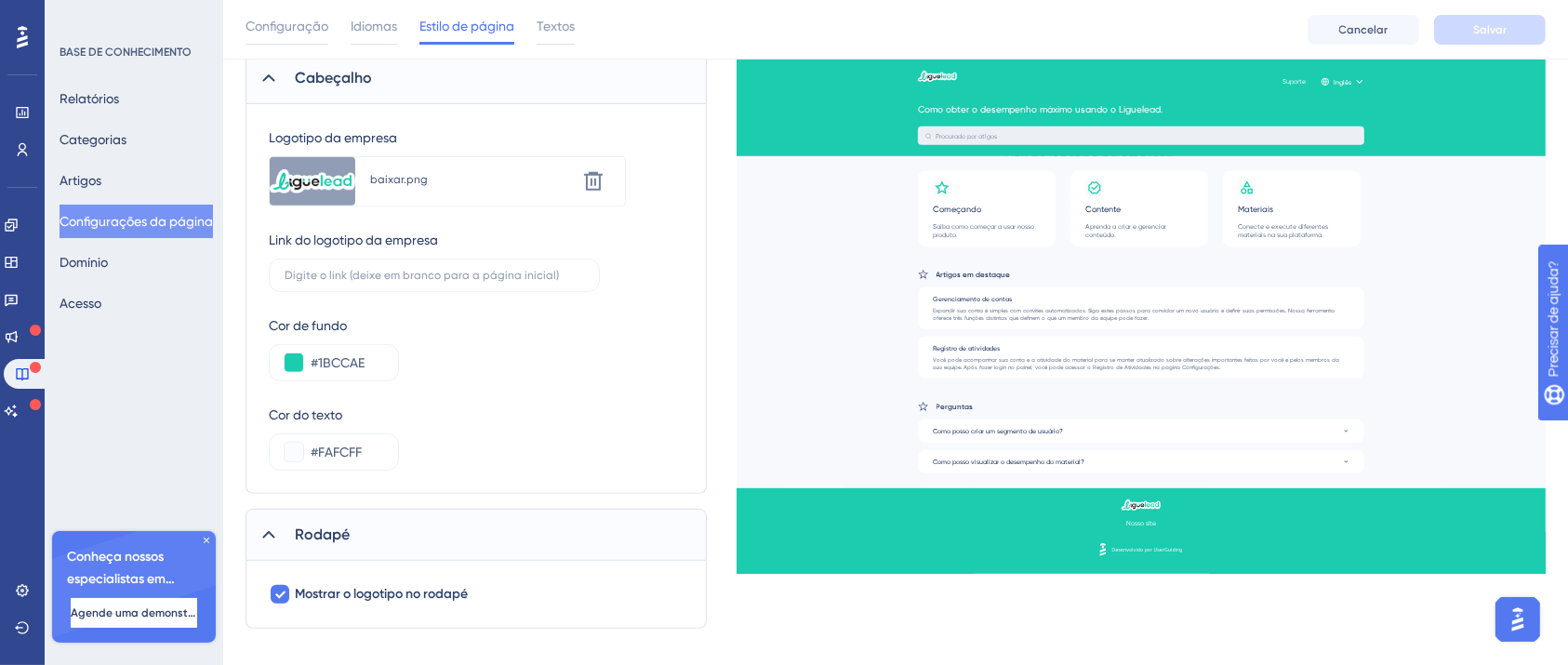
scroll to position [826, 0]
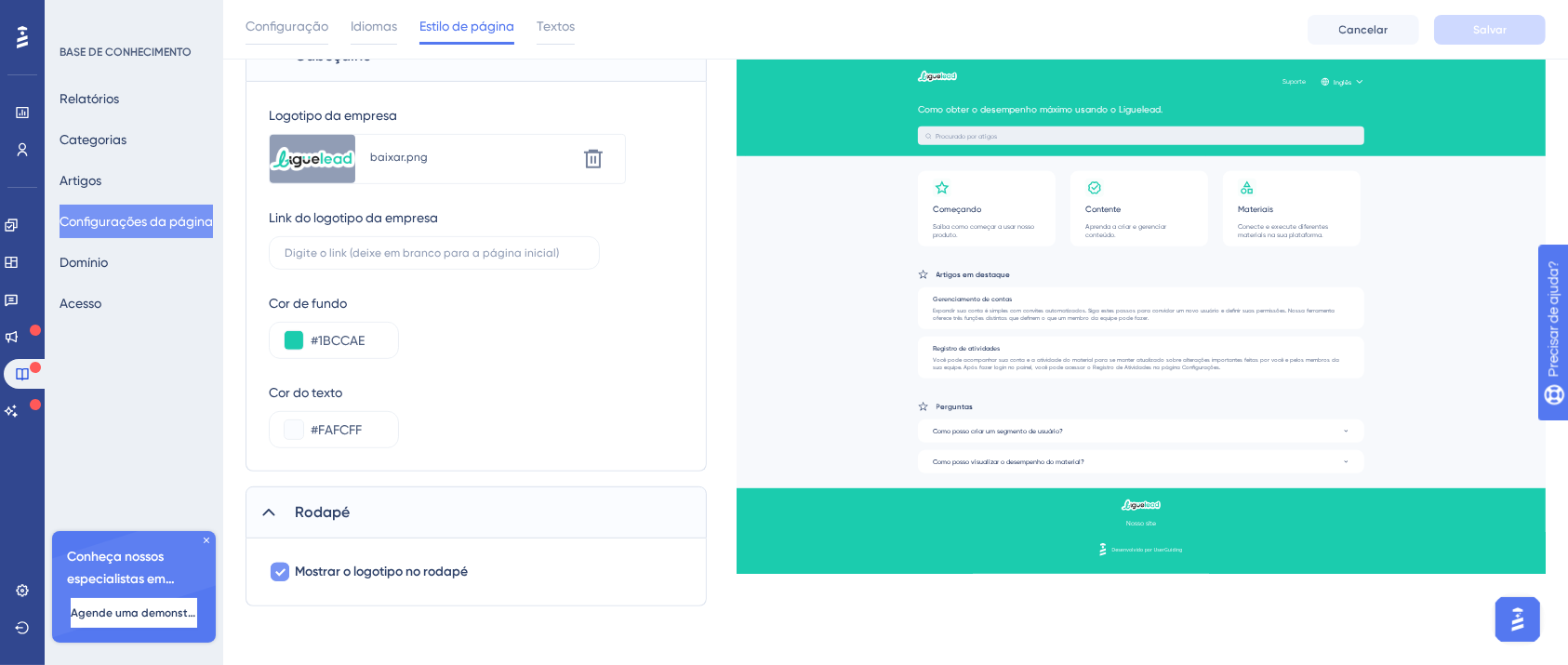
click at [419, 571] on font "Mostrar o logotipo no rodapé" at bounding box center [380, 571] width 173 height 16
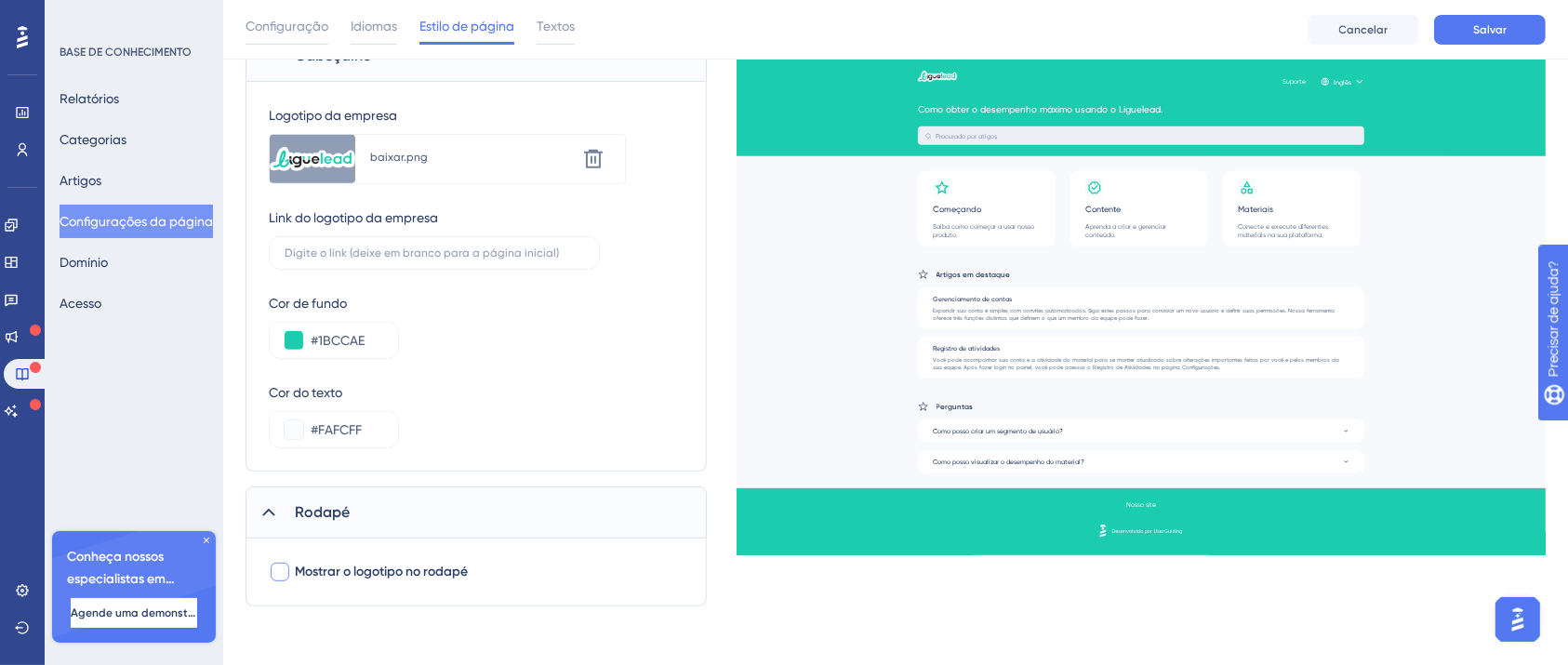
click at [419, 571] on font "Mostrar o logotipo no rodapé" at bounding box center [380, 571] width 173 height 16
checkbox input "true"
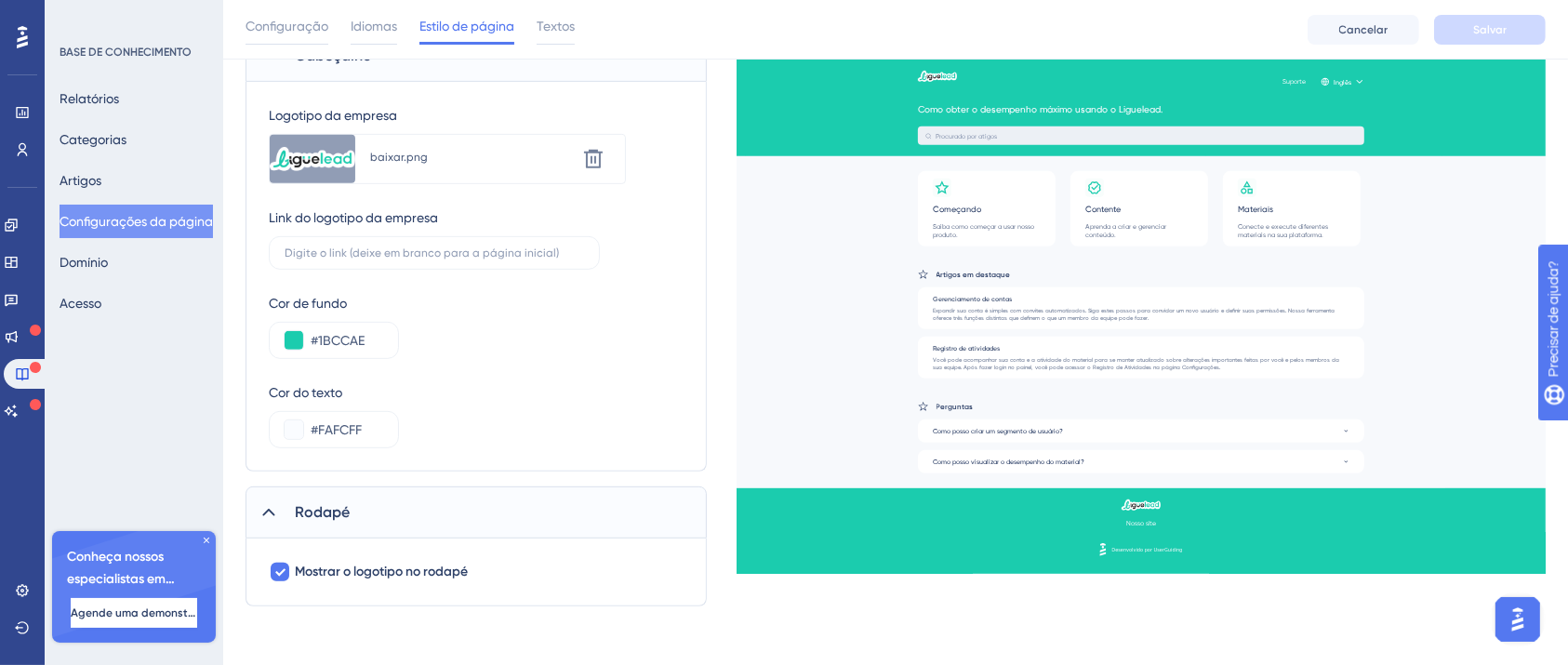
click at [108, 268] on button "Domínio" at bounding box center [83, 262] width 48 height 34
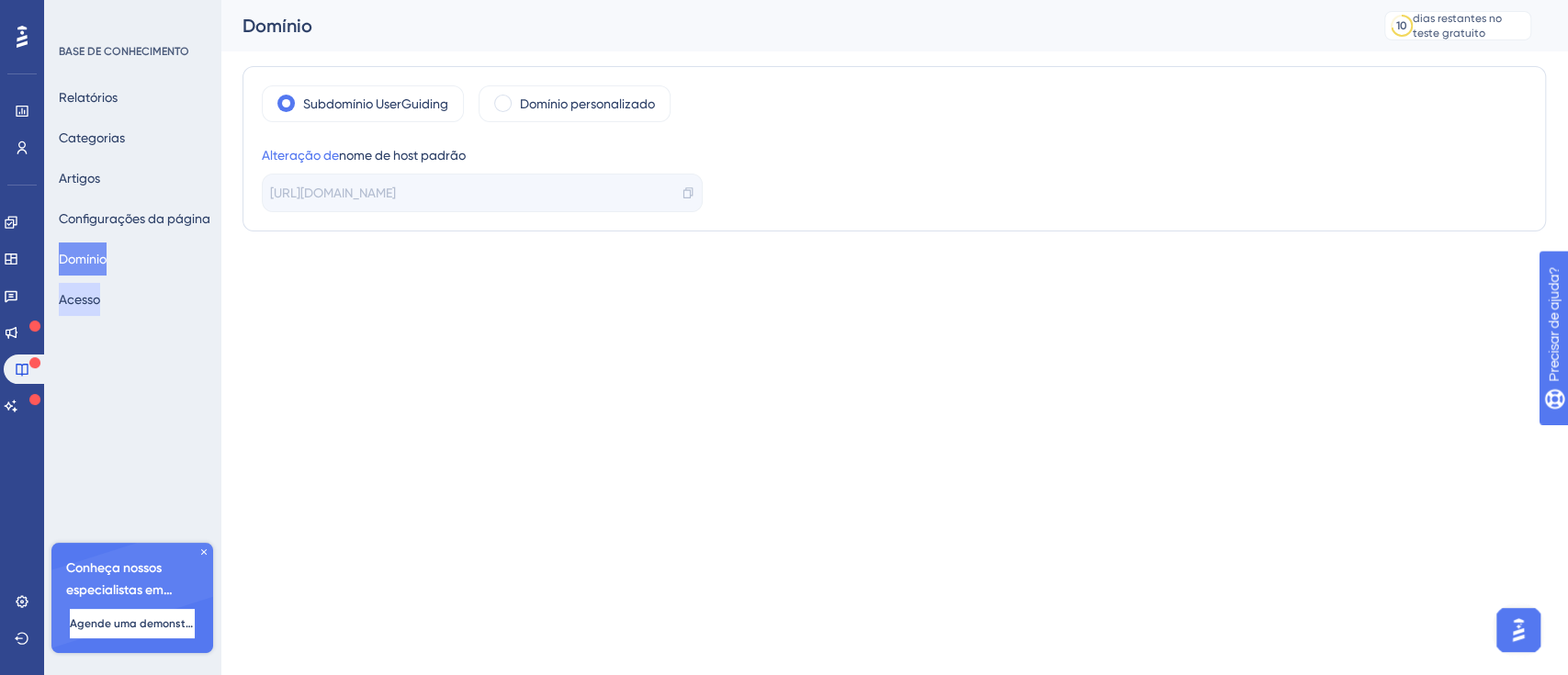
click at [78, 297] on font "Acesso" at bounding box center [79, 298] width 41 height 15
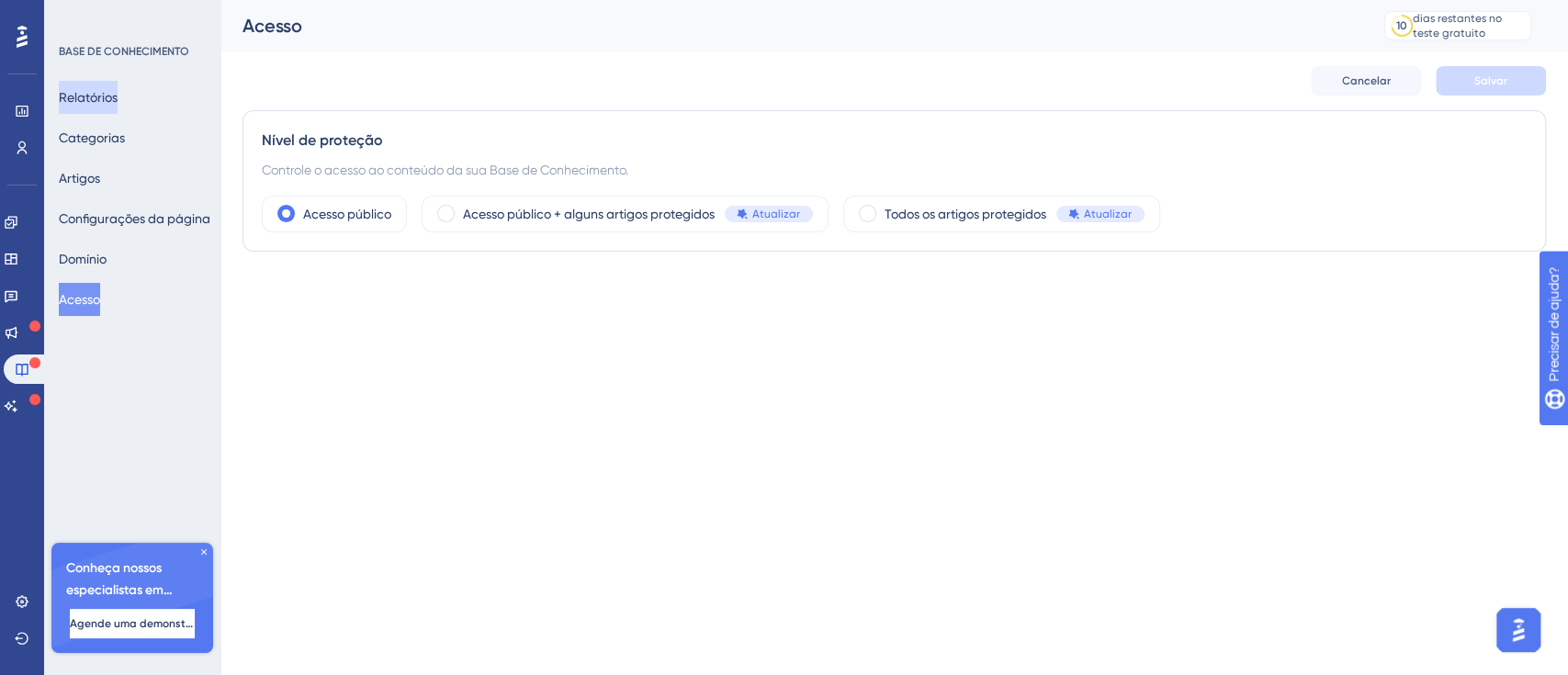
click at [112, 105] on font "Relatórios" at bounding box center [88, 97] width 59 height 22
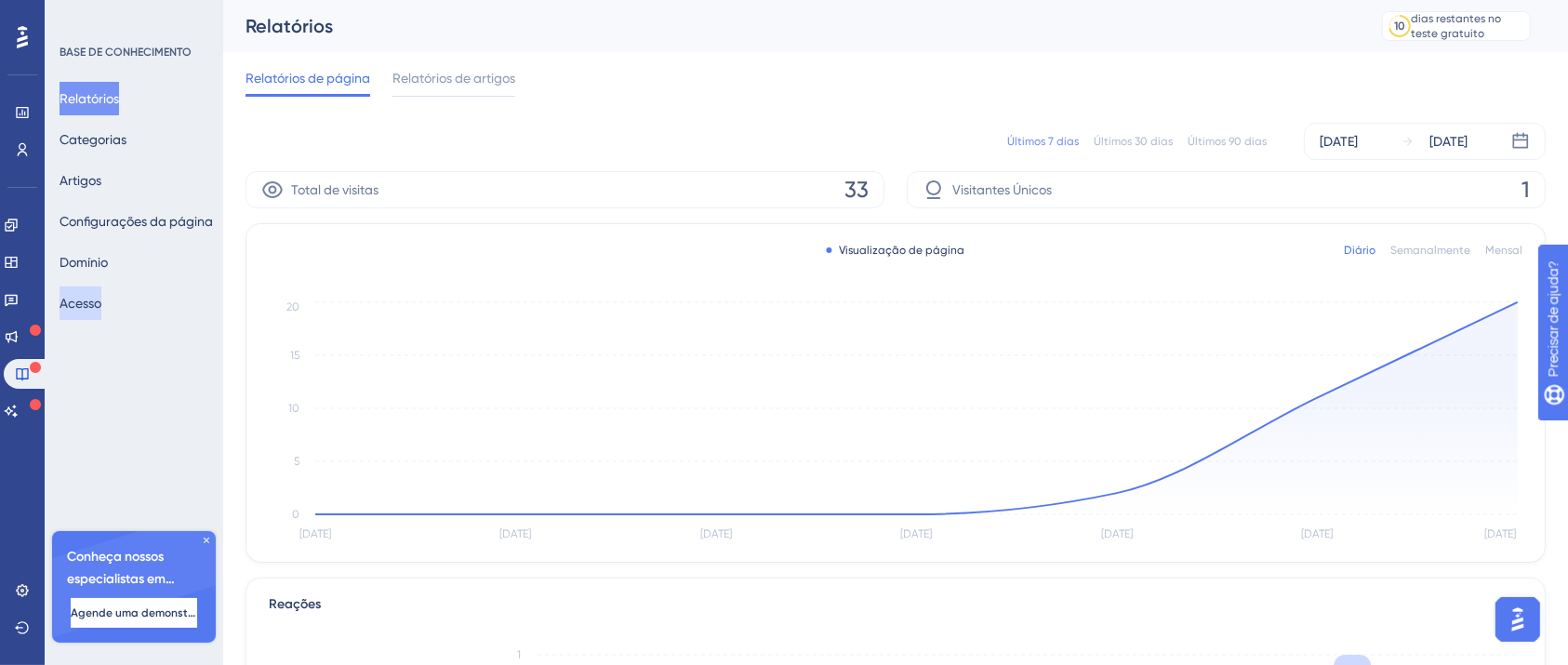
click at [102, 297] on font "Acesso" at bounding box center [80, 302] width 41 height 15
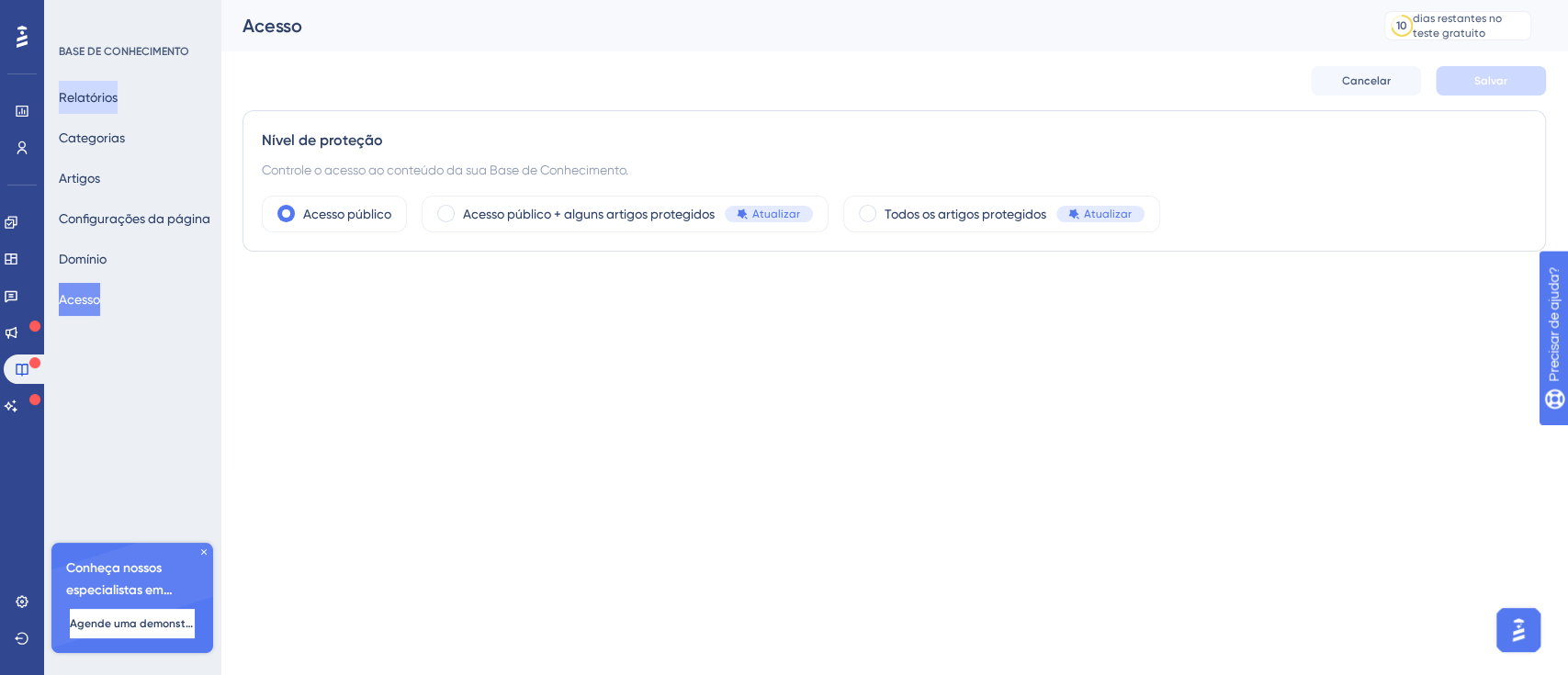
click at [77, 95] on font "Relatórios" at bounding box center [88, 97] width 59 height 15
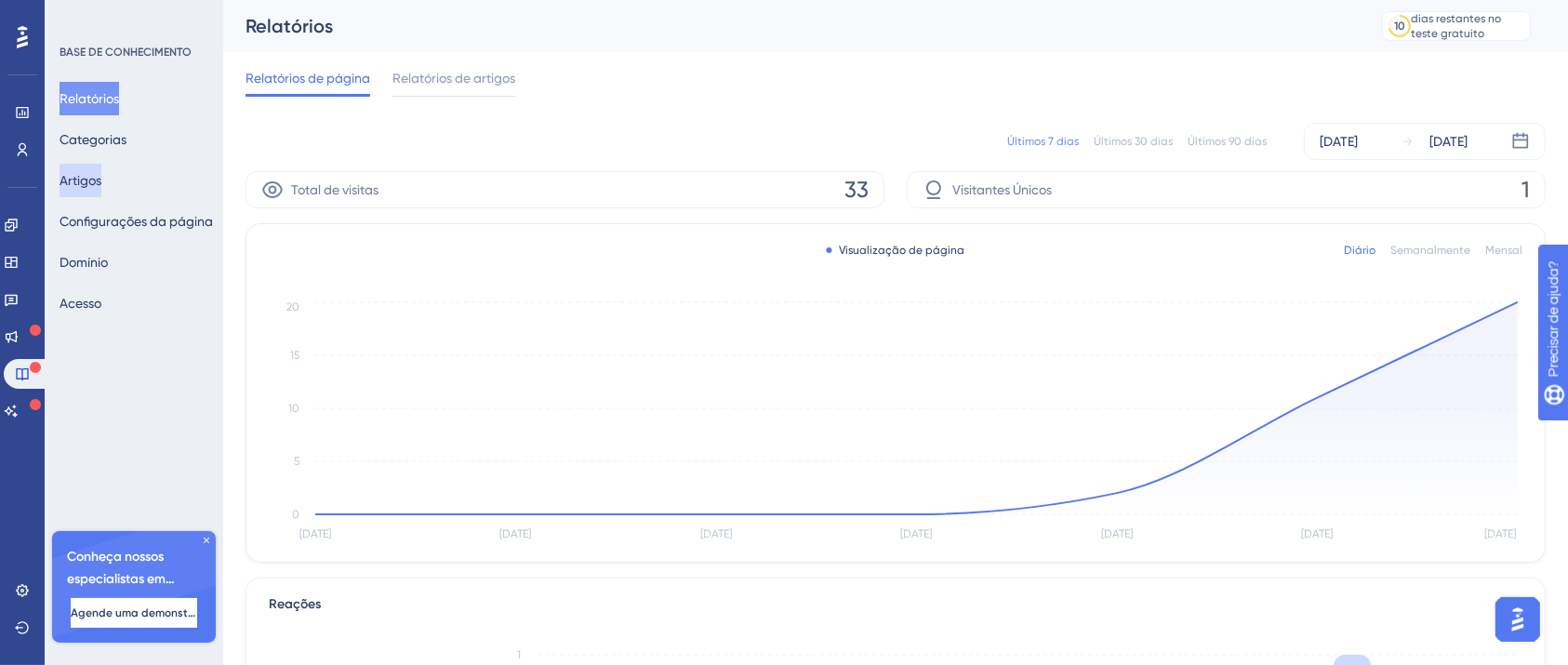
click at [96, 184] on font "Artigos" at bounding box center [80, 180] width 41 height 15
drag, startPoint x: 96, startPoint y: 185, endPoint x: 1131, endPoint y: 30, distance: 1046.5
click at [97, 184] on font "Artigos" at bounding box center [80, 180] width 41 height 15
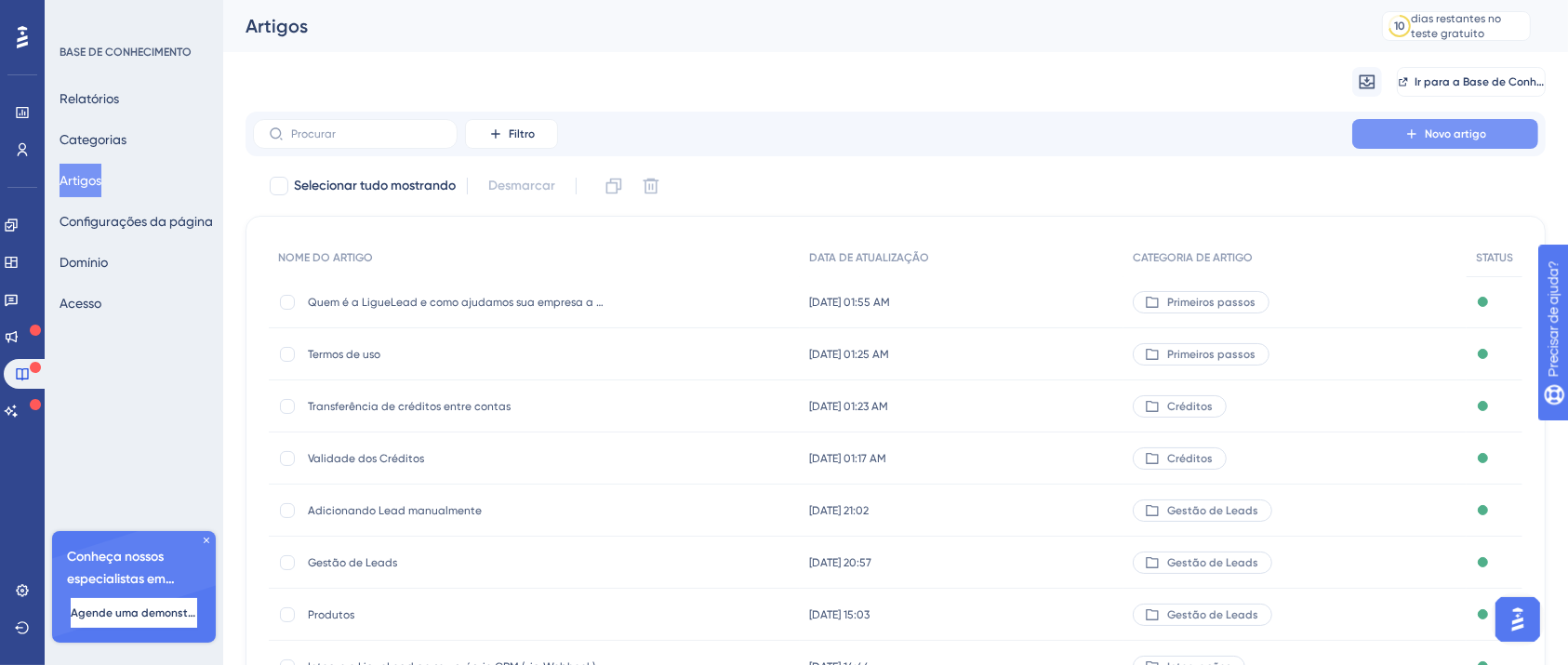
click at [1442, 143] on button "Novo artigo" at bounding box center [1445, 133] width 186 height 30
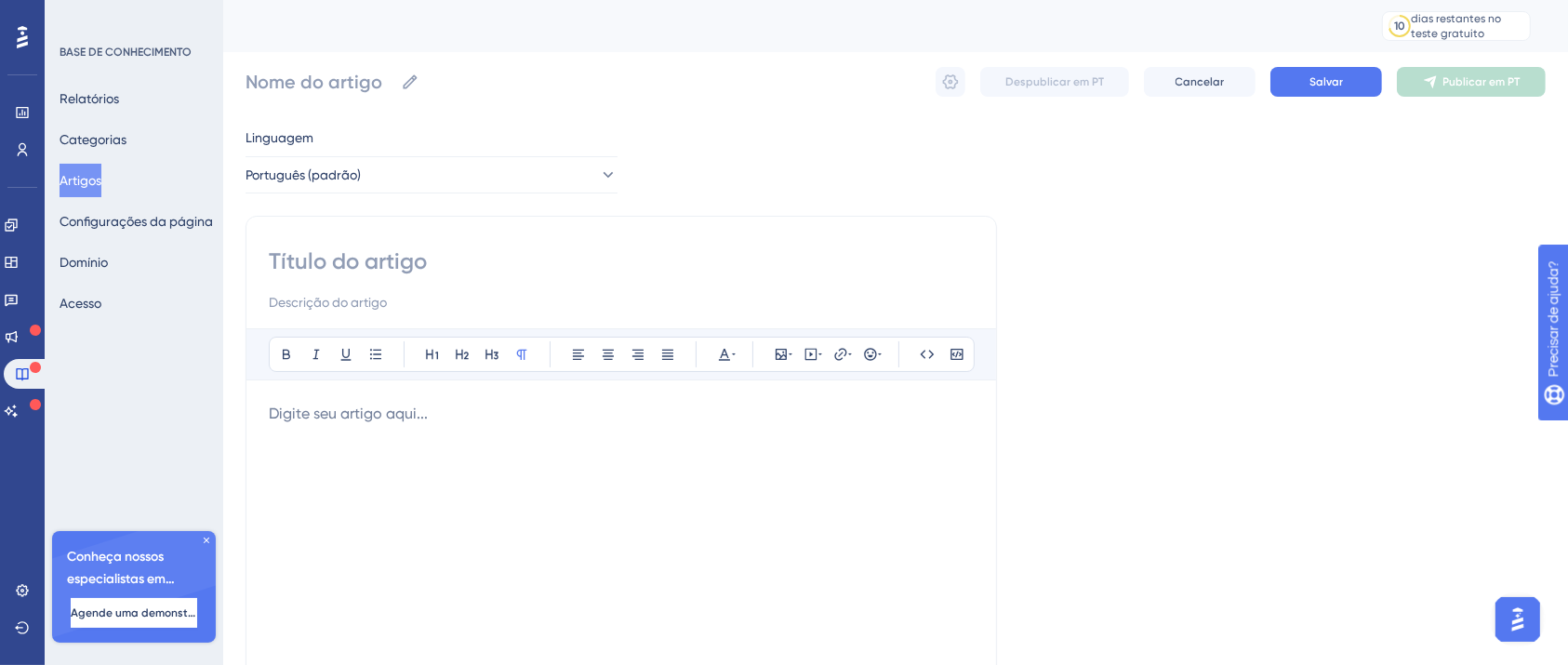
click at [536, 459] on div at bounding box center [620, 608] width 704 height 409
click at [342, 258] on input at bounding box center [620, 261] width 704 height 30
paste input "Como criar sua conta na LigueLead"
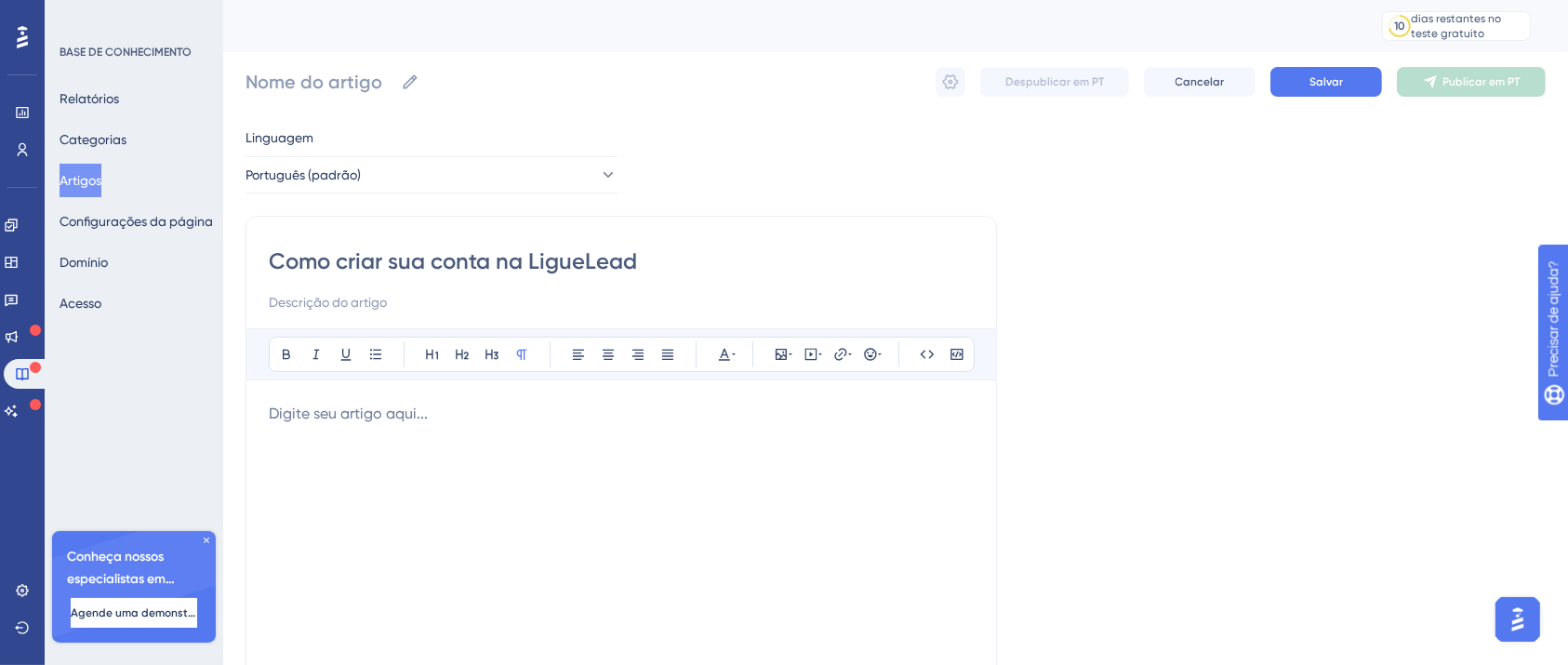
type input "Como criar sua conta na LigueLead"
click at [520, 608] on div at bounding box center [620, 608] width 704 height 409
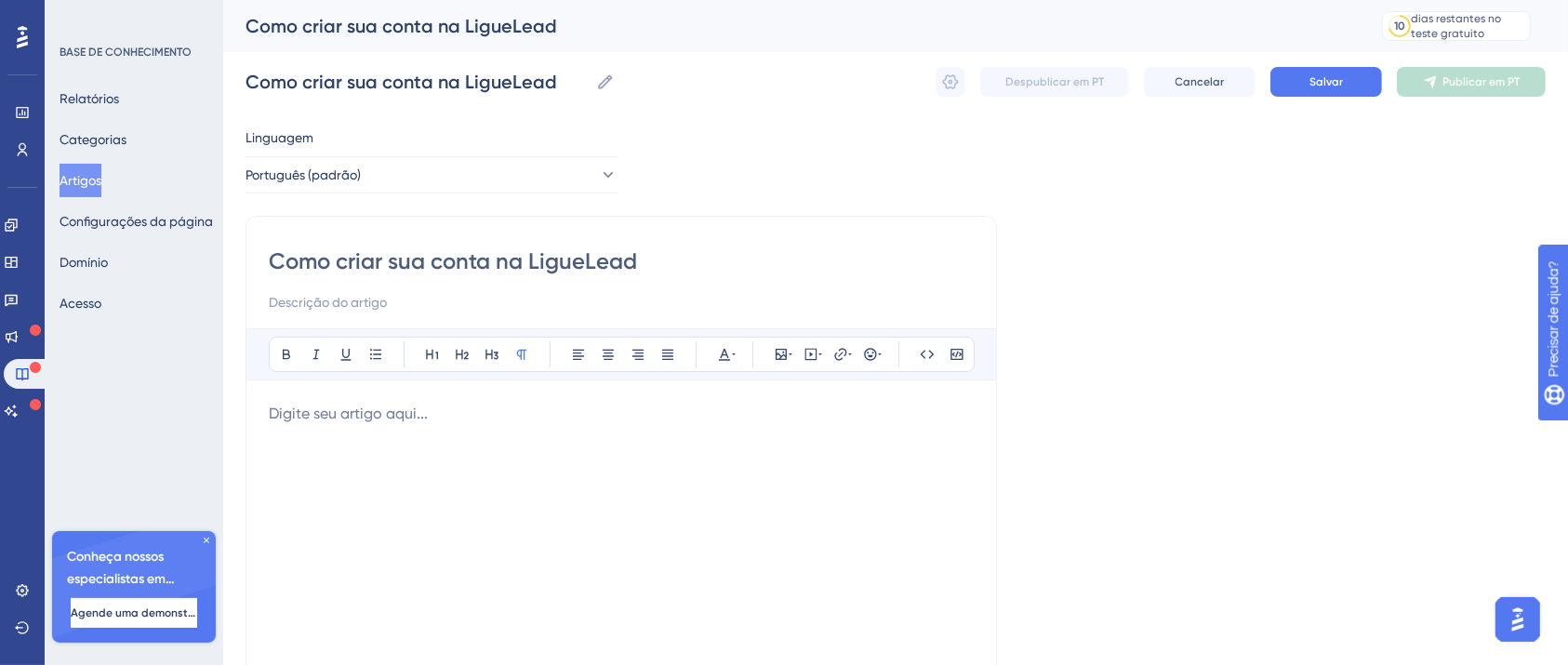
click at [460, 454] on div at bounding box center [620, 608] width 704 height 409
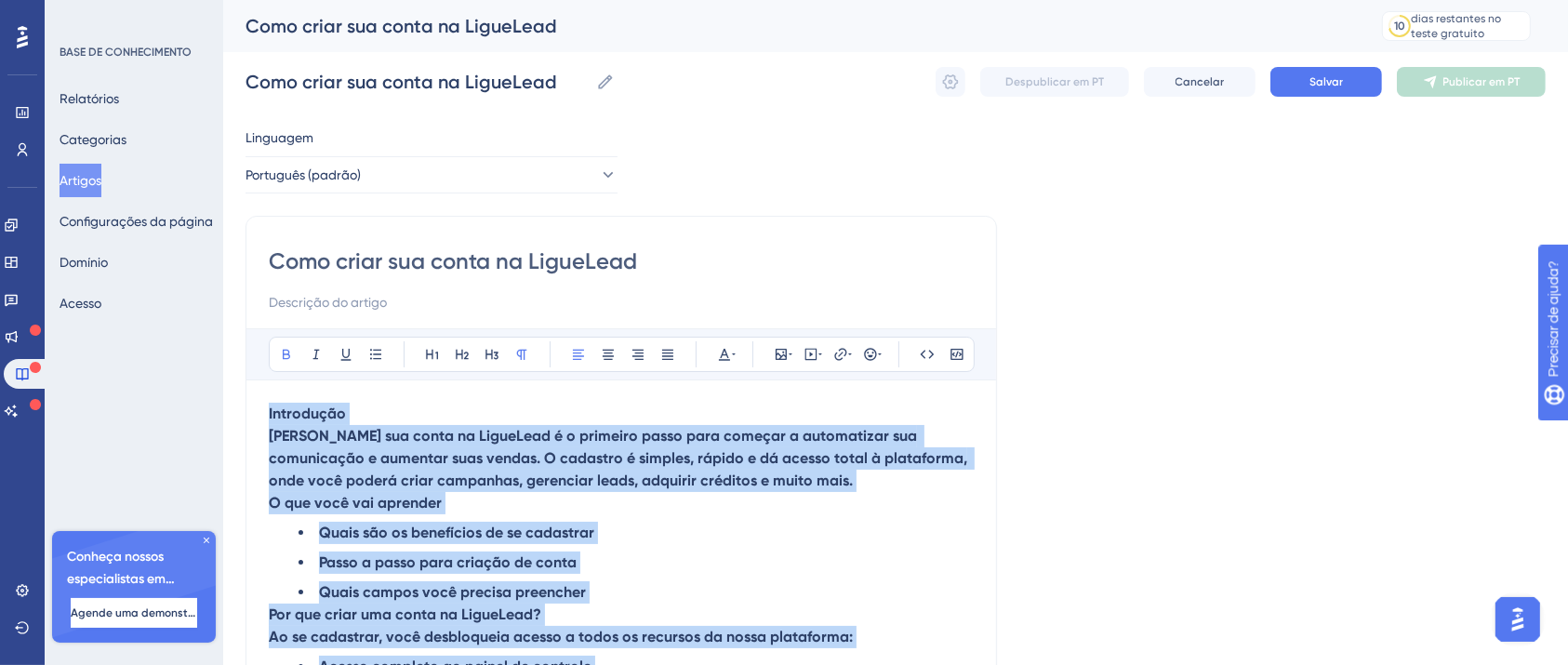
drag, startPoint x: 362, startPoint y: 433, endPoint x: 230, endPoint y: 331, distance: 166.8
click at [282, 354] on icon at bounding box center [286, 354] width 15 height 15
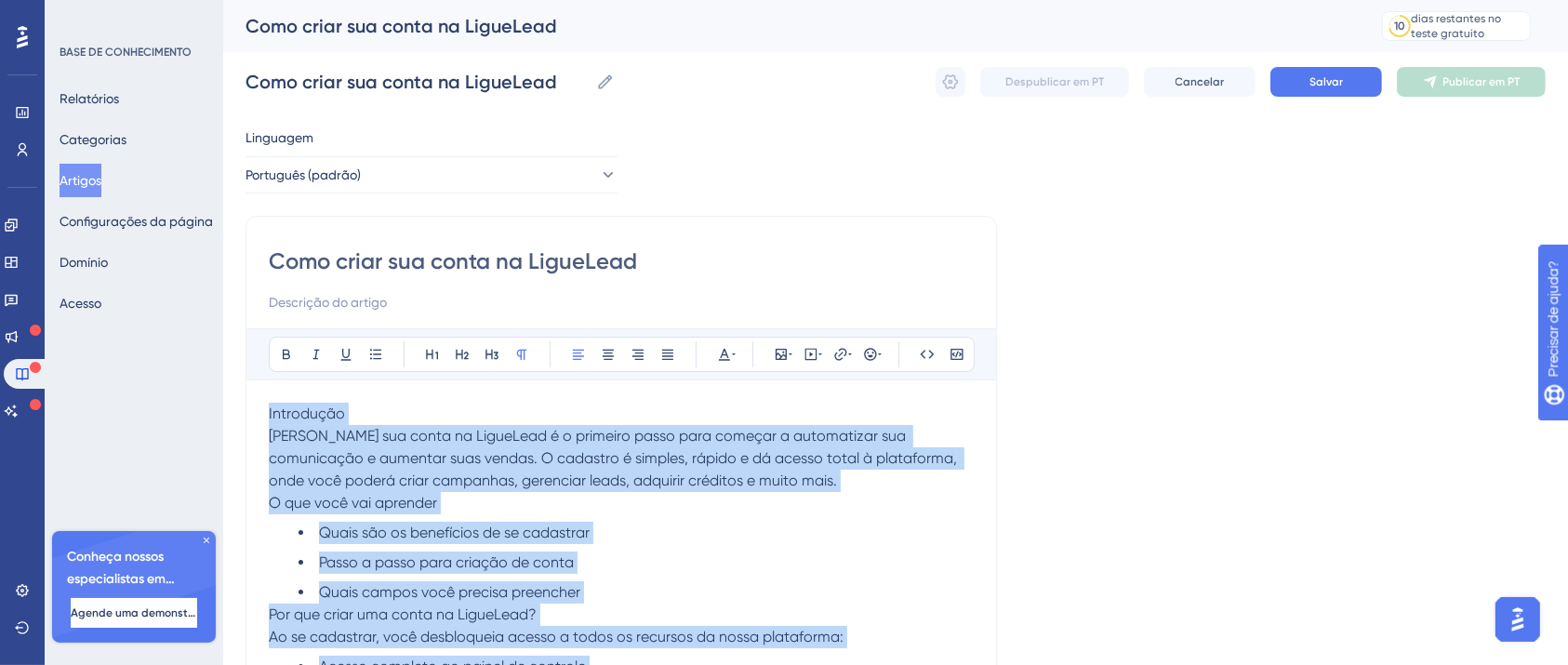
click at [332, 427] on span "Criar sua conta na LigueLead é o primeiro passo para começar a automatizar sua …" at bounding box center [615, 457] width 692 height 62
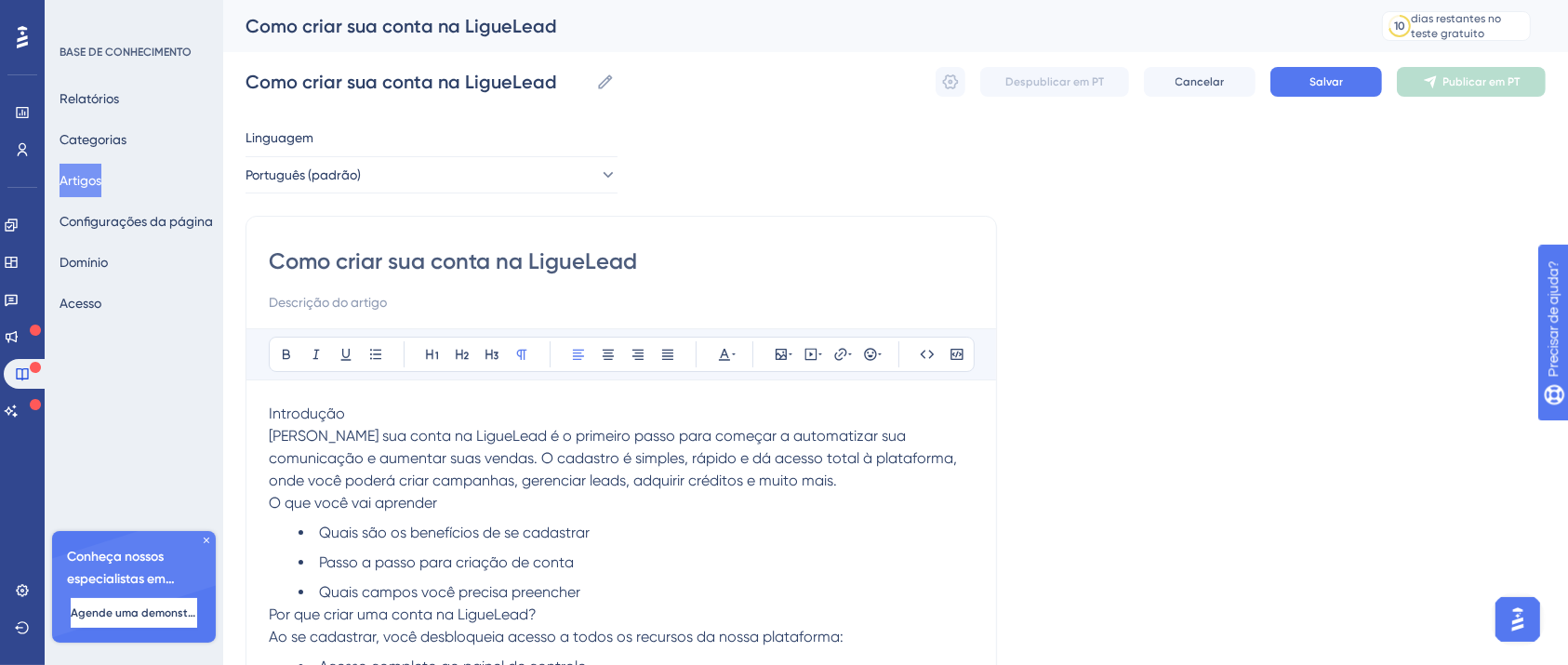
click at [319, 417] on span "Introdução" at bounding box center [306, 413] width 76 height 18
click at [283, 362] on button at bounding box center [287, 354] width 26 height 26
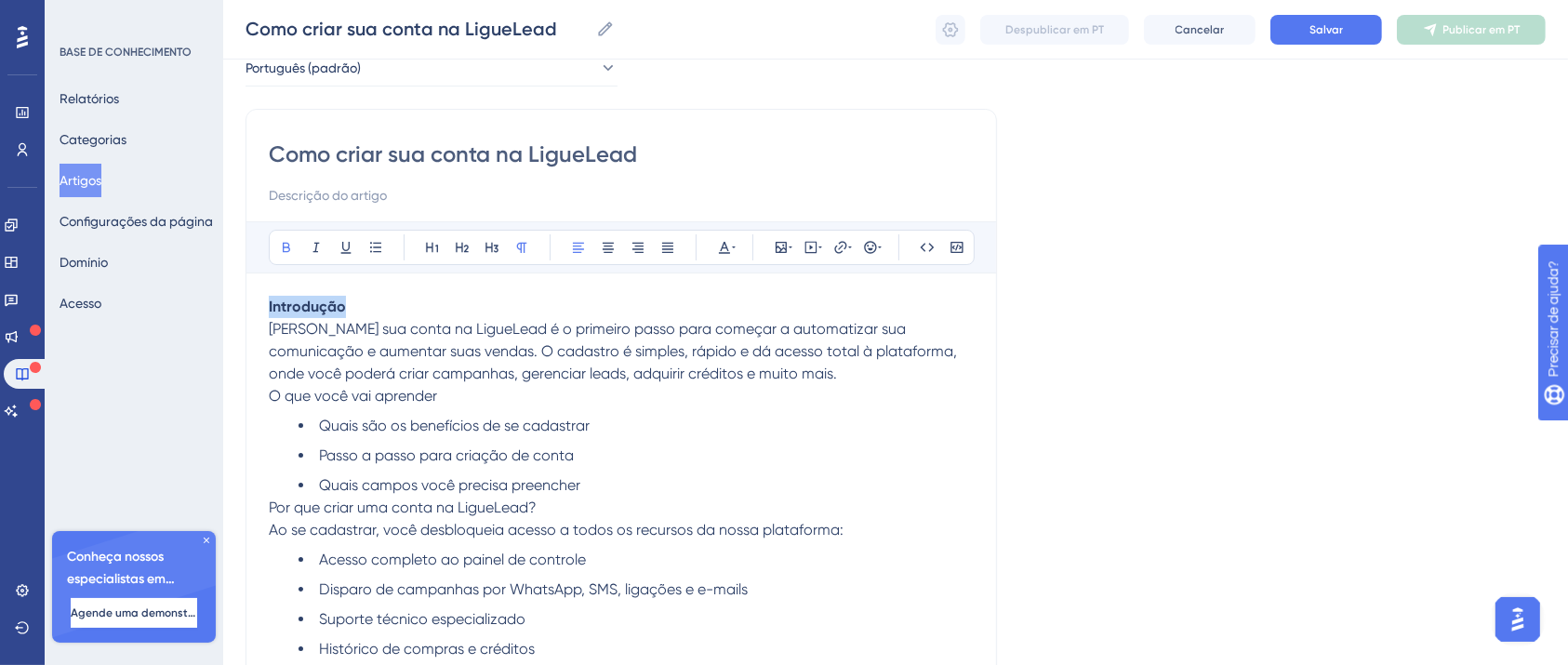
scroll to position [247, 0]
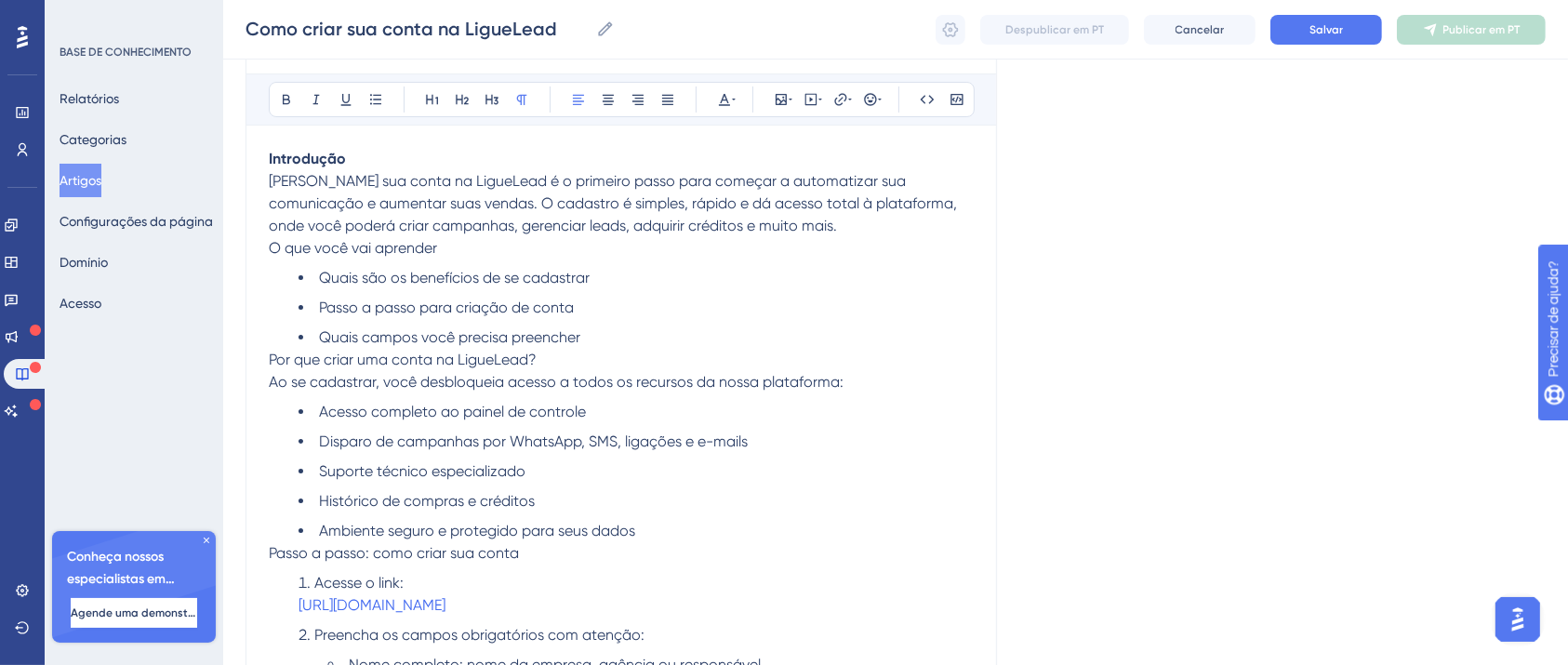
click at [867, 214] on p "Criar sua conta na LigueLead é o primeiro passo para começar a automatizar sua …" at bounding box center [620, 204] width 704 height 67
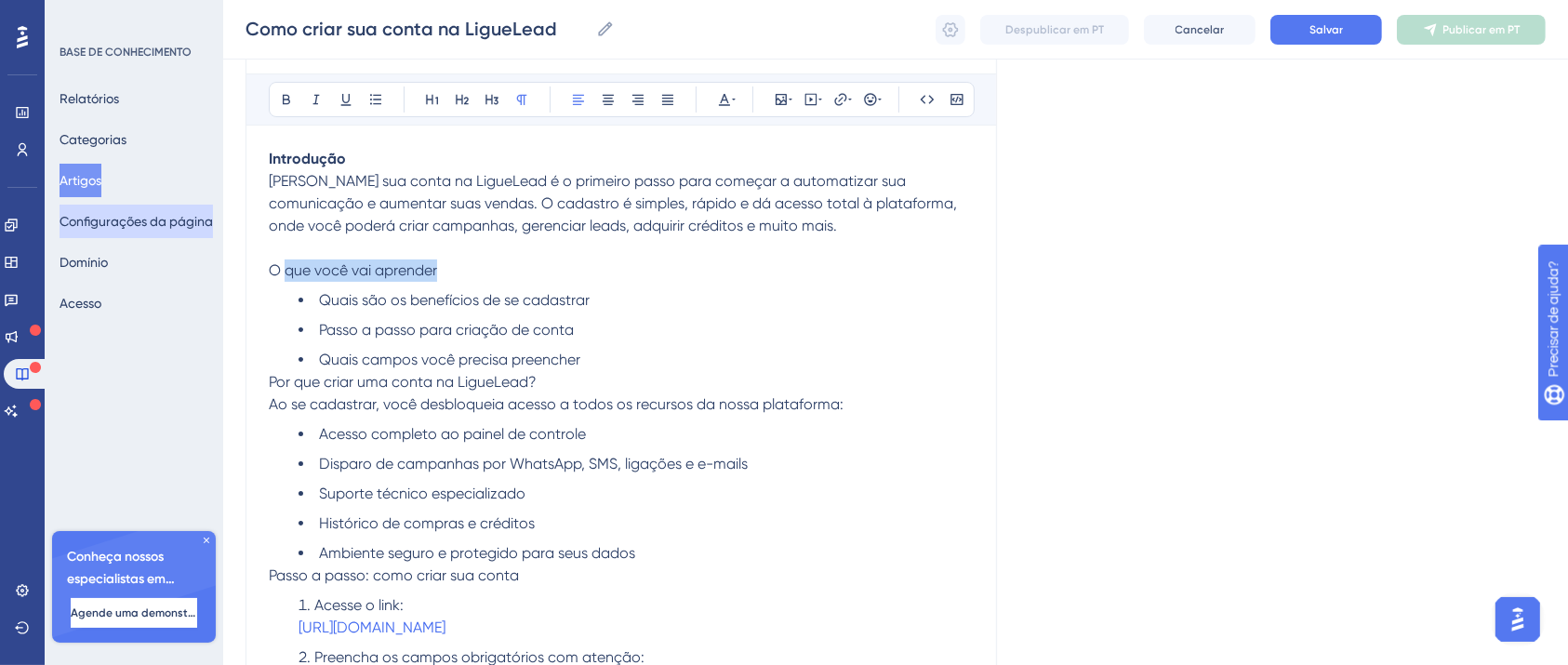
drag, startPoint x: 447, startPoint y: 275, endPoint x: 206, endPoint y: 235, distance: 244.3
click at [225, 272] on div "Desempenho Usuários Noivado Widgets Opinião Atualizações de produtos Base de co…" at bounding box center [895, 494] width 1345 height 1482
click at [286, 101] on icon at bounding box center [286, 99] width 15 height 15
click at [650, 358] on li "Quais campos você precisa preencher" at bounding box center [635, 360] width 675 height 23
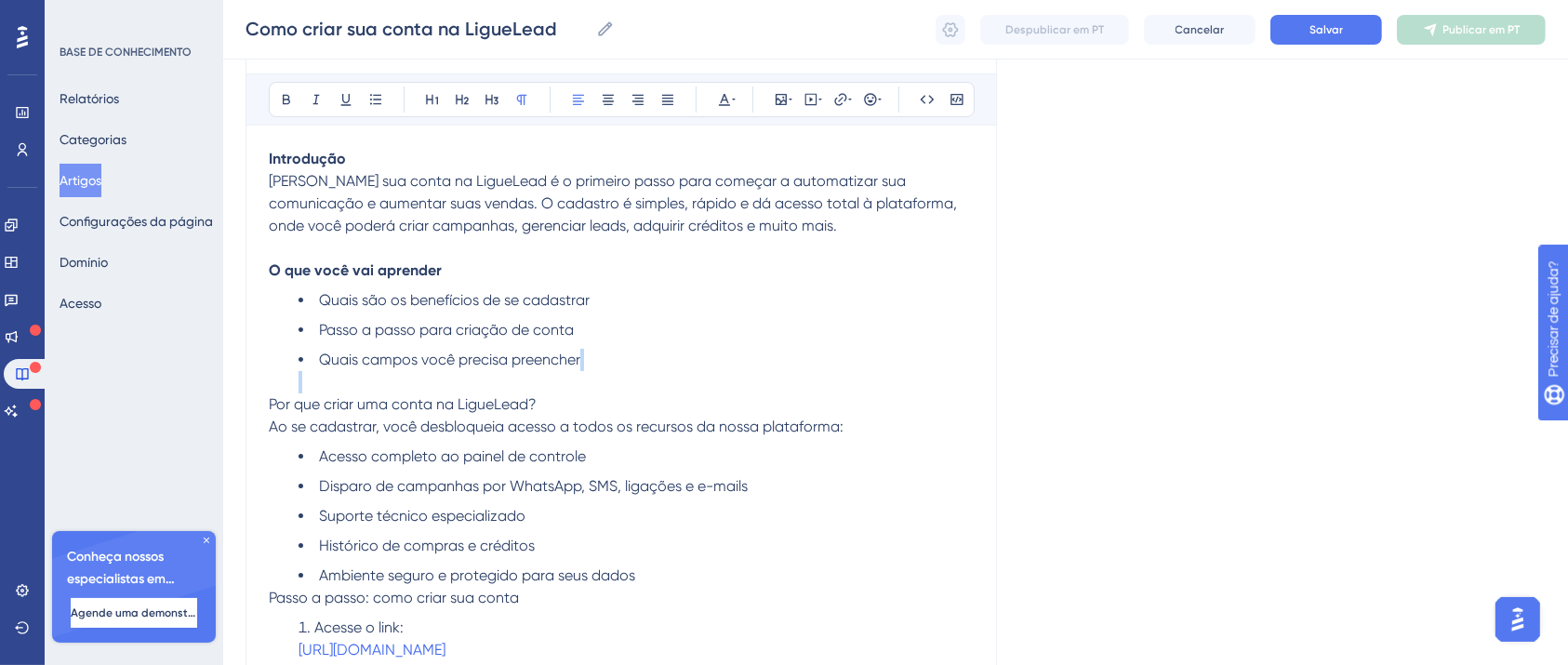
drag, startPoint x: 557, startPoint y: 411, endPoint x: 226, endPoint y: 393, distance: 331.5
click at [229, 393] on div "Desempenho Usuários Noivado Widgets Opinião Atualizações de produtos Base de co…" at bounding box center [895, 505] width 1345 height 1505
click at [283, 99] on icon at bounding box center [287, 100] width 8 height 10
click at [655, 568] on li "Ambiente seguro e protegido para seus dados" at bounding box center [635, 575] width 675 height 23
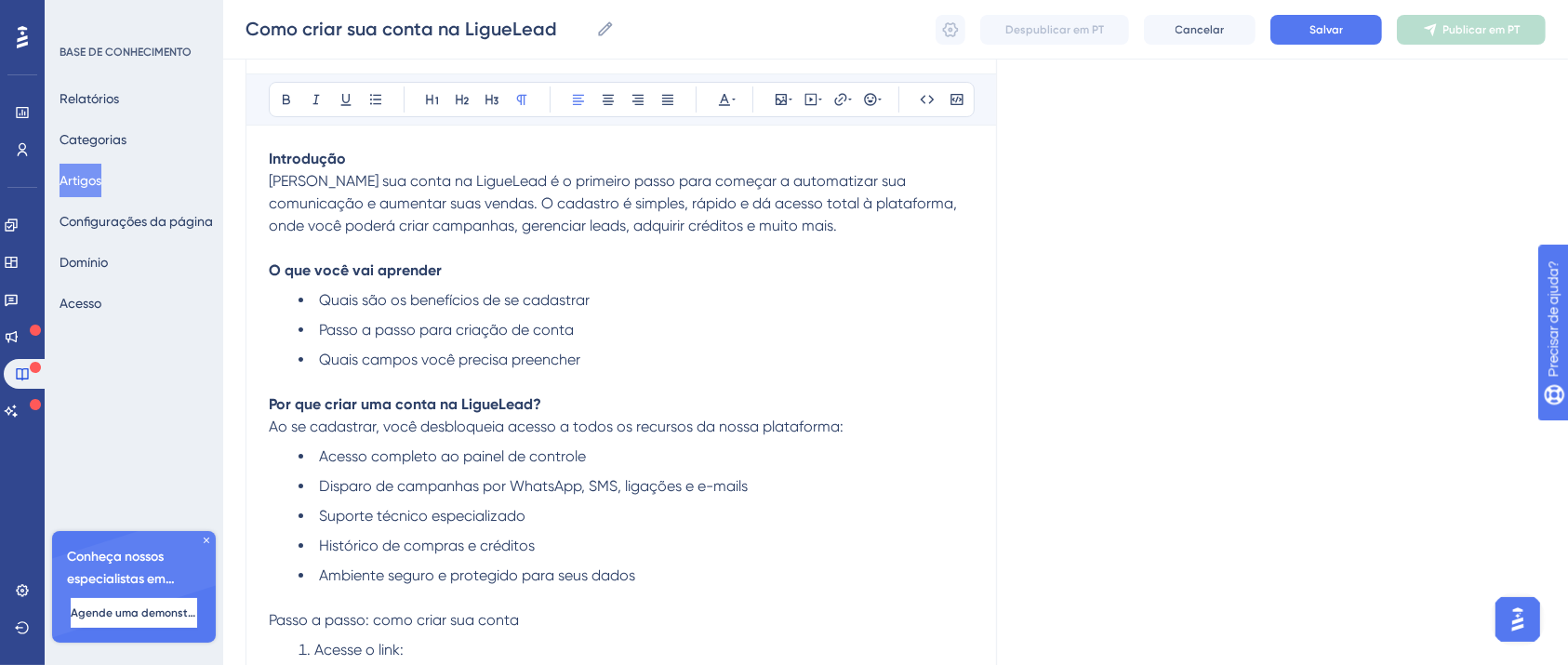
drag, startPoint x: 549, startPoint y: 622, endPoint x: 245, endPoint y: 624, distance: 304.0
click at [257, 623] on div "Como criar sua conta na LigueLead Audacioso itálico Sublinhado Ponto de bala Tí…" at bounding box center [620, 549] width 752 height 1178
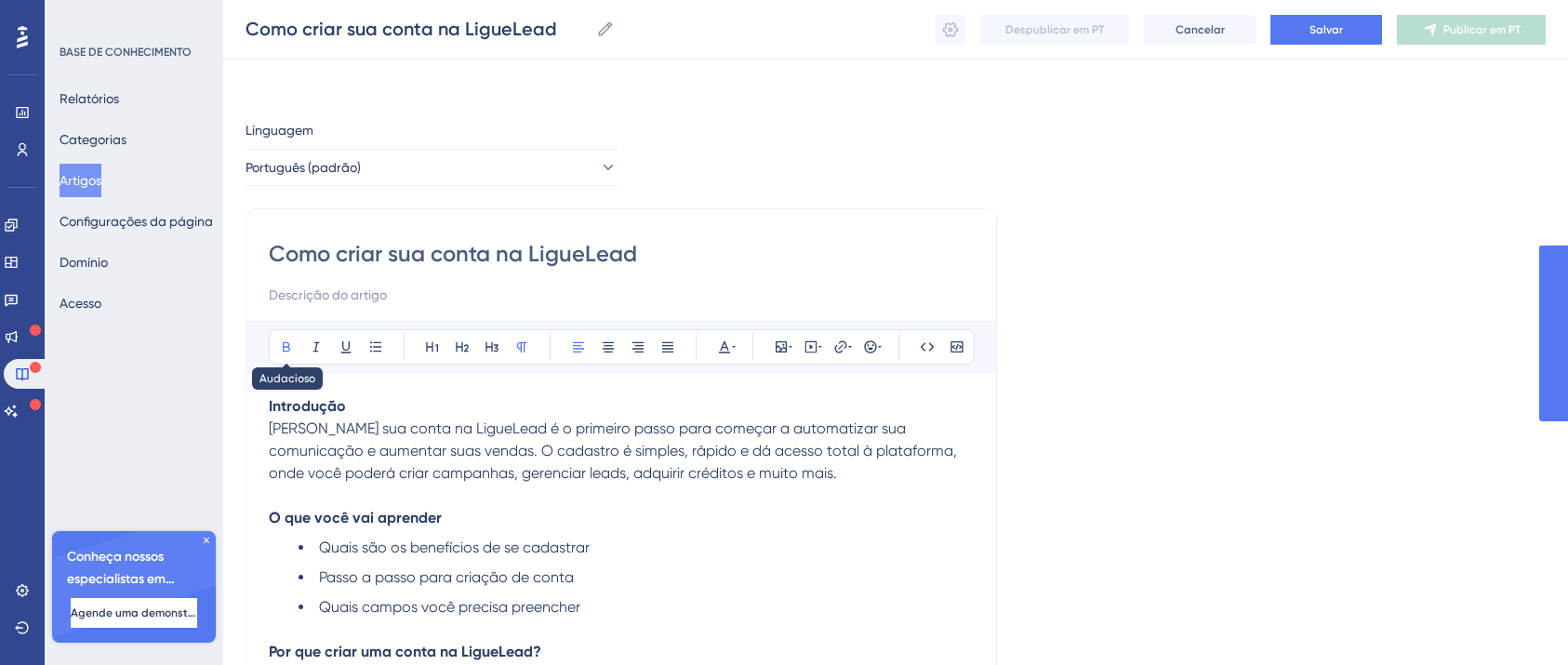
click at [291, 340] on icon at bounding box center [286, 347] width 15 height 15
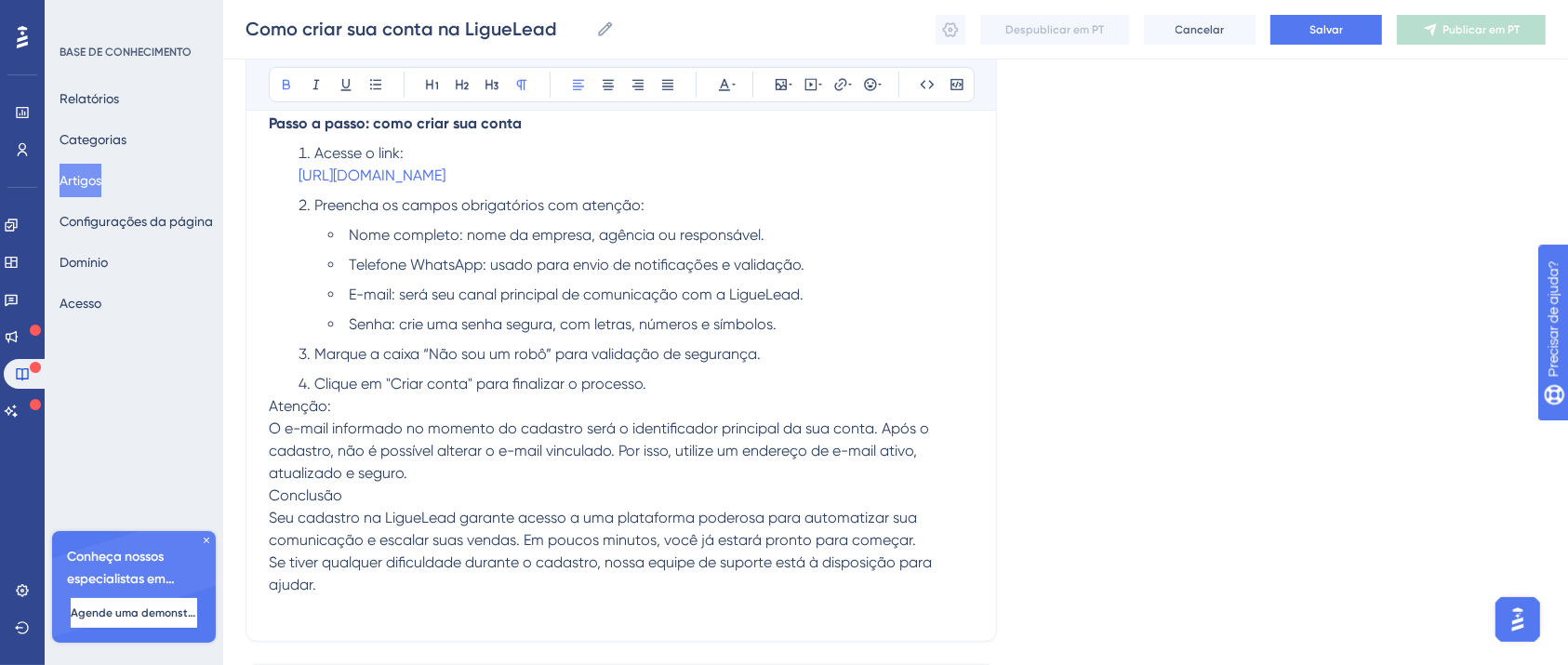
click at [736, 186] on li "Acesse o link: https://areadocliente.liguelead.app.br/cadastro" at bounding box center [635, 164] width 675 height 44
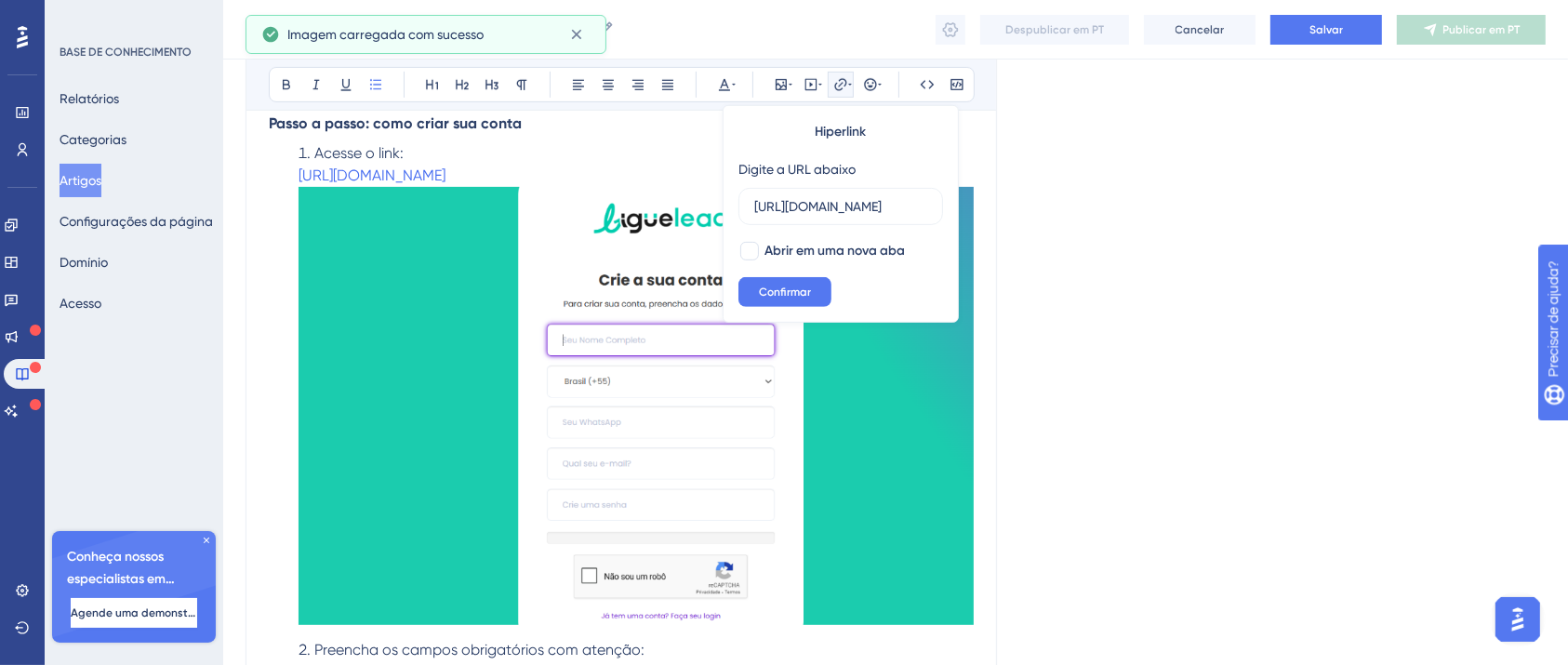
click at [1002, 291] on div "Linguagem Português (padrão) Como criar sua conta na LigueLead Audacioso itálic…" at bounding box center [895, 287] width 1300 height 1823
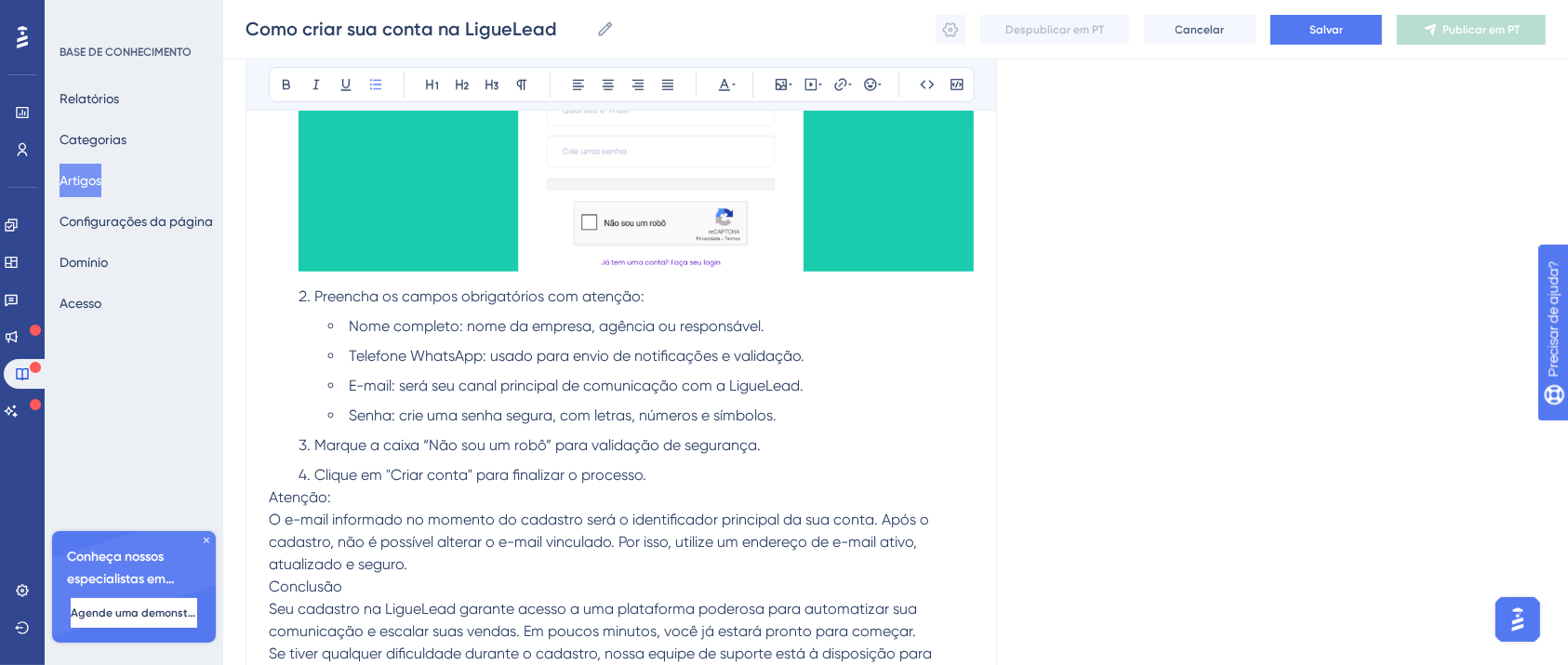
scroll to position [1240, 0]
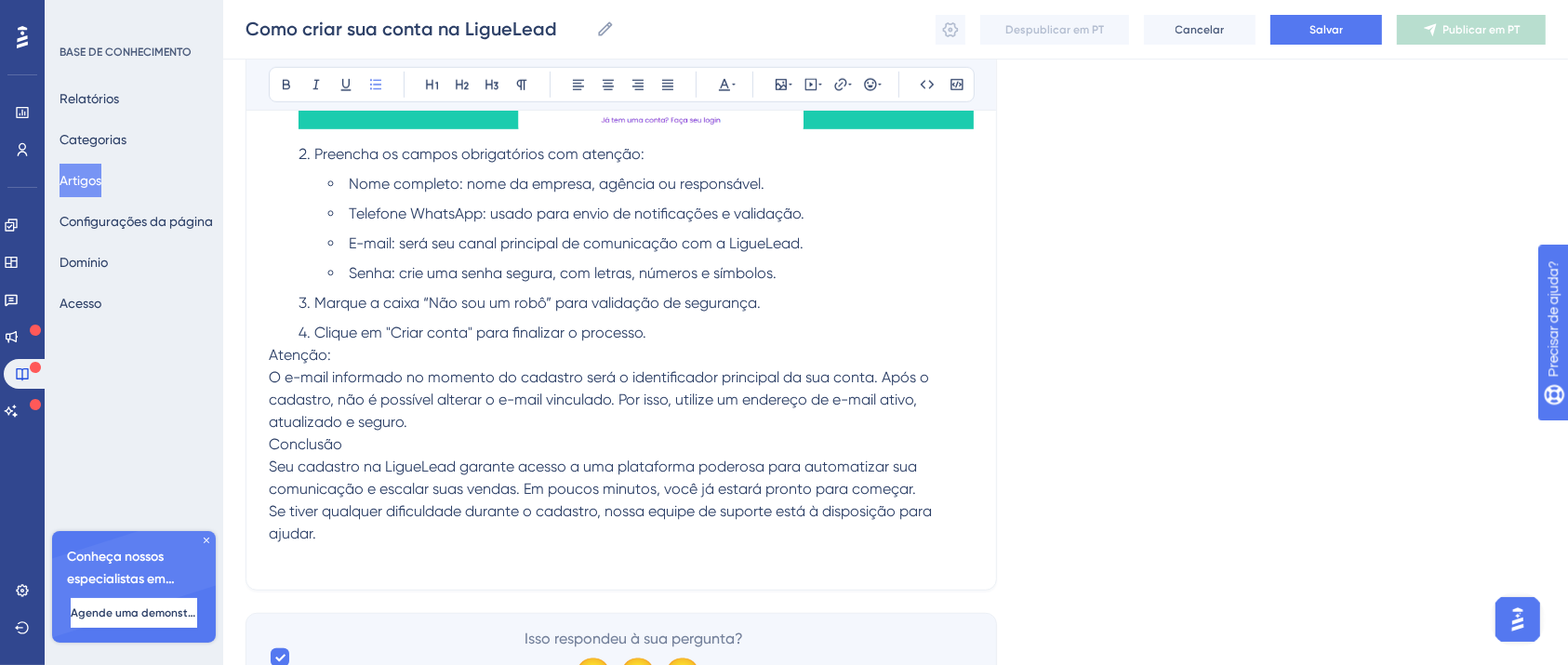
click at [685, 339] on li "Clique em "Criar conta" para finalizar o processo." at bounding box center [635, 333] width 675 height 23
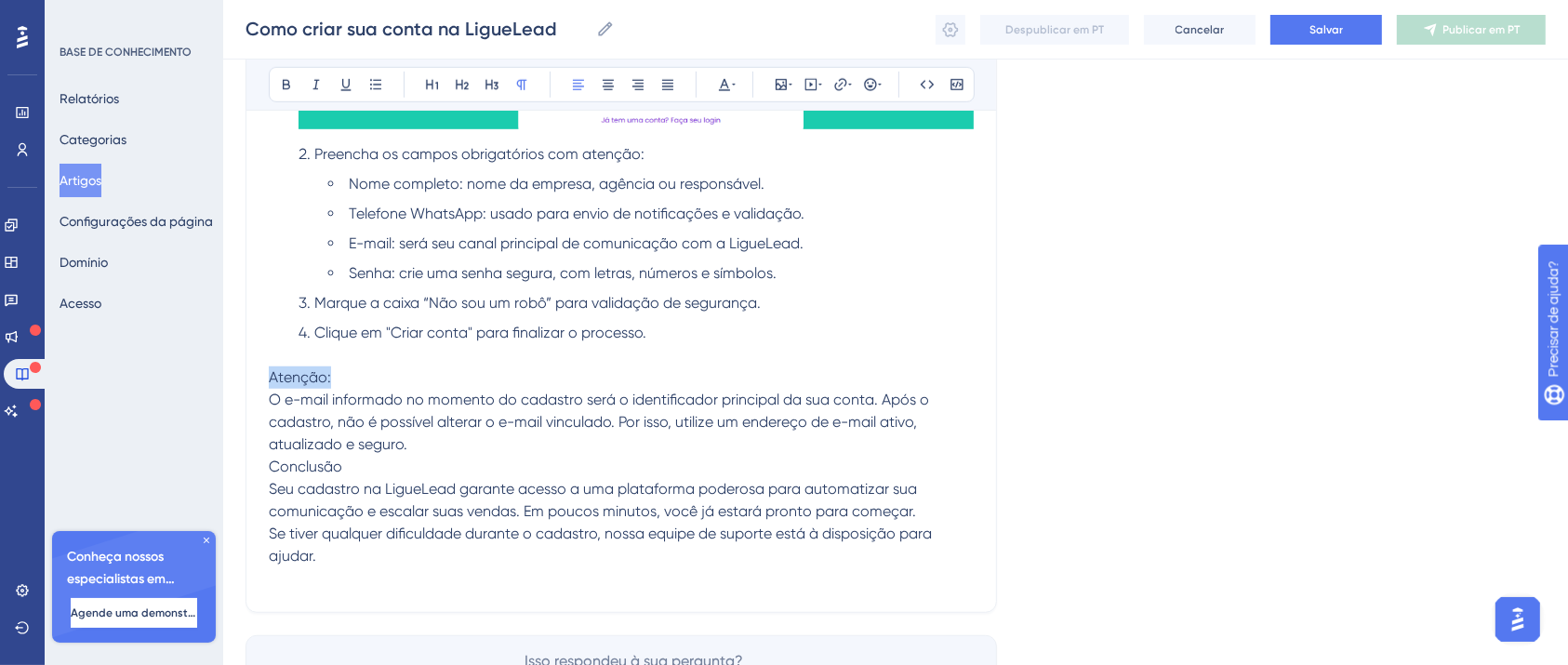
drag, startPoint x: 337, startPoint y: 379, endPoint x: 236, endPoint y: 377, distance: 101.0
click at [289, 86] on icon at bounding box center [286, 84] width 15 height 15
click at [340, 87] on icon at bounding box center [346, 84] width 15 height 15
click at [374, 465] on p "Conclusão" at bounding box center [620, 466] width 704 height 23
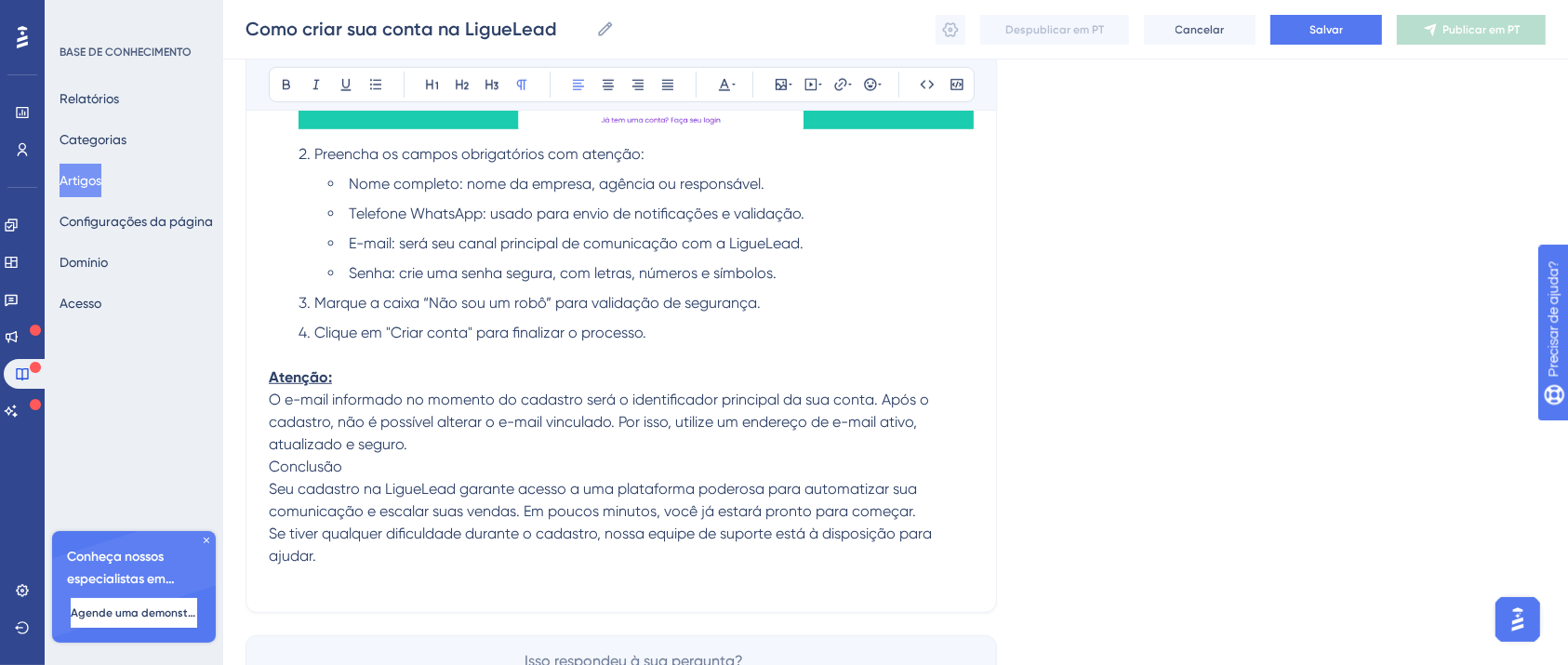
click at [431, 438] on p "Atenção: O e-mail informado no momento do cadastro será o identificador princip…" at bounding box center [620, 411] width 704 height 89
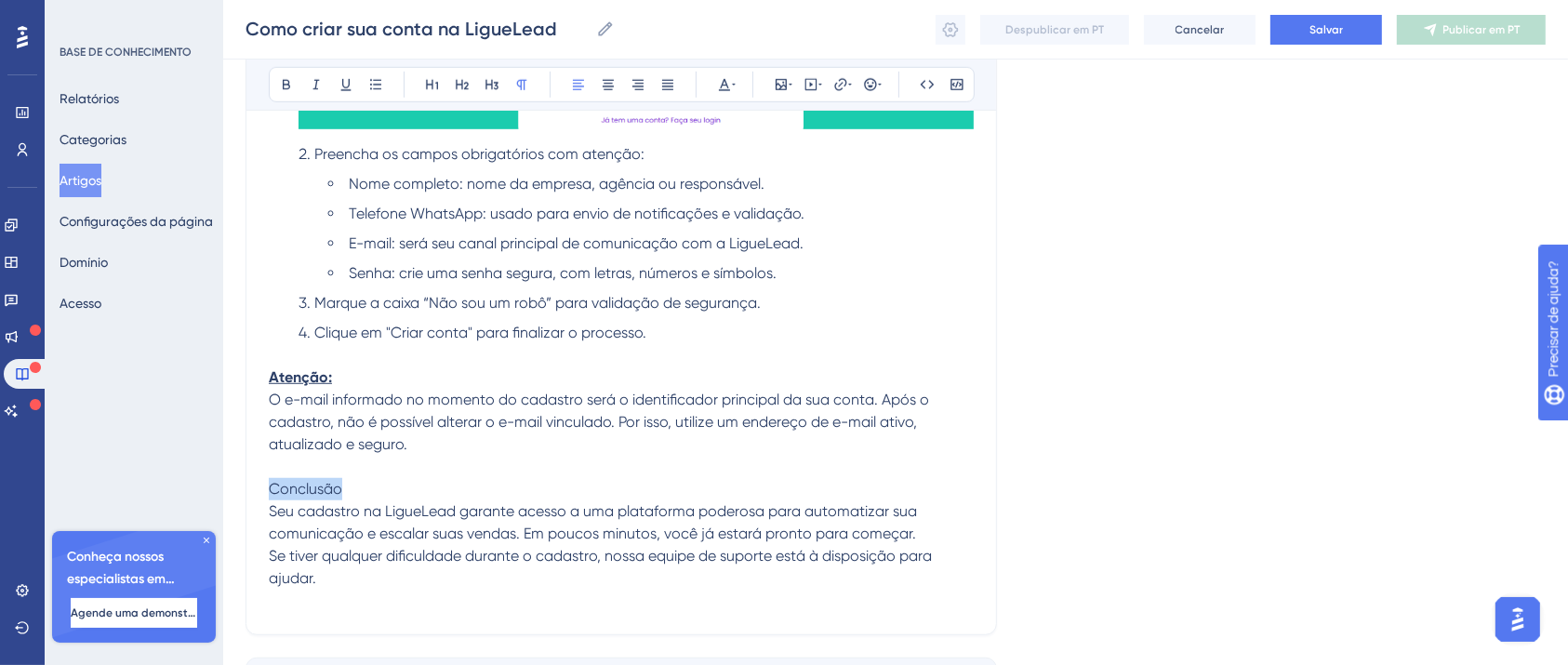
drag, startPoint x: 362, startPoint y: 495, endPoint x: 201, endPoint y: 496, distance: 161.0
click at [281, 82] on icon at bounding box center [286, 84] width 15 height 15
click at [1297, 39] on button "Salvar" at bounding box center [1326, 30] width 112 height 30
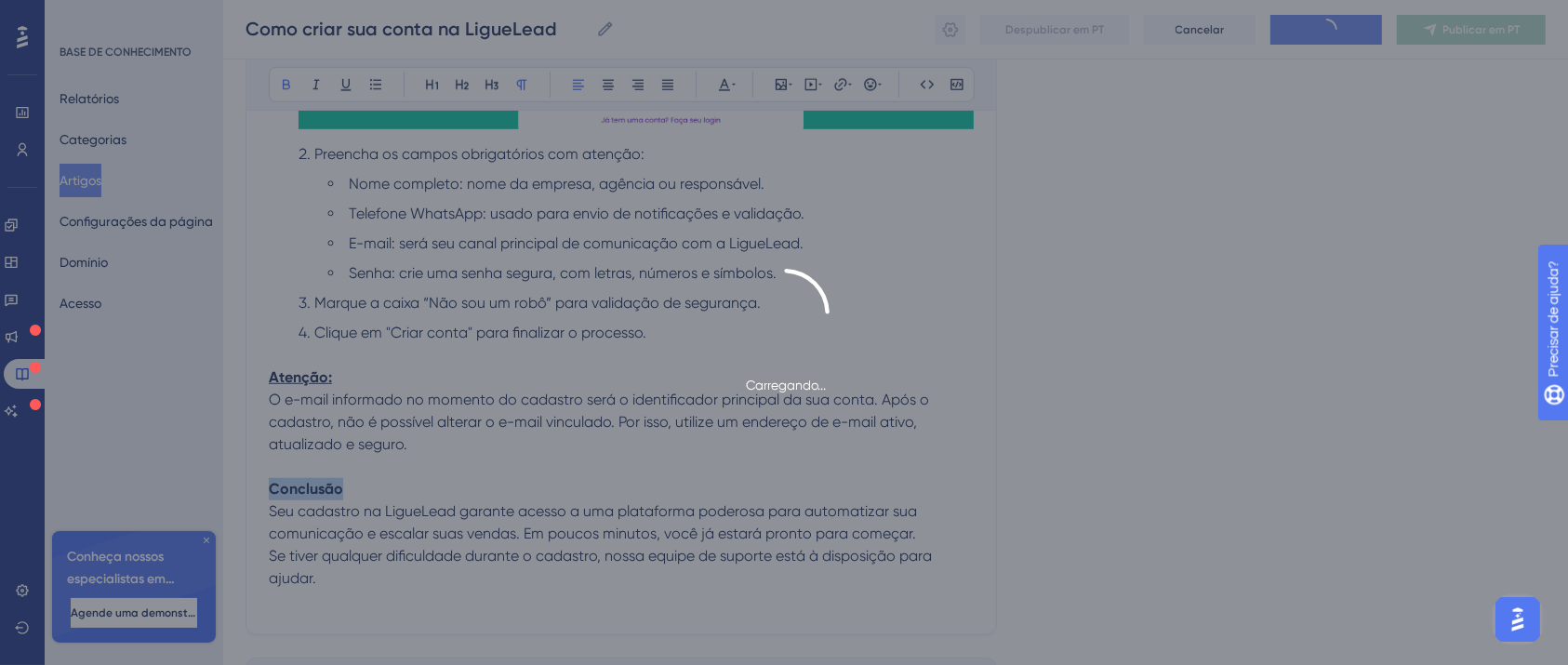
type input "Como criar sua conta na LigueLead"
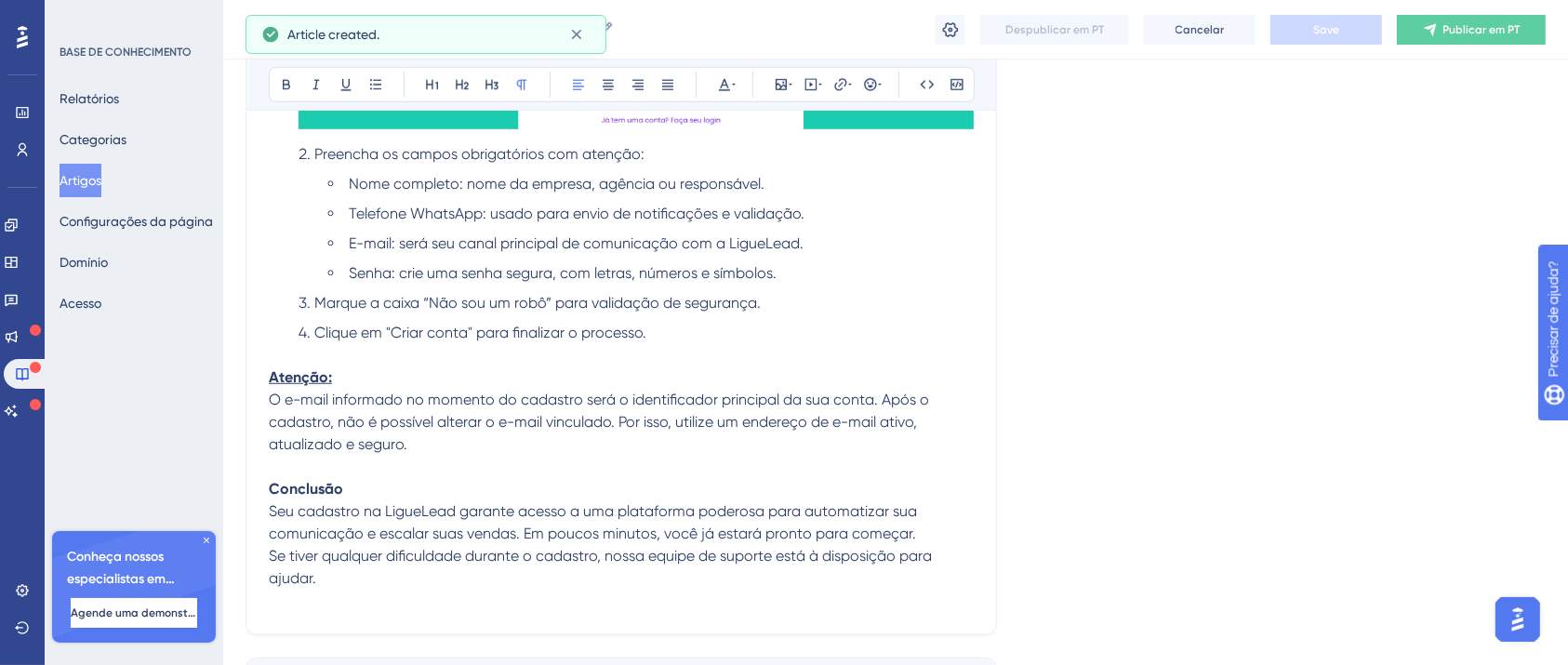
scroll to position [748, 0]
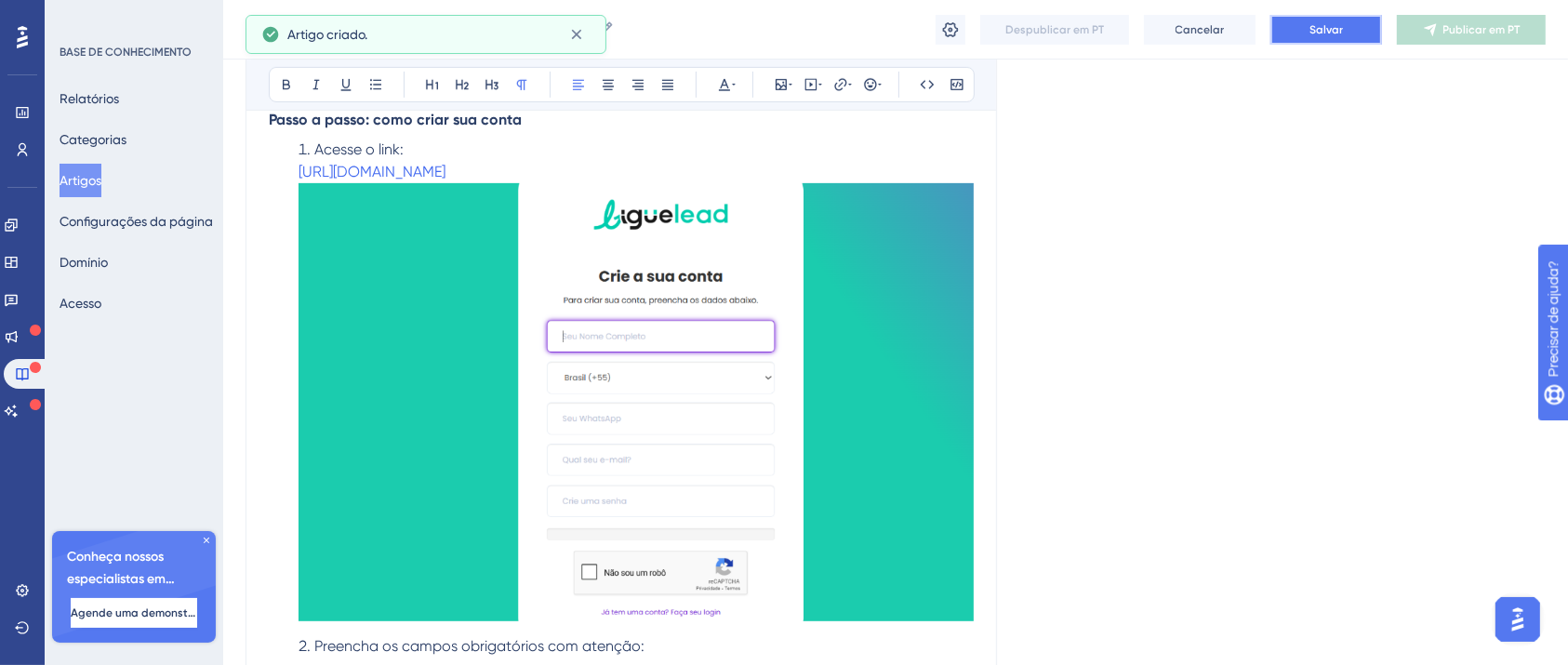
click at [1345, 40] on button "Salvar" at bounding box center [1326, 30] width 112 height 30
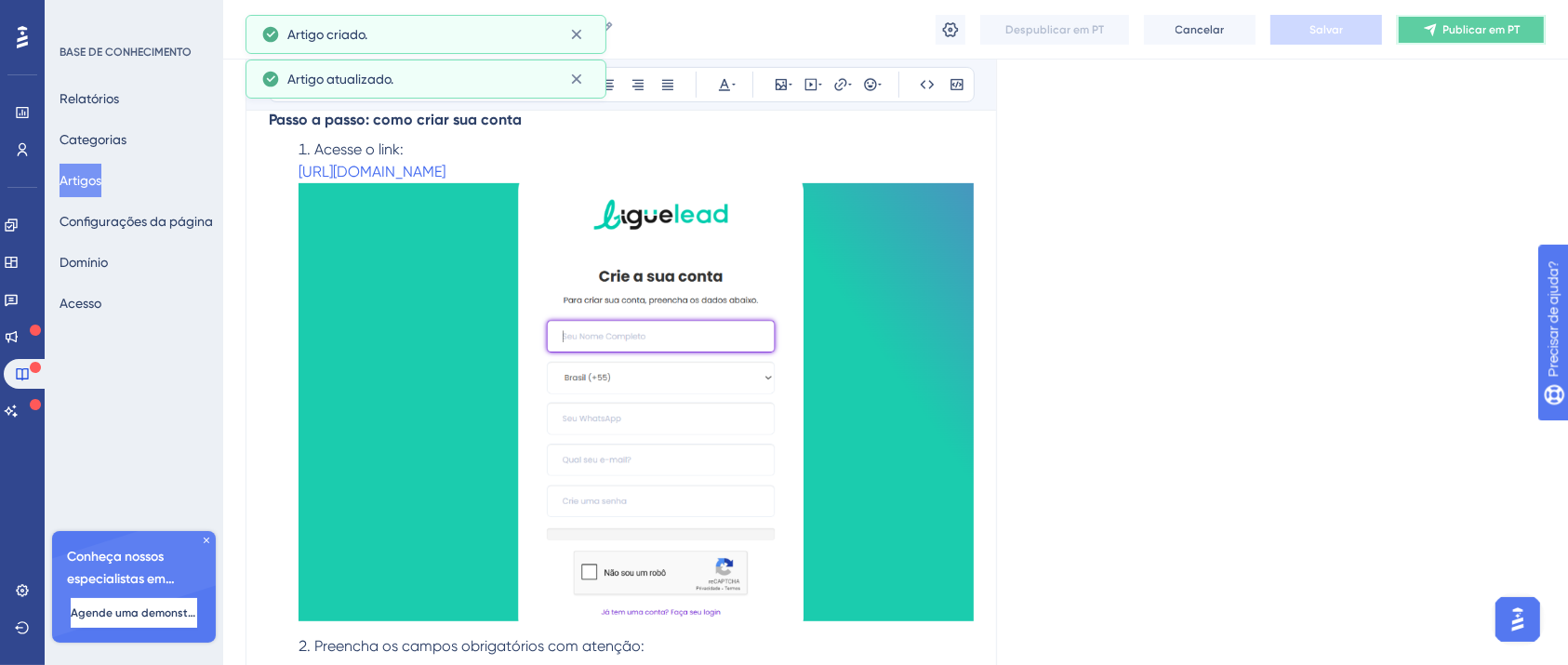
click at [1457, 34] on font "Publicar em PT" at bounding box center [1482, 30] width 77 height 13
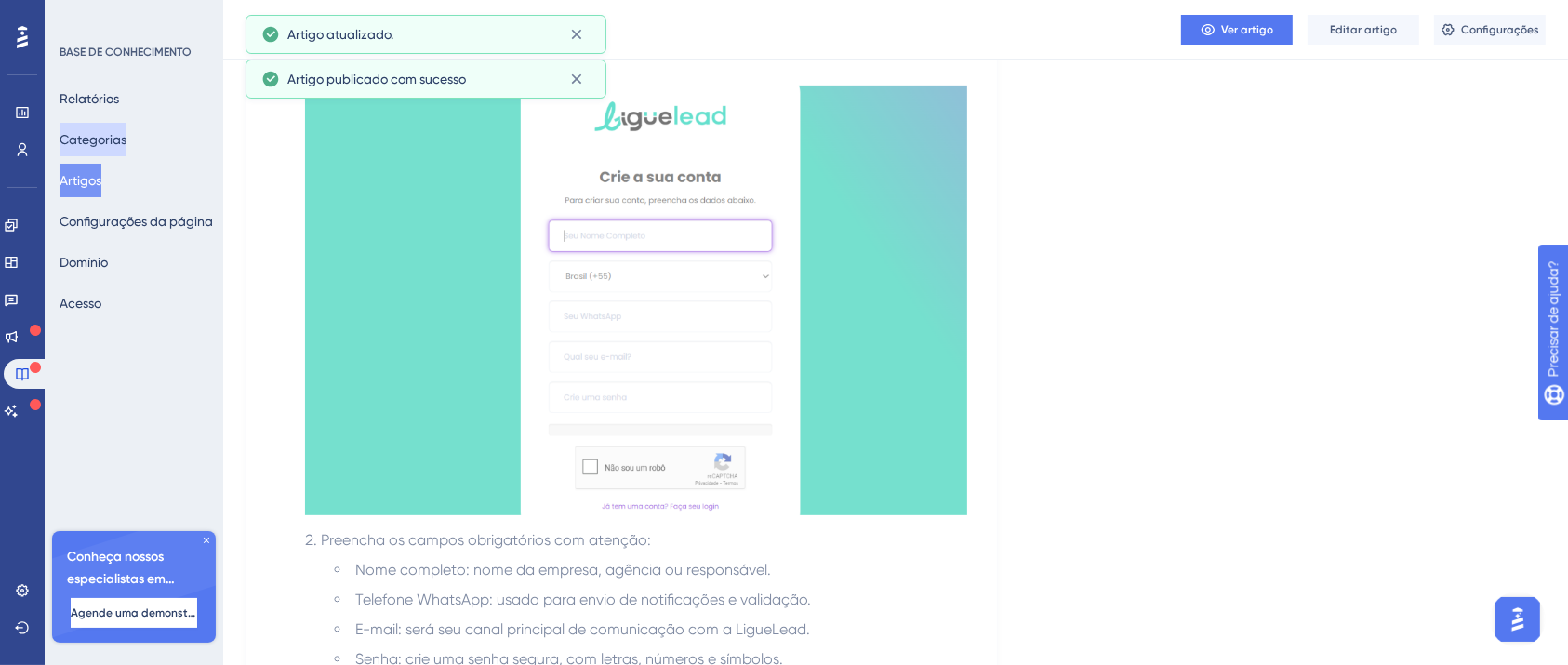
click at [106, 138] on font "Categorias" at bounding box center [93, 139] width 67 height 15
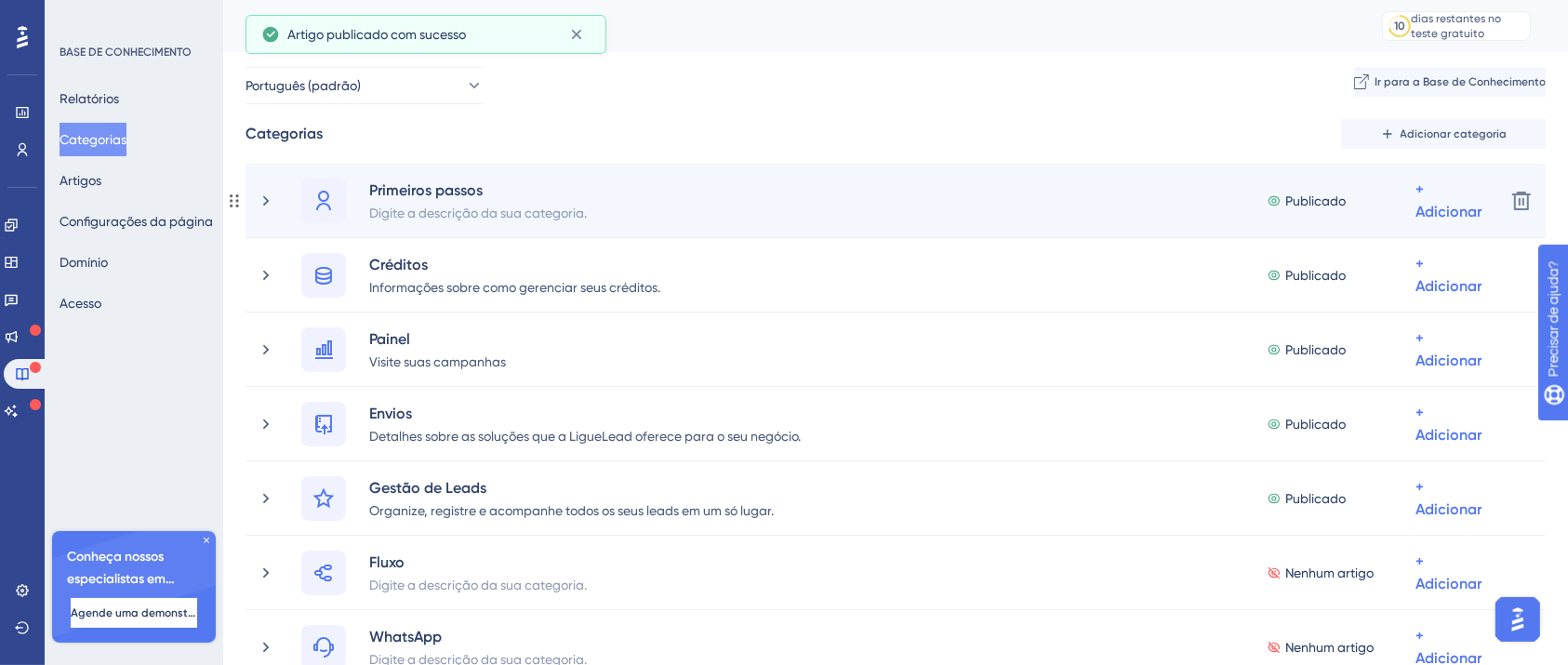
click at [1410, 205] on div "Publicado" at bounding box center [1341, 201] width 149 height 23
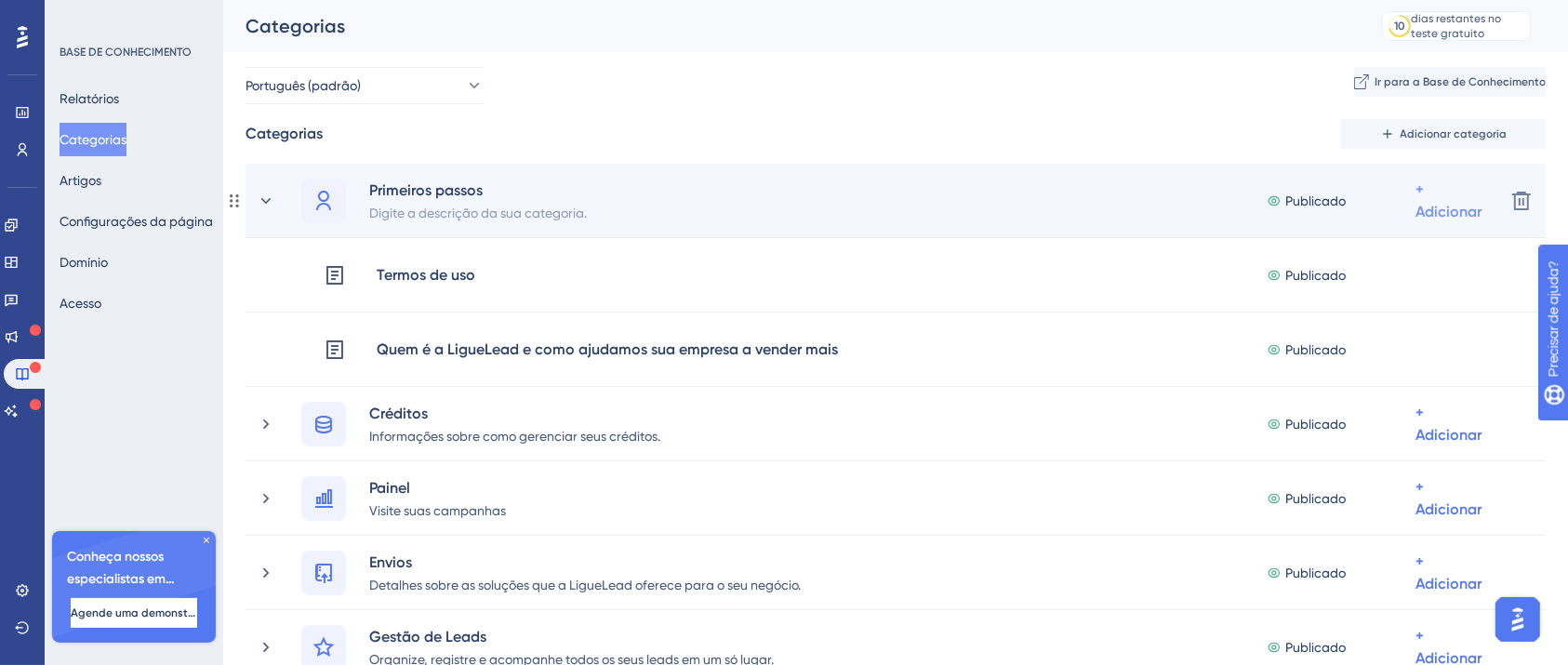
click at [1443, 196] on div "+ Adicionar" at bounding box center [1448, 201] width 66 height 44
click at [1402, 303] on font "Adicionar artigos" at bounding box center [1359, 298] width 103 height 15
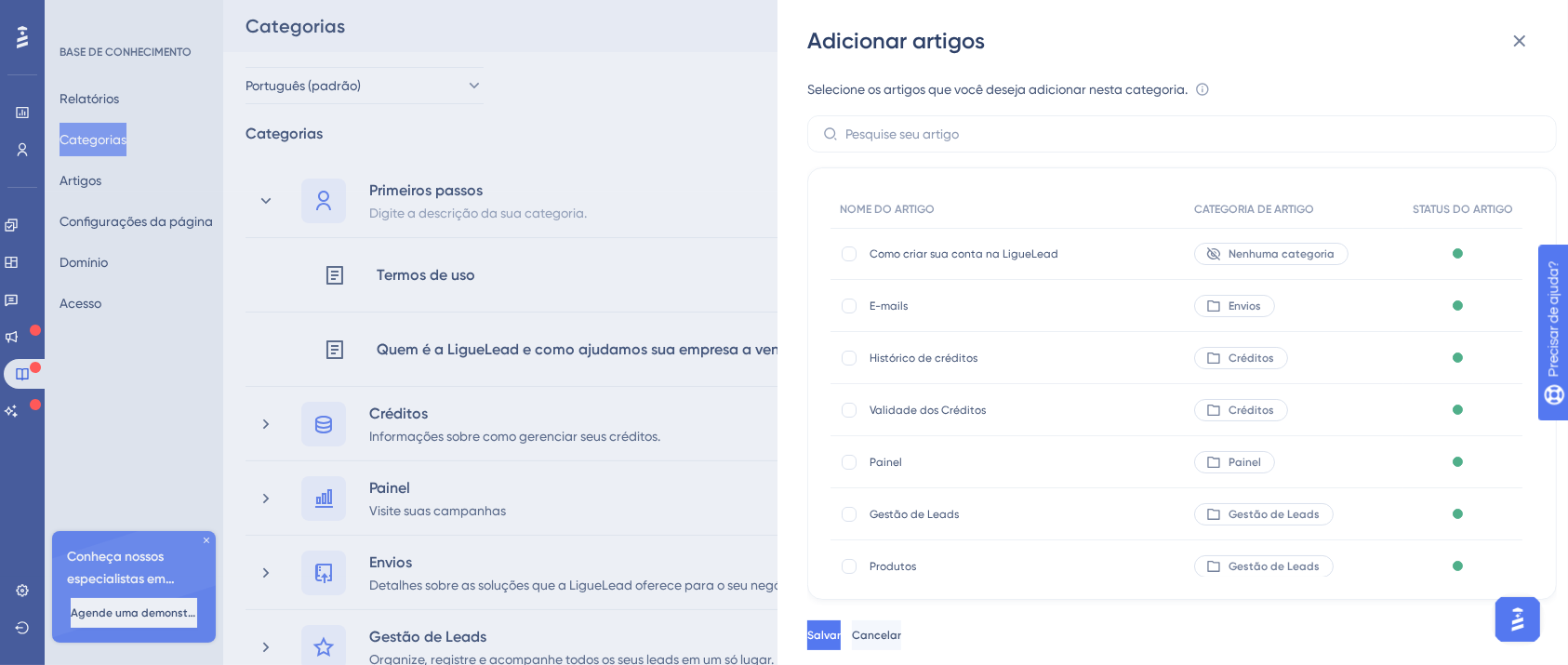
click at [878, 248] on font "Como criar sua conta na LigueLead" at bounding box center [963, 253] width 189 height 13
click at [856, 253] on div at bounding box center [849, 253] width 15 height 15
checkbox input "true"
click at [845, 650] on button "Salvar" at bounding box center [826, 635] width 38 height 30
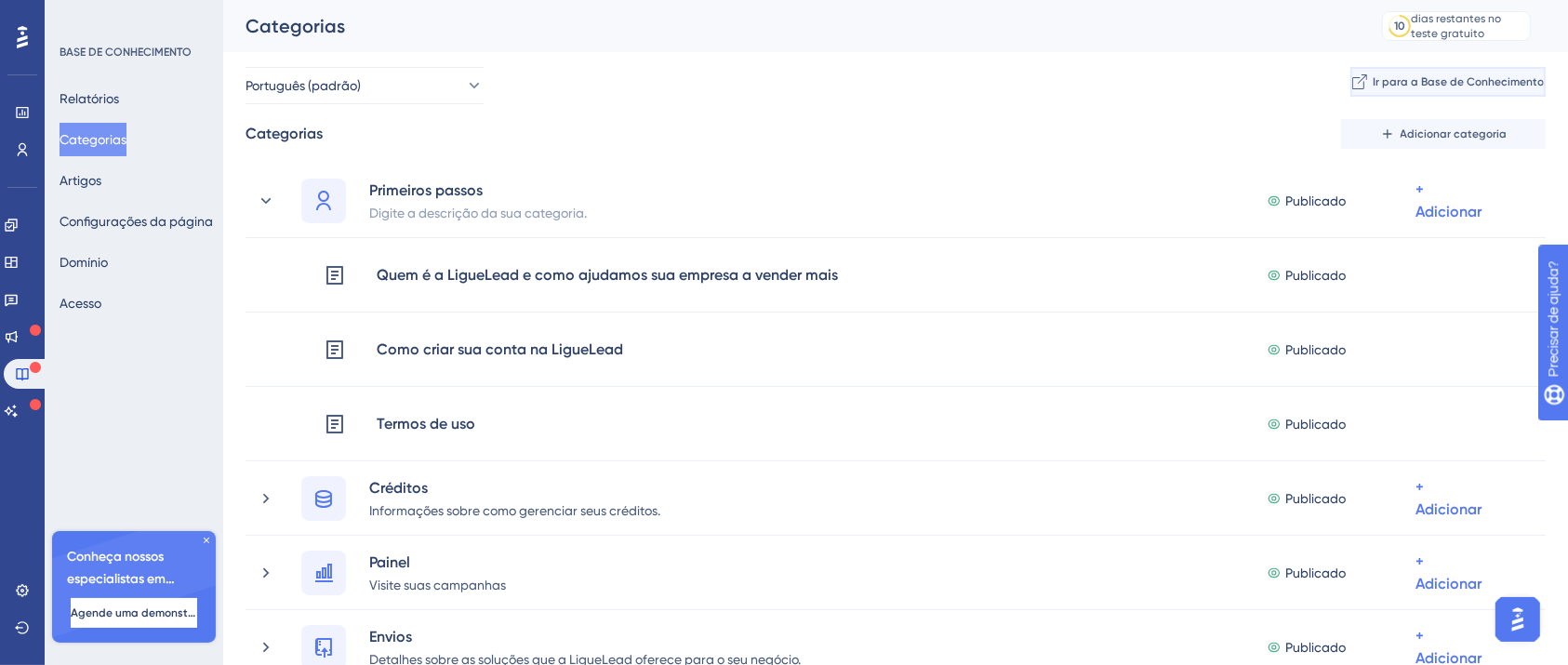
click at [1426, 85] on font "Ir para a Base de Conhecimento" at bounding box center [1457, 81] width 171 height 13
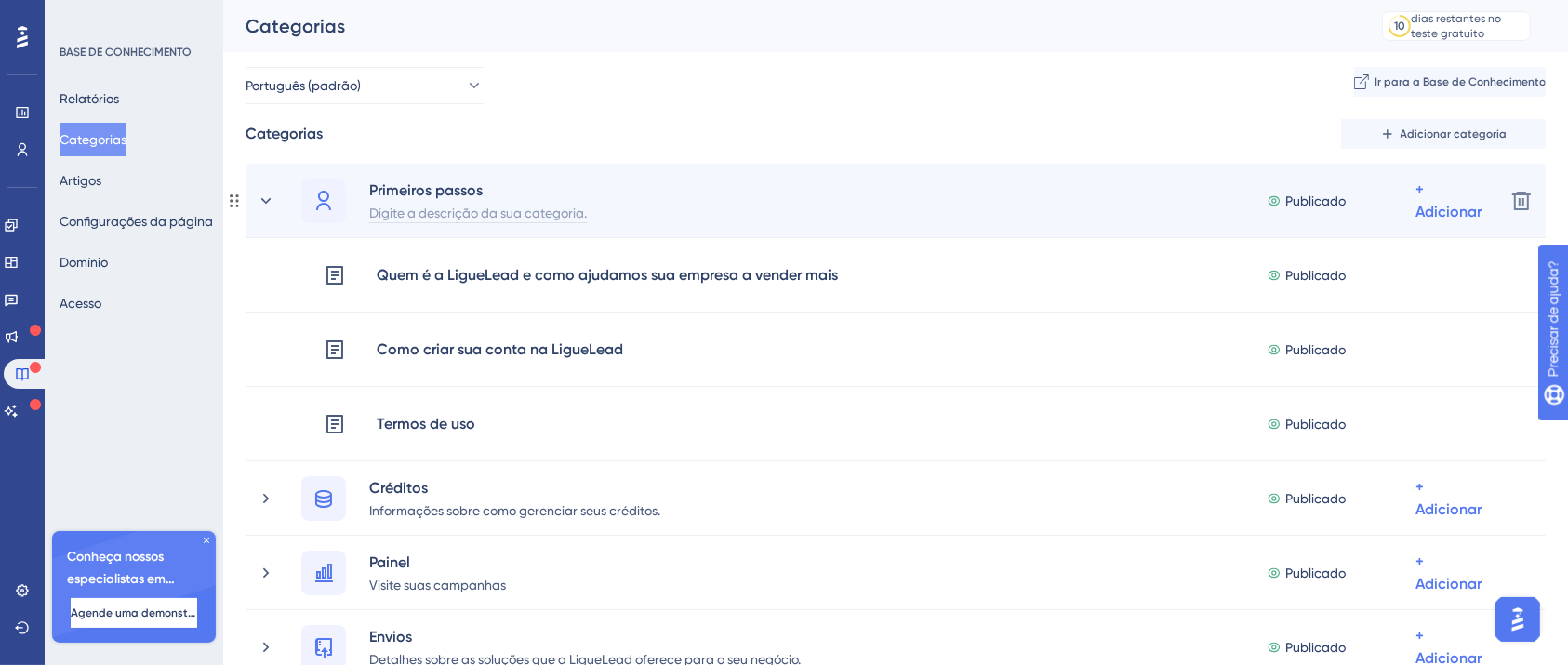
click at [479, 212] on font "Digite a descrição da sua categoria." at bounding box center [478, 212] width 217 height 15
click at [479, 212] on div at bounding box center [426, 211] width 116 height 23
paste div
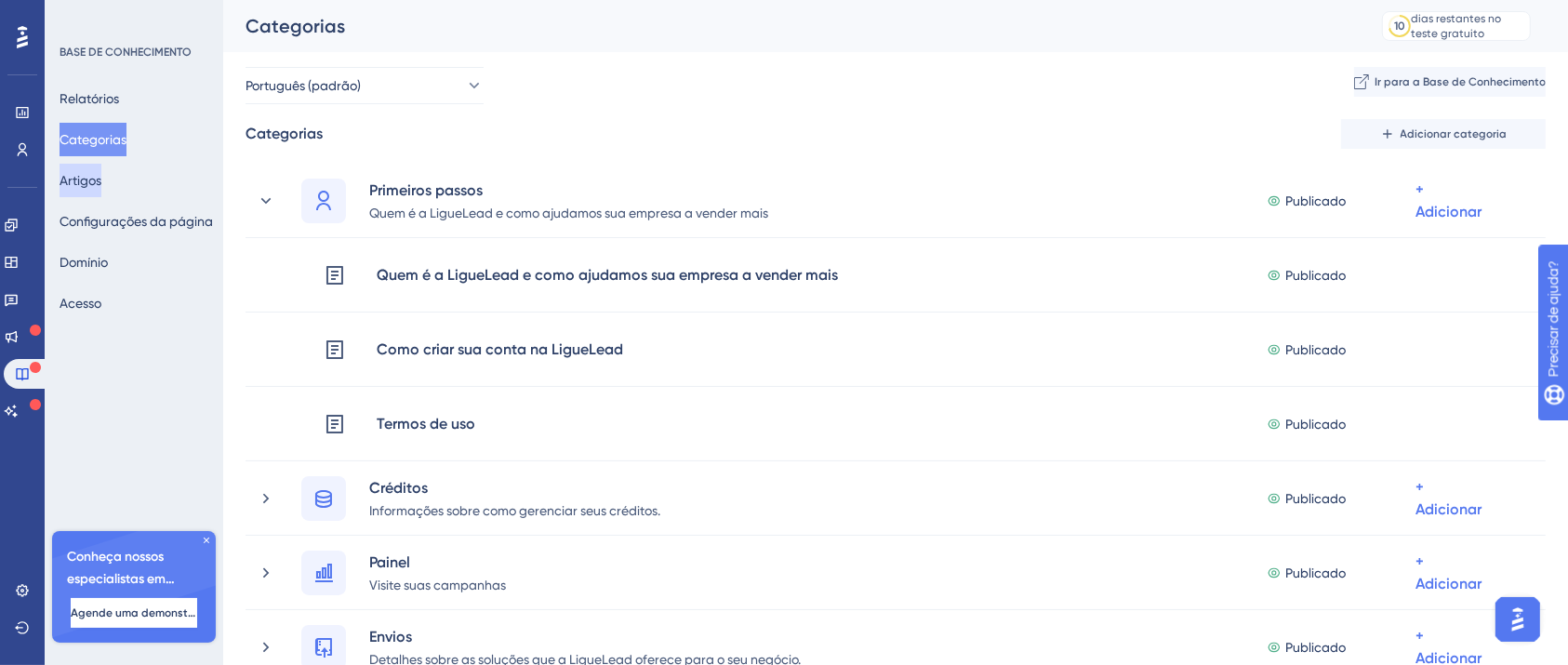
click at [100, 177] on font "Artigos" at bounding box center [80, 180] width 41 height 15
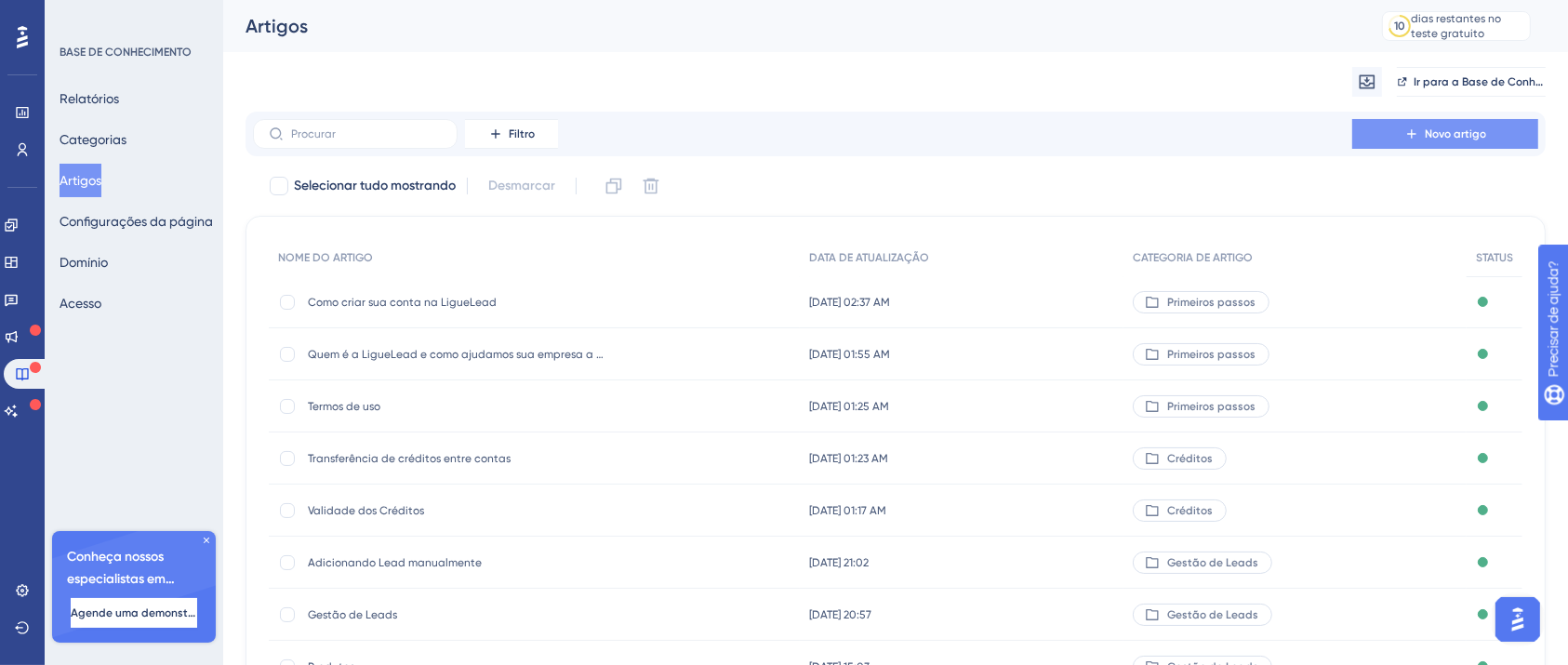
click at [1429, 134] on font "Novo artigo" at bounding box center [1455, 133] width 61 height 13
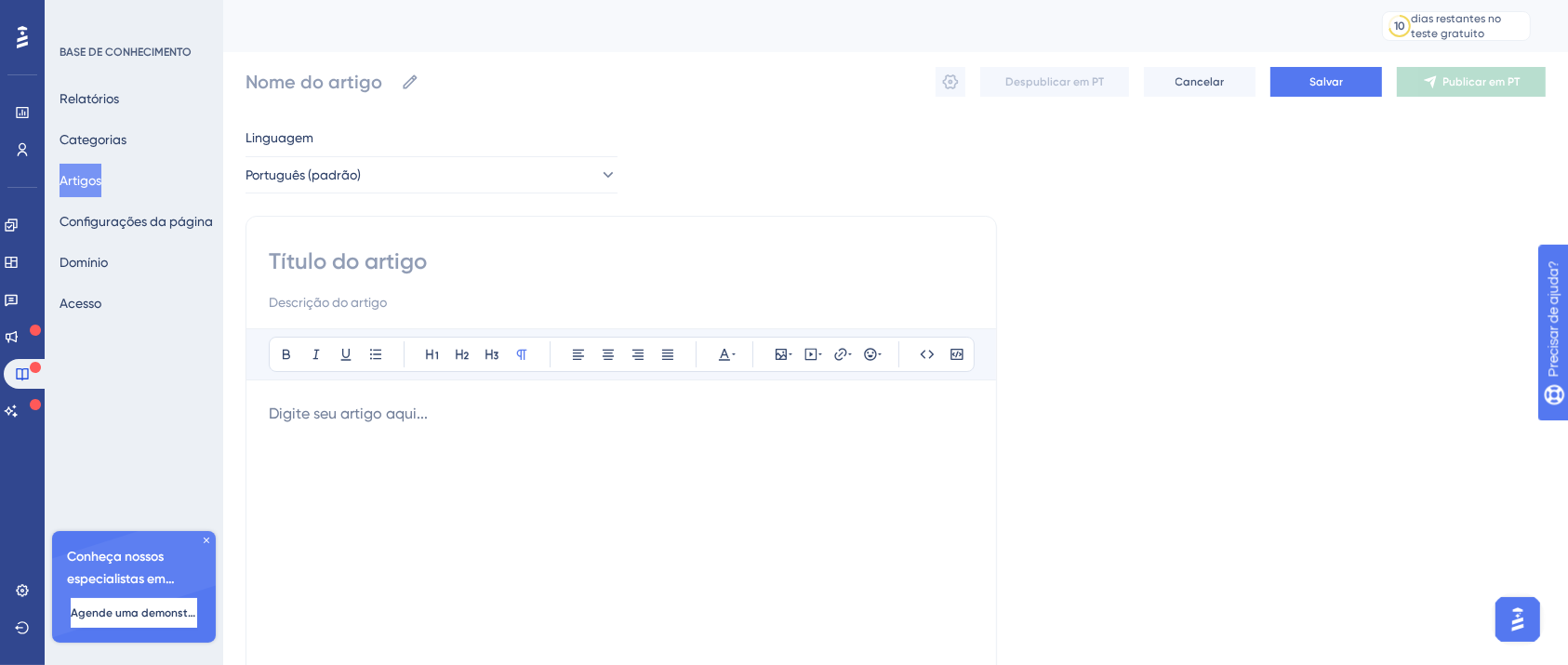
click at [447, 459] on div at bounding box center [620, 608] width 704 height 409
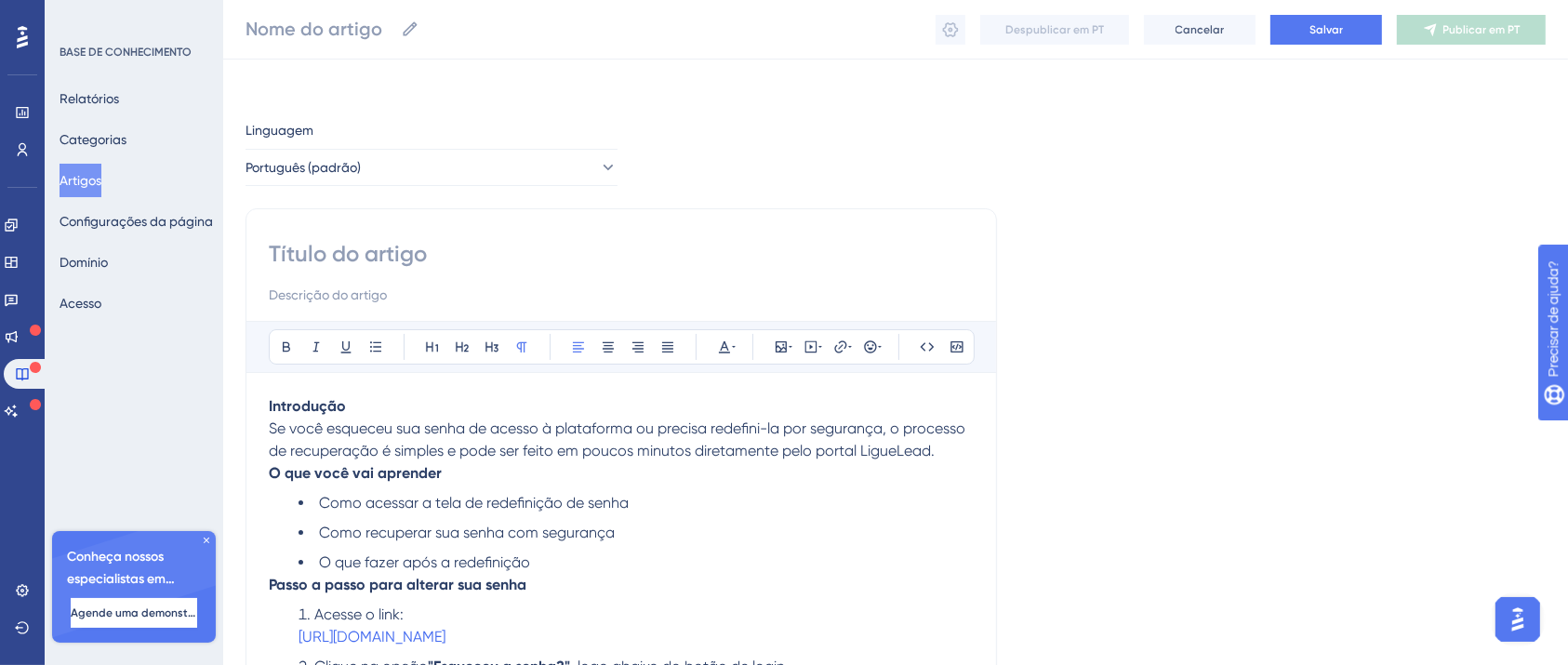
scroll to position [303, 0]
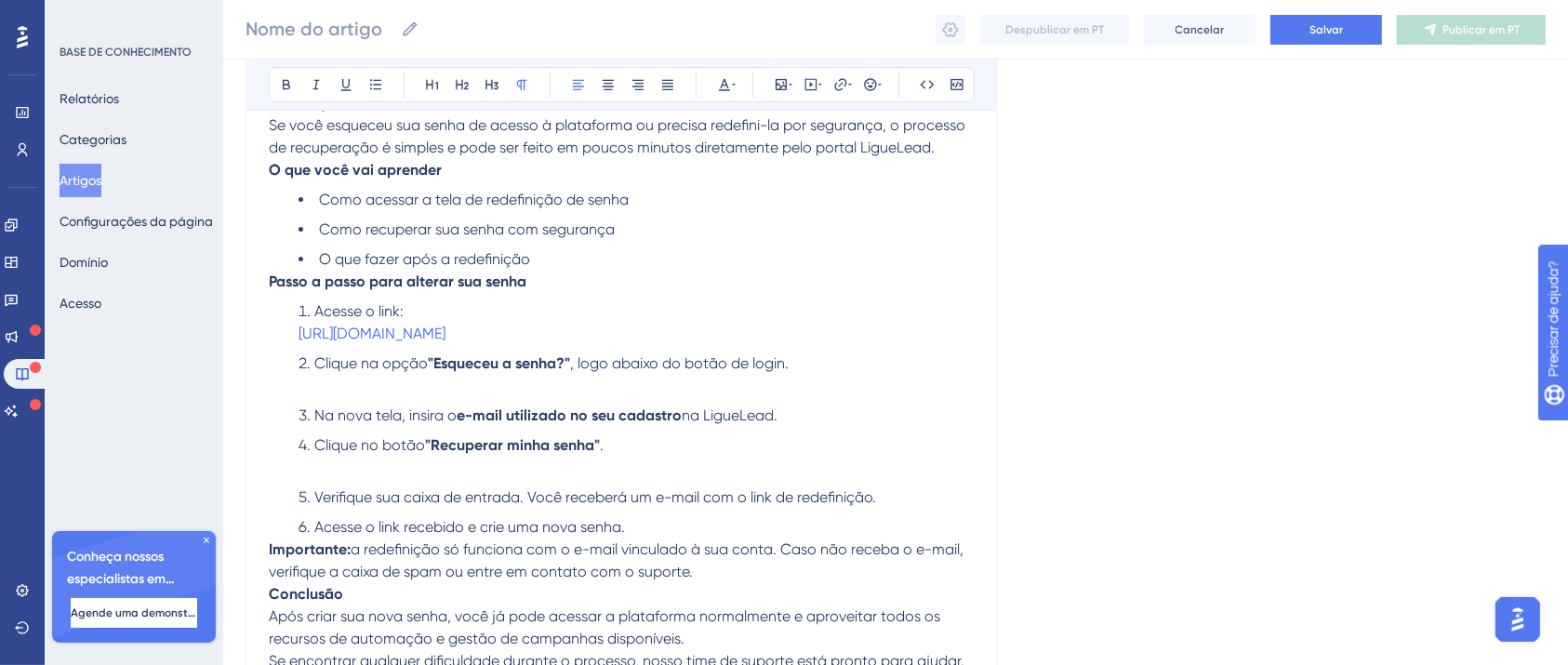
click at [659, 509] on li "Verifique sua caixa de entrada. Você receberá um e-mail com o link de redefiniç…" at bounding box center [635, 497] width 675 height 23
click at [561, 389] on li "Clique na opção "Esqueceu a senha?" , logo abaixo do botão de login." at bounding box center [635, 374] width 675 height 44
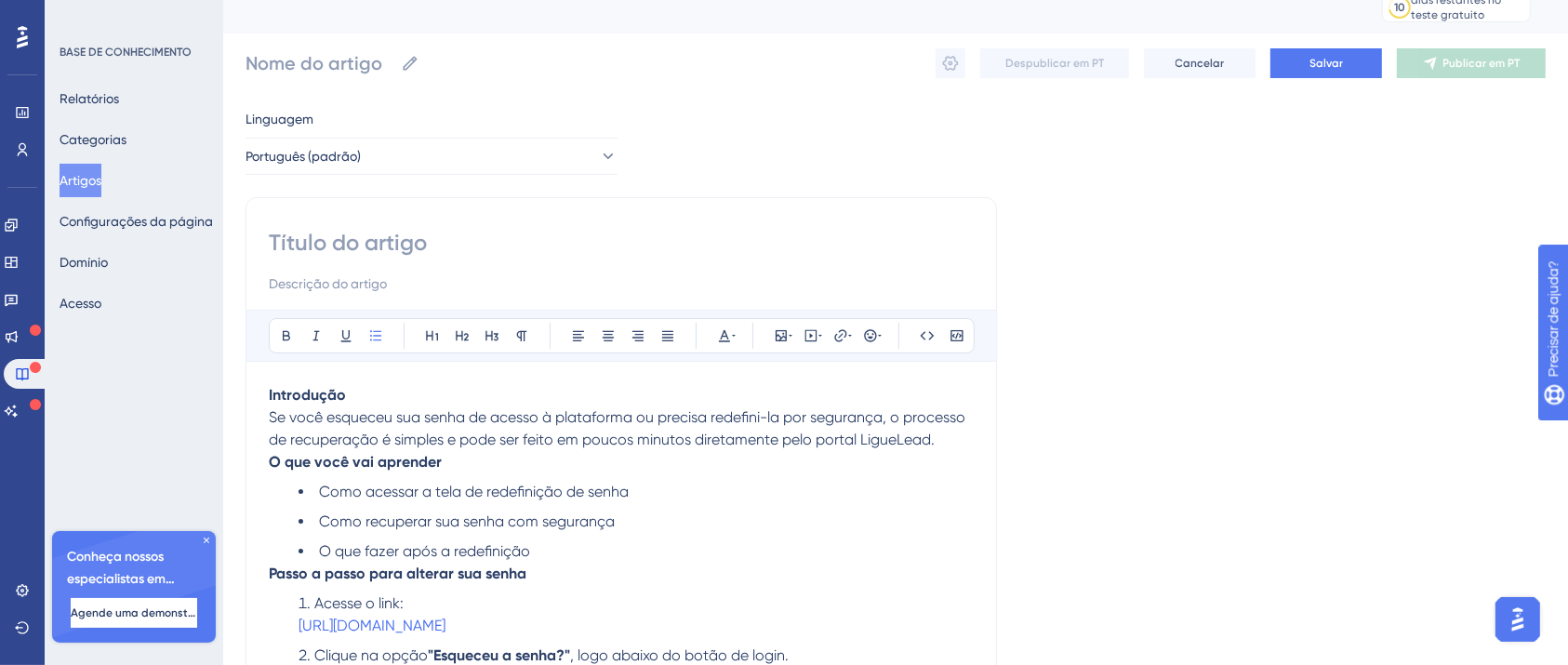
scroll to position [24, 0]
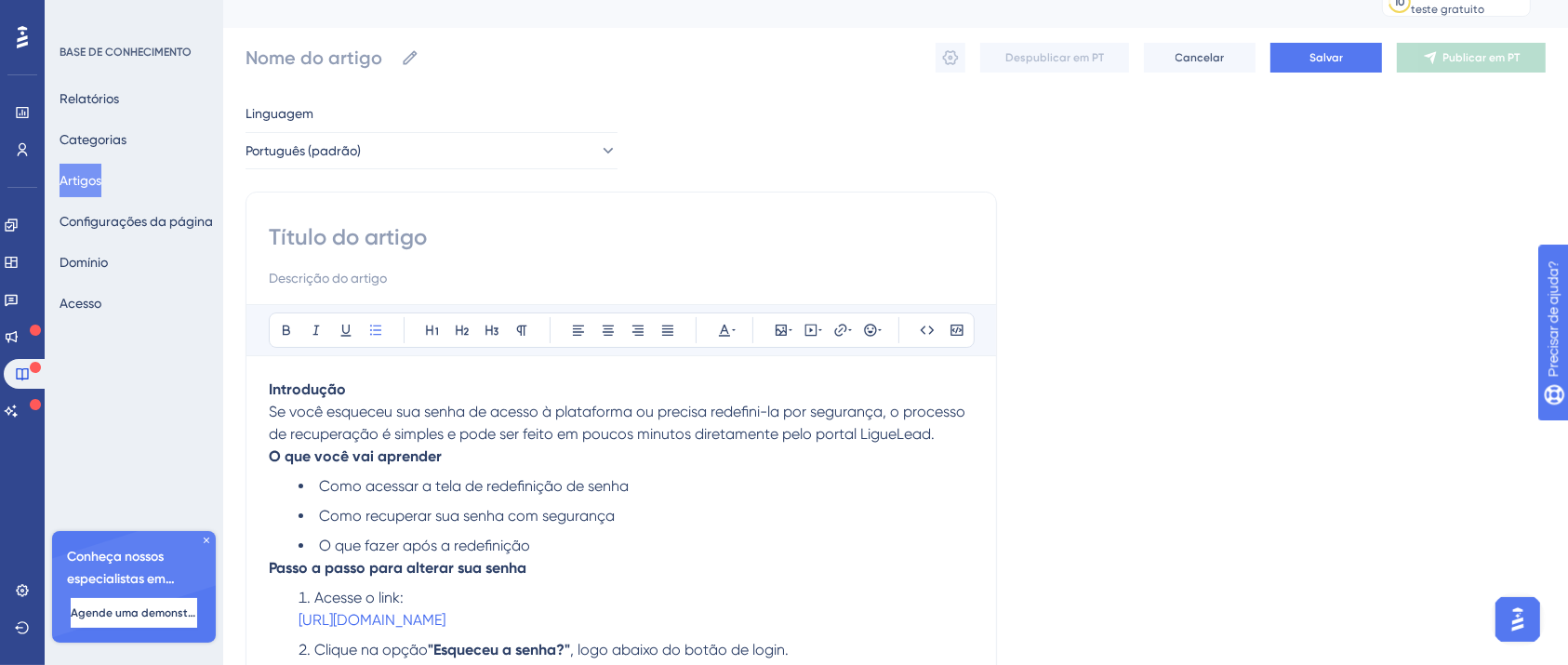
click at [433, 232] on input at bounding box center [620, 237] width 704 height 30
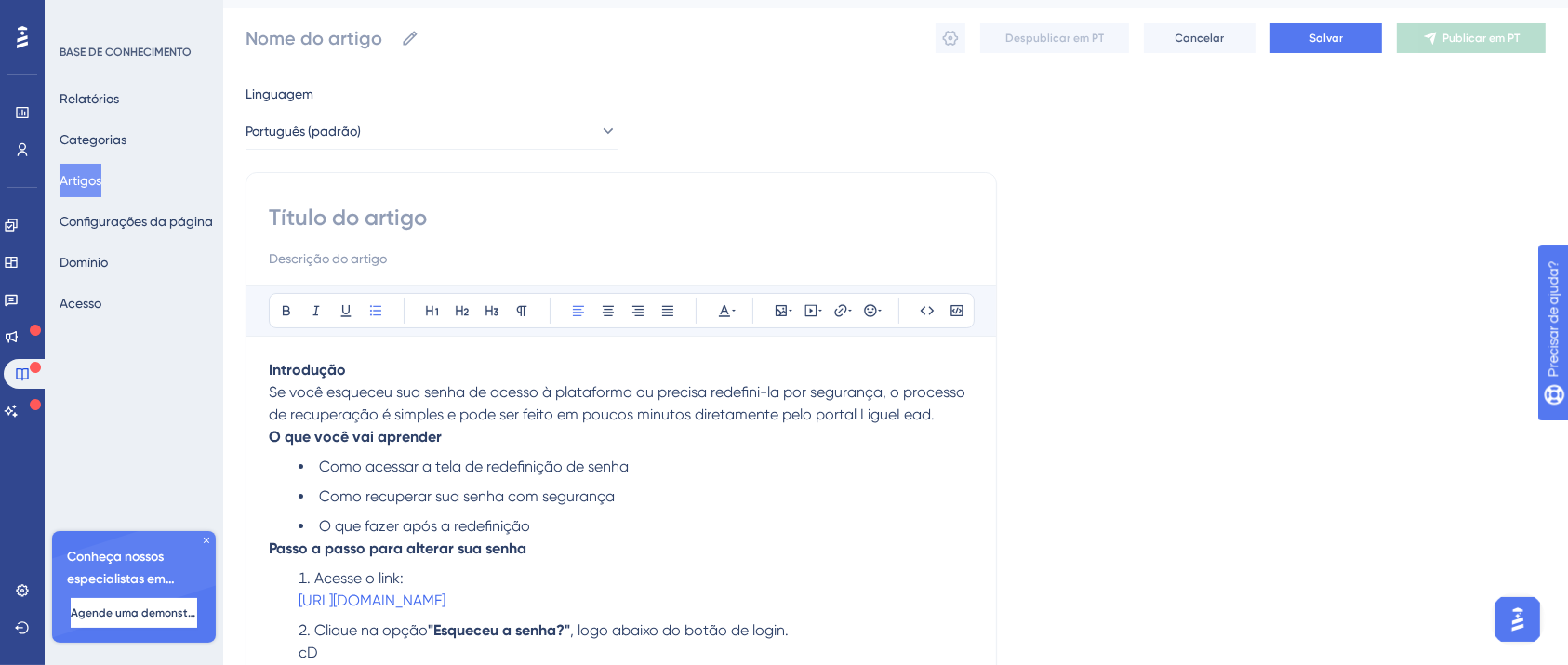
click at [433, 232] on div at bounding box center [620, 236] width 704 height 67
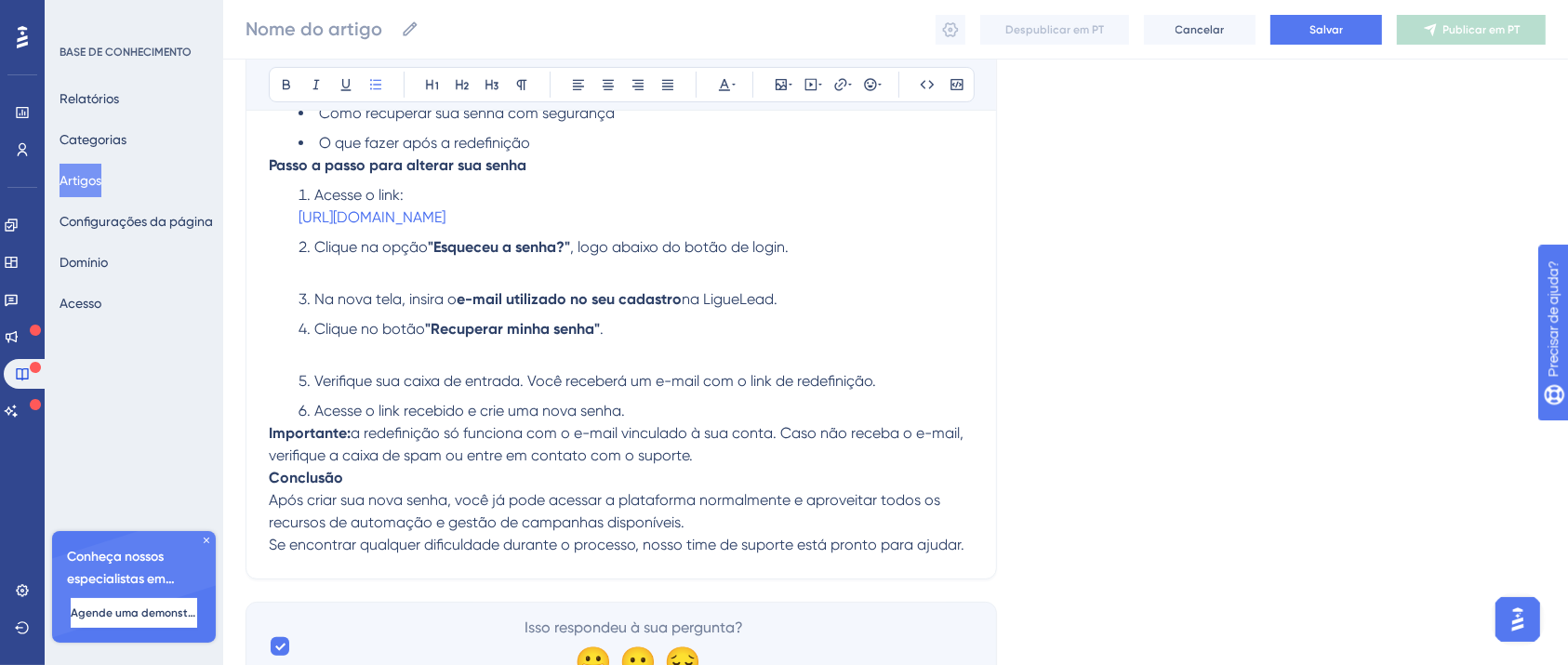
scroll to position [139, 0]
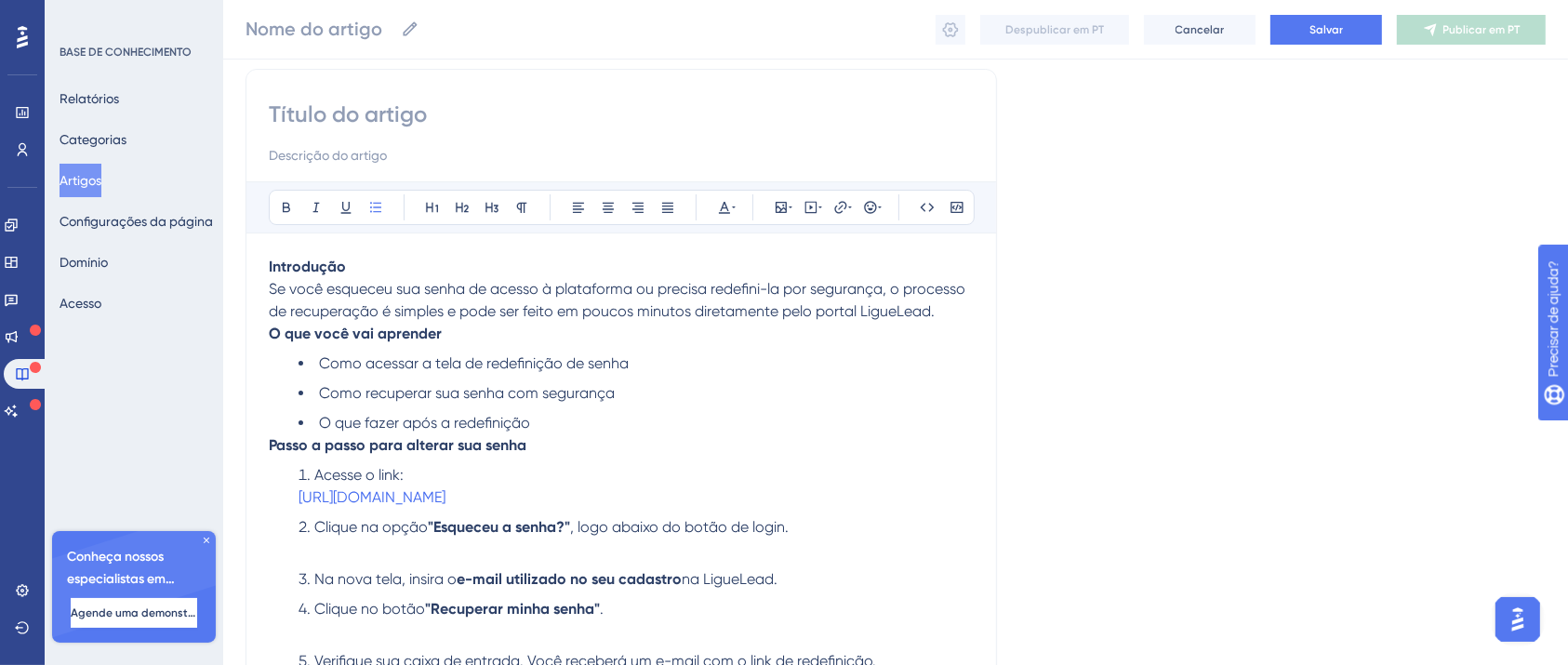
click at [374, 129] on div at bounding box center [620, 133] width 704 height 67
click at [370, 118] on input at bounding box center [620, 115] width 704 height 30
click at [364, 116] on input at bounding box center [620, 115] width 704 height 30
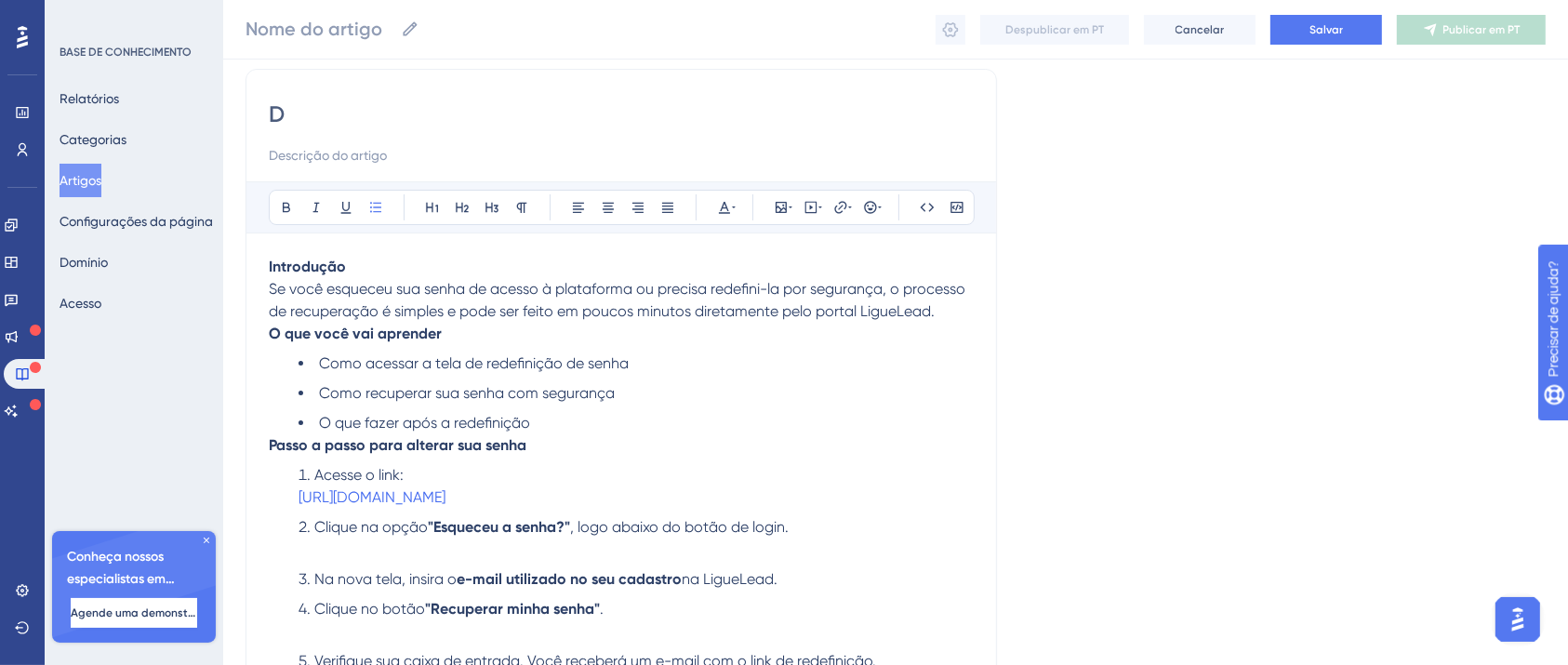
click at [364, 116] on input "D" at bounding box center [620, 115] width 704 height 30
type input "D"
click at [410, 557] on li "Clique na opção "Esqueceu a senha?" , logo abaixo do botão de login." at bounding box center [635, 538] width 675 height 44
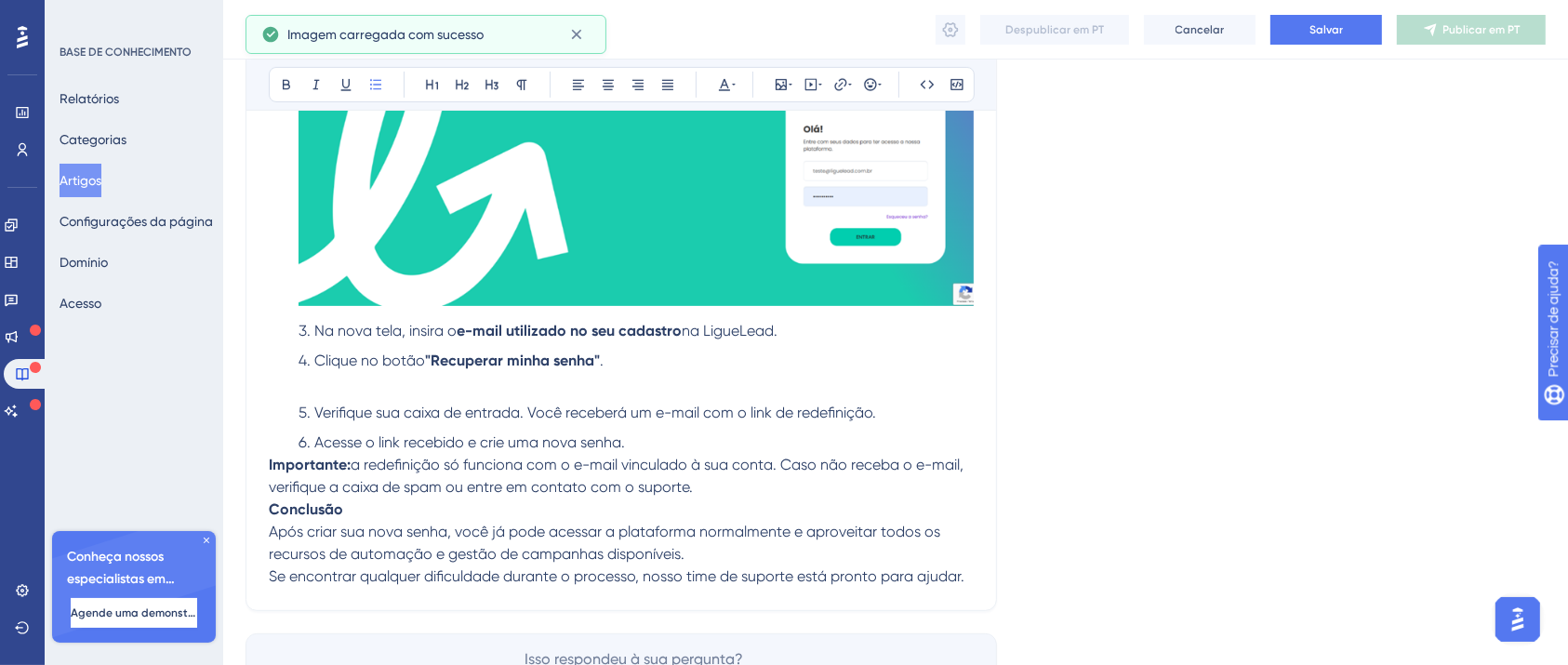
scroll to position [784, 0]
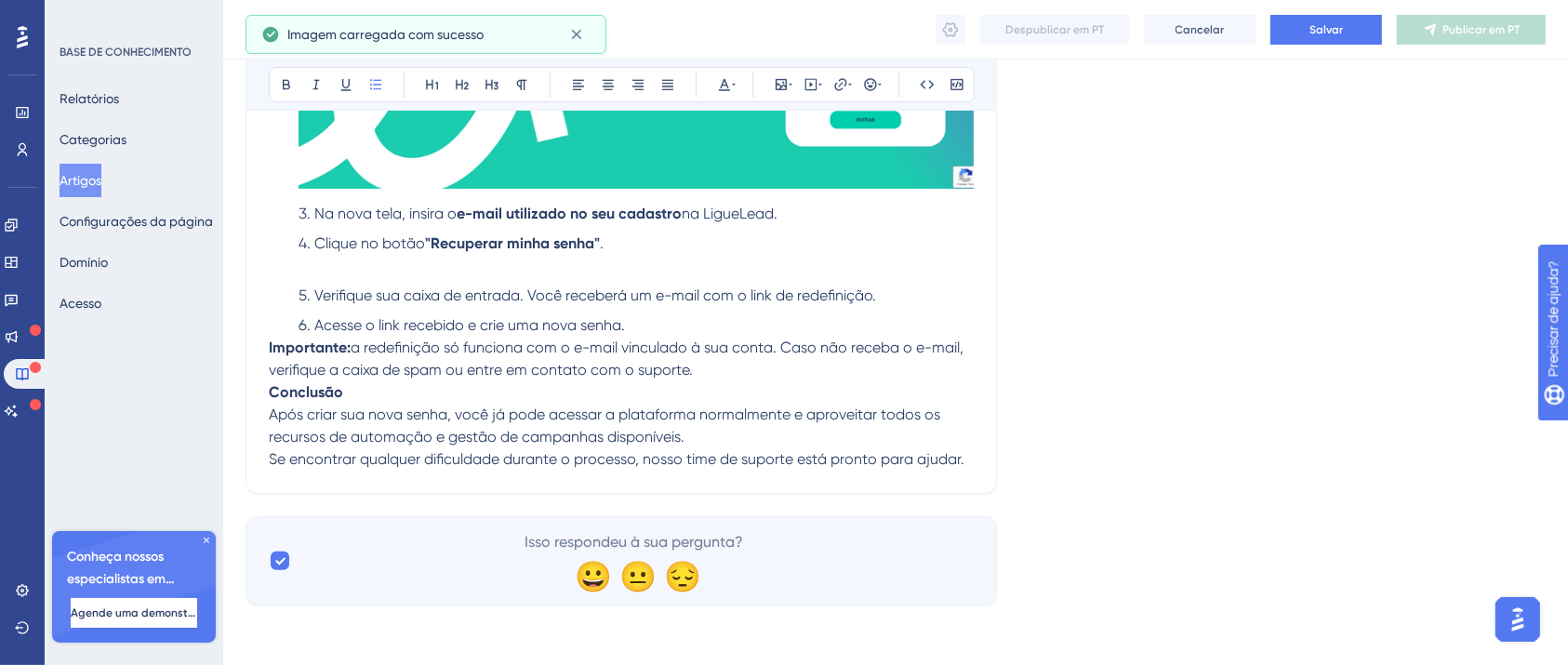
click at [516, 269] on li "Clique no botão "Recuperar minha senha" ." at bounding box center [635, 254] width 675 height 44
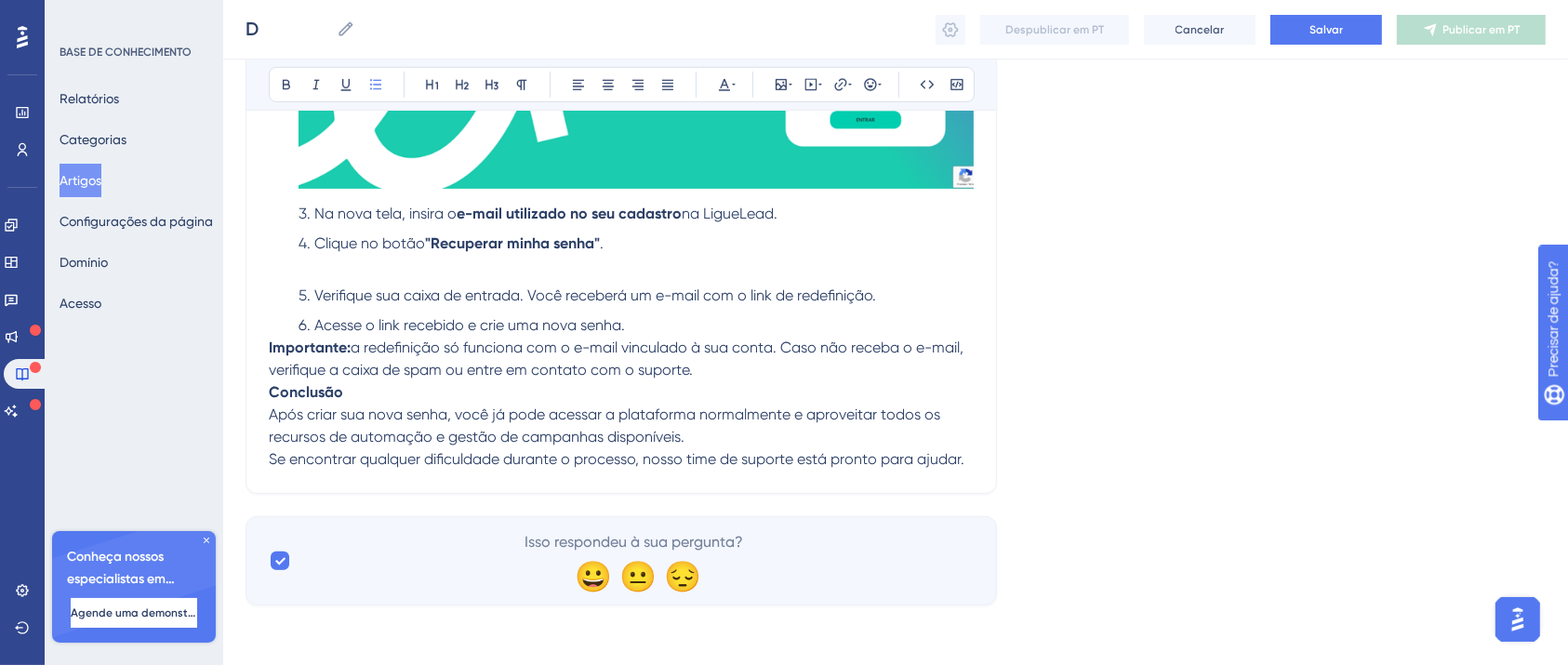
click at [340, 270] on li "Clique no botão "Recuperar minha senha" ." at bounding box center [635, 254] width 675 height 44
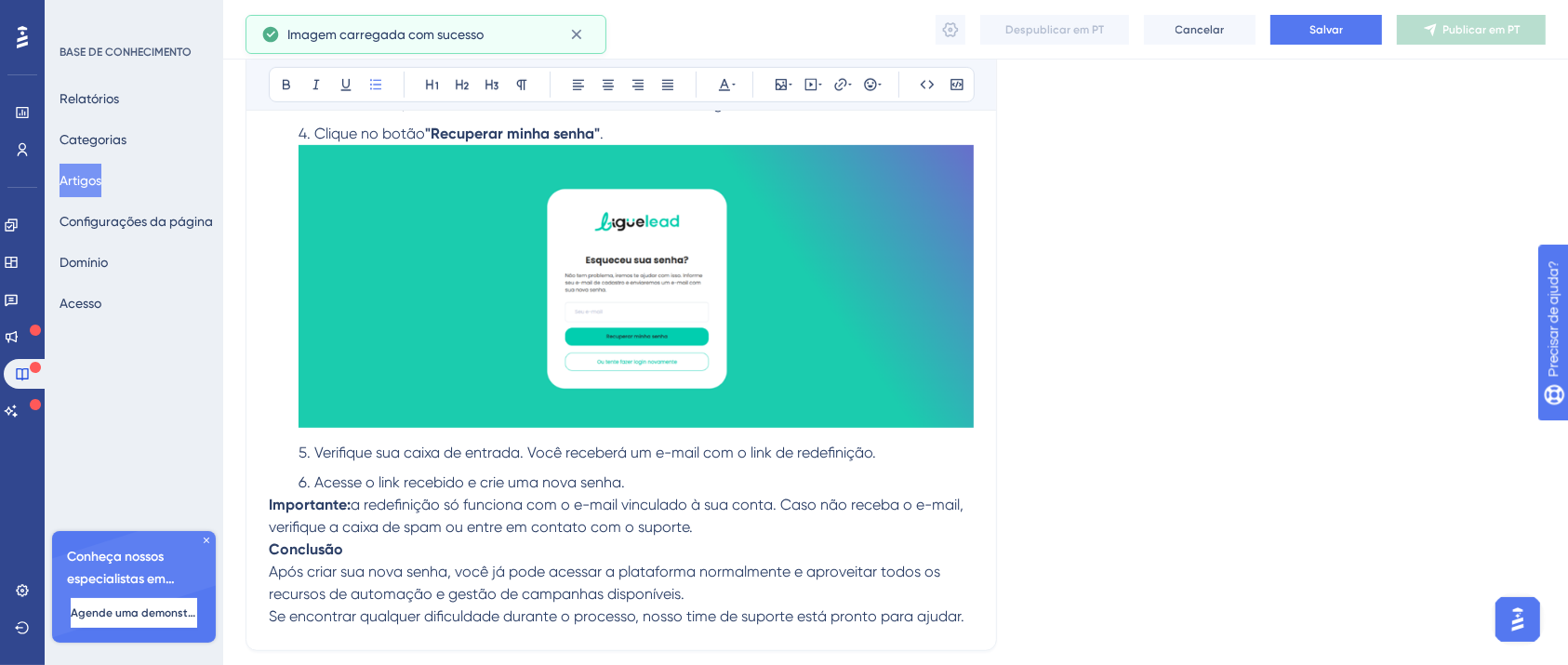
scroll to position [1032, 0]
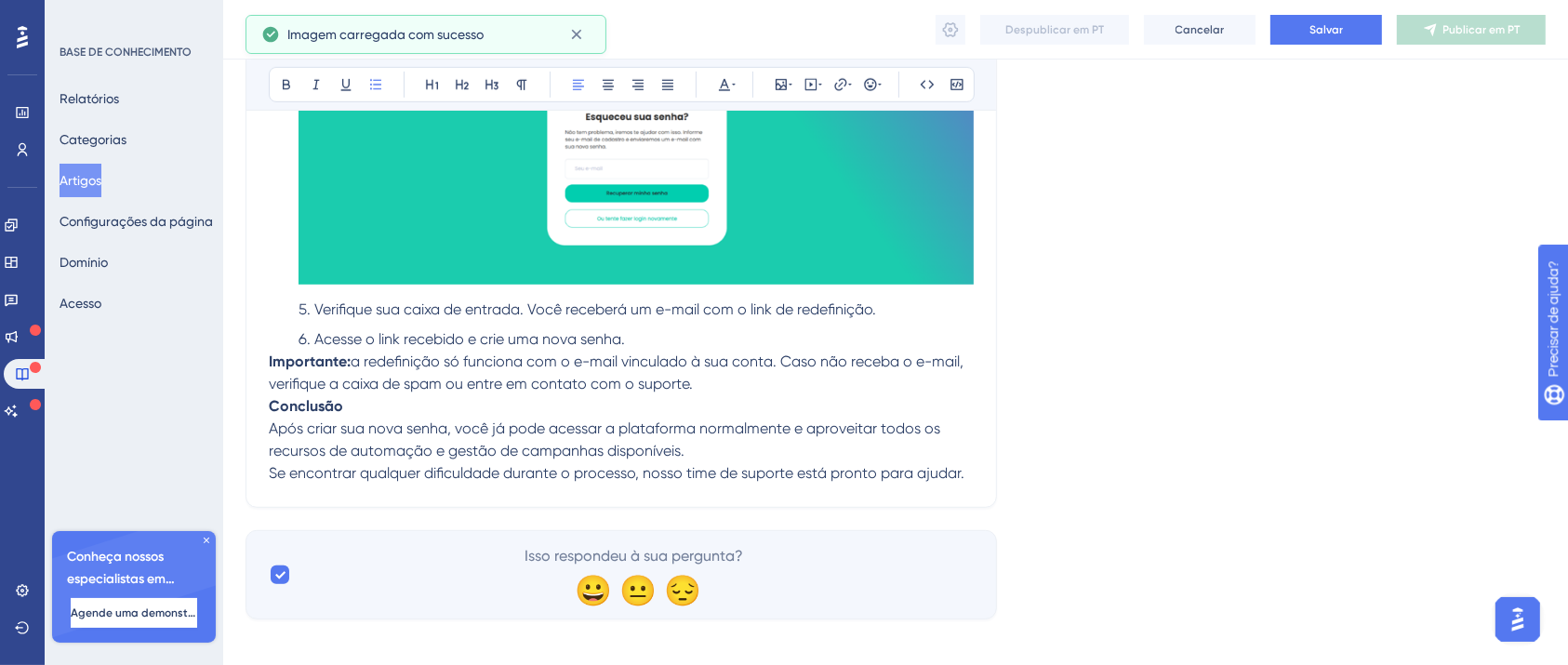
click at [673, 340] on li "Acesse o link recebido e crie uma nova senha." at bounding box center [635, 339] width 675 height 23
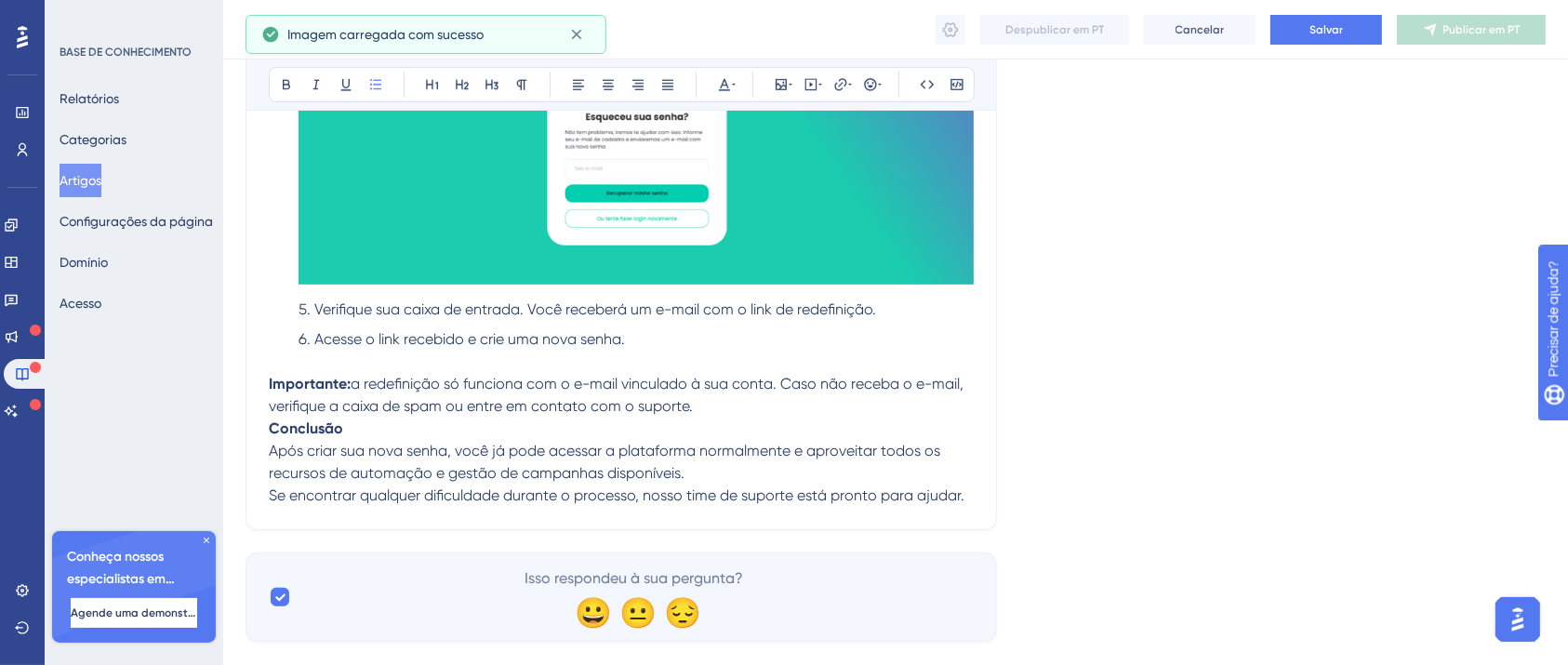
click at [723, 403] on p "Importante: a redefinição só funciona com o e-mail vinculado à sua conta. Caso …" at bounding box center [620, 394] width 704 height 44
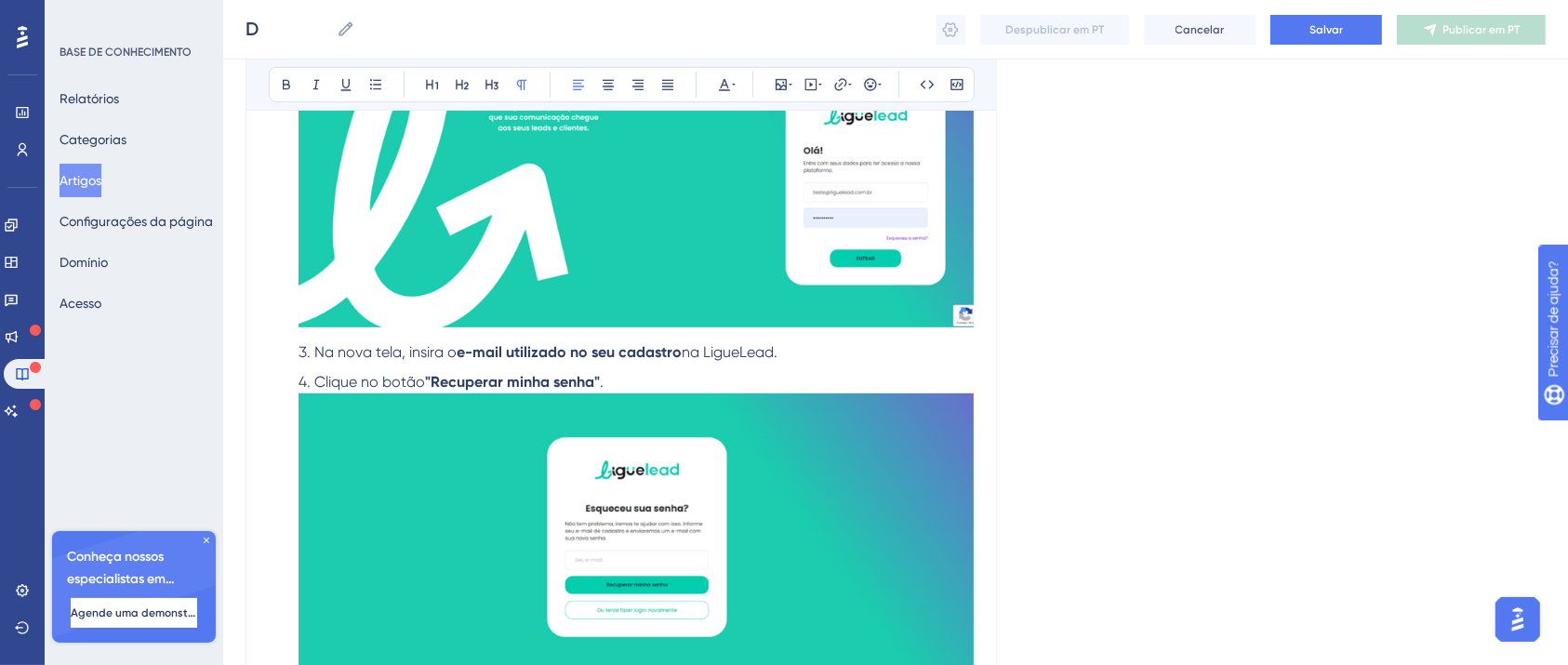
scroll to position [789, 0]
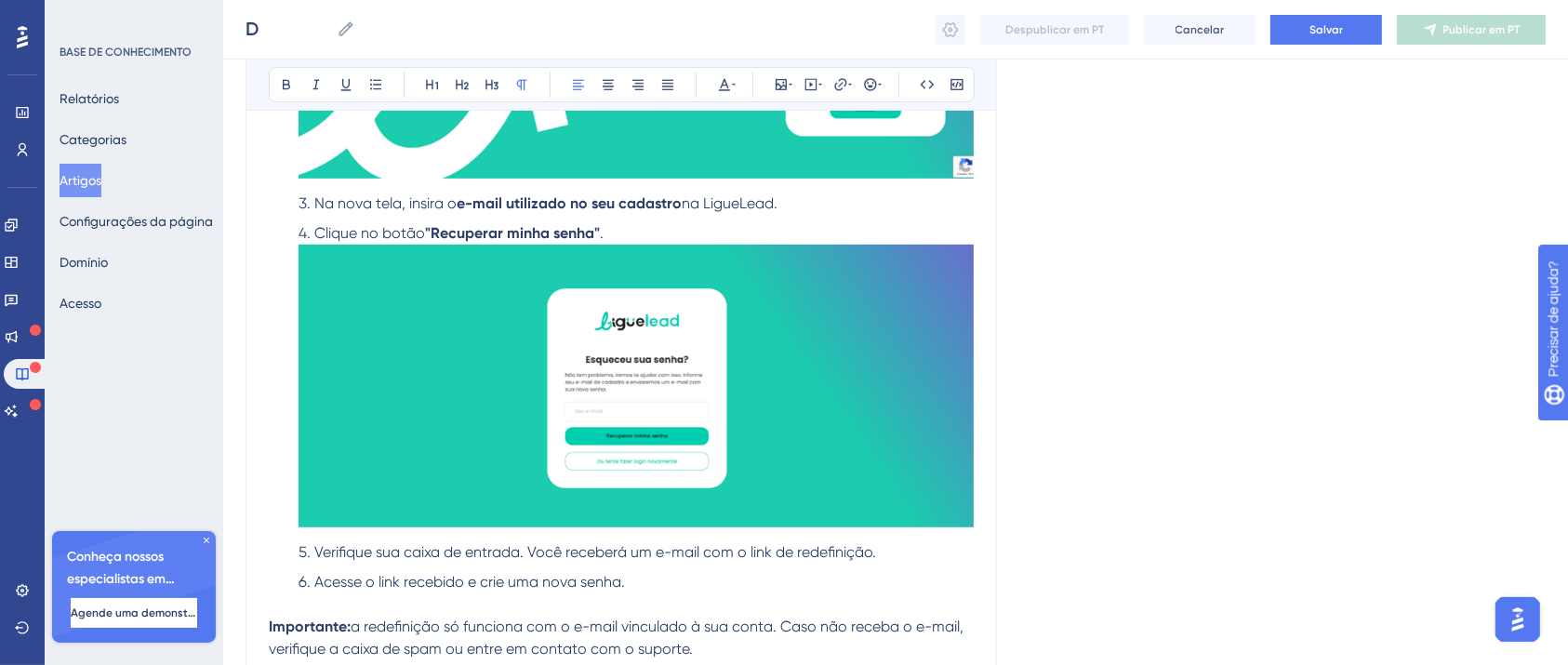
click at [841, 213] on li "Na nova tela, insira o e-mail utilizado no seu cadastro na LigueLead." at bounding box center [635, 204] width 675 height 23
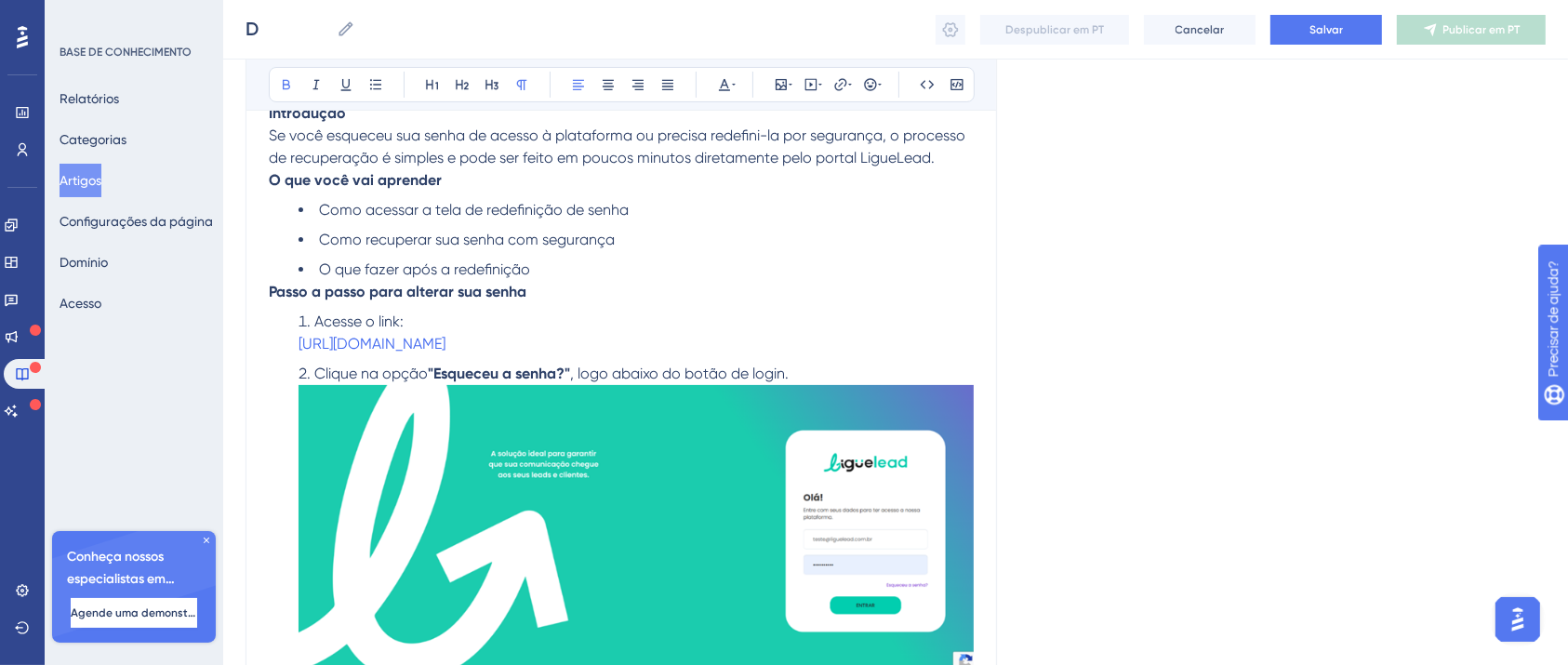
scroll to position [273, 0]
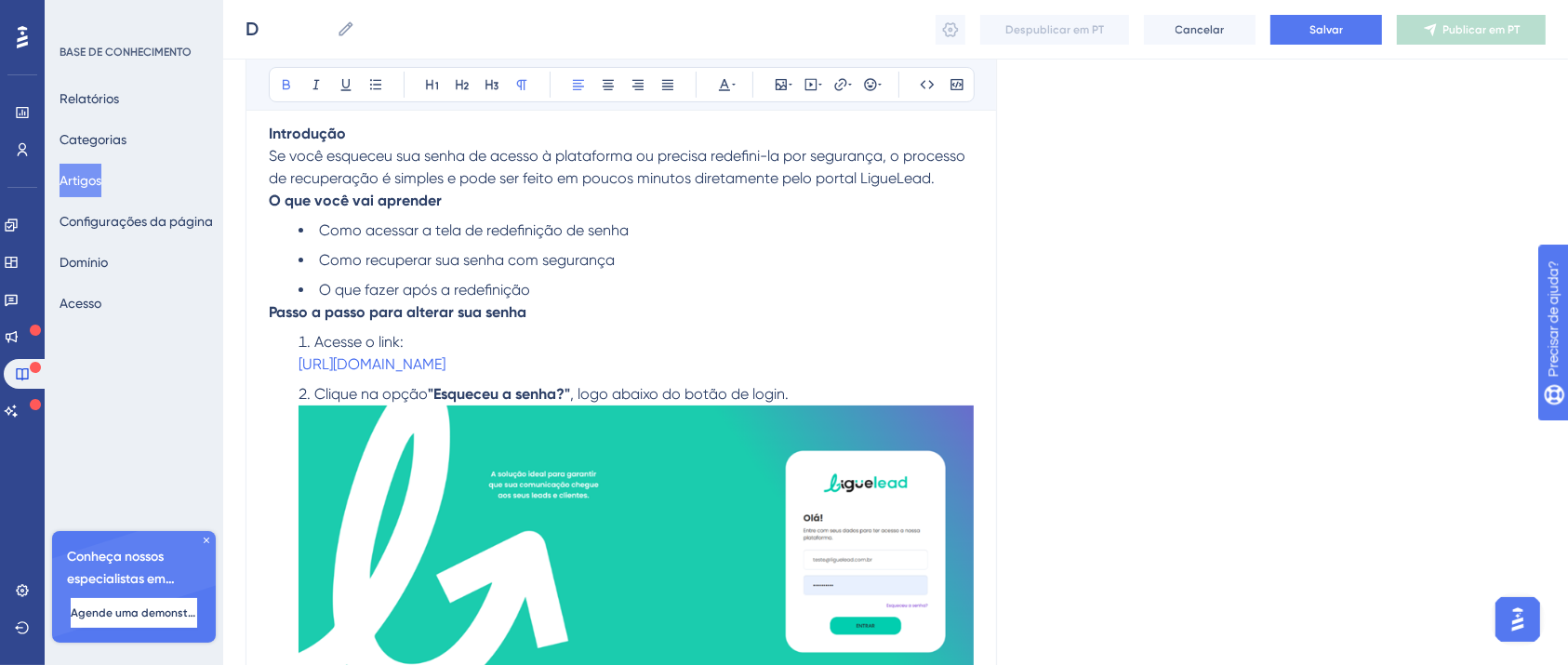
click at [553, 291] on li "O que fazer após a redefinição" at bounding box center [635, 290] width 675 height 23
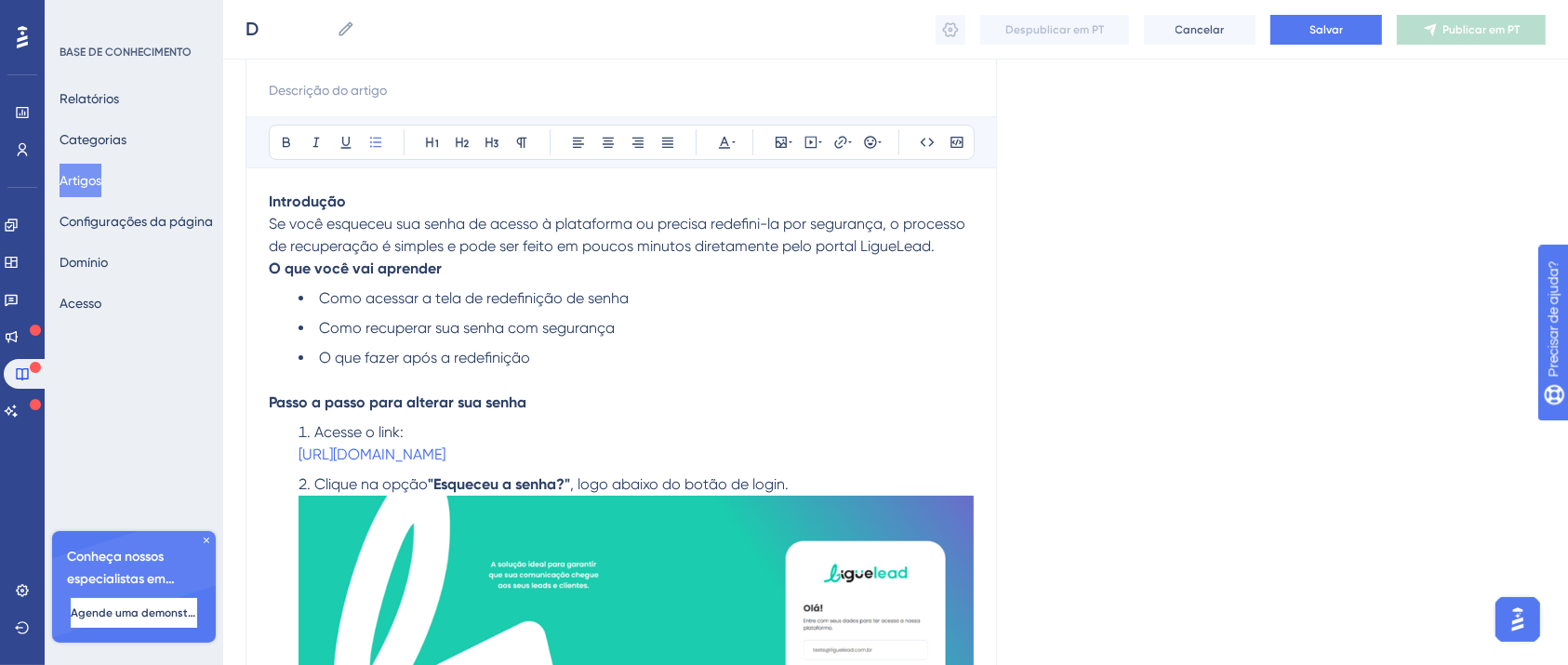
scroll to position [149, 0]
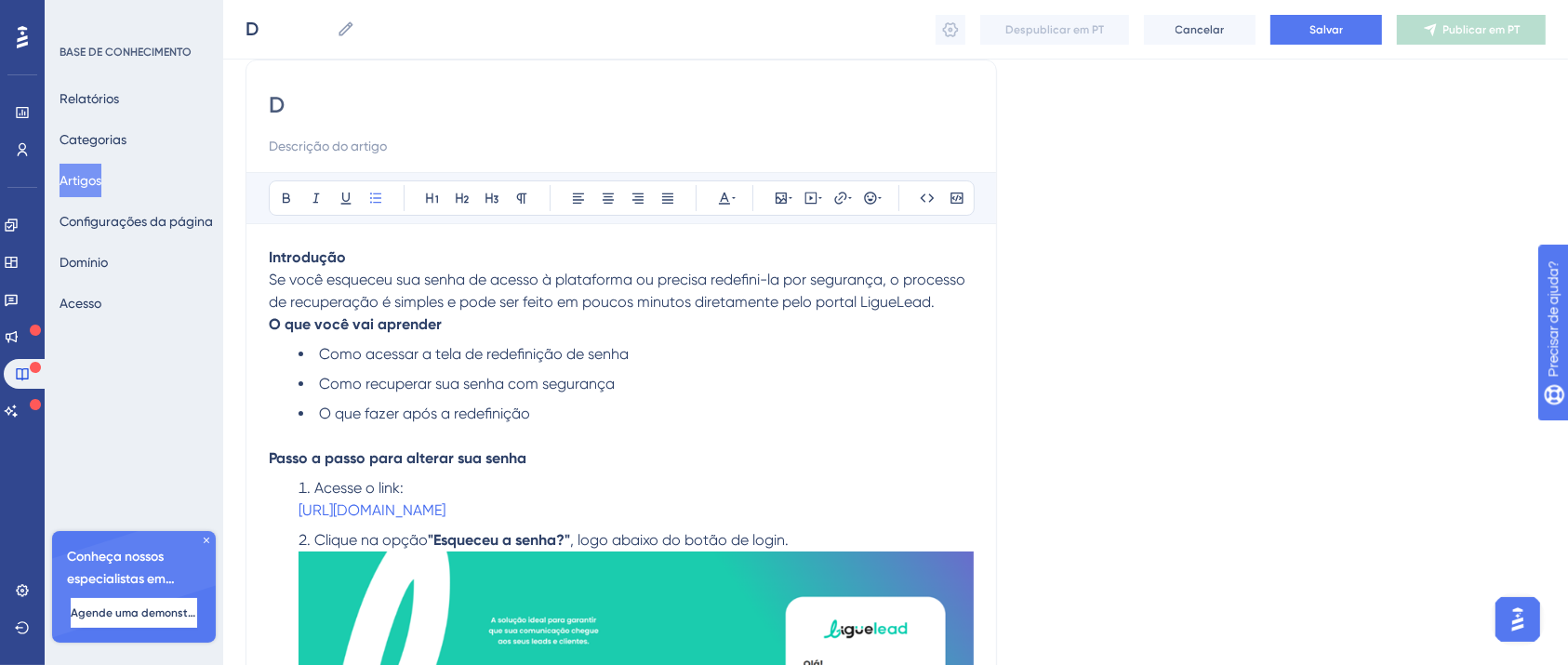
click at [963, 300] on p "Se você esqueceu sua senha de acesso à plataforma ou precisa redefini-la por se…" at bounding box center [620, 291] width 704 height 44
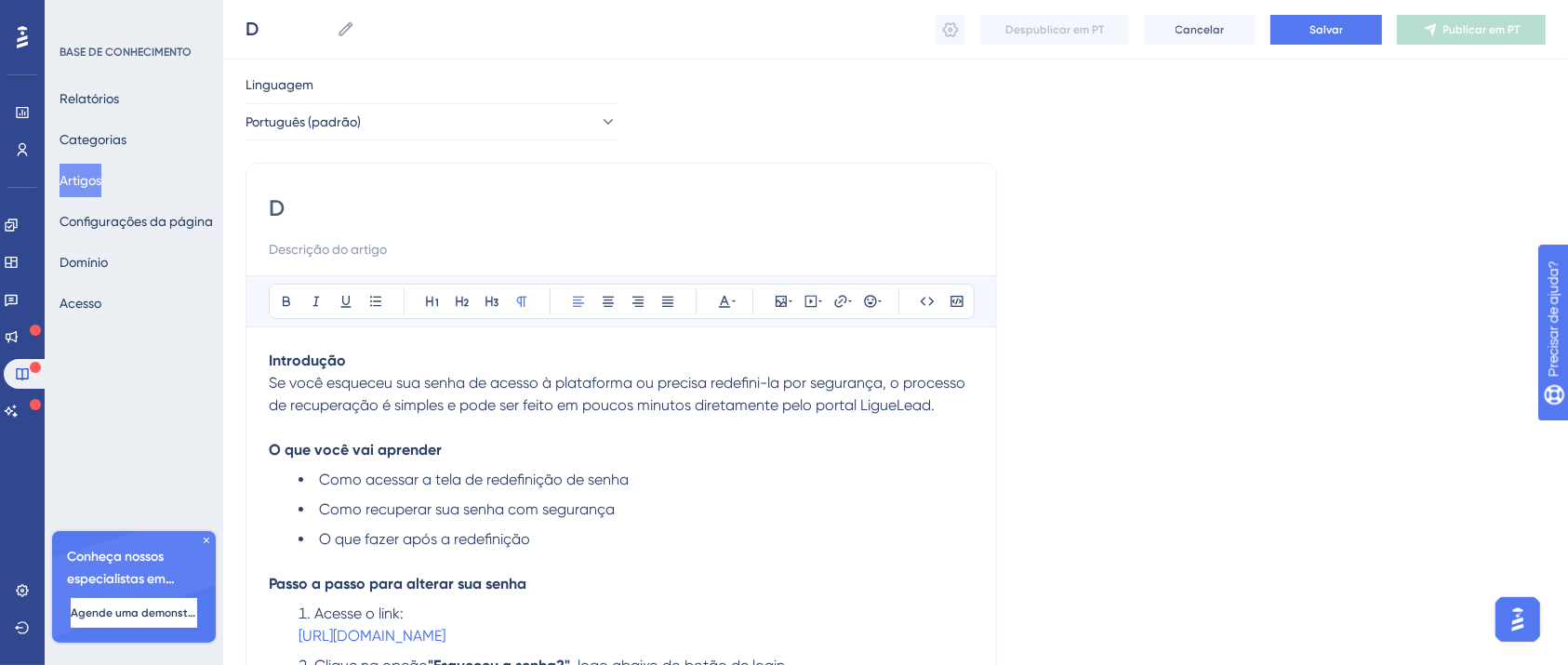
scroll to position [0, 0]
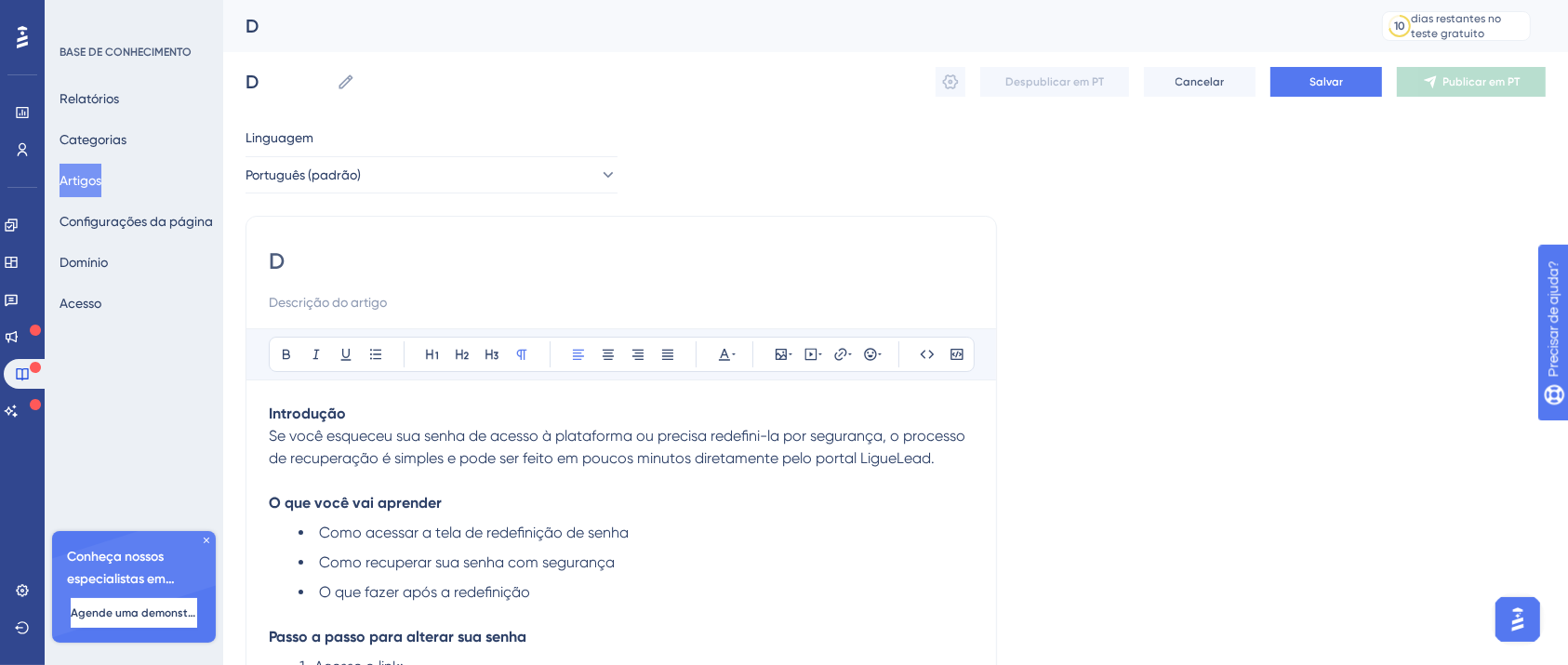
click at [352, 256] on input "D" at bounding box center [620, 261] width 704 height 30
click at [1343, 84] on button "Salvar" at bounding box center [1326, 82] width 112 height 30
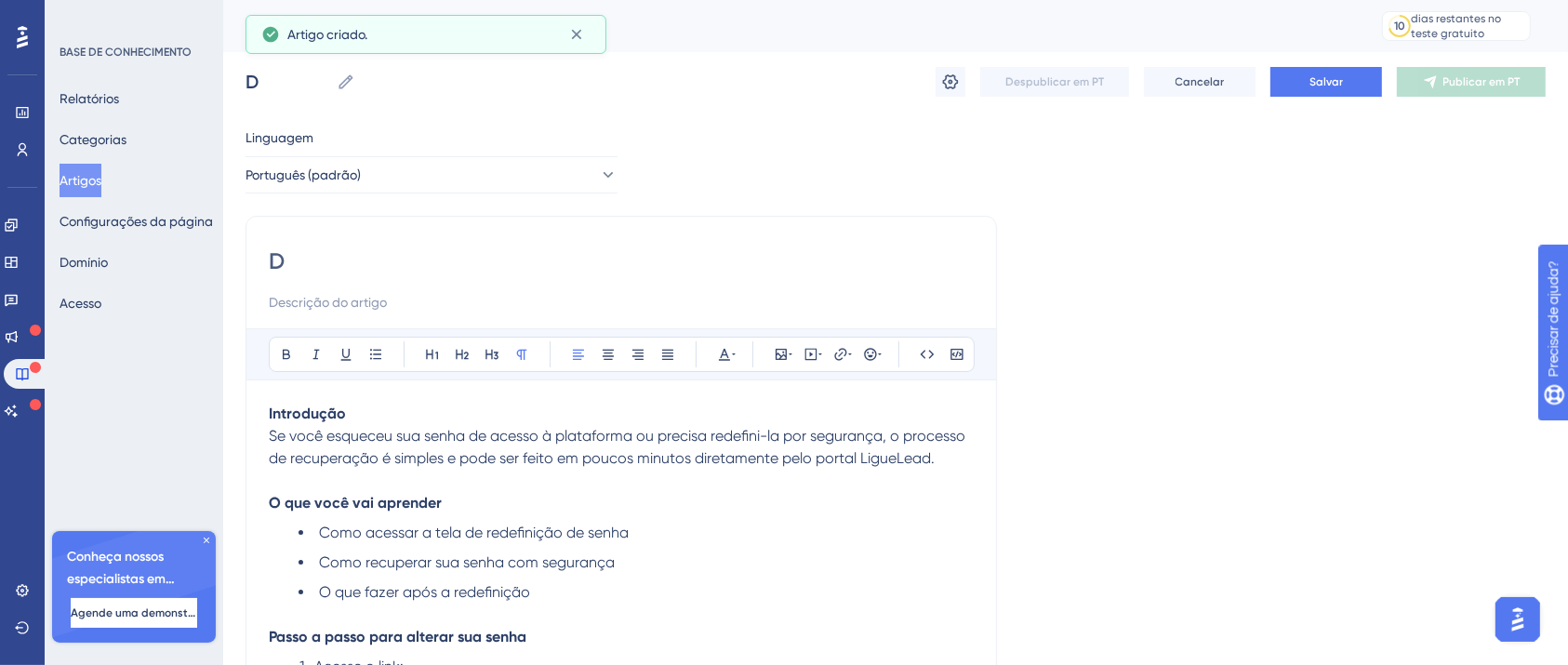
click at [334, 272] on input "D" at bounding box center [620, 261] width 704 height 30
click at [334, 271] on input "D" at bounding box center [620, 261] width 704 height 30
type input "c"
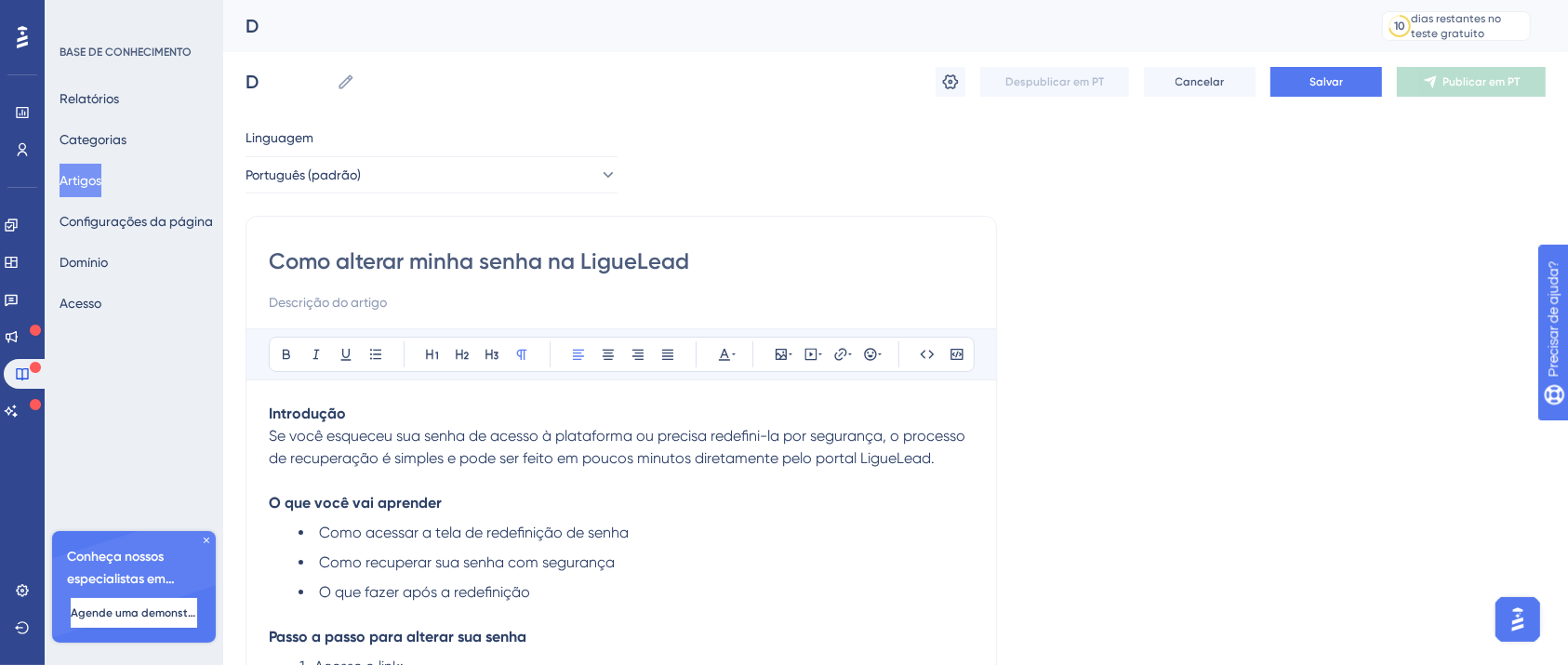
type input "Como alterar minha senha na LigueLead?"
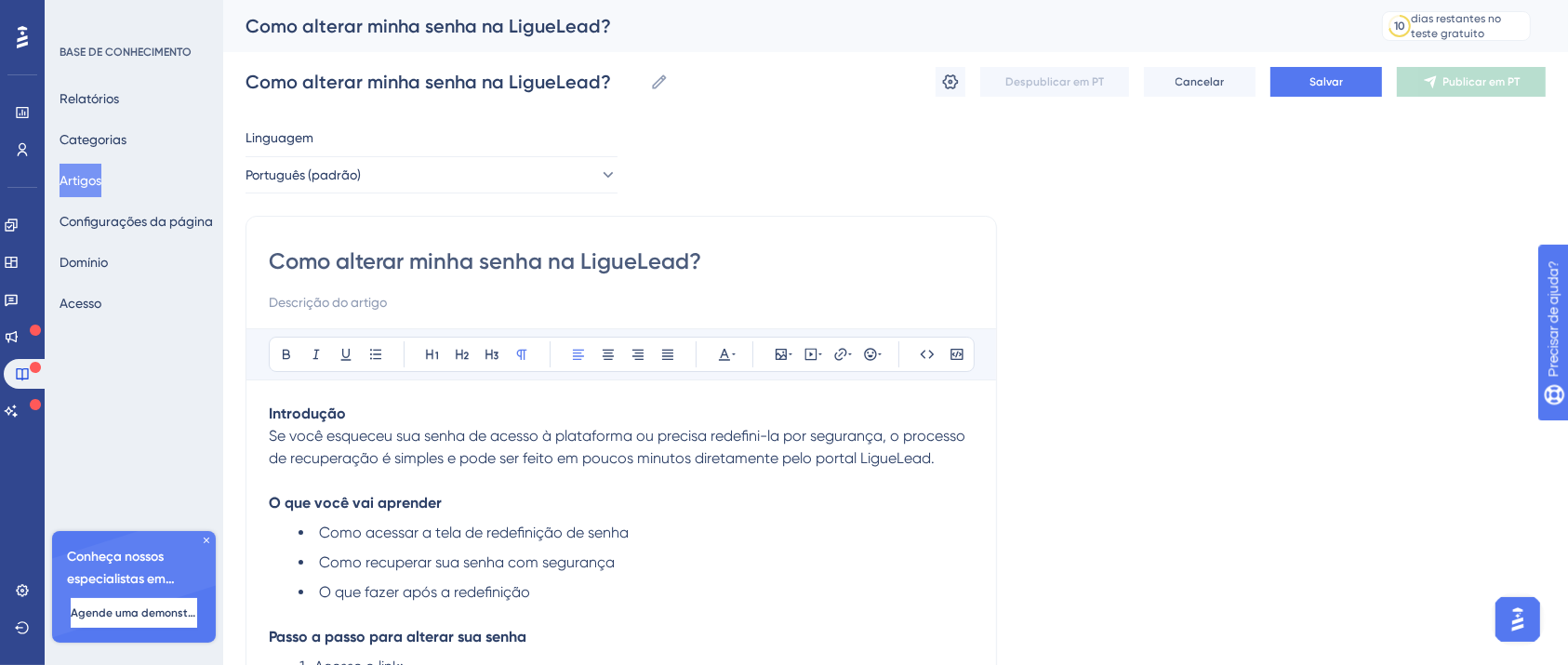
type input "Como alterar minha senha na LigueLead?"
click at [1346, 80] on button "Salvar" at bounding box center [1326, 82] width 112 height 30
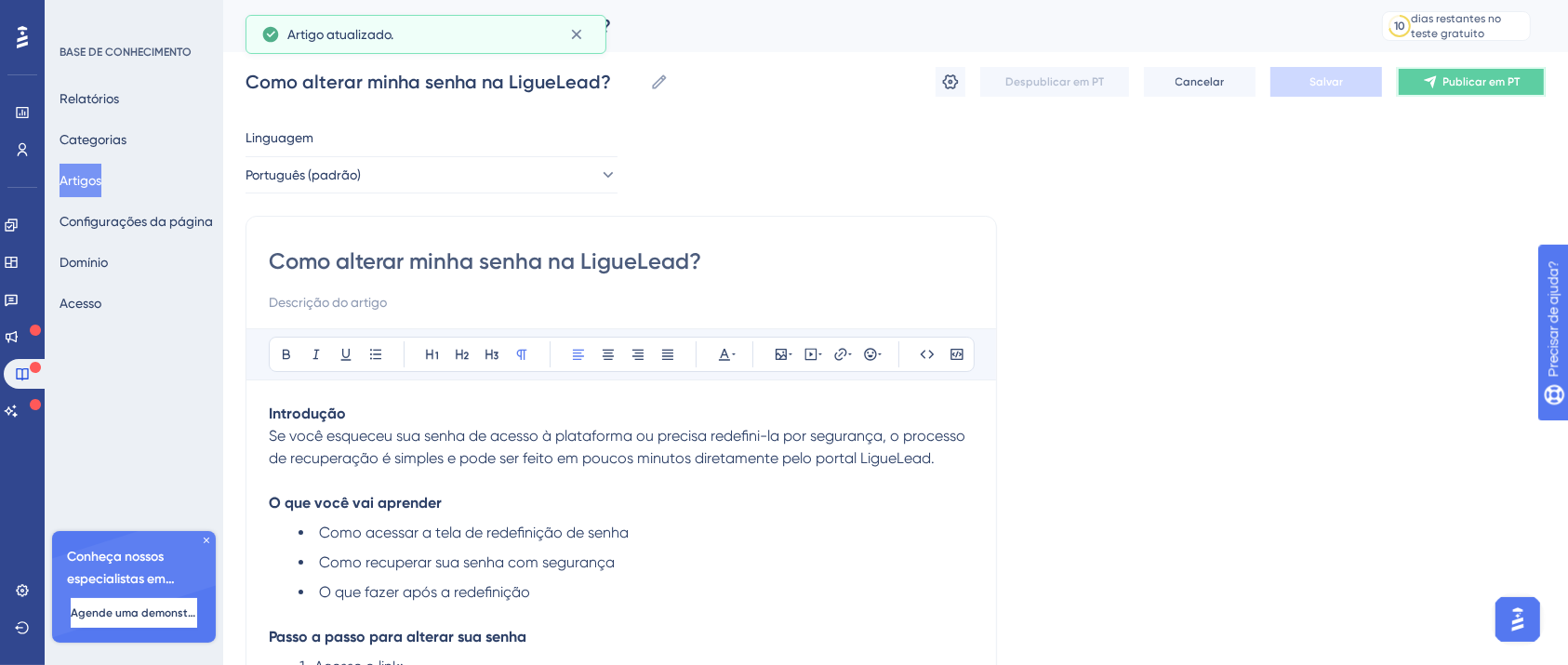
click at [1531, 77] on button "Publicar em PT" at bounding box center [1471, 82] width 149 height 30
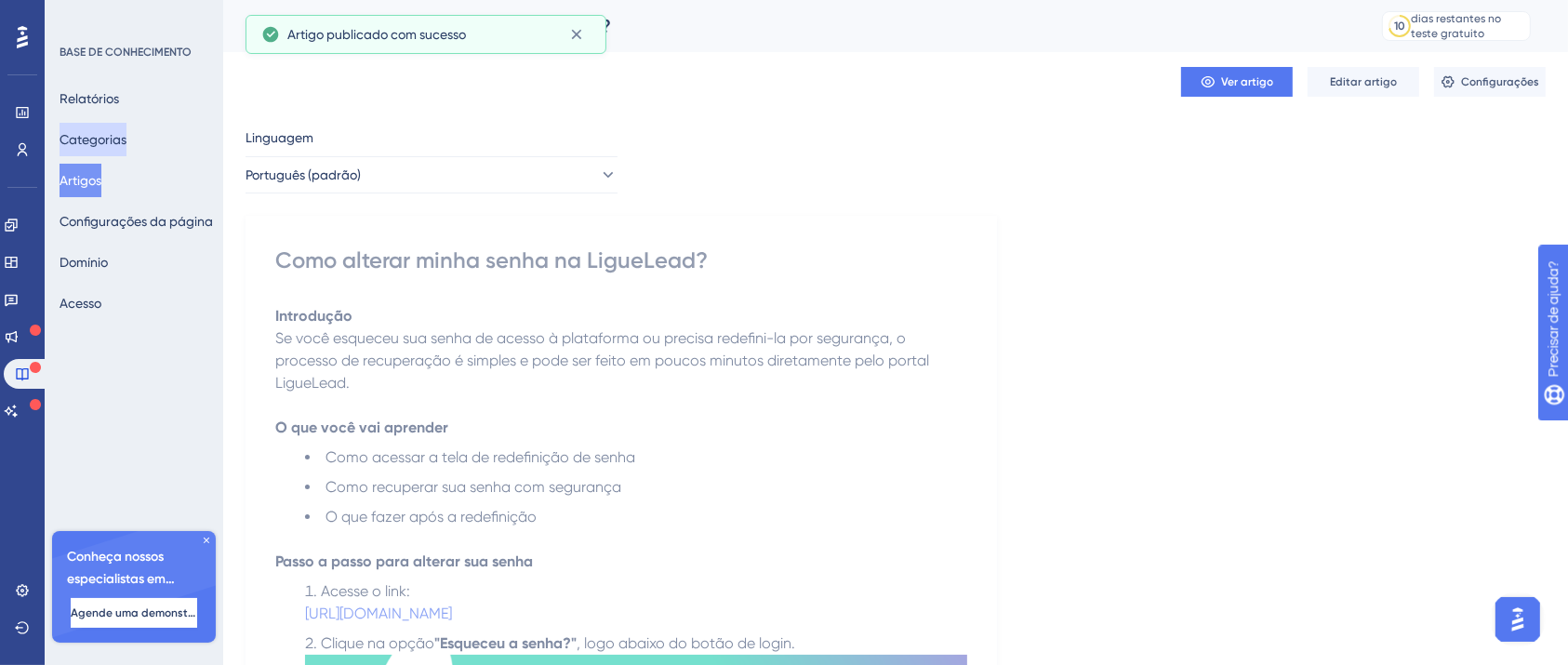
click at [124, 140] on font "Categorias" at bounding box center [93, 139] width 67 height 15
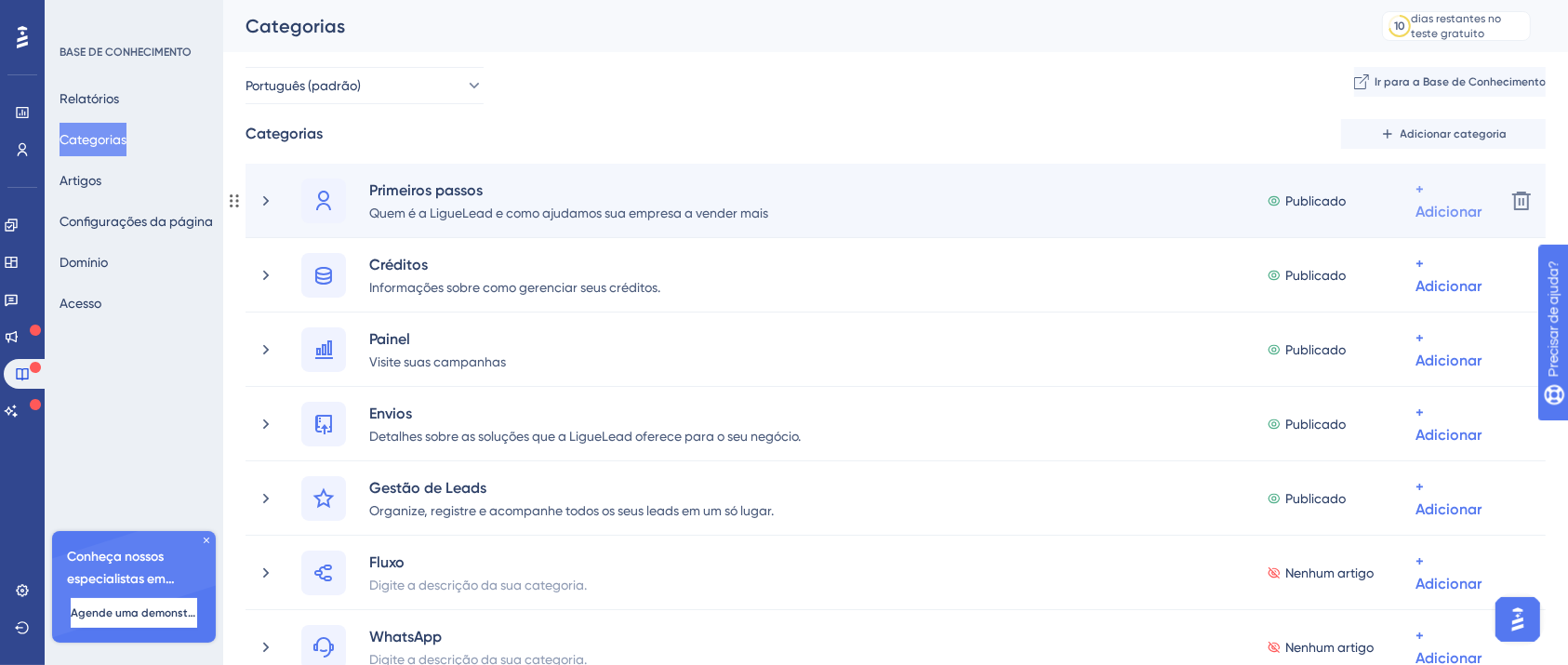
click at [1416, 202] on font "+ Adicionar" at bounding box center [1448, 201] width 66 height 40
click at [1407, 295] on font "Adicionar artigos" at bounding box center [1359, 298] width 103 height 15
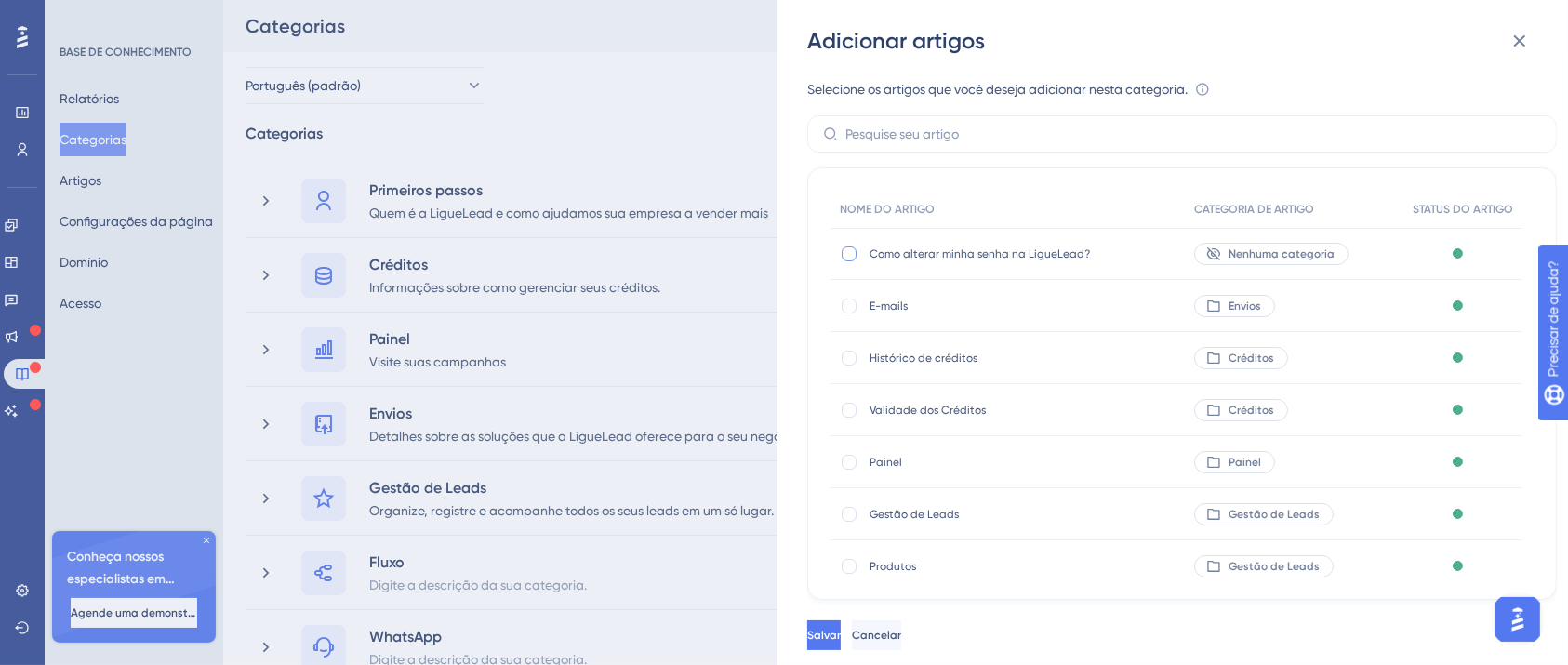
click at [846, 256] on div at bounding box center [849, 253] width 15 height 15
checkbox input "true"
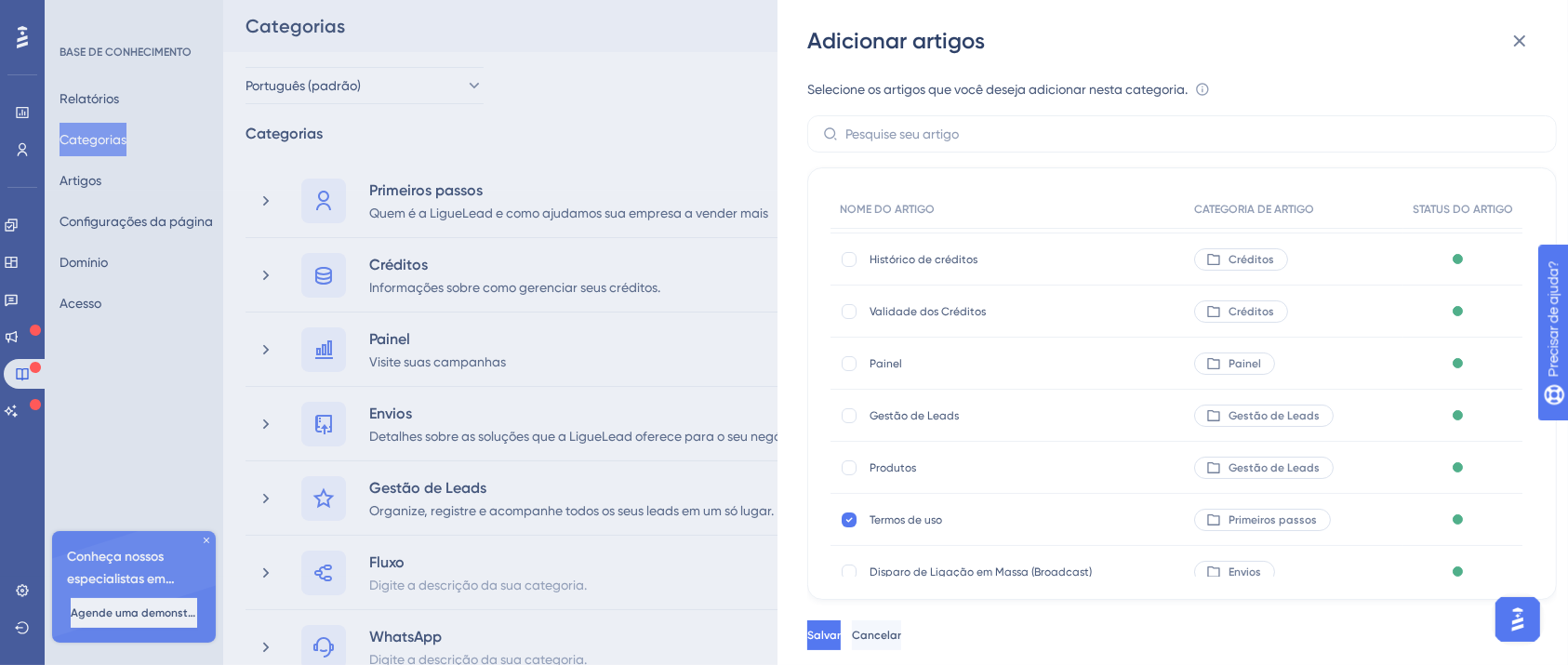
scroll to position [372, 0]
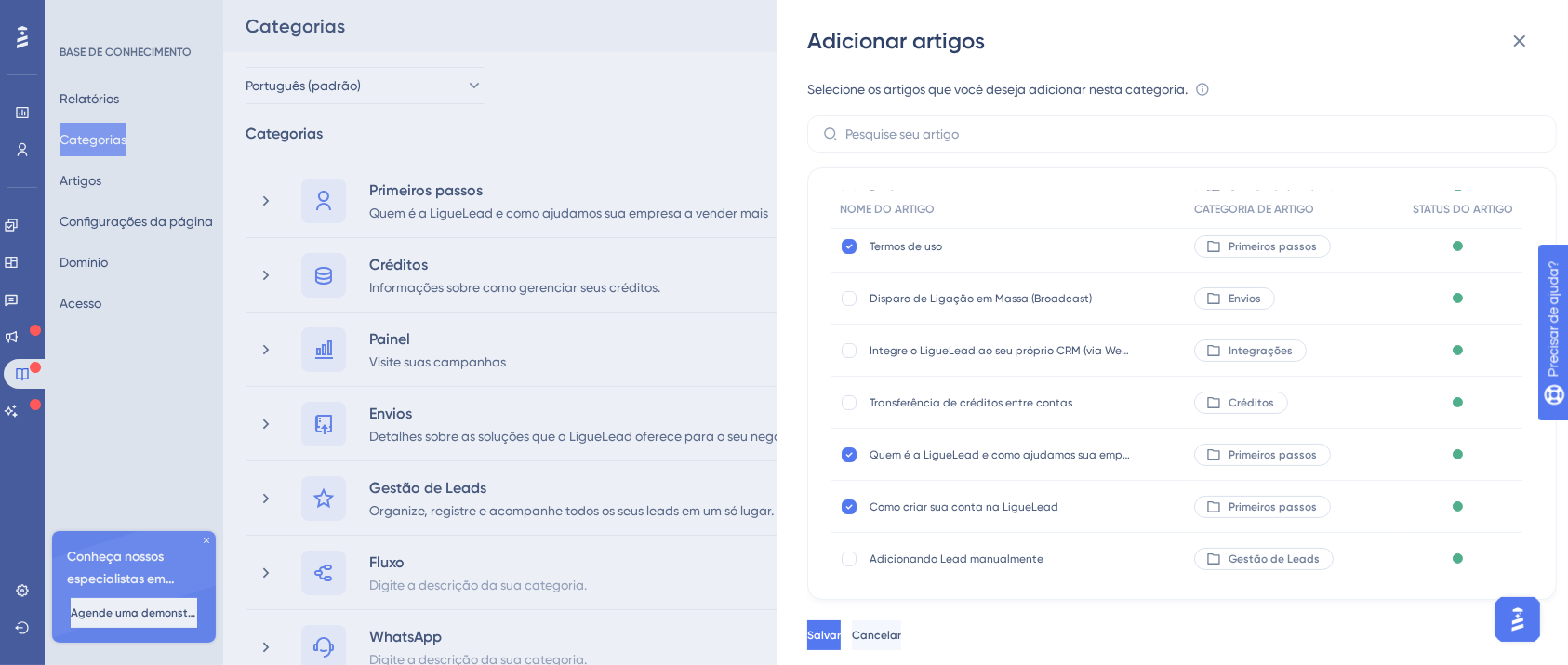
click at [870, 636] on div "Salvar Cancelar" at bounding box center [1202, 635] width 790 height 59
click at [841, 641] on button "Salvar" at bounding box center [824, 635] width 34 height 30
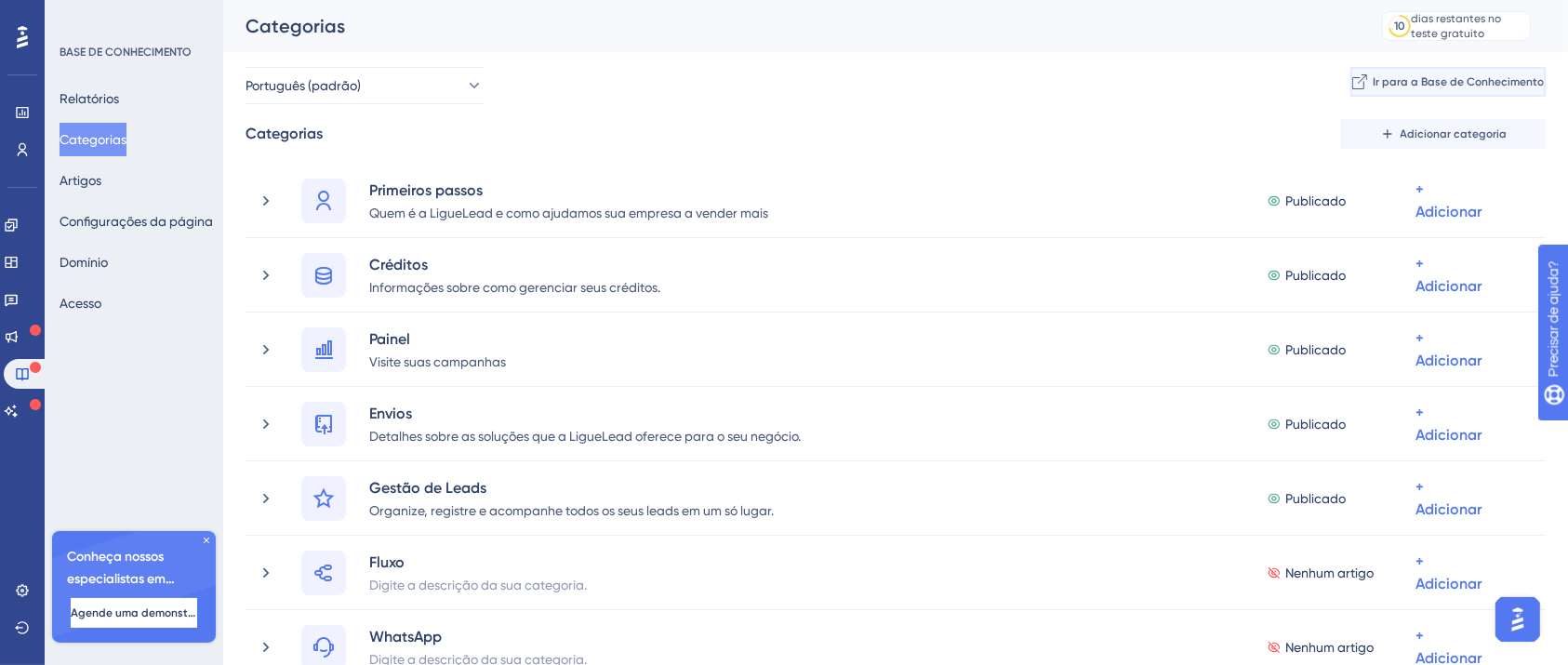
click at [1407, 83] on font "Ir para a Base de Conhecimento" at bounding box center [1457, 81] width 171 height 13
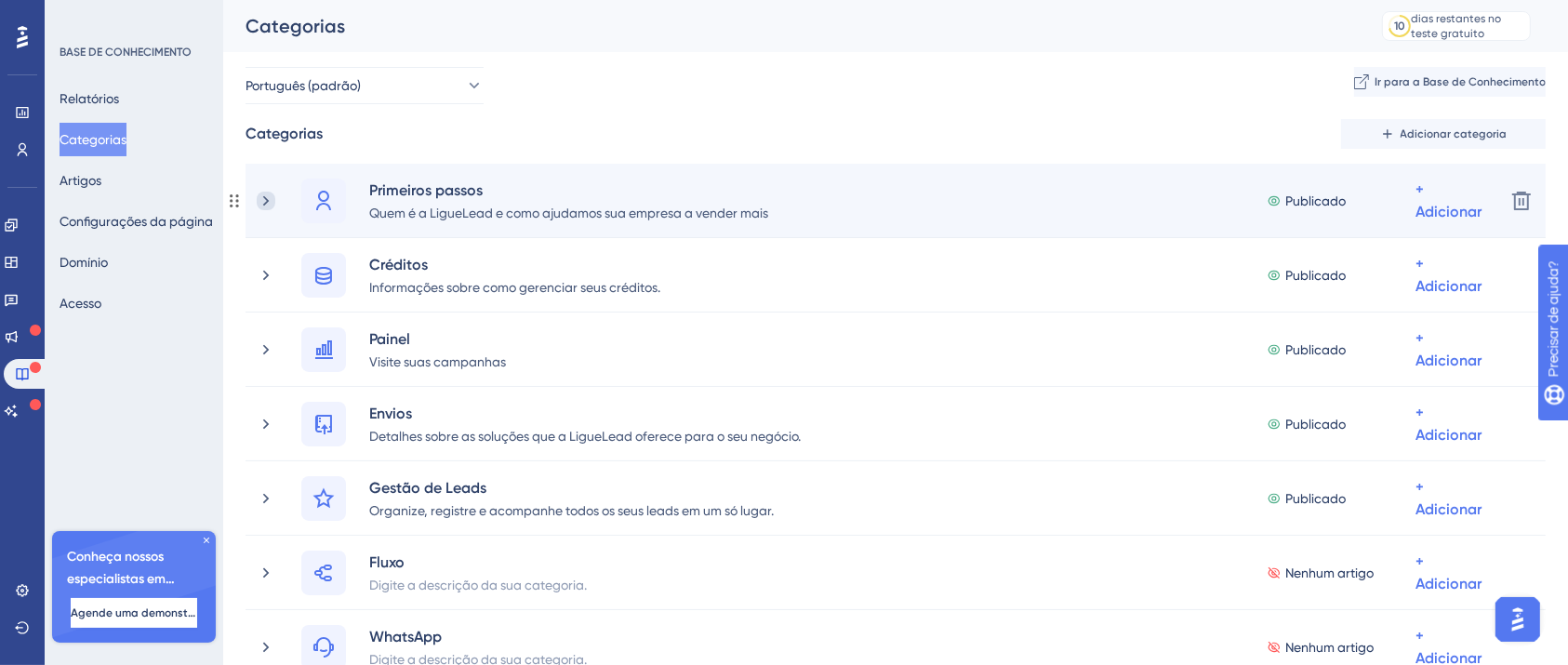
click at [274, 202] on icon at bounding box center [266, 201] width 19 height 19
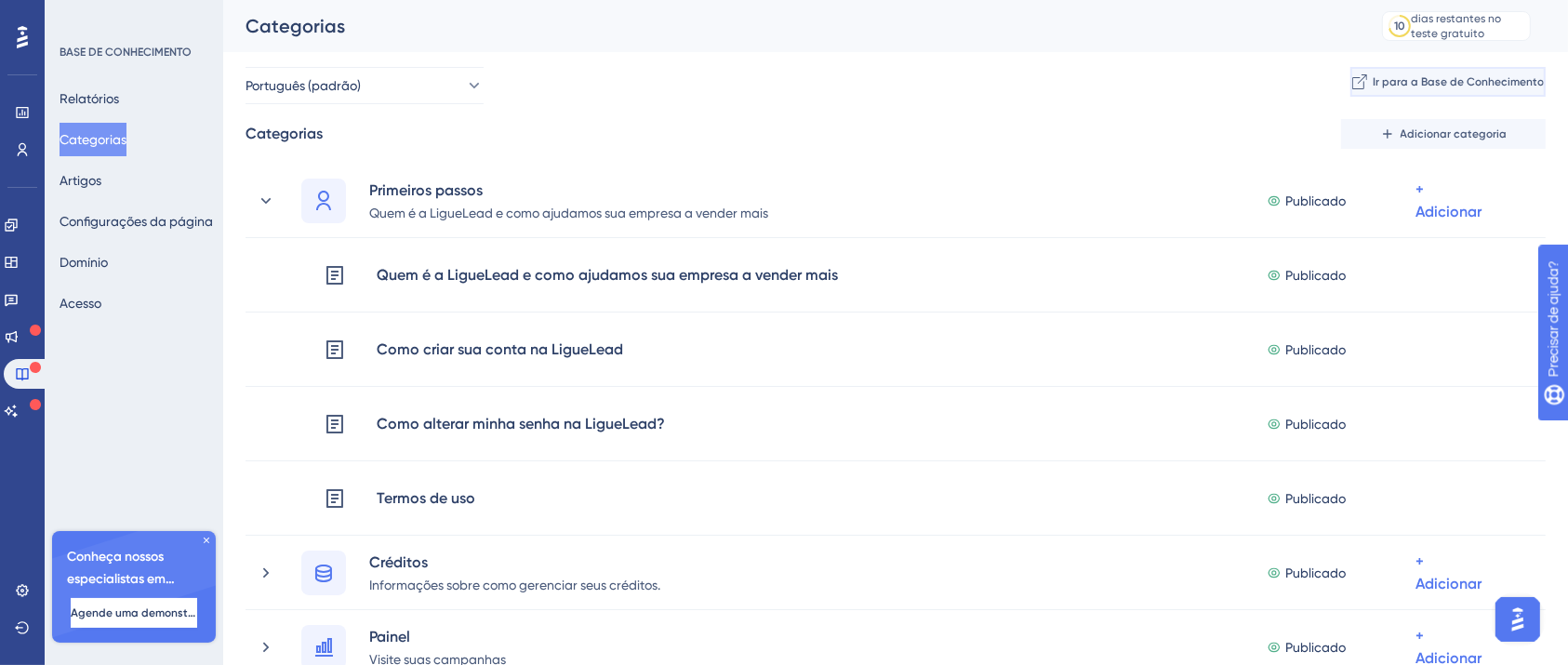
click at [1428, 79] on font "Ir para a Base de Conhecimento" at bounding box center [1457, 81] width 171 height 13
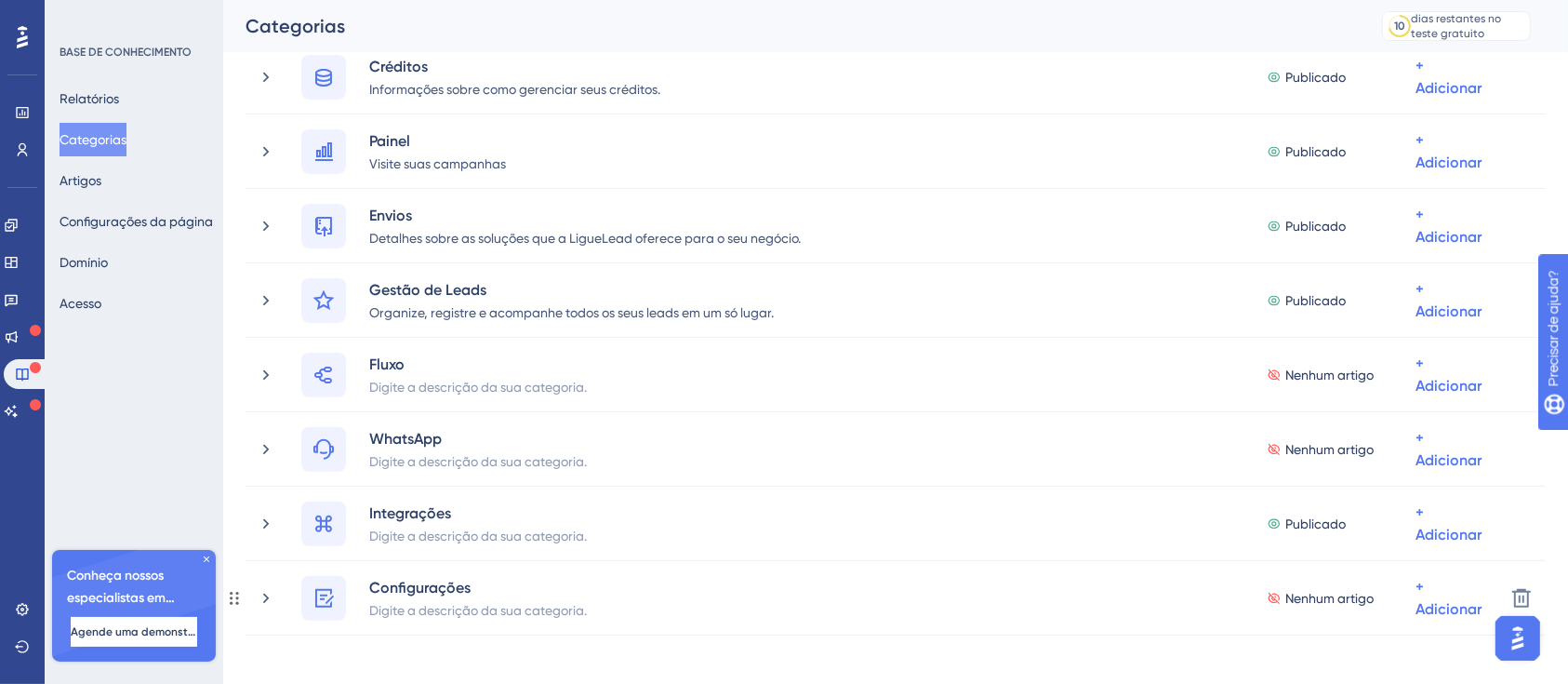
scroll to position [938, 0]
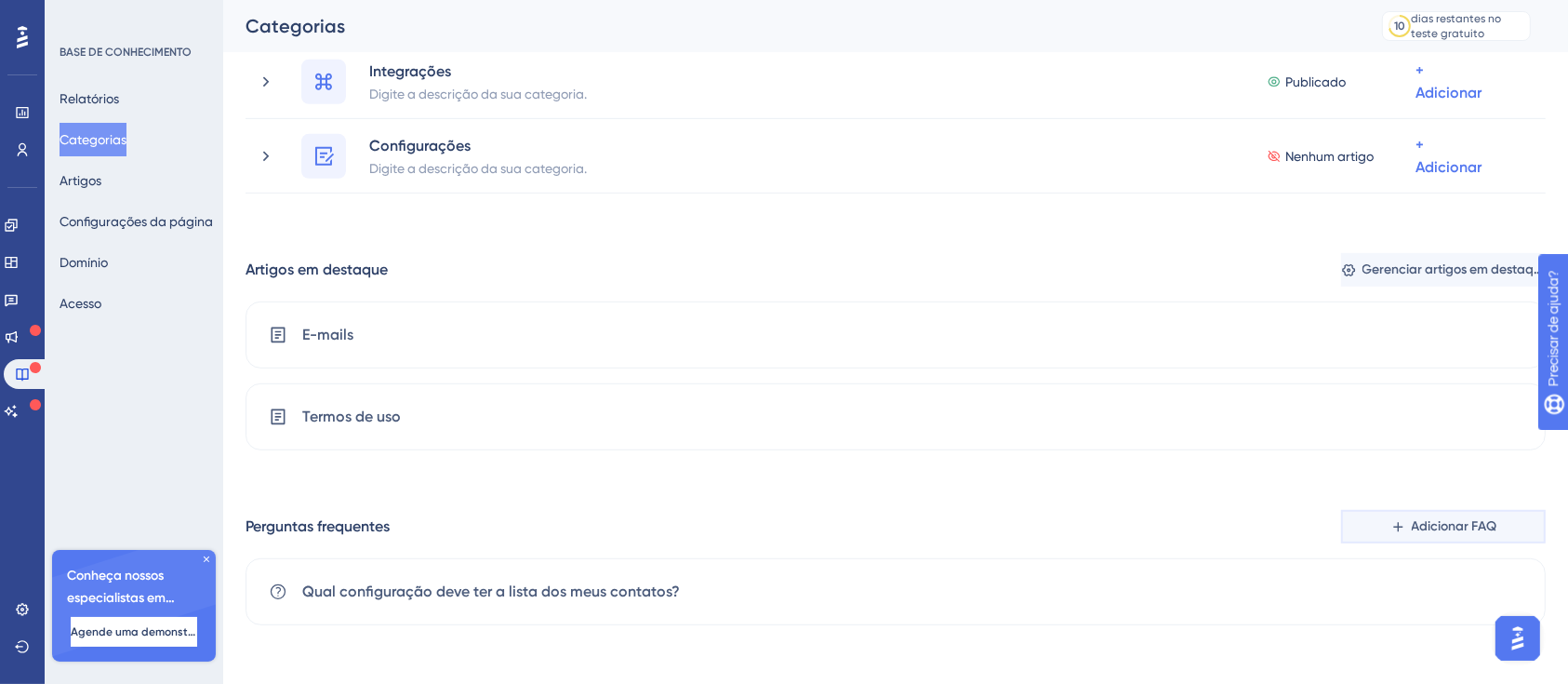
click at [1394, 526] on icon at bounding box center [1397, 526] width 9 height 9
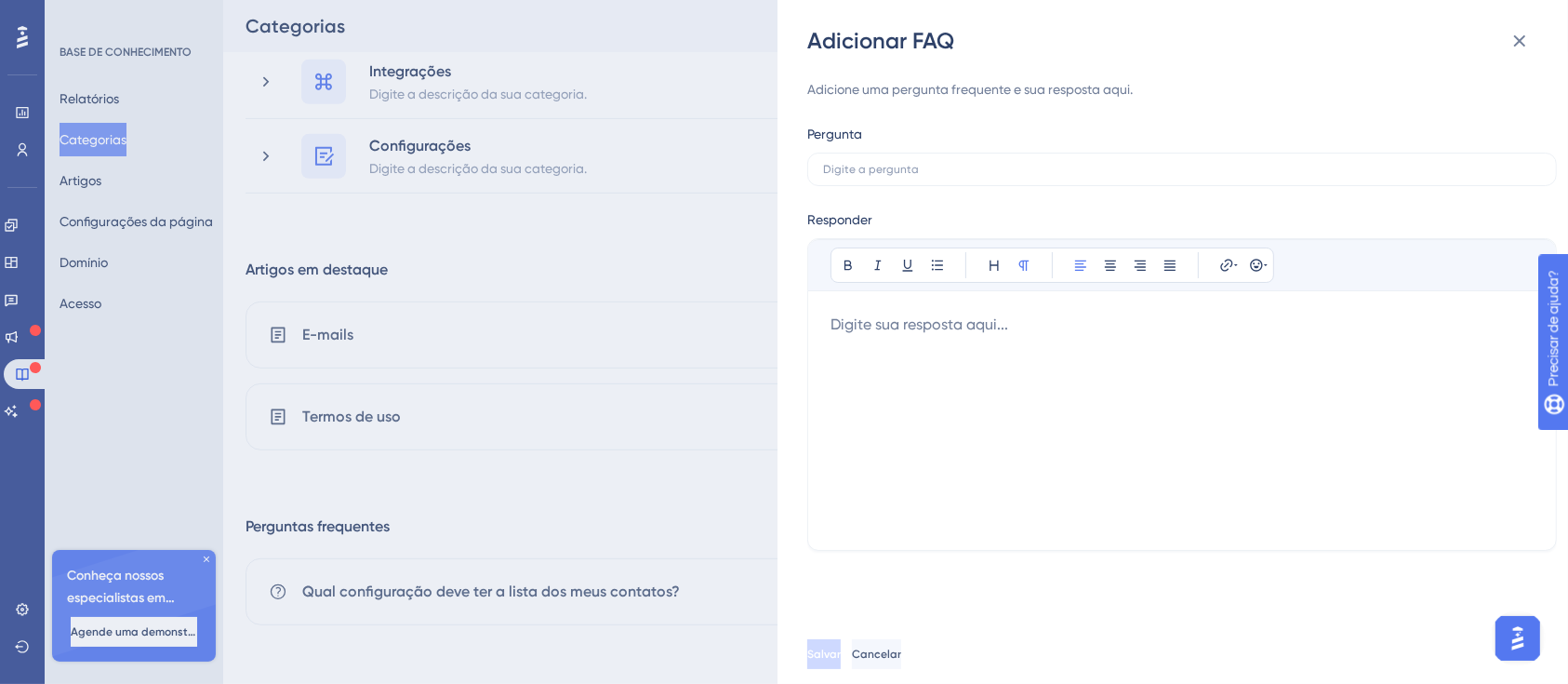
click at [1067, 394] on div at bounding box center [1183, 420] width 703 height 214
click at [943, 175] on input "text" at bounding box center [1182, 169] width 718 height 13
paste input "​​Posso alterar o e-mail do meu cadastro?"
type input "​​Posso alterar o e-mail do meu cadastro?"
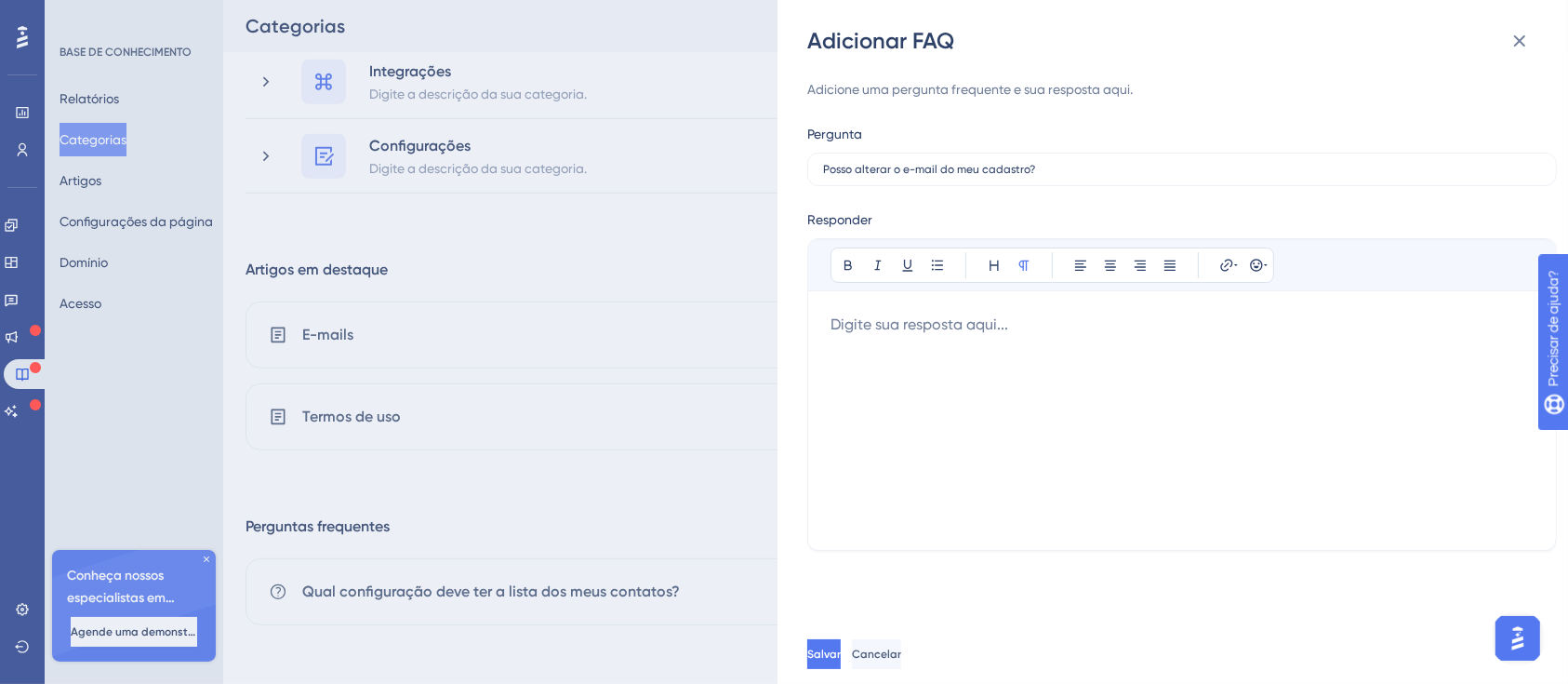
click at [973, 412] on div at bounding box center [1183, 420] width 703 height 214
click at [987, 433] on div at bounding box center [1183, 420] width 703 height 214
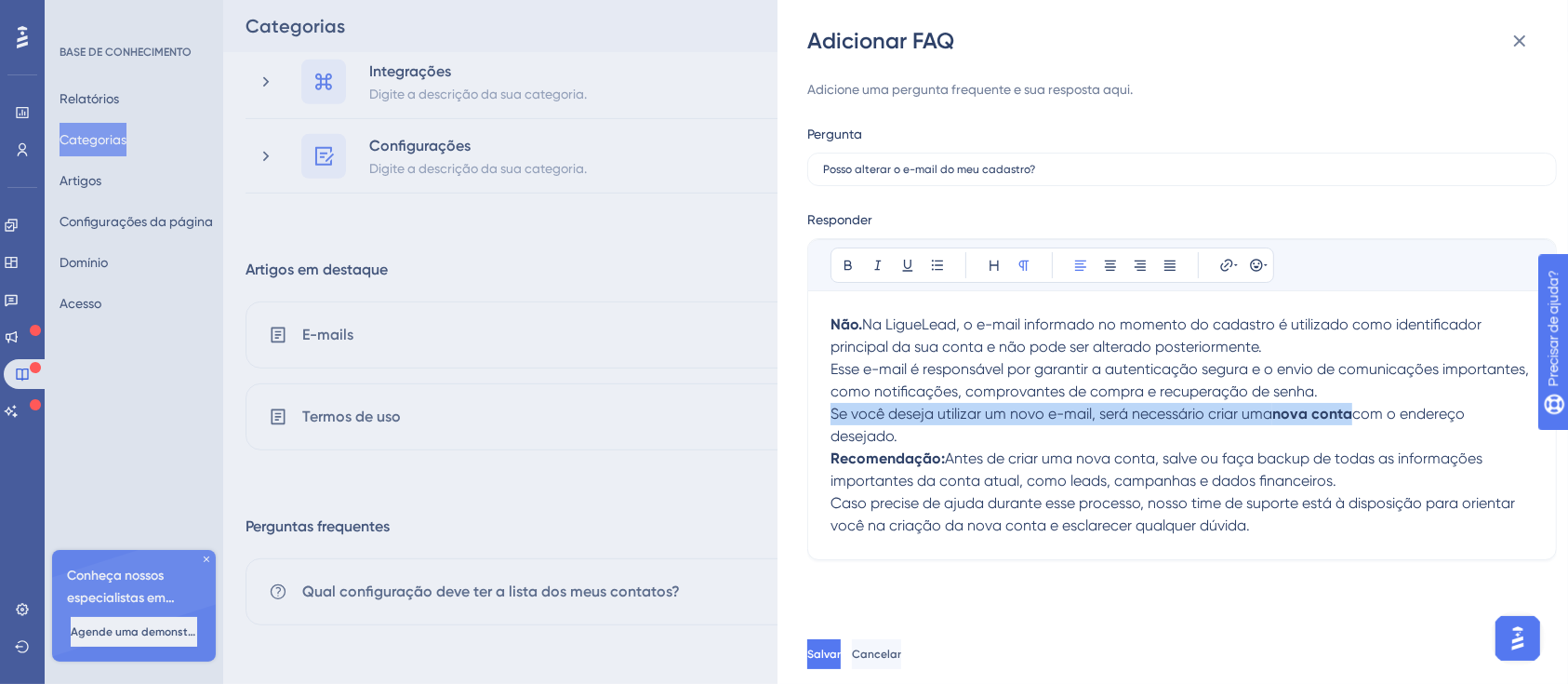
drag, startPoint x: 1077, startPoint y: 416, endPoint x: 1274, endPoint y: 435, distance: 197.9
click at [1279, 439] on p "Se você deseja utilizar um novo e-mail, será necessário criar uma nova conta co…" at bounding box center [1183, 425] width 703 height 44
click at [1269, 432] on p "Se você deseja utilizar um novo e-mail, será necessário criar uma nova conta co…" at bounding box center [1183, 425] width 703 height 44
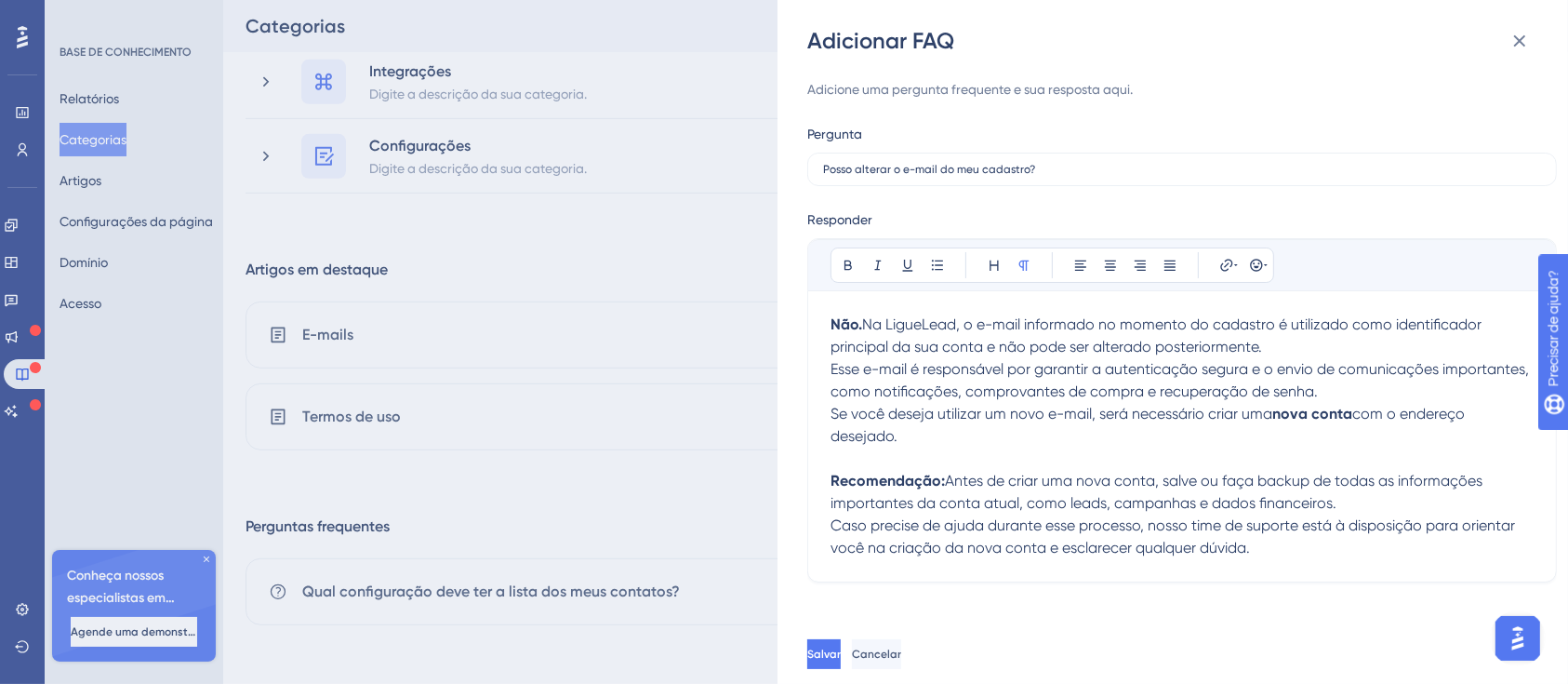
click at [1272, 344] on p "Não. Na LigueLead, o e-mail informado no momento do cadastro é utilizado como i…" at bounding box center [1183, 335] width 703 height 44
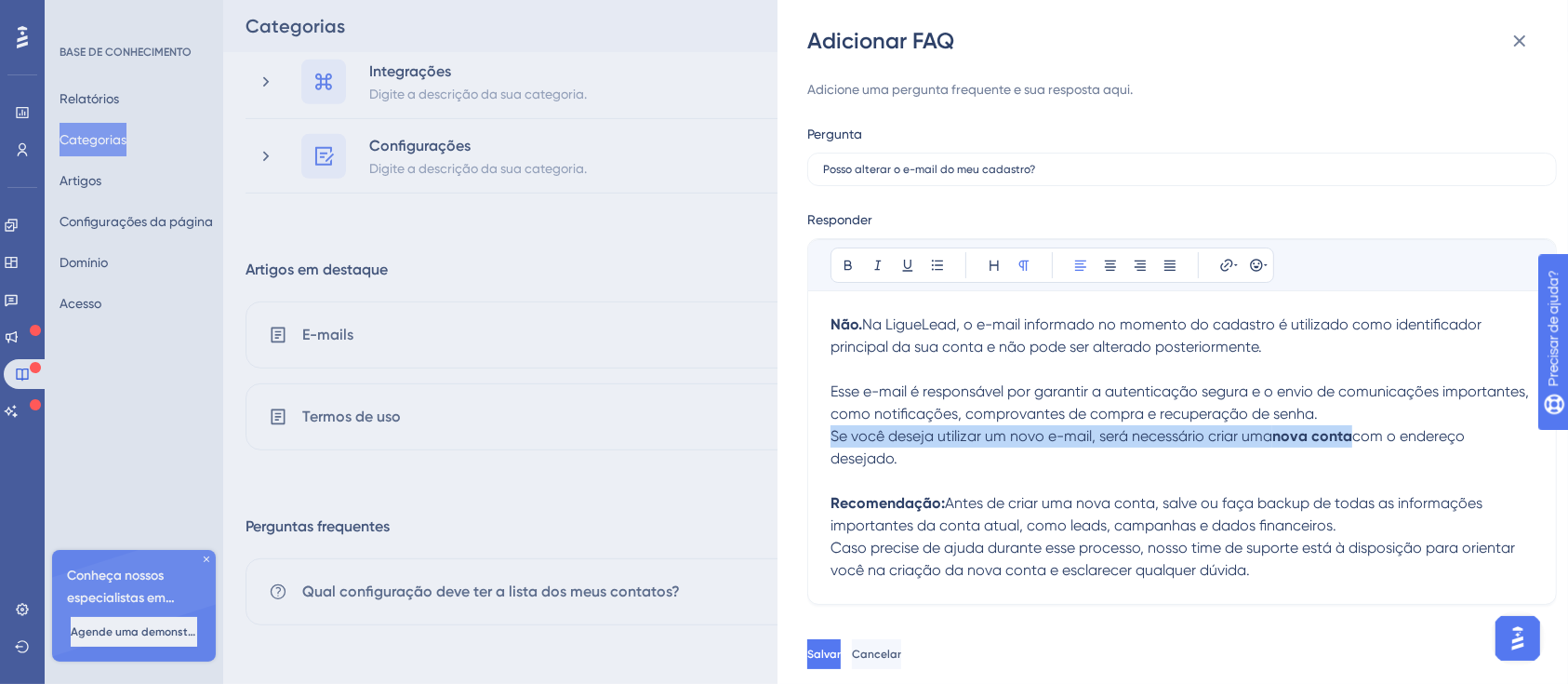
drag, startPoint x: 1095, startPoint y: 436, endPoint x: 1149, endPoint y: 464, distance: 60.8
click at [1149, 464] on p "Se você deseja utilizar um novo e-mail, será necessário criar uma nova conta co…" at bounding box center [1183, 459] width 703 height 67
click at [847, 273] on button at bounding box center [848, 265] width 26 height 26
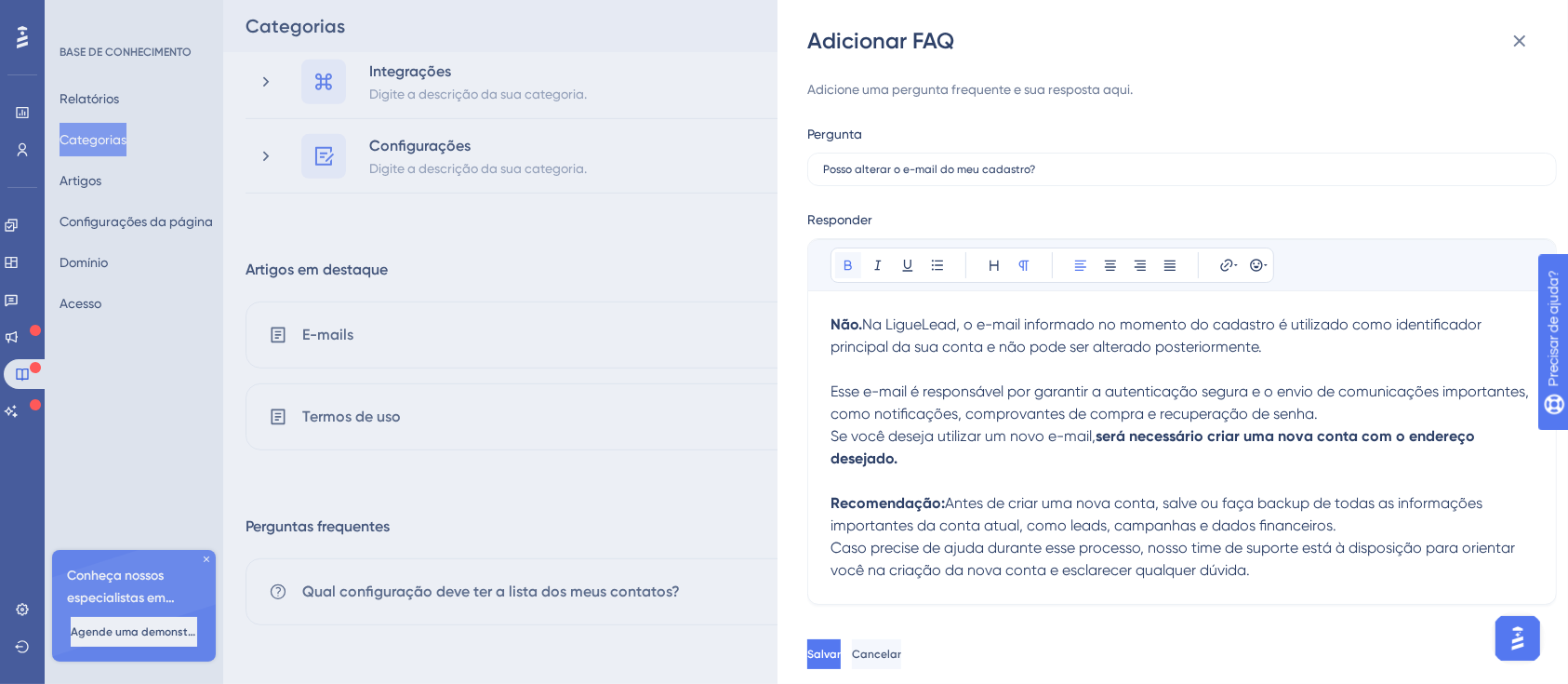
click at [845, 273] on button at bounding box center [848, 265] width 26 height 26
click at [1463, 524] on p "Recomendação: Antes de criar uma nova conta, salve ou faça backup de todas as i…" at bounding box center [1183, 514] width 703 height 44
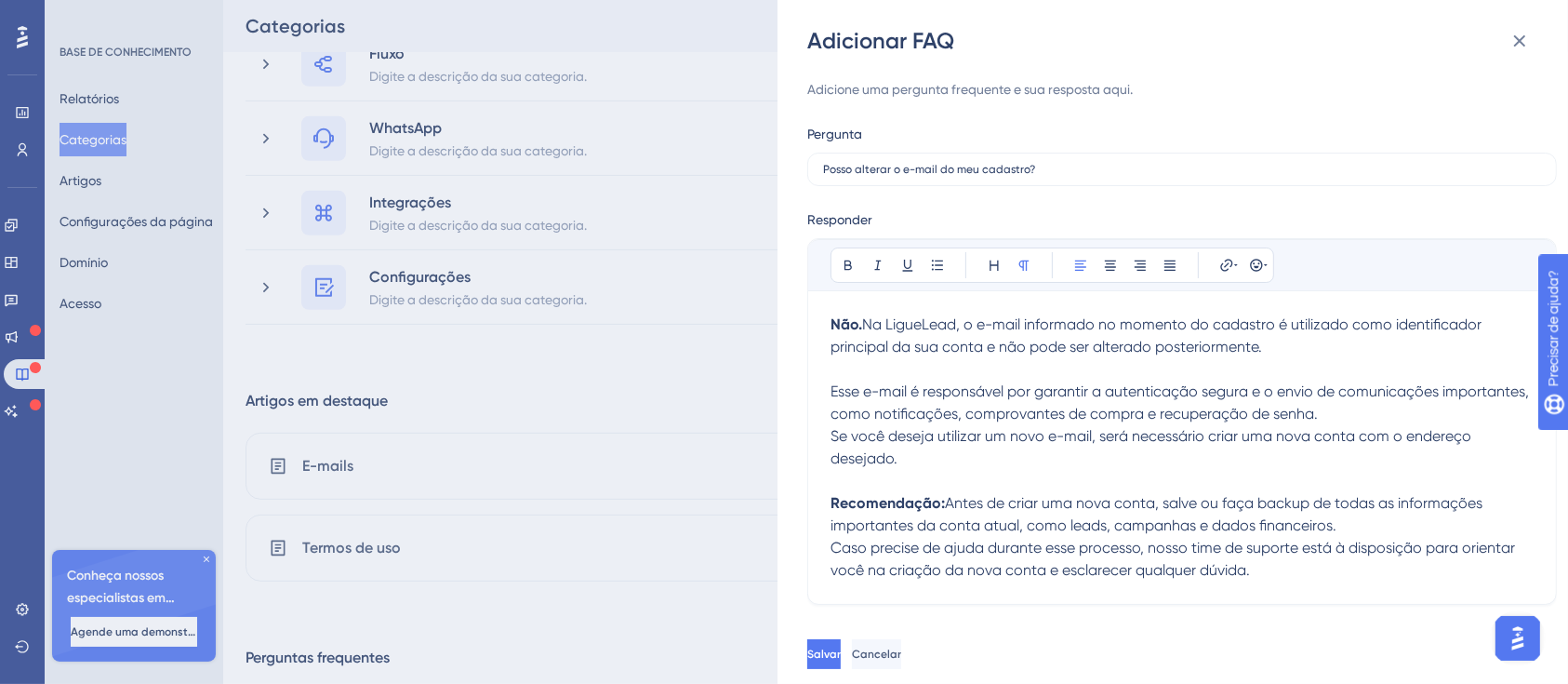
scroll to position [442, 0]
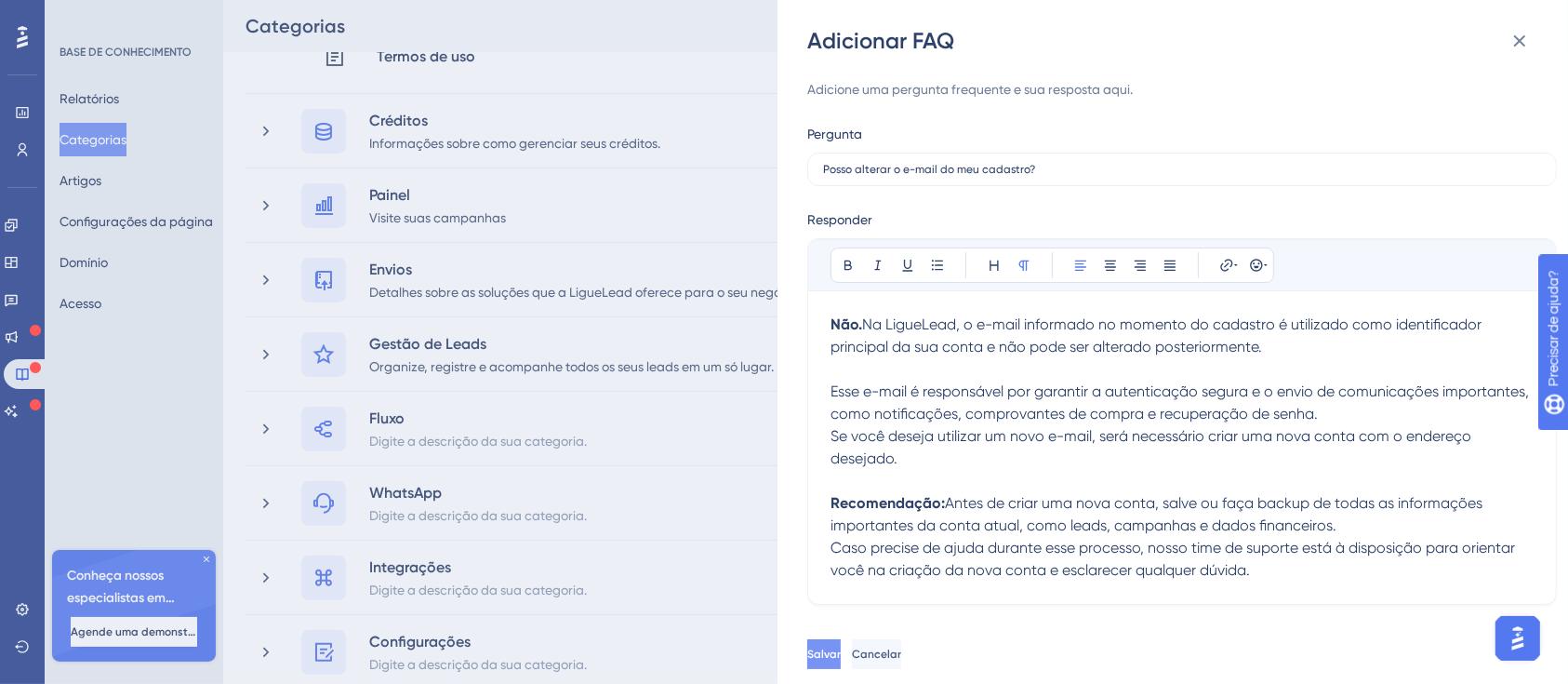
click at [841, 646] on button "Salvar" at bounding box center [824, 654] width 34 height 30
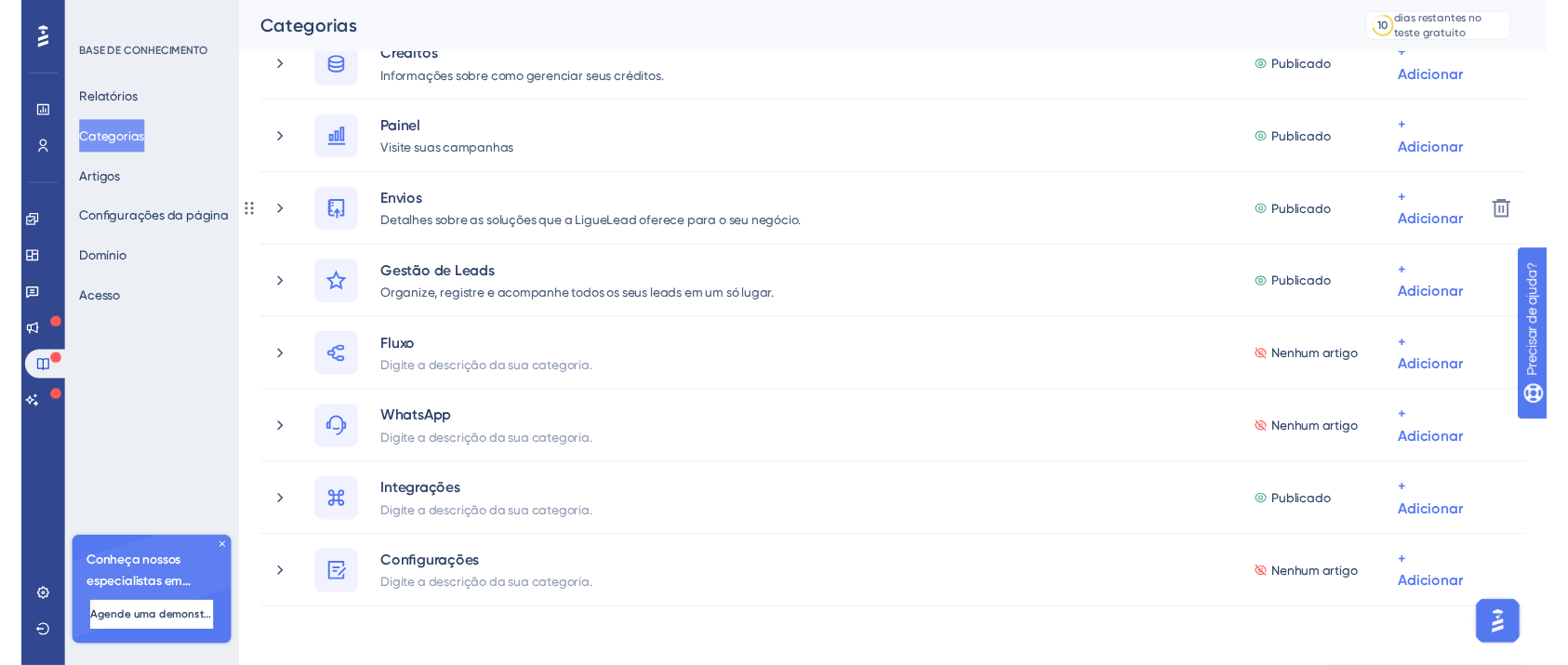
scroll to position [0, 0]
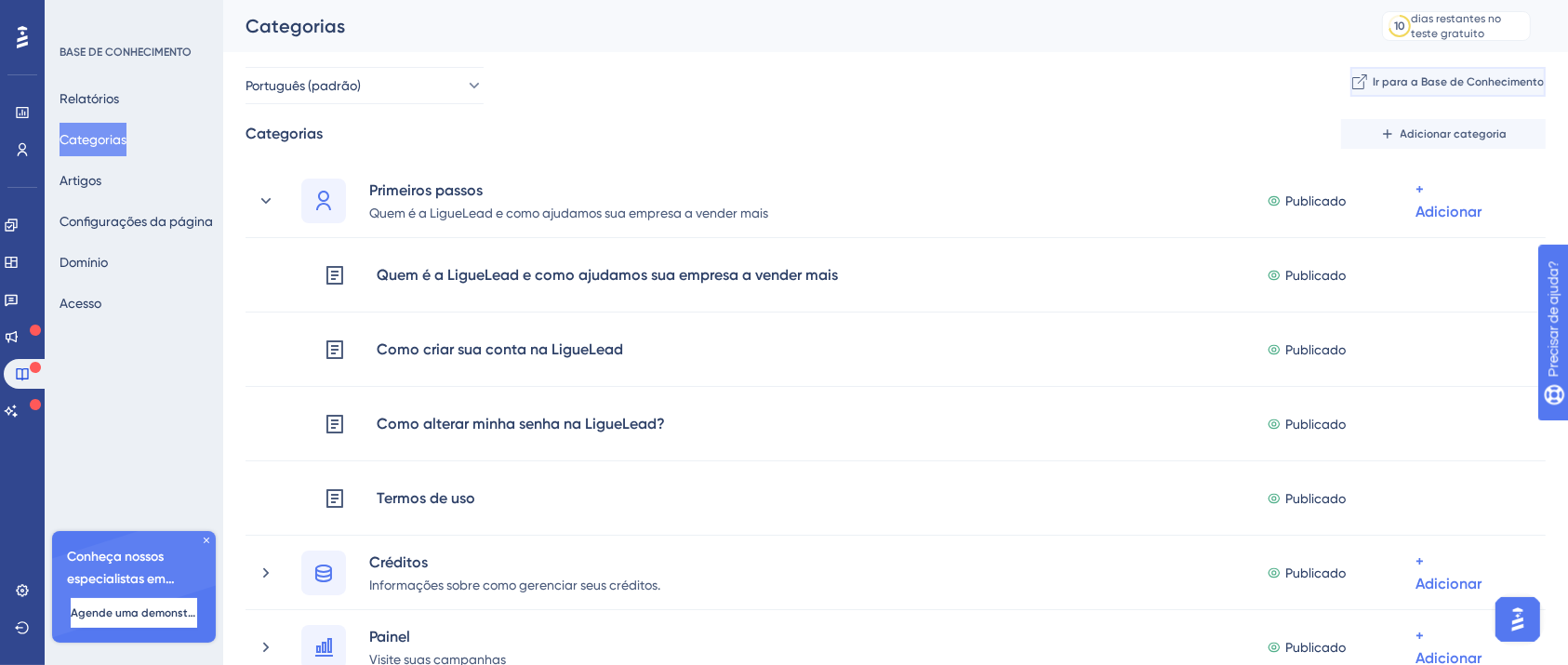
click at [1410, 81] on font "Ir para a Base de Conhecimento" at bounding box center [1457, 81] width 171 height 13
click at [102, 190] on font "Artigos" at bounding box center [80, 180] width 41 height 23
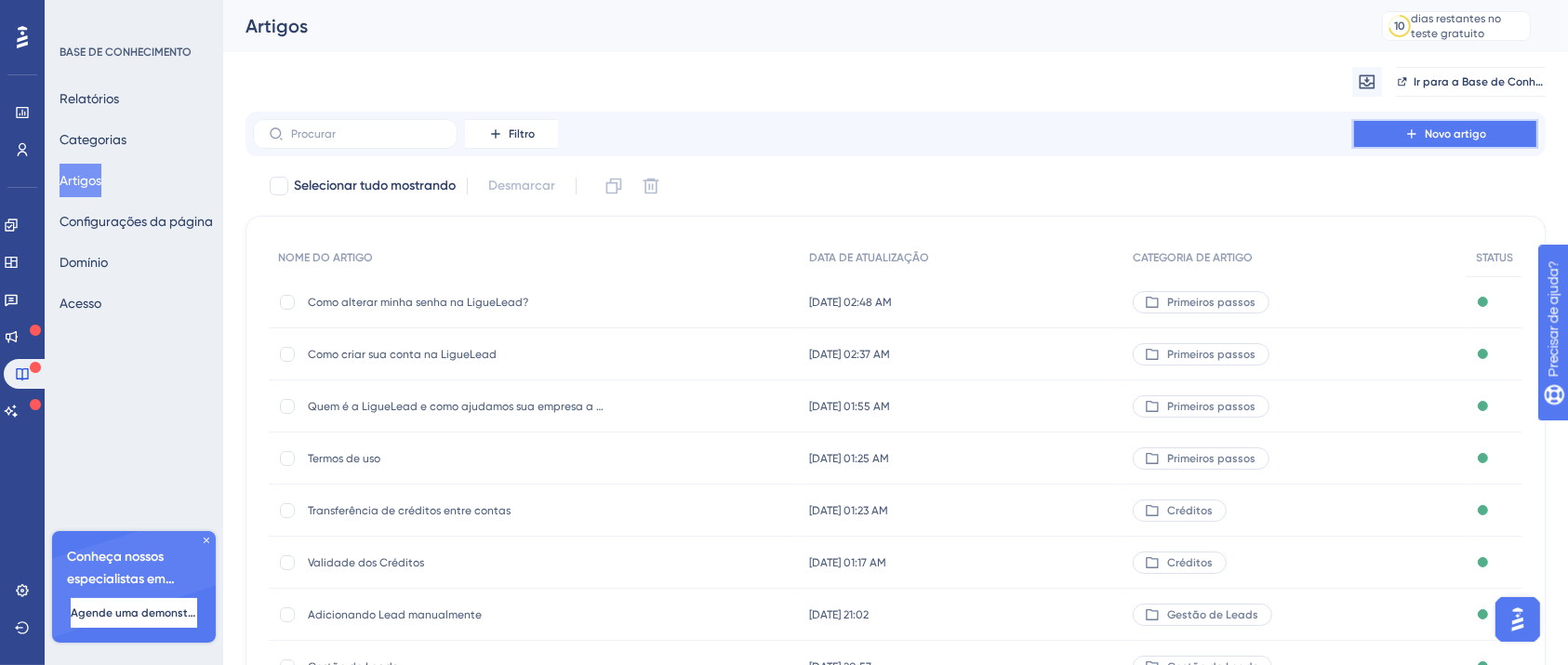
click at [1407, 126] on icon at bounding box center [1411, 133] width 15 height 15
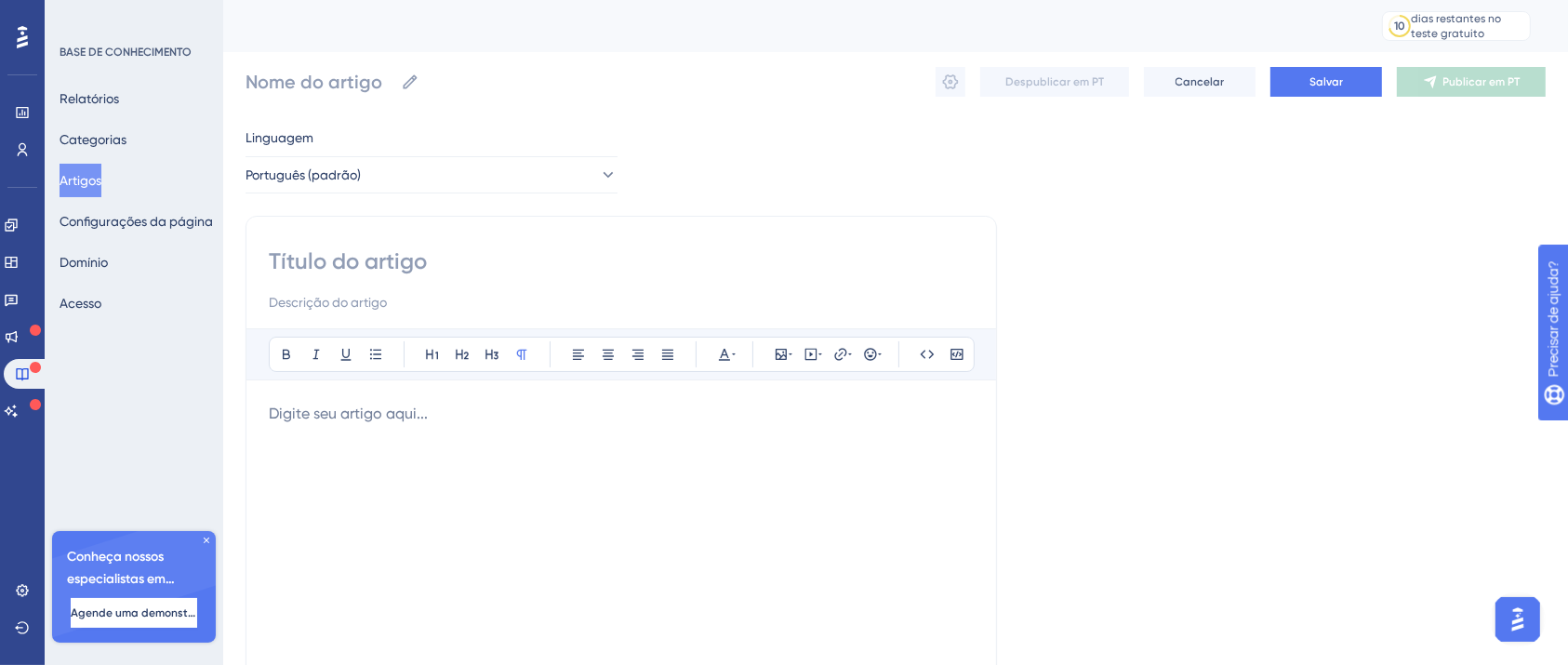
click at [356, 261] on input at bounding box center [620, 261] width 704 height 30
type input "o"
type input "Compra de créditpos"
type input "Compra de créditos"
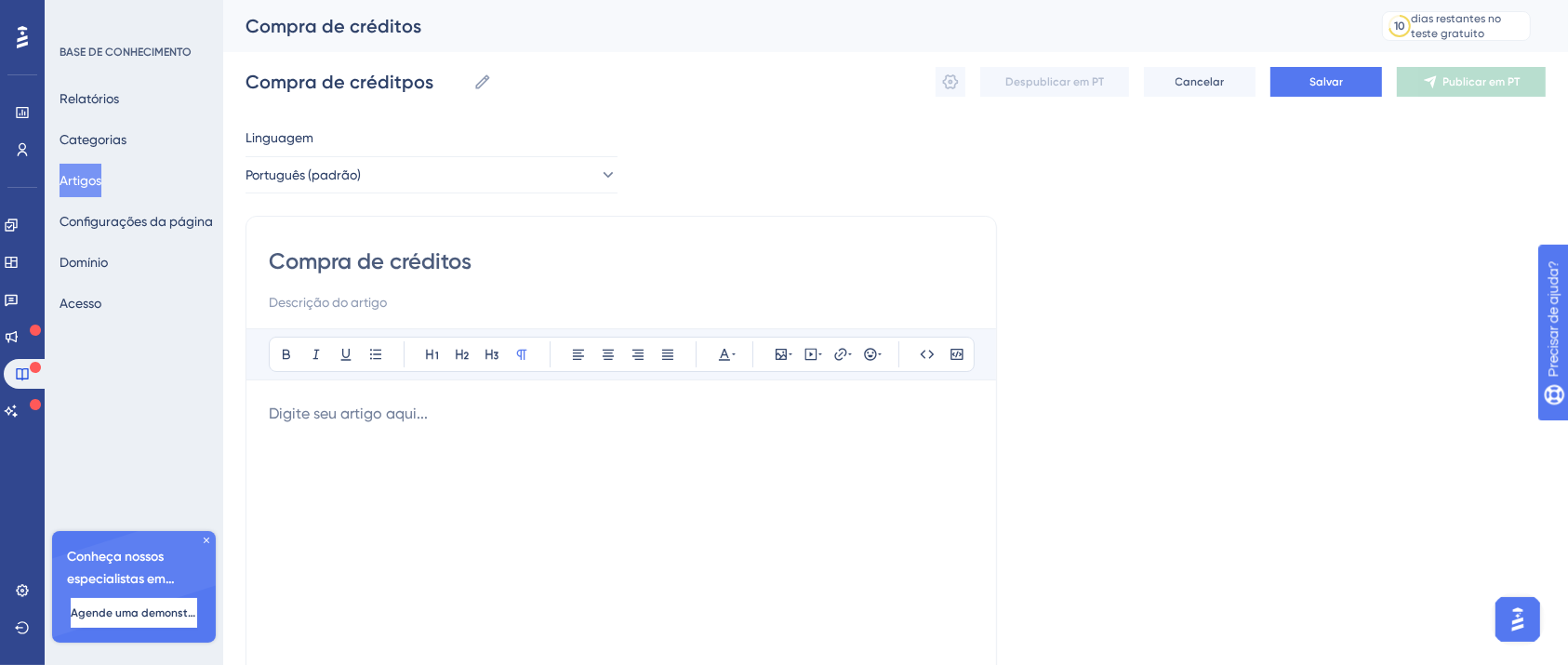
type input "Compra de créditos"
click at [380, 403] on p at bounding box center [620, 414] width 704 height 23
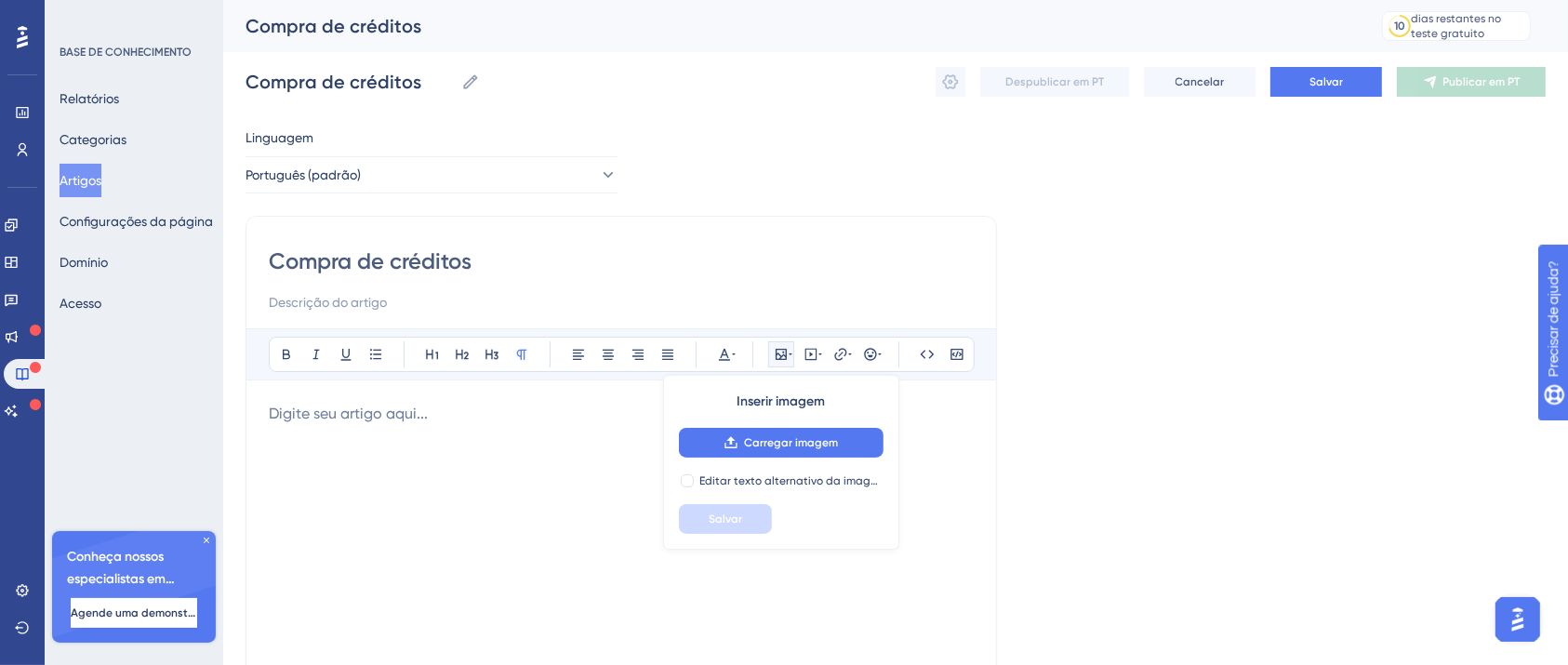
click at [425, 429] on div at bounding box center [620, 608] width 704 height 409
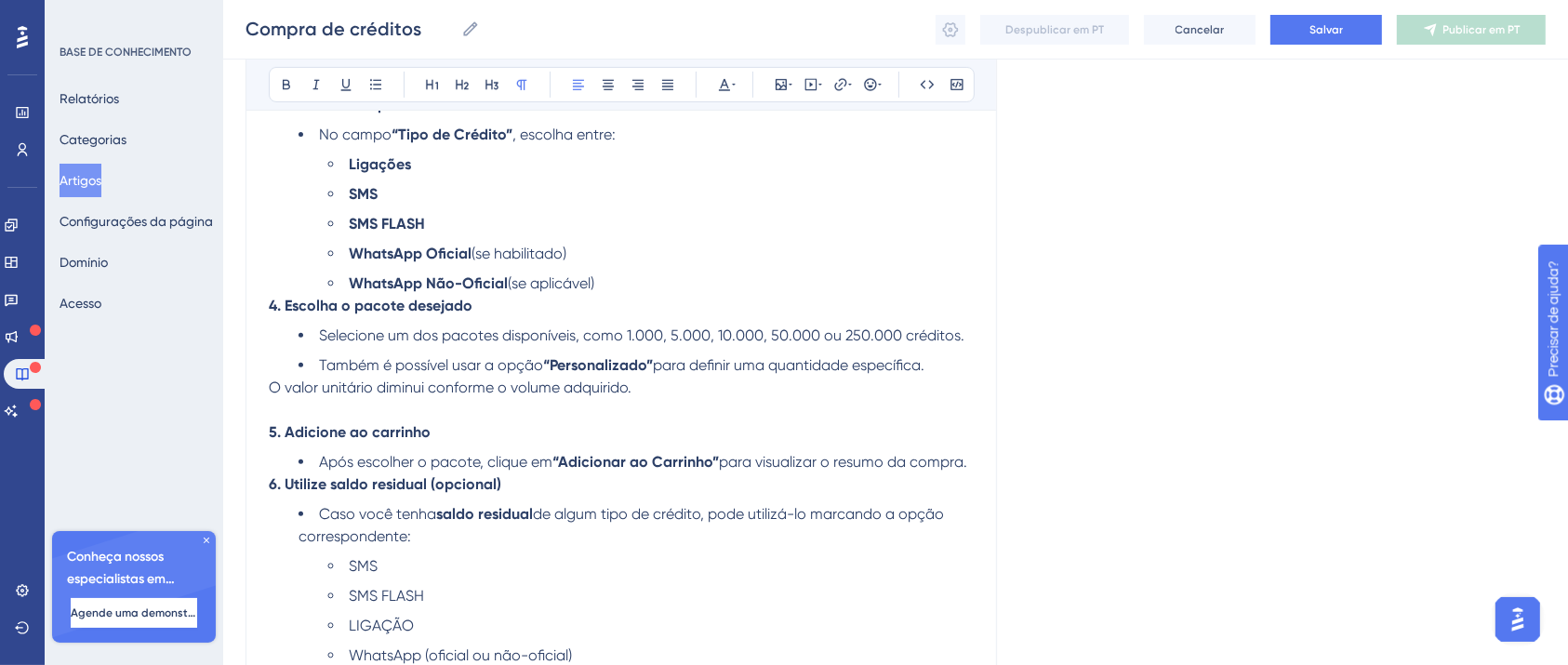
scroll to position [1131, 0]
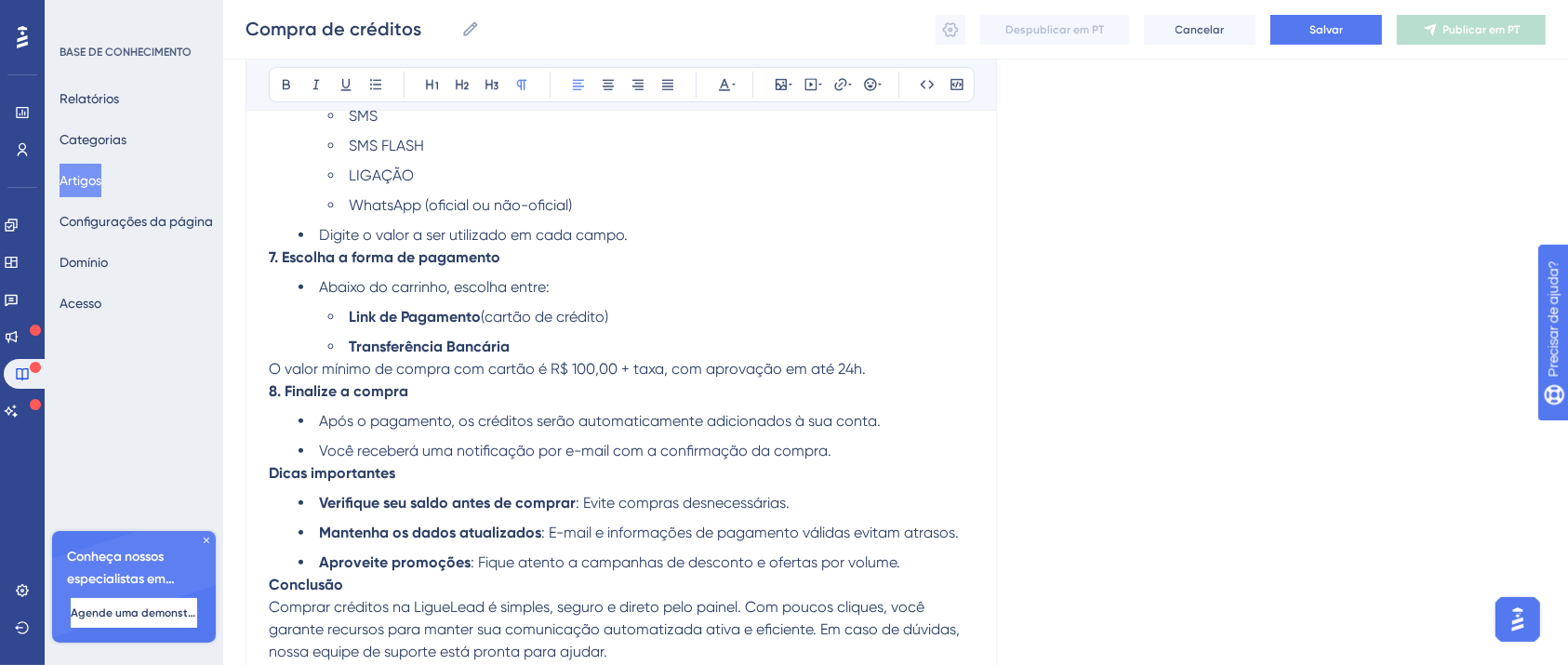
click at [427, 377] on span "O valor mínimo de compra com cartão é R$ 100,00 + taxa, com aprovação em até 24…" at bounding box center [567, 369] width 597 height 18
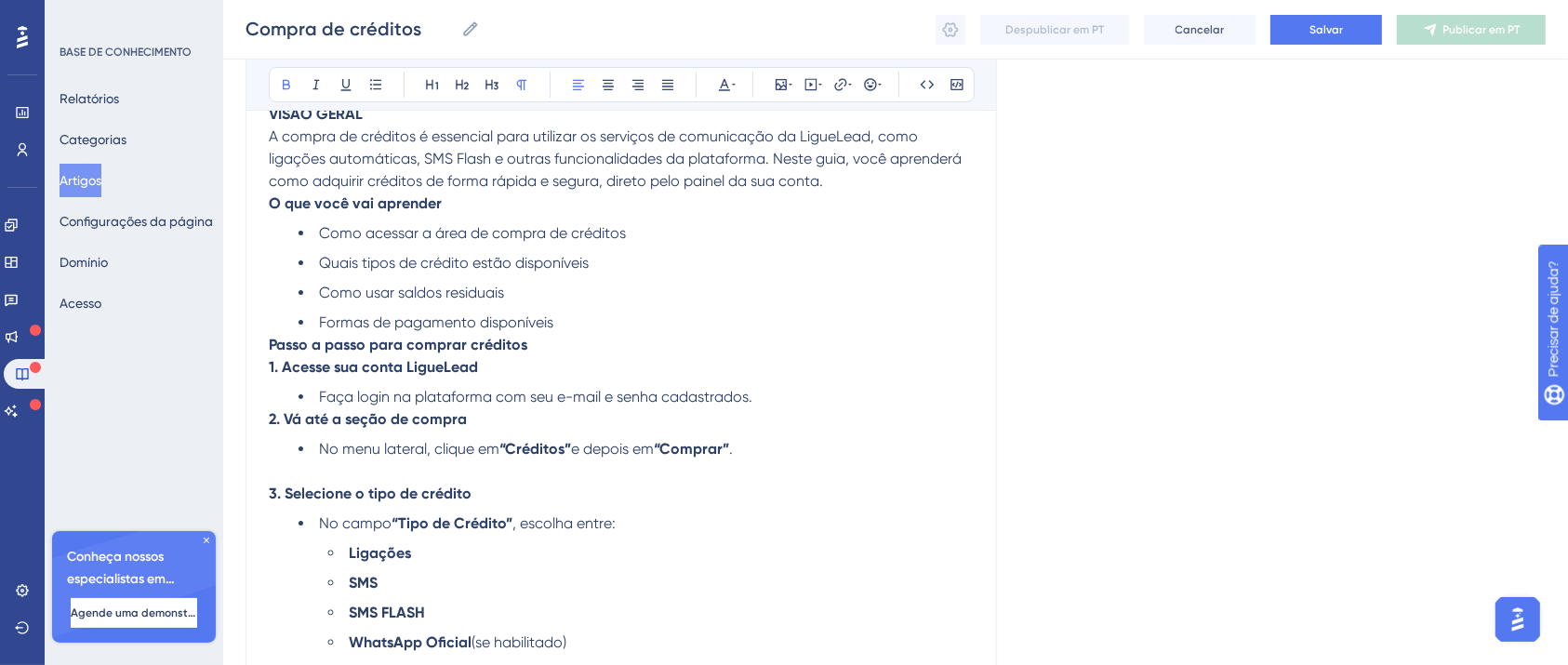
scroll to position [149, 0]
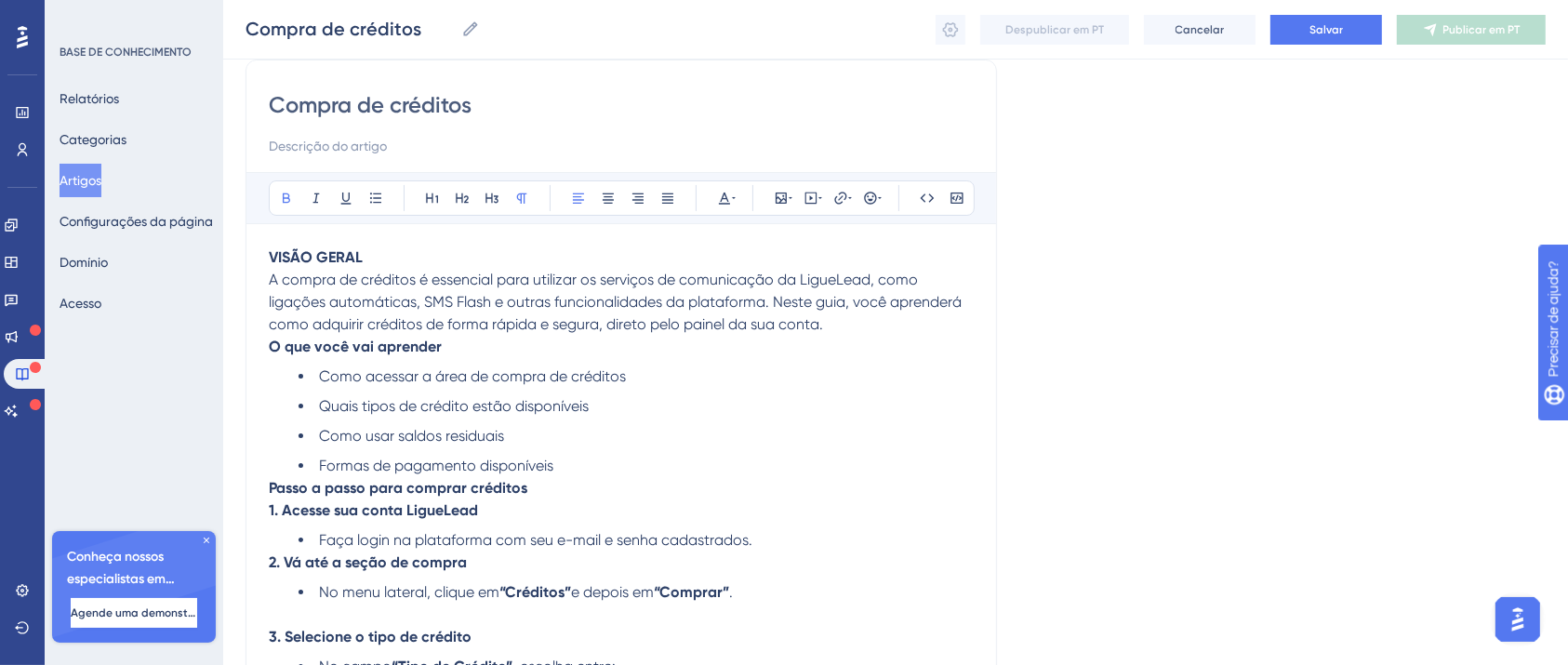
drag, startPoint x: 376, startPoint y: 258, endPoint x: 147, endPoint y: 262, distance: 229.0
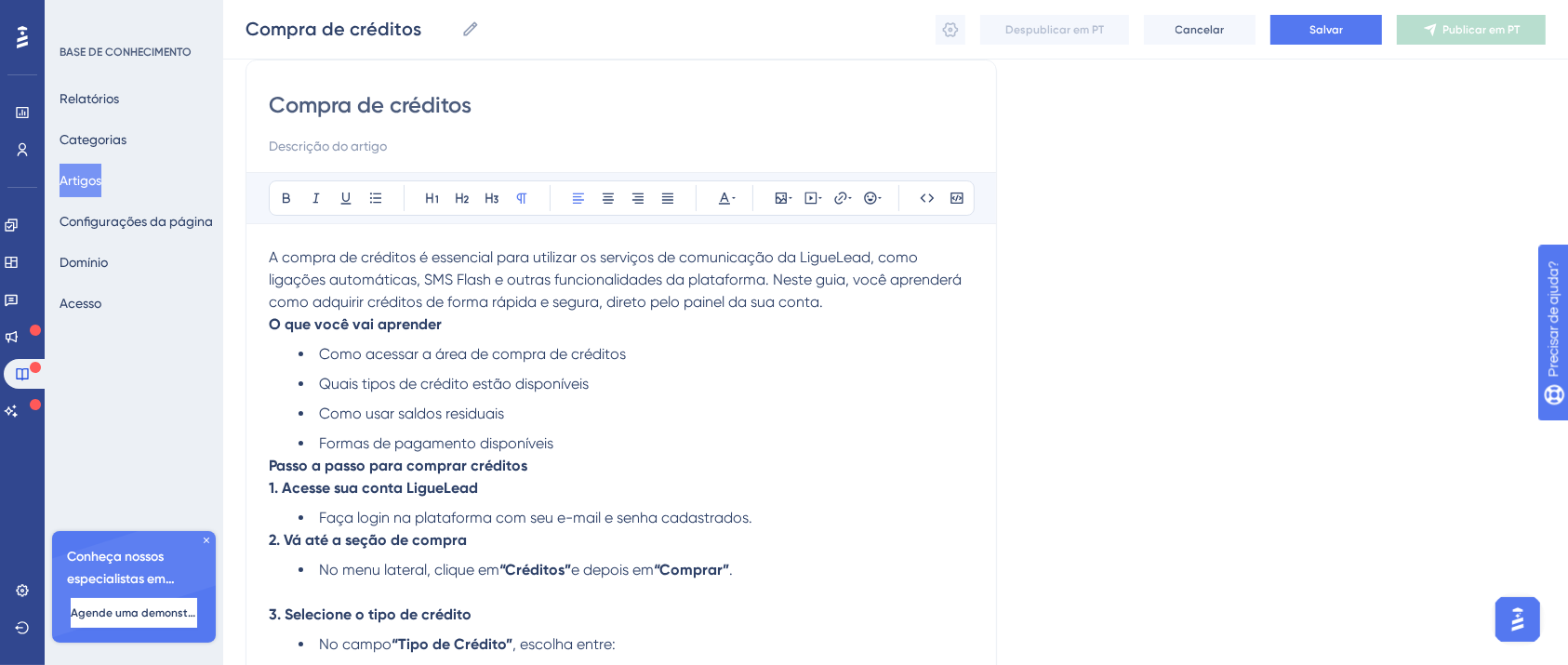
click at [586, 451] on li "Formas de pagamento disponíveis" at bounding box center [635, 444] width 675 height 23
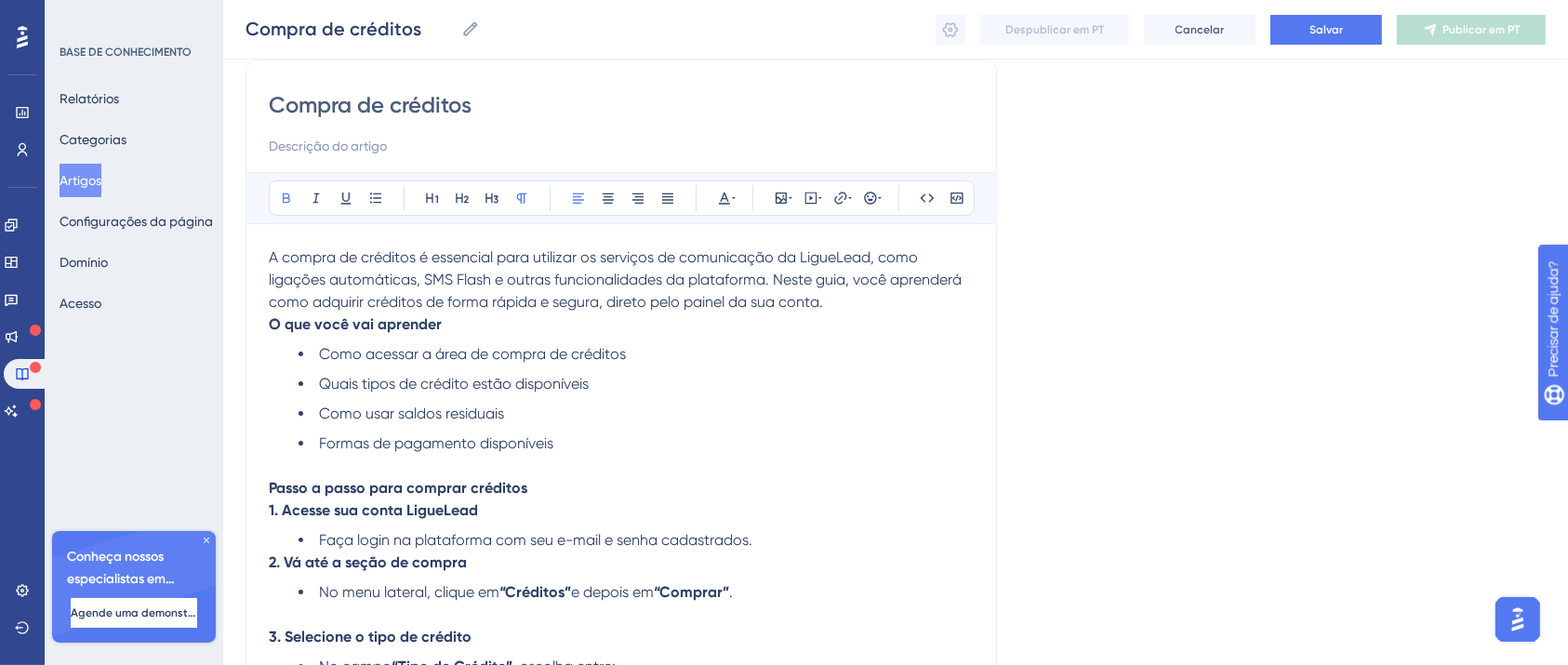
click at [538, 487] on p "Passo a passo para comprar créditos" at bounding box center [620, 488] width 704 height 23
click at [524, 483] on p "Passo a passo para comprar créditos" at bounding box center [620, 488] width 704 height 23
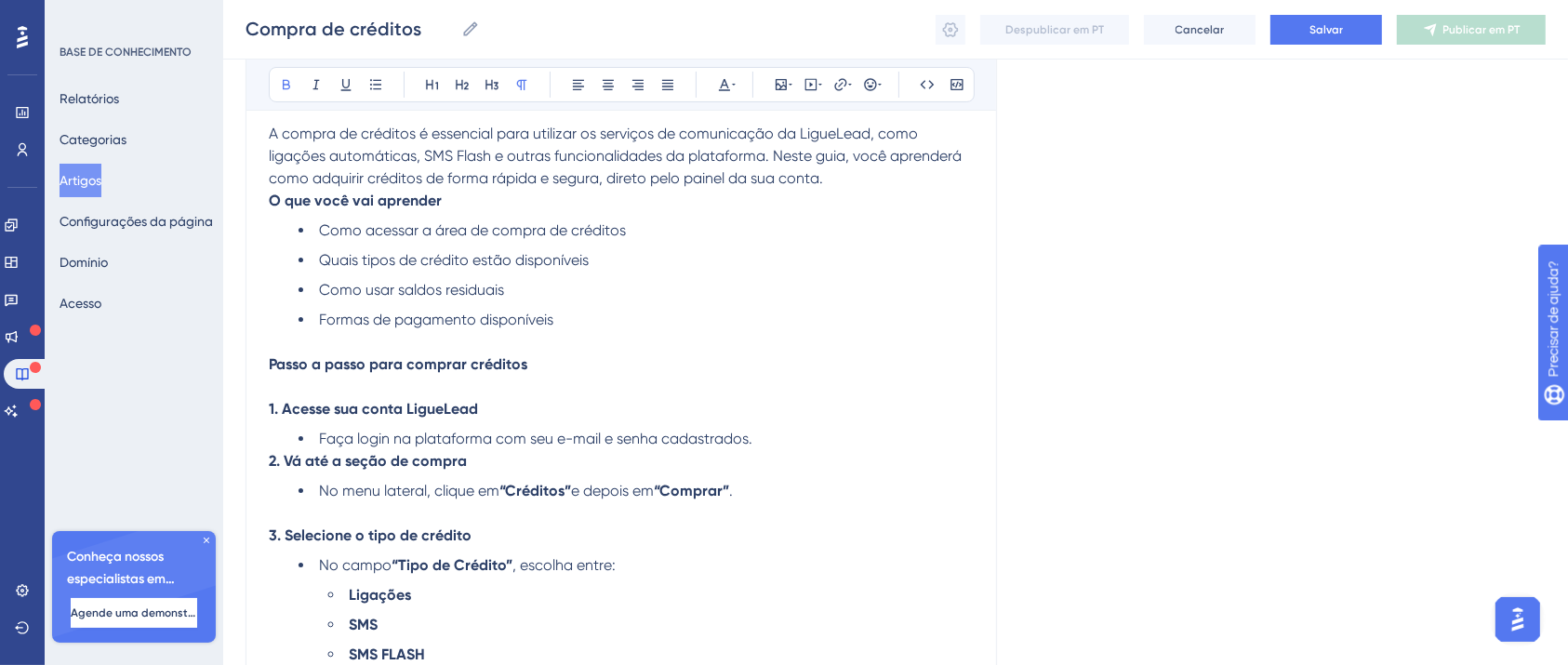
scroll to position [521, 0]
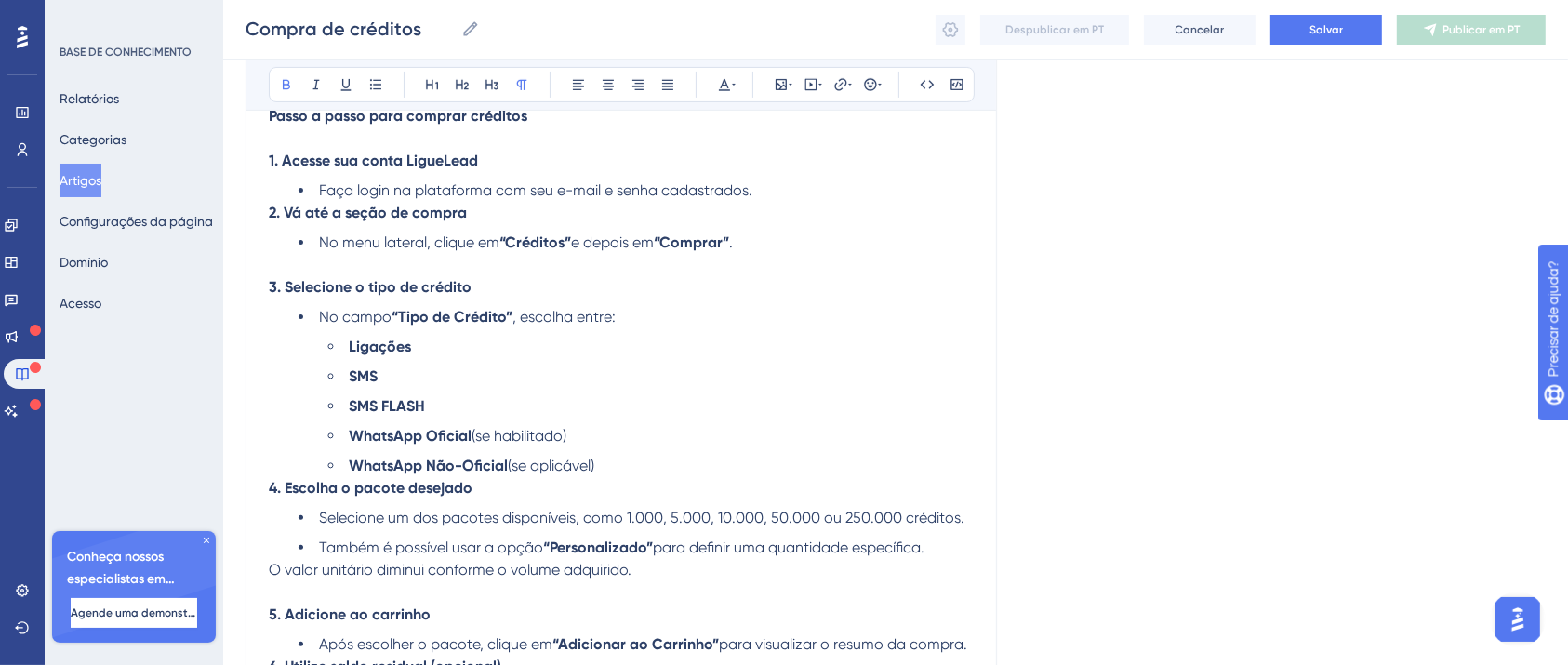
click at [680, 474] on li "WhatsApp Não-Oficial (se aplicável)" at bounding box center [650, 465] width 645 height 23
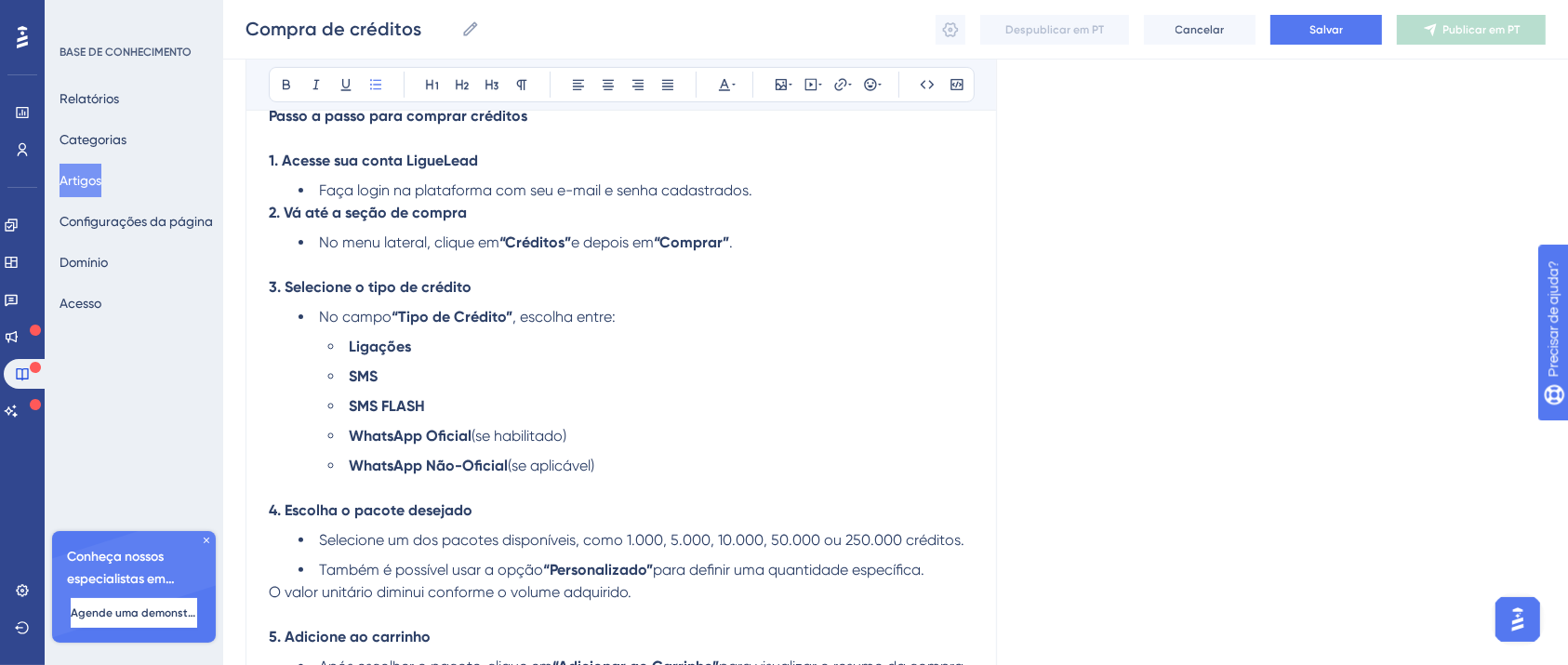
scroll to position [768, 0]
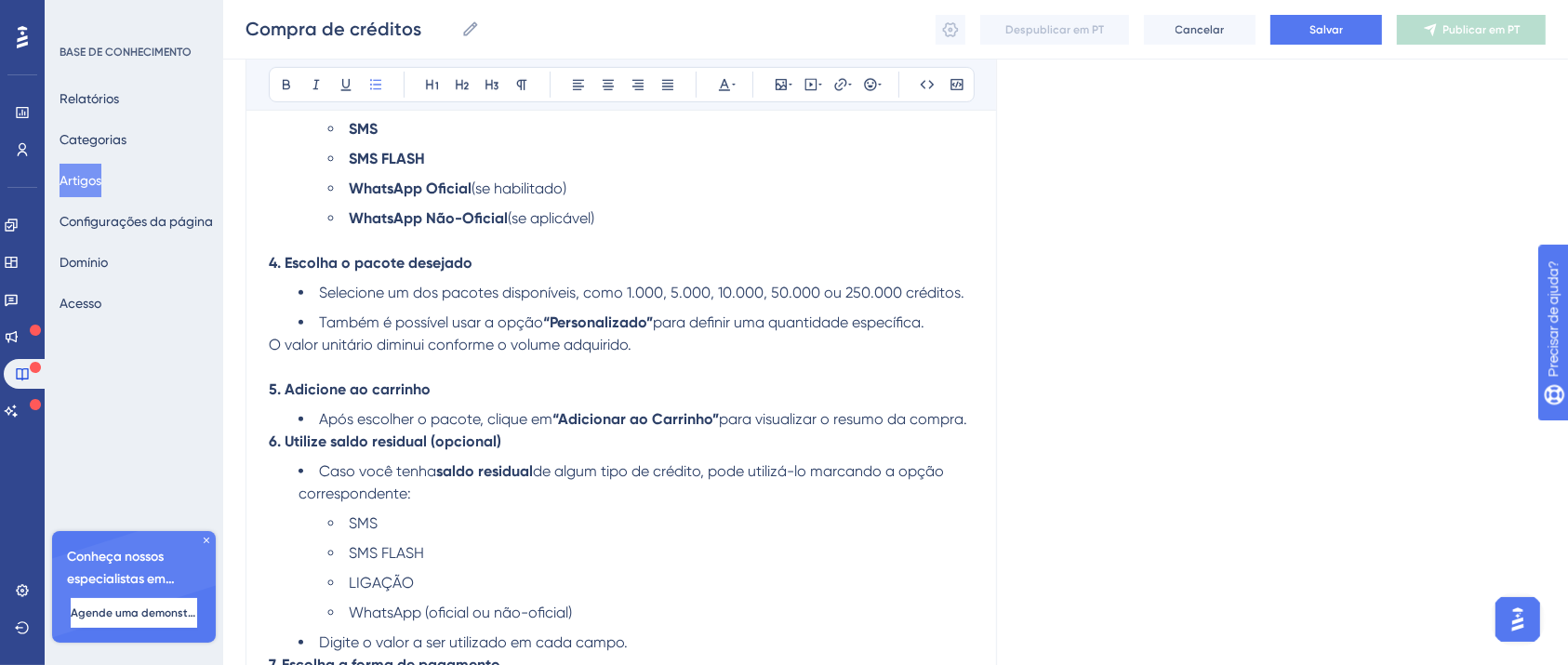
click at [976, 426] on div "Compra de créditos Audacioso itálico Sublinhado Ponto de bala Título 1 Título 2…" at bounding box center [620, 266] width 752 height 1653
click at [962, 428] on span "para visualizar o resumo da compra." at bounding box center [843, 419] width 248 height 18
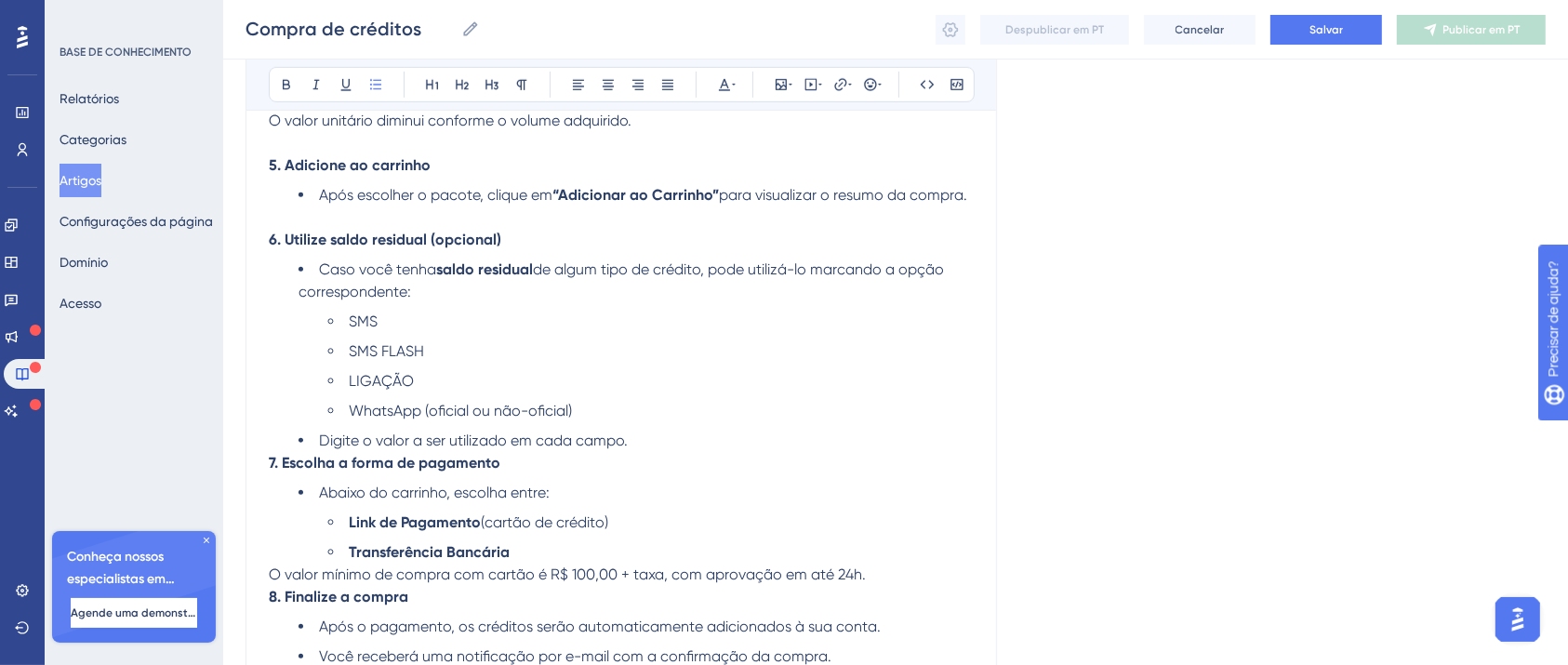
scroll to position [1017, 0]
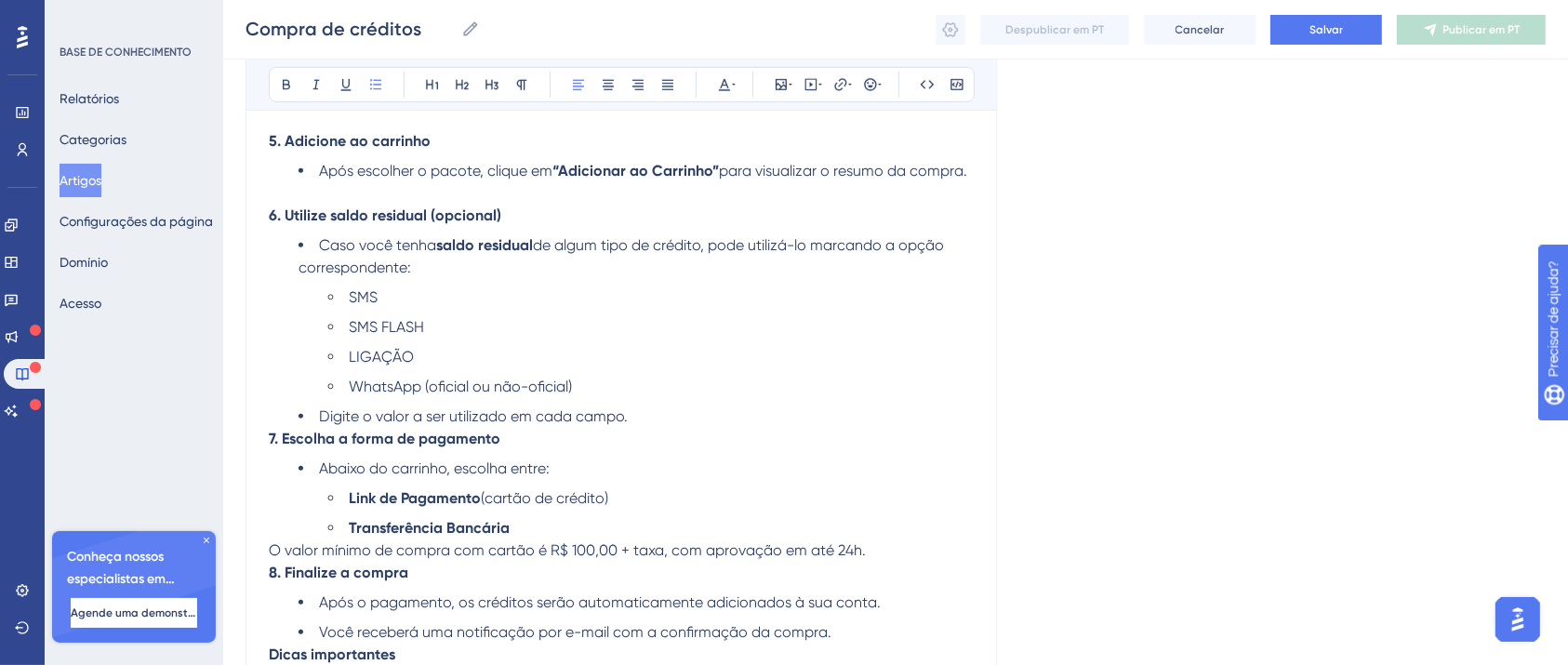
click at [670, 428] on li "Digite o valor a ser utilizado em cada campo." at bounding box center [635, 416] width 675 height 23
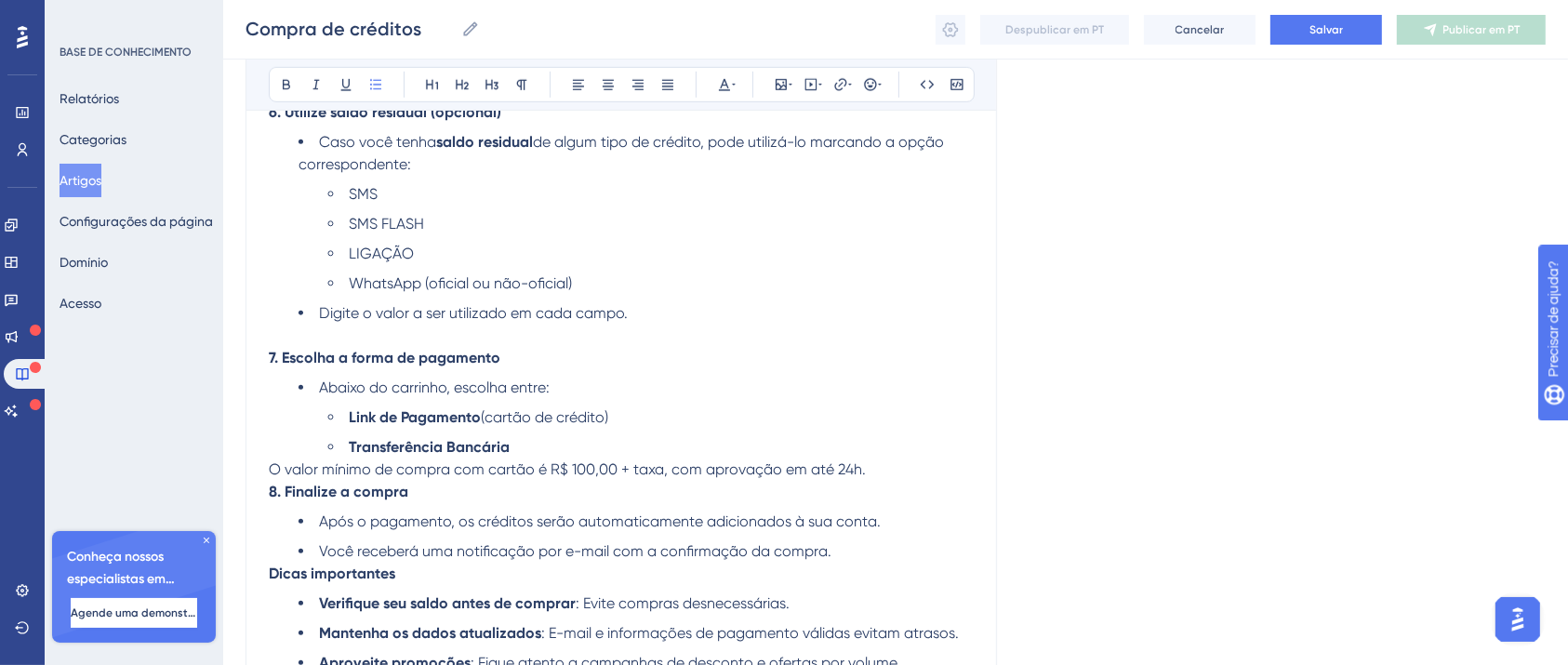
scroll to position [1265, 0]
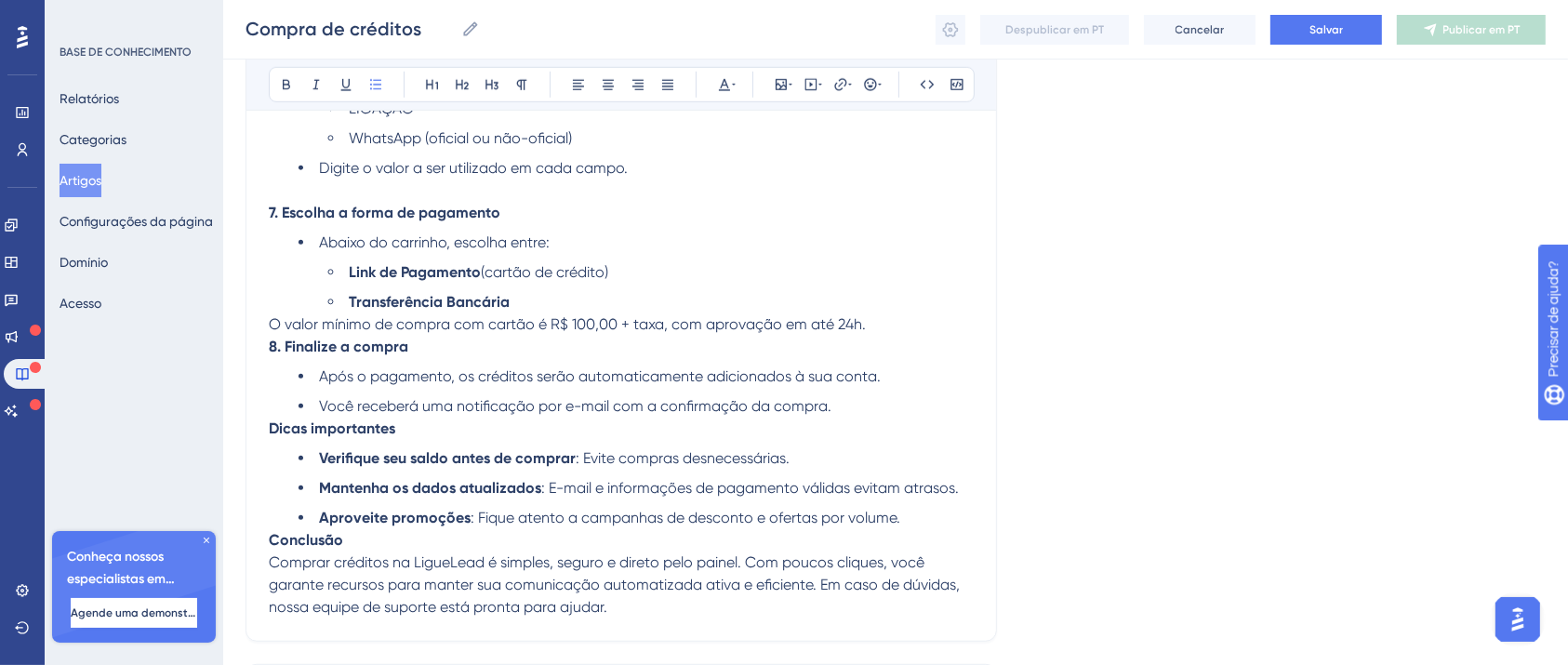
click at [574, 305] on ul "Link de Pagamento (cartão de crédito) Transferência Bancária" at bounding box center [635, 287] width 675 height 52
click at [914, 336] on p "O valor mínimo de compra com cartão é R$ 100,00 + taxa, com aprovação em até 24…" at bounding box center [620, 324] width 704 height 23
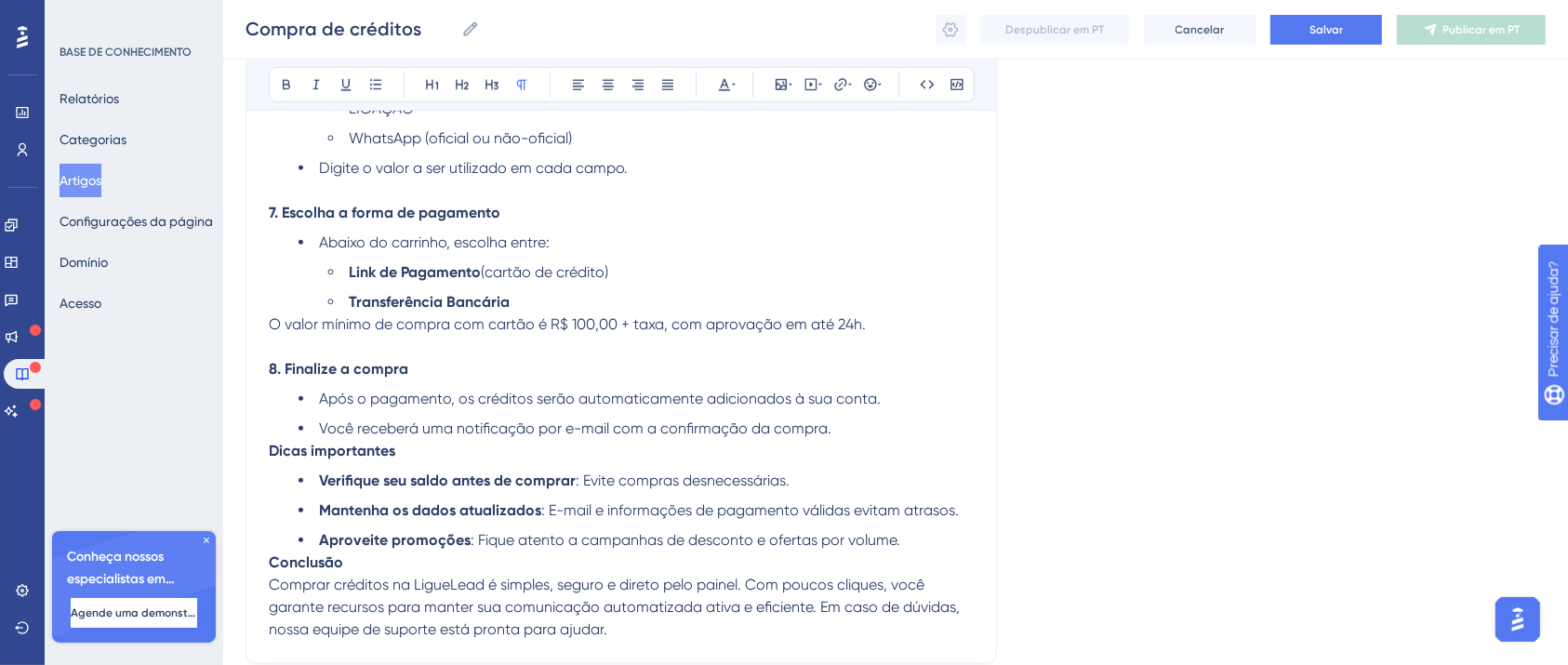
click at [874, 440] on li "Você receberá uma notificação por e-mail com a confirmação da compra." at bounding box center [635, 429] width 675 height 23
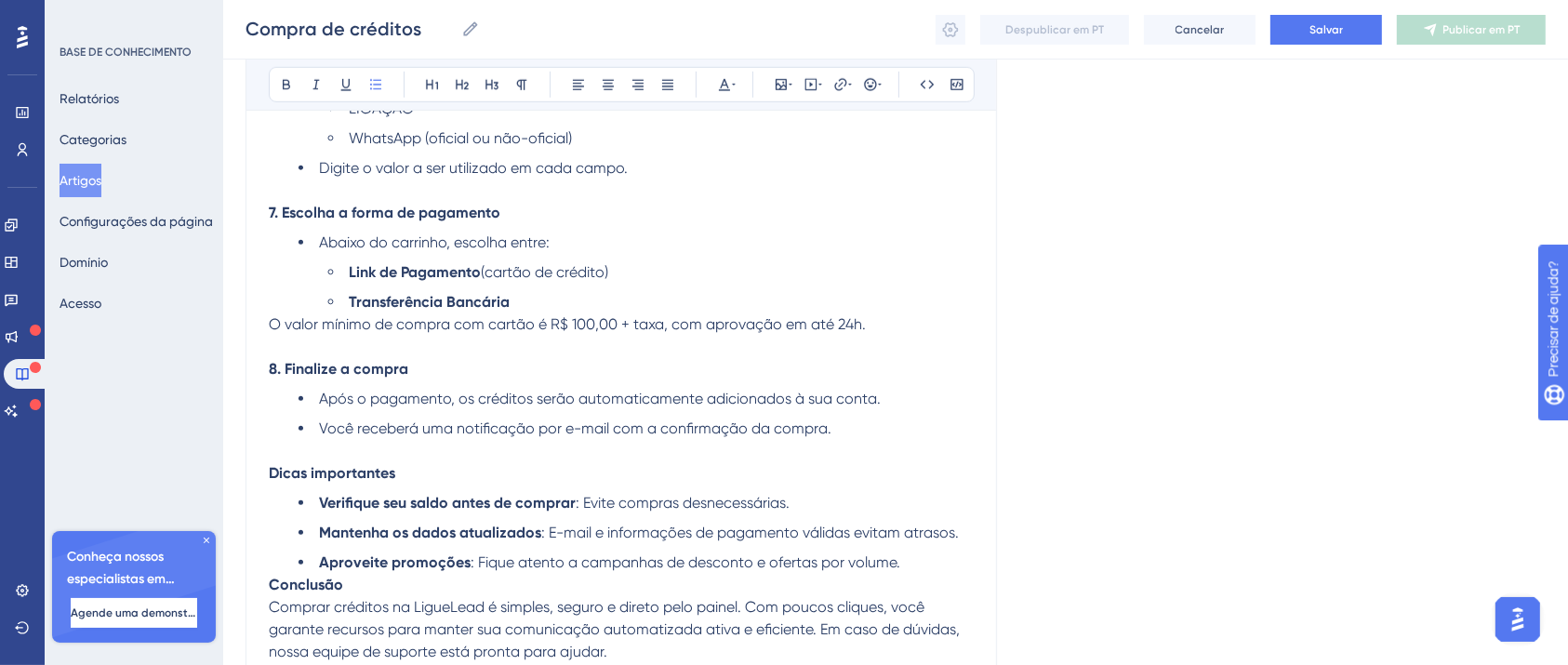
click at [566, 484] on p "Dicas importantes" at bounding box center [620, 473] width 704 height 23
drag, startPoint x: 374, startPoint y: 486, endPoint x: 219, endPoint y: 510, distance: 156.8
click at [305, 482] on strong "Dicas importantes" at bounding box center [332, 473] width 126 height 18
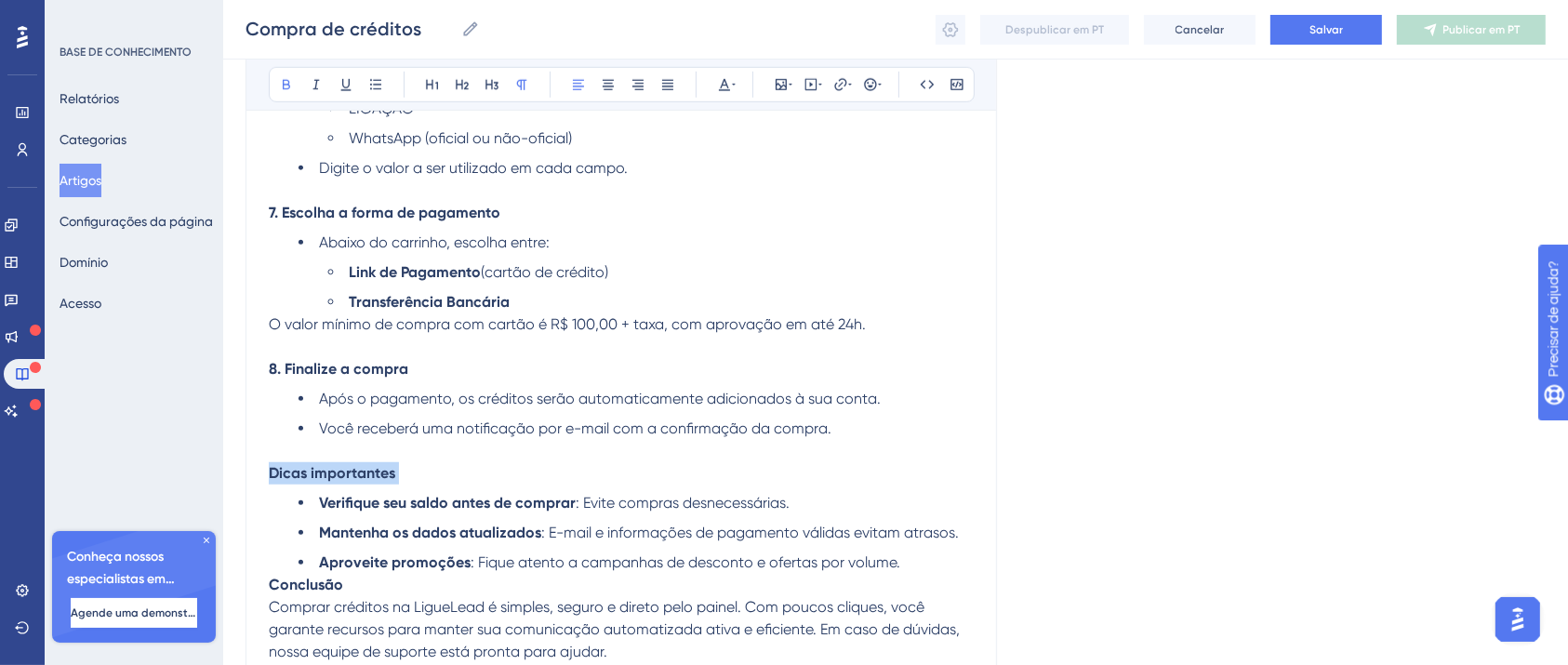
click at [305, 482] on strong "Dicas importantes" at bounding box center [332, 473] width 126 height 18
click at [335, 83] on button at bounding box center [346, 84] width 26 height 26
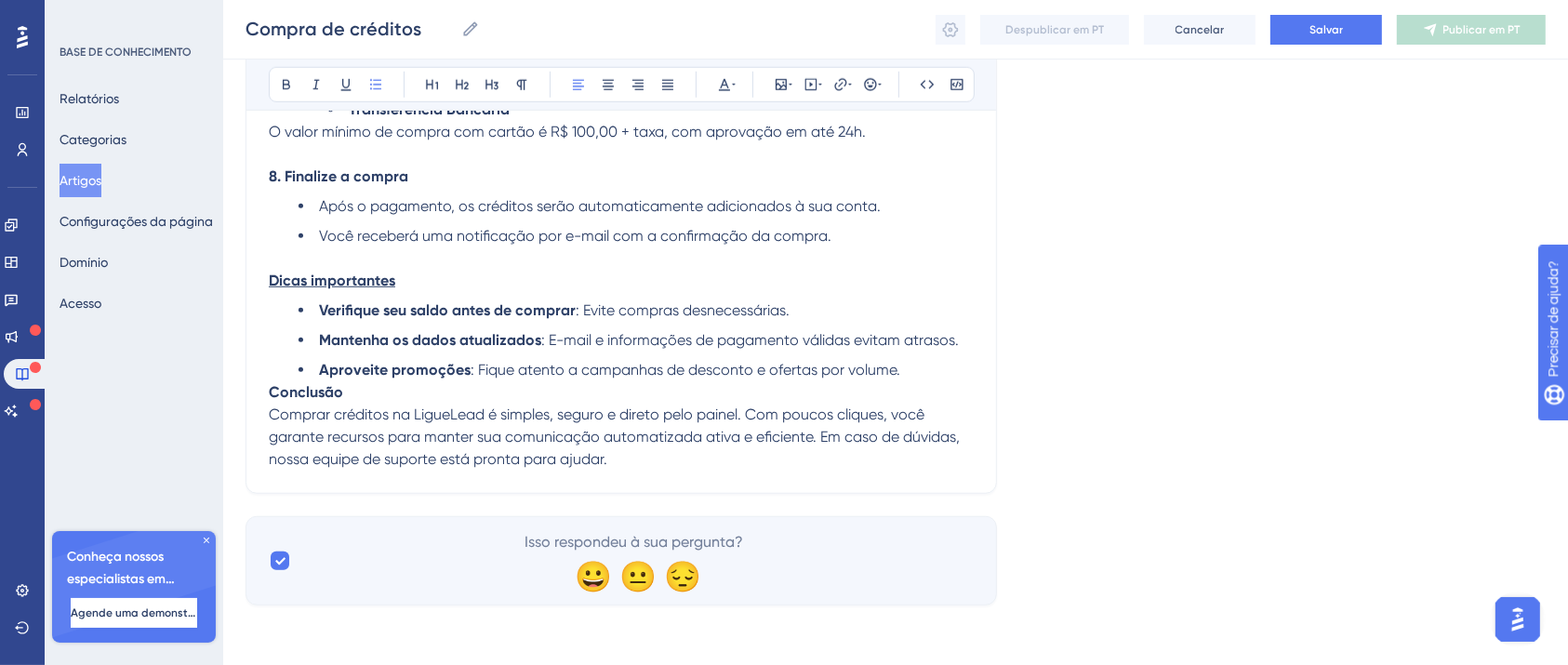
click at [941, 360] on li "Aproveite promoções : Fique atento a campanhas de desconto e ofertas por volume." at bounding box center [635, 370] width 675 height 23
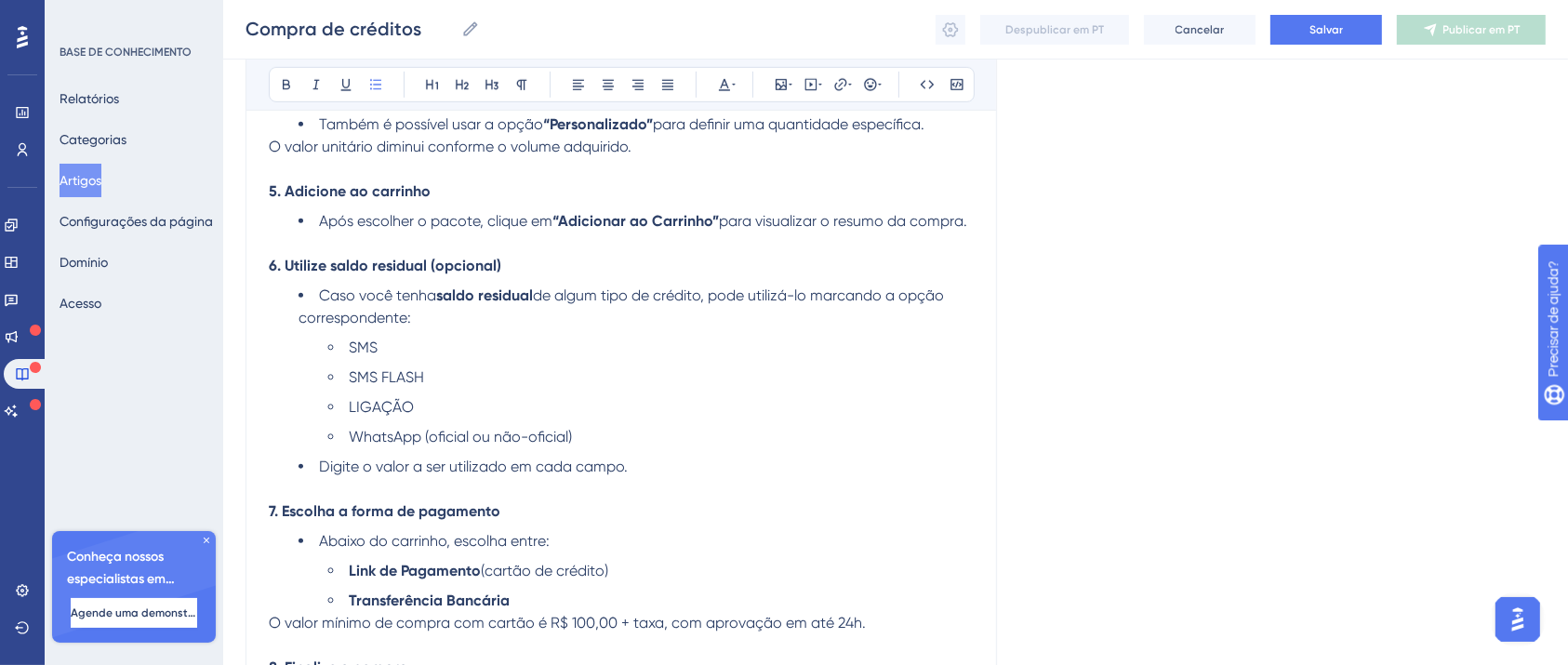
click at [677, 377] on ul "SMS SMS FLASH LIGAÇÃO WhatsApp (oficial ou não-oficial)" at bounding box center [635, 392] width 675 height 112
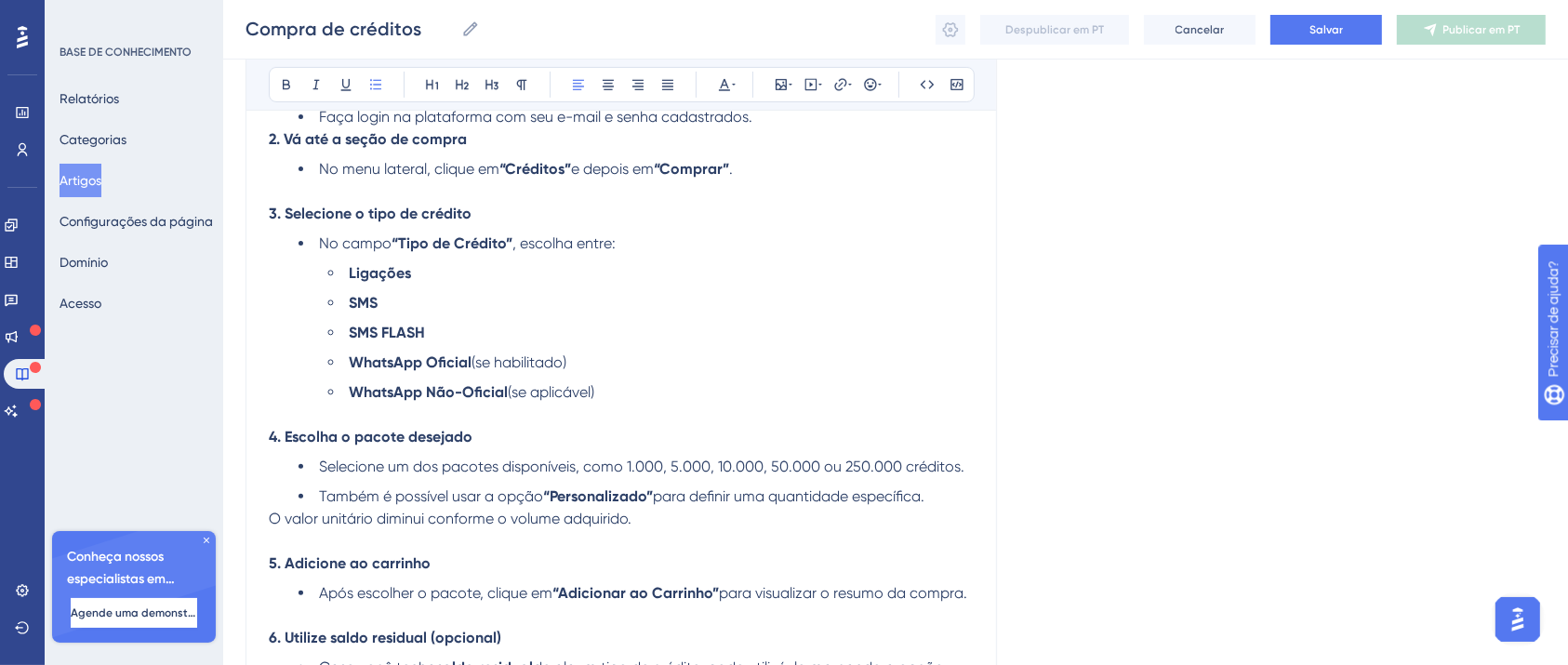
scroll to position [684, 0]
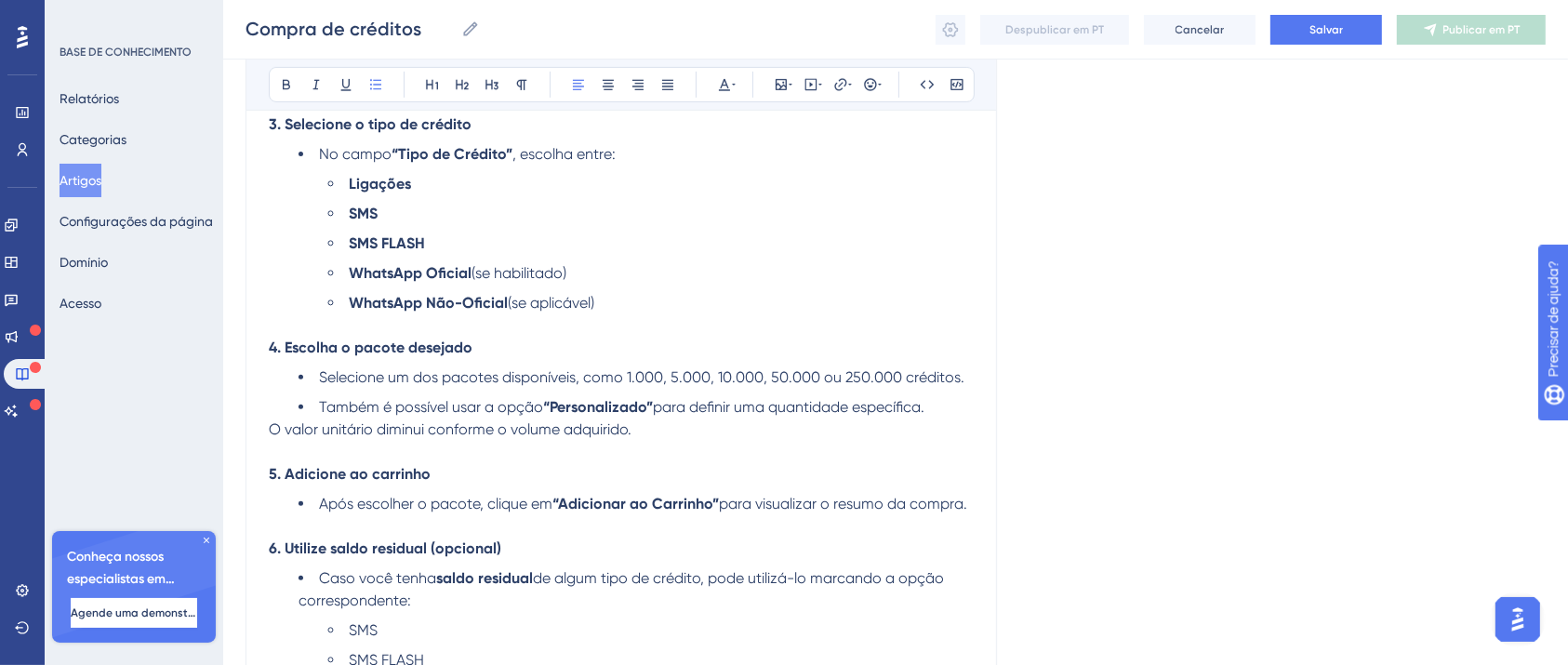
click at [416, 337] on li "WhatsApp Não-Oficial (se aplicável)" at bounding box center [650, 314] width 645 height 44
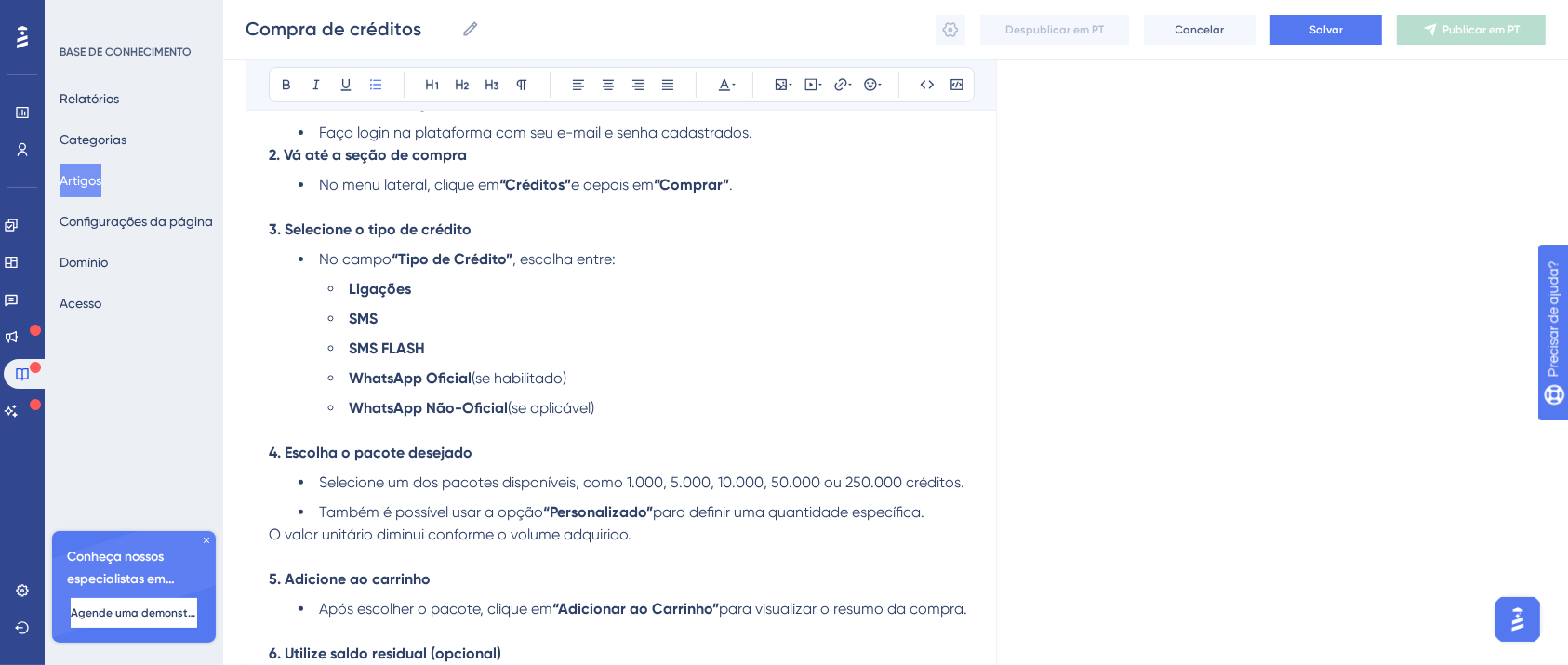
scroll to position [435, 0]
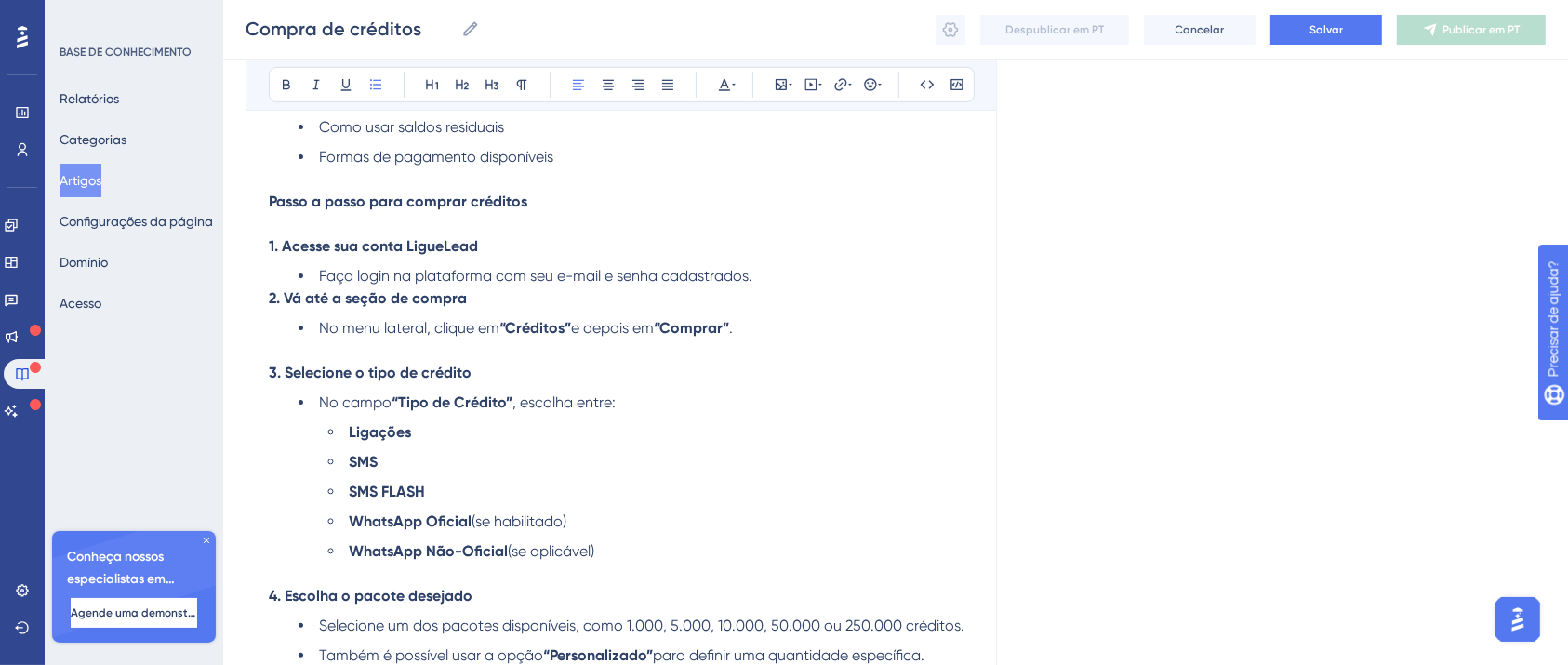
click at [472, 350] on li "No menu lateral, clique em “Créditos” e depois em “Comprar” ." at bounding box center [635, 339] width 675 height 44
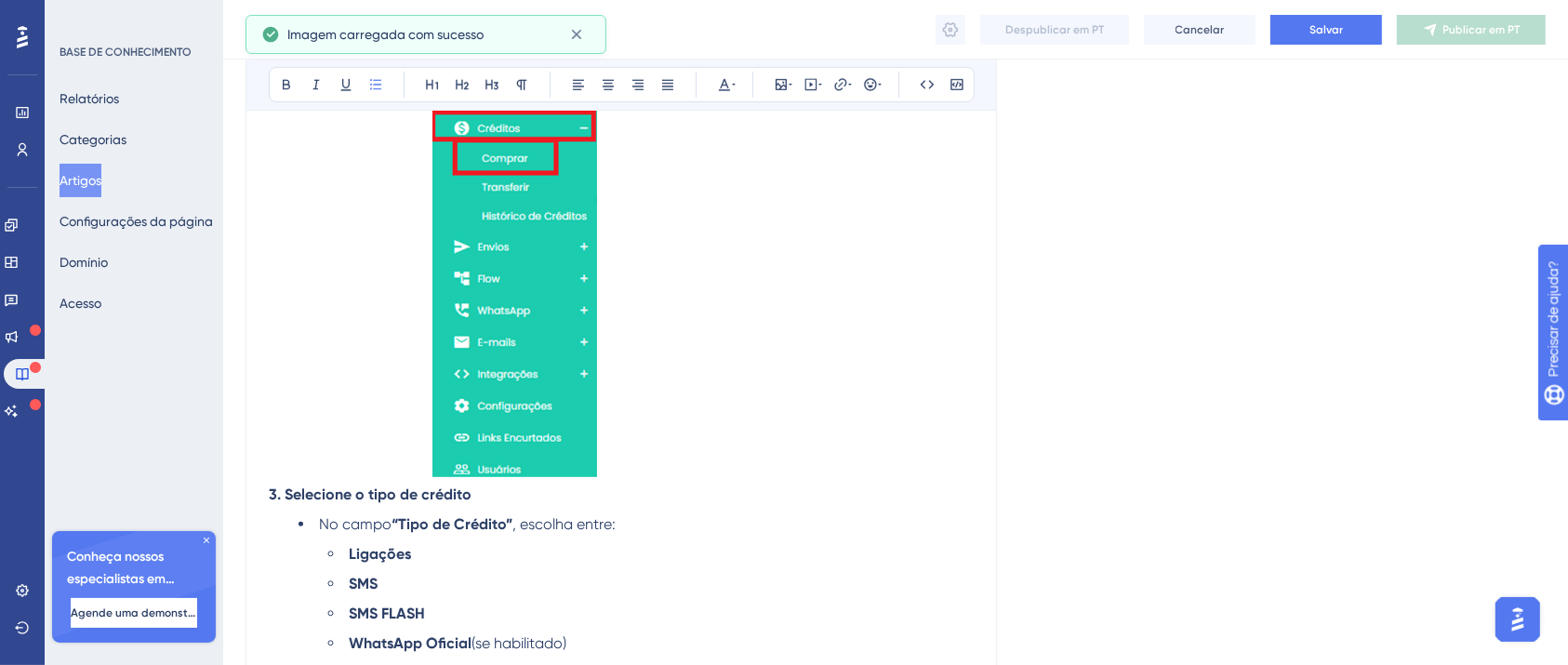
scroll to position [1029, 0]
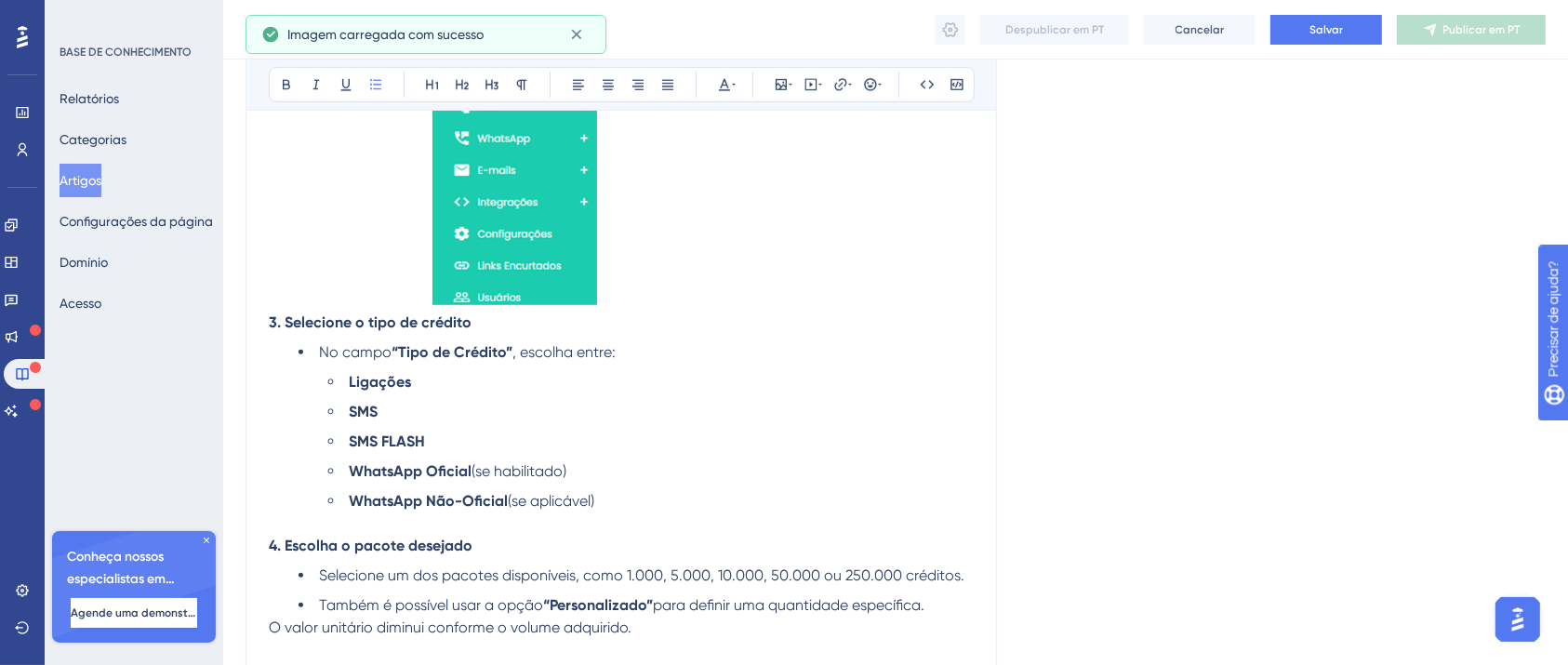
click at [550, 260] on img at bounding box center [515, 26] width 165 height 559
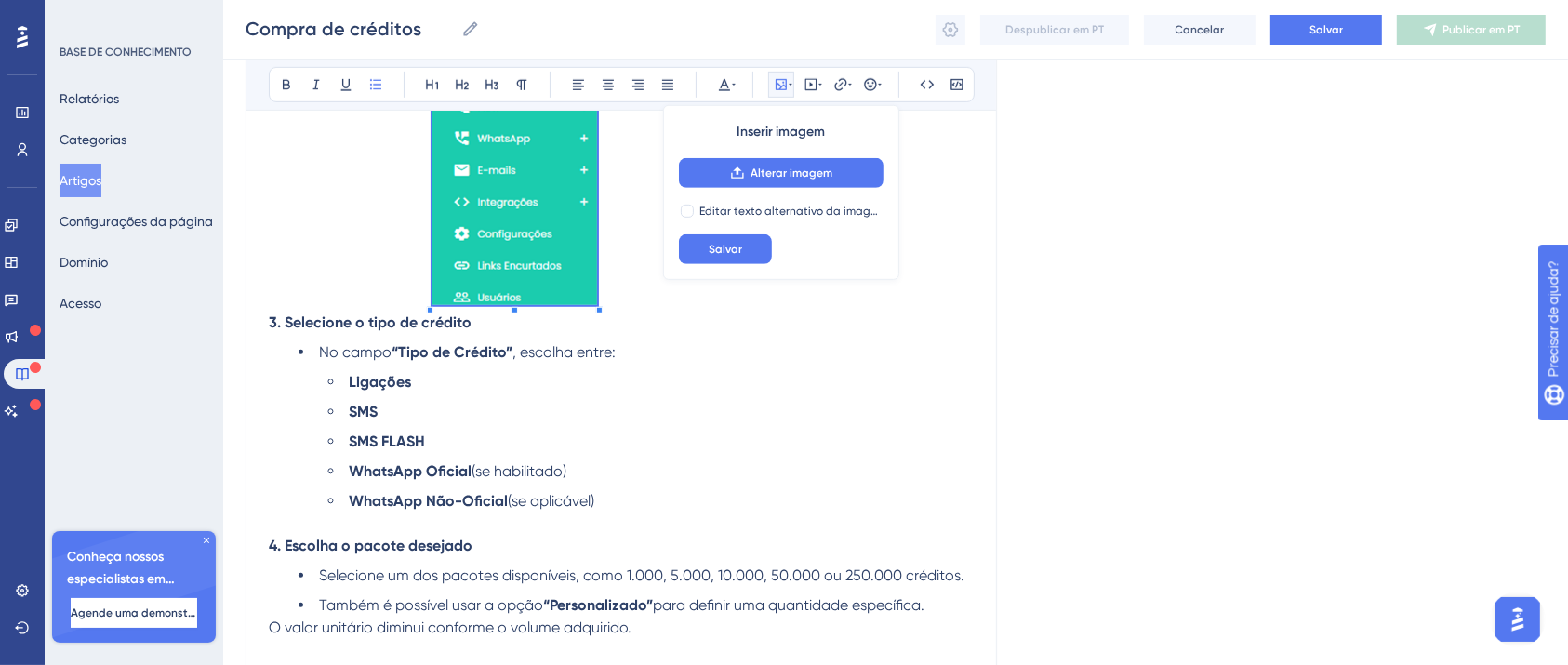
click at [381, 221] on li "No menu lateral, clique em “Créditos” e depois em “Comprar” ." at bounding box center [635, 17] width 675 height 588
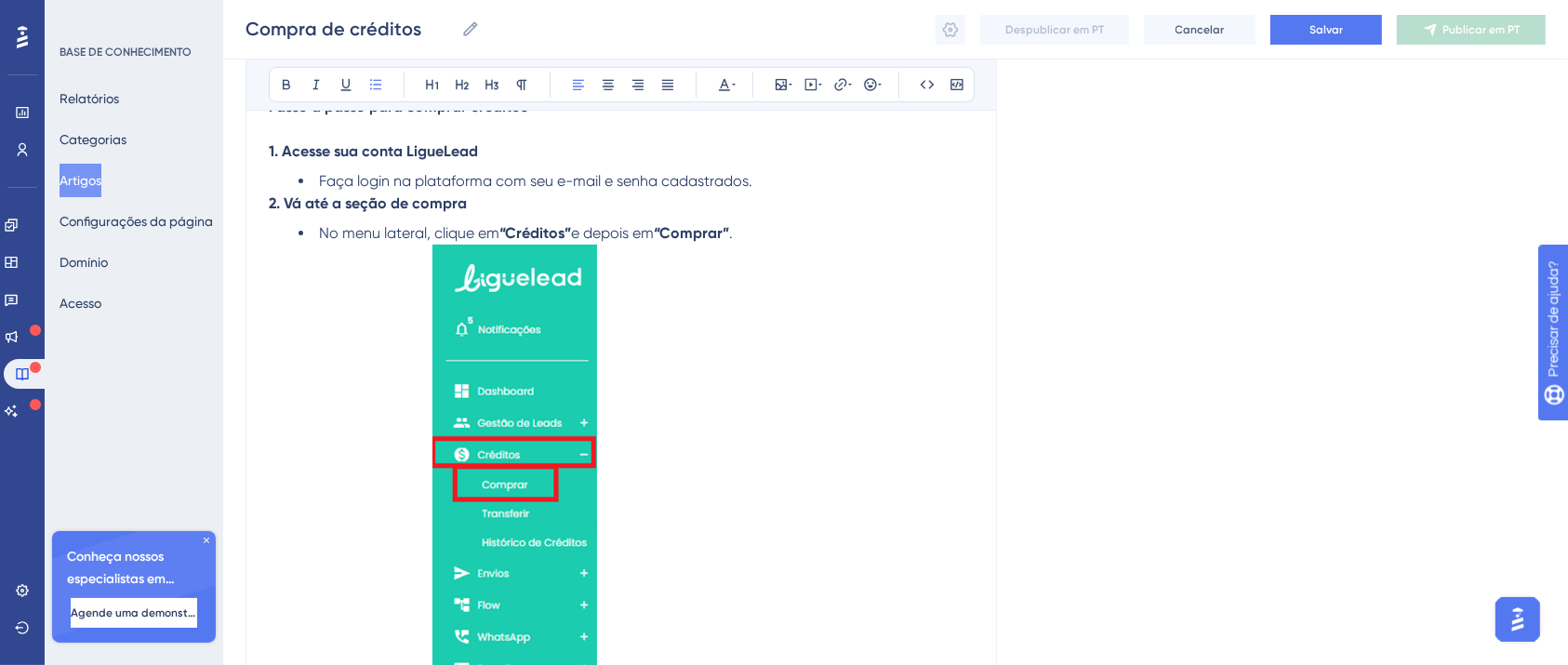
scroll to position [409, 0]
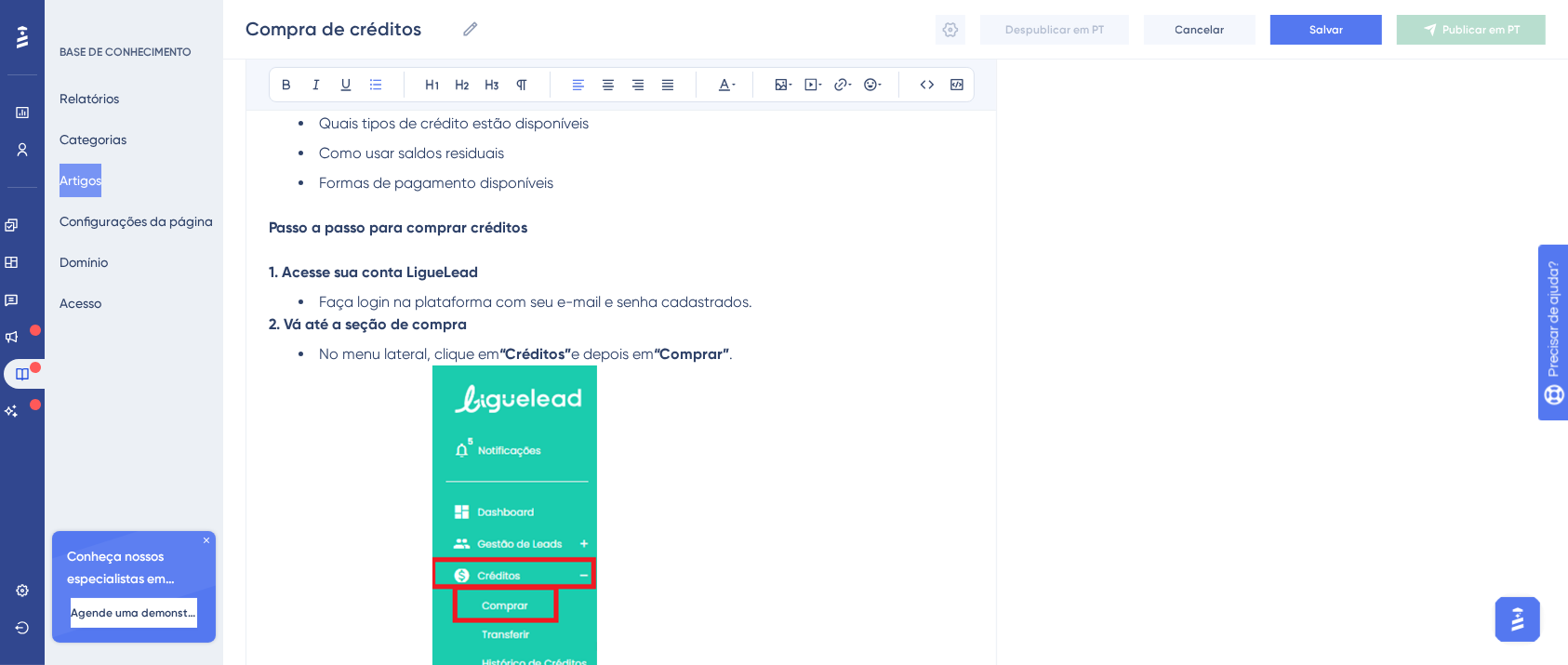
click at [539, 519] on img at bounding box center [515, 645] width 165 height 559
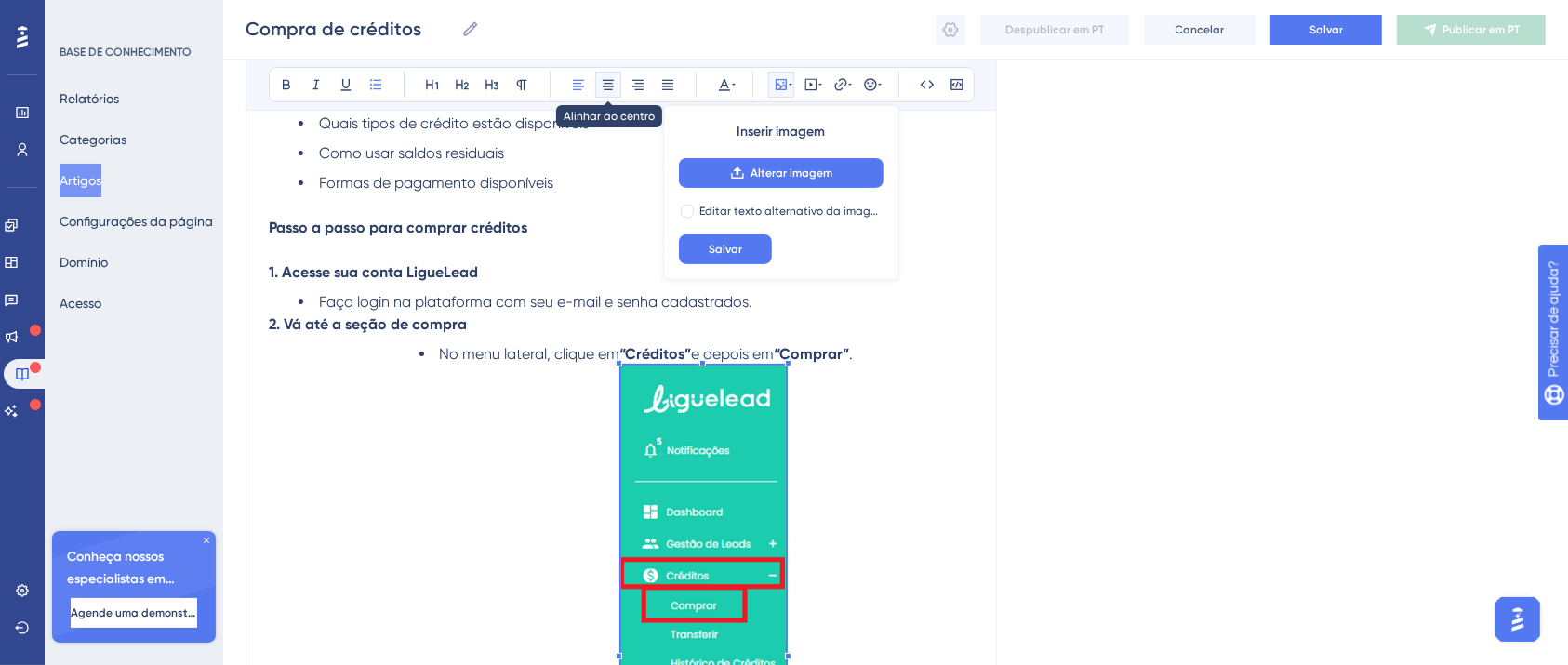
click at [610, 86] on icon at bounding box center [608, 85] width 11 height 10
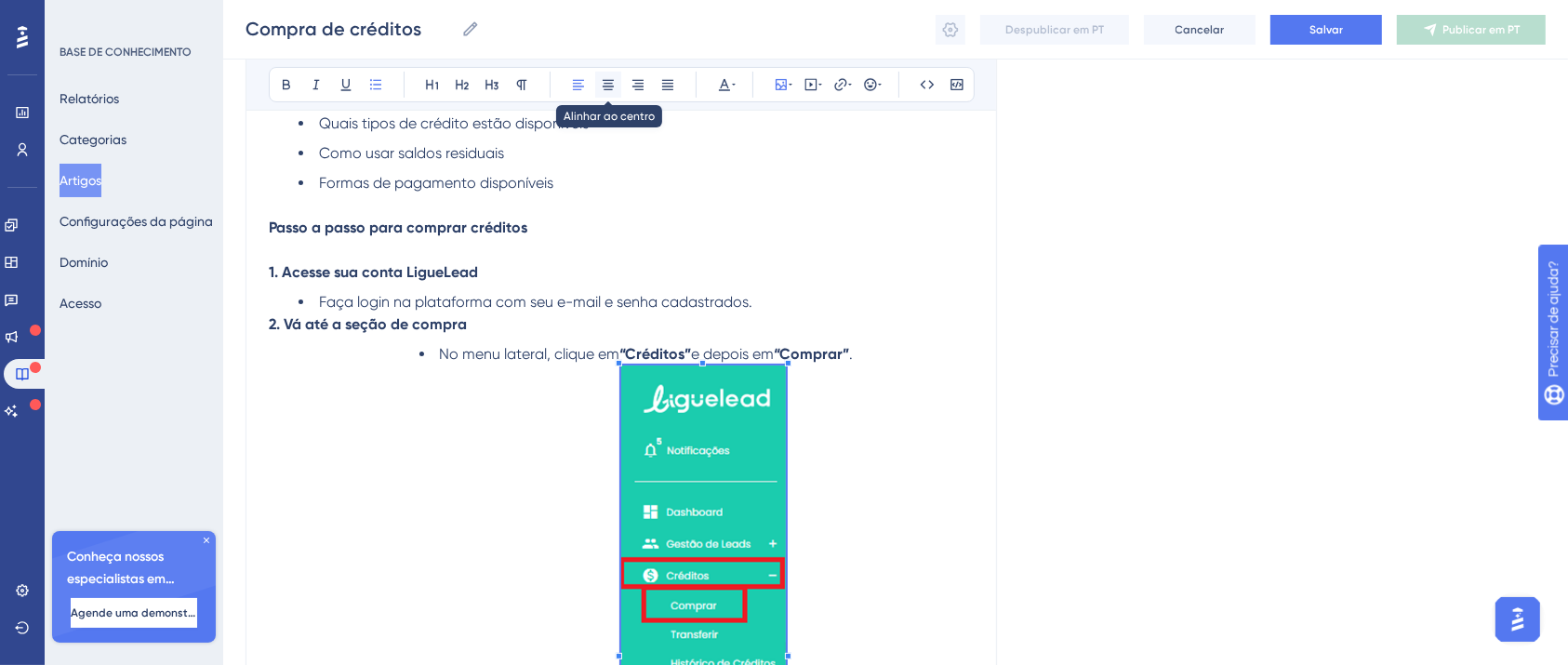
type input "Compra de créditpos"
click at [581, 489] on li "No menu lateral, clique em “Créditos” e depois em “Comprar” ." at bounding box center [635, 636] width 675 height 588
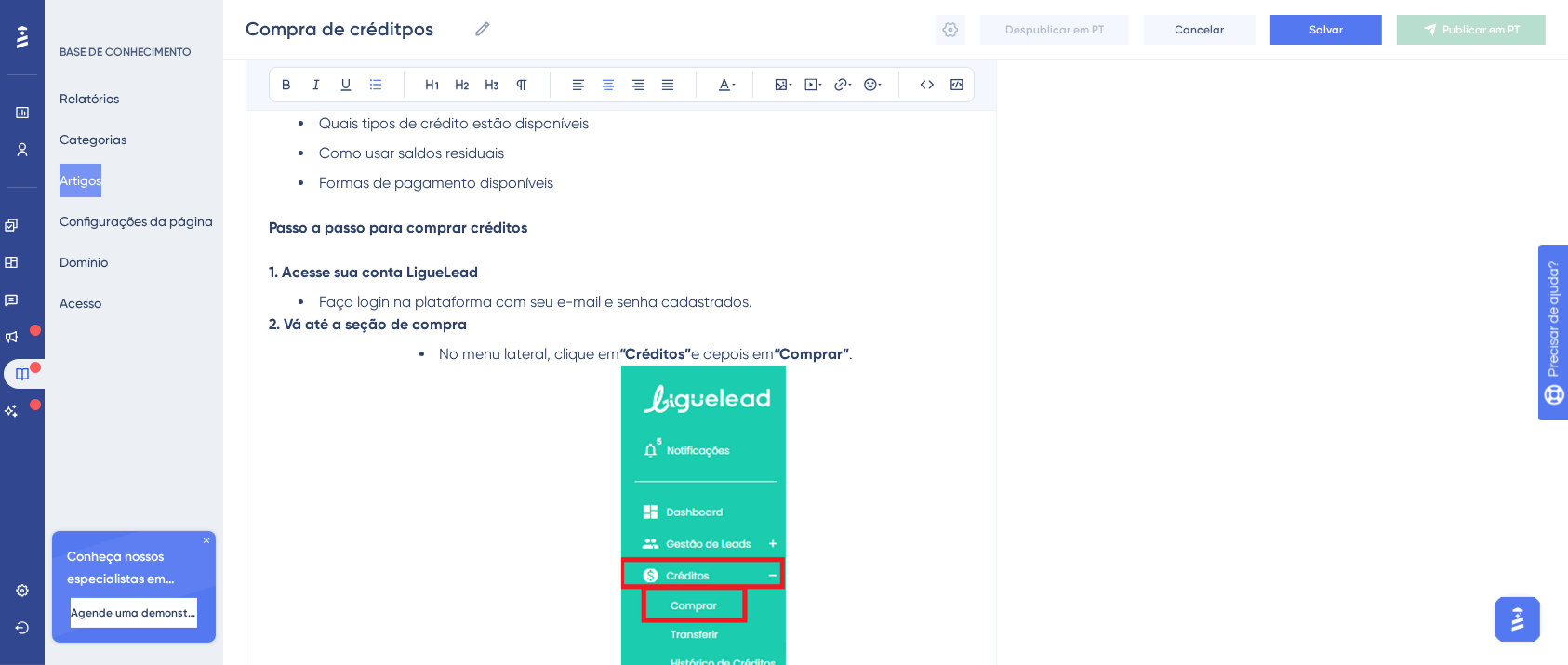
click at [409, 365] on li "No menu lateral, clique em “Créditos” e depois em “Comprar” ." at bounding box center [635, 636] width 675 height 588
drag, startPoint x: 875, startPoint y: 351, endPoint x: 389, endPoint y: 354, distance: 486.0
click at [394, 360] on li "No menu lateral, clique em “Créditos” e depois em “Comprar” ." at bounding box center [635, 636] width 675 height 588
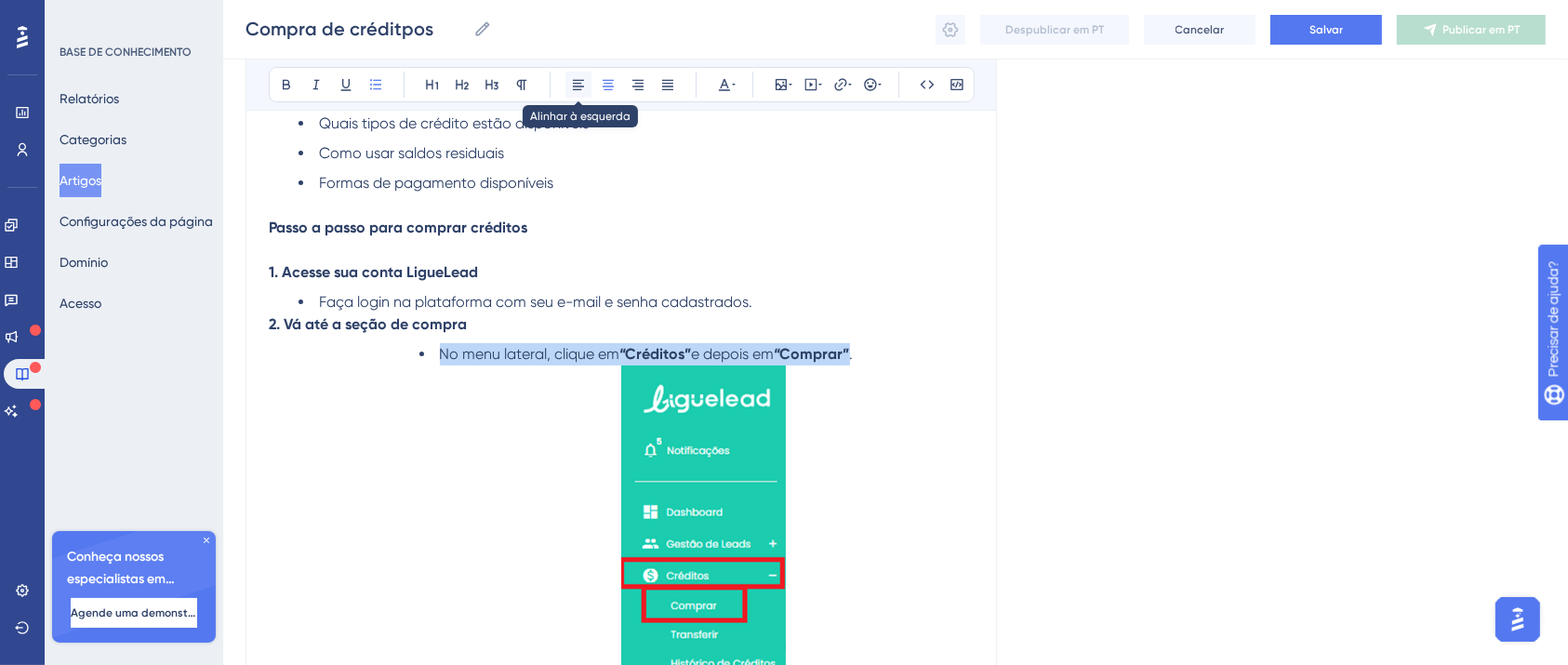
click at [572, 87] on icon at bounding box center [578, 84] width 15 height 15
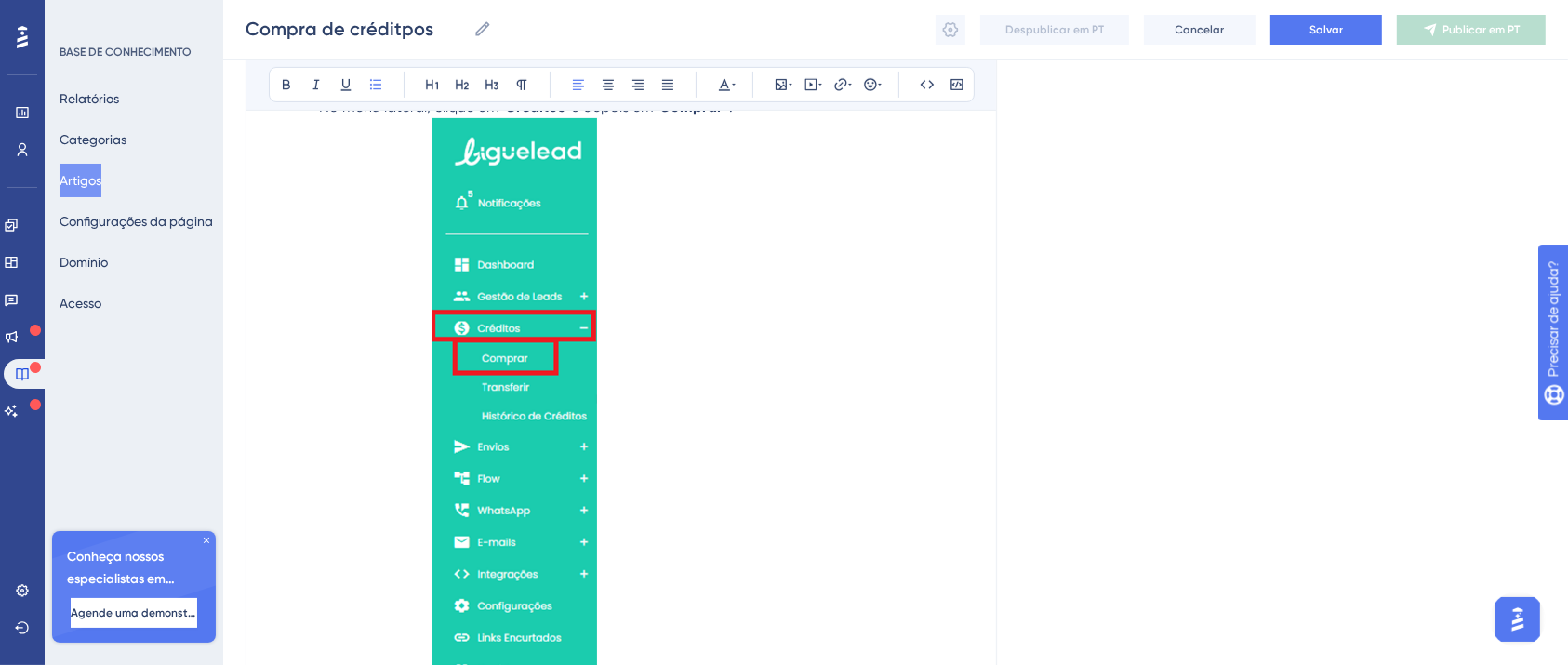
click at [402, 506] on li "No menu lateral, clique em “Créditos” e depois em “Comprar” ." at bounding box center [635, 389] width 675 height 588
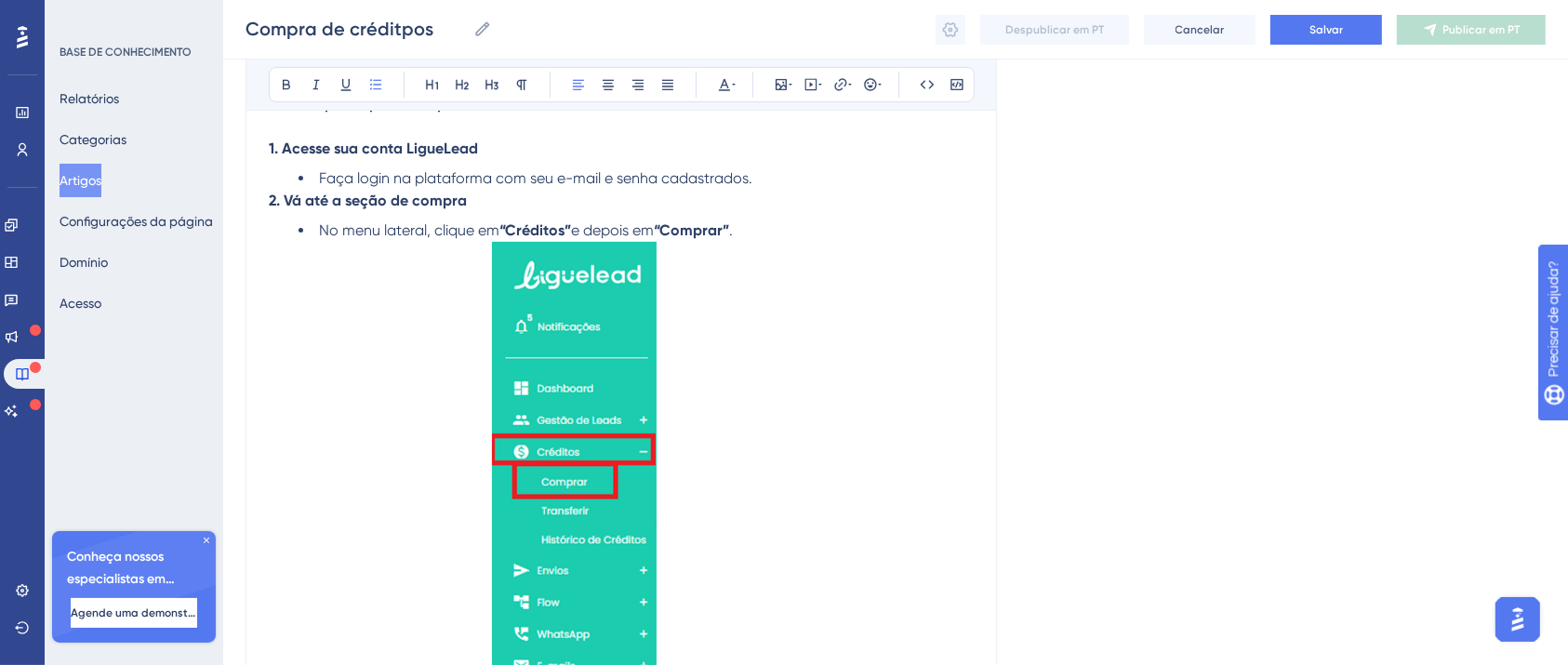
scroll to position [676, 0]
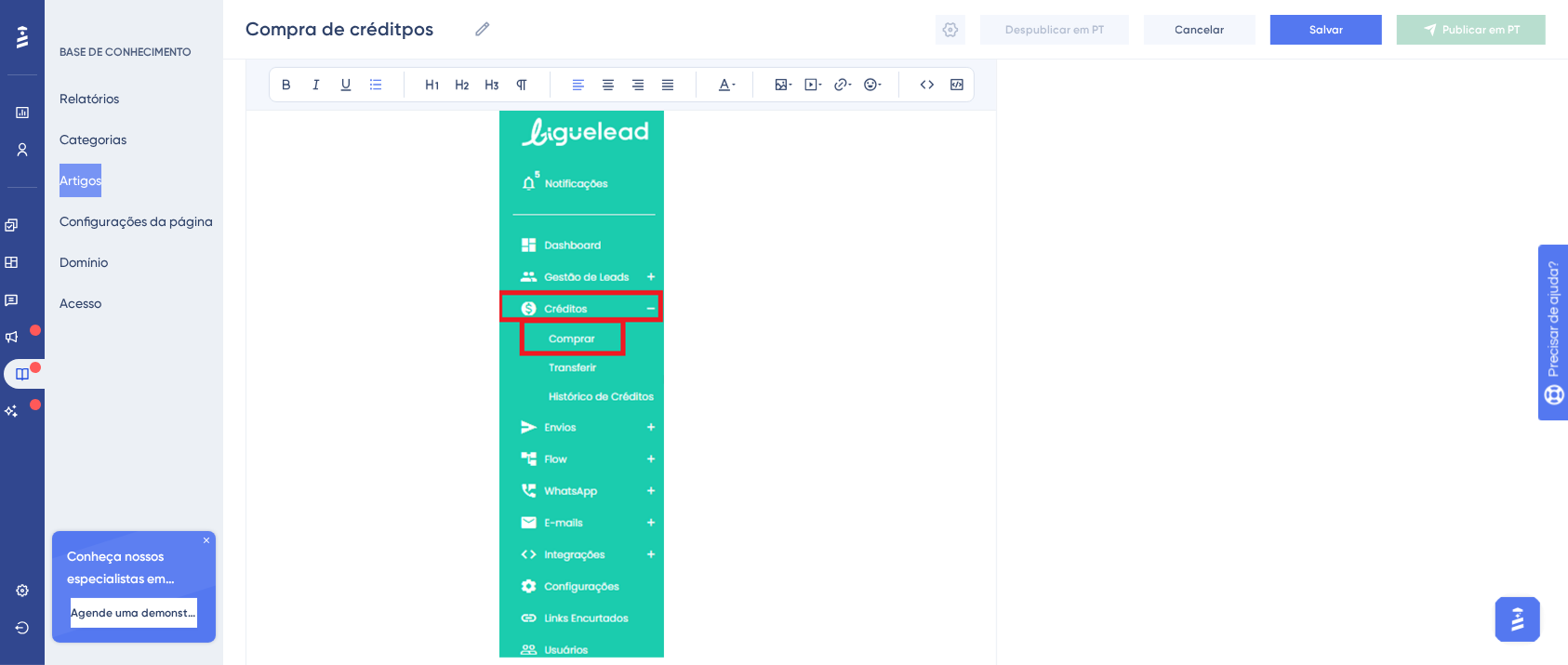
click at [598, 374] on img at bounding box center [581, 378] width 165 height 559
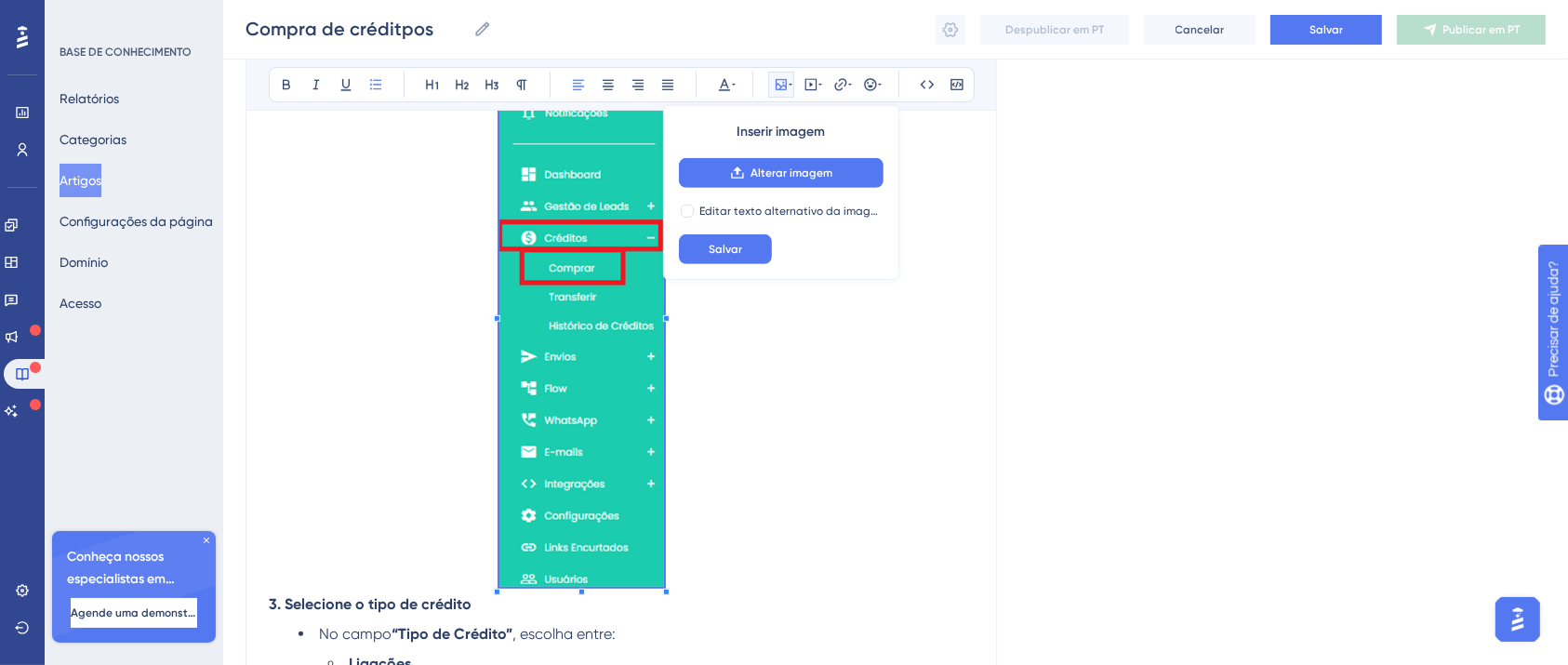
scroll to position [799, 0]
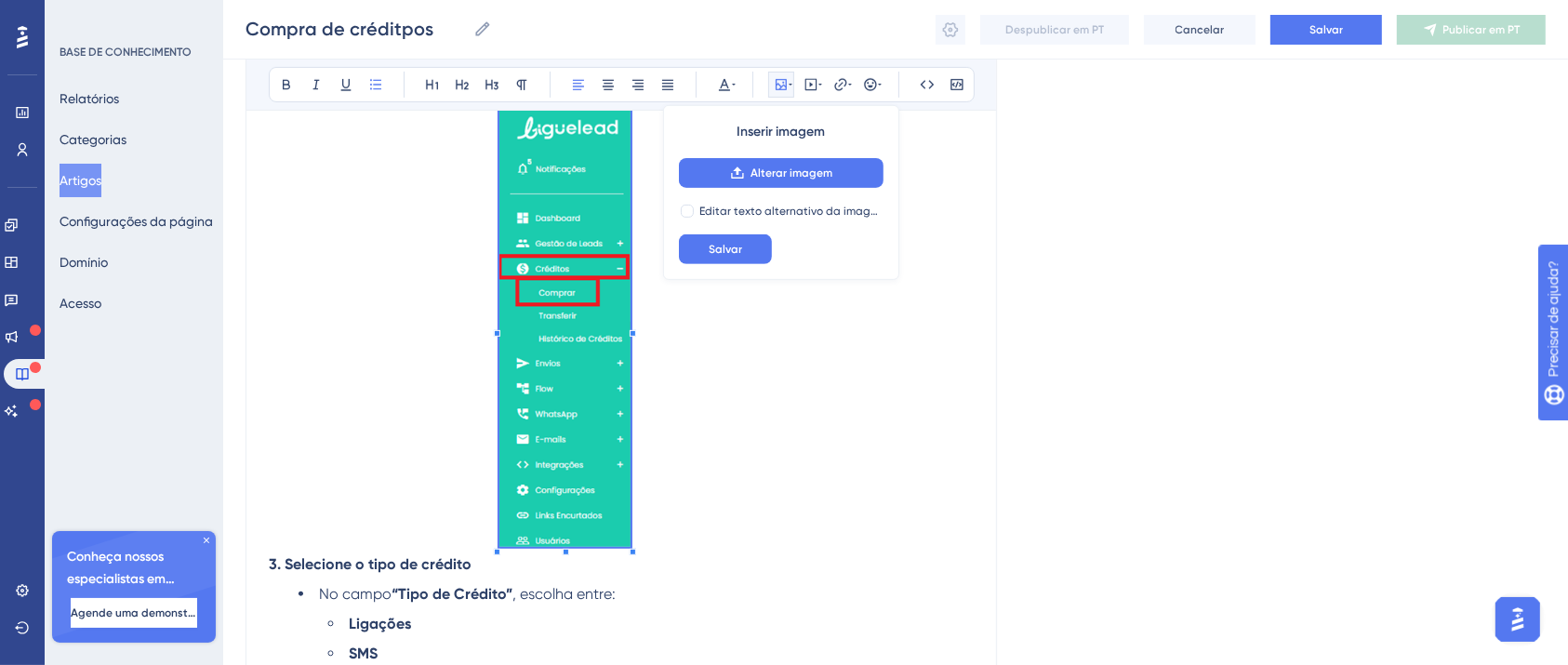
click at [628, 441] on li "No menu lateral, clique em “Créditos” e depois em “Comprar” ." at bounding box center [635, 316] width 675 height 474
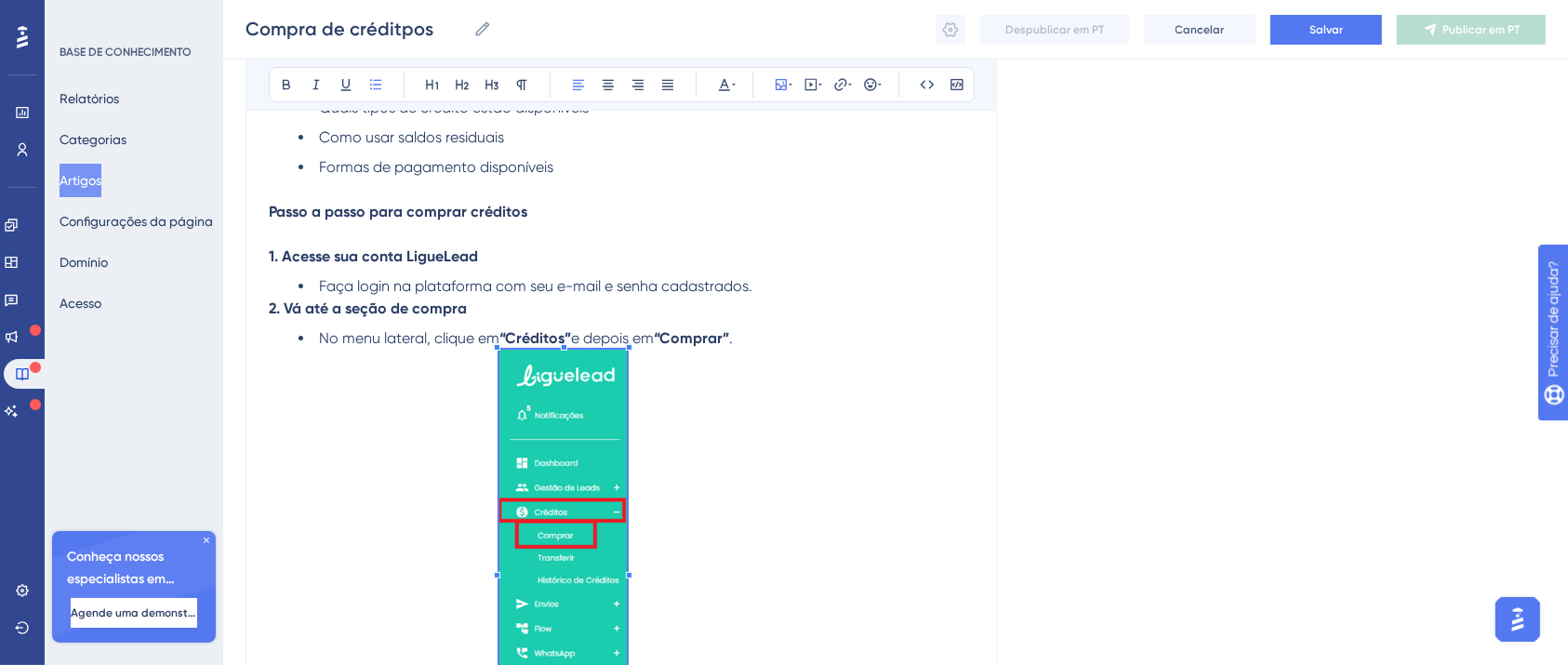
scroll to position [673, 0]
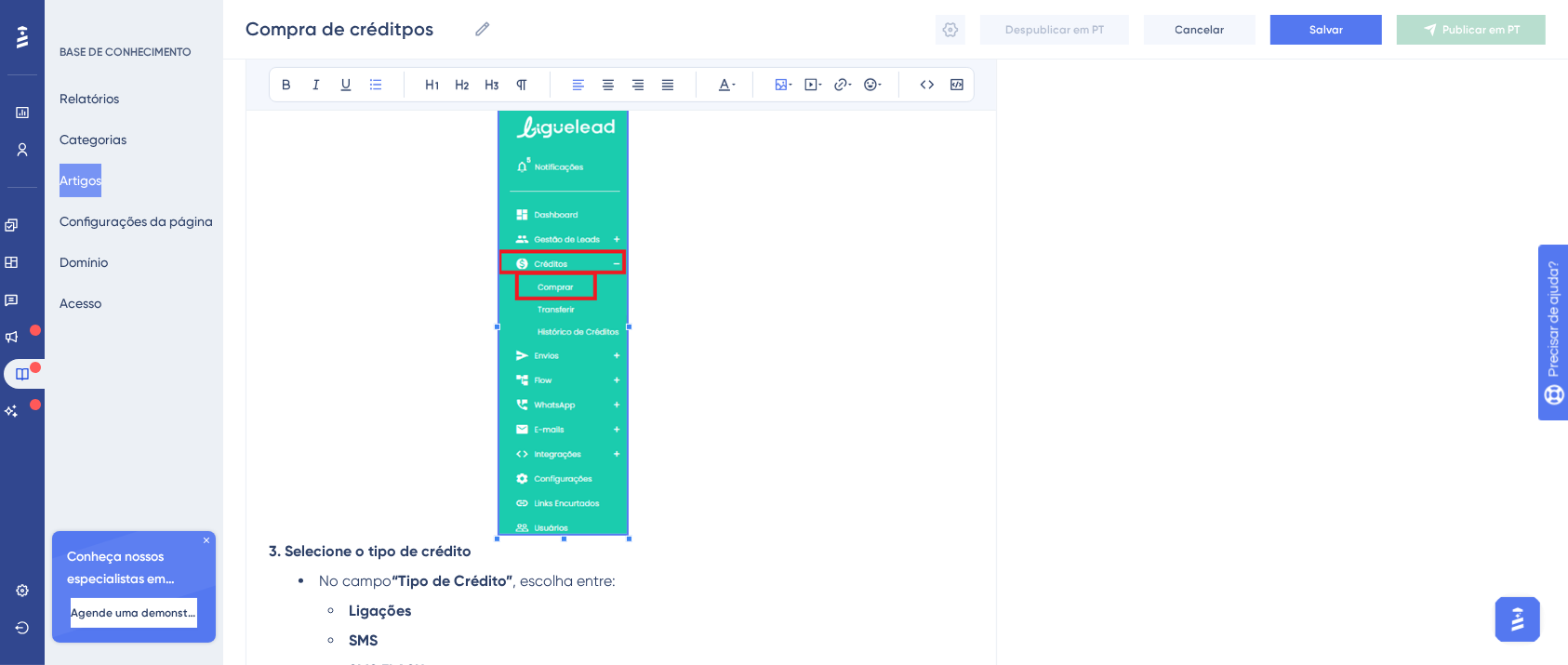
click at [794, 432] on li "No menu lateral, clique em “Créditos” e depois em “Comprar” ." at bounding box center [635, 309] width 675 height 461
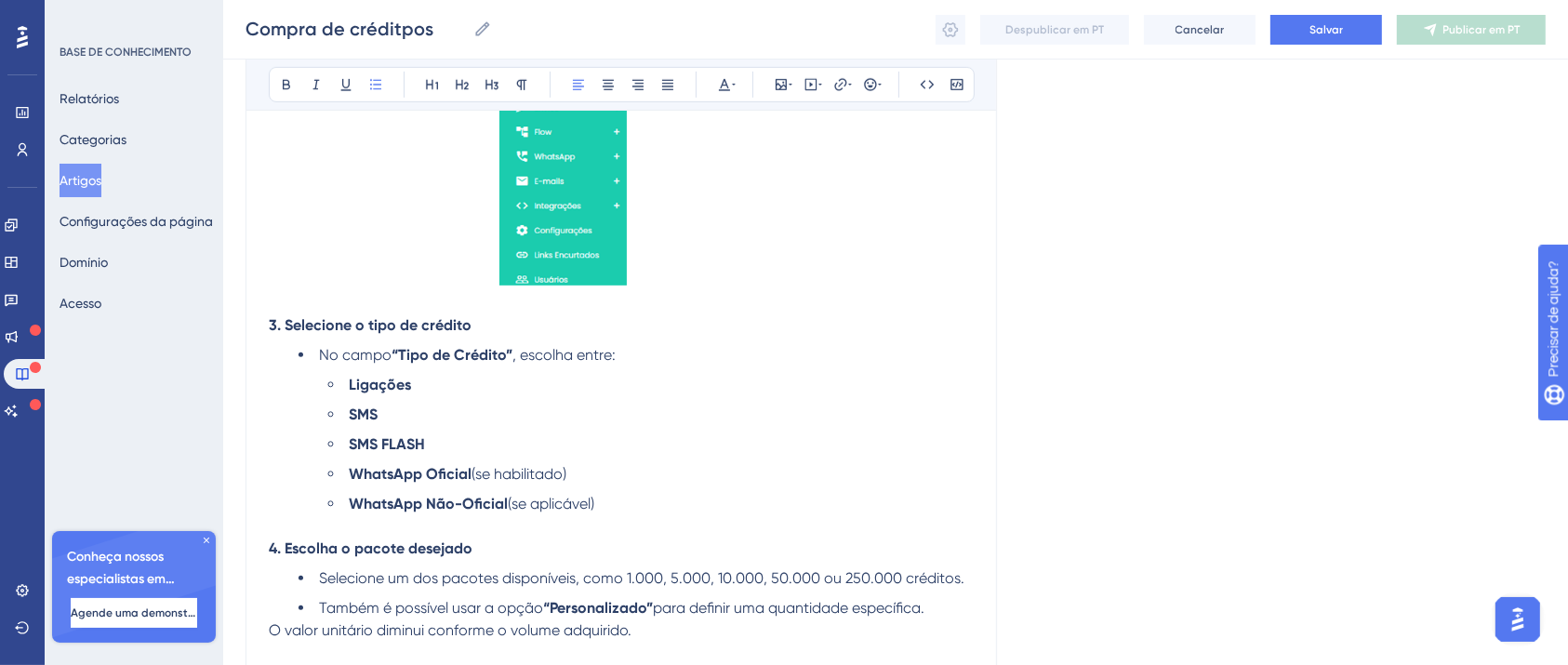
scroll to position [1219, 0]
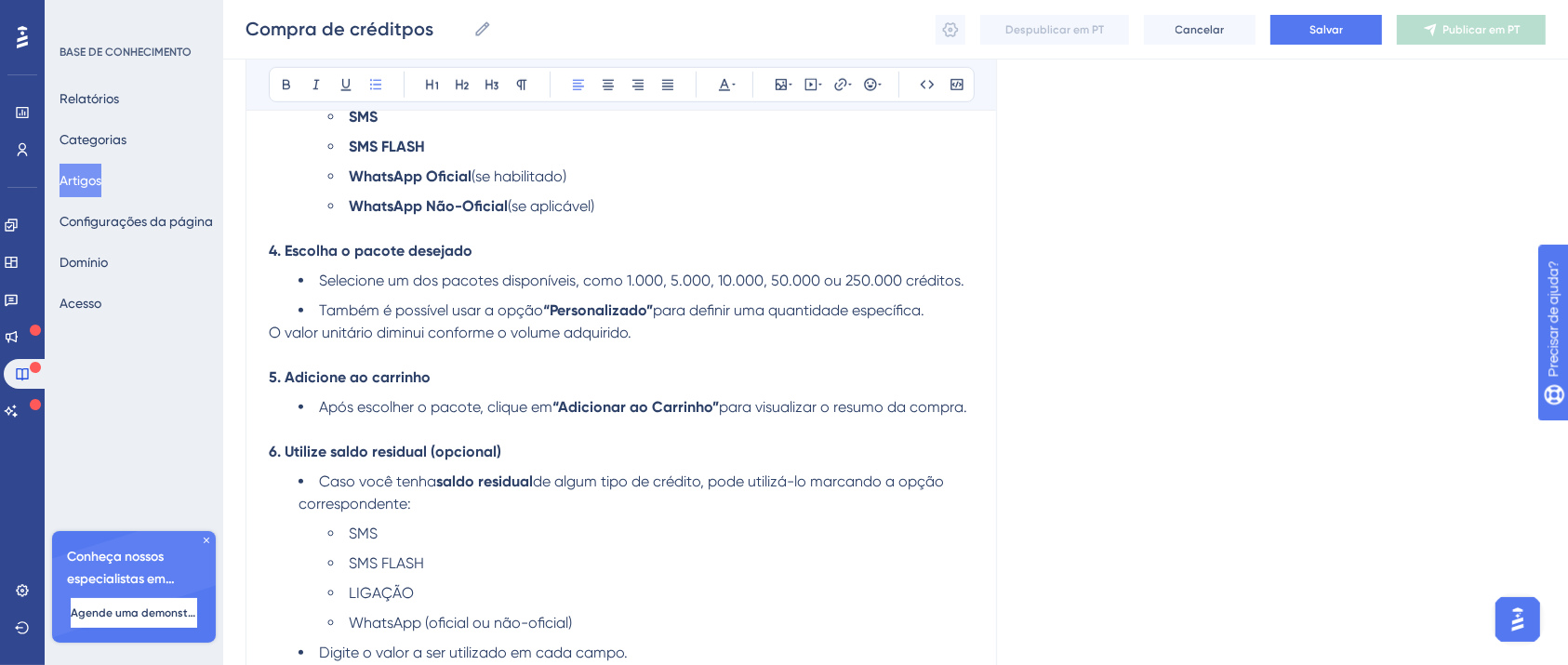
click at [615, 505] on li "Caso você tenha saldo residual de algum tipo de crédito, pode utilizá-lo marcan…" at bounding box center [635, 492] width 675 height 44
click at [866, 441] on li "Após escolher o pacote, clique em “Adicionar ao Carrinho” para visualizar o res…" at bounding box center [635, 418] width 675 height 44
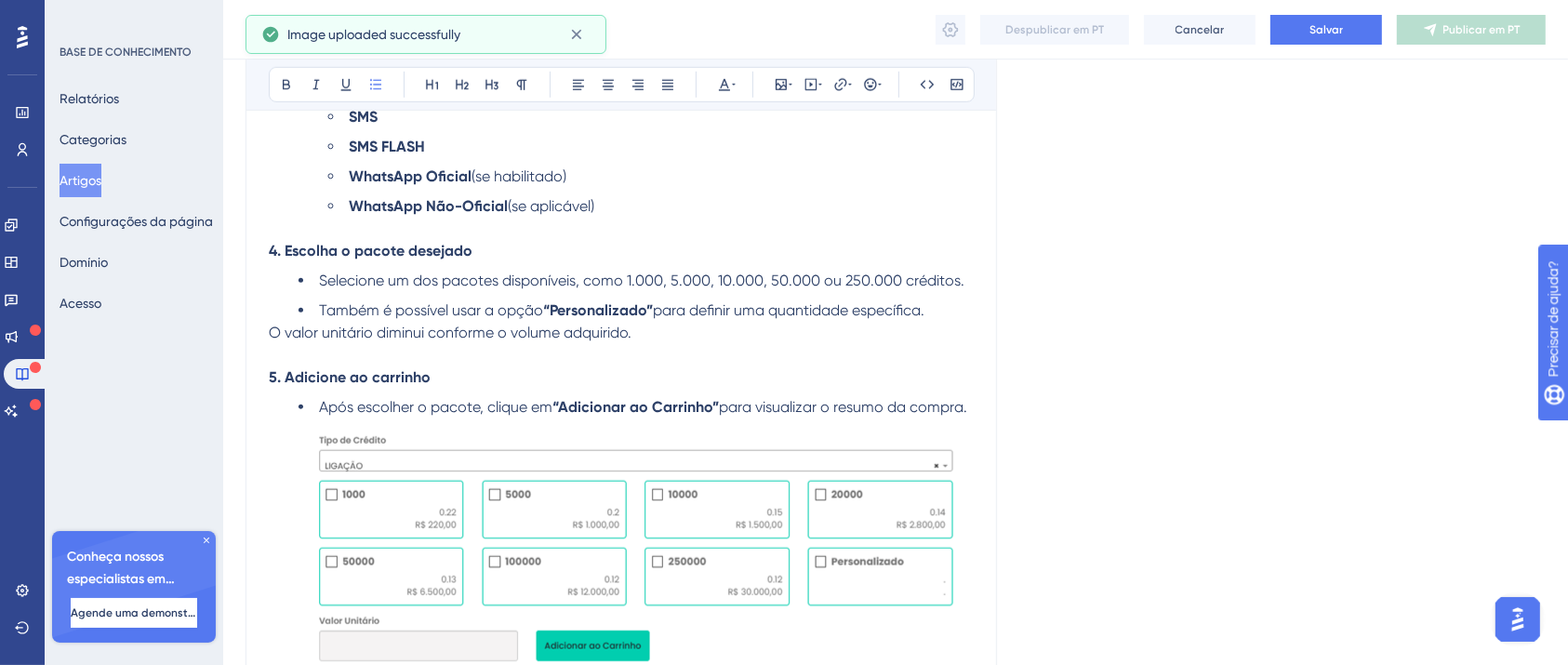
scroll to position [1637, 0]
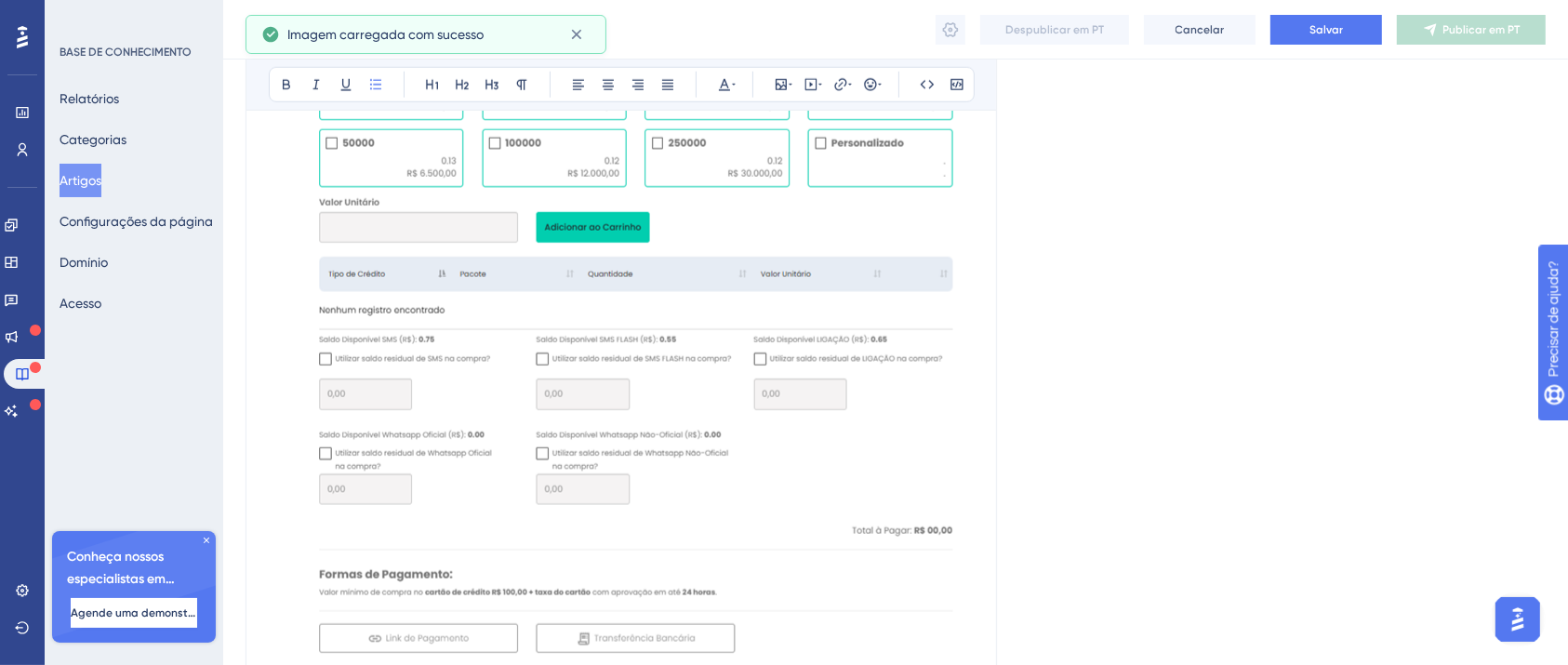
click at [620, 438] on img at bounding box center [634, 334] width 673 height 669
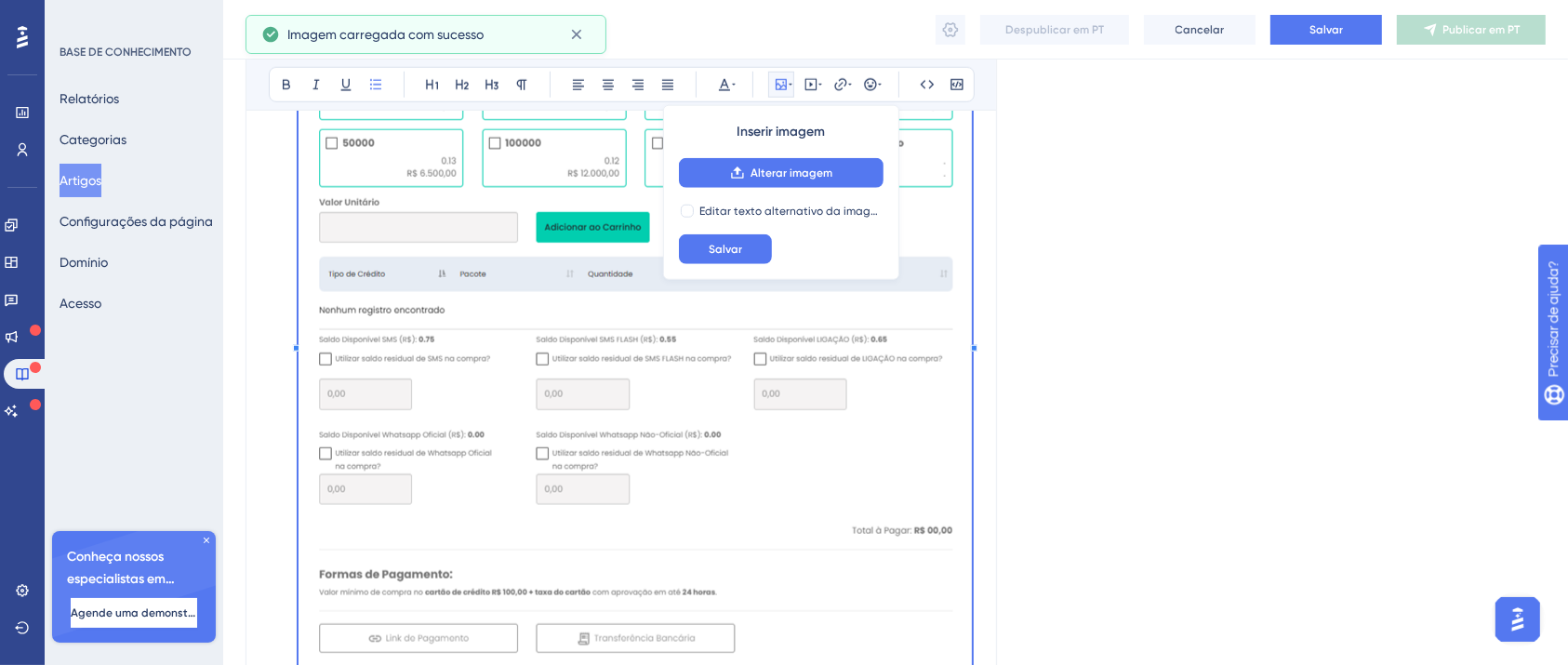
scroll to position [1886, 0]
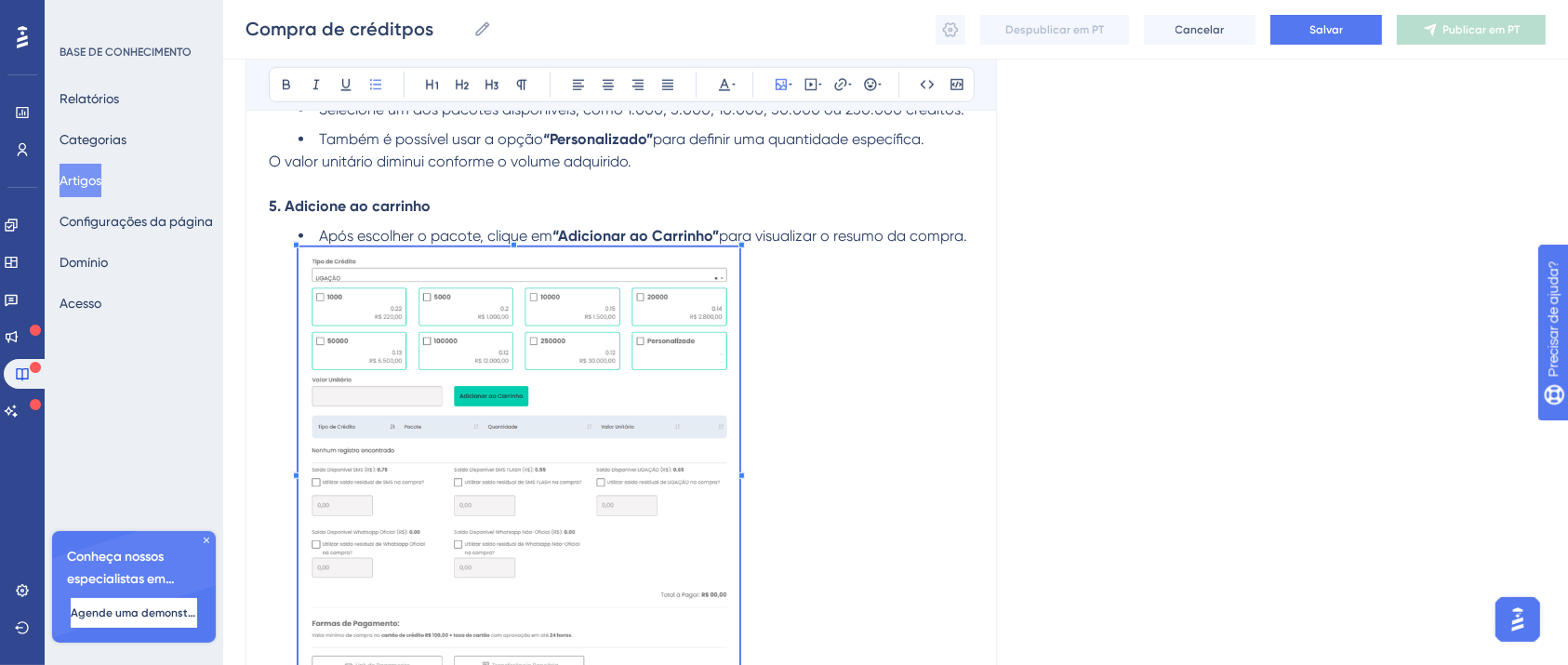
click at [261, 459] on div "Compra de créditpos Audacioso itálico Sublinhado Ponto de bala Título 1 Título …" at bounding box center [620, 131] width 752 height 2626
click at [283, 466] on ul "Após escolher o pacote, clique em “Adicionar ao Carrinho” para visualizar o res…" at bounding box center [620, 458] width 704 height 466
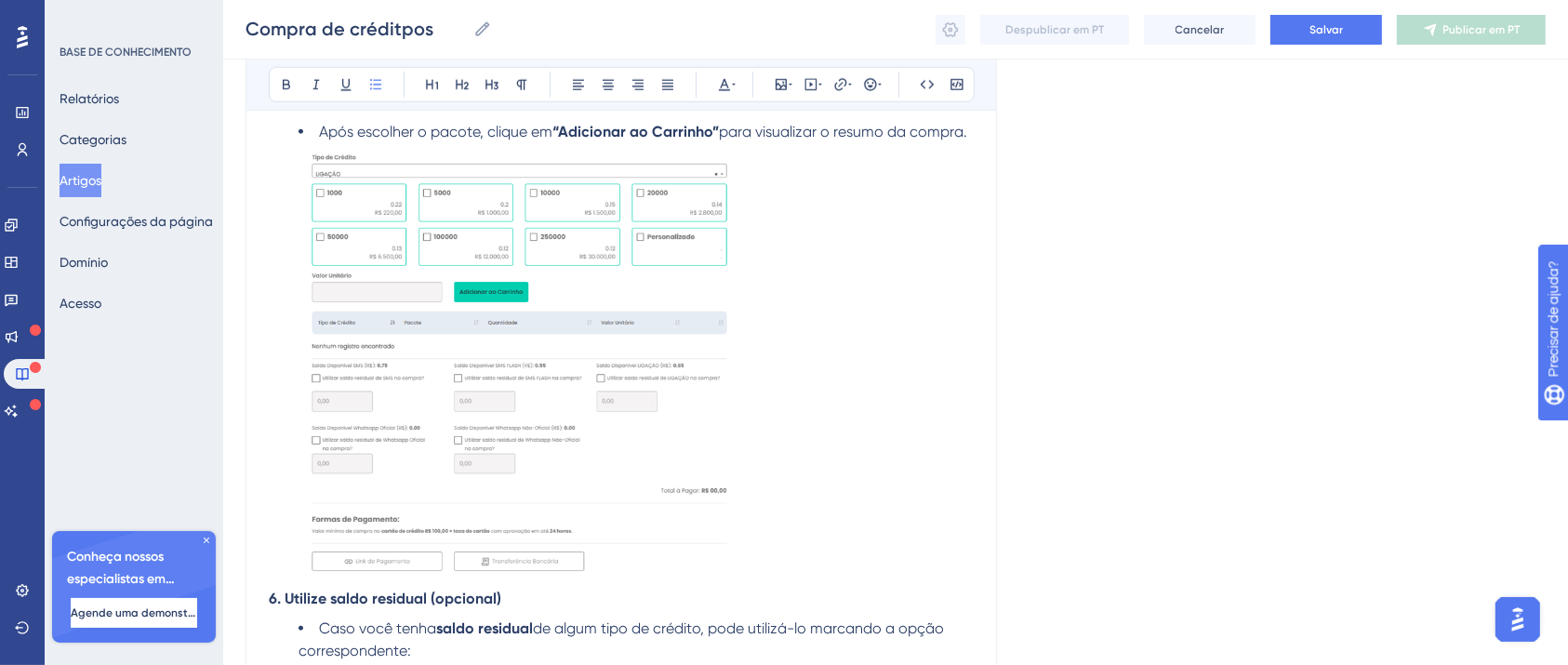
scroll to position [1532, 0]
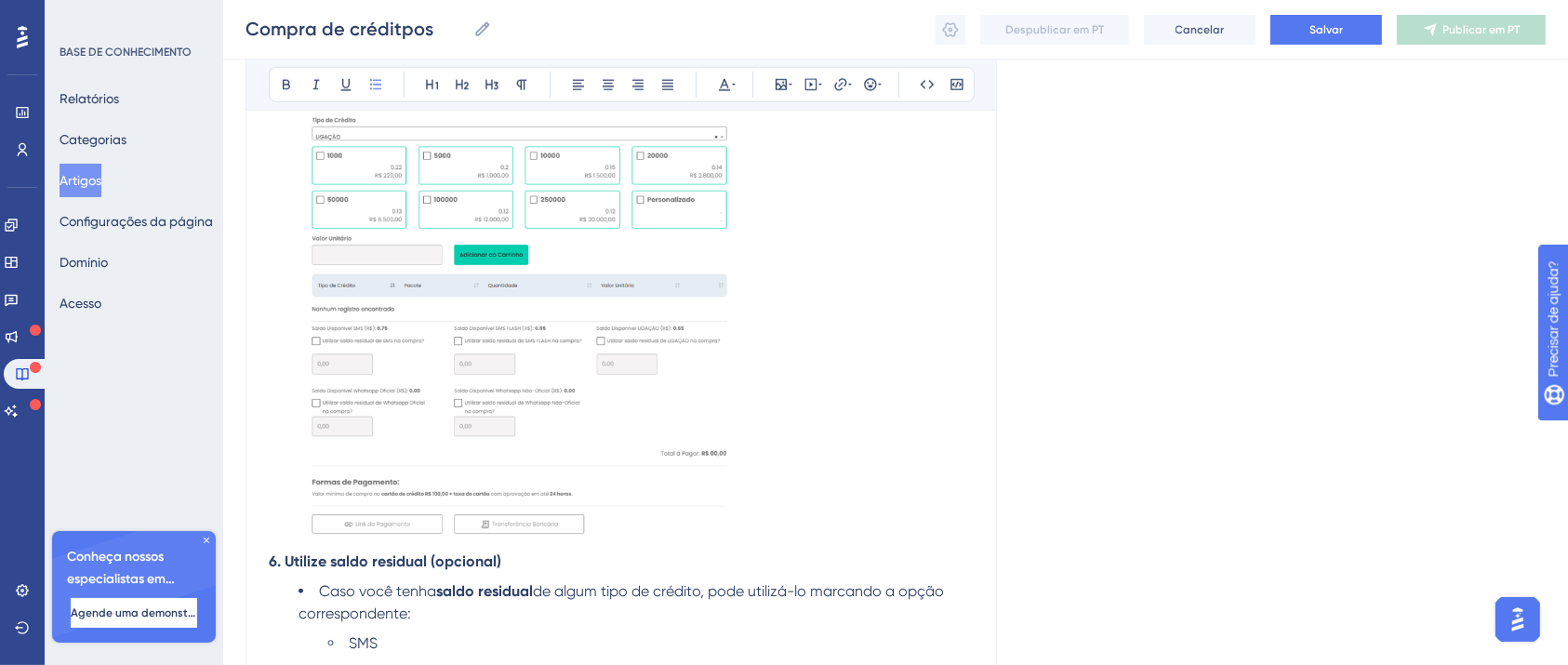
click at [292, 526] on ul "Após escolher o pacote, clique em “Adicionar ao Carrinho” para visualizar o res…" at bounding box center [620, 317] width 704 height 466
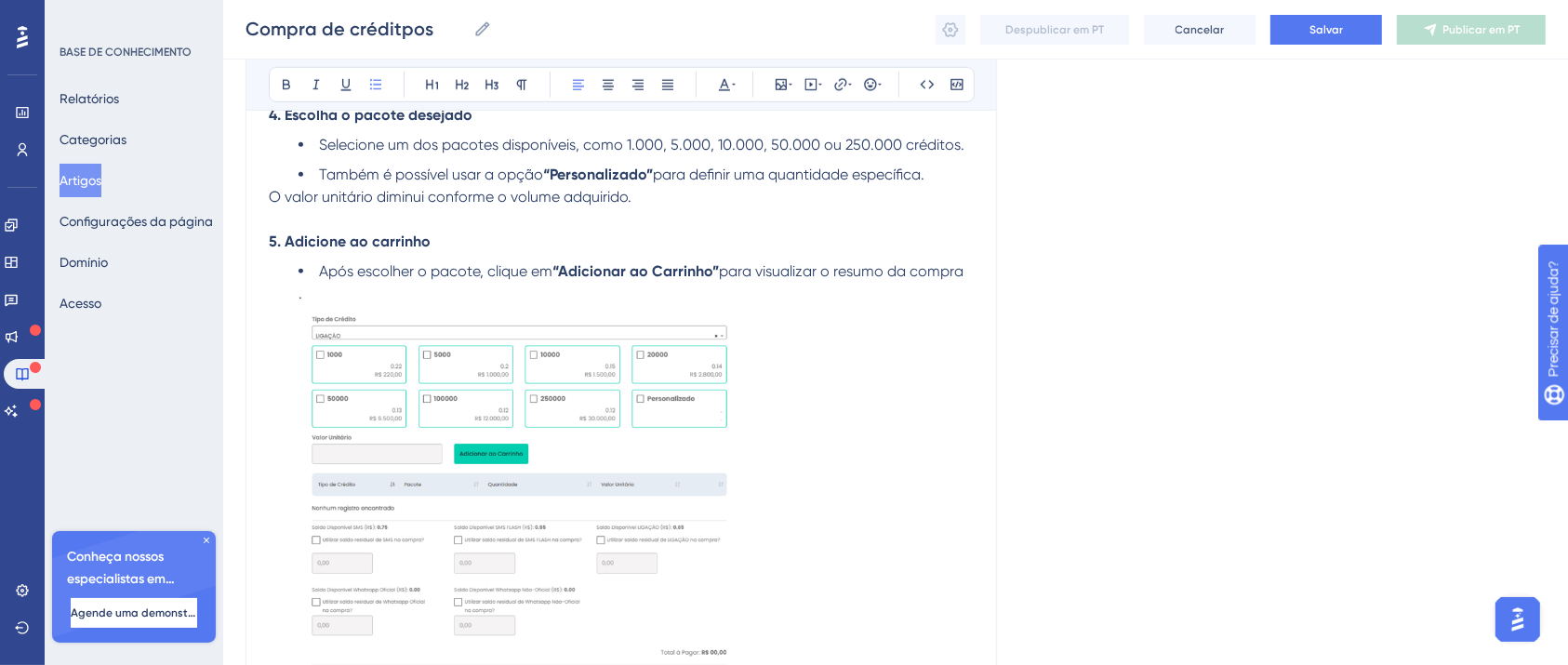
scroll to position [1160, 0]
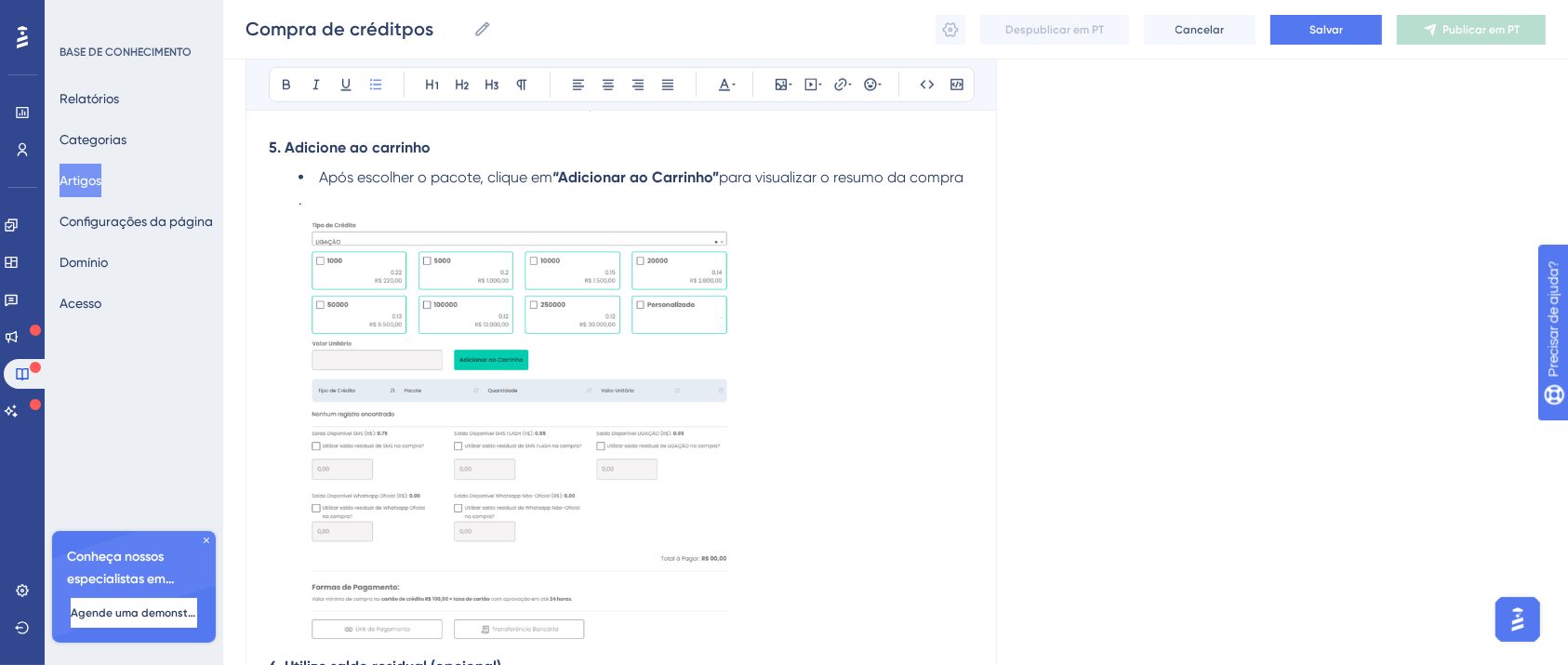
scroll to position [1678, 0]
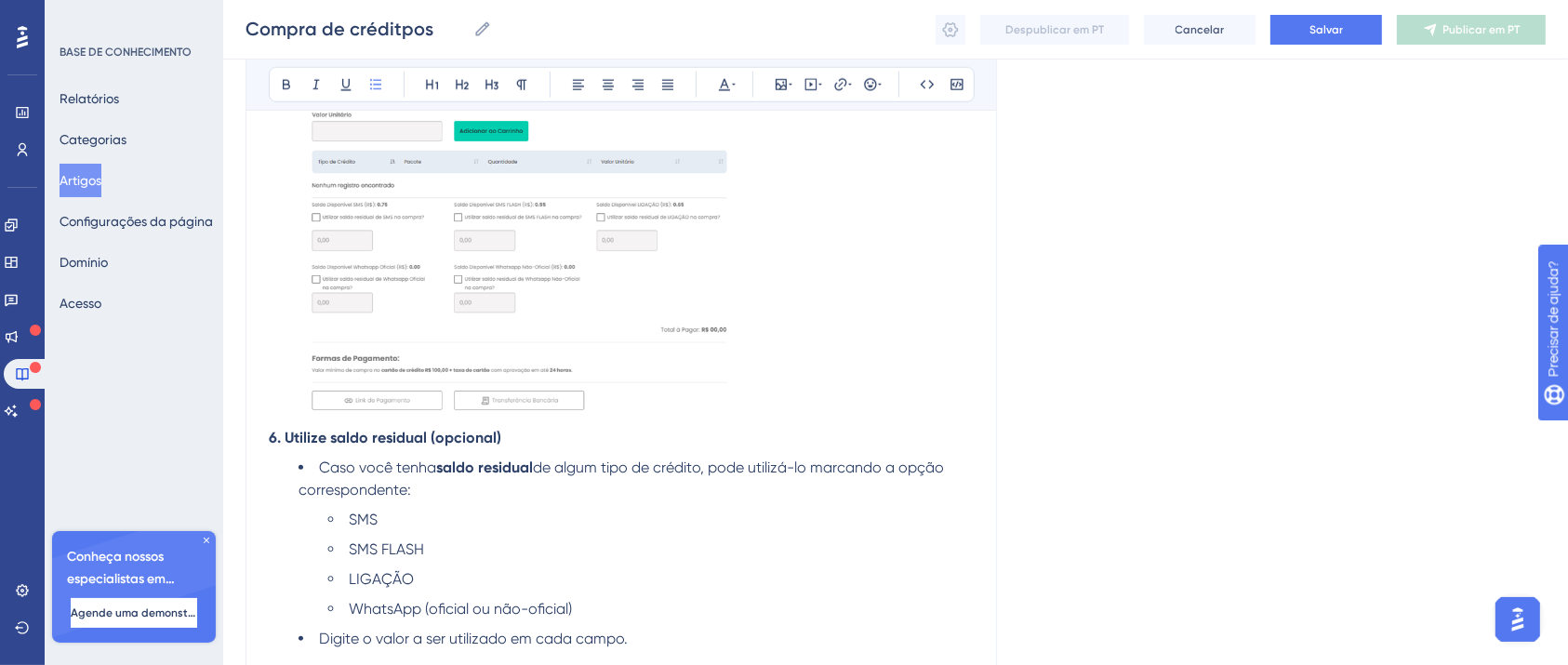
click at [283, 405] on ul "Após escolher o pacote, clique em “Adicionar ao Carrinho” para visualizar o res…" at bounding box center [620, 182] width 704 height 489
click at [308, 411] on img at bounding box center [519, 201] width 441 height 438
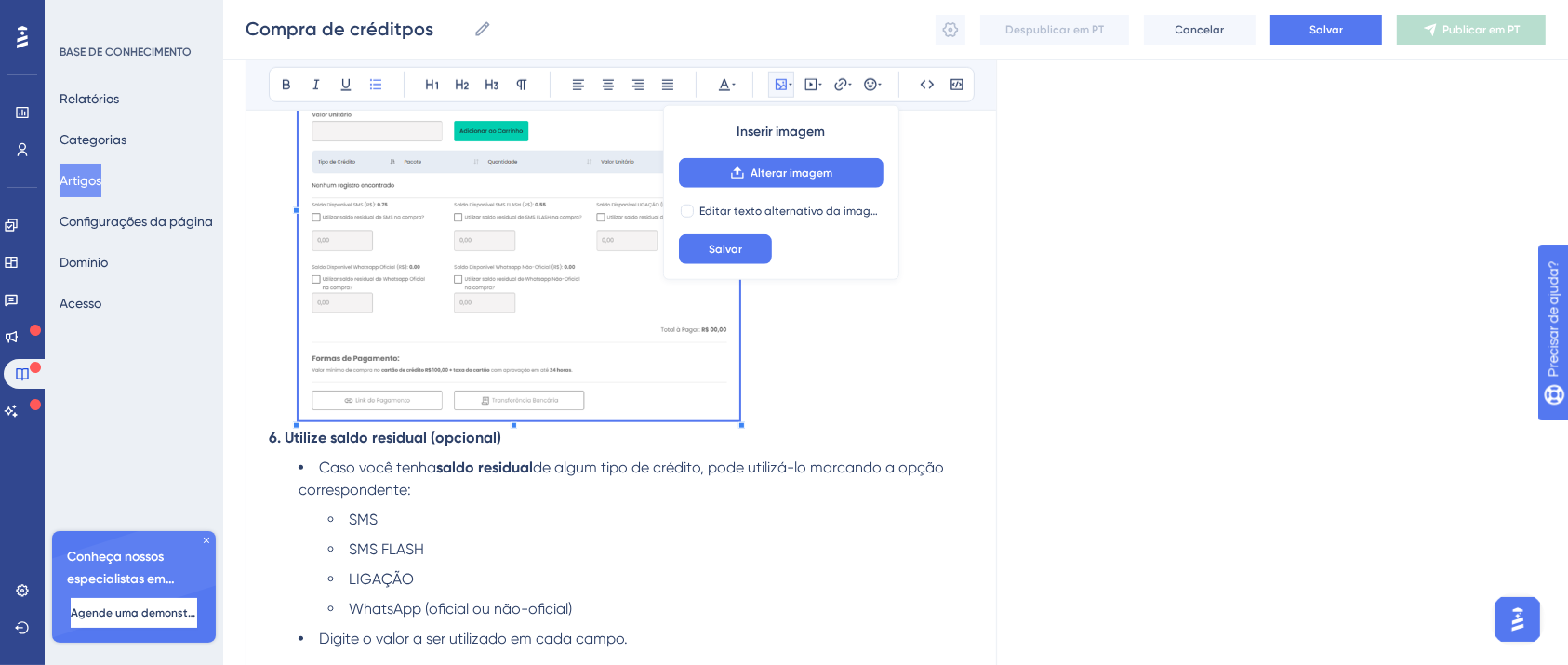
click at [287, 439] on strong "6. Utilize saldo residual (opcional)" at bounding box center [384, 438] width 232 height 18
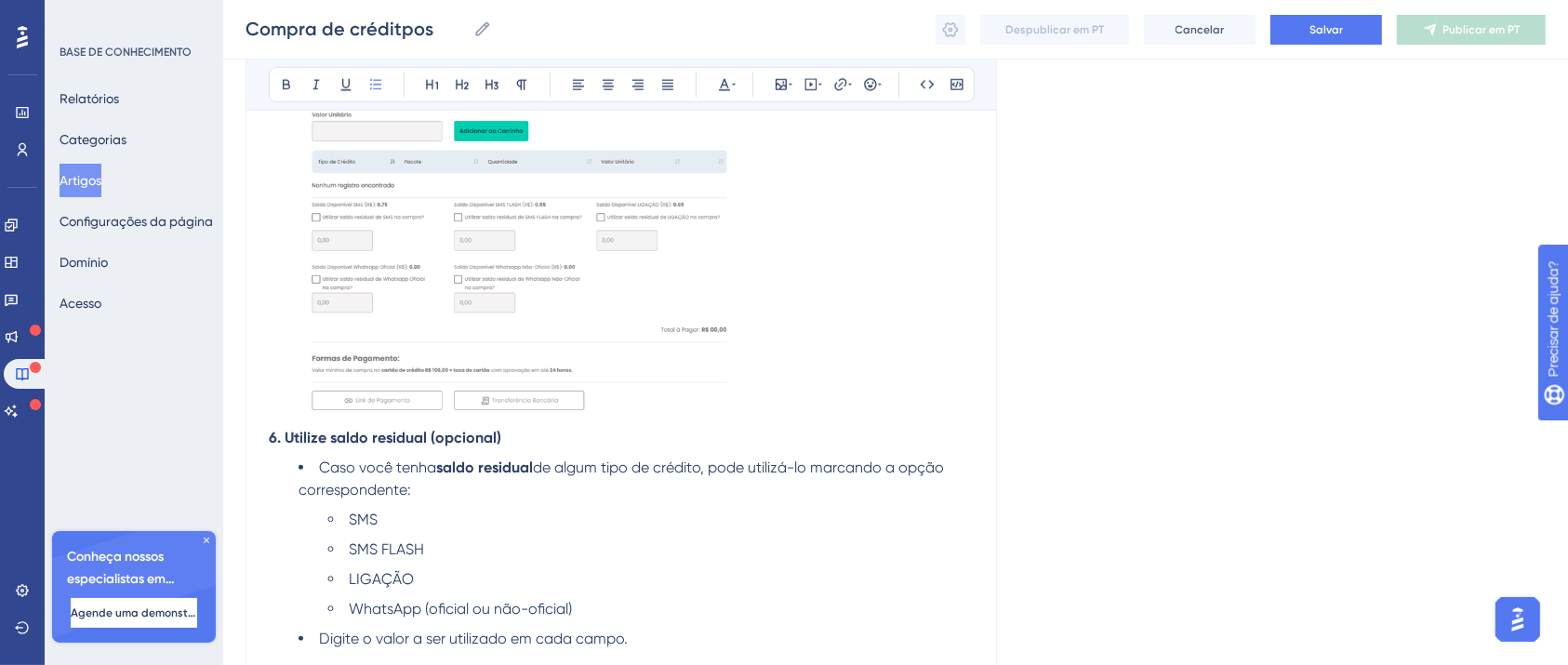
click at [285, 425] on ul "Após escolher o pacote, clique em “Adicionar ao Carrinho” para visualizar o res…" at bounding box center [620, 182] width 704 height 489
click at [300, 402] on img at bounding box center [519, 201] width 441 height 438
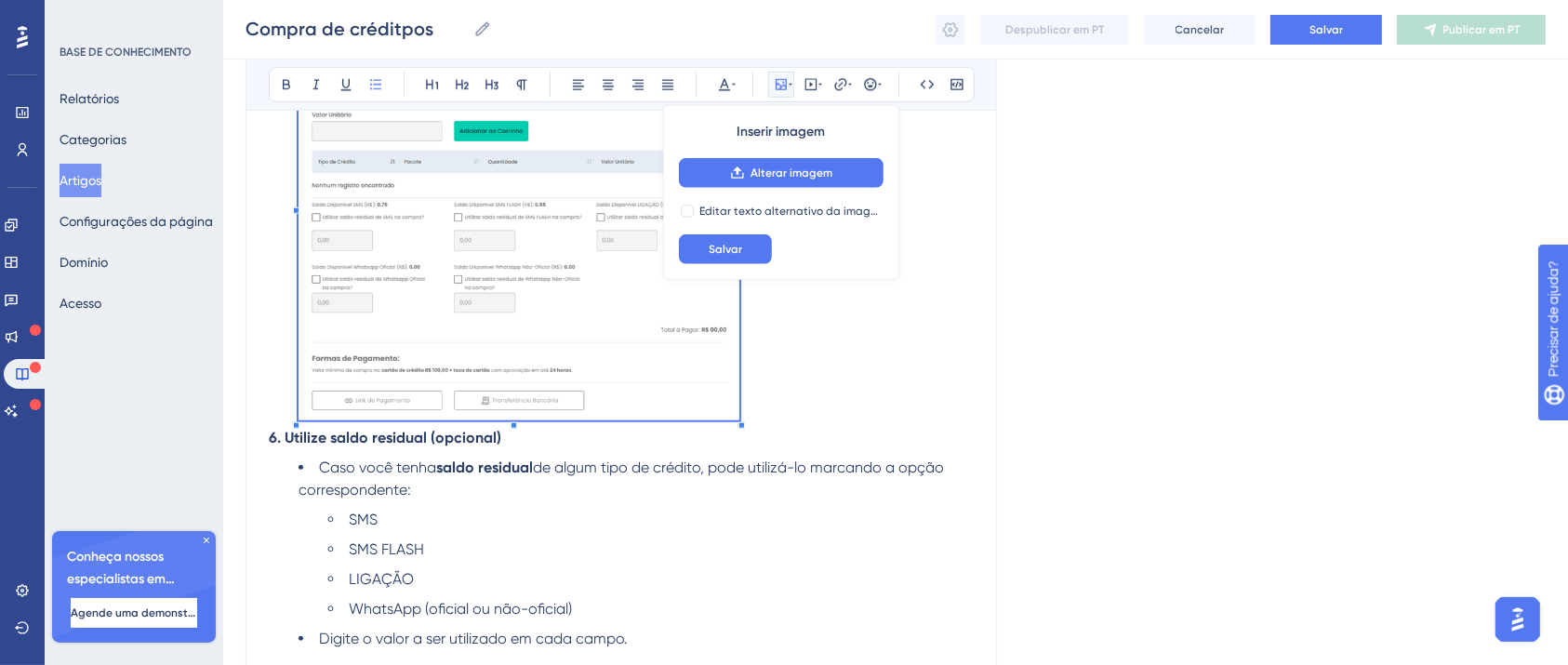
scroll to position [1652, 0]
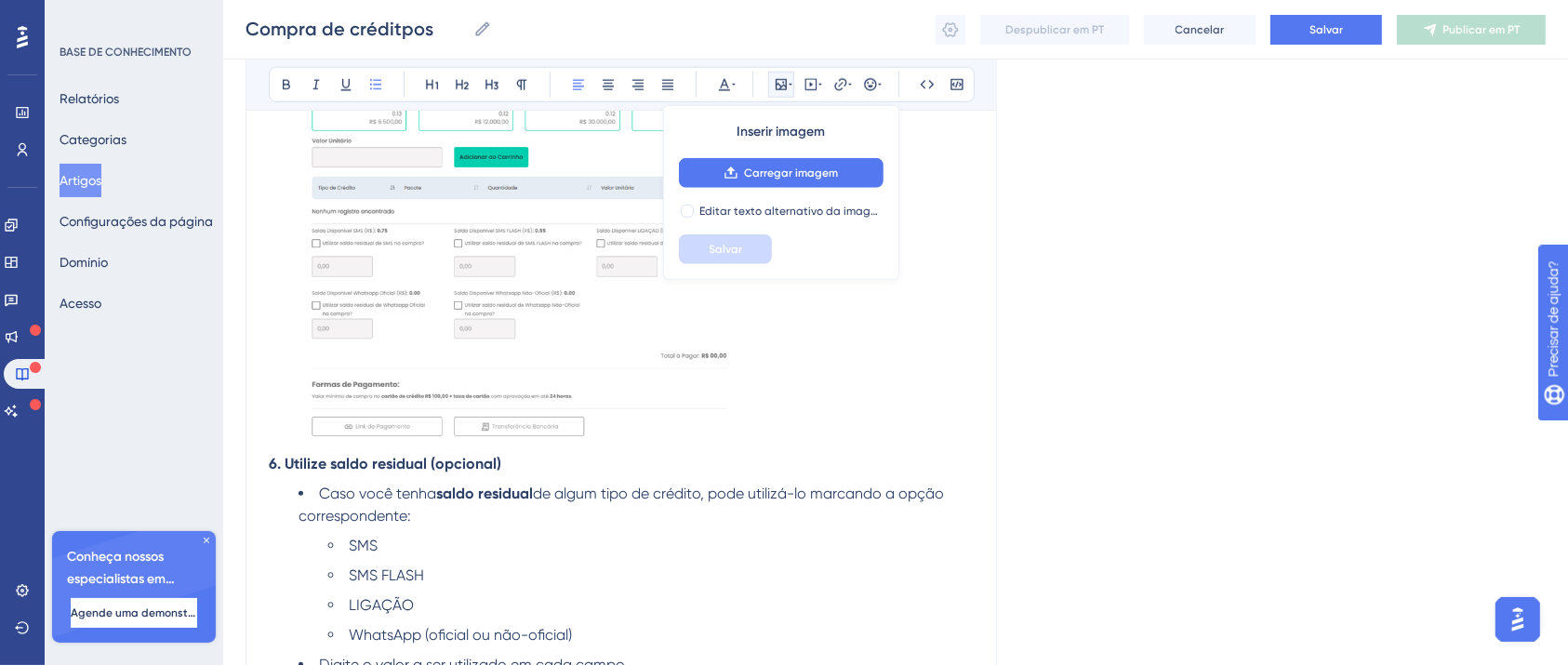
click at [596, 346] on img at bounding box center [519, 226] width 441 height 438
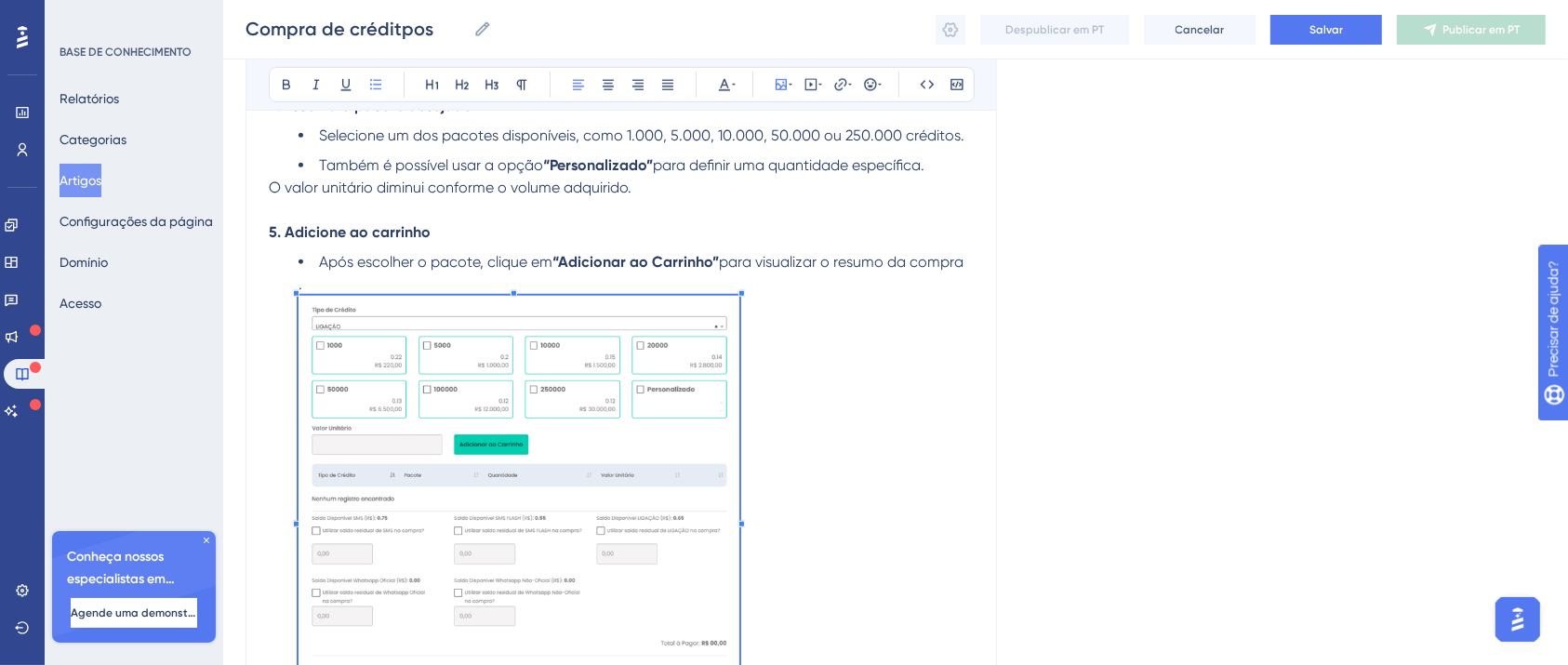
click at [784, 390] on li "Após escolher o pacote, clique em “Adicionar ao Carrinho” para visualizar o res…" at bounding box center [635, 495] width 675 height 489
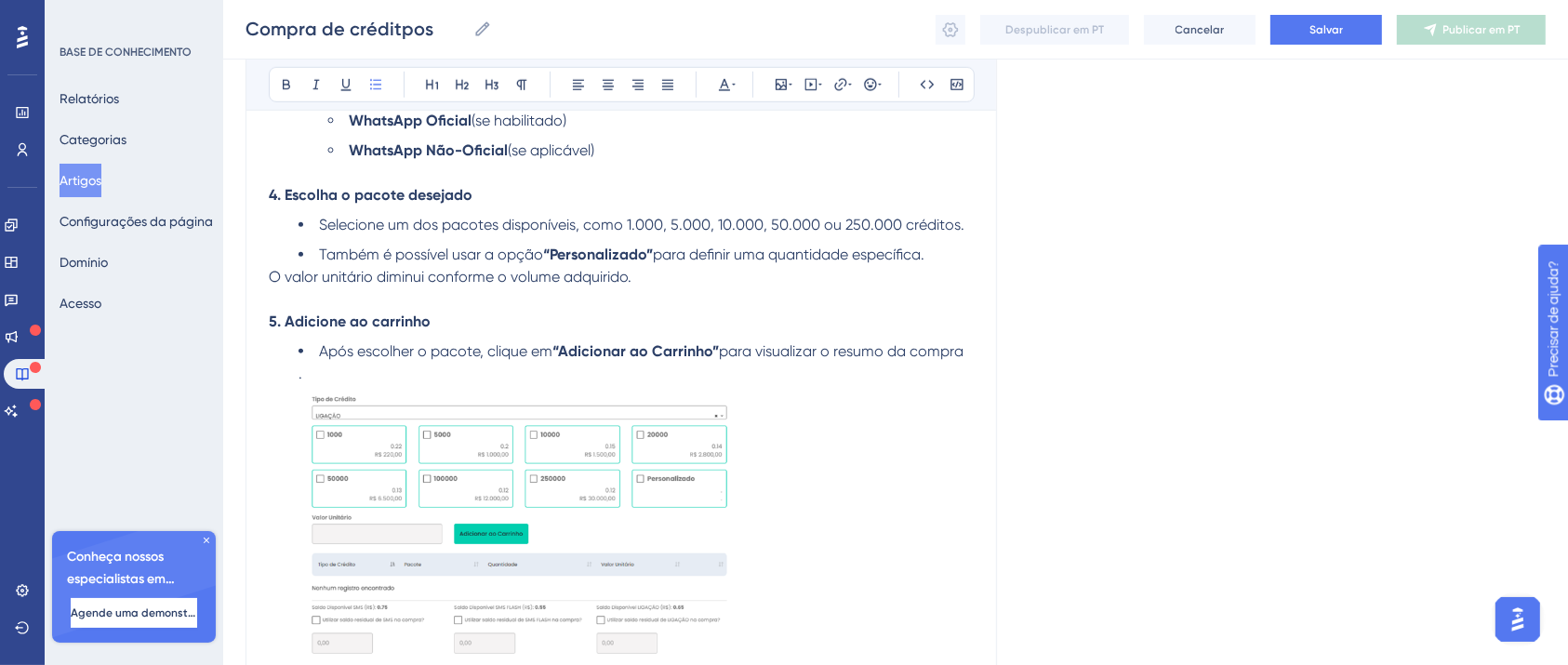
scroll to position [1430, 0]
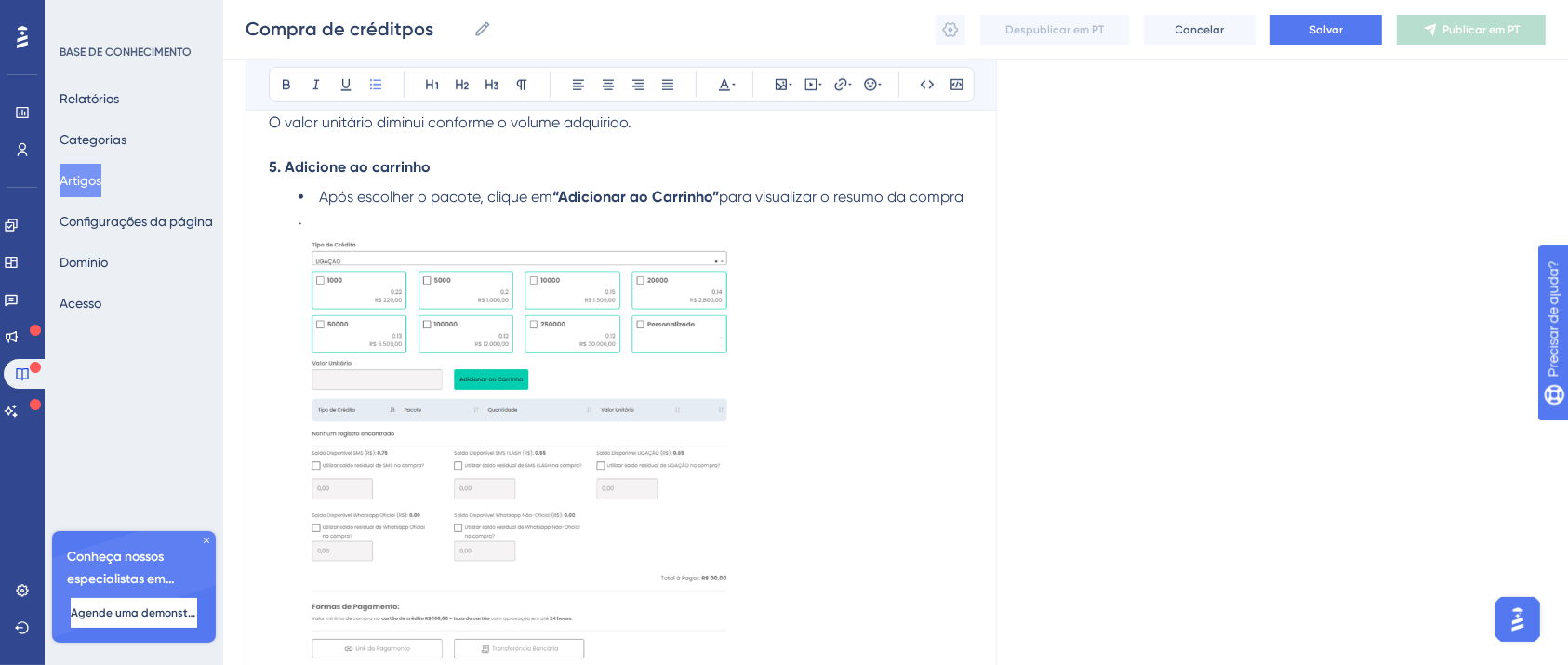
click at [294, 237] on ul "Após escolher o pacote, clique em “Adicionar ao Carrinho” para visualizar o res…" at bounding box center [620, 430] width 704 height 489
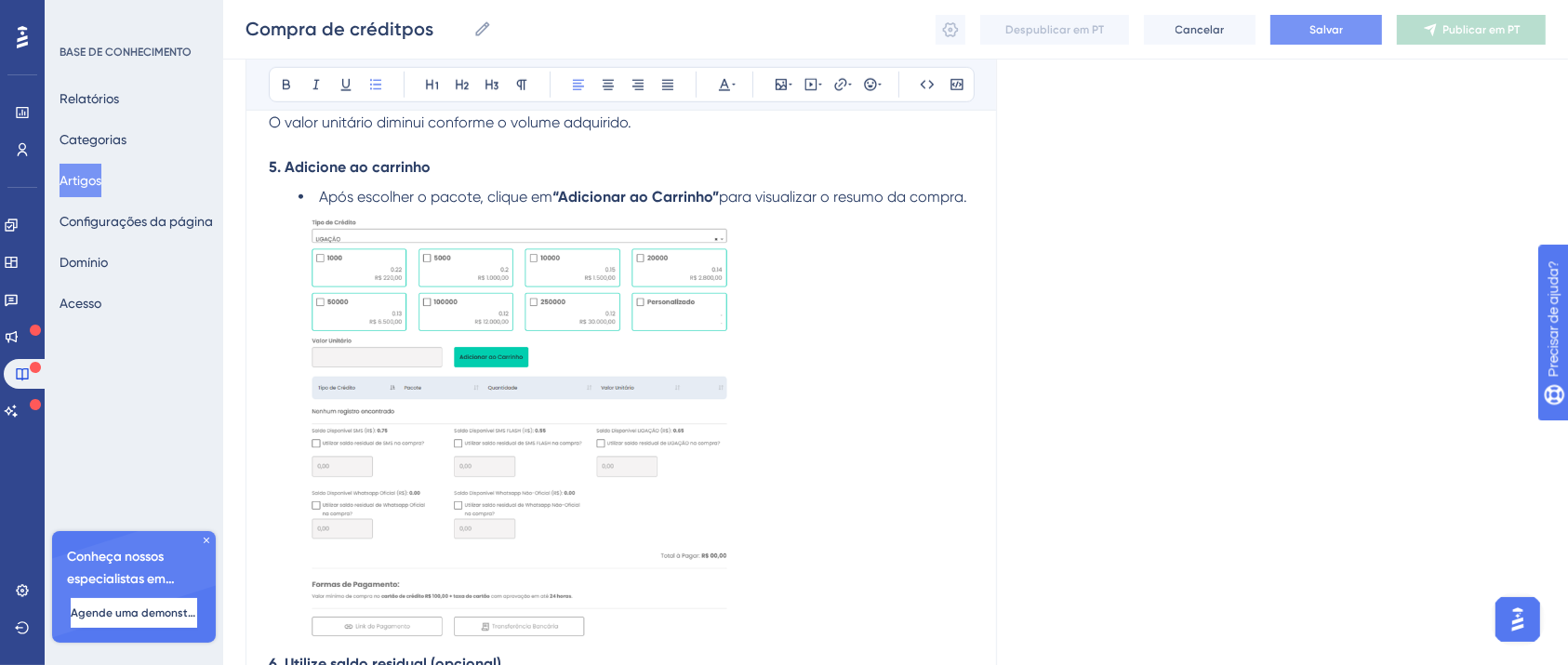
click at [1287, 33] on button "Salvar" at bounding box center [1326, 30] width 112 height 30
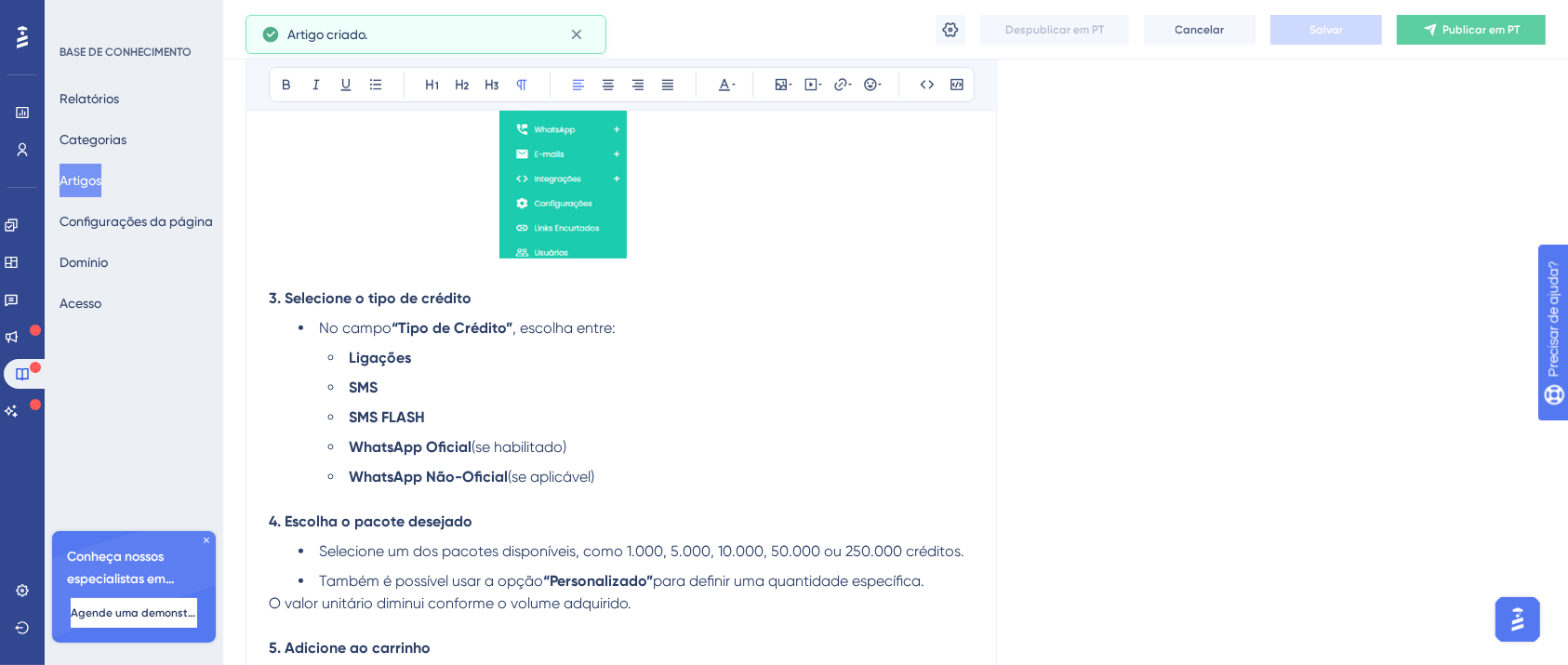
scroll to position [905, 0]
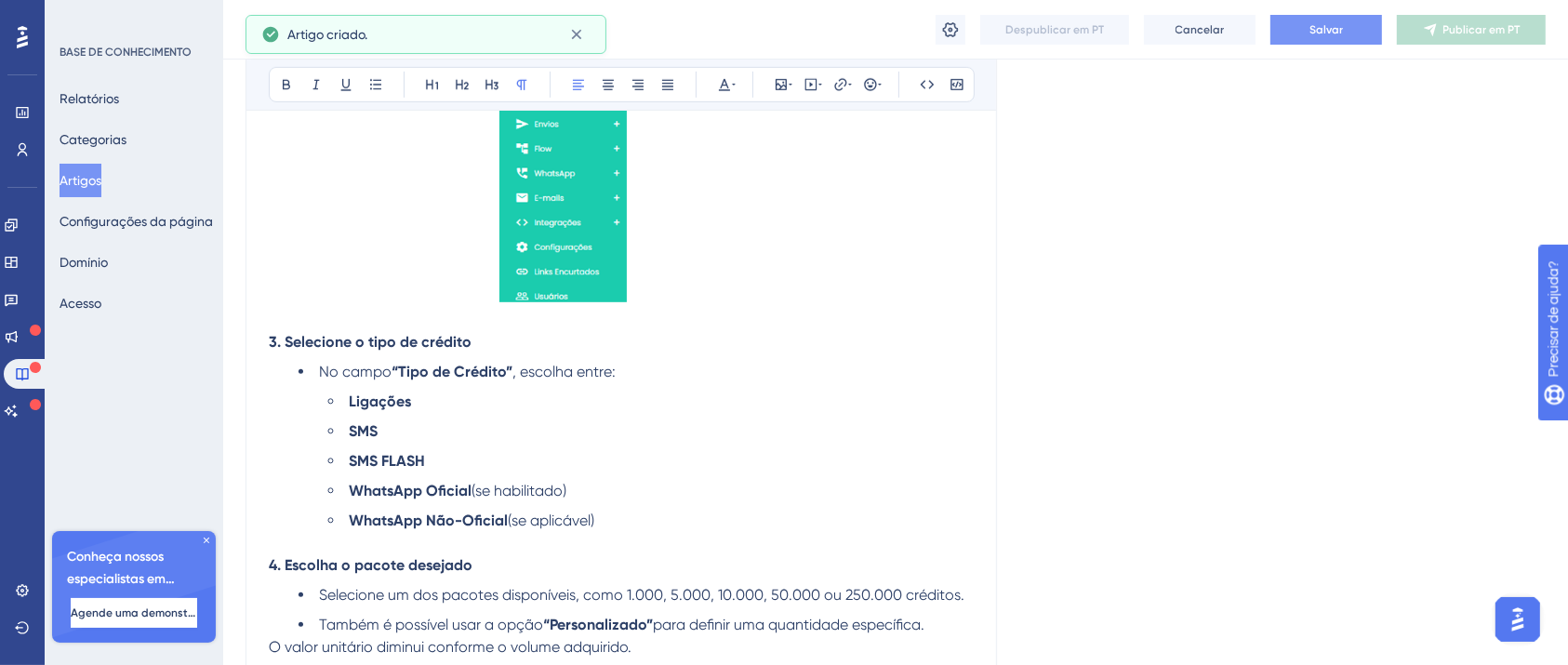
click at [1338, 32] on font "Salvar" at bounding box center [1326, 30] width 34 height 13
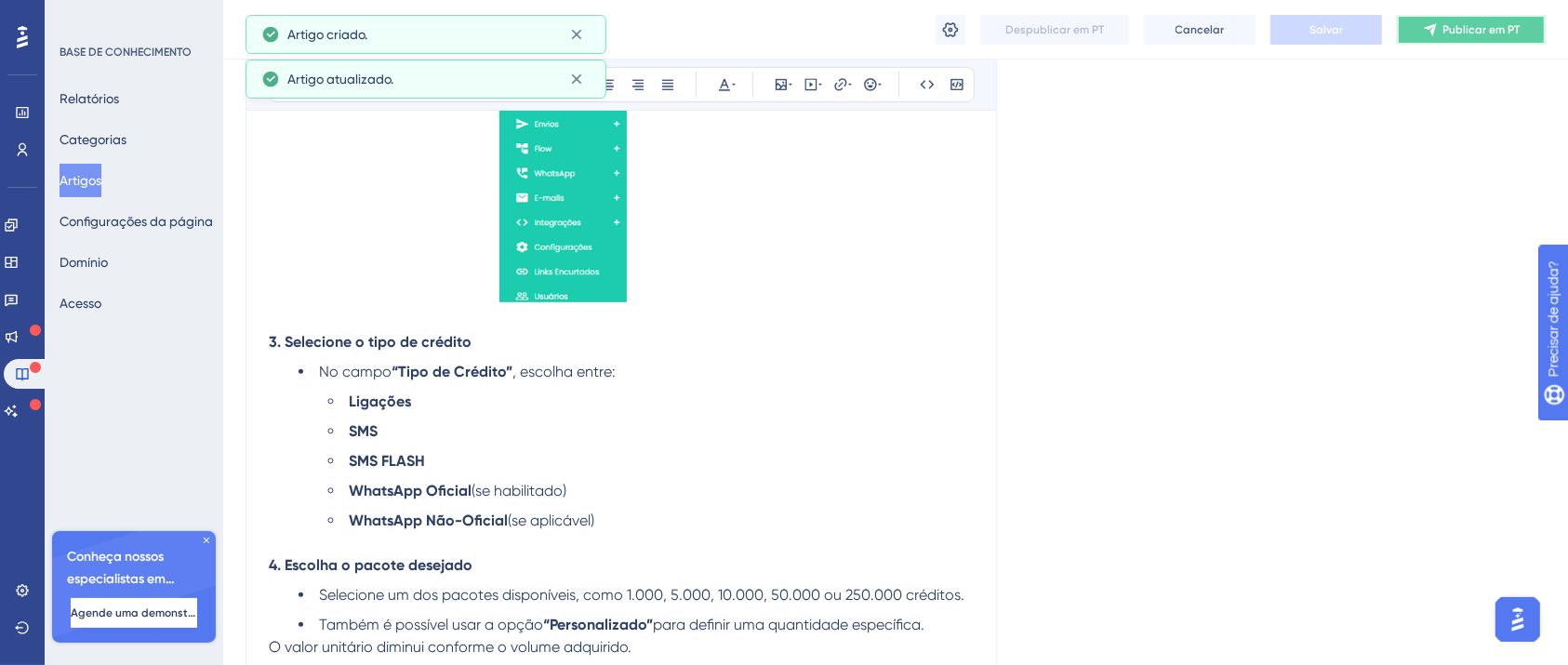
click at [1464, 28] on font "Publicar em PT" at bounding box center [1482, 30] width 77 height 13
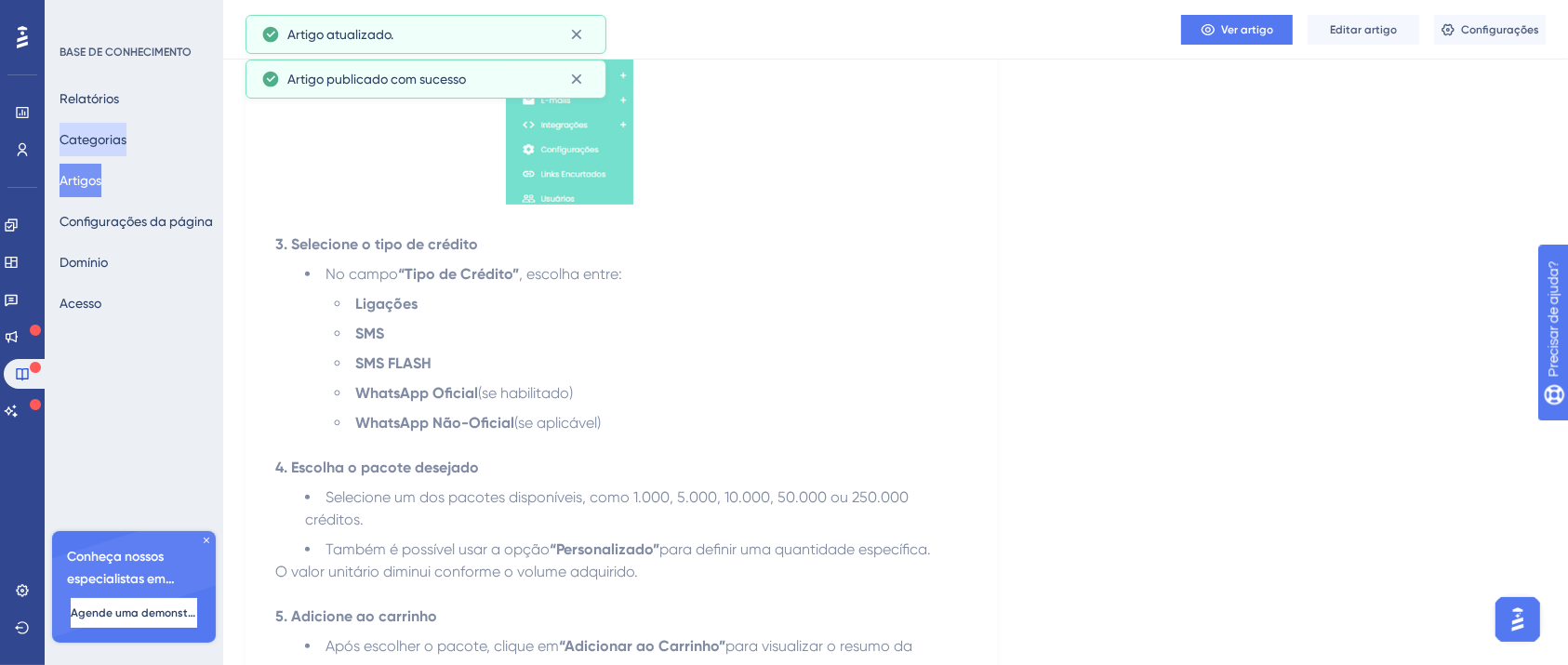
click at [112, 139] on font "Categorias" at bounding box center [93, 139] width 67 height 15
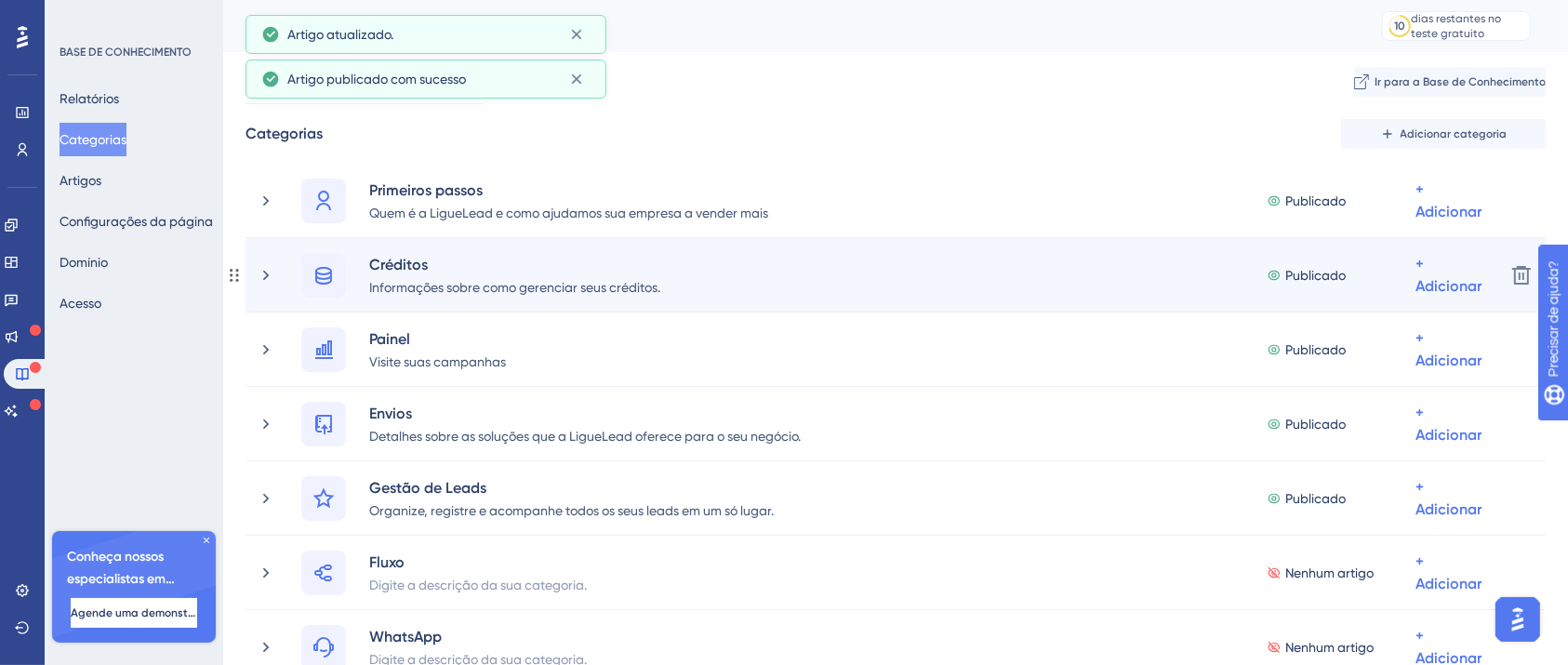
click at [266, 285] on div "Créditos Informações sobre como gerenciar seus créditos. Publicado + Adicionar" at bounding box center [873, 275] width 1233 height 44
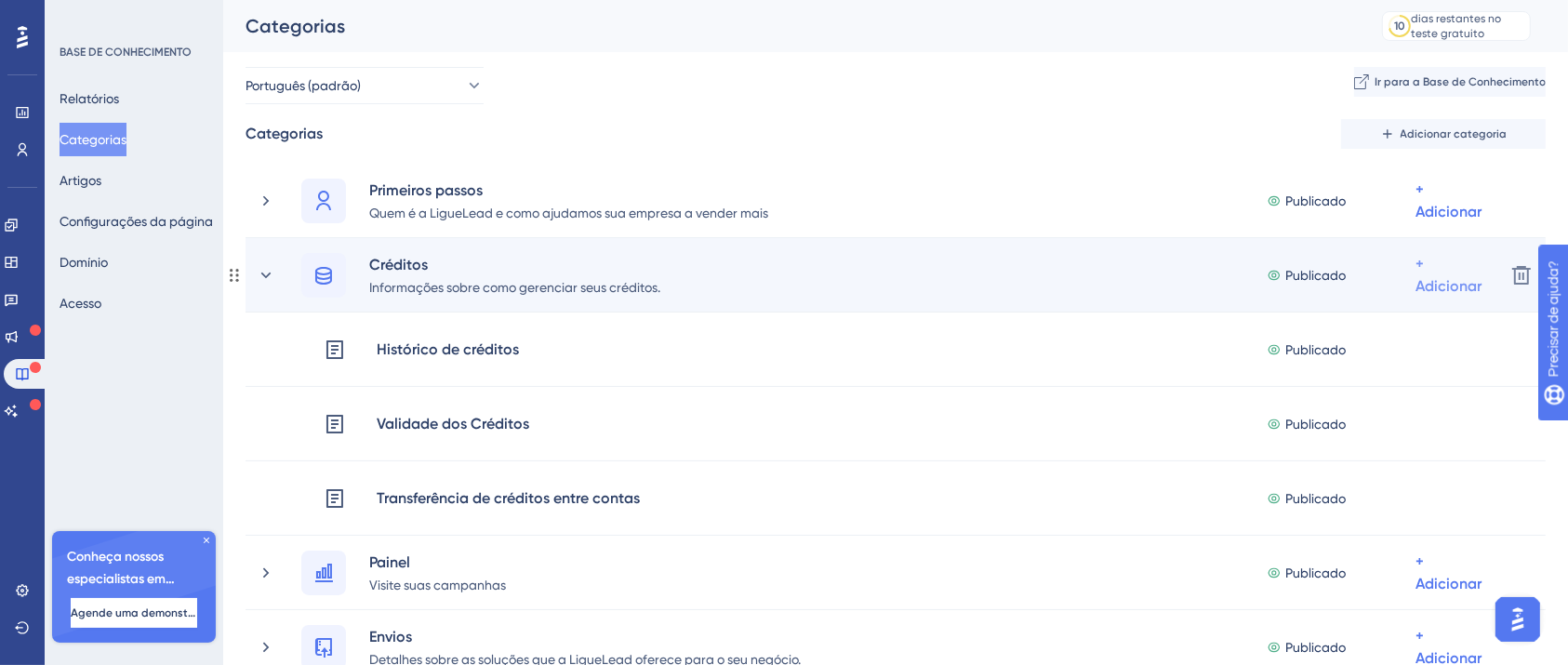
click at [1479, 220] on font "+ Adicionar" at bounding box center [1448, 201] width 66 height 40
click at [1356, 383] on div "Adicionar artigos Adicionar artigos" at bounding box center [1388, 374] width 162 height 38
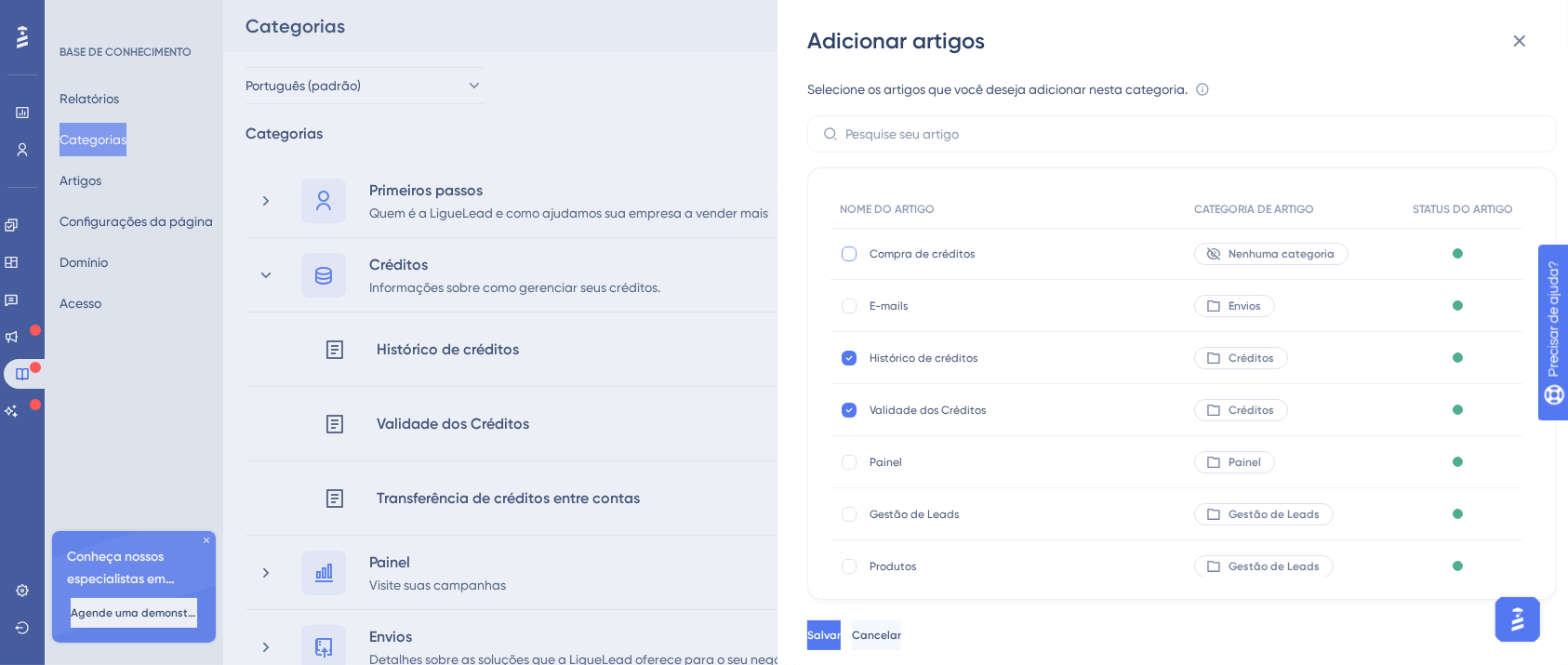
click at [848, 250] on div at bounding box center [849, 253] width 15 height 15
checkbox input "true"
click at [845, 648] on button "Salvar" at bounding box center [826, 635] width 38 height 30
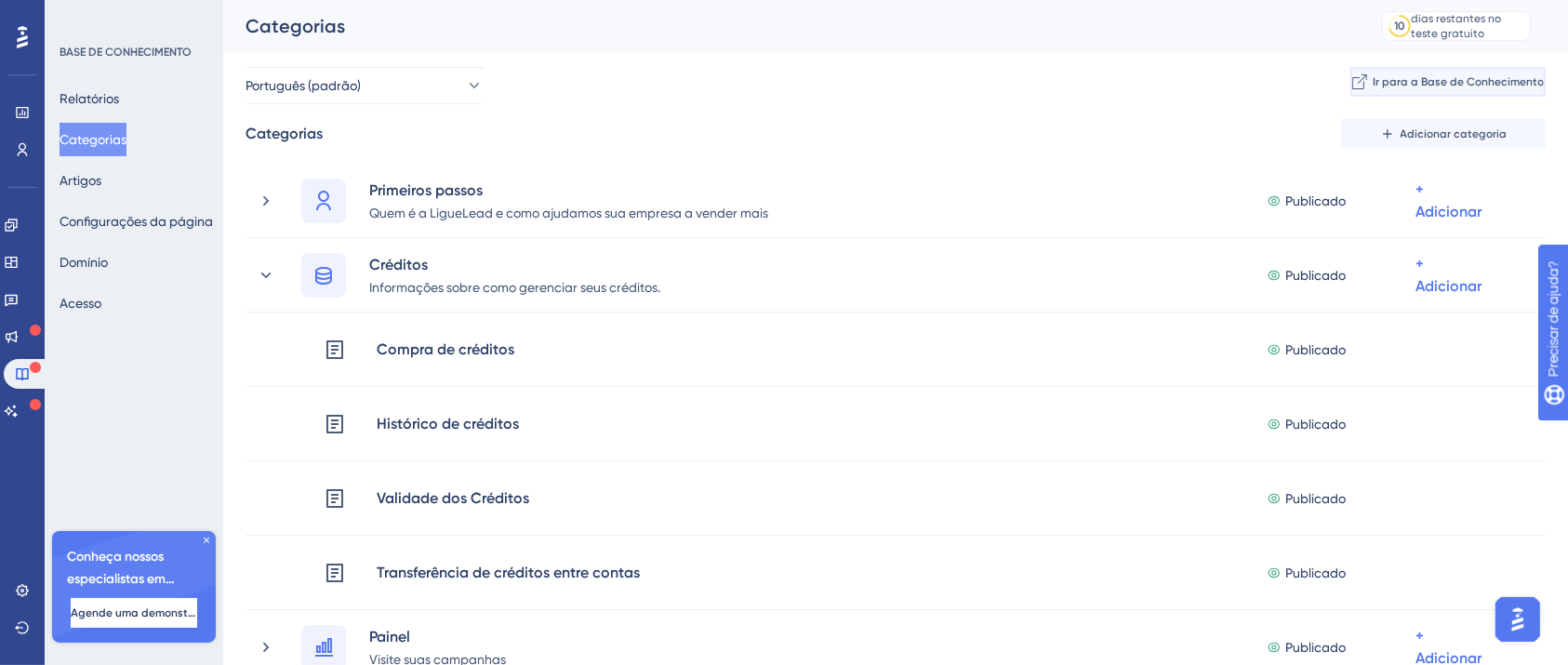
click at [1377, 77] on font "Ir para a Base de Conhecimento" at bounding box center [1457, 81] width 171 height 13
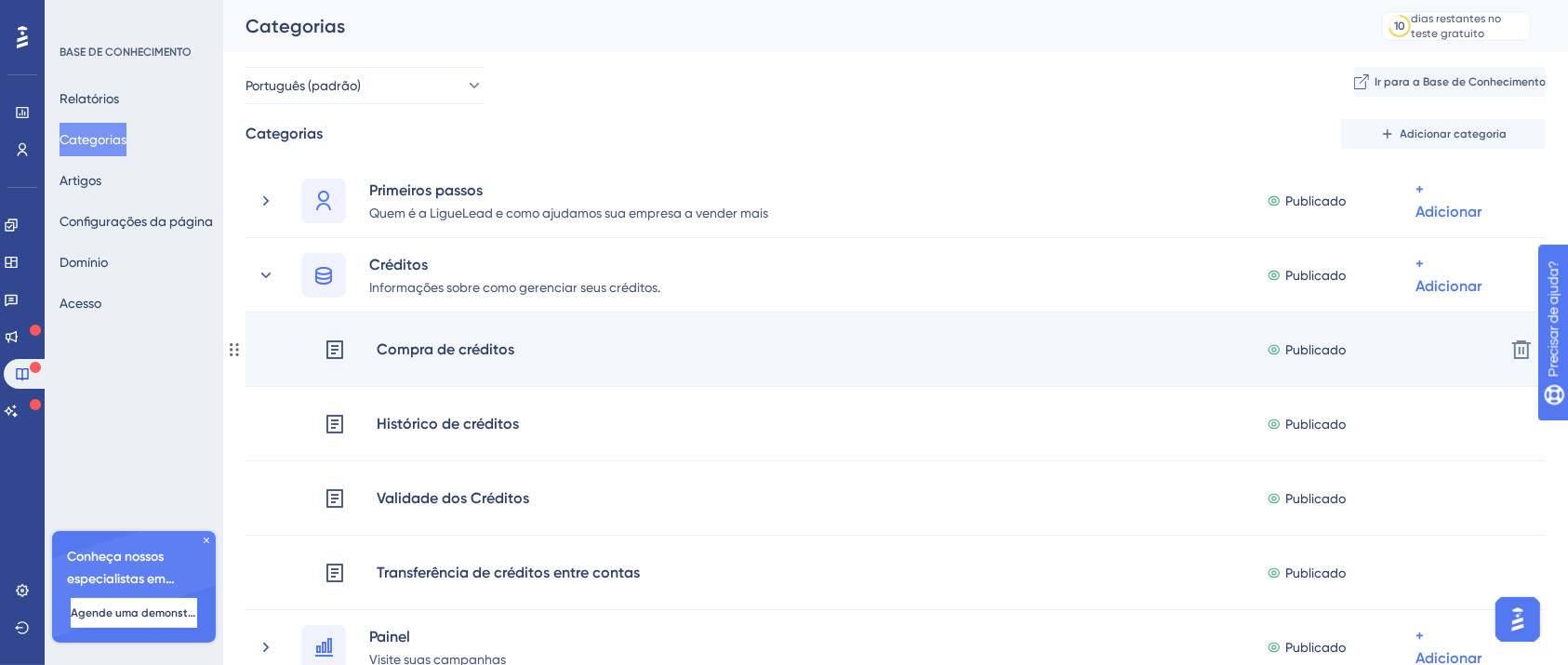
click at [445, 353] on font "Compra de créditos" at bounding box center [445, 349] width 137 height 18
click at [479, 353] on font "Compra de créditos" at bounding box center [445, 349] width 137 height 18
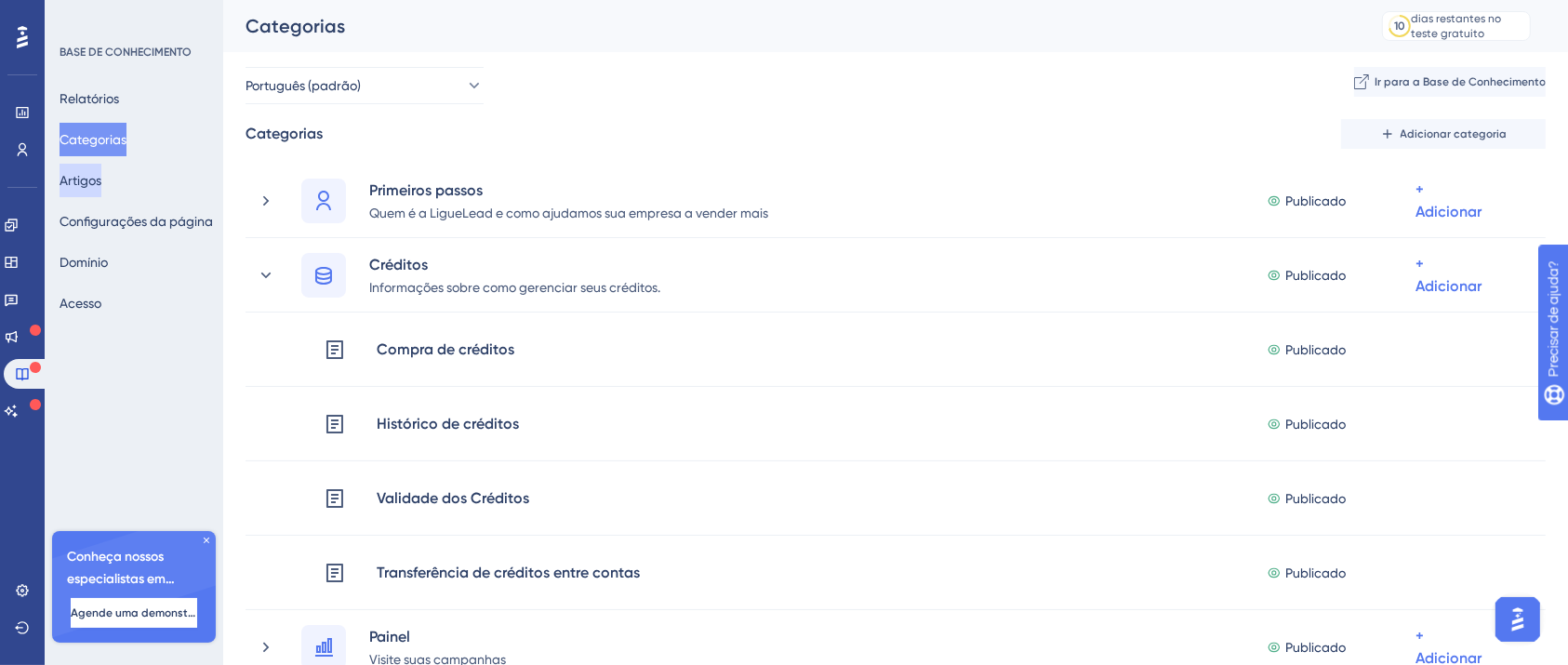
click at [102, 174] on font "Artigos" at bounding box center [80, 180] width 41 height 15
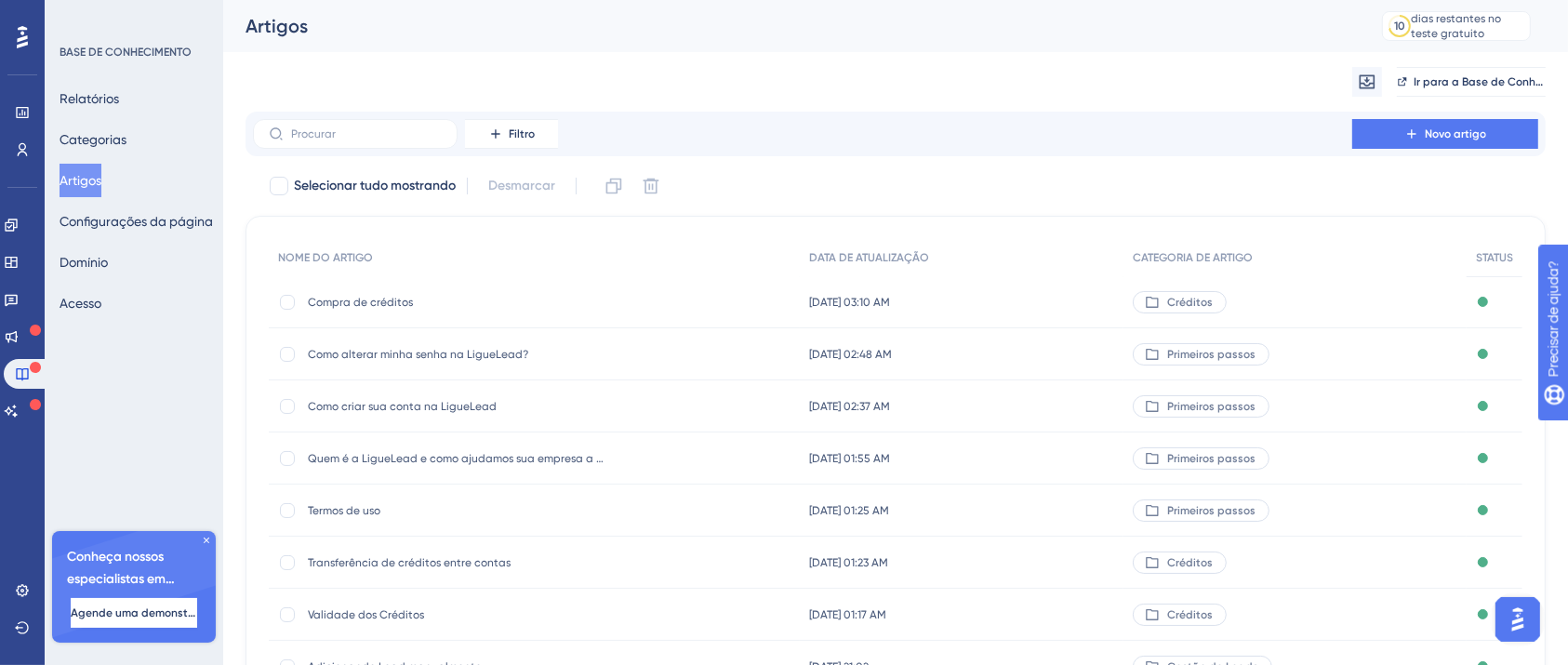
click at [368, 301] on font "Compra de créditos" at bounding box center [361, 301] width 105 height 13
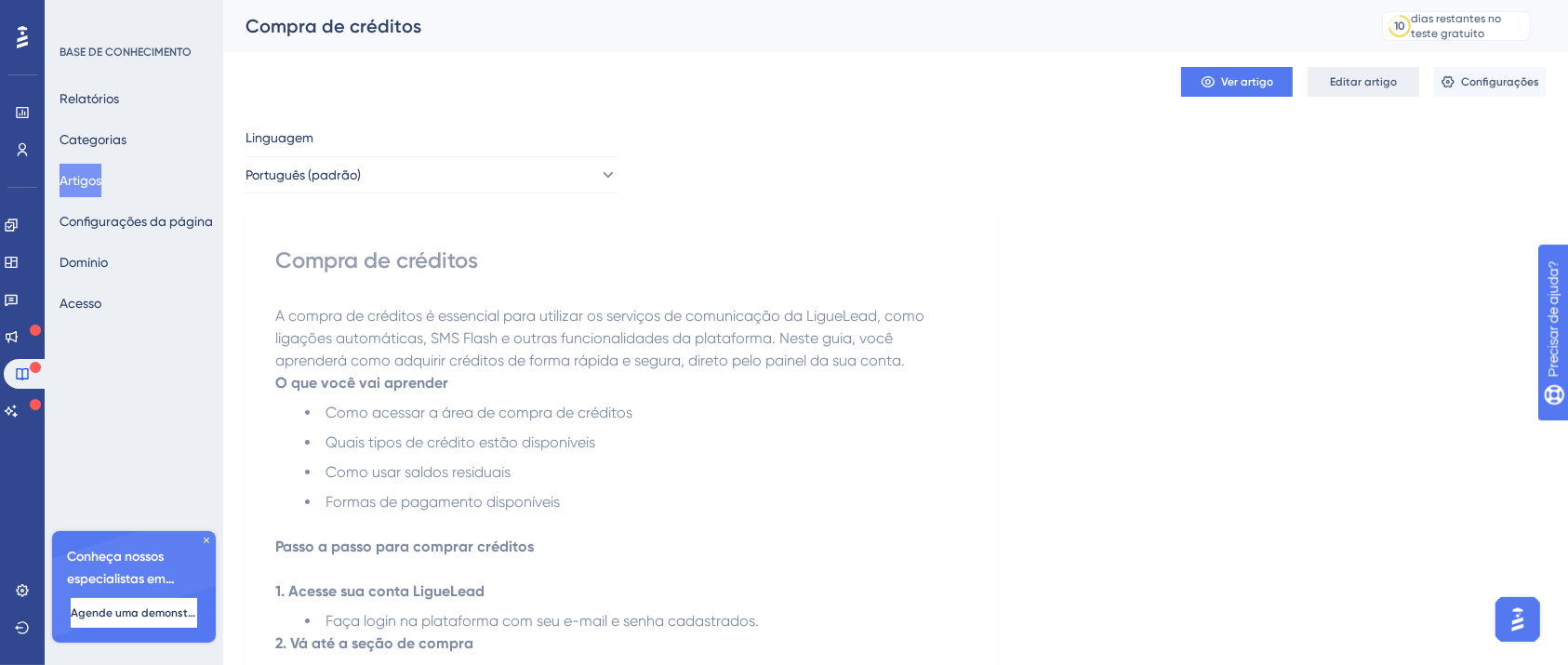
click at [1341, 87] on font "Editar artigo" at bounding box center [1363, 81] width 67 height 13
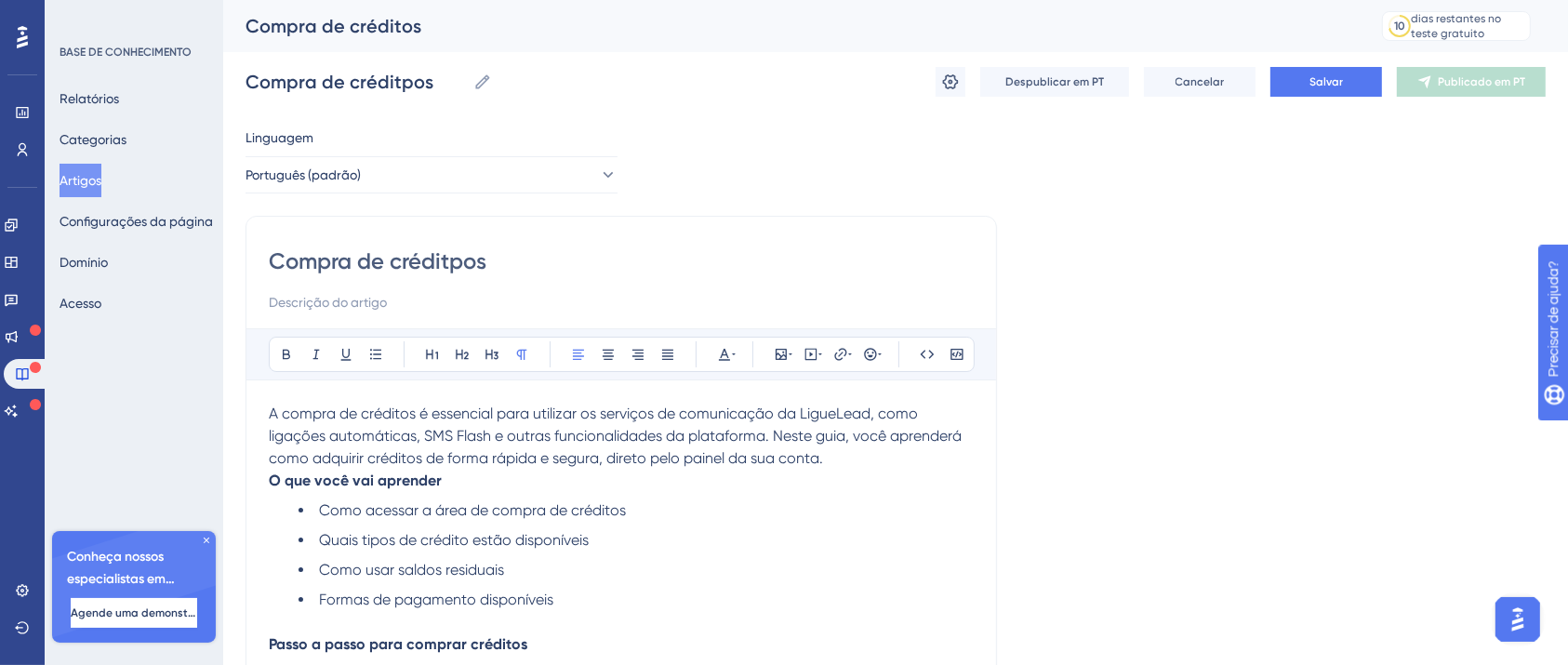
click at [457, 255] on input "Compra de créditpos" at bounding box center [620, 261] width 704 height 30
type input "Compra de créditos"
click at [1289, 93] on button "Salvar" at bounding box center [1326, 82] width 112 height 30
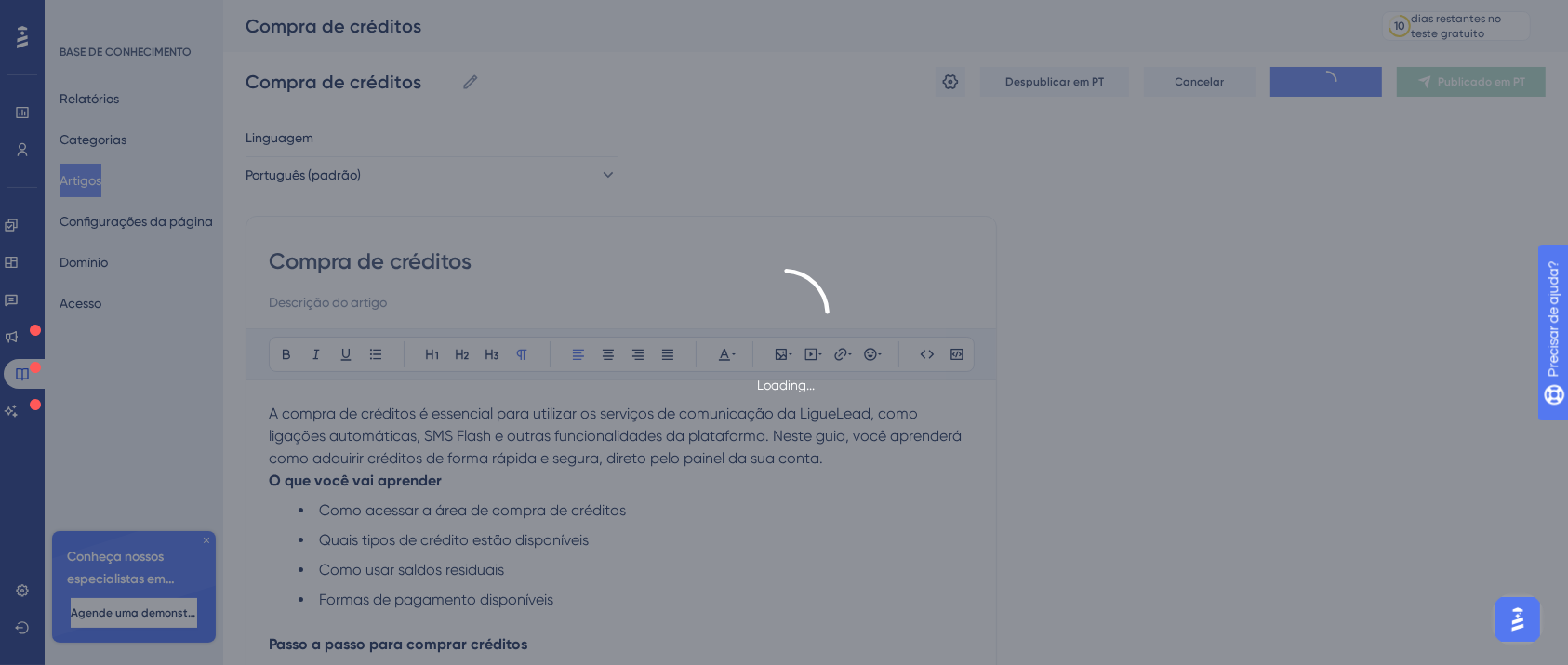
click at [1289, 93] on div "Loading..." at bounding box center [784, 332] width 1568 height 665
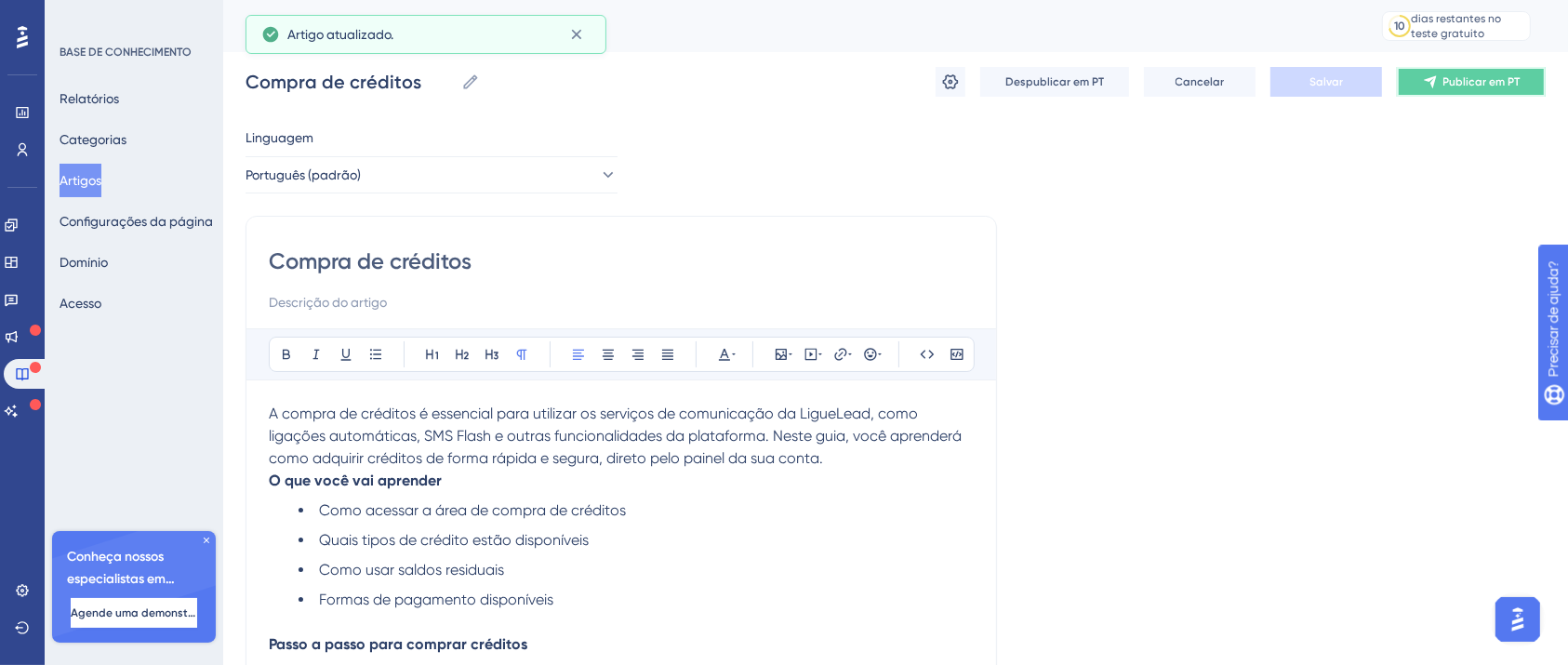
click at [1436, 78] on icon at bounding box center [1430, 81] width 15 height 15
